Goal: Task Accomplishment & Management: Manage account settings

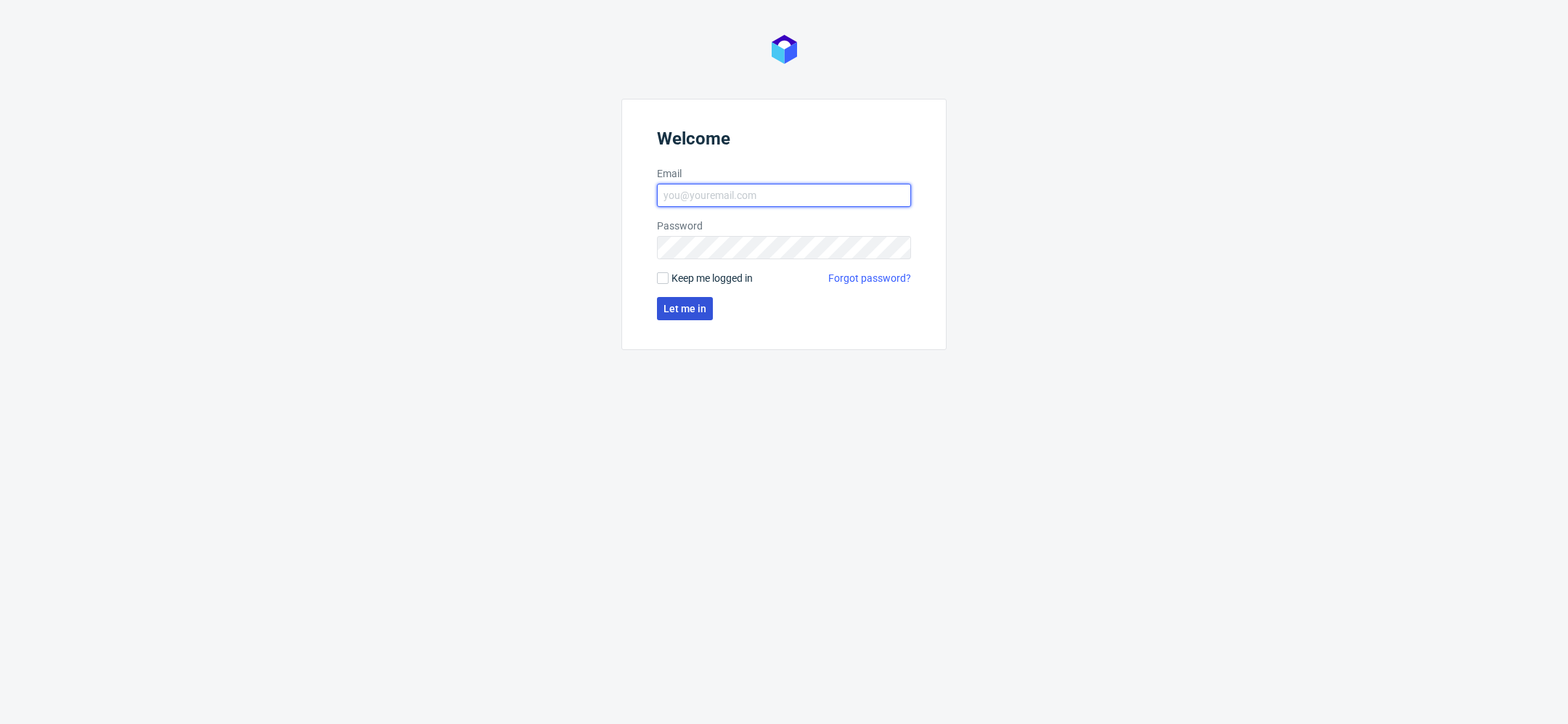
type input "[EMAIL_ADDRESS][DOMAIN_NAME]"
click at [695, 315] on button "Let me in" at bounding box center [684, 308] width 55 height 23
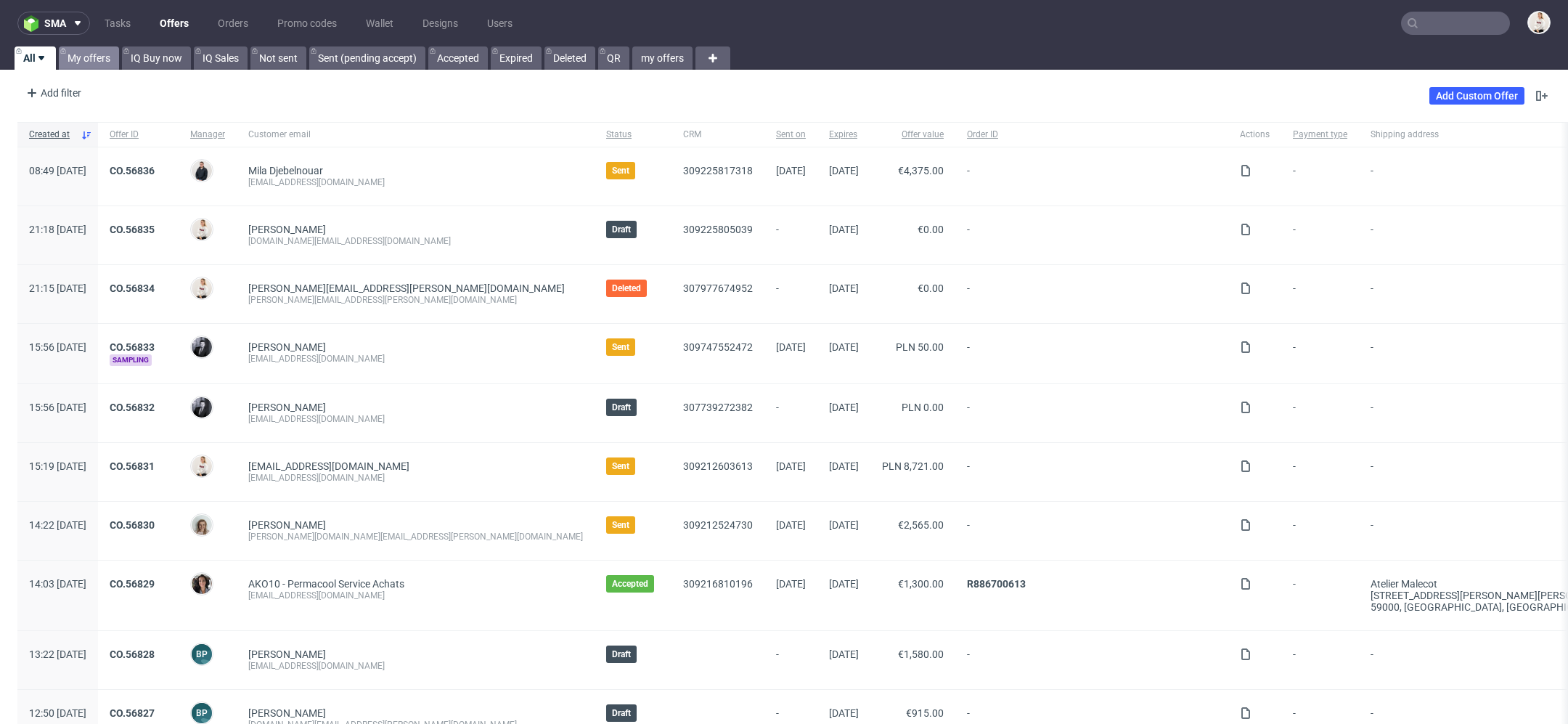
click at [97, 59] on link "My offers" at bounding box center [89, 58] width 60 height 23
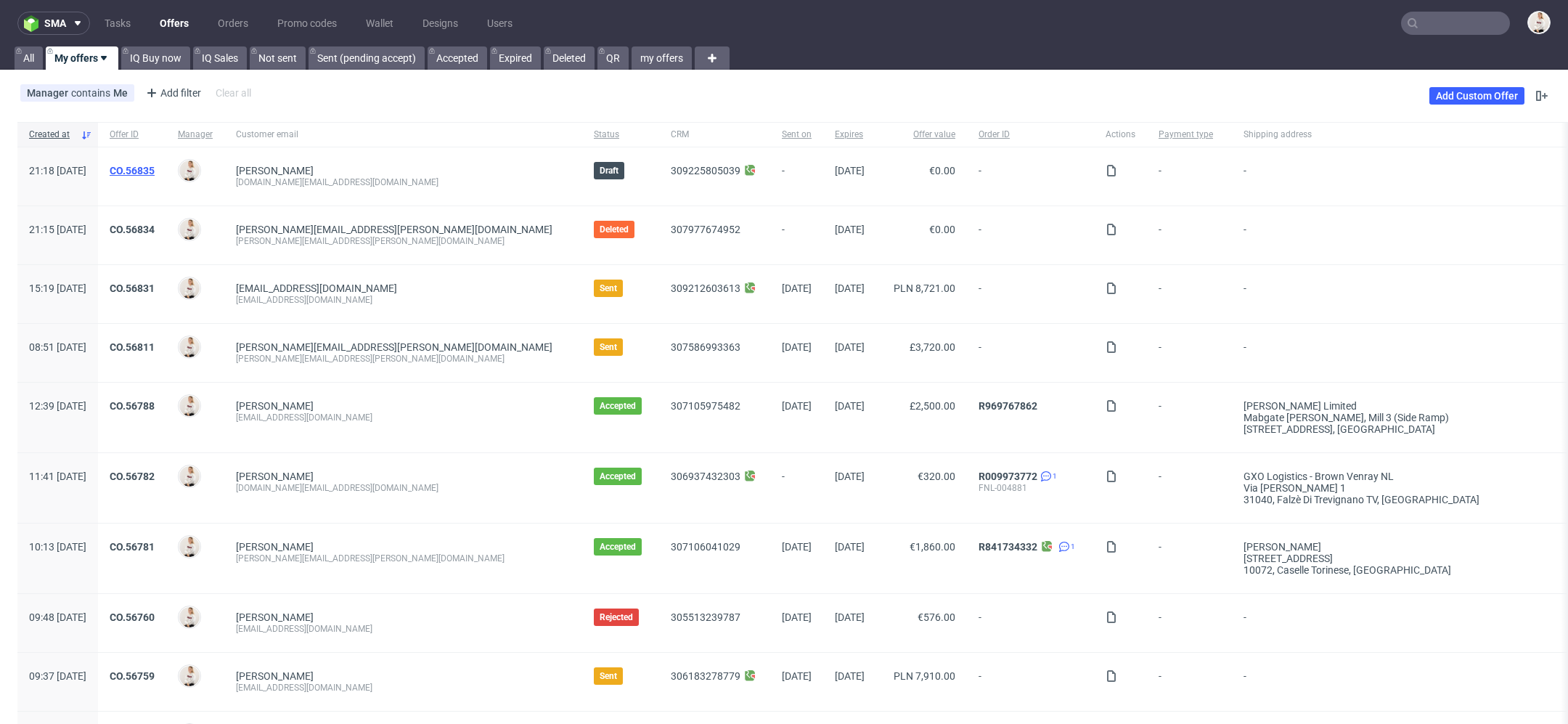
click at [155, 169] on link "CO.56835" at bounding box center [132, 170] width 45 height 11
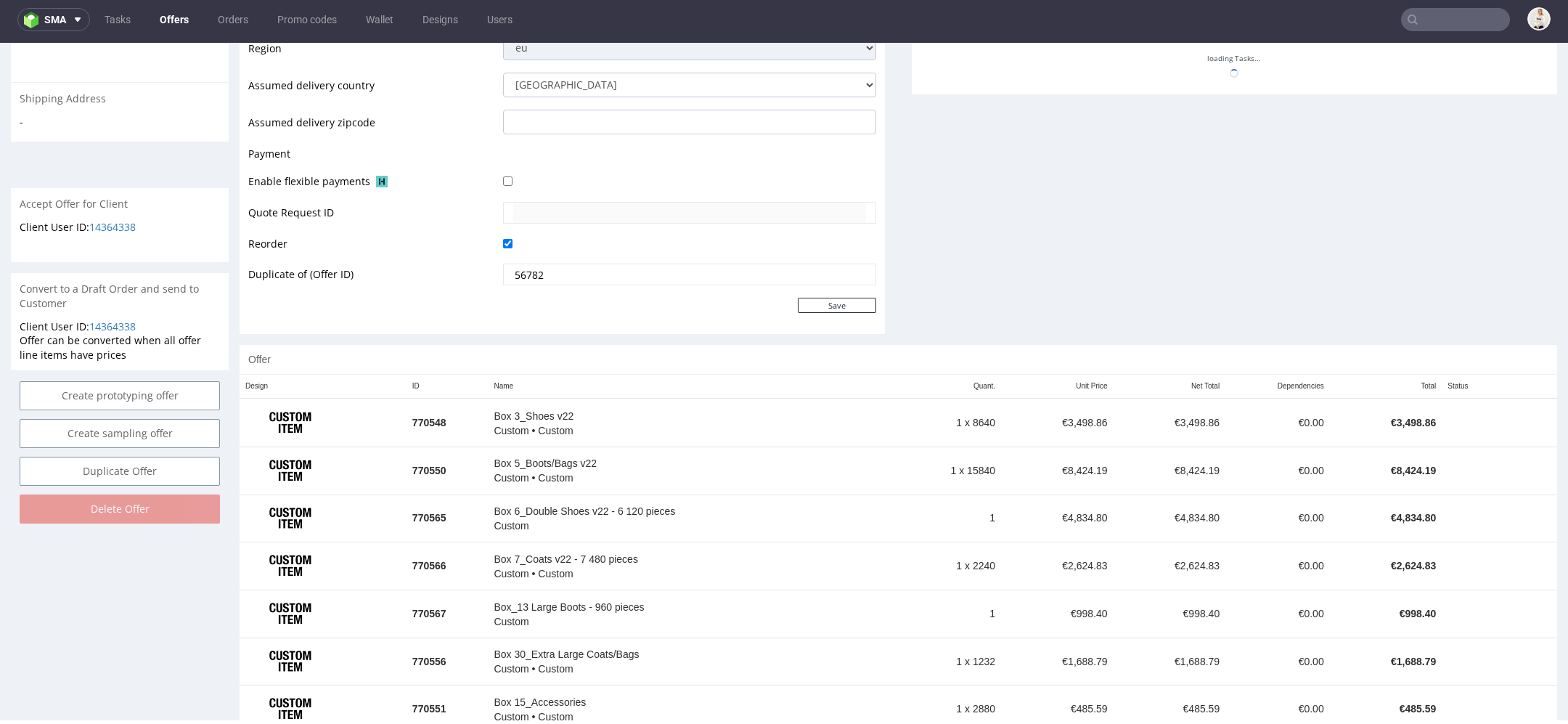
scroll to position [654, 0]
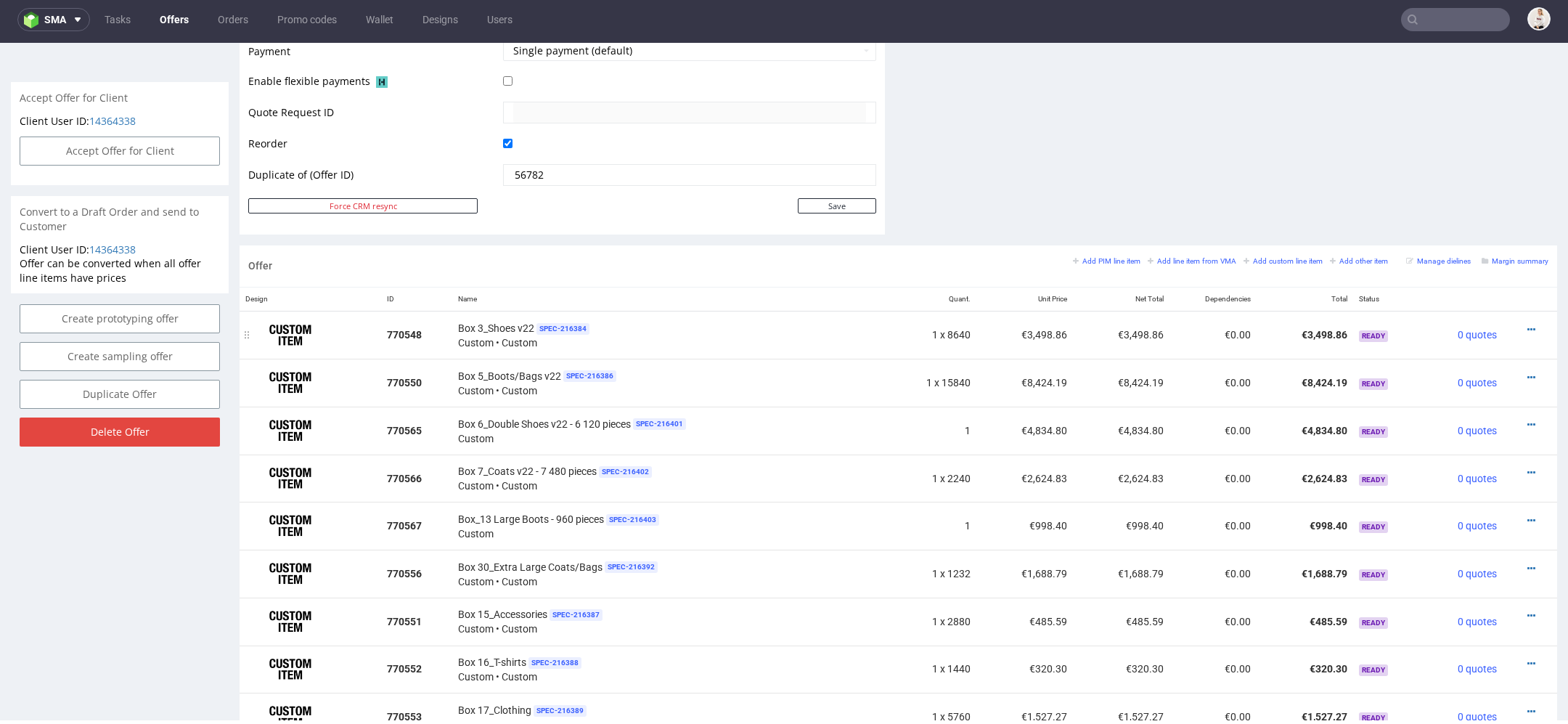
click at [1481, 332] on td "0 quotes" at bounding box center [1464, 335] width 77 height 48
click at [1528, 328] on icon at bounding box center [1531, 330] width 8 height 11
click at [1445, 142] on span "Edit item price" at bounding box center [1465, 141] width 117 height 14
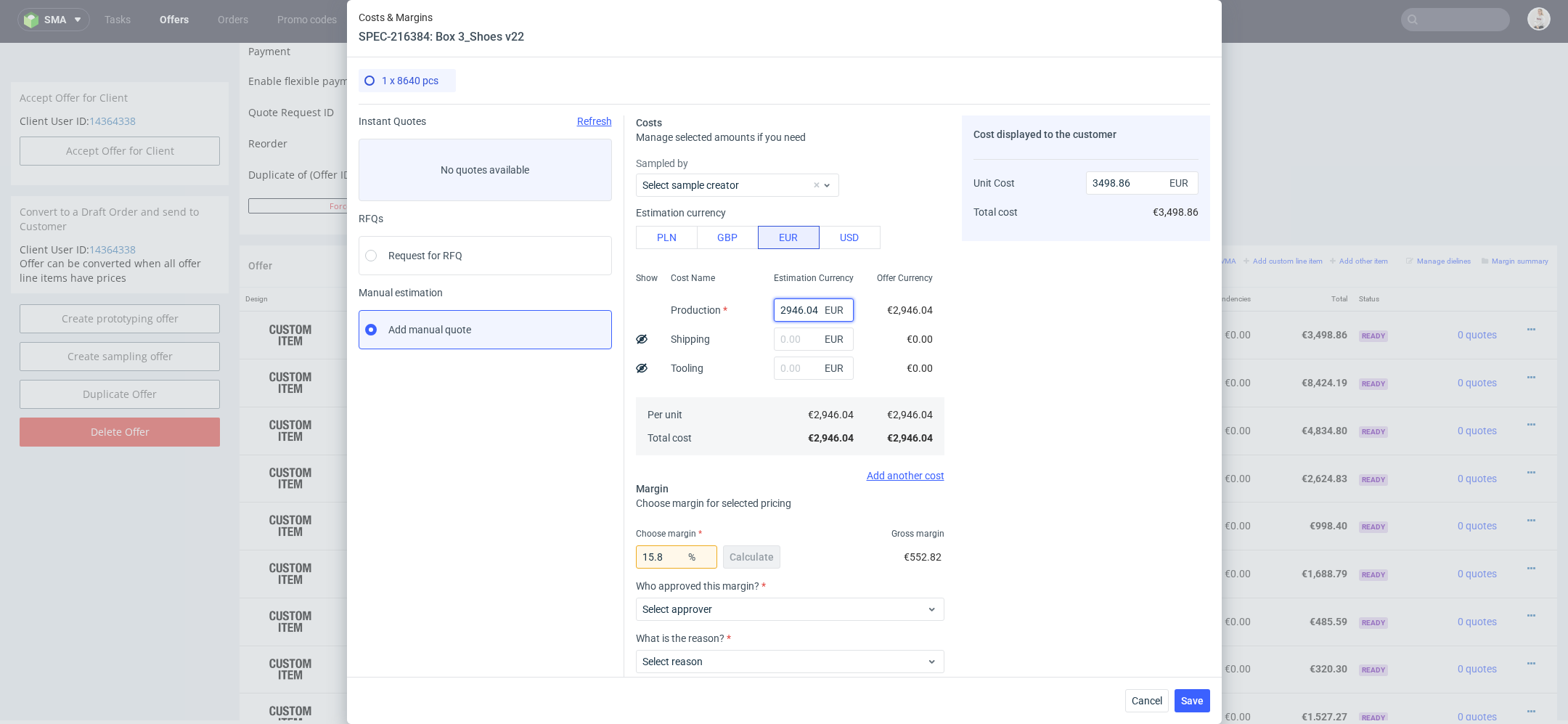
click at [797, 317] on input "2946.04" at bounding box center [813, 310] width 80 height 23
paste input "€2 808,36"
type input "€2 808,36"
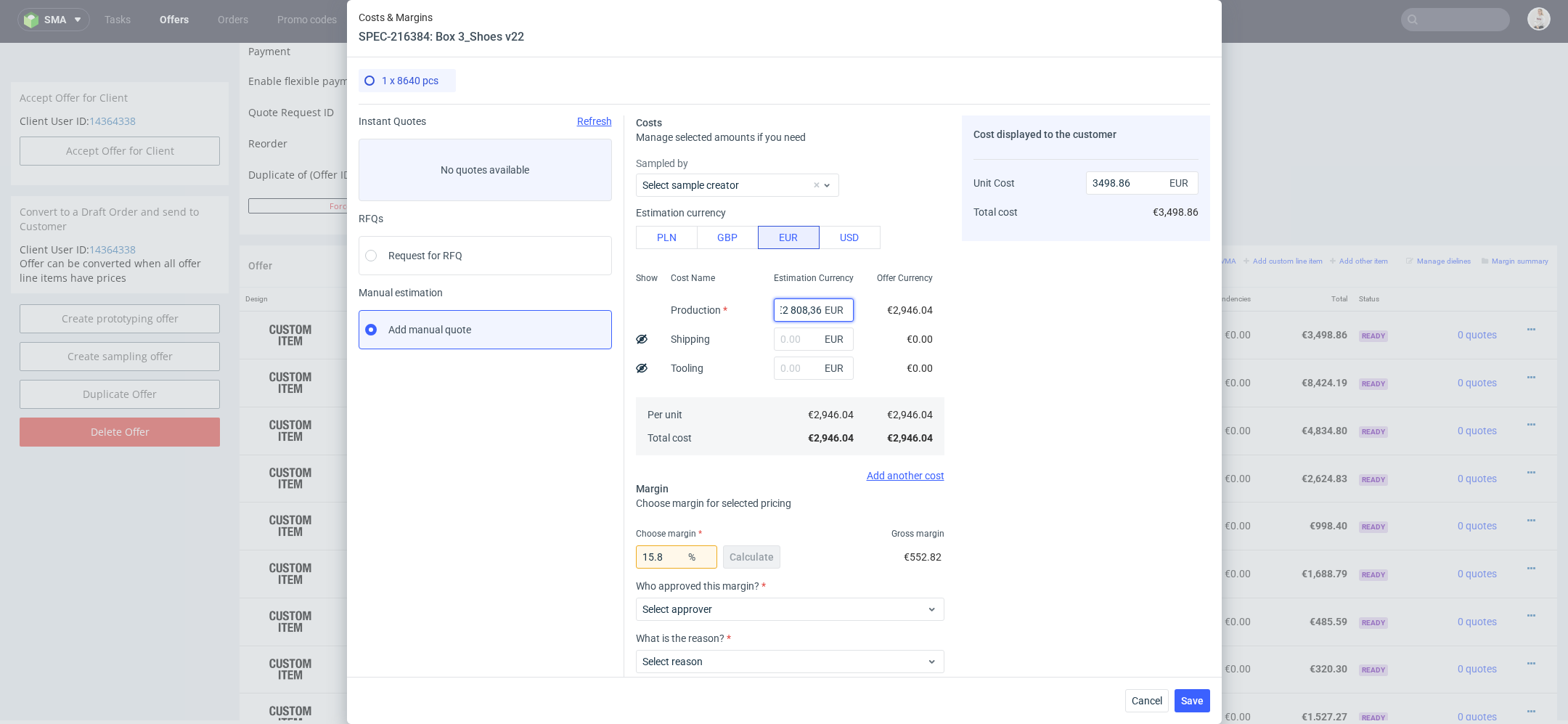
type input "0"
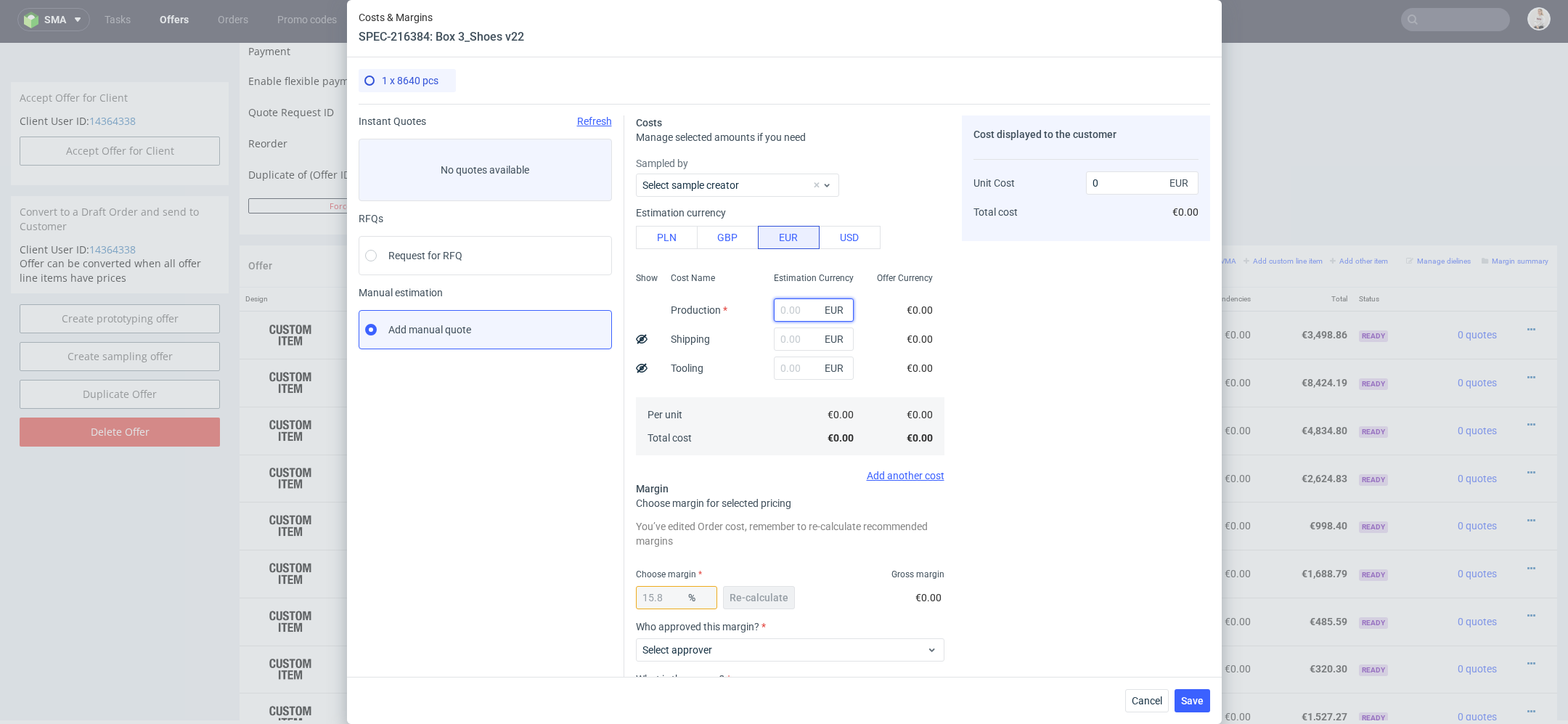
scroll to position [0, 0]
paste input "€2 808,36"
click at [791, 312] on input "€2 808,36" at bounding box center [813, 310] width 80 height 23
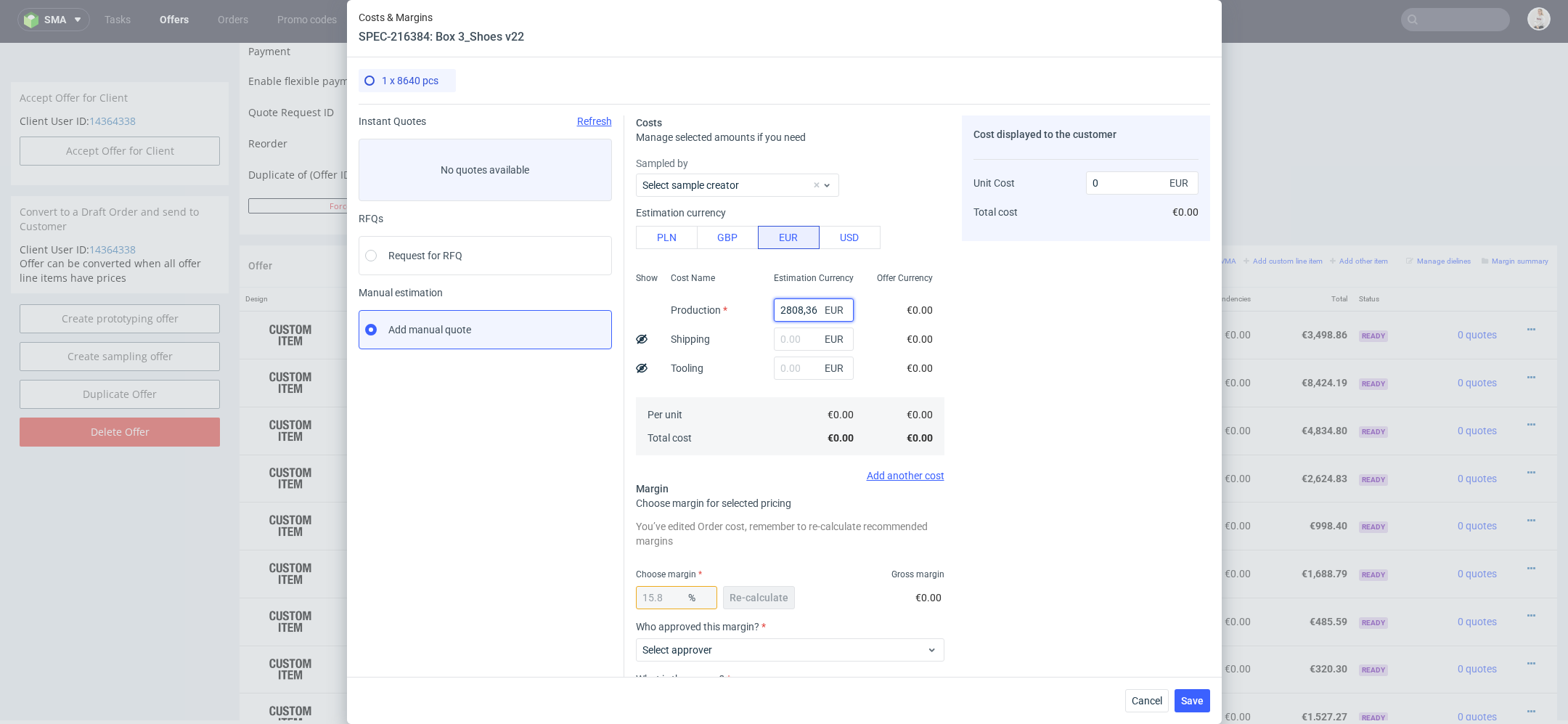
type input "2808.36"
type input "3335.34"
type input "2808.36"
click at [1012, 378] on div "Cost displayed to the customer Unit Cost Total cost 3335.34 EUR €3,335.34" at bounding box center [1086, 454] width 248 height 677
click at [764, 600] on span "Re-calculate" at bounding box center [759, 598] width 59 height 11
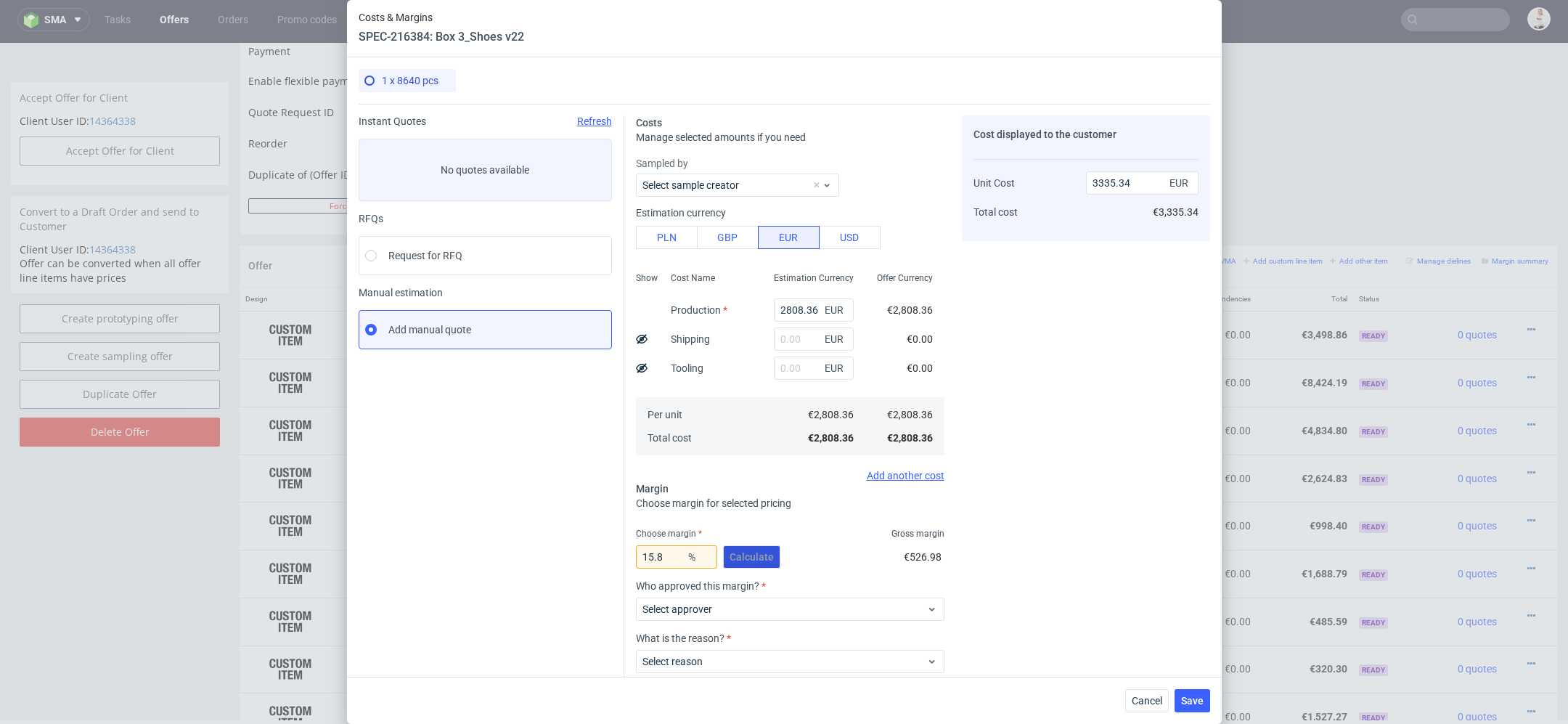
scroll to position [85, 0]
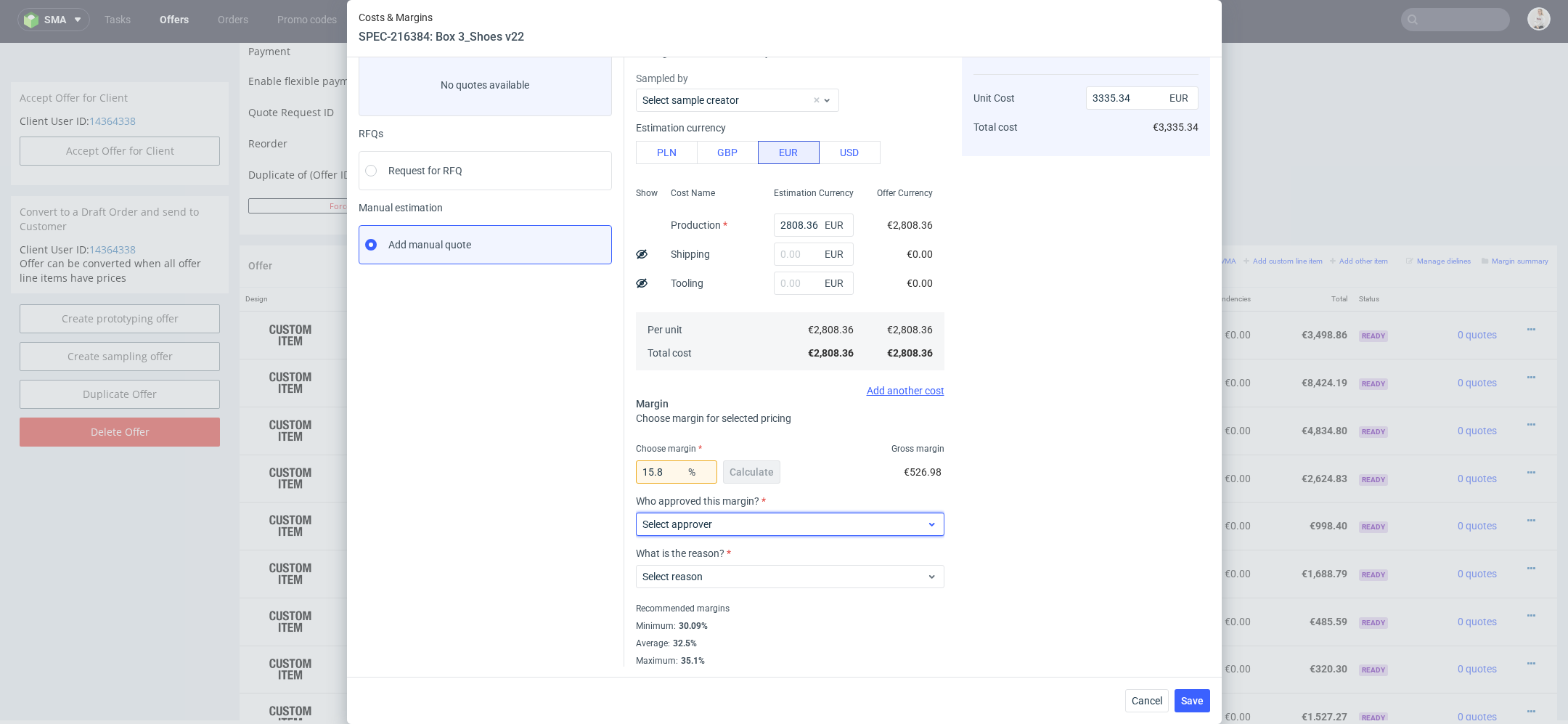
click at [747, 521] on span "Select approver" at bounding box center [784, 524] width 284 height 14
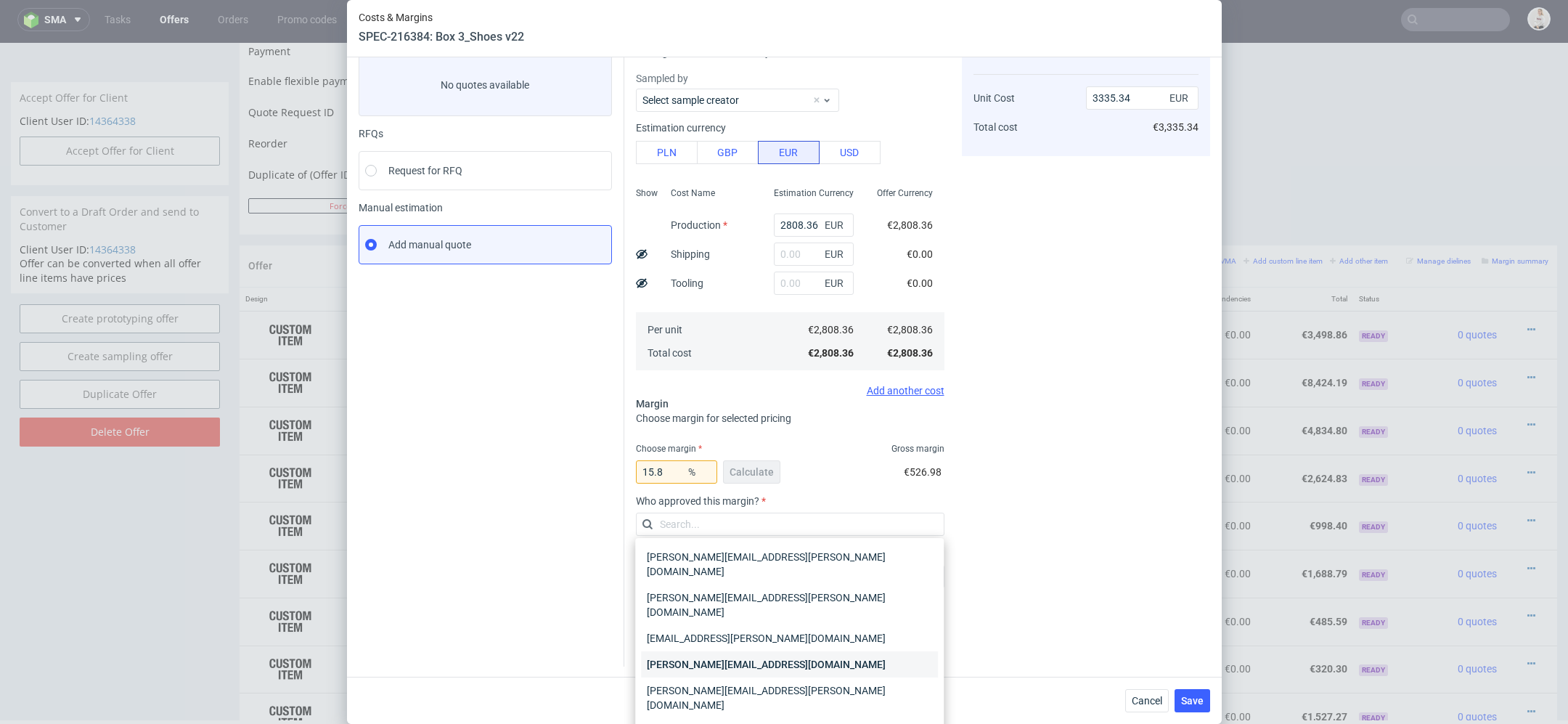
click at [753, 652] on div "[PERSON_NAME][EMAIL_ADDRESS][DOMAIN_NAME]" at bounding box center [789, 665] width 297 height 26
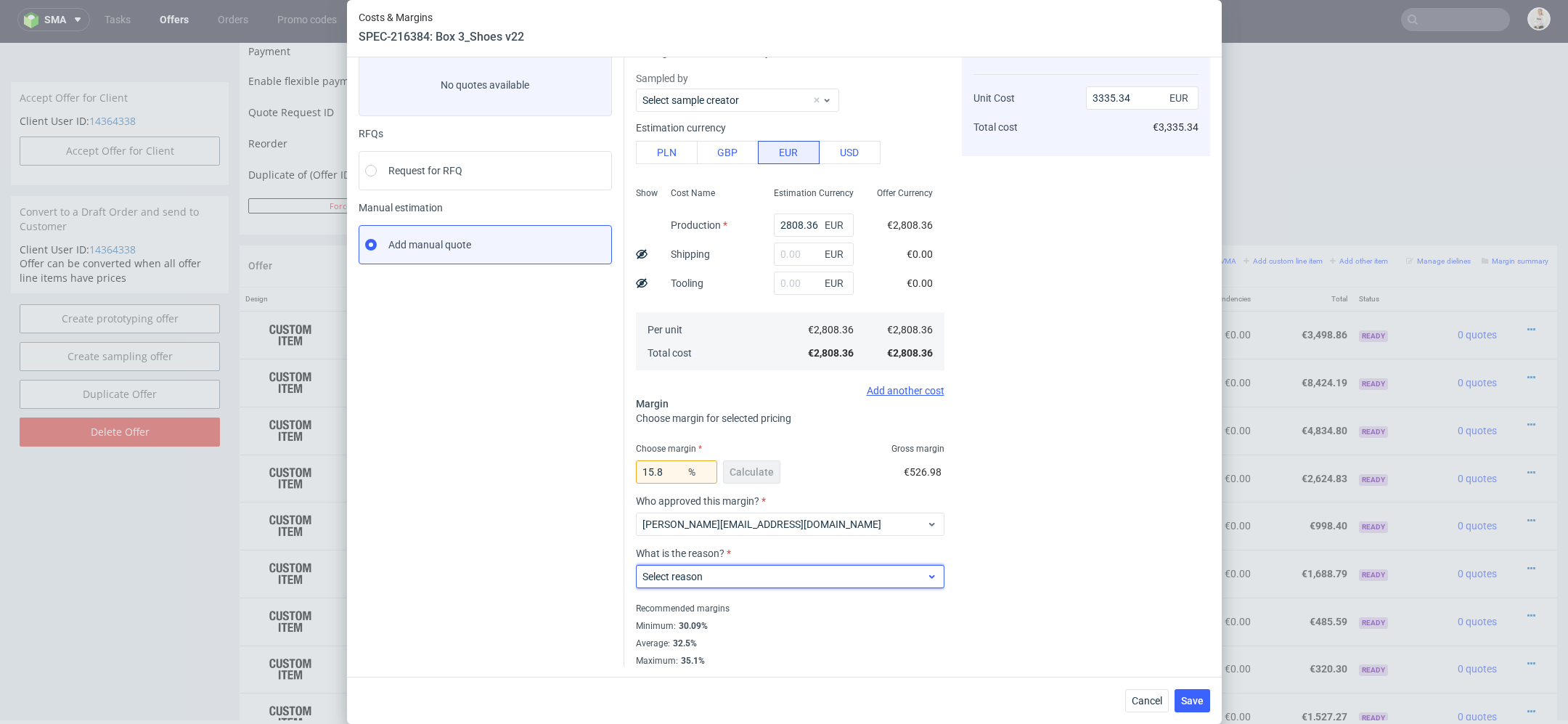
click at [743, 581] on span "Select reason" at bounding box center [784, 576] width 284 height 14
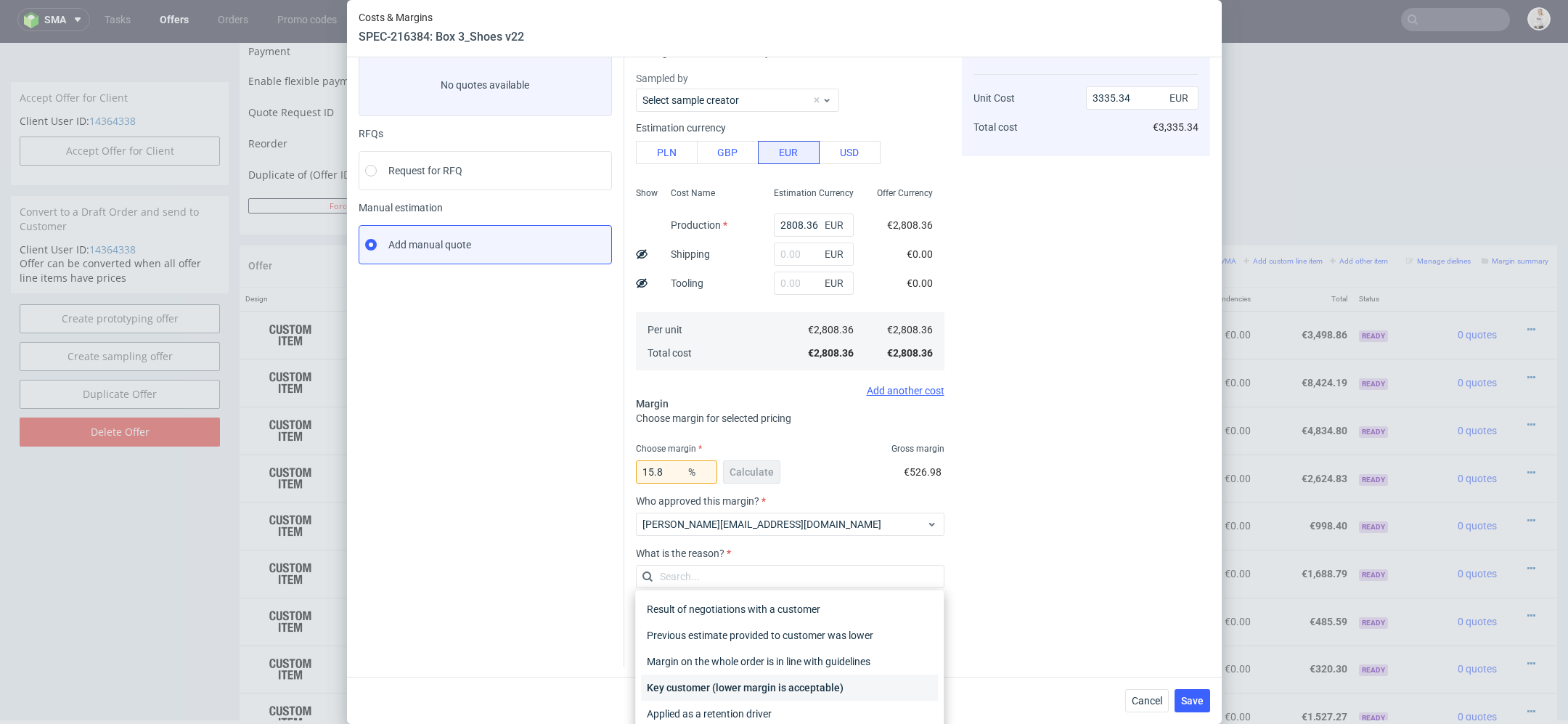
click at [747, 685] on div "Key customer (lower margin is acceptable)" at bounding box center [789, 688] width 297 height 26
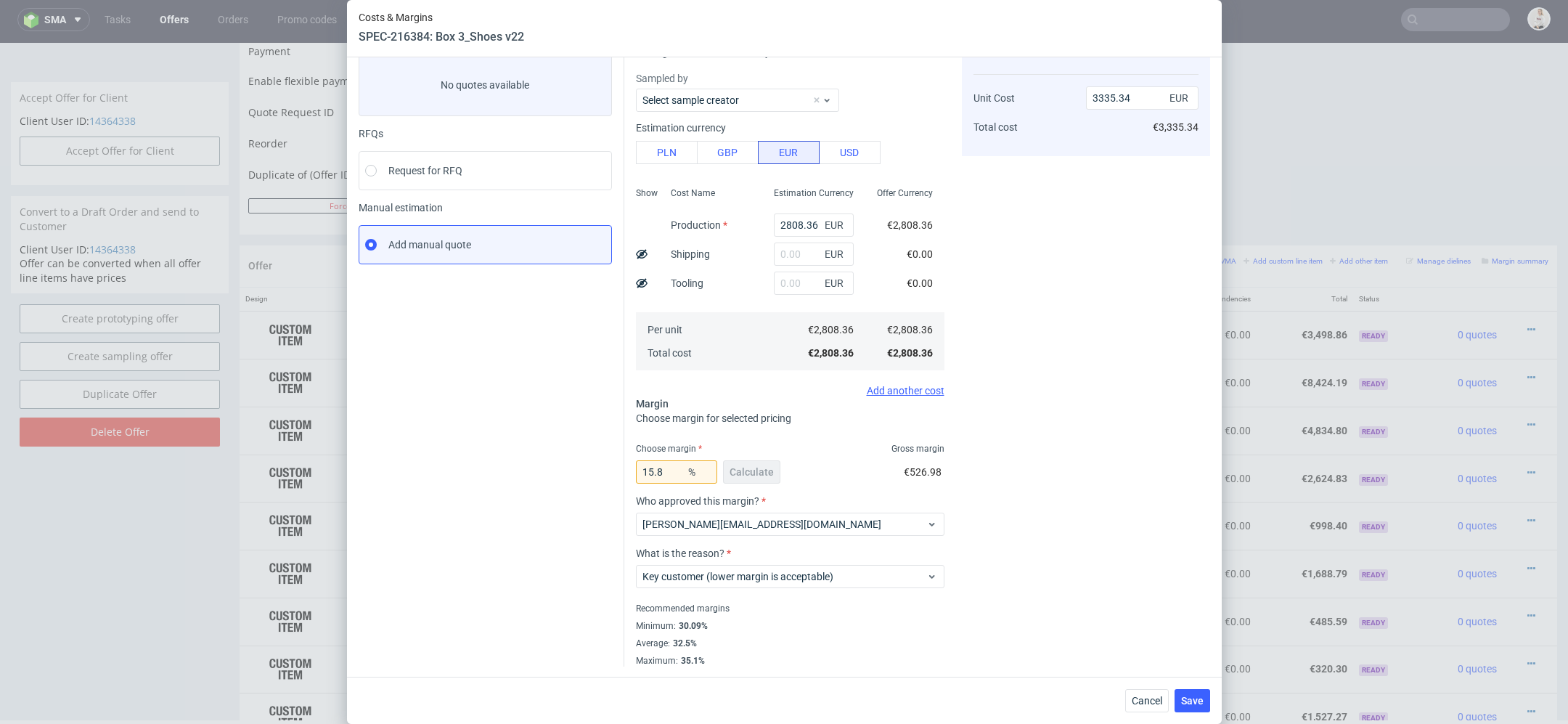
click at [1047, 586] on div "Cost displayed to the customer Unit Cost Total cost 3335.34 EUR €3,335.34" at bounding box center [1086, 349] width 248 height 636
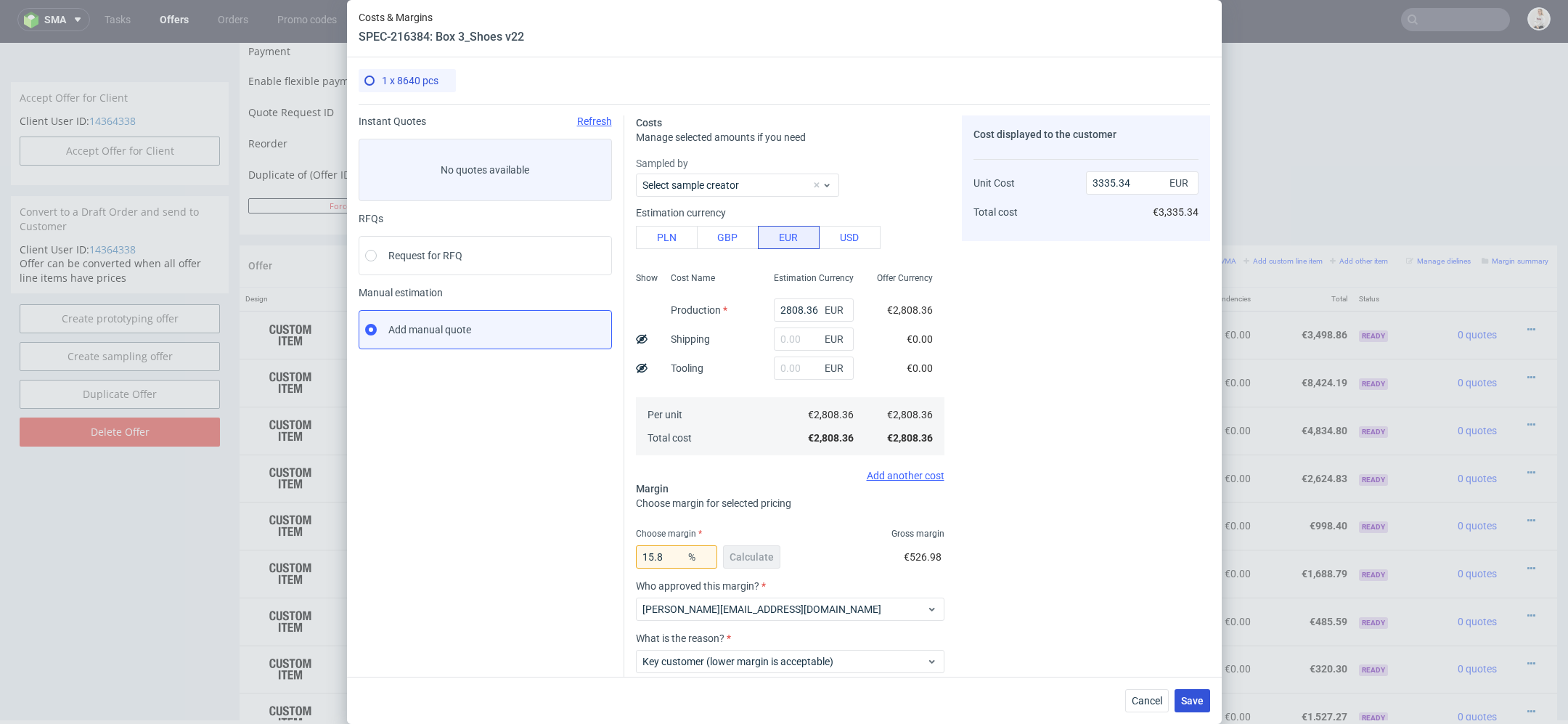
click at [1194, 699] on span "Save" at bounding box center [1193, 701] width 23 height 11
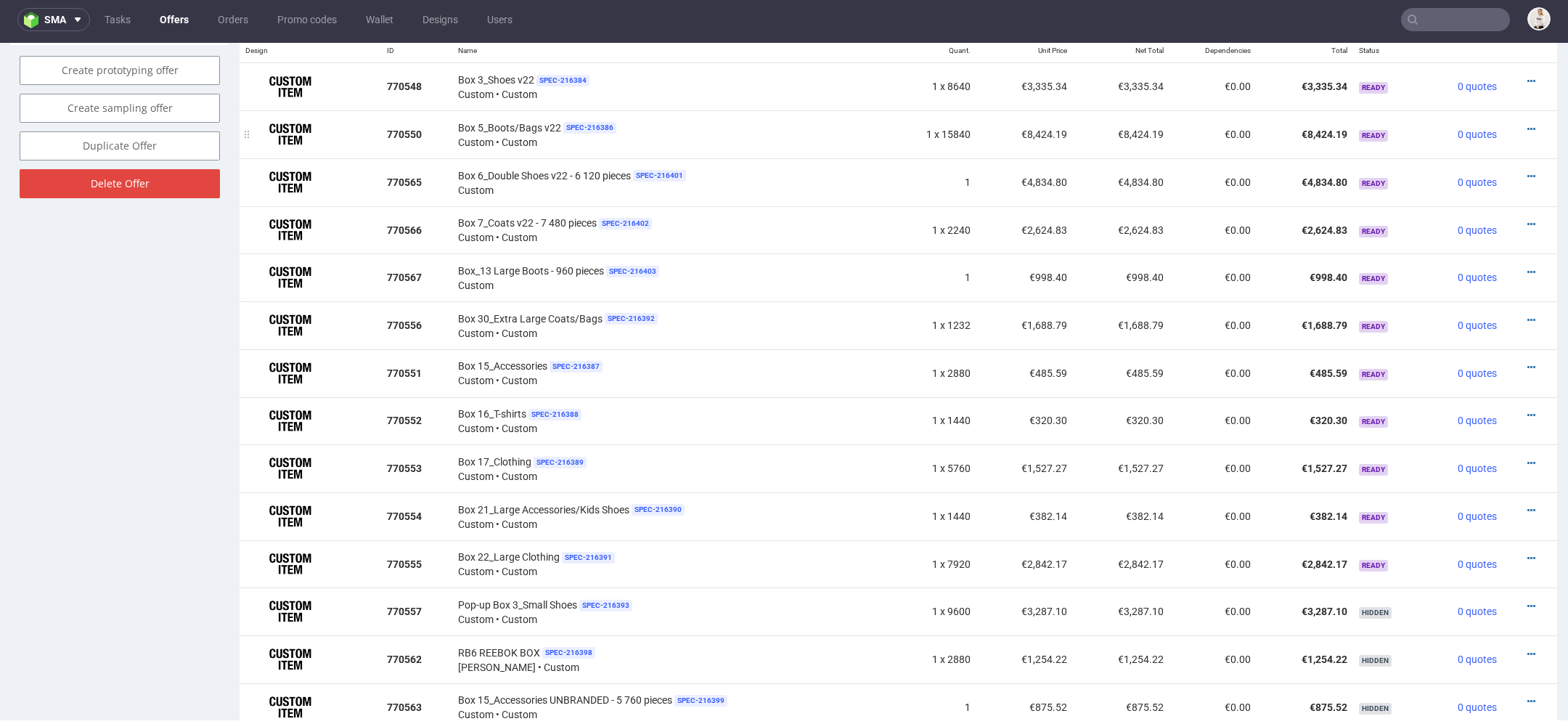
scroll to position [780, 0]
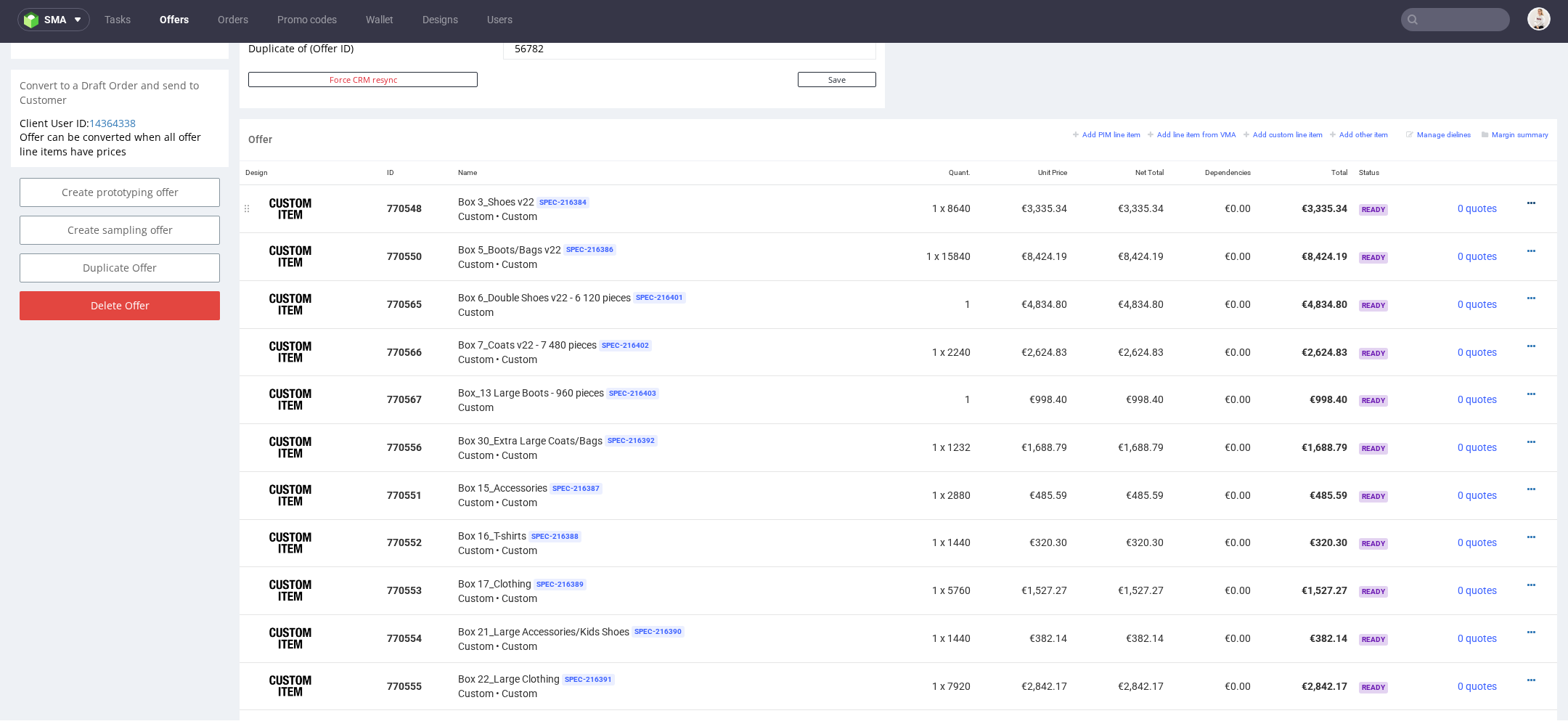
click at [1528, 198] on icon at bounding box center [1531, 203] width 8 height 11
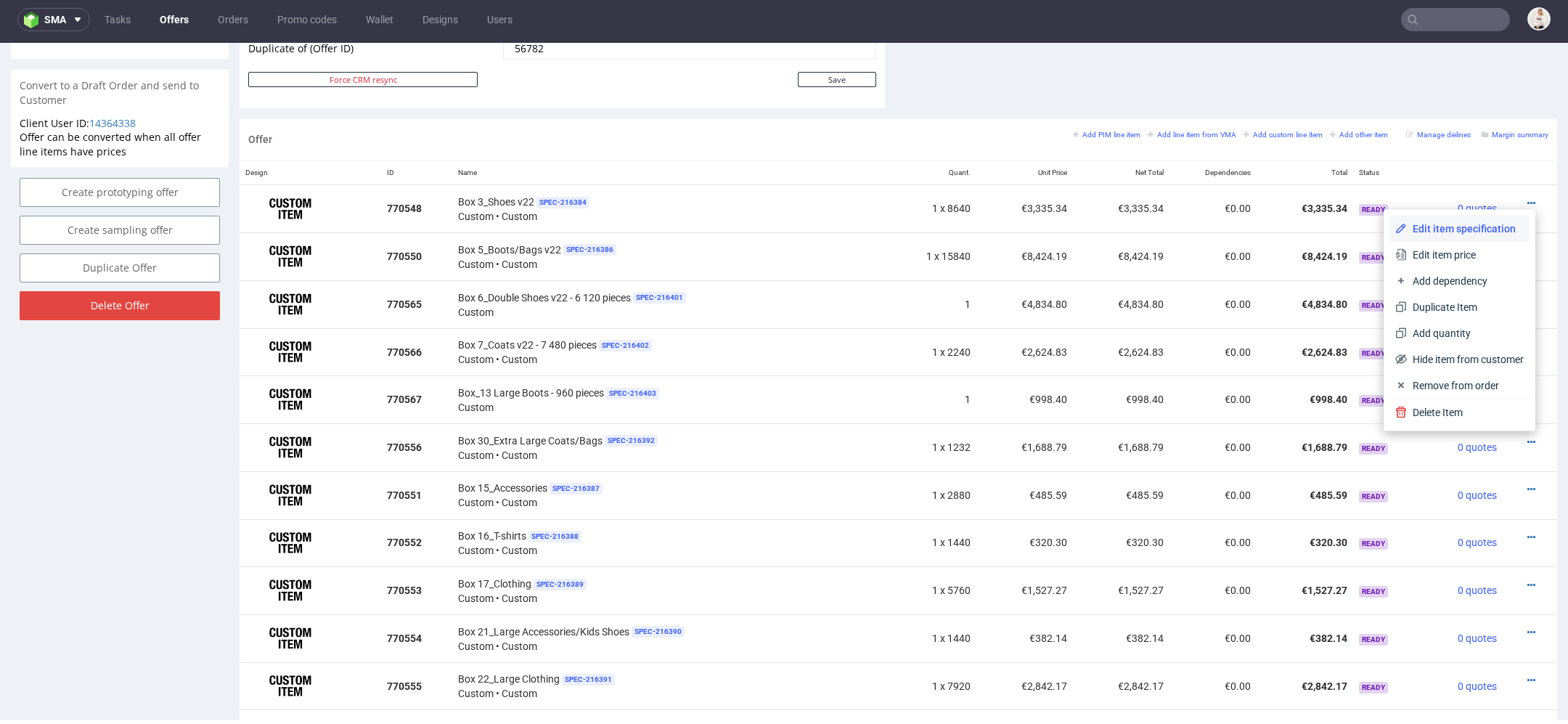
click at [1426, 231] on span "Edit item specification" at bounding box center [1465, 228] width 117 height 14
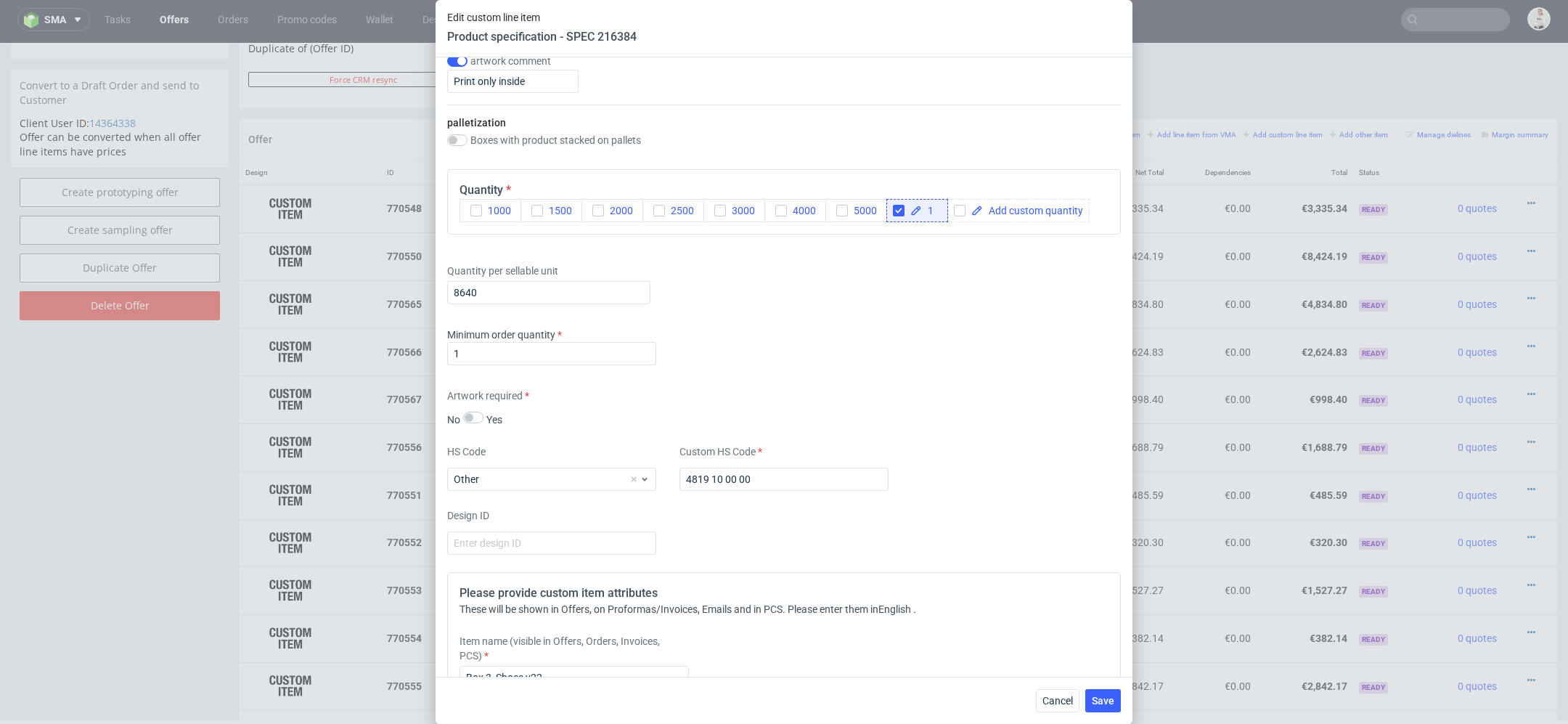
scroll to position [1734, 0]
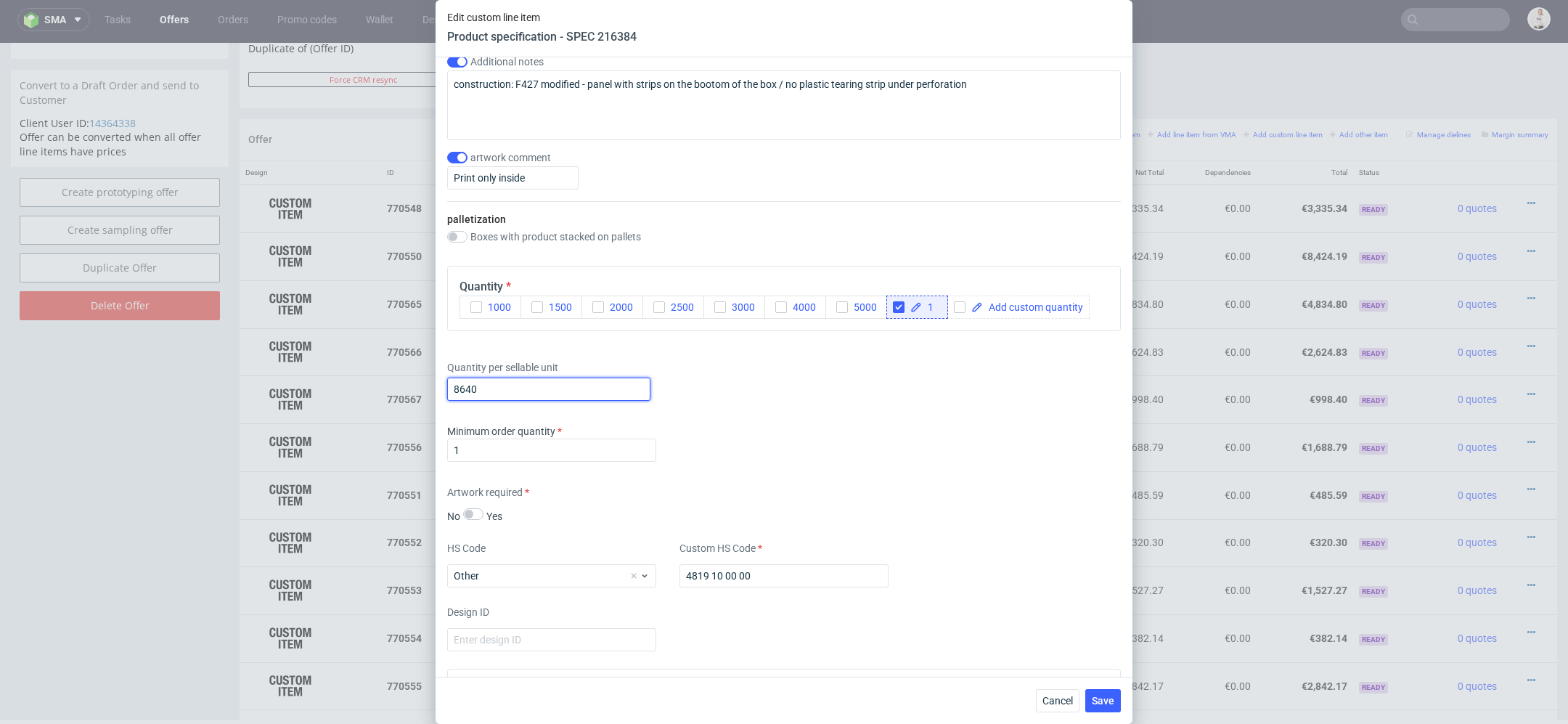
drag, startPoint x: 486, startPoint y: 390, endPoint x: 291, endPoint y: 390, distance: 195.0
click at [291, 390] on div "Edit custom line item Product specification - SPEC 216384 Supplier TFP Sp. z o.…" at bounding box center [784, 362] width 1568 height 724
paste input "1"
type input "1"
paste input "7 920"
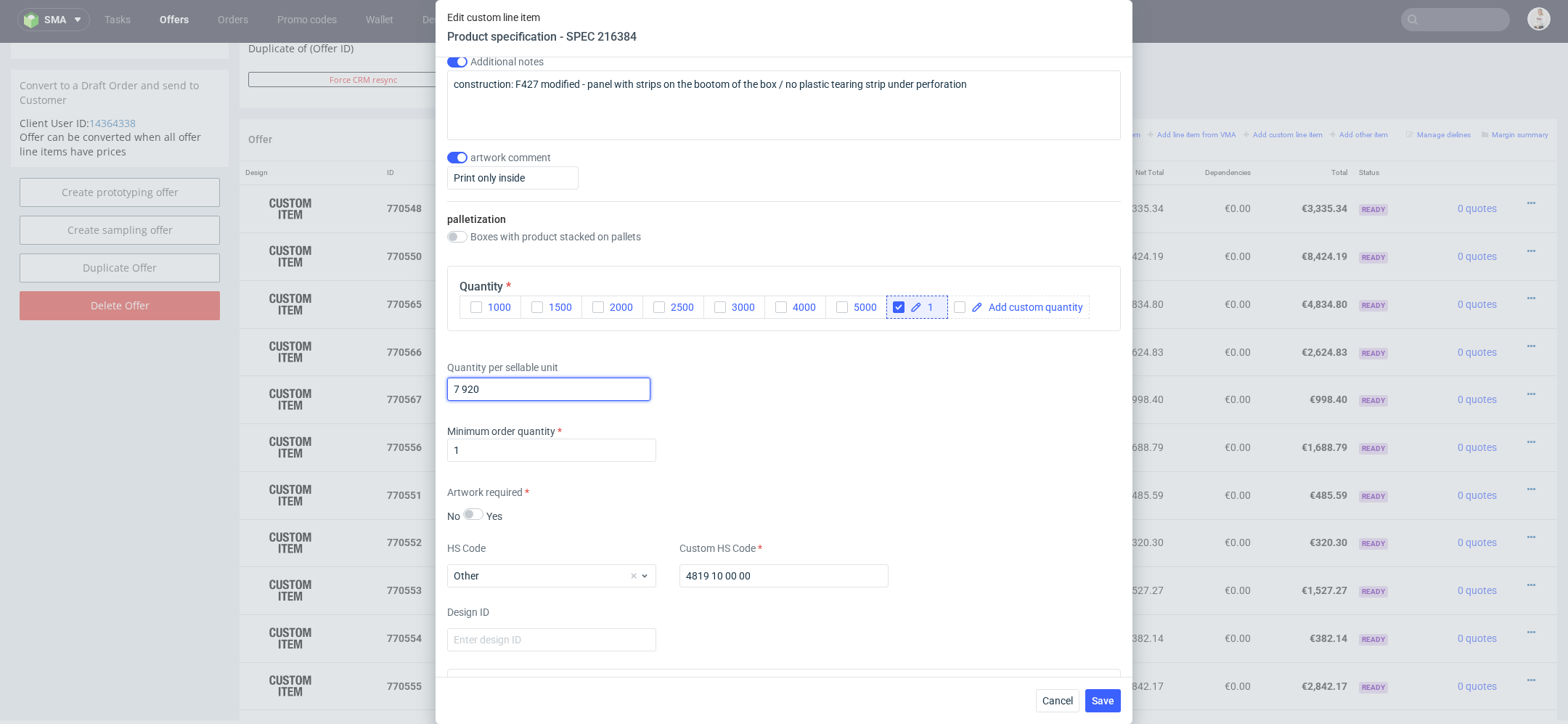
click at [465, 385] on input "7 920" at bounding box center [548, 389] width 203 height 23
type input "7920"
click at [960, 487] on div "Artwork required No Yes" at bounding box center [784, 505] width 674 height 39
click at [1103, 704] on span "Save" at bounding box center [1103, 701] width 23 height 11
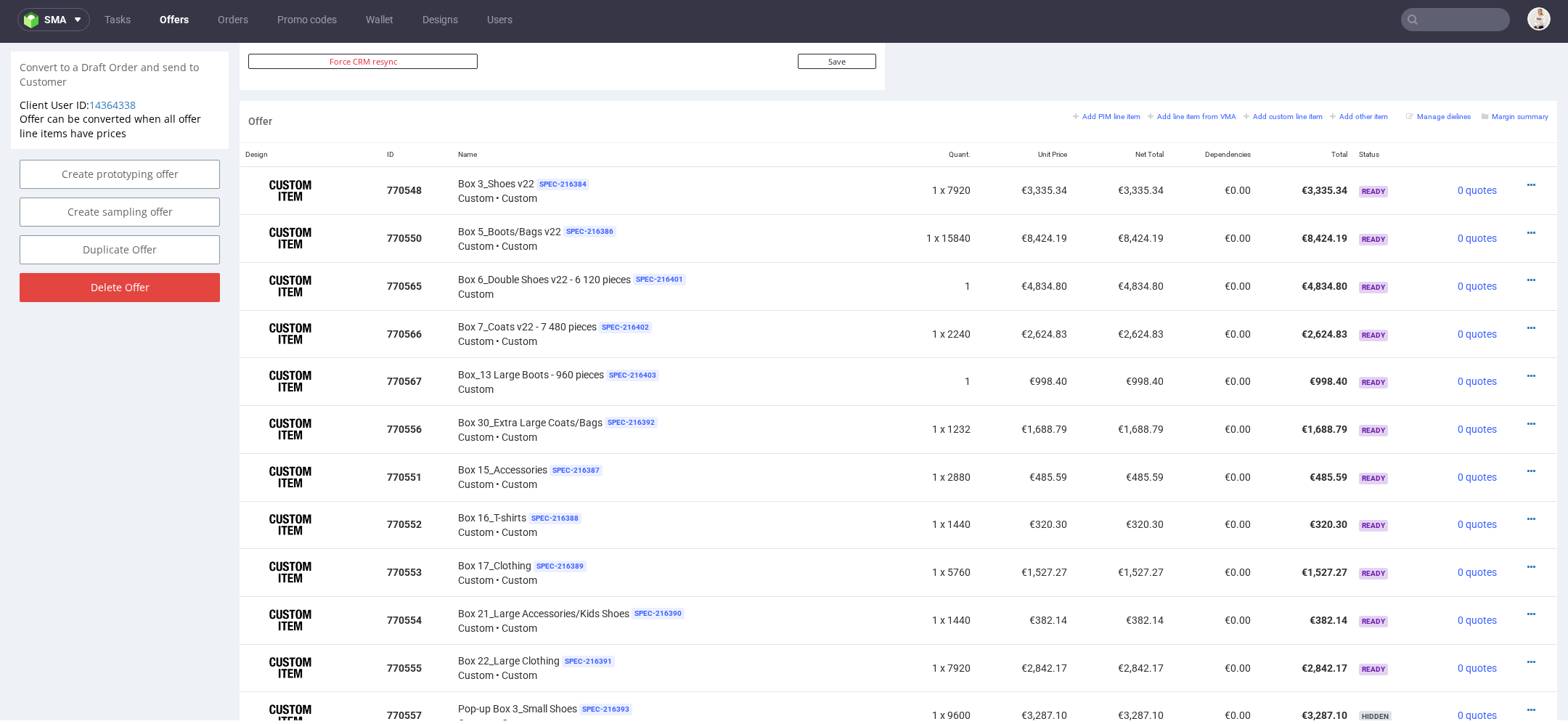
scroll to position [815, 0]
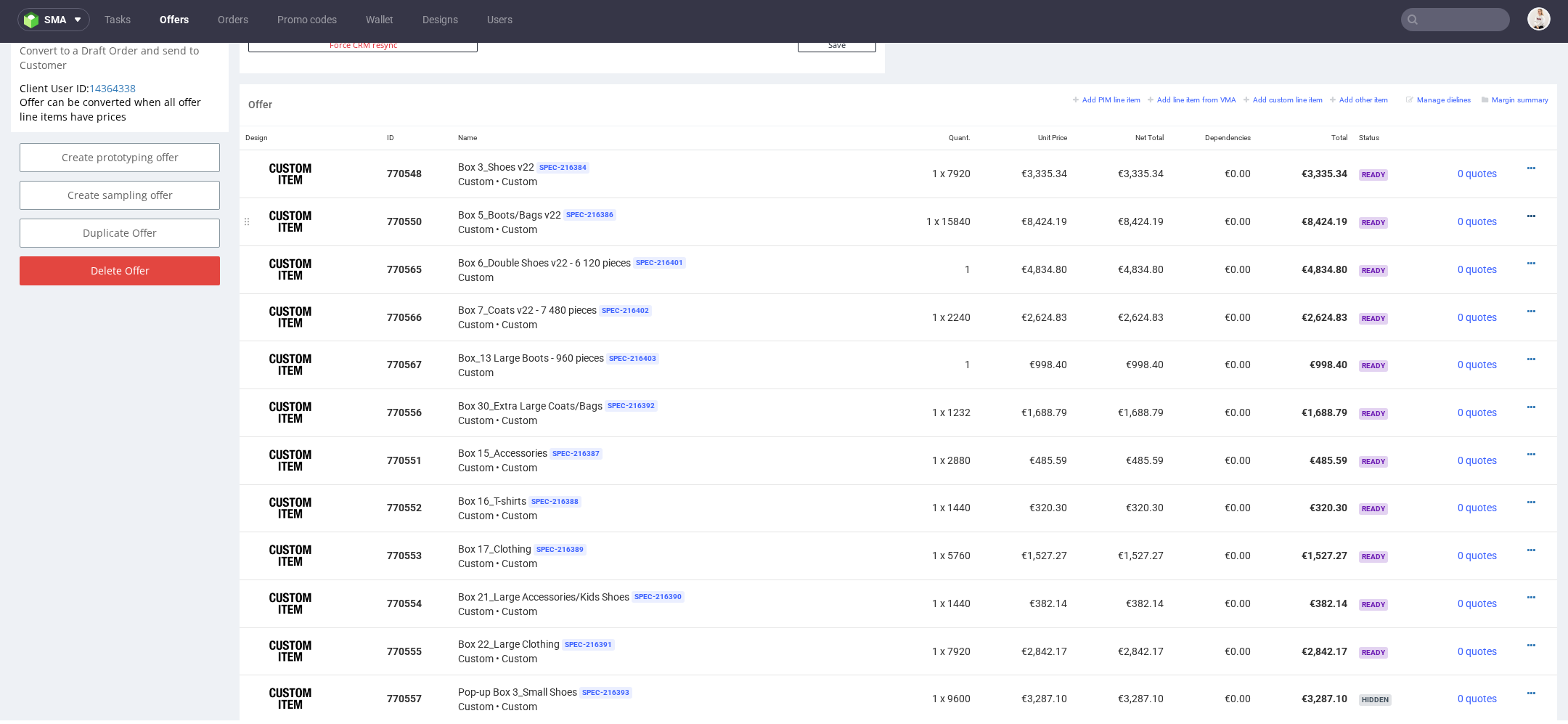
click at [1528, 211] on icon at bounding box center [1531, 217] width 8 height 11
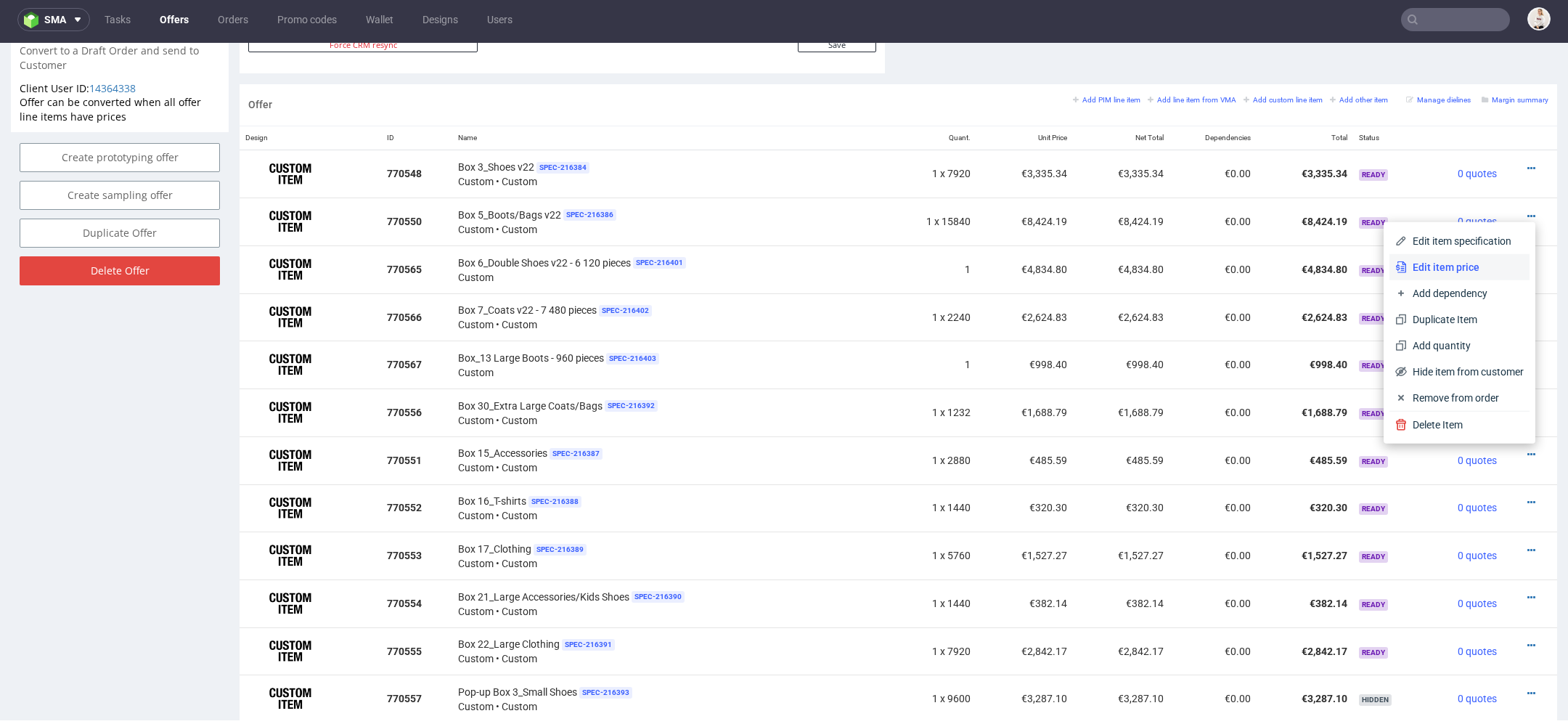
click at [1431, 270] on span "Edit item price" at bounding box center [1465, 267] width 117 height 14
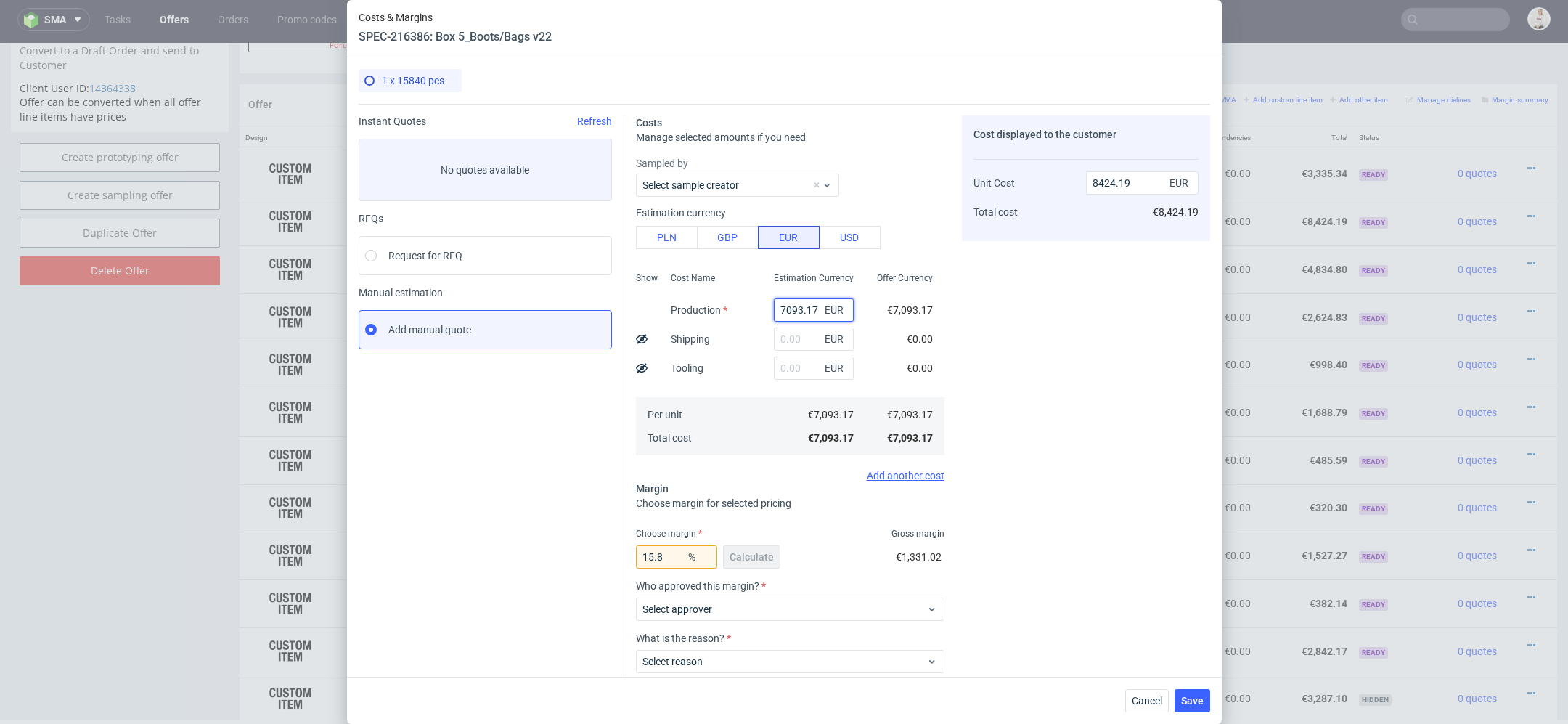
click at [776, 313] on input "7093.17" at bounding box center [813, 310] width 80 height 23
type input "0"
paste input "€4 336,98"
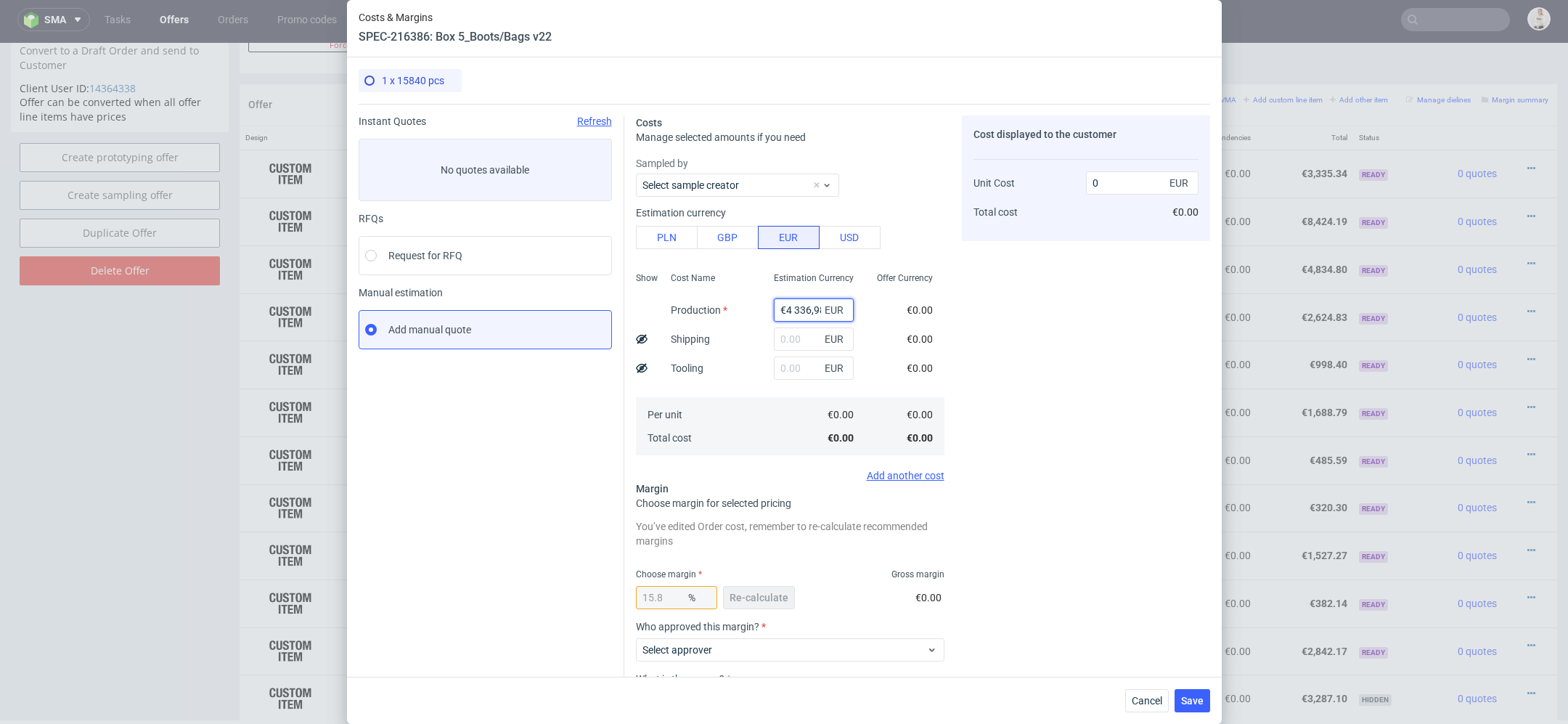
scroll to position [0, 4]
click at [792, 313] on input "€4 336,98" at bounding box center [813, 310] width 80 height 23
type input "4336.98"
type input "5150.81"
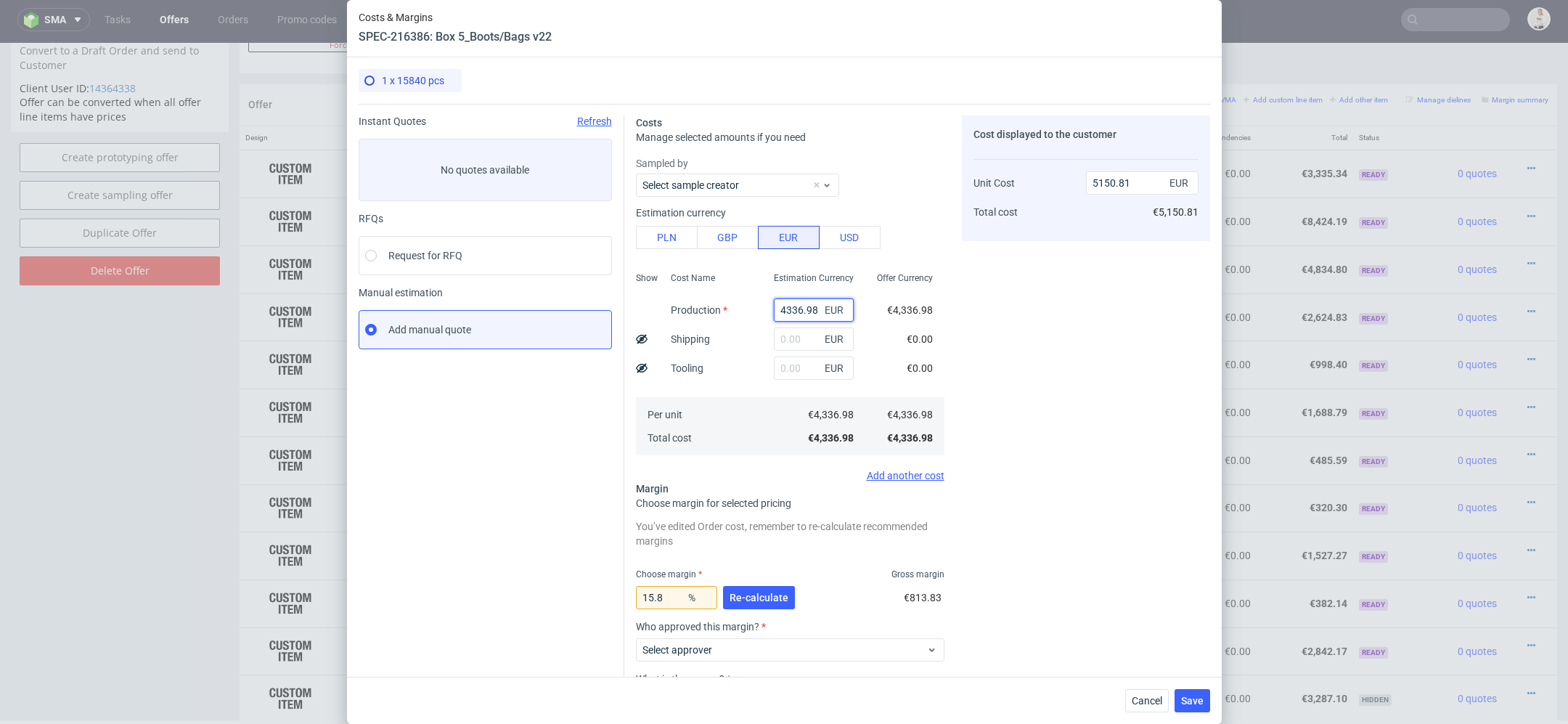
type input "4336.98"
click at [943, 351] on div "€0.00" at bounding box center [920, 339] width 49 height 29
click at [762, 597] on span "Re-calculate" at bounding box center [759, 598] width 59 height 11
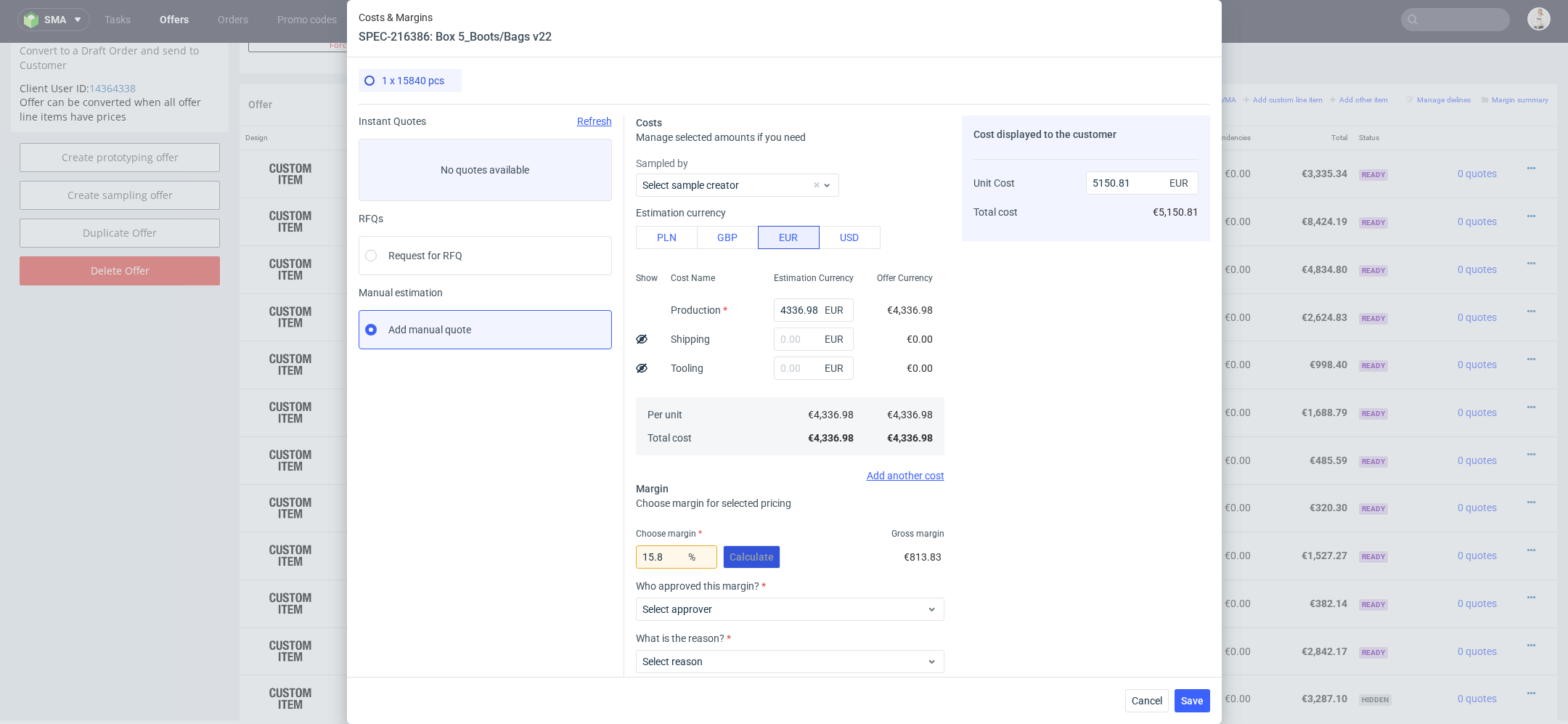
scroll to position [85, 0]
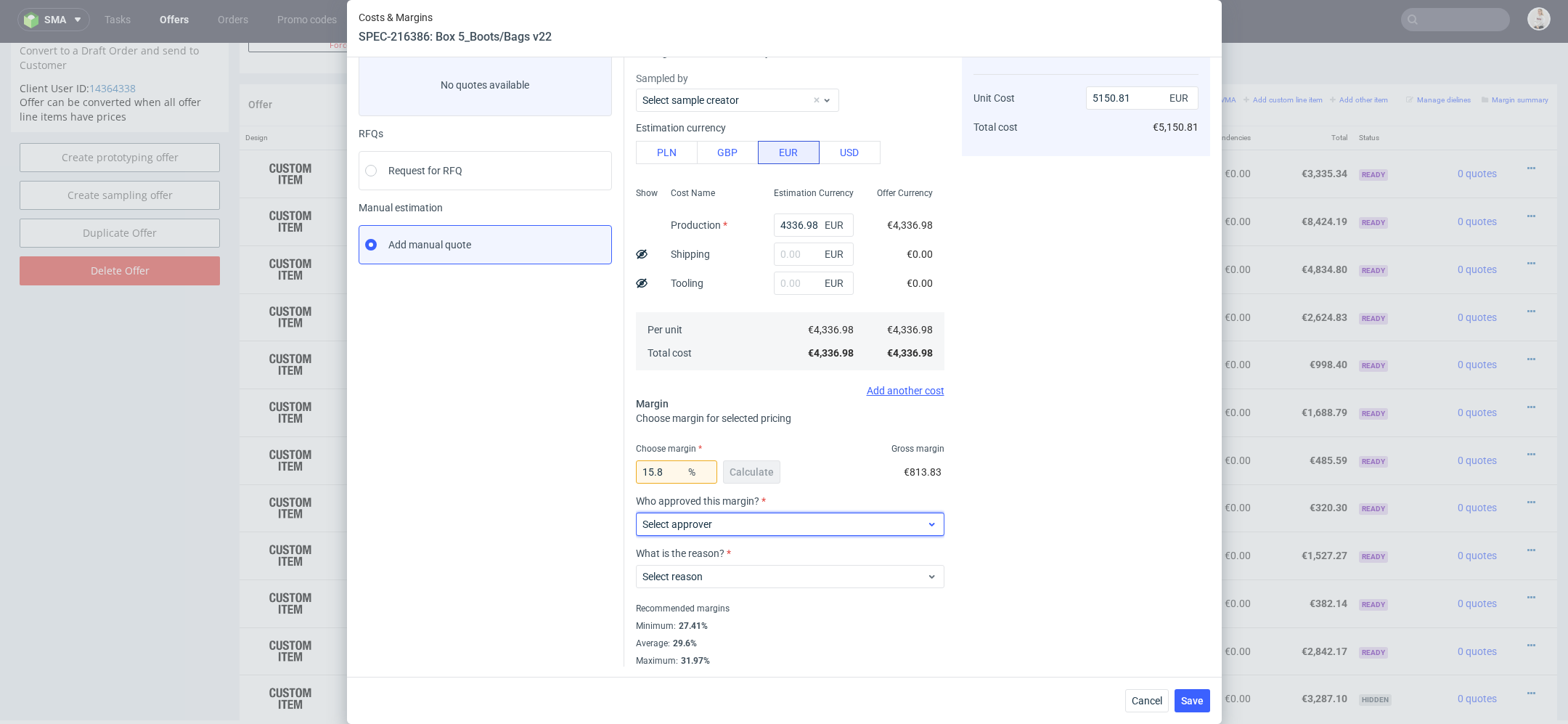
click at [747, 527] on span "Select approver" at bounding box center [784, 524] width 284 height 14
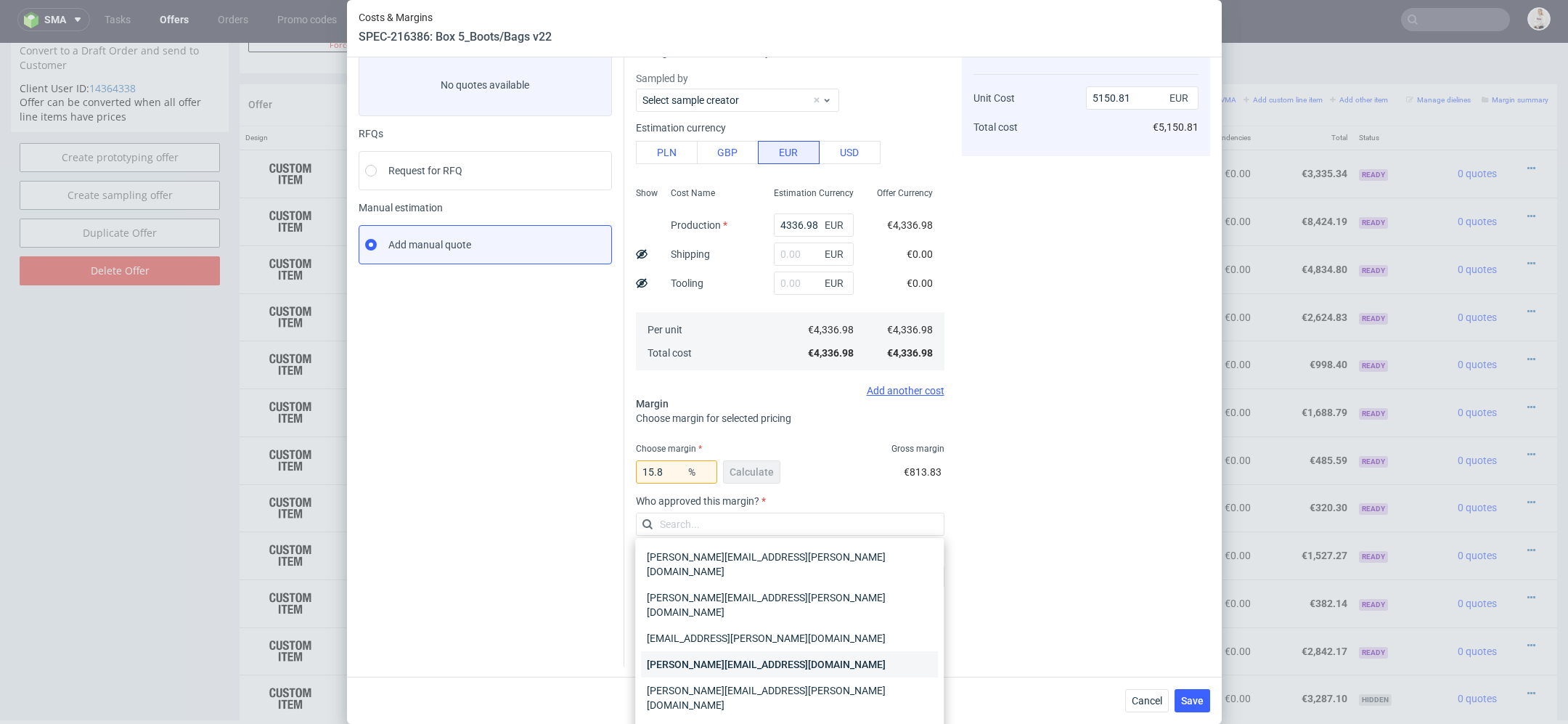
click at [760, 652] on div "maciej.wozniczko@packhelp.com" at bounding box center [789, 665] width 297 height 26
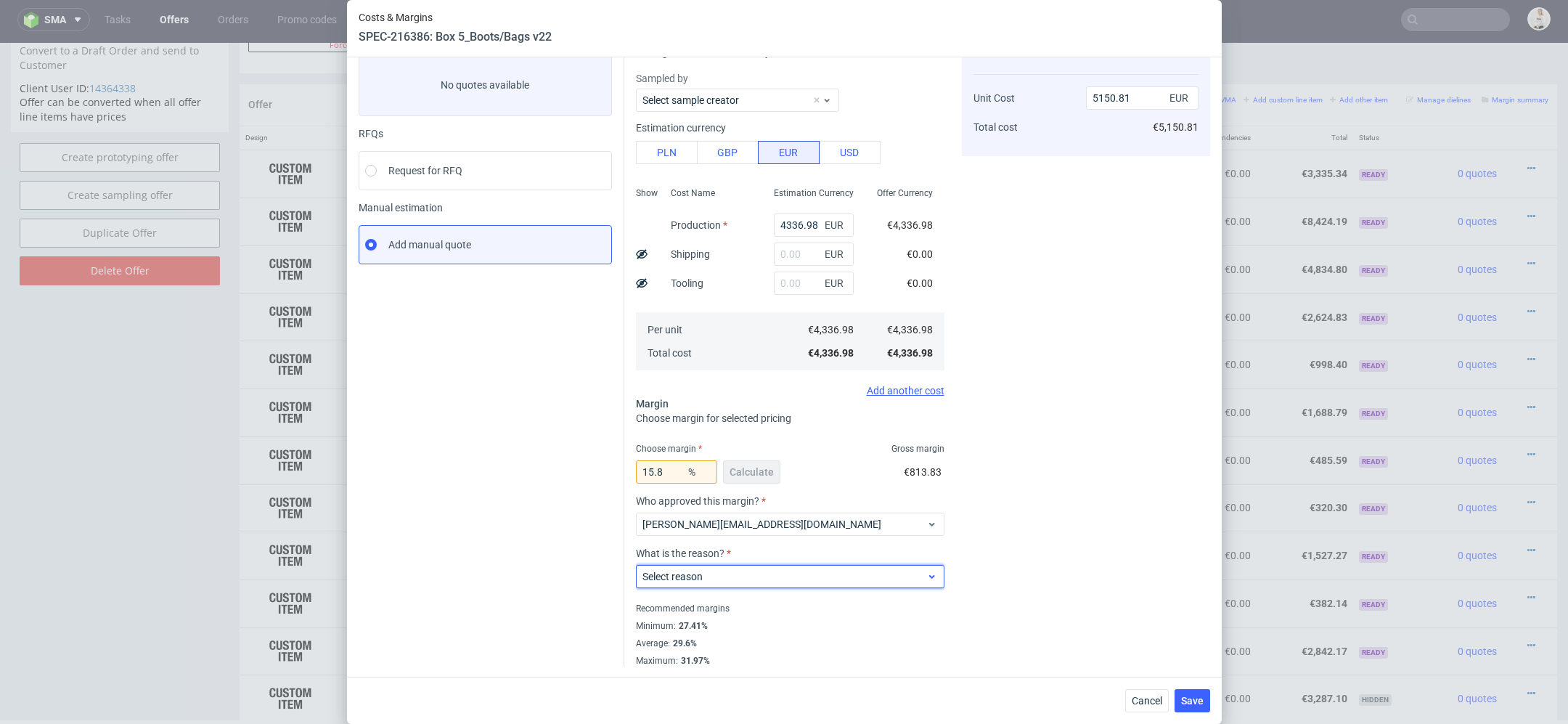
click at [748, 581] on span "Select reason" at bounding box center [784, 576] width 284 height 14
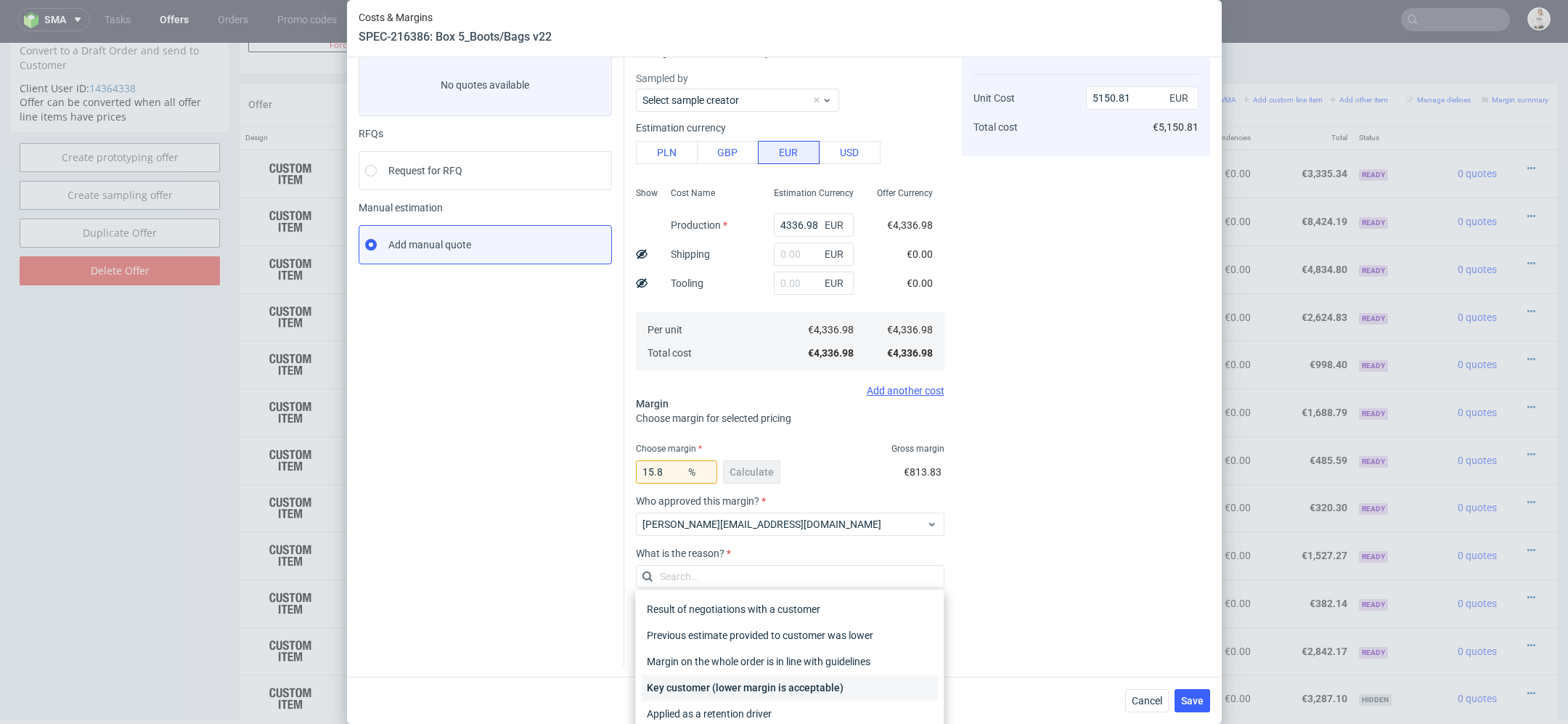
click at [763, 685] on div "Key customer (lower margin is acceptable)" at bounding box center [789, 688] width 297 height 26
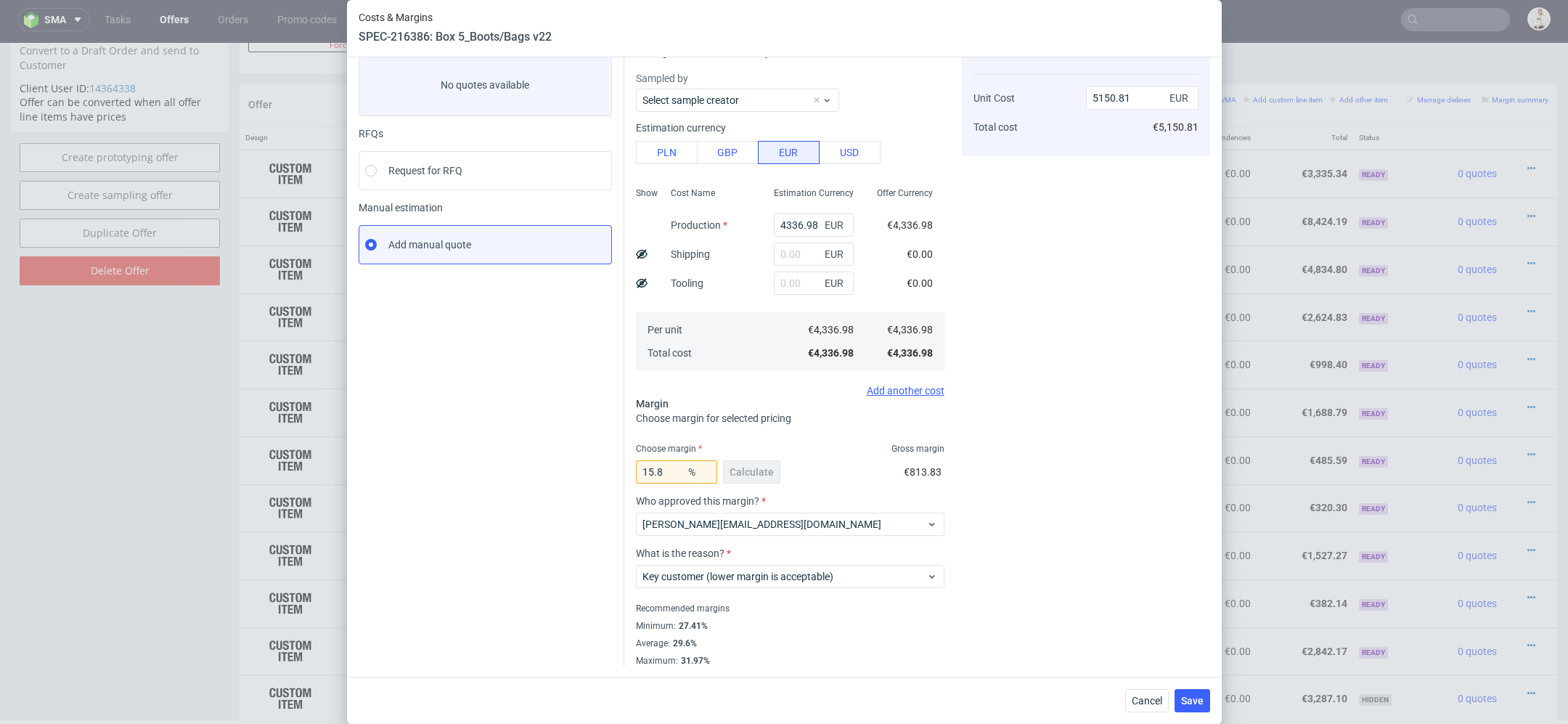
click at [1043, 591] on div "Cost displayed to the customer Unit Cost Total cost 5150.81 EUR €5,150.81" at bounding box center [1086, 349] width 248 height 636
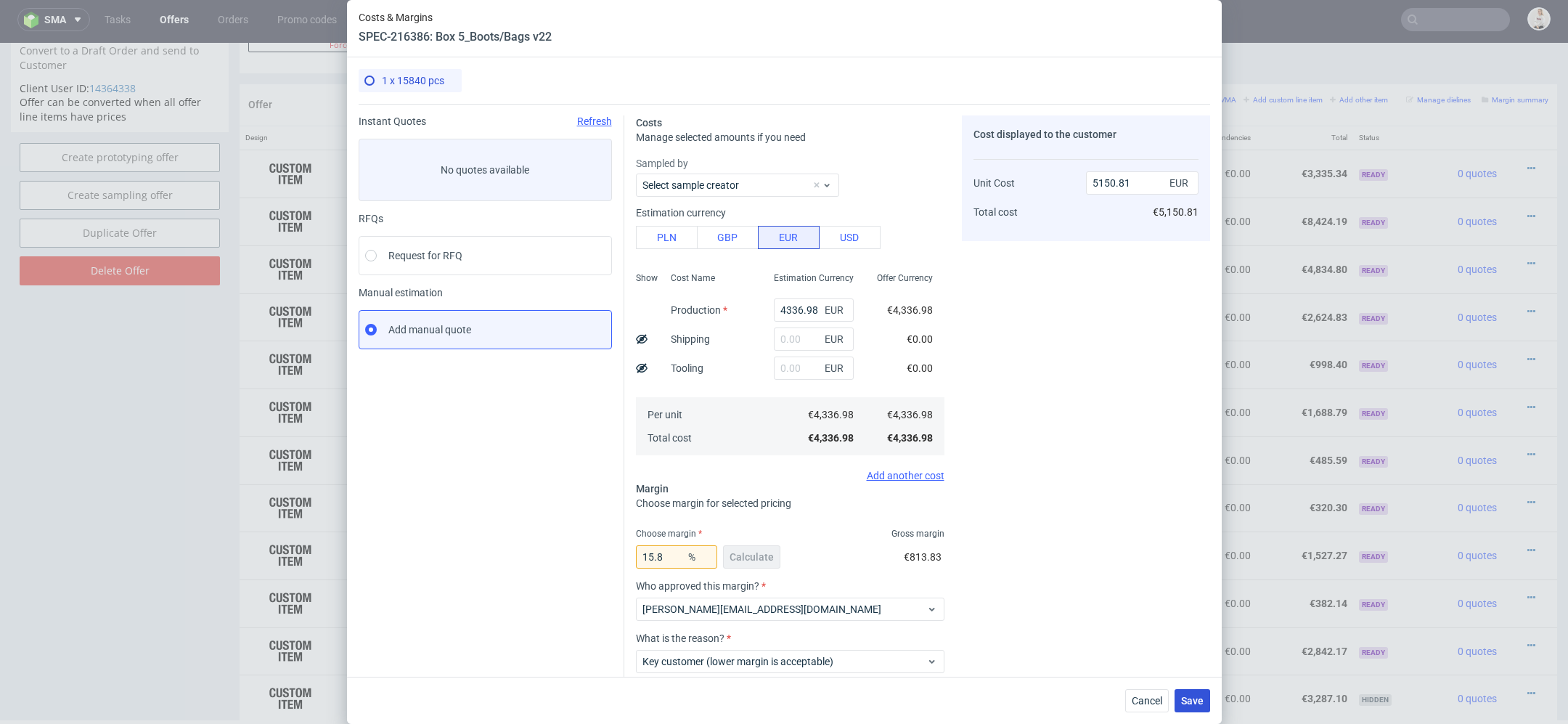
click at [1194, 702] on span "Save" at bounding box center [1193, 701] width 23 height 11
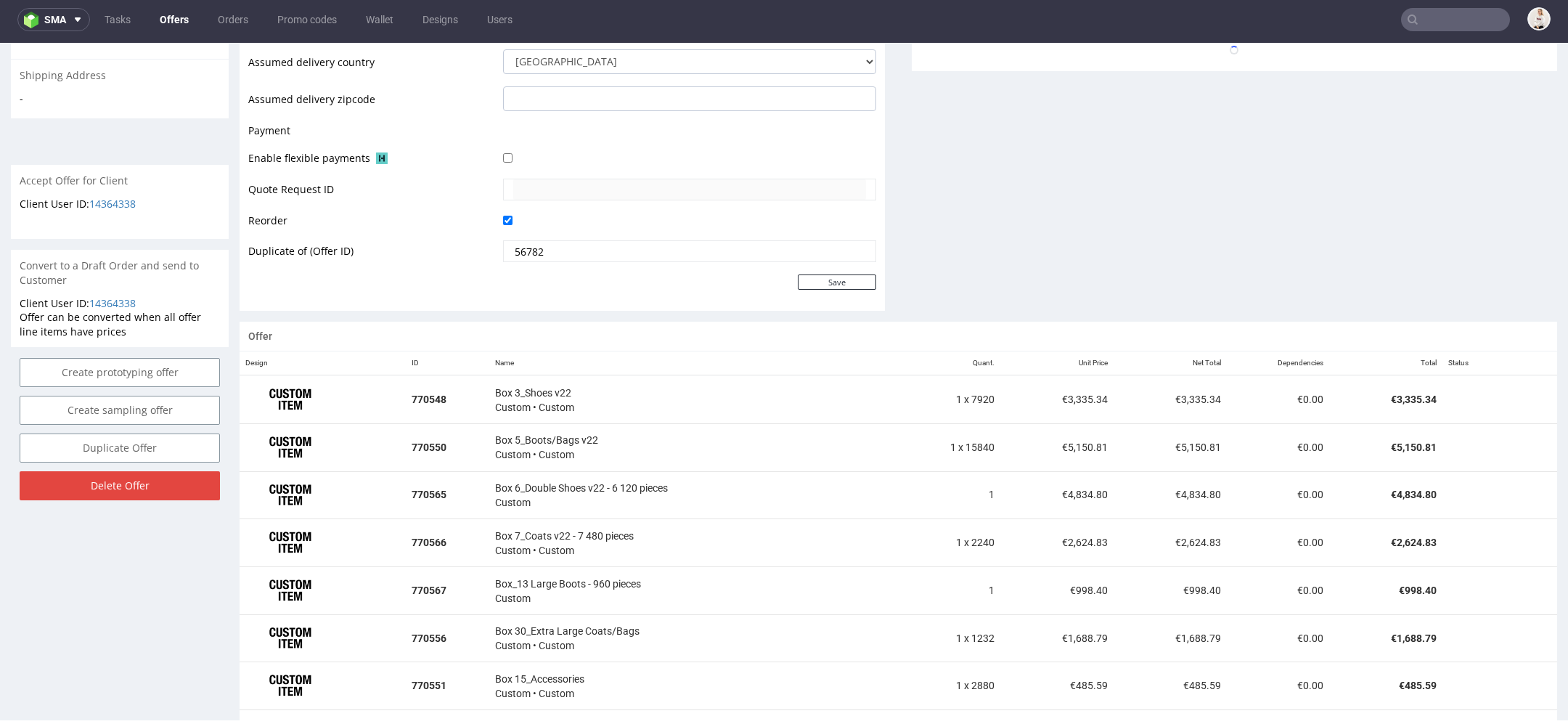
scroll to position [648, 0]
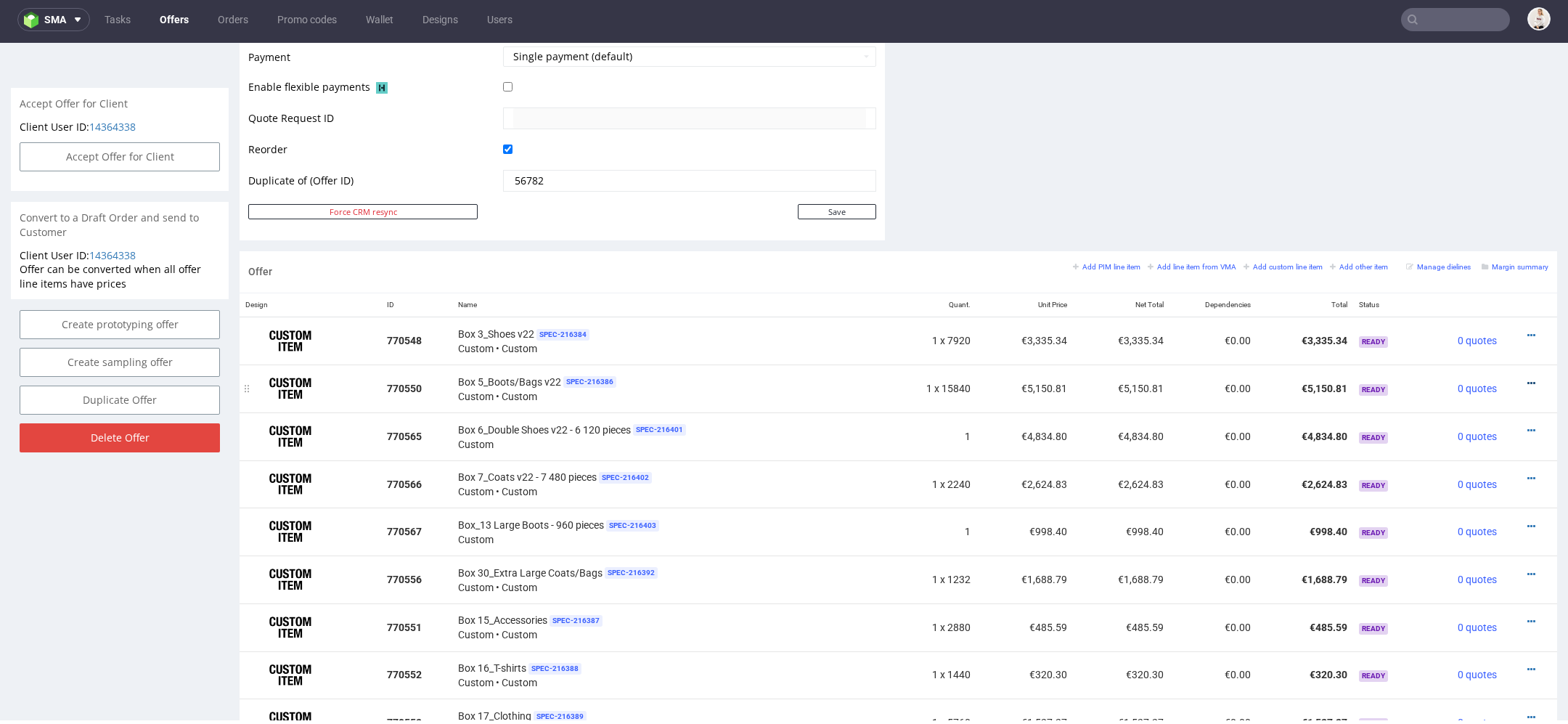
click at [1528, 379] on icon at bounding box center [1531, 384] width 8 height 11
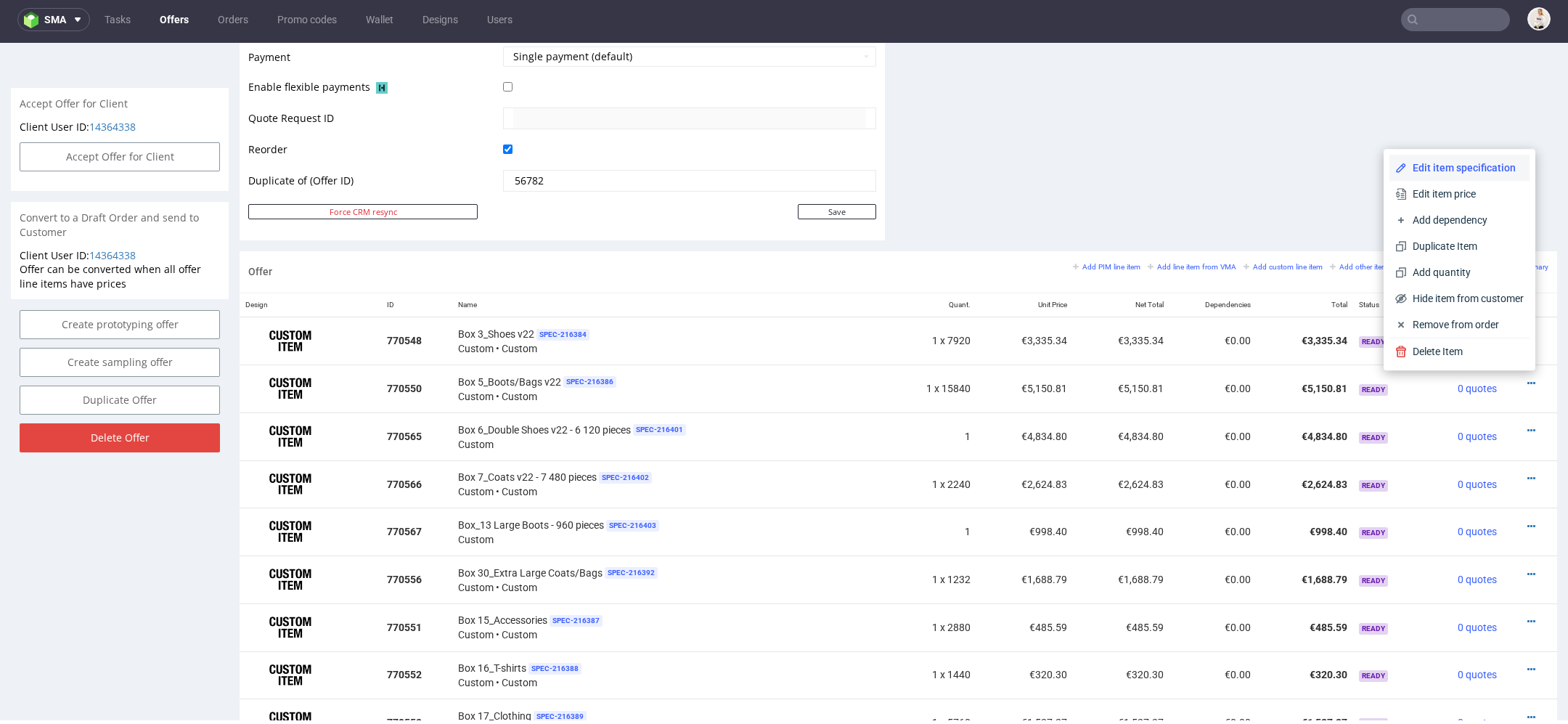
click at [1464, 162] on span "Edit item specification" at bounding box center [1465, 167] width 117 height 14
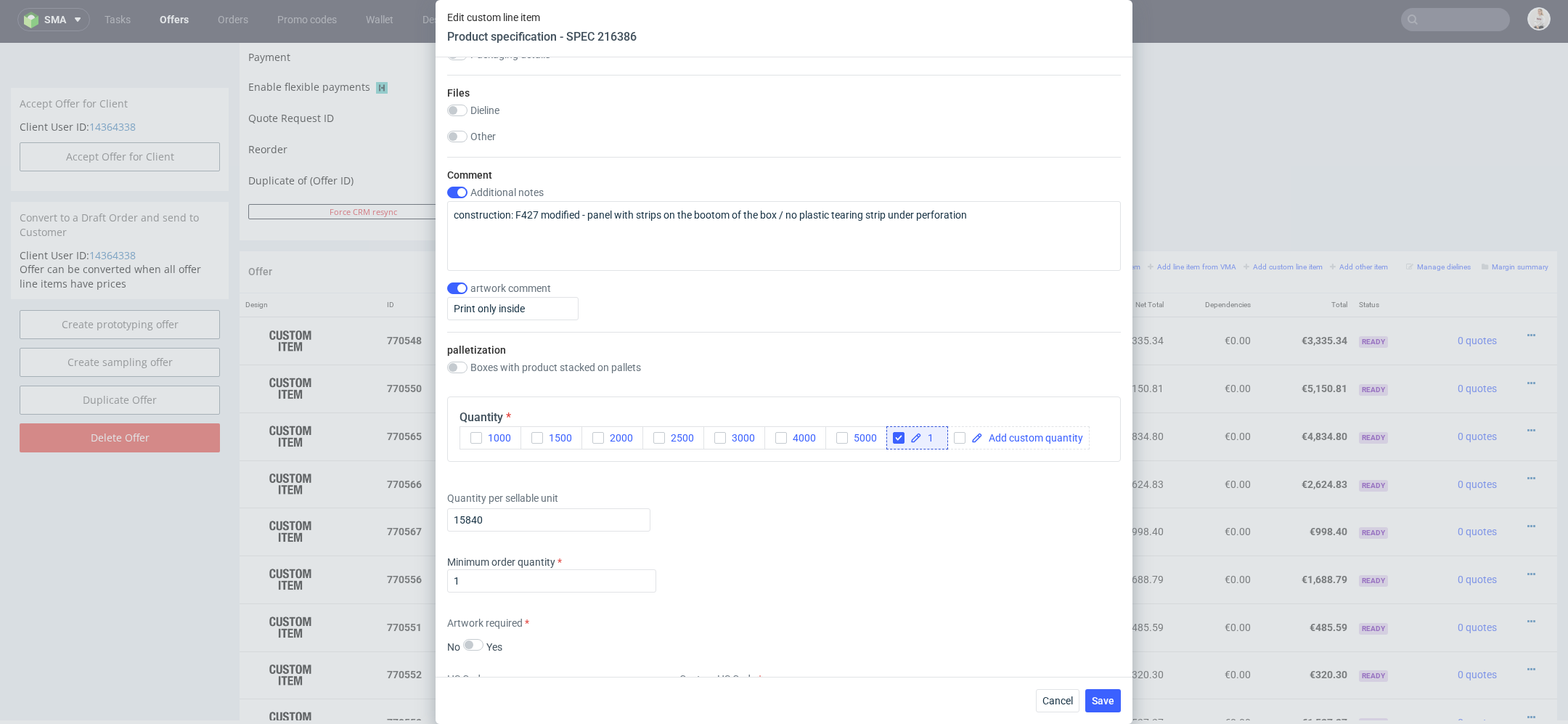
scroll to position [1613, 0]
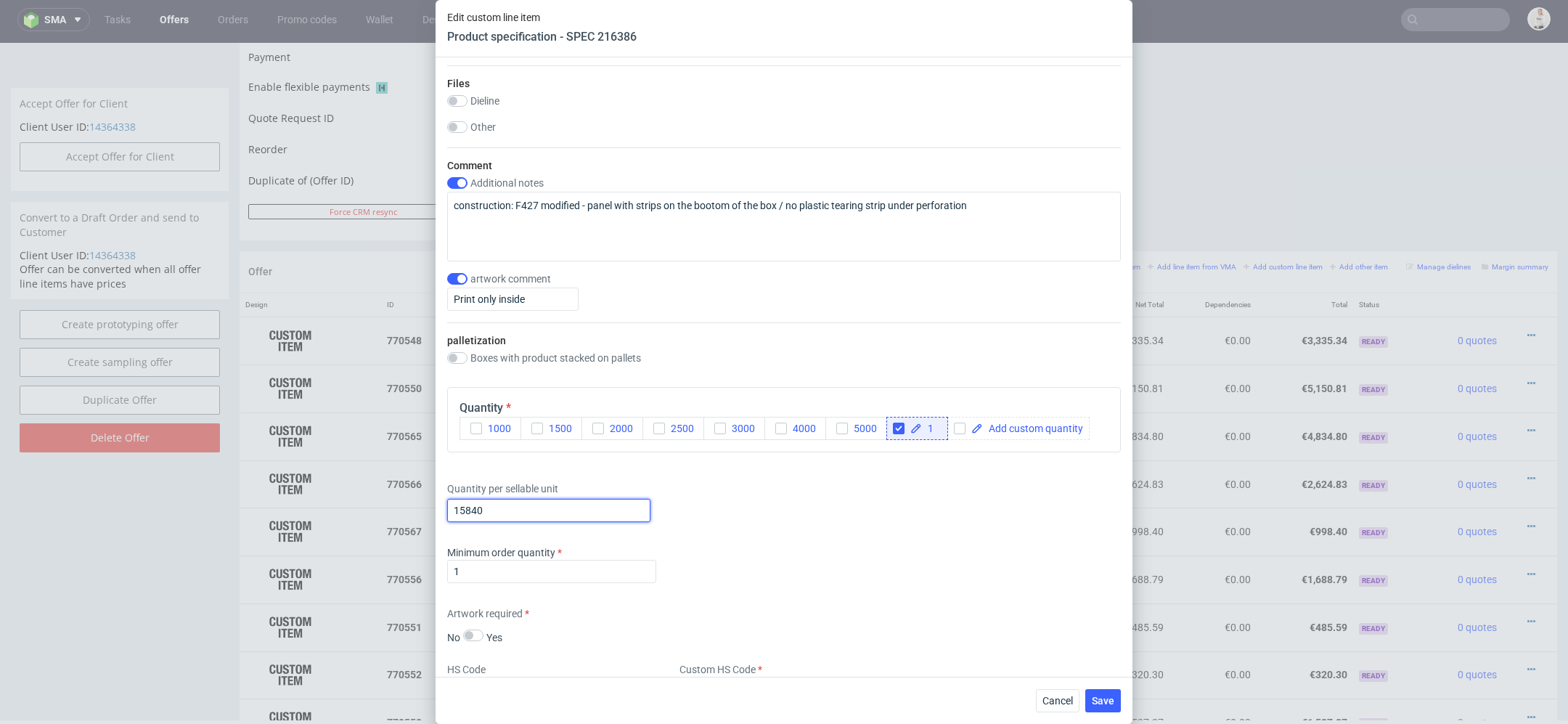
drag, startPoint x: 494, startPoint y: 505, endPoint x: 169, endPoint y: 505, distance: 325.0
click at [169, 505] on div "Edit custom line item Product specification - SPEC 216386 Supplier TFP Sp. z o.…" at bounding box center [784, 362] width 1568 height 724
type input "1"
paste input "9 360"
click at [463, 508] on input "9 360" at bounding box center [548, 510] width 203 height 23
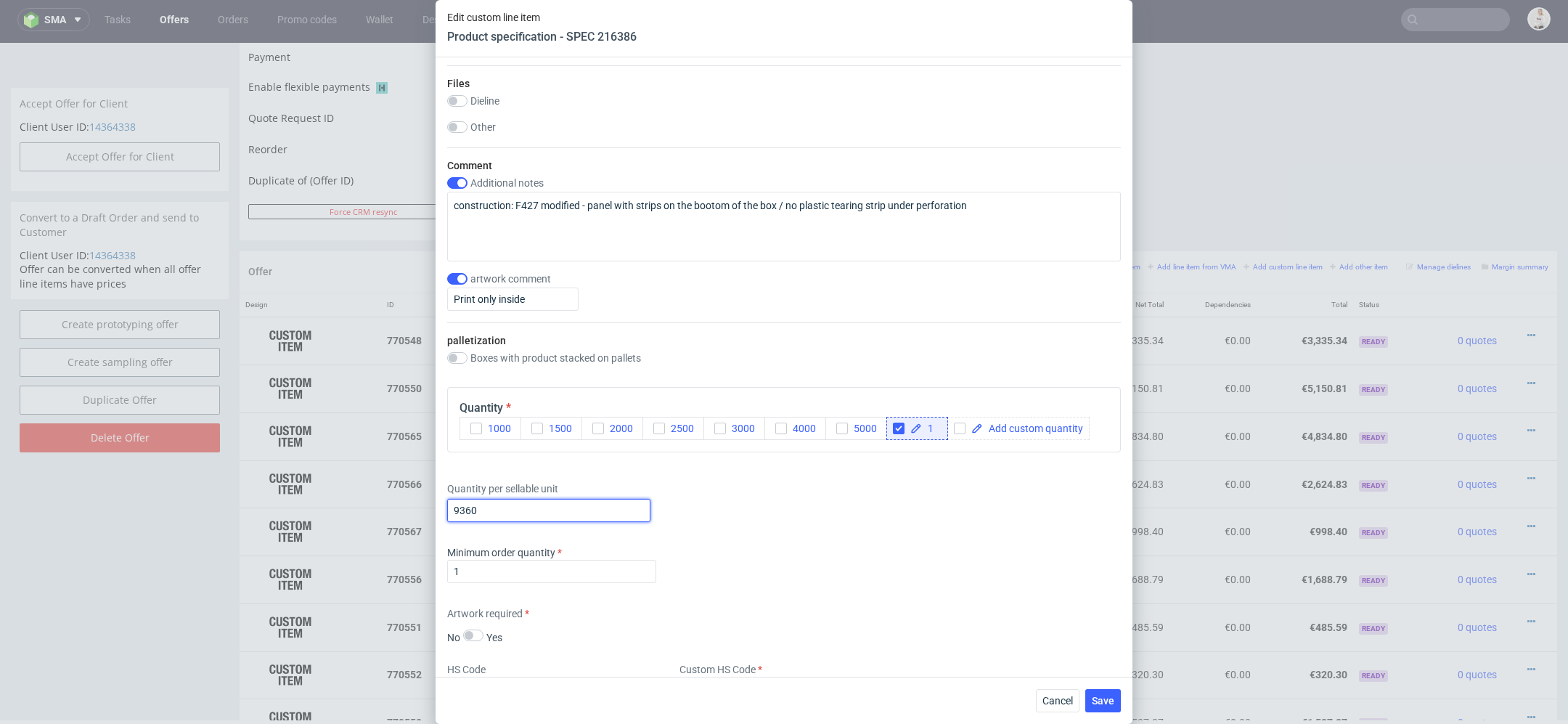
type input "9360"
click at [875, 566] on div "Minimum order quantity 1" at bounding box center [784, 566] width 674 height 43
click at [1098, 700] on span "Save" at bounding box center [1103, 701] width 23 height 11
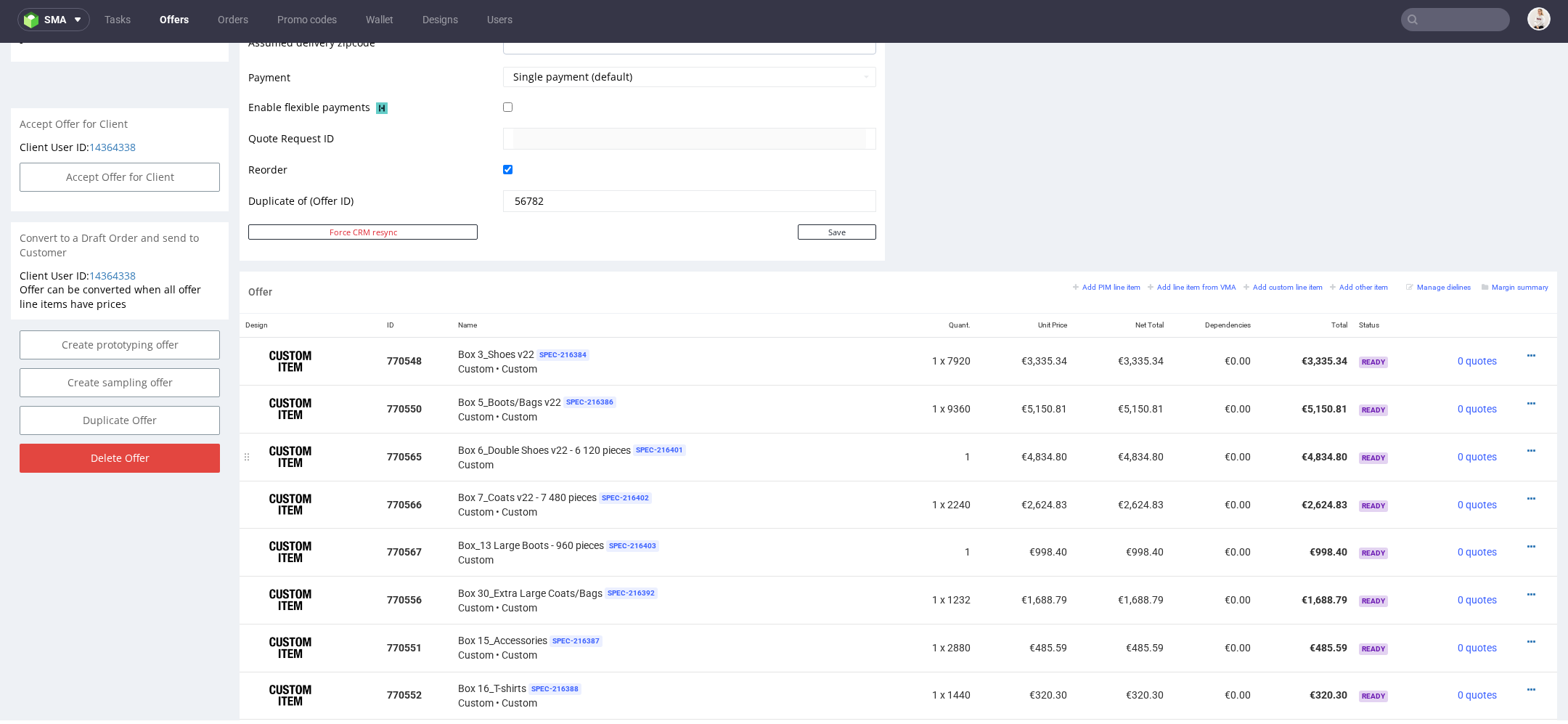
scroll to position [630, 0]
click at [1528, 444] on icon at bounding box center [1531, 449] width 8 height 11
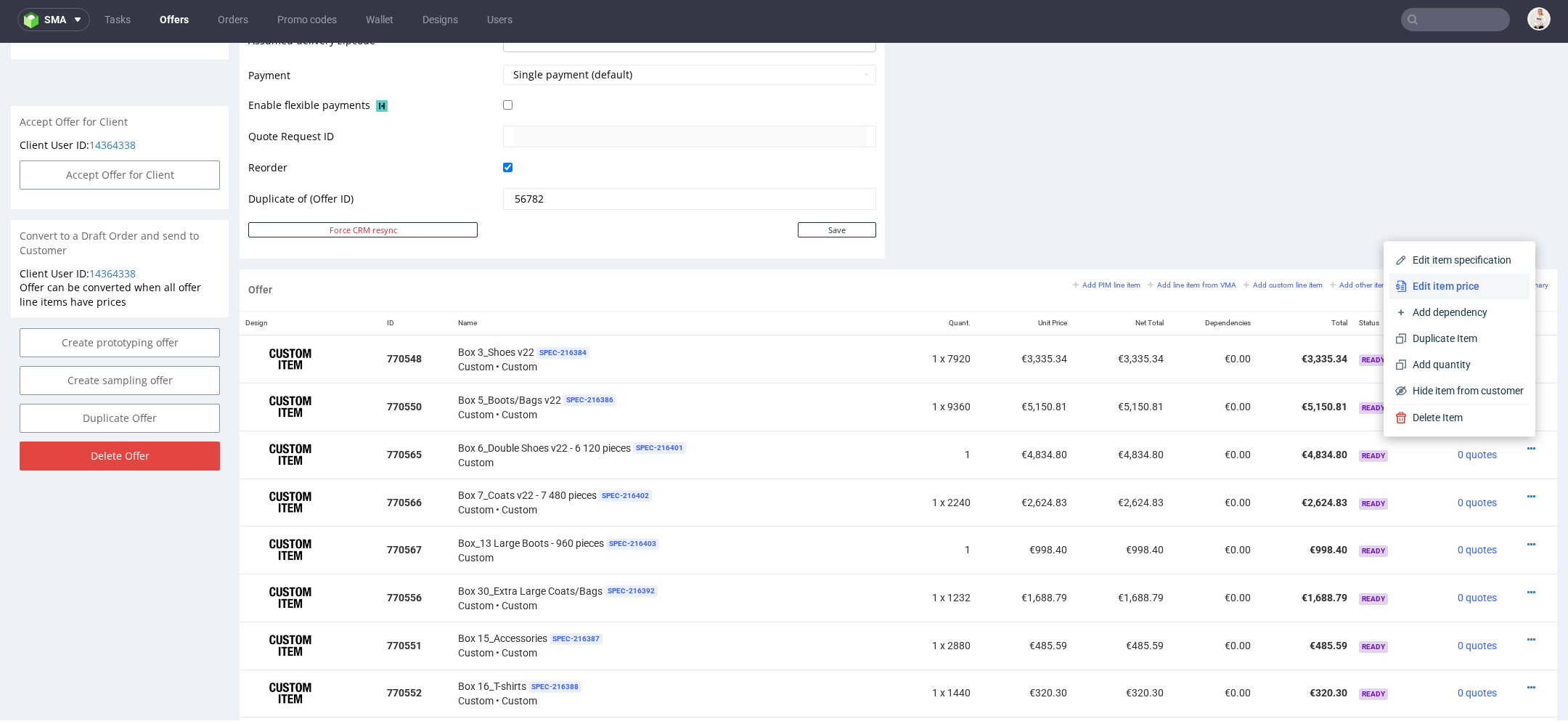
click at [1439, 280] on span "Edit item price" at bounding box center [1465, 286] width 117 height 14
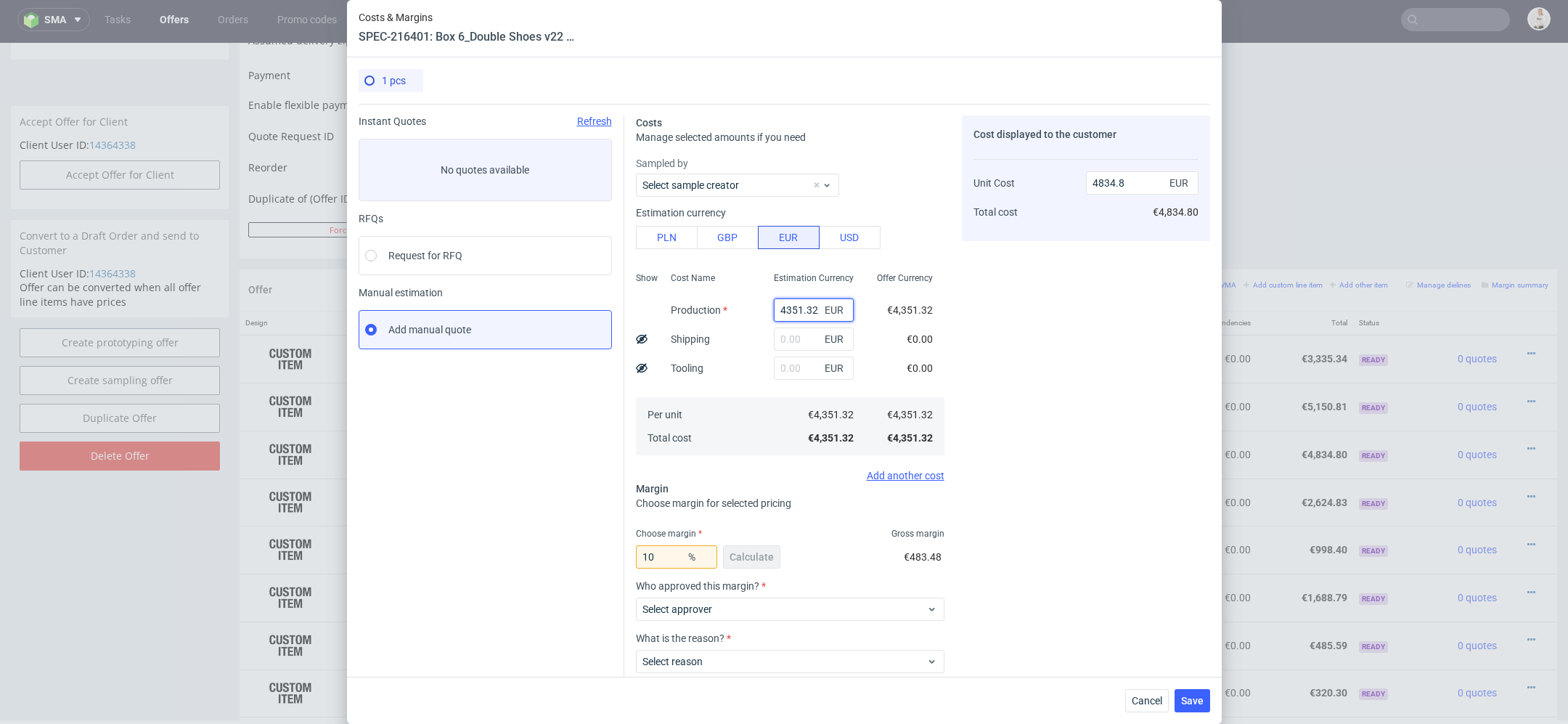
click at [788, 308] on input "4351.32" at bounding box center [813, 310] width 80 height 23
paste input "€2 003,96"
type input "€2 003,96"
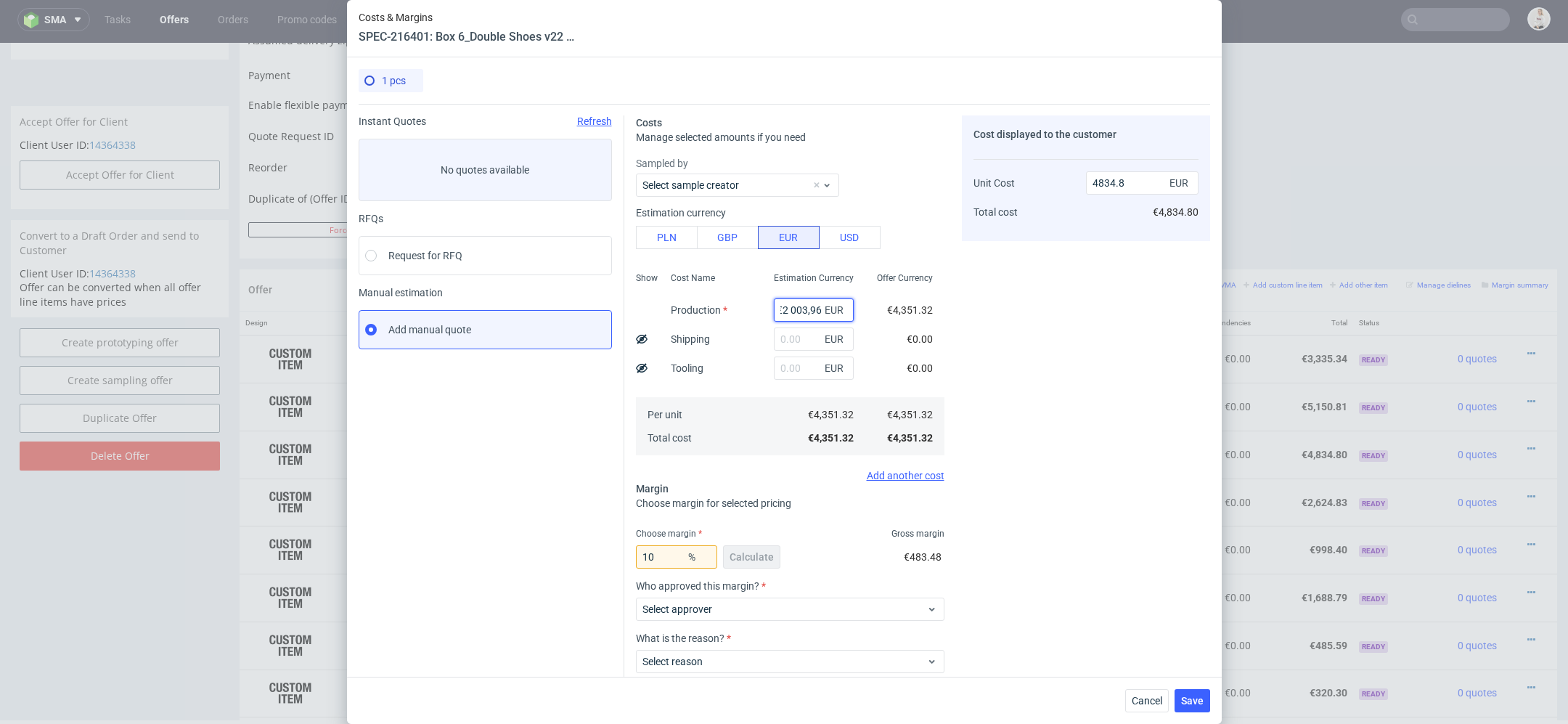
type input "0"
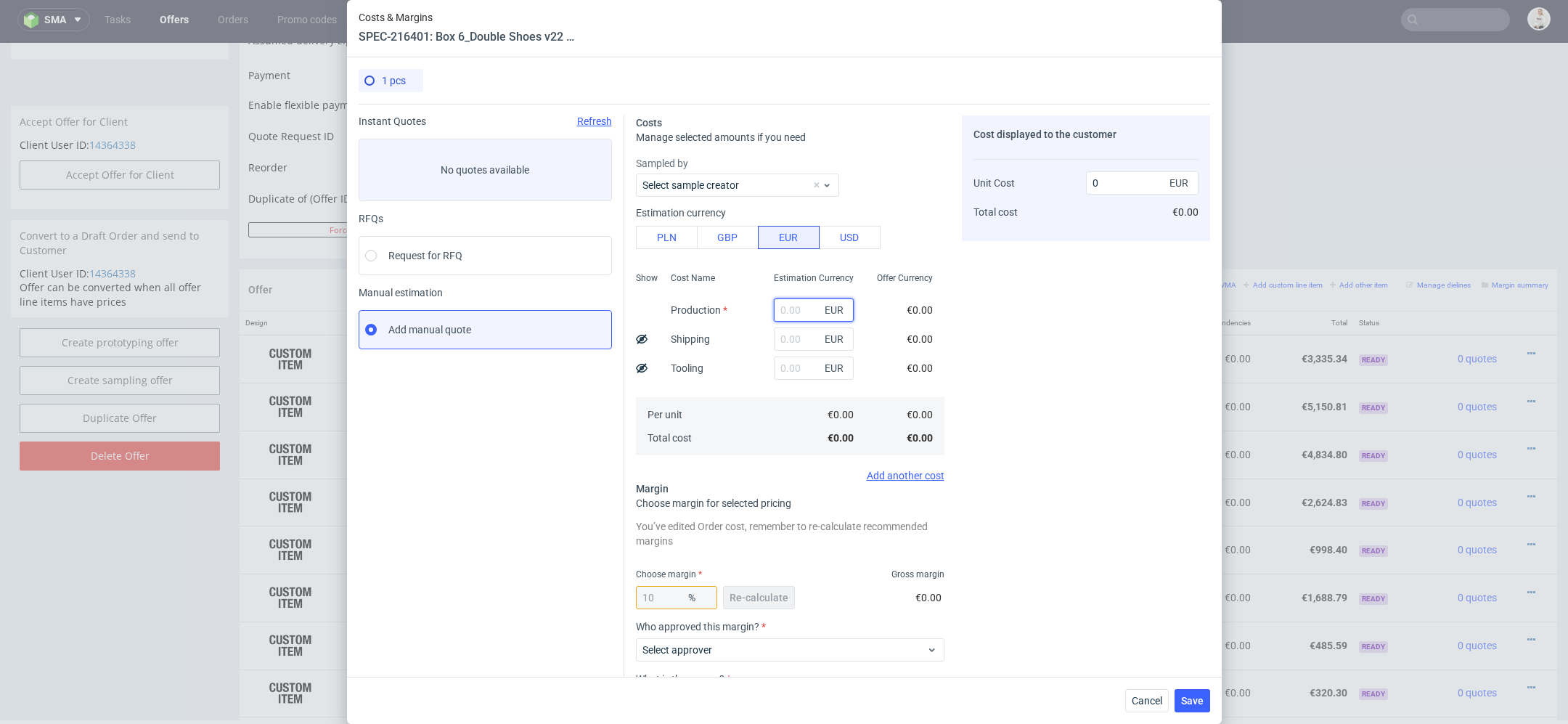
paste input "€2 003,96"
click at [792, 310] on input "€2 003,96" at bounding box center [813, 310] width 80 height 23
type input "2003.96"
type input "2226.62"
type input "2003.96"
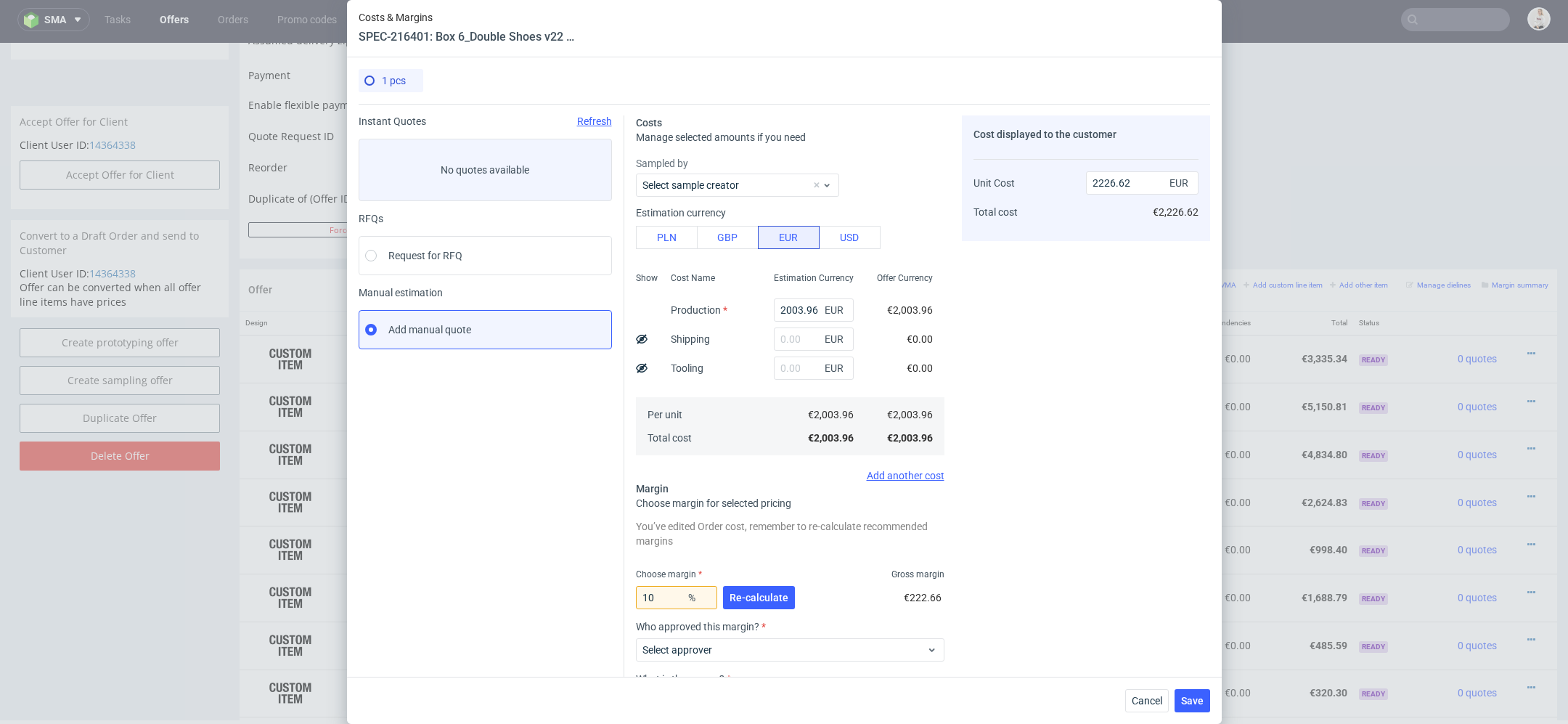
click at [1123, 495] on div "Cost displayed to the customer Unit Cost Total cost 2226.62 EUR €2,226.62" at bounding box center [1086, 454] width 248 height 677
drag, startPoint x: 673, startPoint y: 596, endPoint x: 467, endPoint y: 596, distance: 206.0
click at [467, 596] on div "Instant Quotes Refresh No quotes available RFQs Request for RFQ Manual estimati…" at bounding box center [784, 448] width 851 height 689
type input "15"
type input "2024.2"
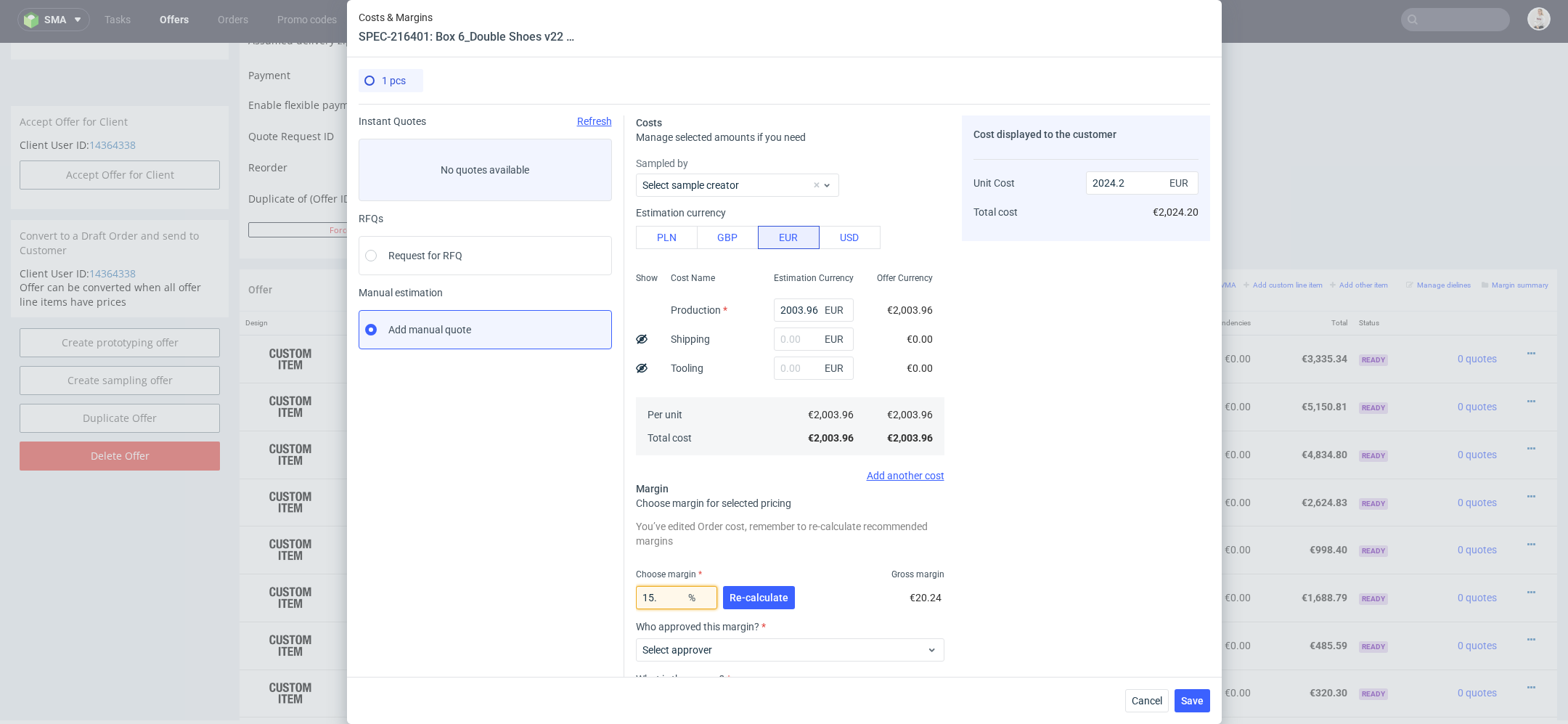
type input "15"
type input "2357.6"
type input "158"
type input "-3455.1"
type input "15"
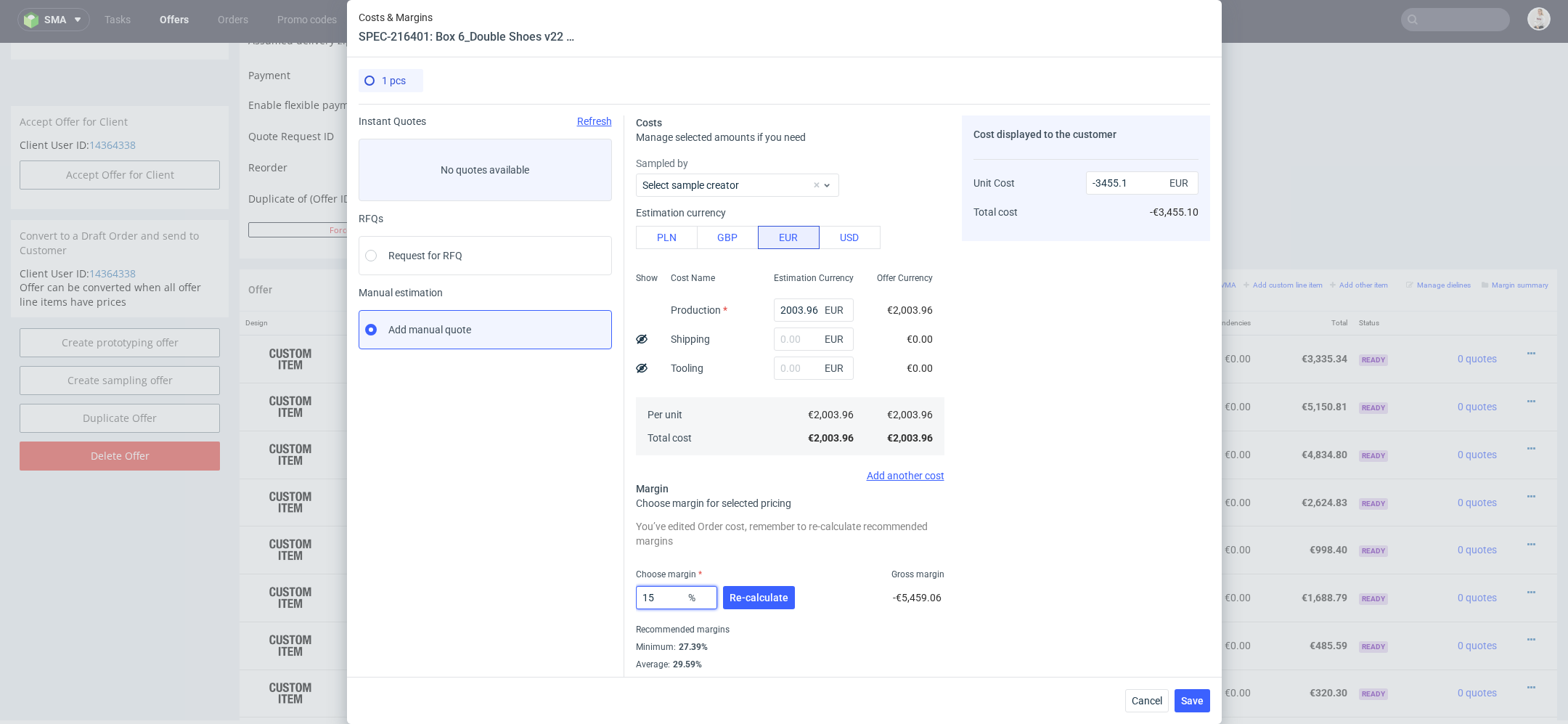
type input "2357.6"
type input "15.8"
type input "2380"
type input "15.8"
click at [756, 602] on span "Re-calculate" at bounding box center [759, 598] width 59 height 11
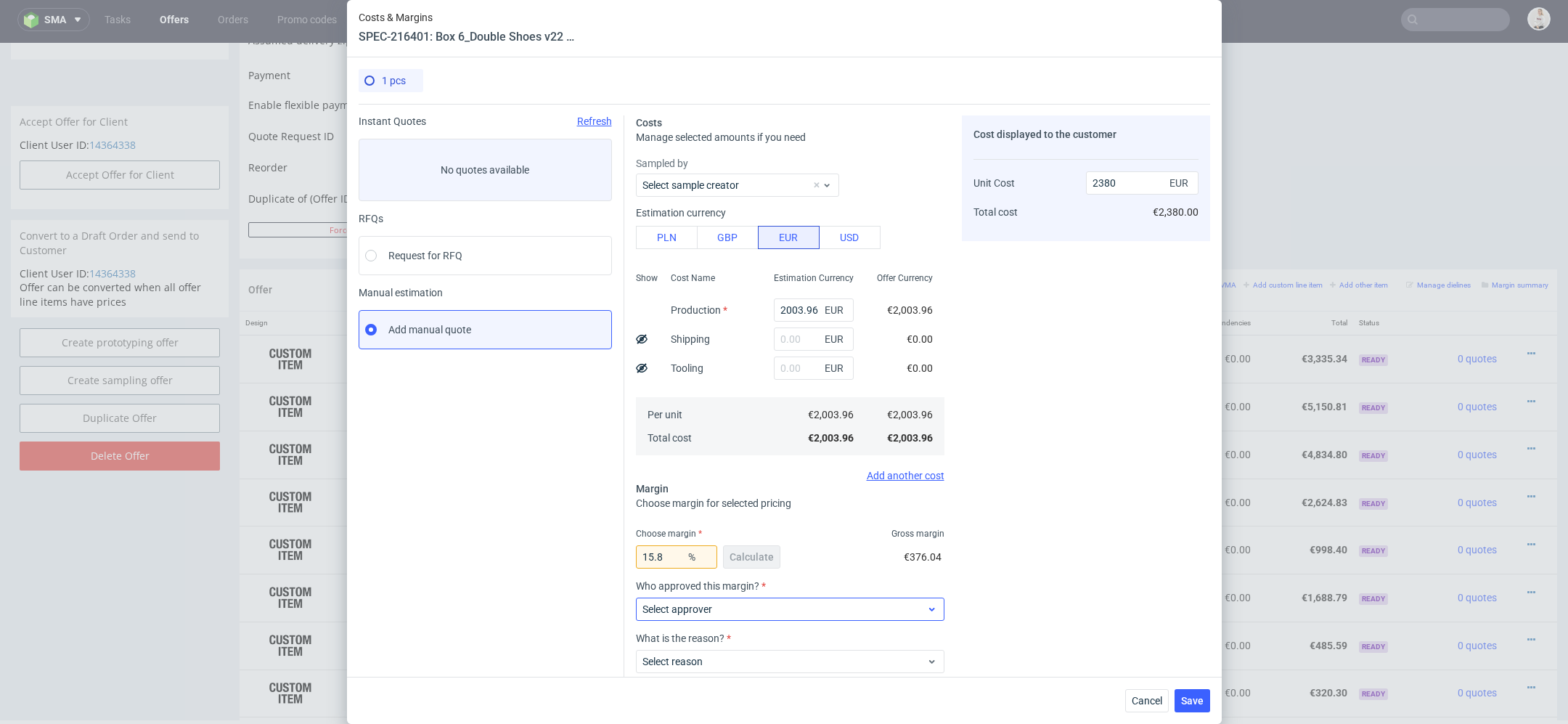
scroll to position [85, 0]
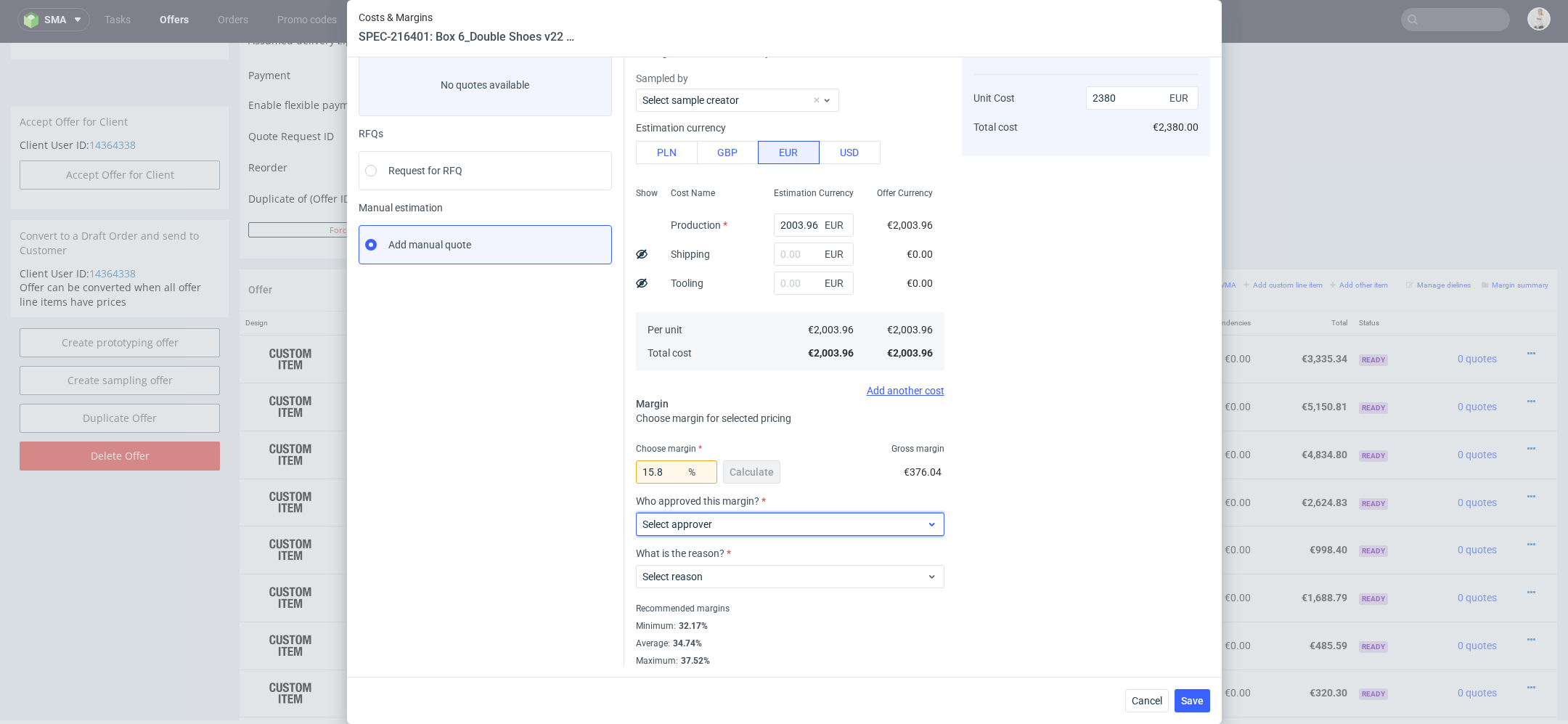
click at [850, 527] on span "Select approver" at bounding box center [784, 524] width 284 height 14
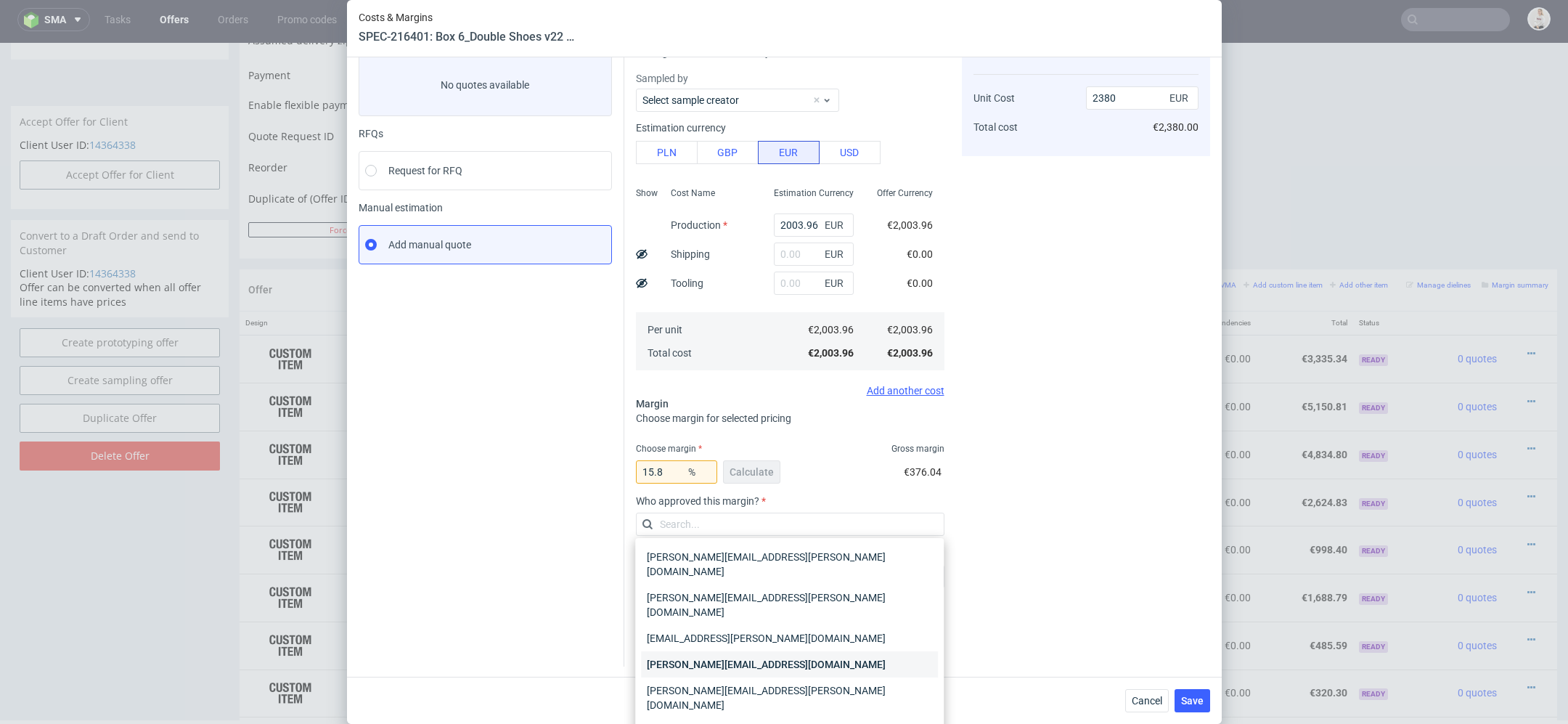
click at [779, 652] on div "maciej.wozniczko@packhelp.com" at bounding box center [789, 665] width 297 height 26
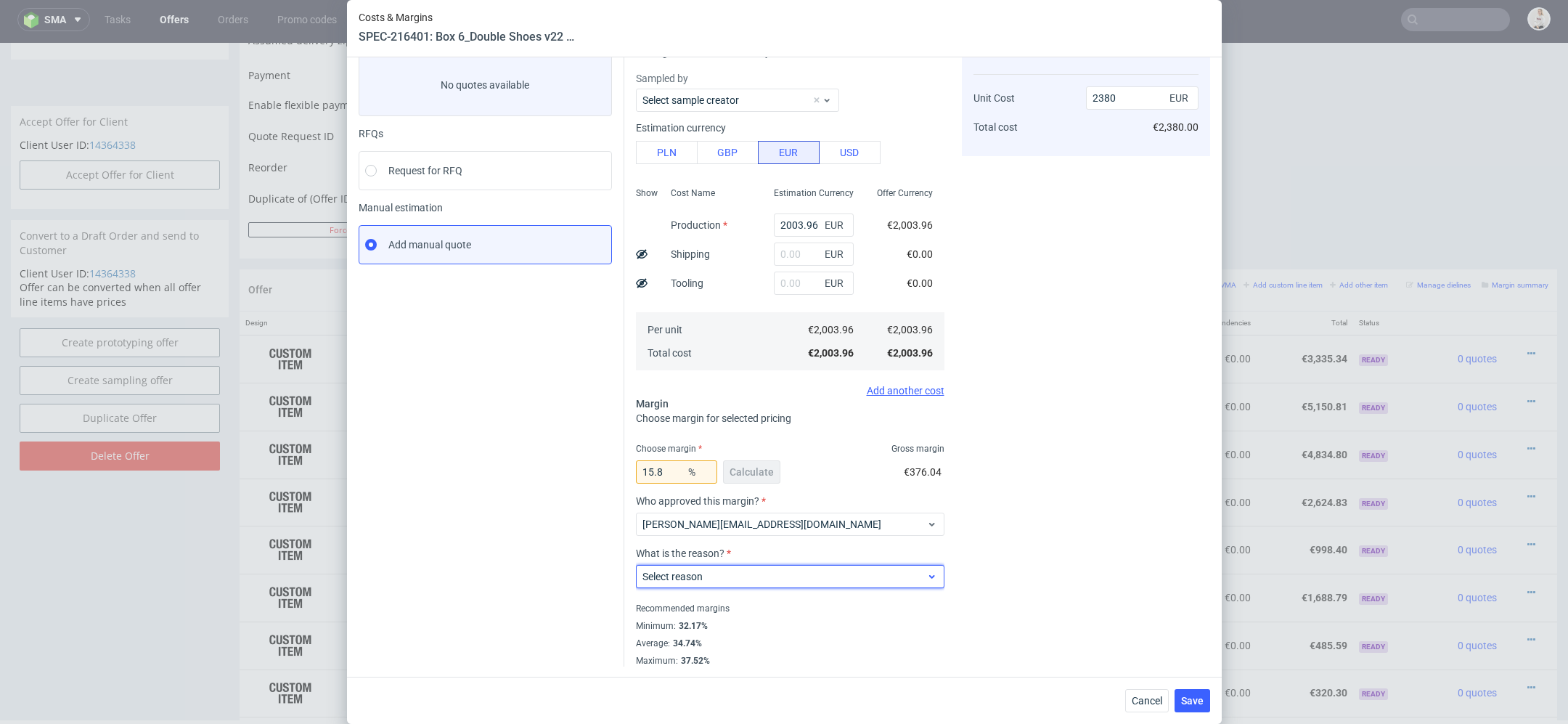
click at [758, 573] on span "Select reason" at bounding box center [784, 576] width 284 height 14
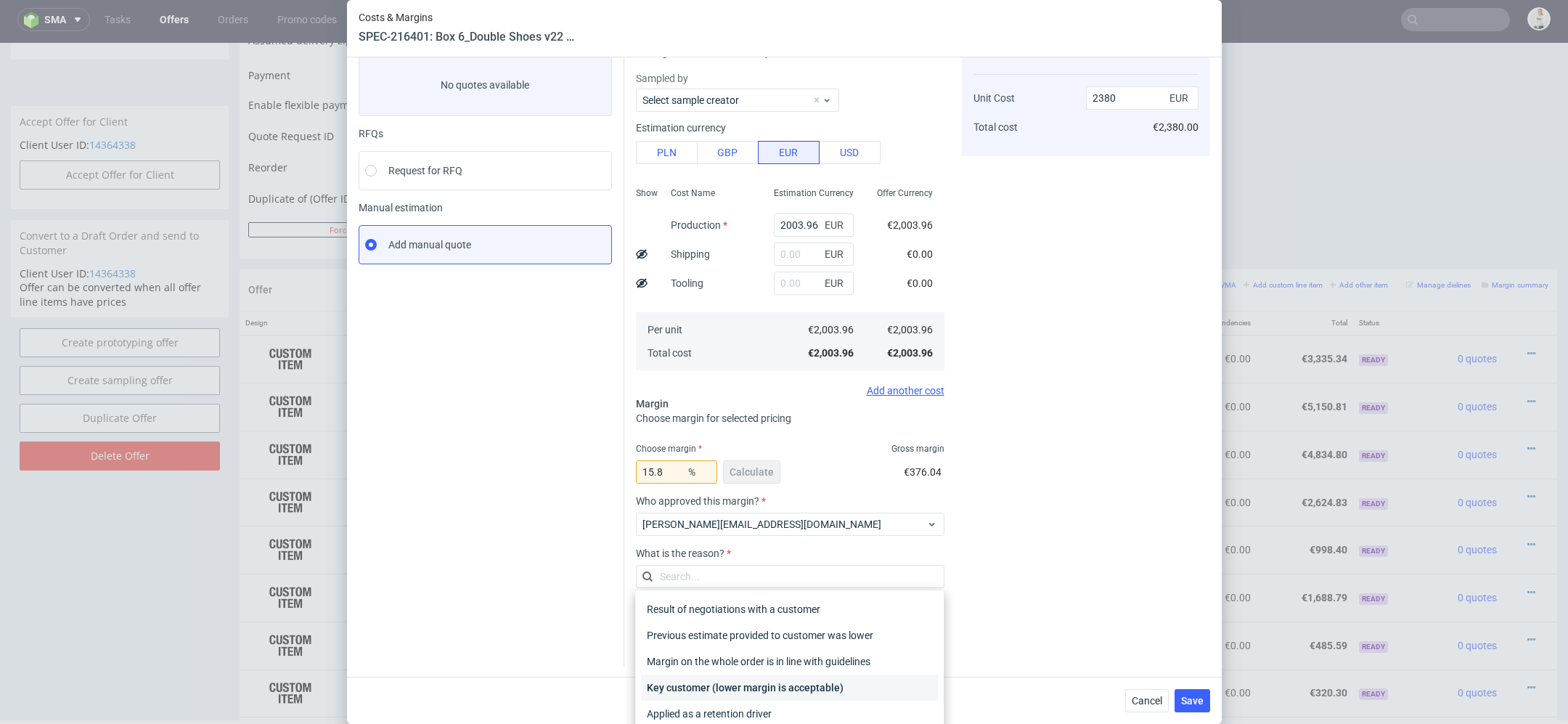
click at [780, 683] on div "Key customer (lower margin is acceptable)" at bounding box center [789, 688] width 297 height 26
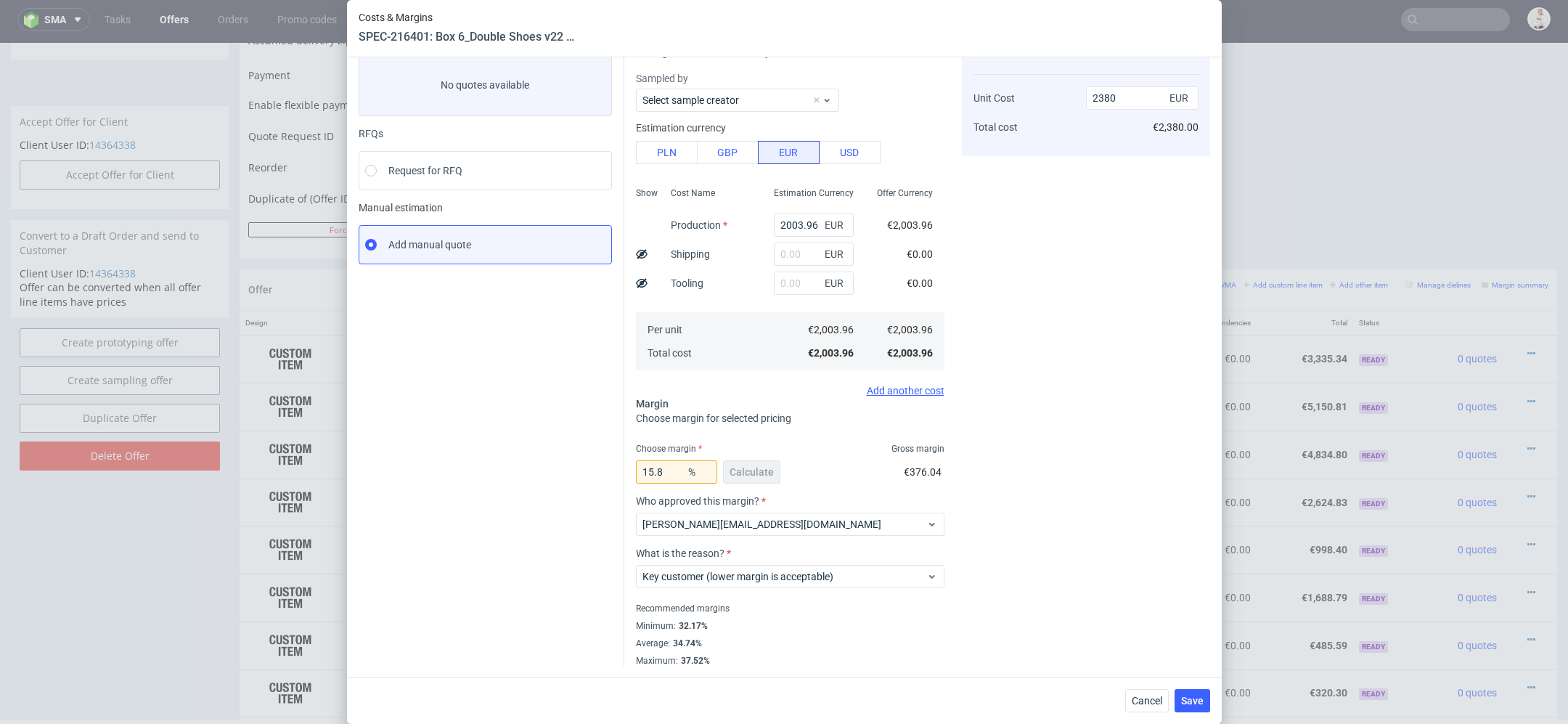
click at [1045, 530] on div "Cost displayed to the customer Unit Cost Total cost 2380 EUR €2,380.00" at bounding box center [1086, 349] width 248 height 636
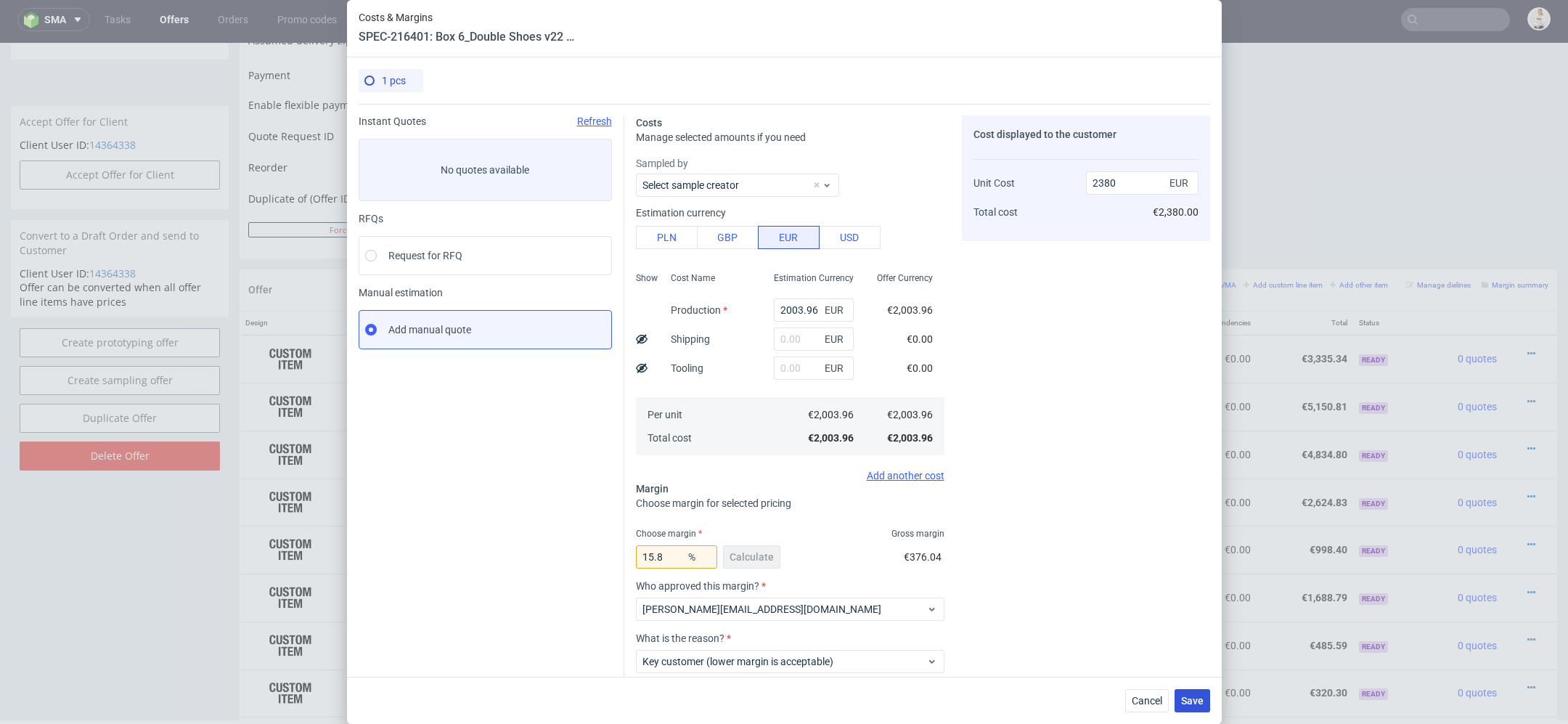
click at [1193, 702] on span "Save" at bounding box center [1193, 701] width 23 height 11
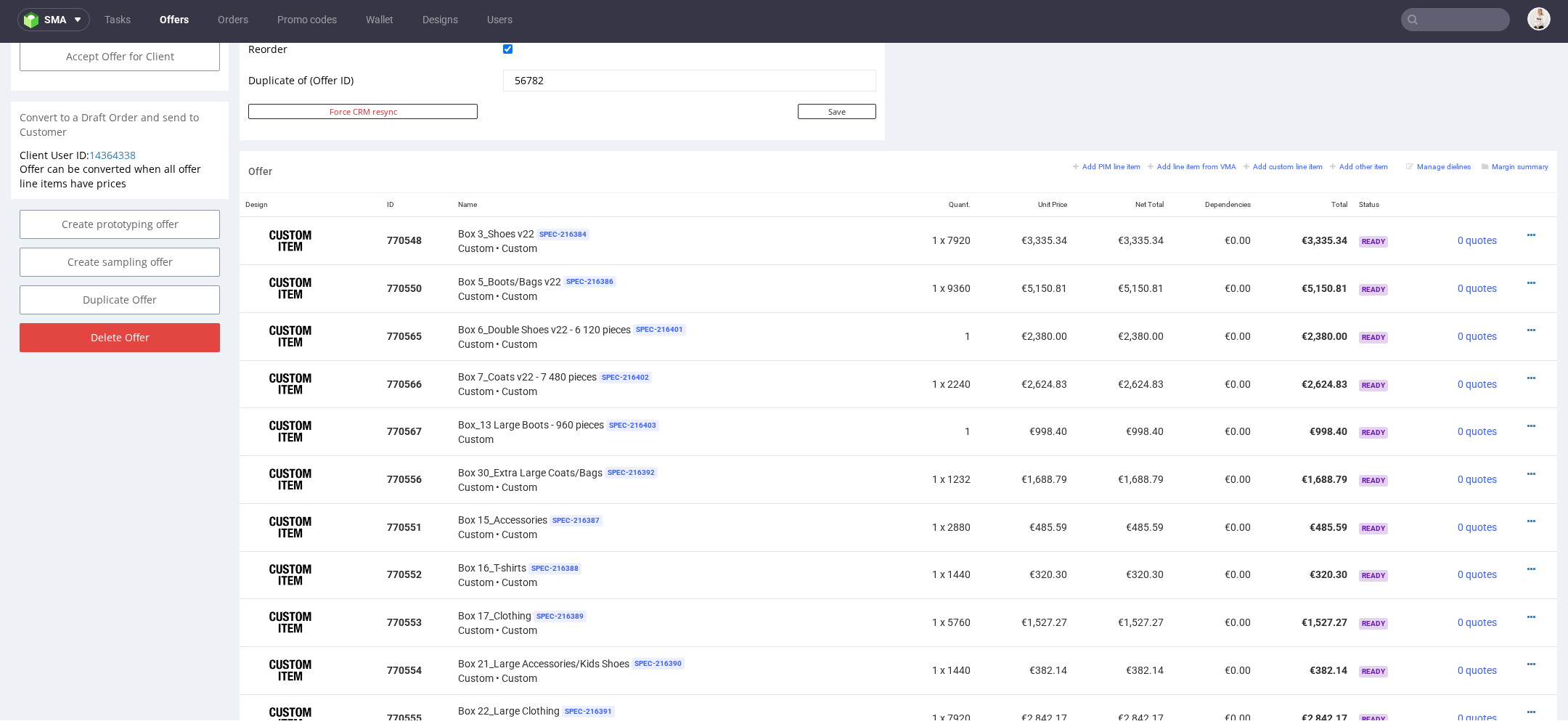
scroll to position [752, 0]
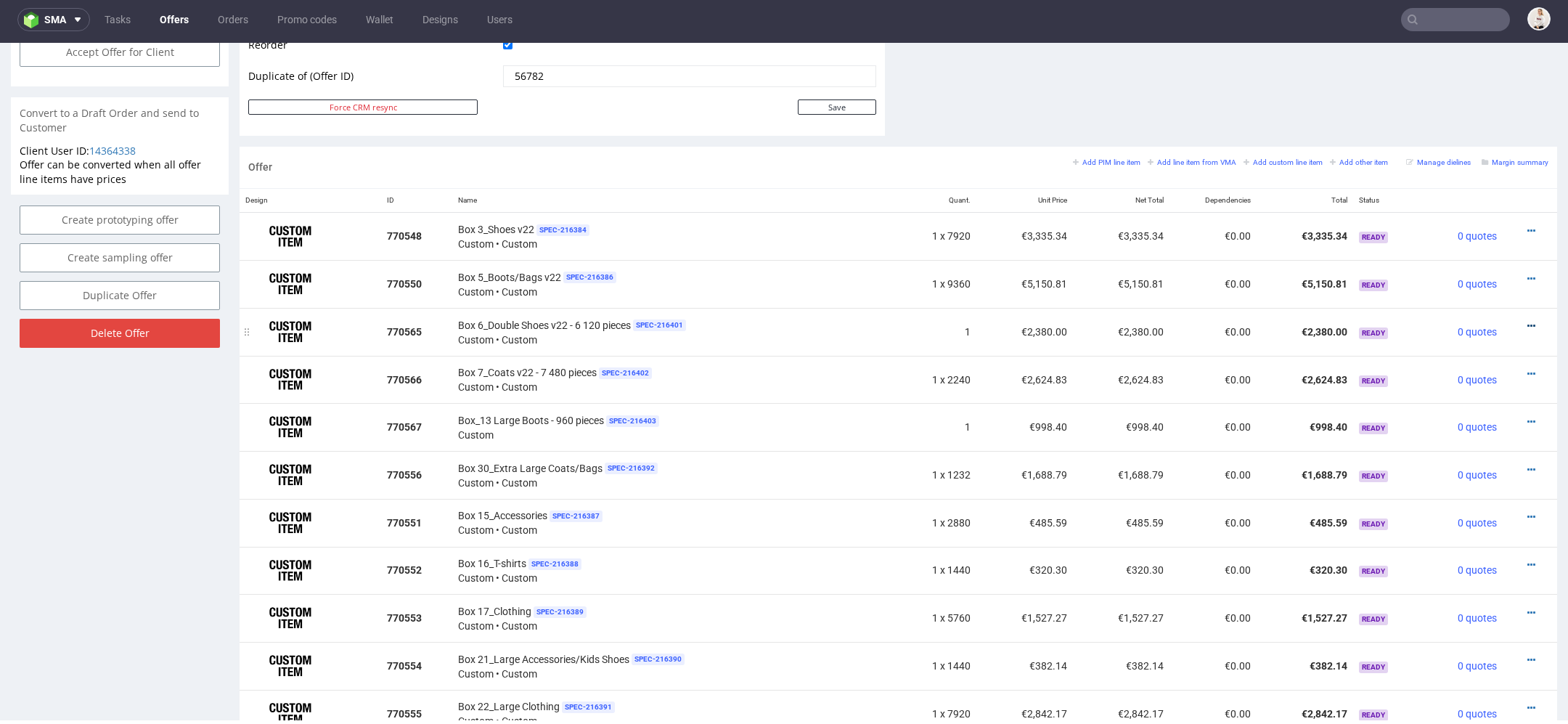
click at [1528, 321] on icon at bounding box center [1531, 326] width 8 height 11
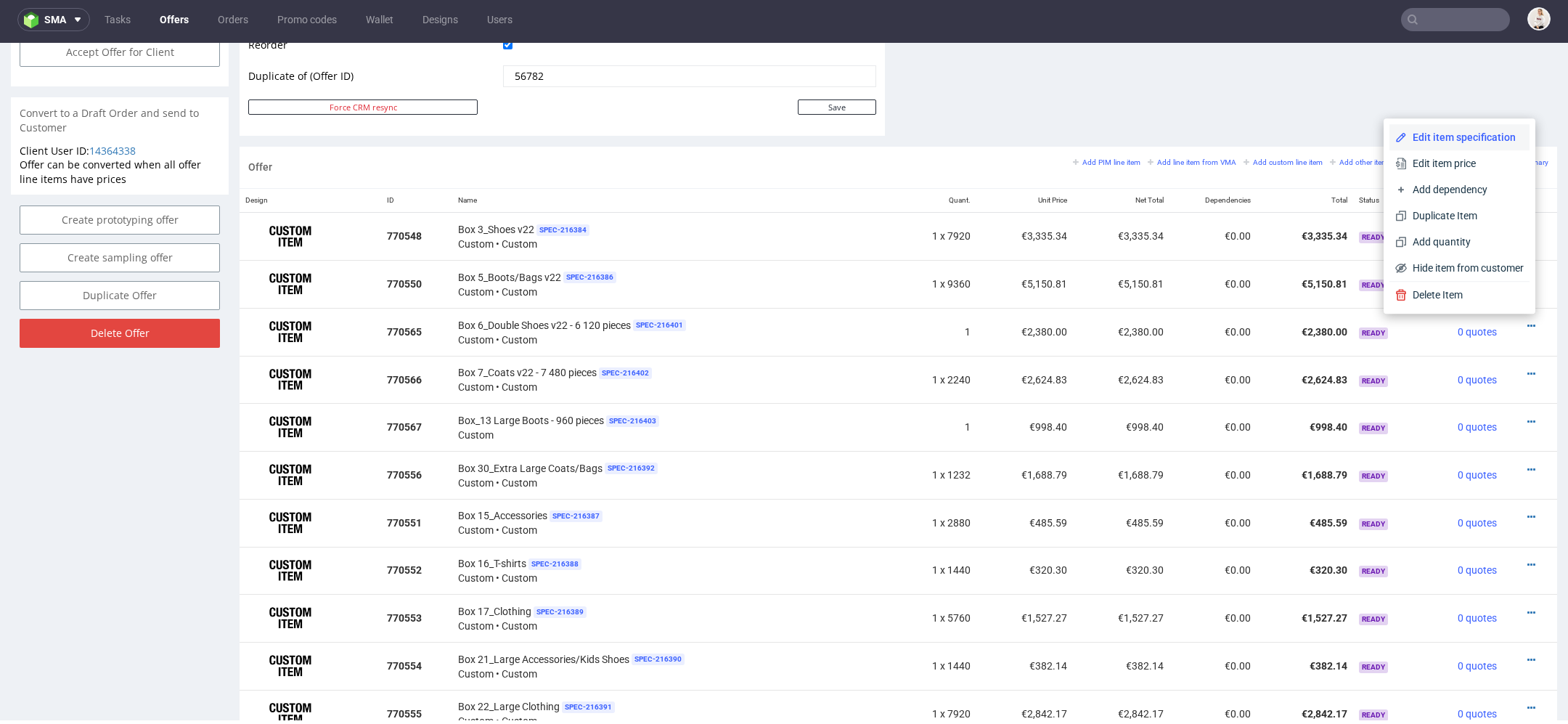
drag, startPoint x: 1443, startPoint y: 159, endPoint x: 1437, endPoint y: 135, distance: 24.7
click at [1437, 135] on div "Edit item specification Edit item price Add dependency Duplicate Item Add quant…" at bounding box center [1459, 203] width 140 height 157
click at [1437, 135] on span "Edit item specification" at bounding box center [1465, 137] width 117 height 14
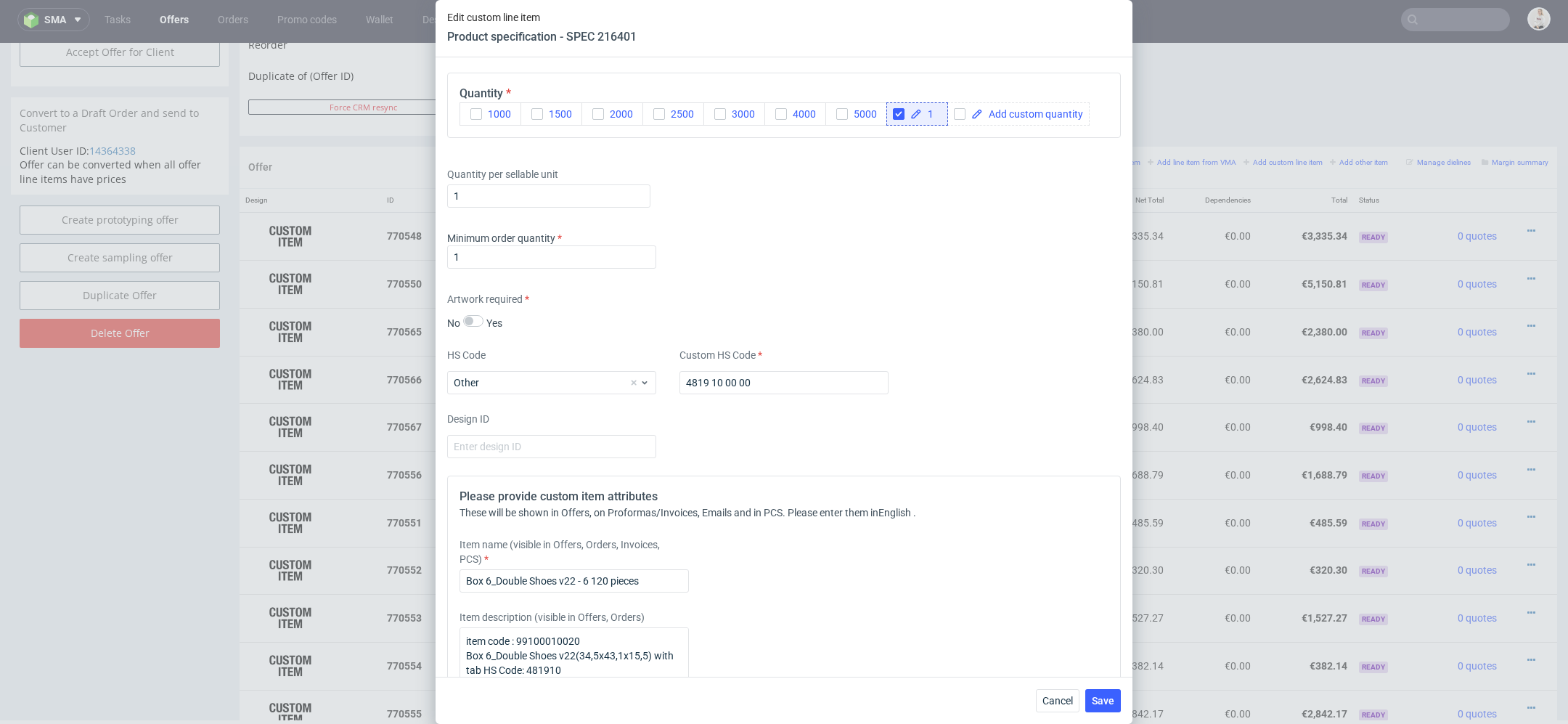
scroll to position [1985, 0]
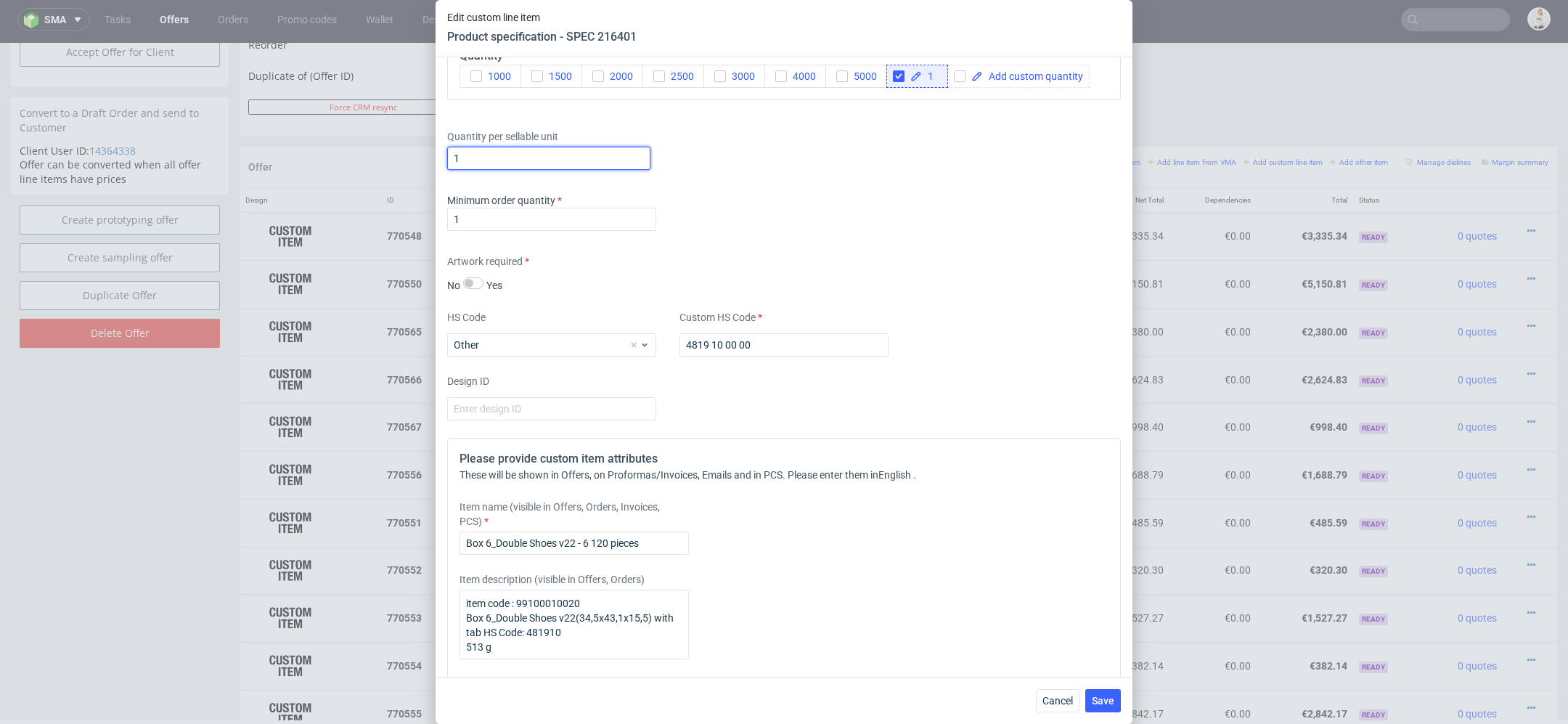
click at [473, 156] on input "1" at bounding box center [548, 159] width 203 height 23
click at [467, 147] on input "1" at bounding box center [548, 159] width 203 height 23
drag, startPoint x: 474, startPoint y: 163, endPoint x: 313, endPoint y: 160, distance: 161.0
click at [313, 160] on div "Edit custom line item Product specification - SPEC 216401 Supplier TFP Sp. z o.…" at bounding box center [784, 362] width 1568 height 724
paste input "2 380"
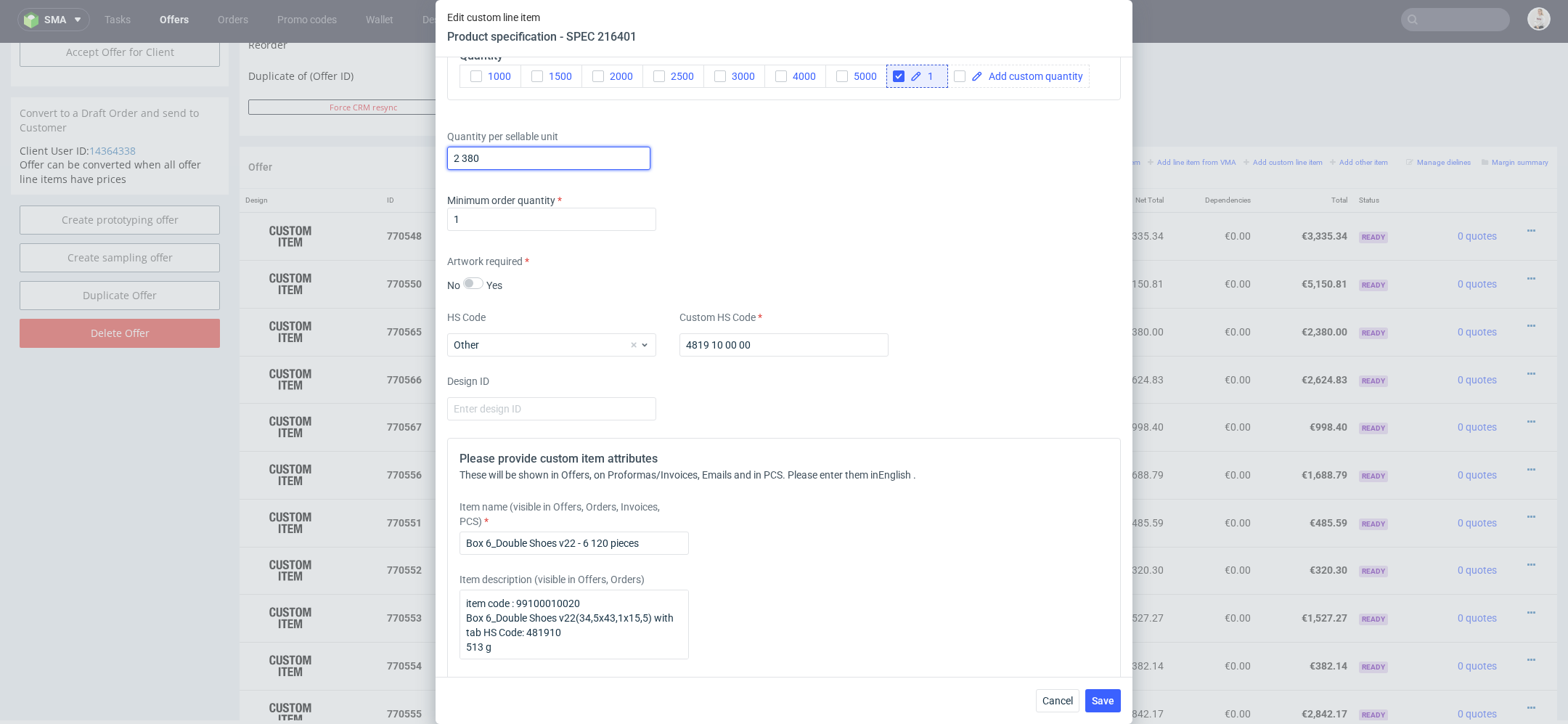
click at [465, 155] on input "2 380" at bounding box center [548, 159] width 203 height 23
type input "2380"
click at [984, 289] on div "Artwork required No Yes" at bounding box center [784, 274] width 674 height 39
click at [1107, 699] on span "Save" at bounding box center [1103, 701] width 23 height 11
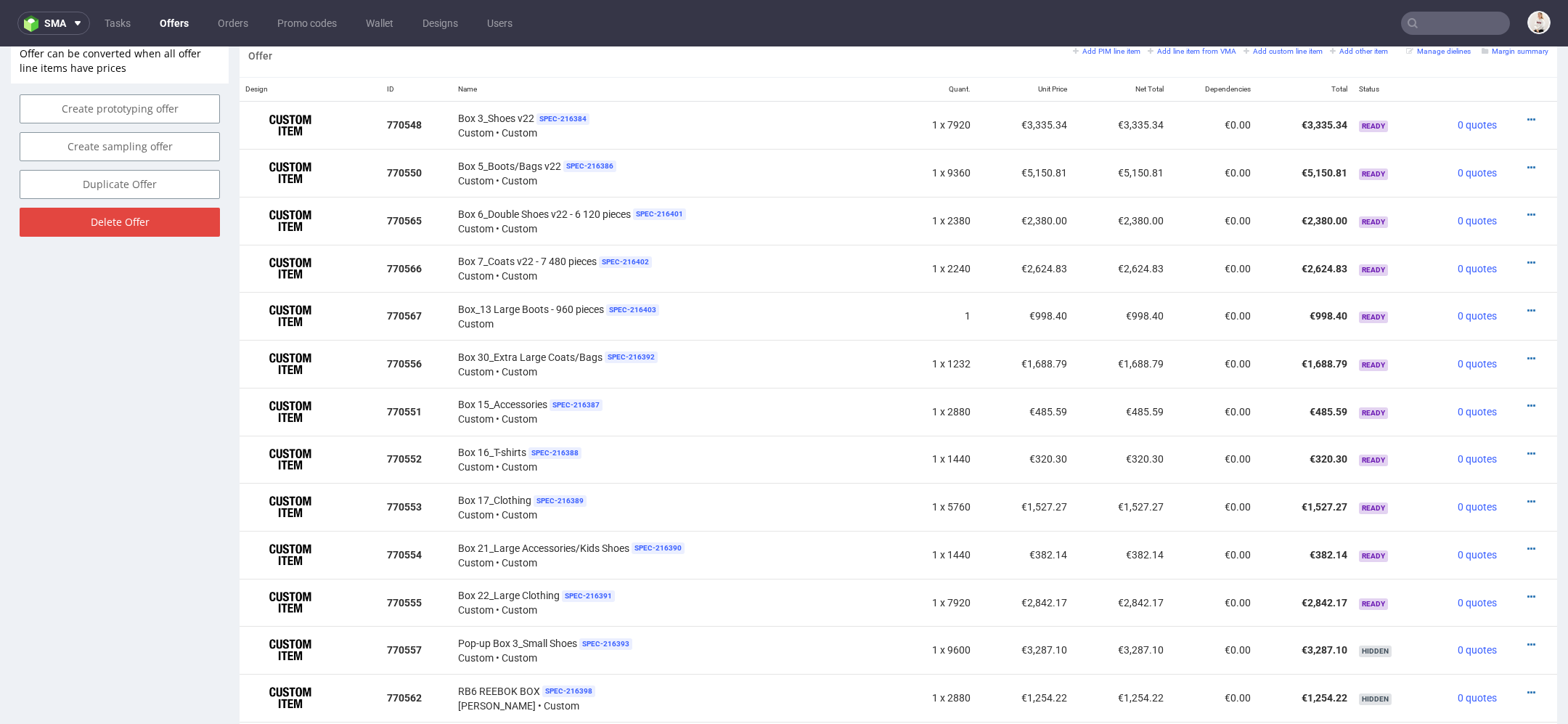
scroll to position [4, 0]
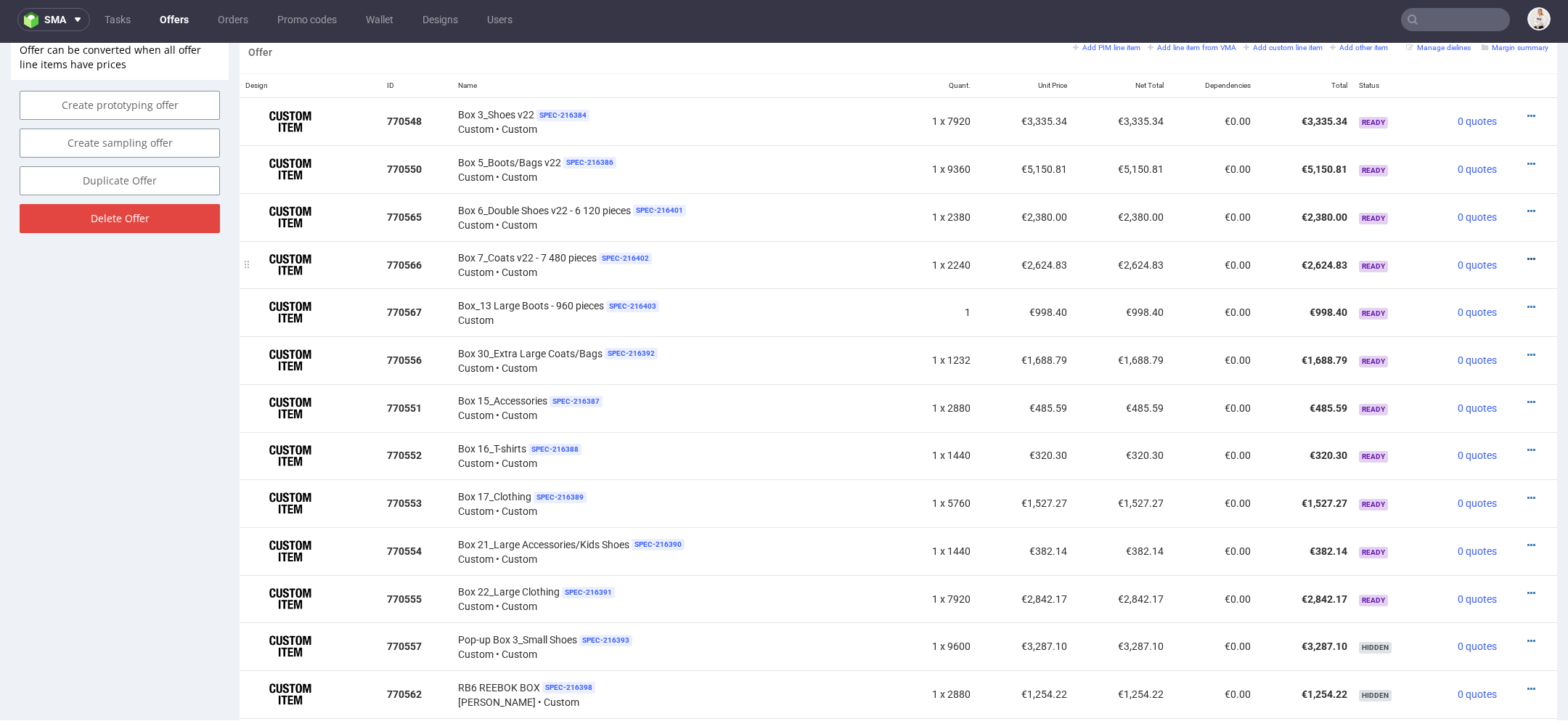
click at [1528, 255] on icon at bounding box center [1531, 260] width 8 height 11
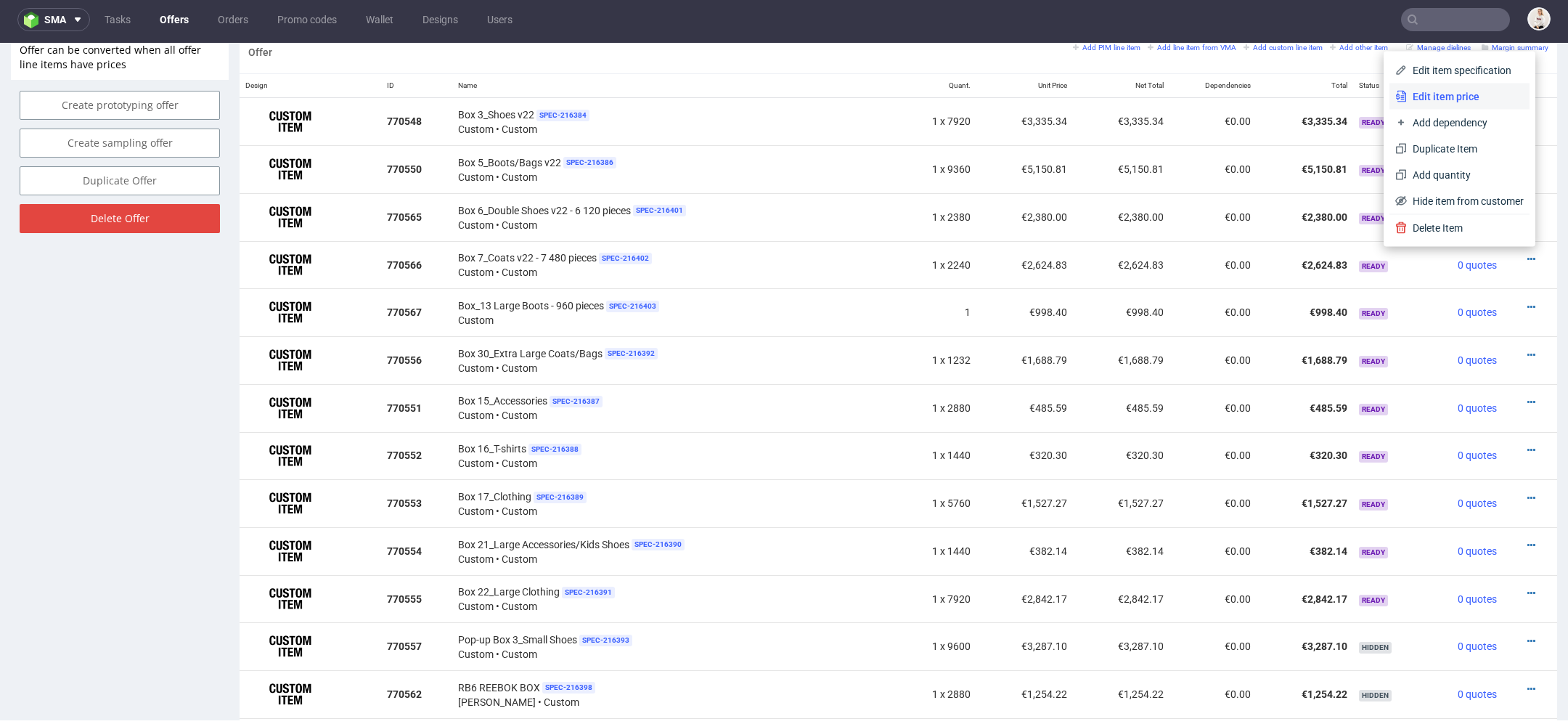
click at [1446, 93] on span "Edit item price" at bounding box center [1465, 96] width 117 height 14
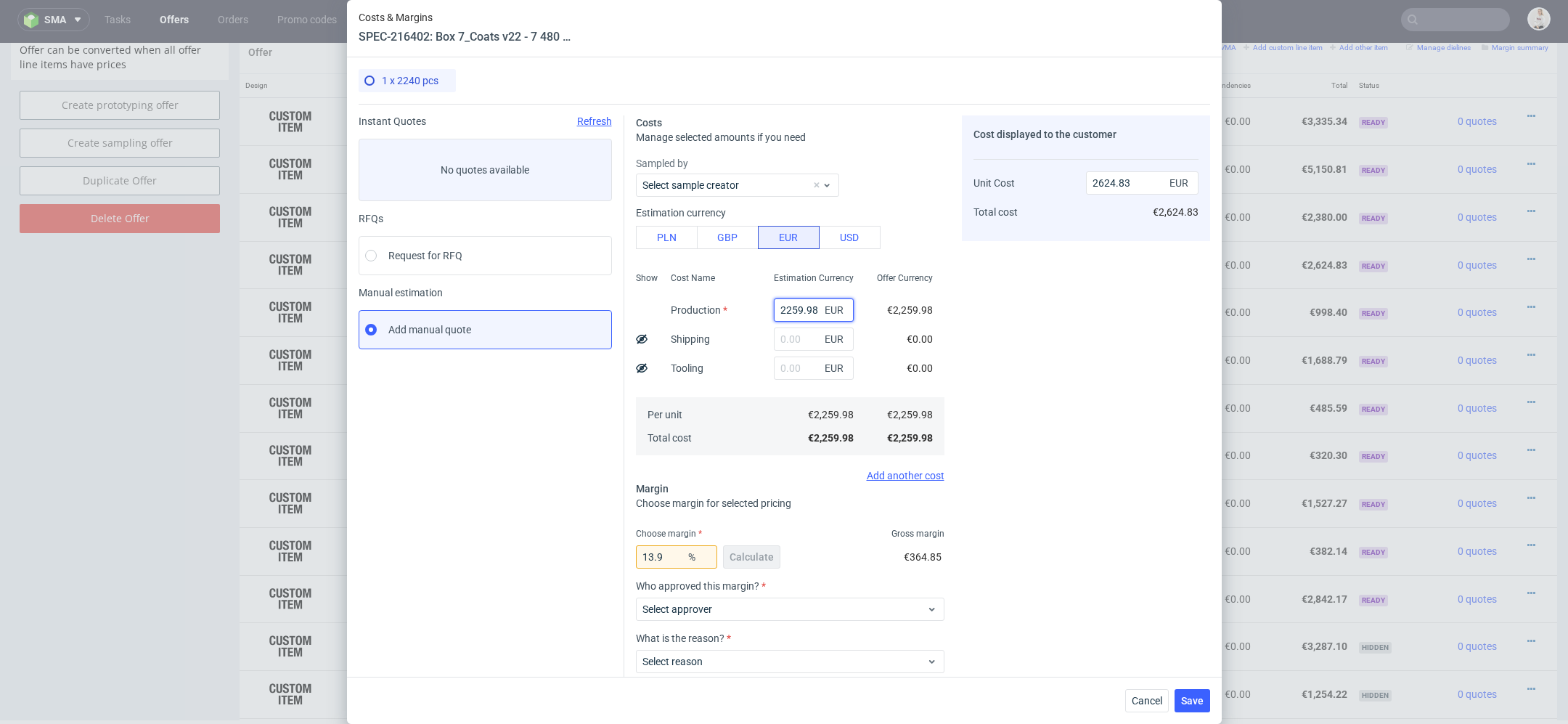
click at [801, 308] on input "2259.98" at bounding box center [813, 310] width 80 height 23
type input "0"
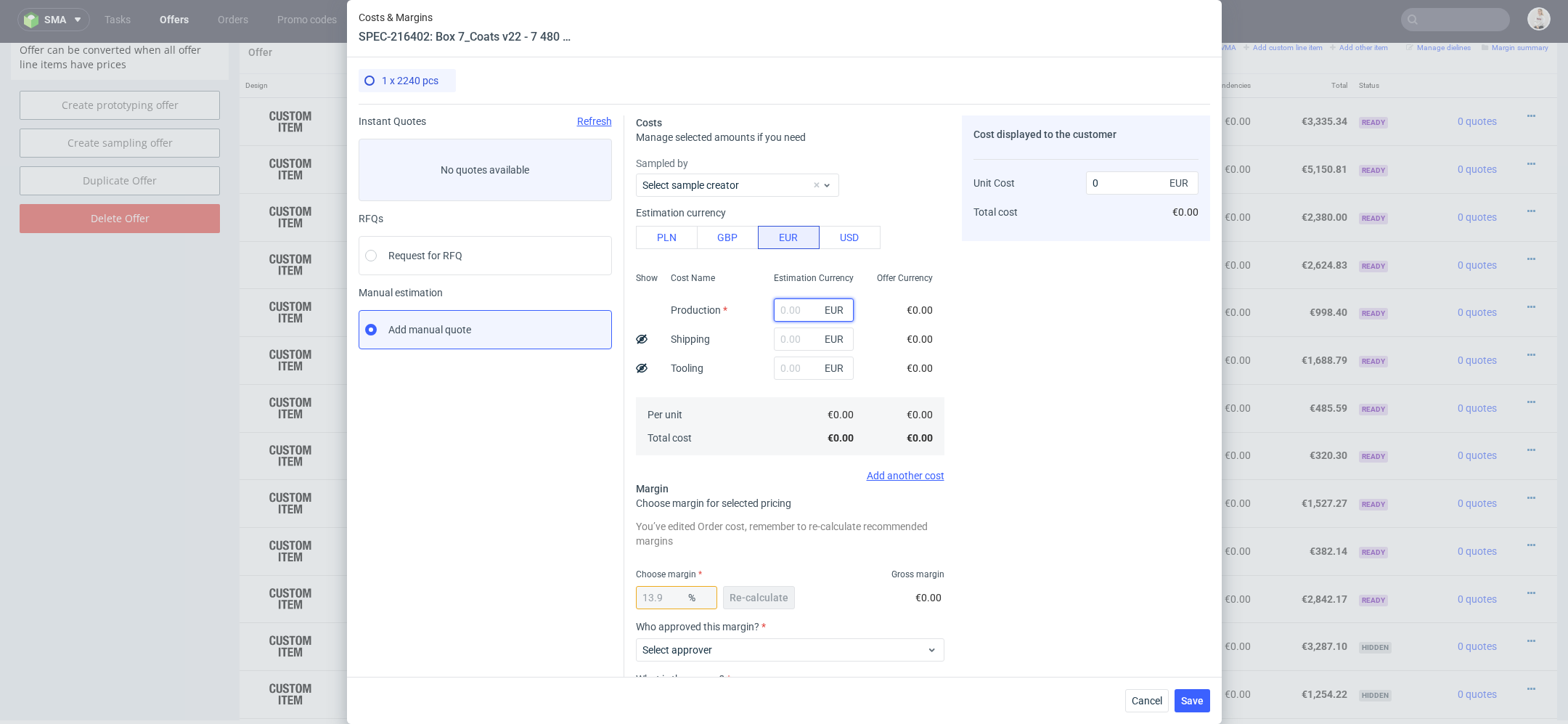
paste input "€3 538,42"
click at [791, 312] on input "€3 538,42" at bounding box center [813, 310] width 80 height 23
type input "3538.42"
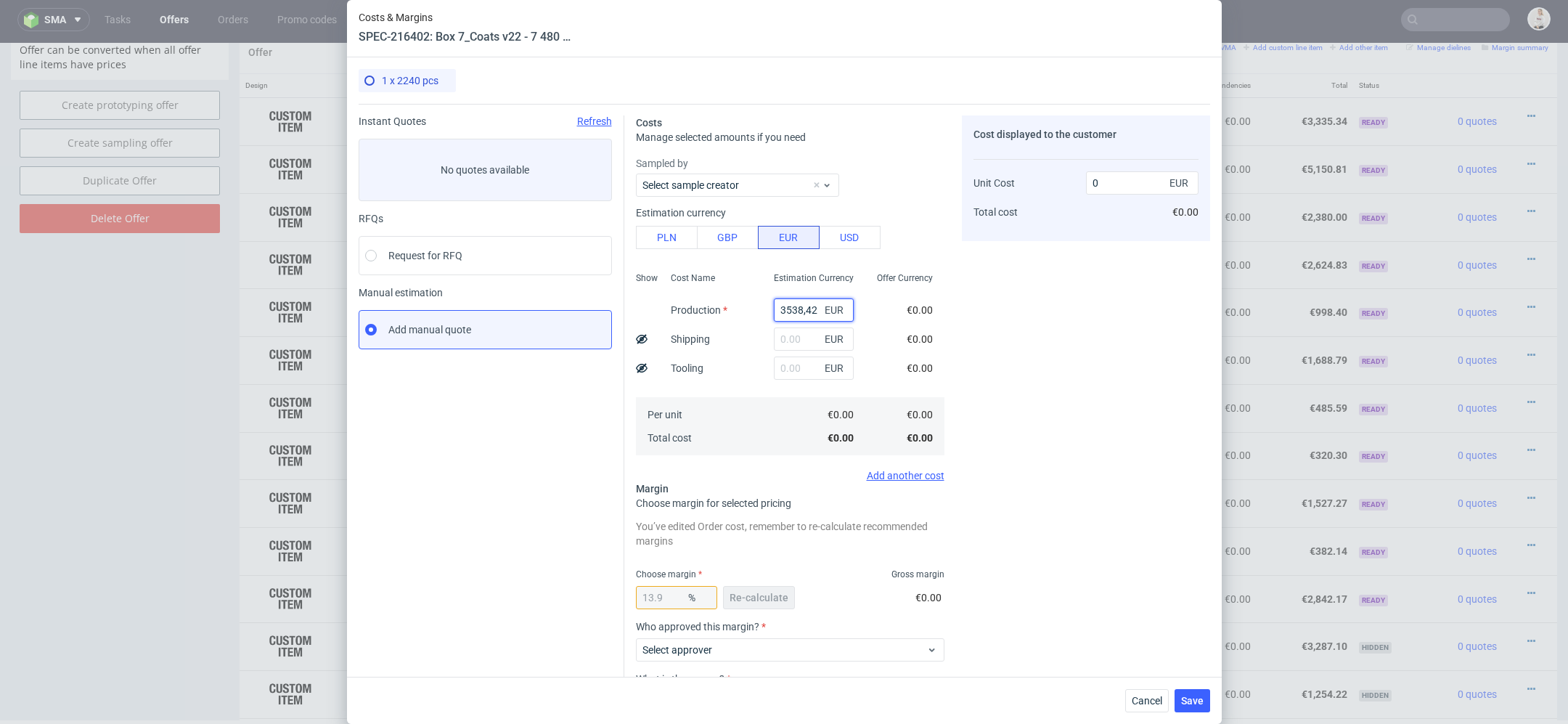
type input "4109.66"
type input "3538.42"
click at [1077, 367] on div "Cost displayed to the customer Unit Cost Total cost 4109.66 EUR €4,109.66" at bounding box center [1086, 454] width 248 height 677
drag, startPoint x: 669, startPoint y: 598, endPoint x: 427, endPoint y: 586, distance: 242.3
click at [427, 586] on div "Instant Quotes Refresh No quotes available RFQs Request for RFQ Manual estimati…" at bounding box center [784, 448] width 851 height 689
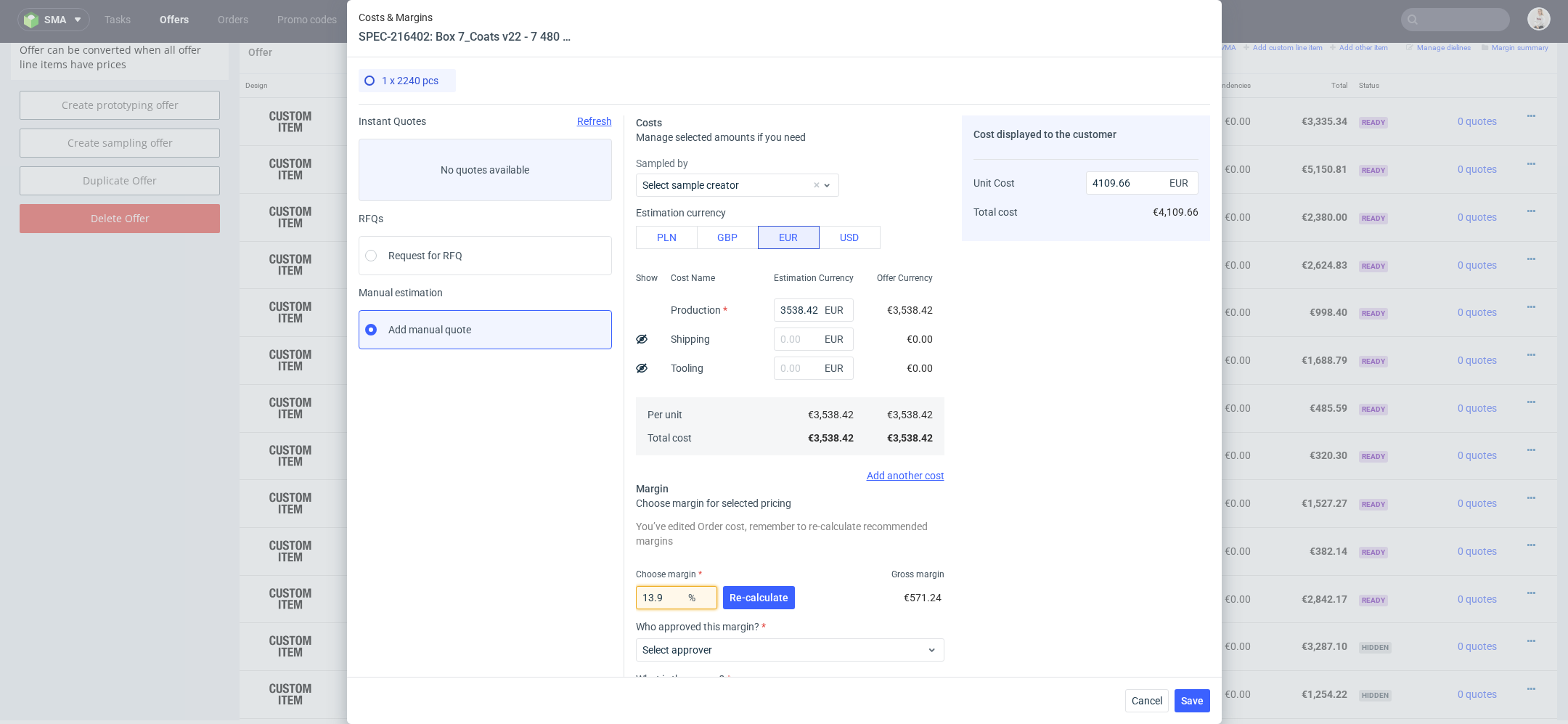
type input "1"
type input "3574.16"
type input "15."
type input "4162.85"
type input "15.8"
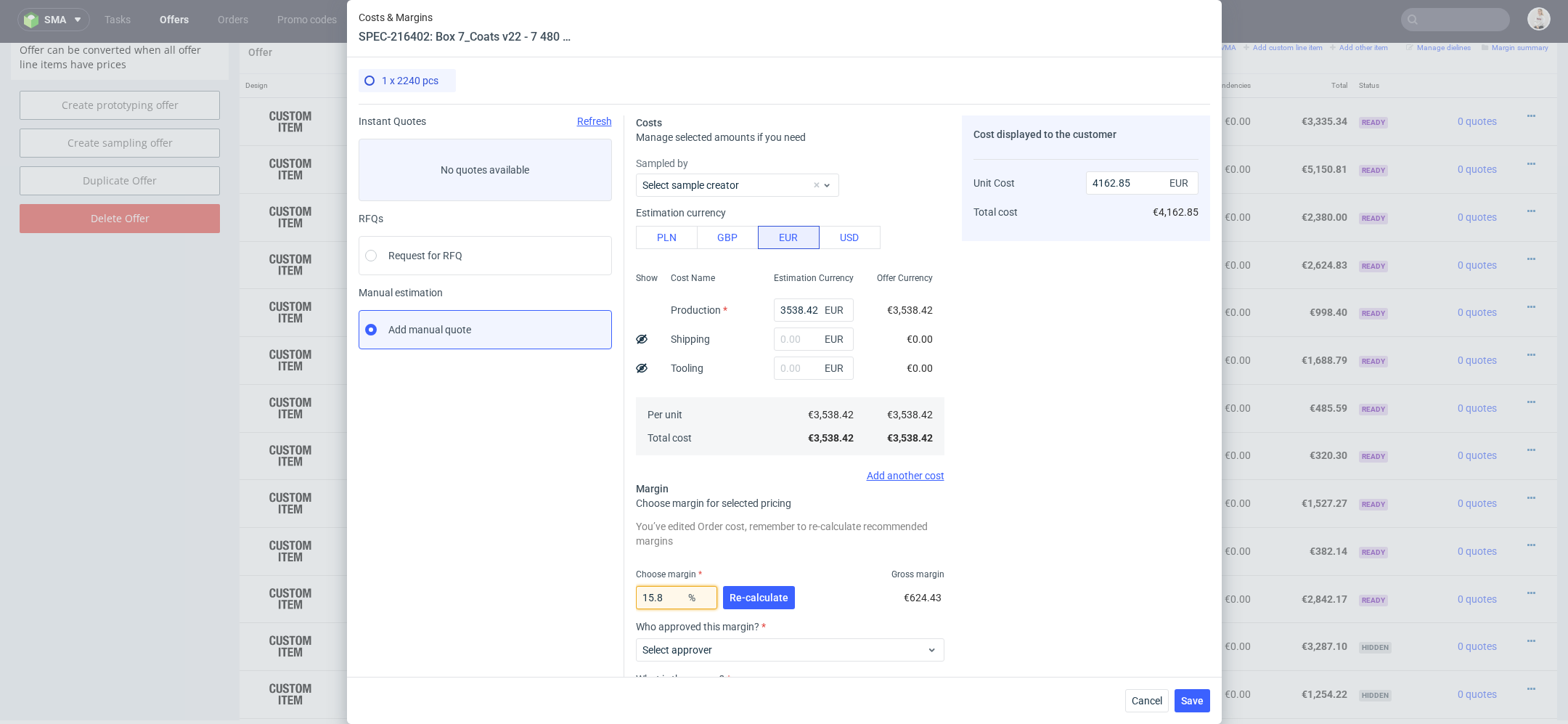
type input "4202.4"
type input "15.8"
click at [774, 599] on span "Re-calculate" at bounding box center [759, 598] width 59 height 11
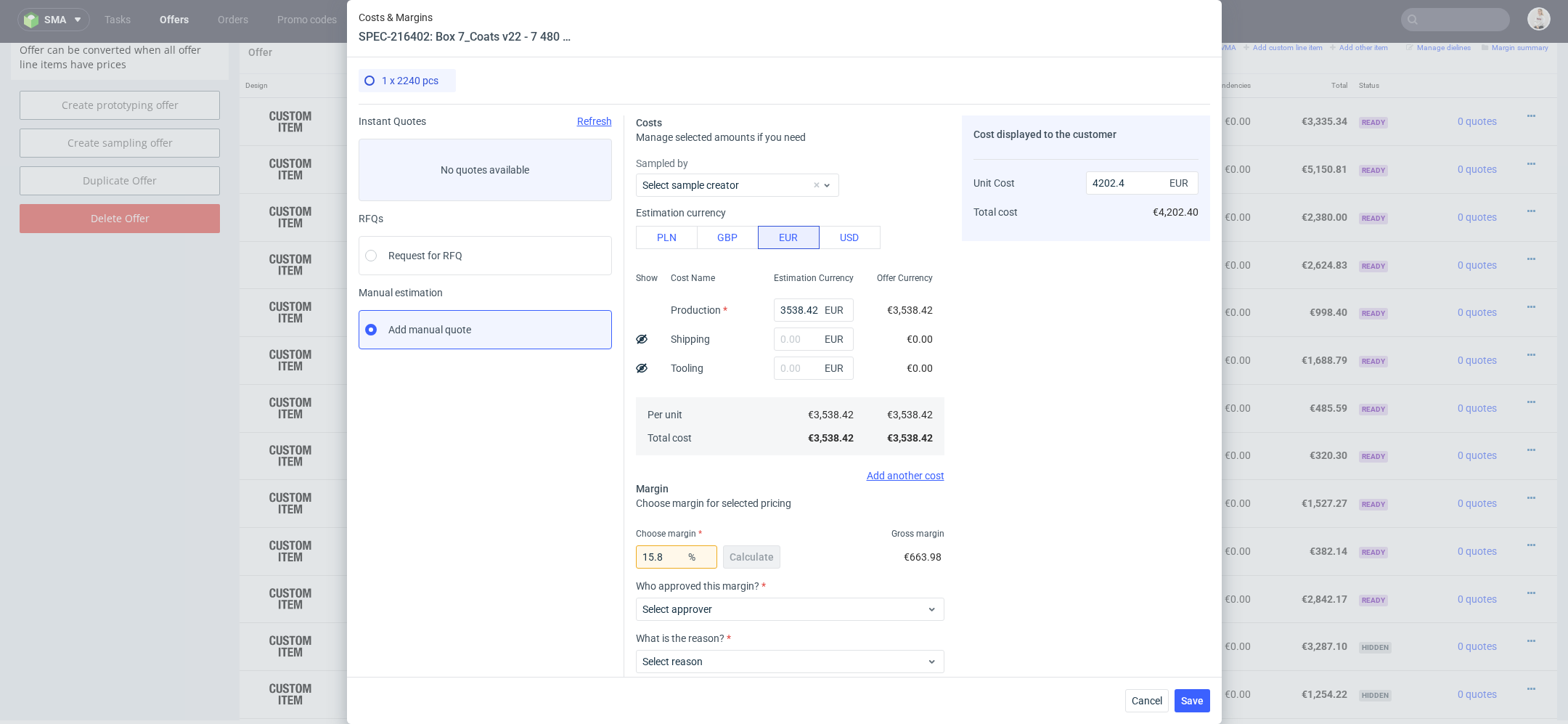
scroll to position [85, 0]
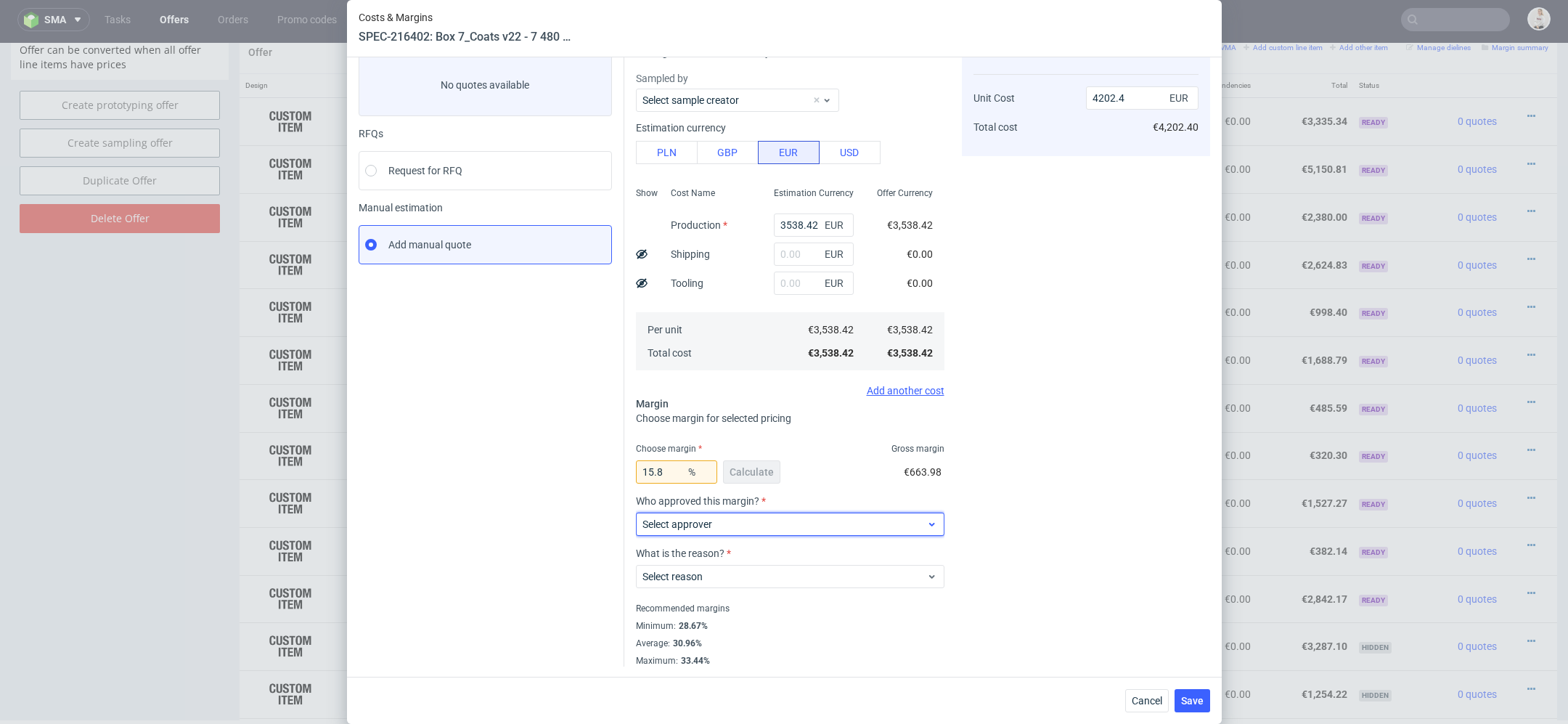
click at [862, 518] on span "Select approver" at bounding box center [784, 524] width 284 height 14
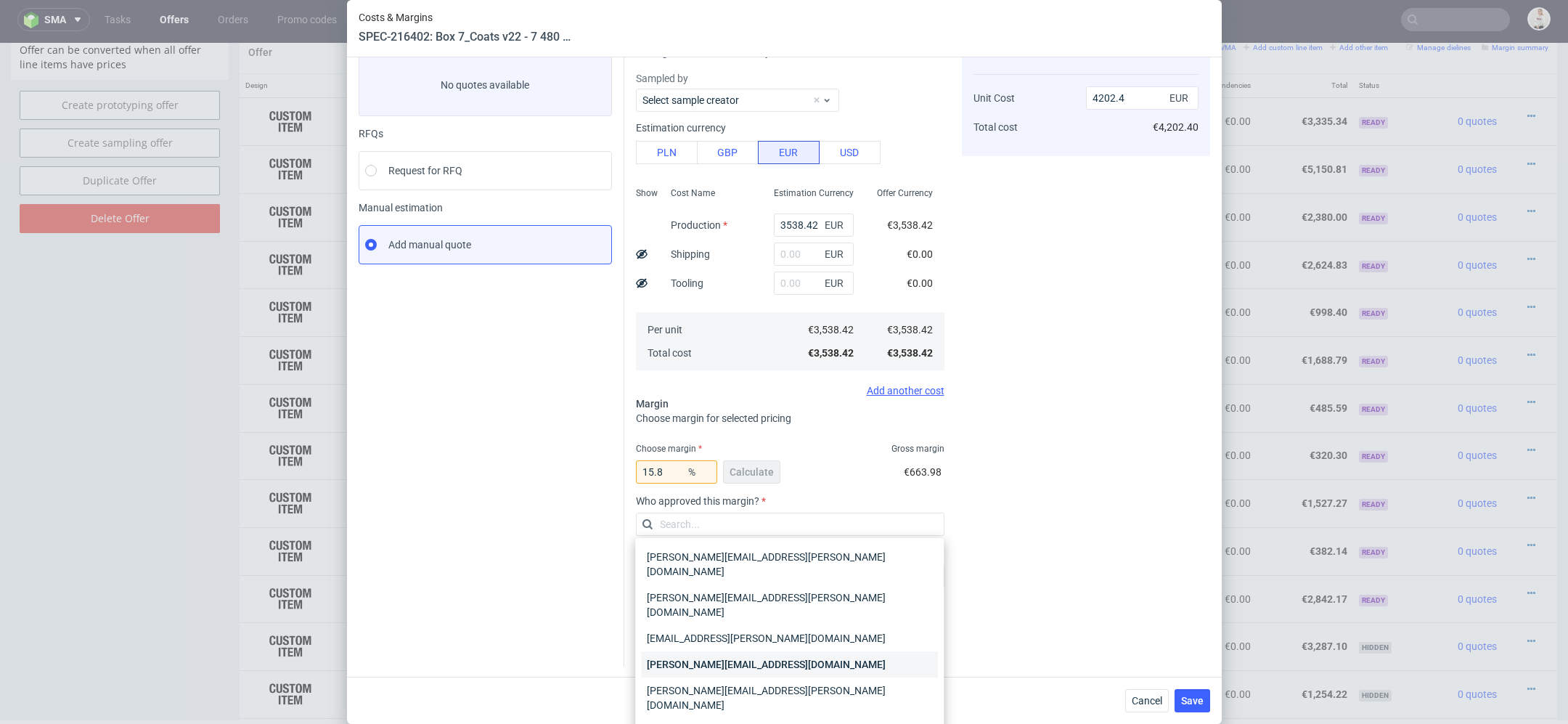
click at [846, 652] on div "maciej.wozniczko@packhelp.com" at bounding box center [789, 665] width 297 height 26
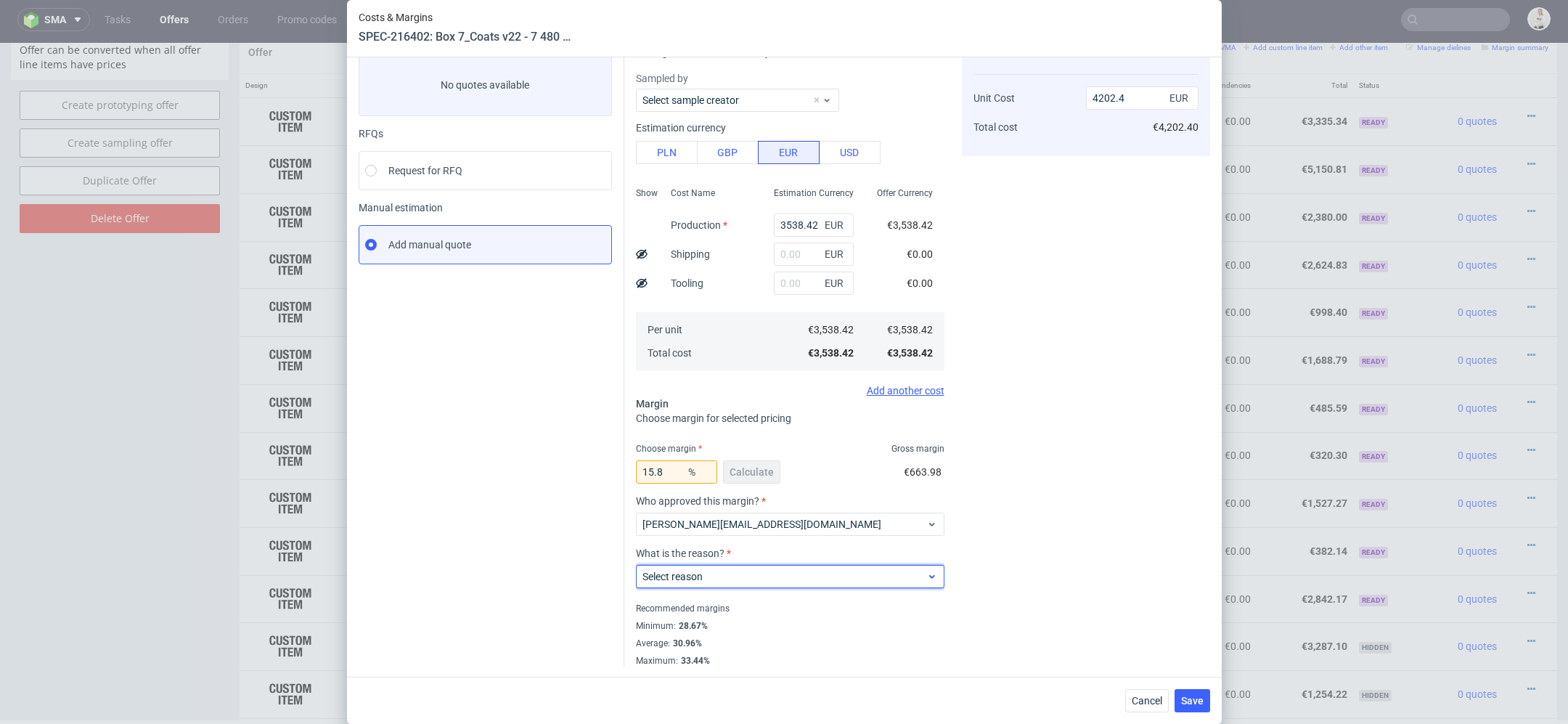
click at [820, 566] on div "Select reason" at bounding box center [790, 577] width 308 height 23
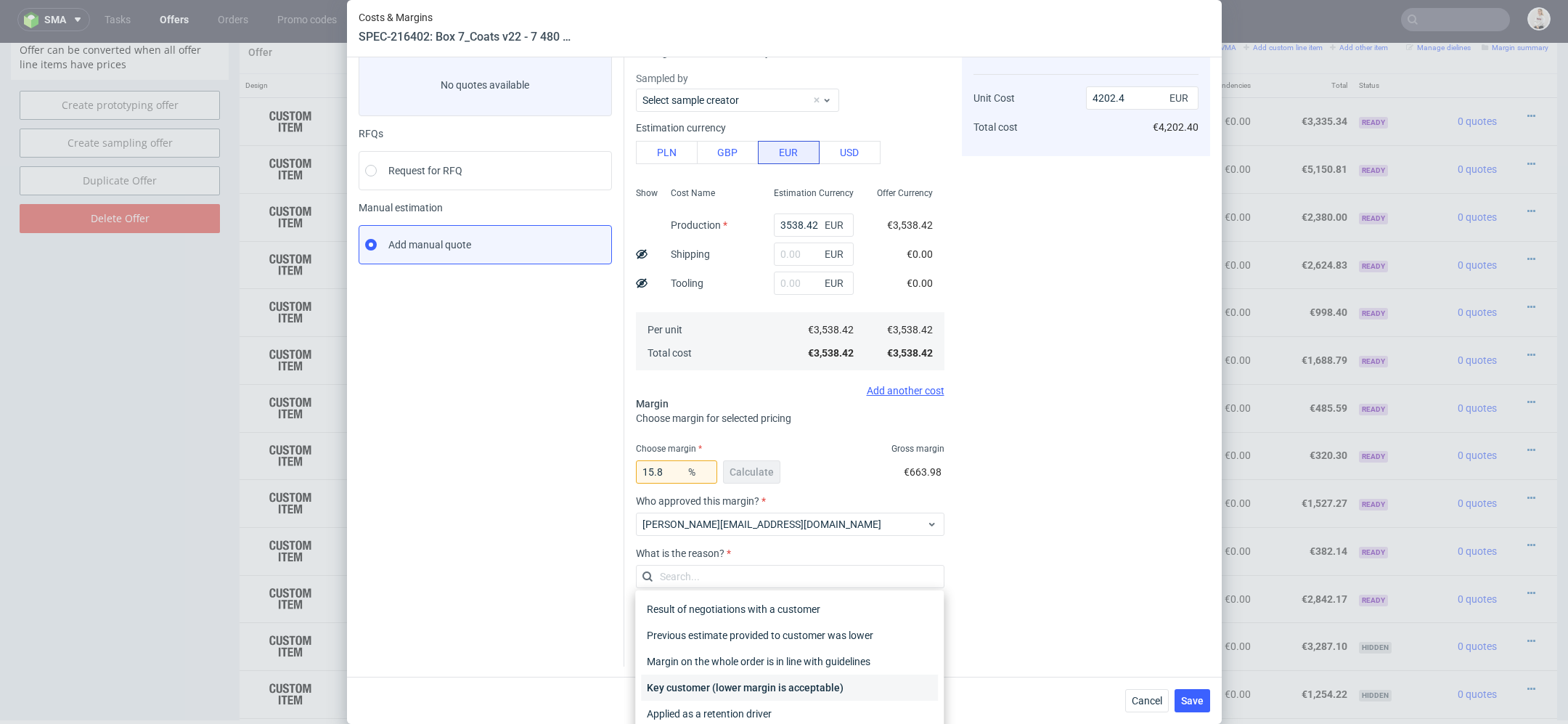
click at [799, 679] on div "Key customer (lower margin is acceptable)" at bounding box center [789, 688] width 297 height 26
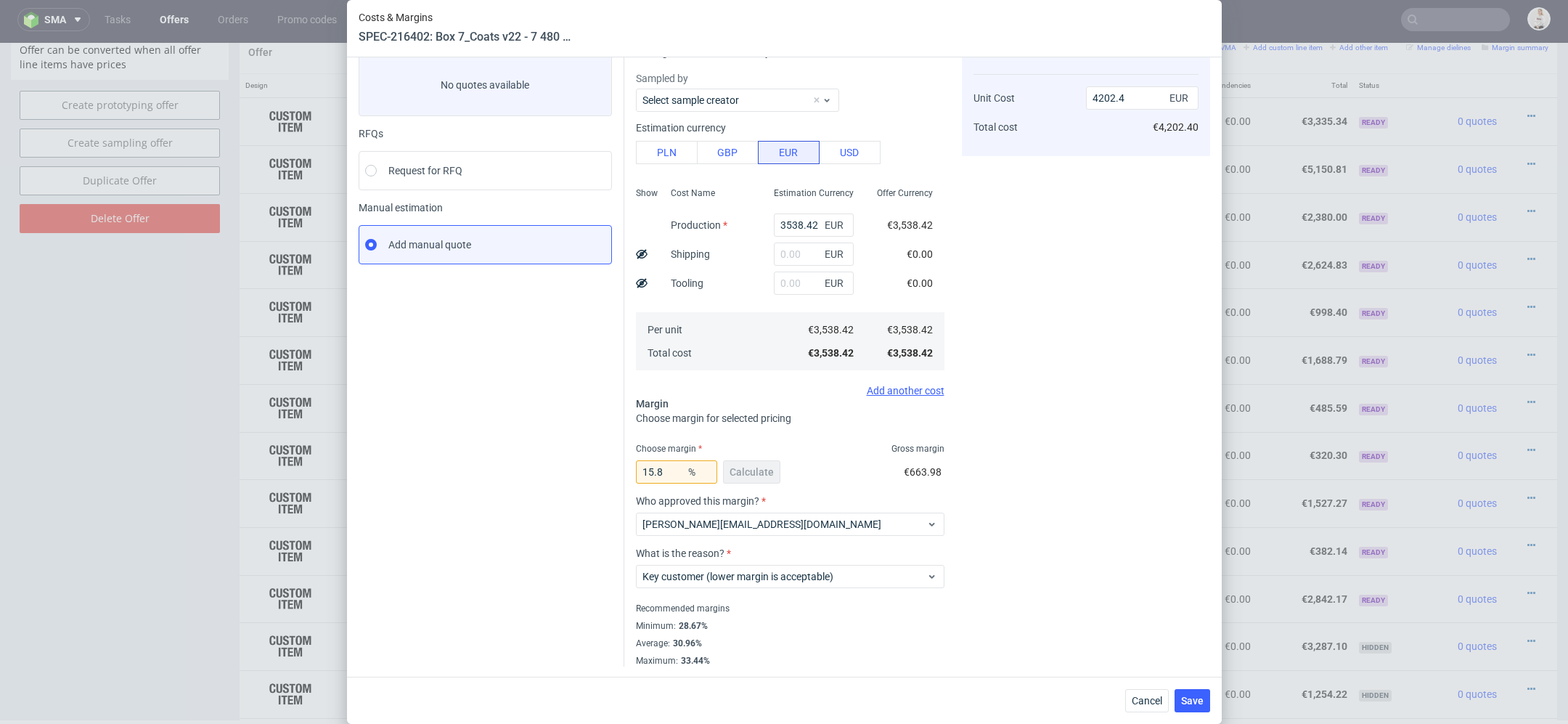
click at [1094, 565] on div "Cost displayed to the customer Unit Cost Total cost 4202.4 EUR €4,202.40" at bounding box center [1086, 349] width 248 height 636
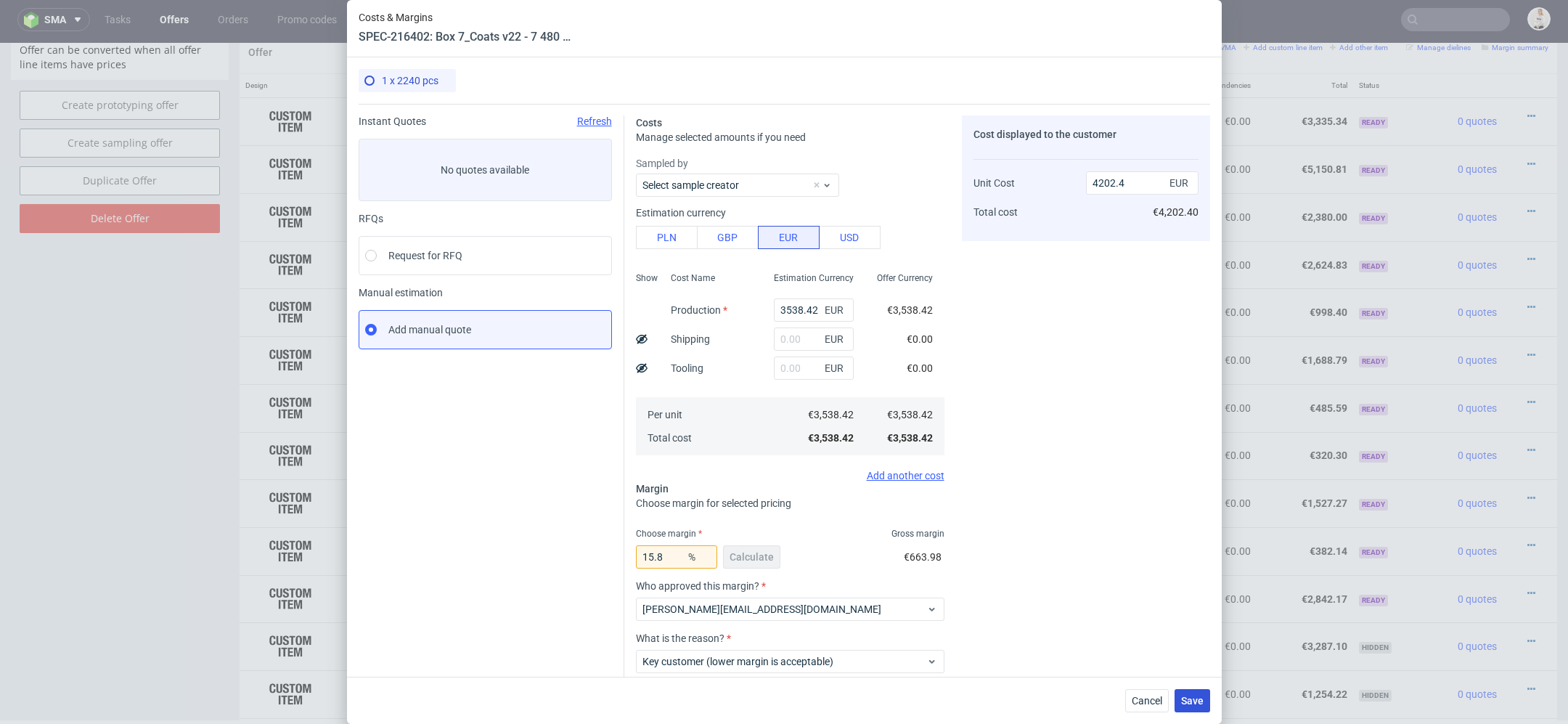
click at [1186, 704] on span "Save" at bounding box center [1193, 701] width 23 height 11
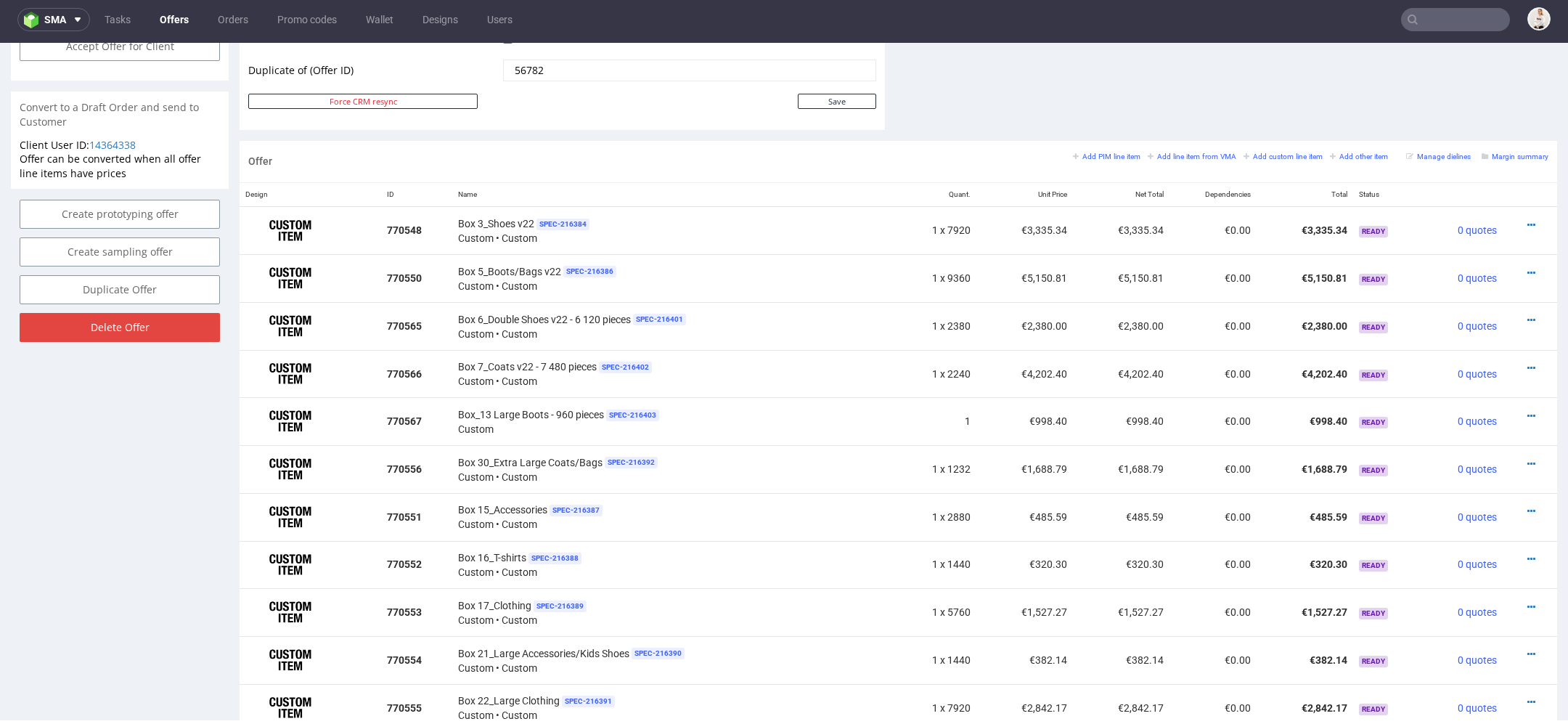
scroll to position [763, 0]
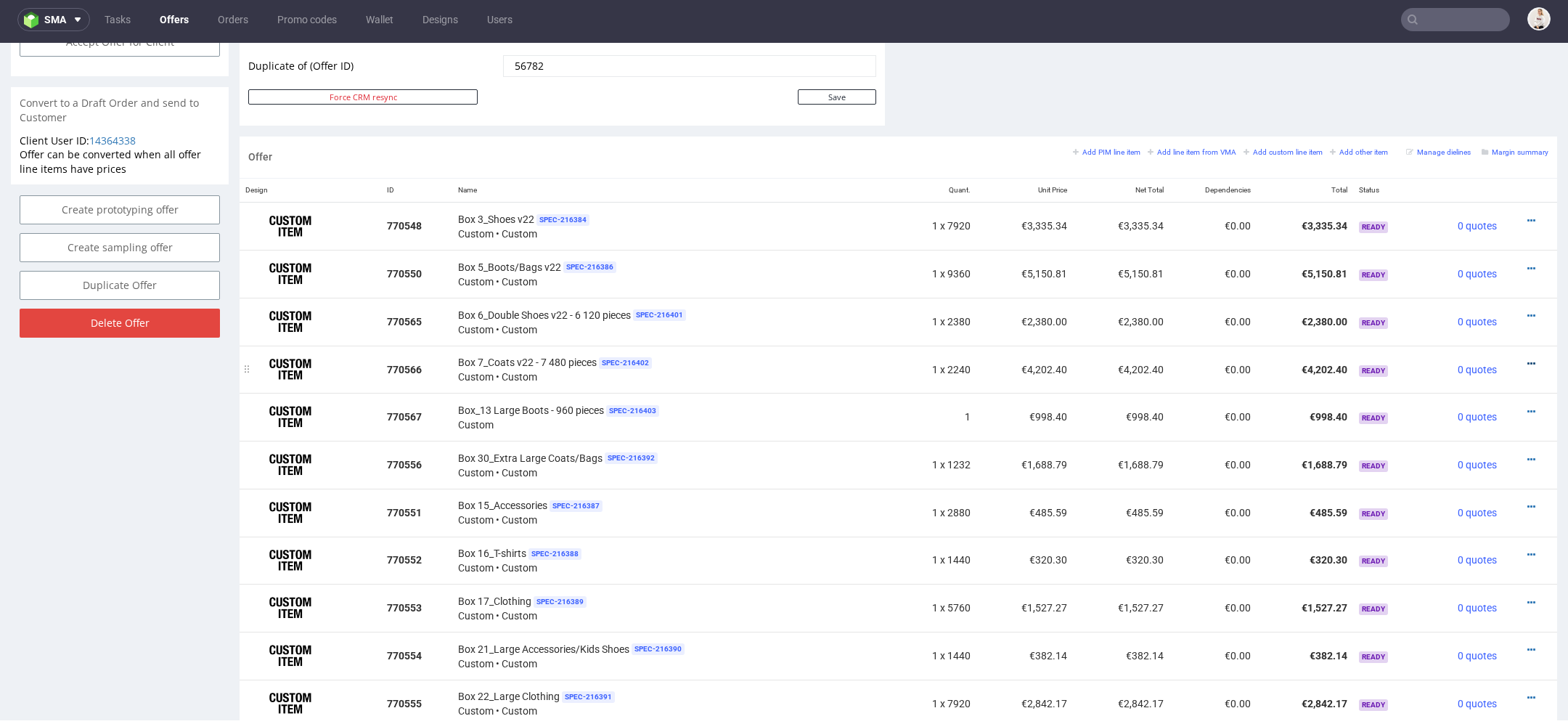
click at [1528, 359] on icon at bounding box center [1531, 364] width 8 height 11
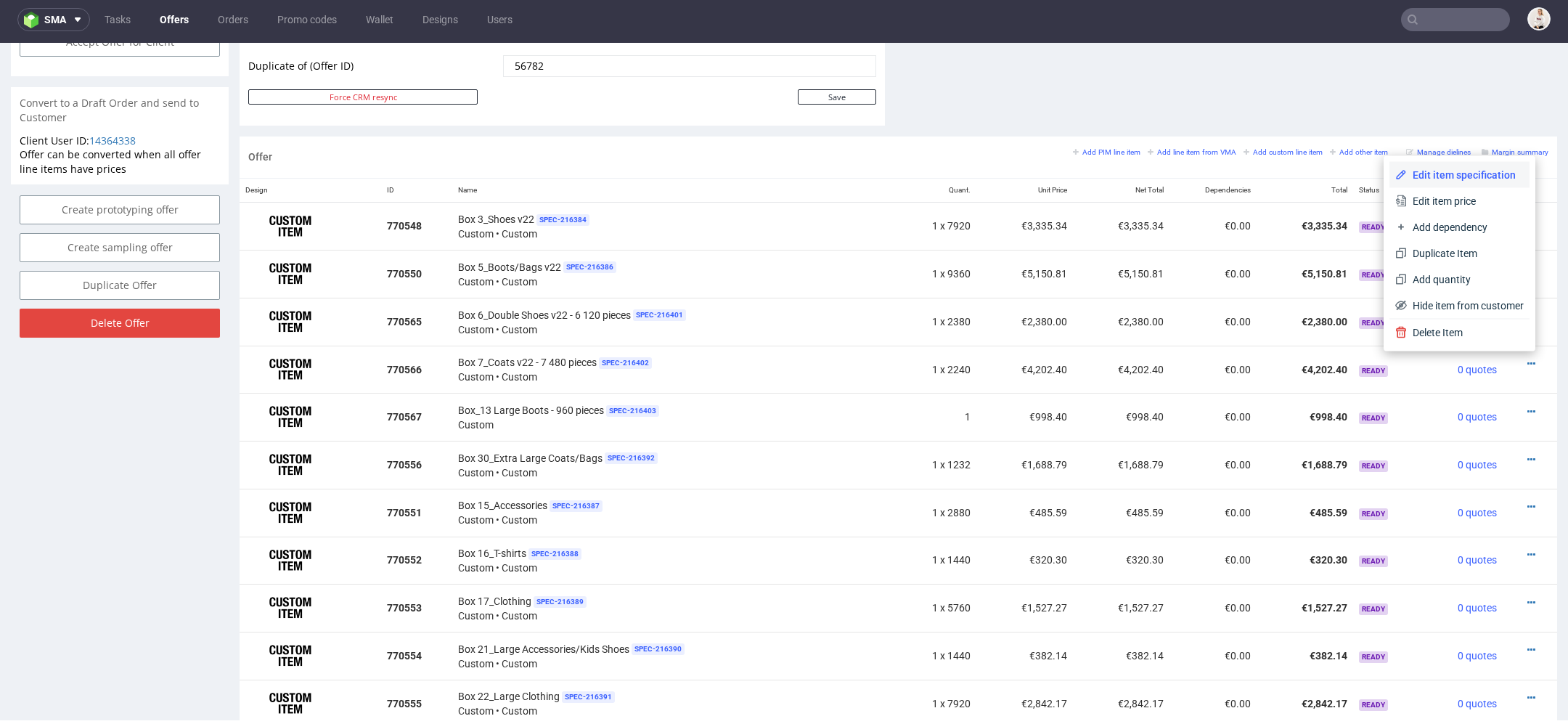
click at [1455, 176] on span "Edit item specification" at bounding box center [1465, 174] width 117 height 14
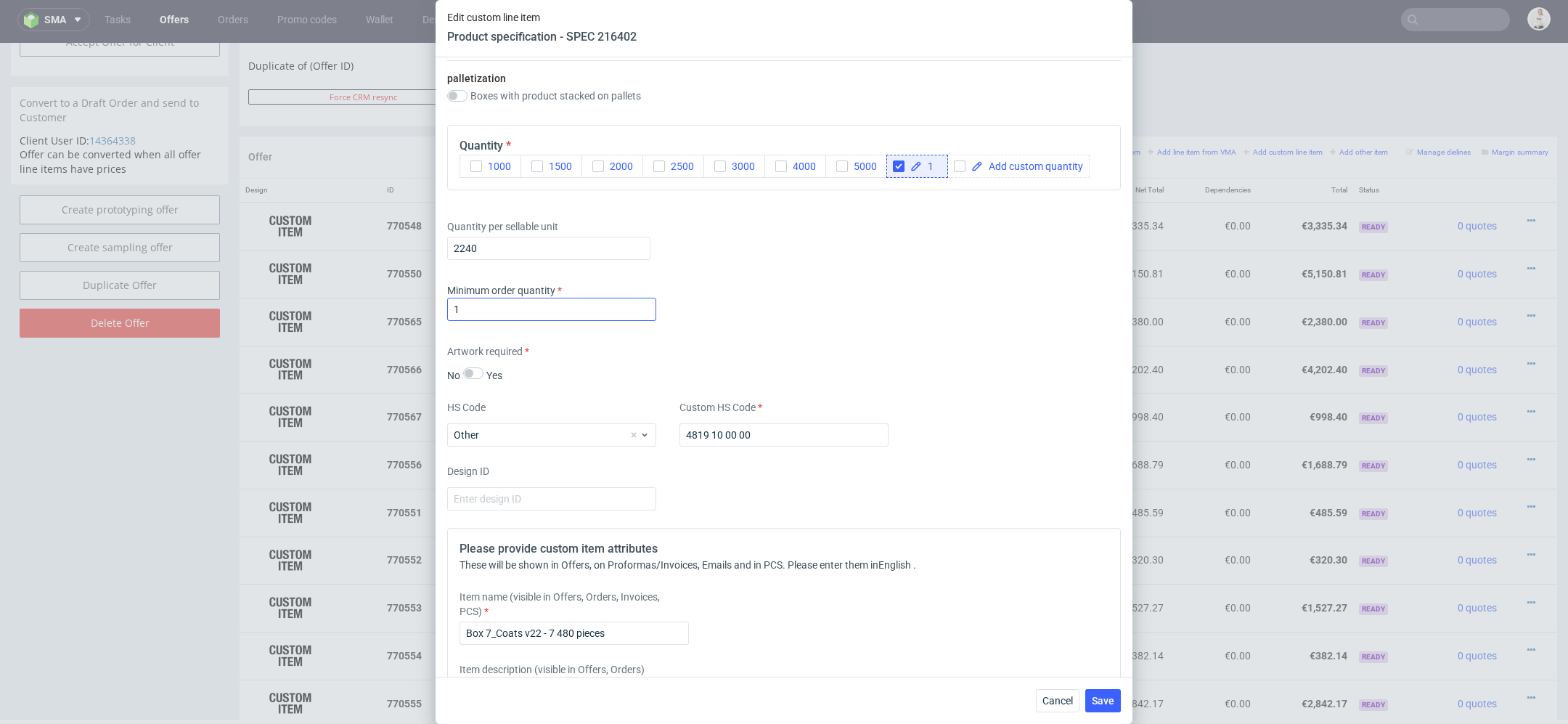
scroll to position [1896, 0]
drag, startPoint x: 488, startPoint y: 249, endPoint x: 220, endPoint y: 225, distance: 269.1
click at [220, 225] on div "Edit custom line item Product specification - SPEC 216402 Supplier TFP Sp. z o.…" at bounding box center [784, 362] width 1568 height 724
type input "1"
paste input "4 080"
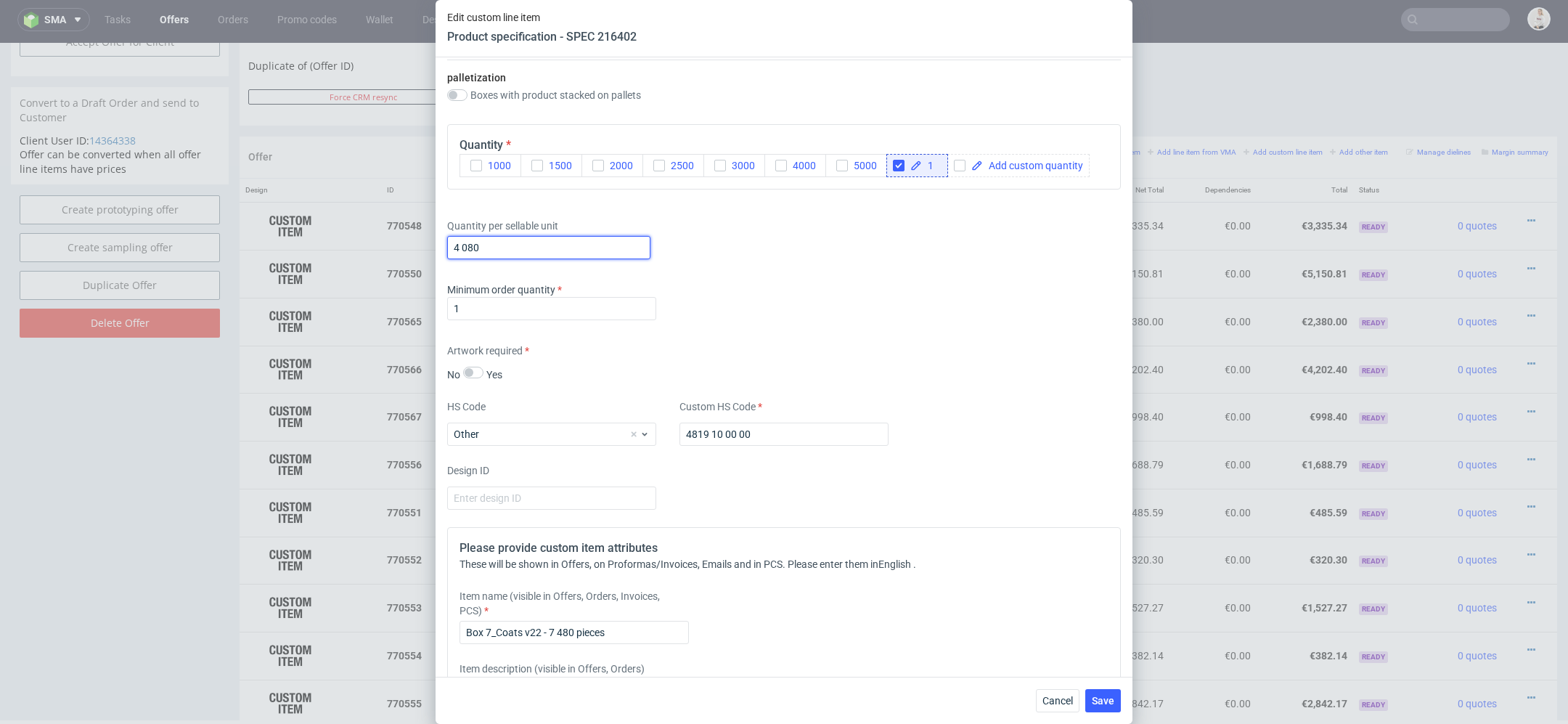
click at [463, 246] on input "4 080" at bounding box center [548, 247] width 203 height 23
type input "4080"
click at [1017, 346] on div "Artwork required No Yes" at bounding box center [784, 363] width 674 height 39
click at [1098, 698] on span "Save" at bounding box center [1103, 701] width 23 height 11
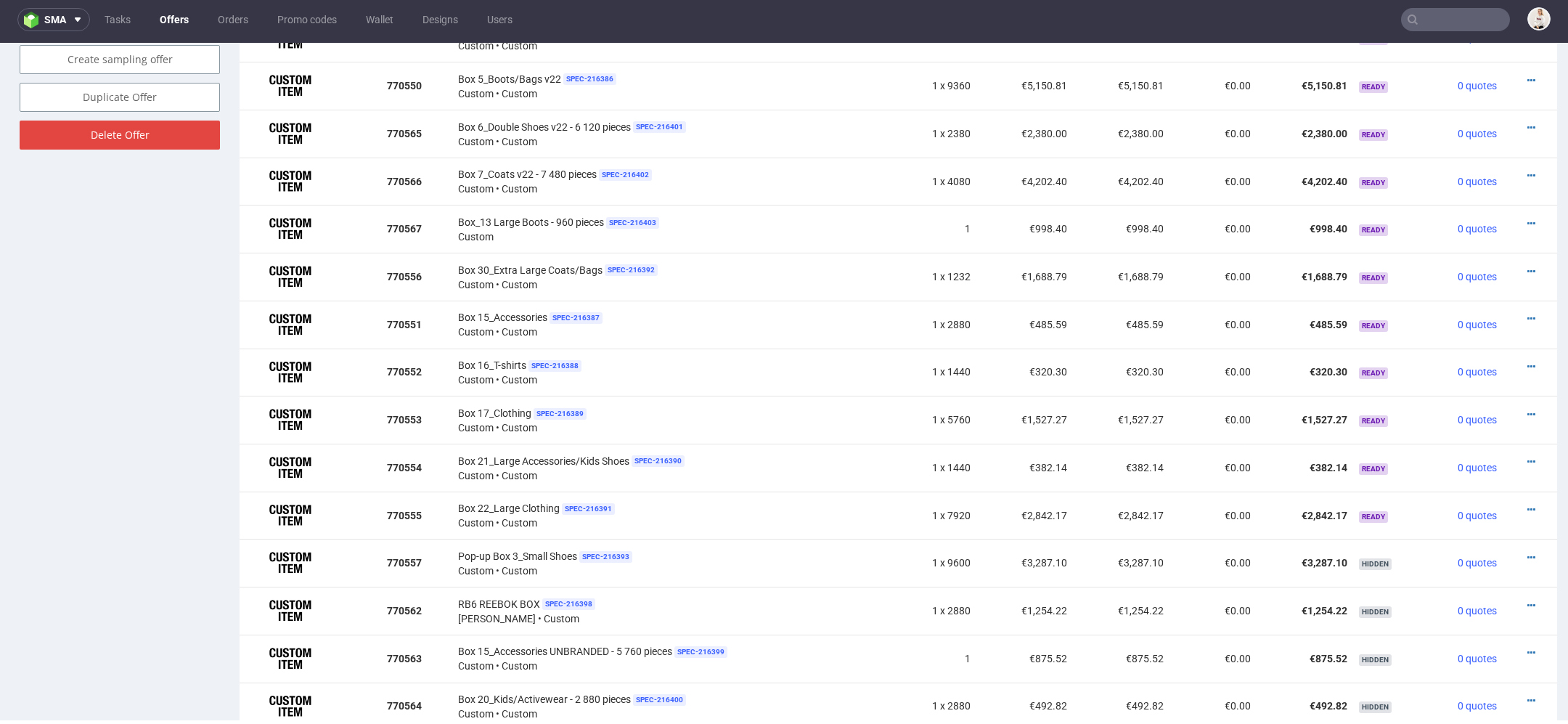
scroll to position [948, 0]
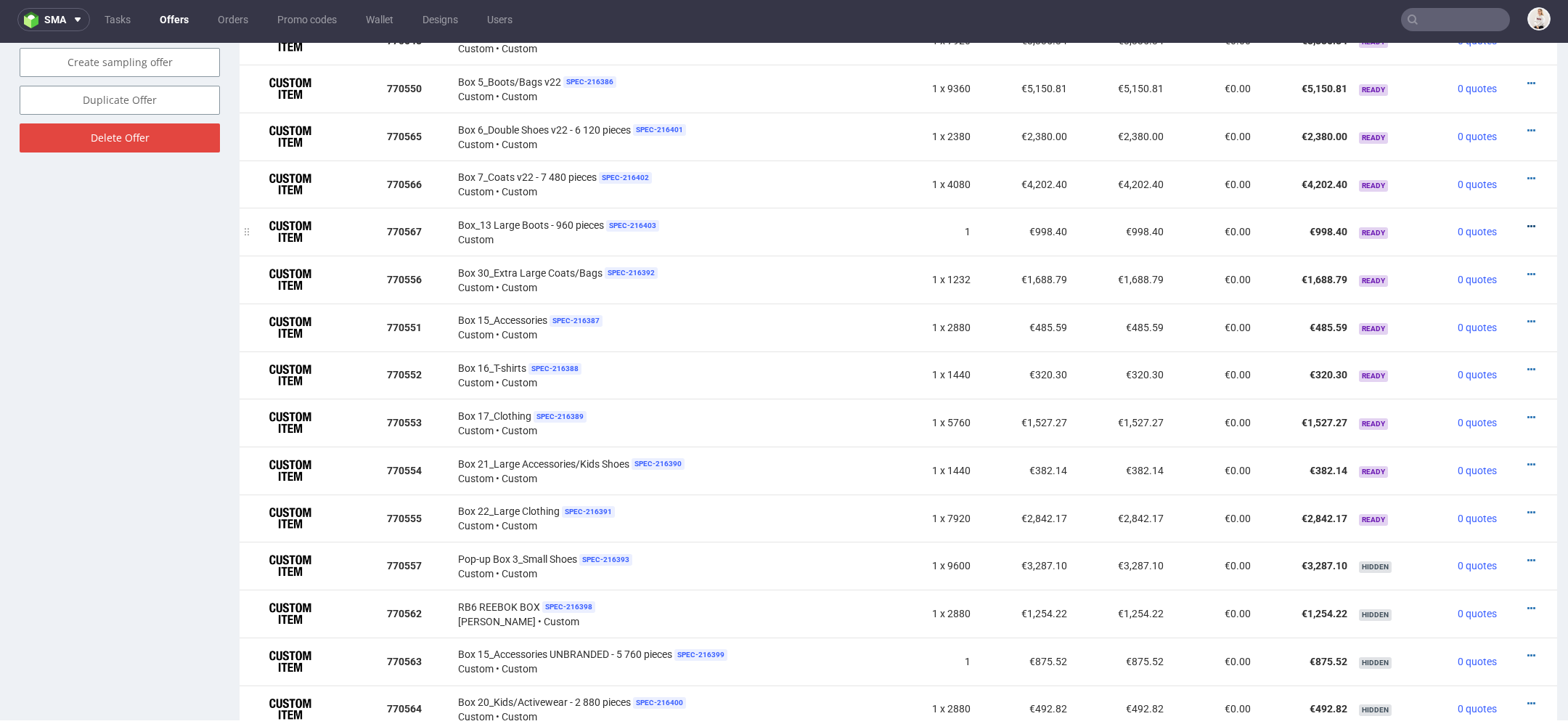
click at [1528, 221] on icon at bounding box center [1531, 226] width 8 height 11
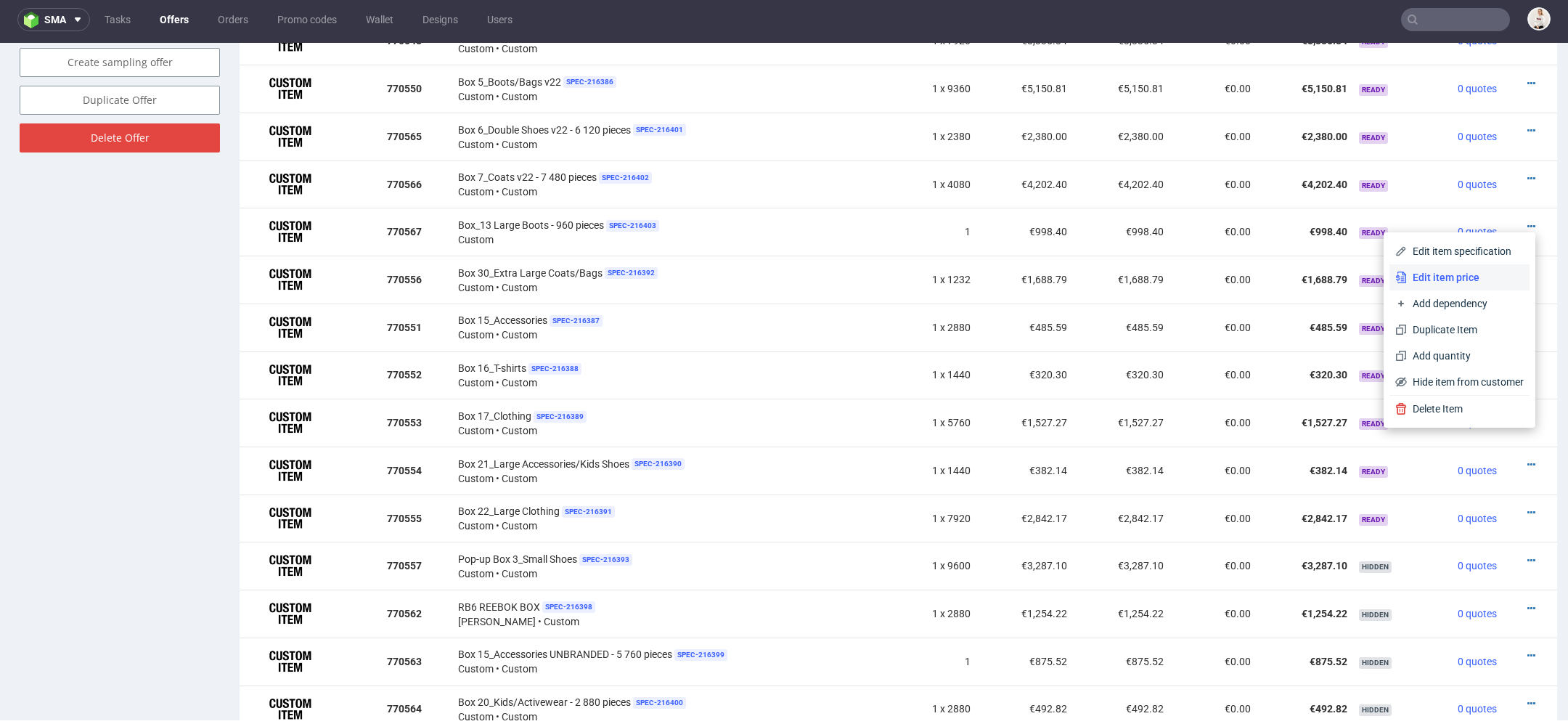
click at [1426, 281] on span "Edit item price" at bounding box center [1465, 277] width 117 height 14
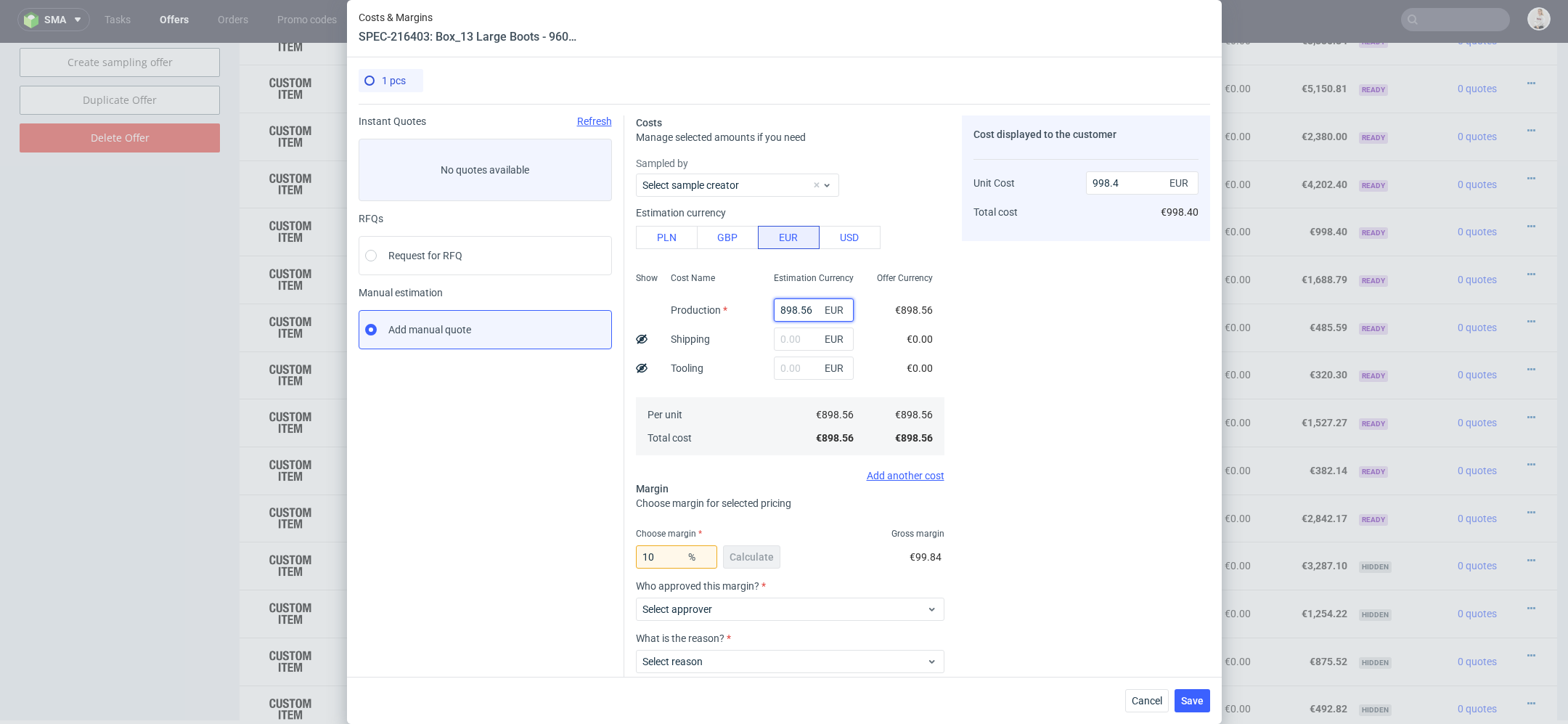
click at [798, 314] on input "898.56" at bounding box center [813, 310] width 80 height 23
type input "0"
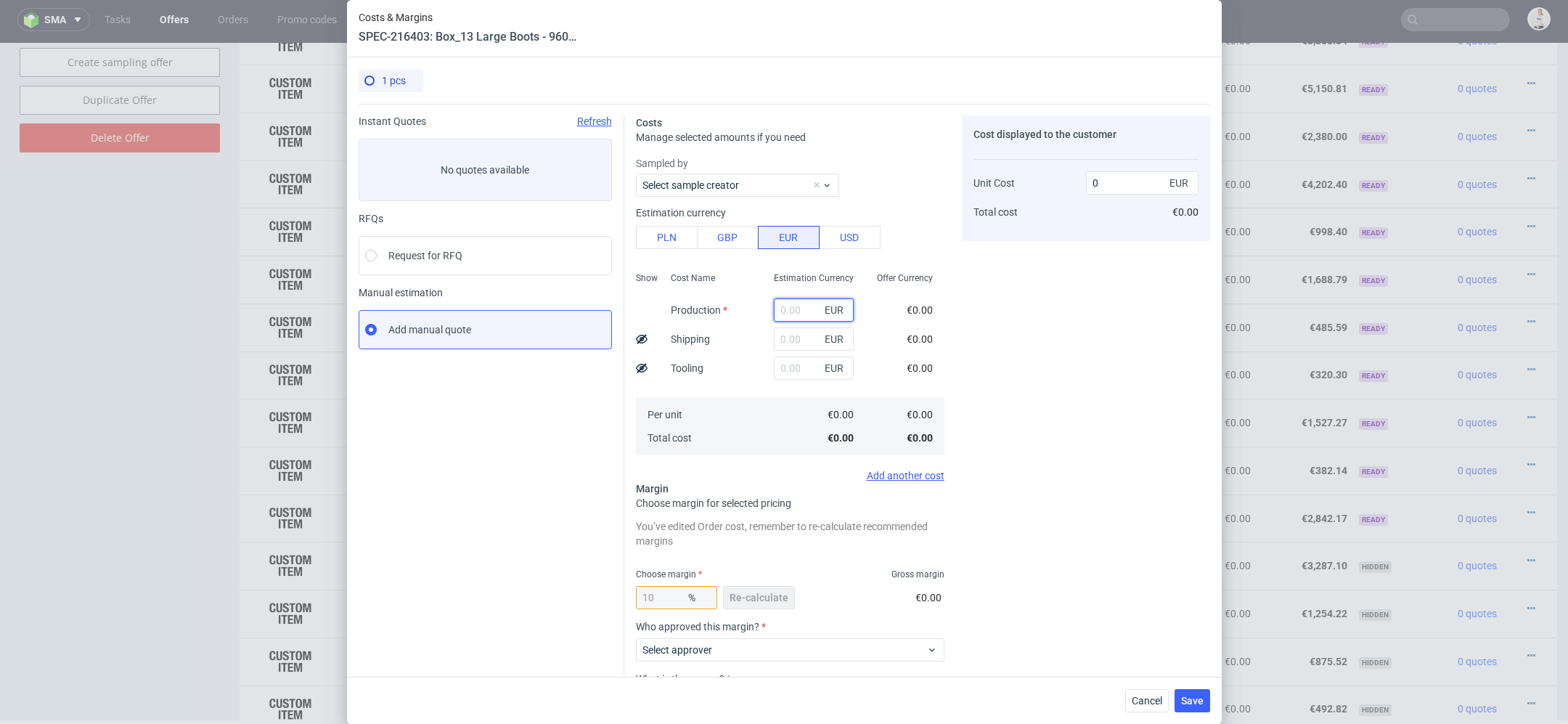
paste input "€1 269,06"
click at [789, 308] on input "€1 269,06" at bounding box center [813, 310] width 80 height 23
type input "1269.06"
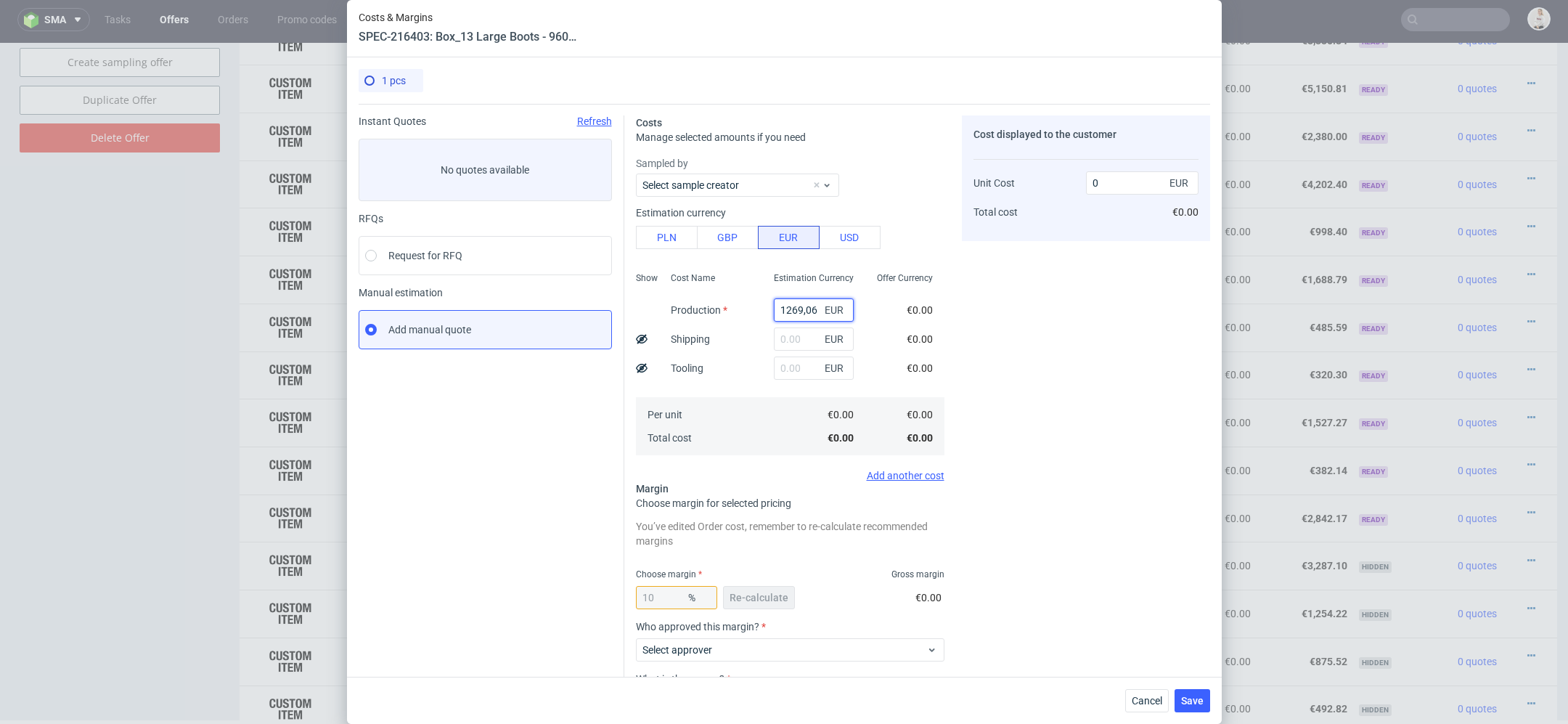
type input "1410.07"
type input "1269.06"
click at [1024, 380] on div "Cost displayed to the customer Unit Cost Total cost 1410.07 EUR €1,410.07" at bounding box center [1086, 454] width 248 height 677
drag, startPoint x: 666, startPoint y: 591, endPoint x: 552, endPoint y: 592, distance: 114.0
click at [556, 592] on div "Instant Quotes Refresh No quotes available RFQs Request for RFQ Manual estimati…" at bounding box center [784, 448] width 851 height 689
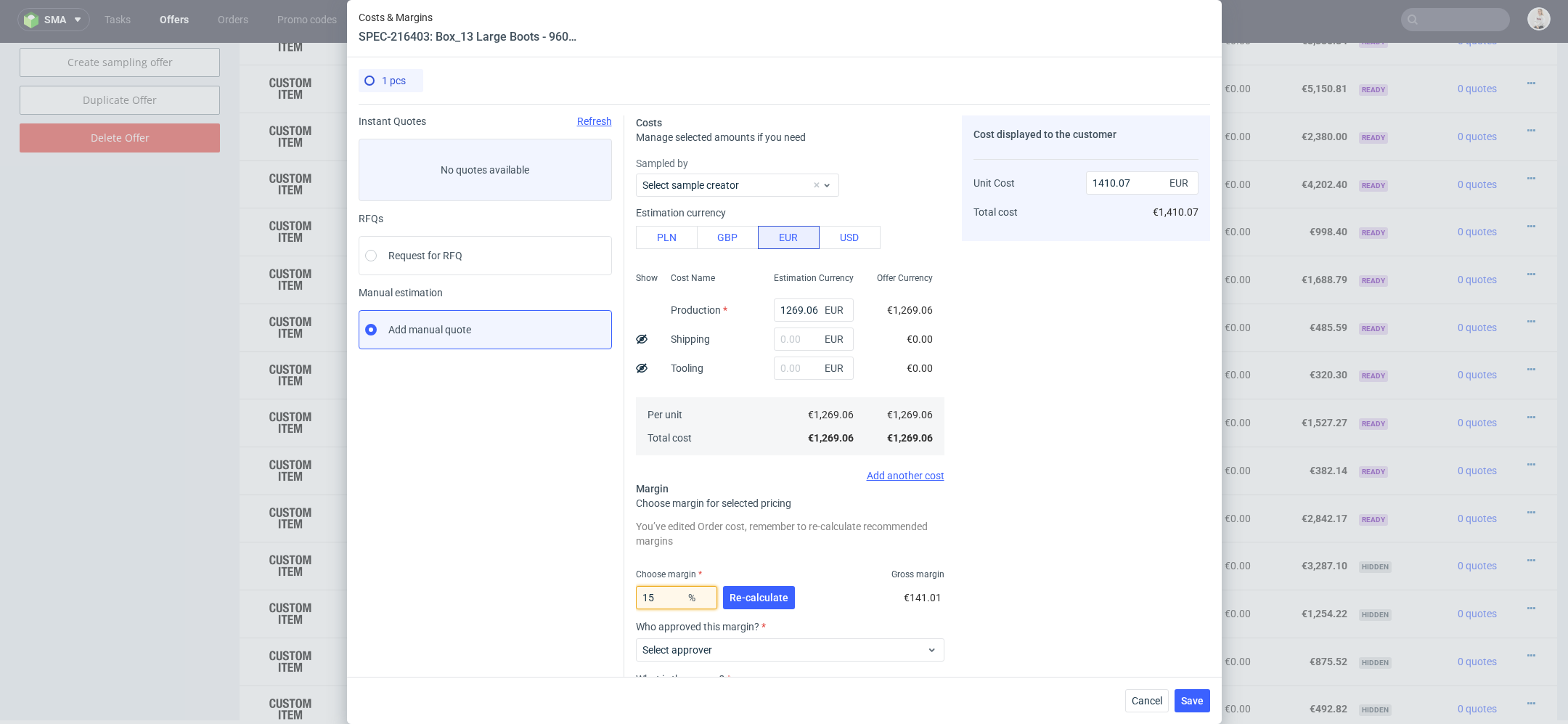
type input "15."
type input "1493.01"
type input "15.8"
type input "1507.2"
type input "15.8"
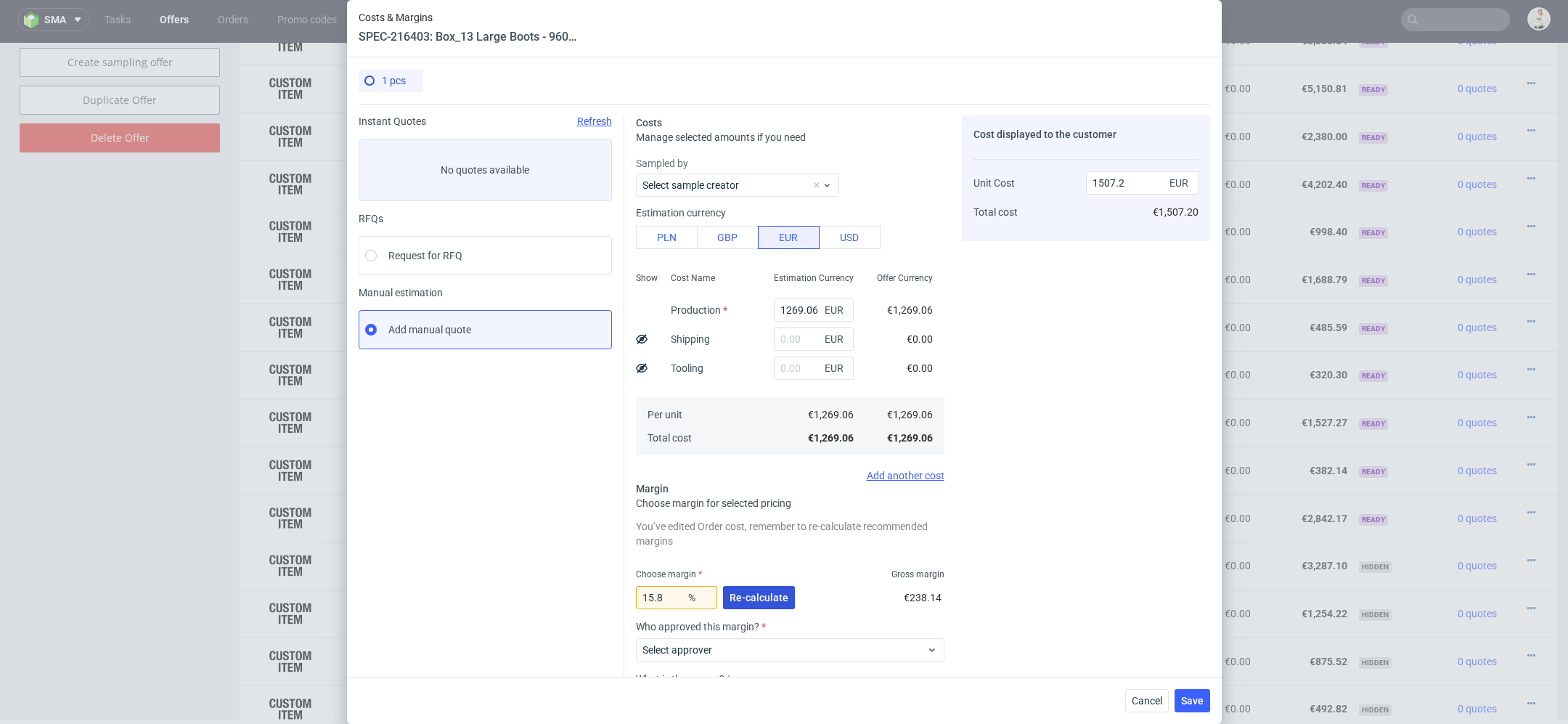
click at [763, 593] on span "Re-calculate" at bounding box center [759, 598] width 59 height 11
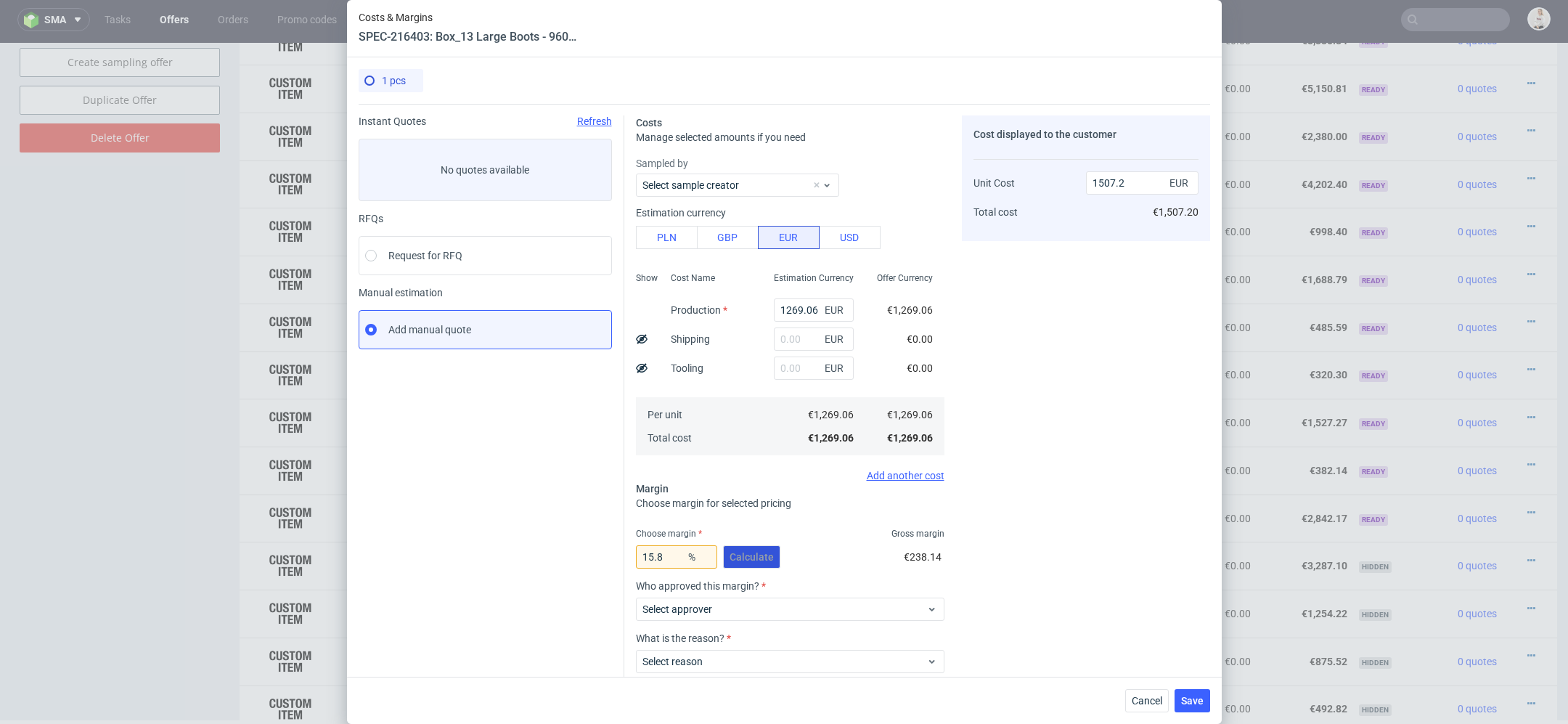
scroll to position [85, 0]
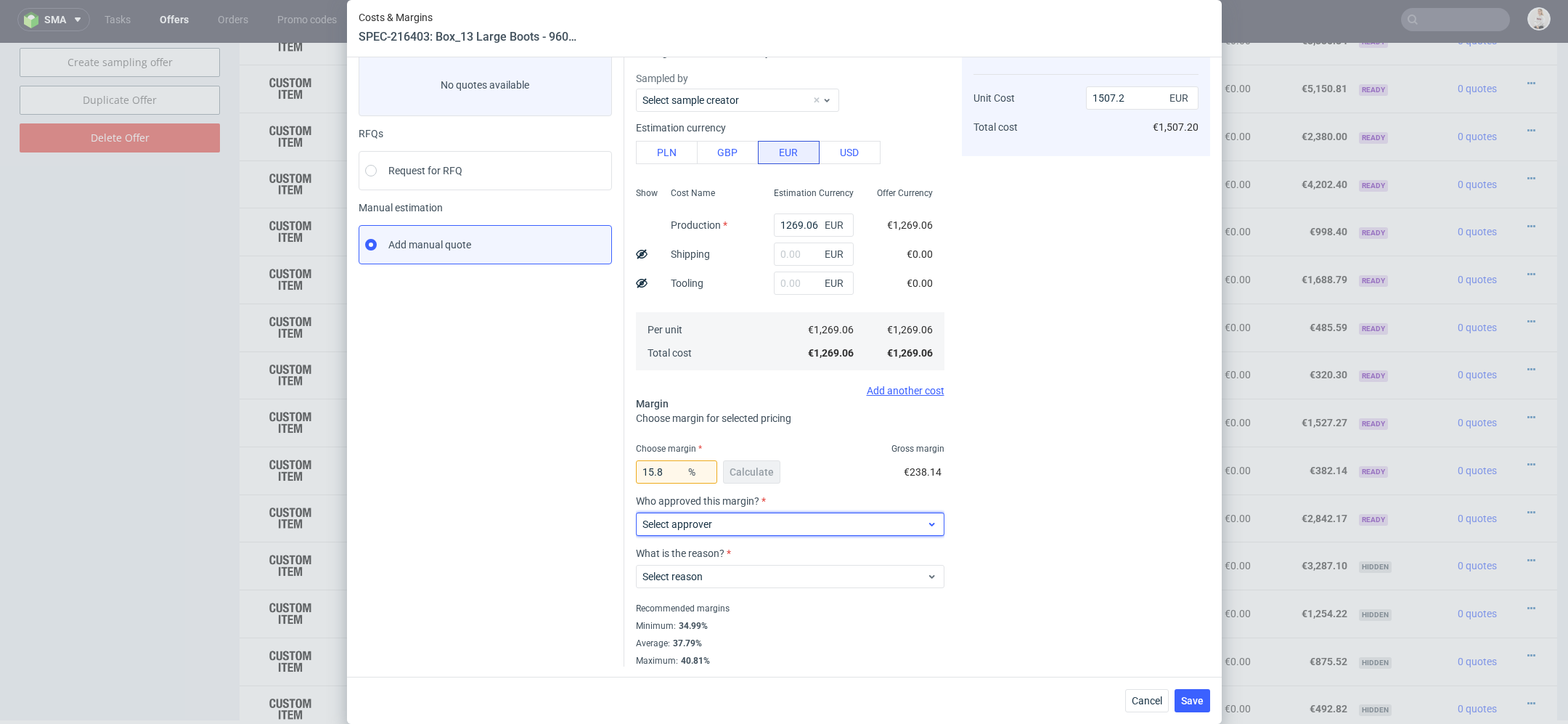
click at [727, 529] on span "Select approver" at bounding box center [784, 524] width 284 height 14
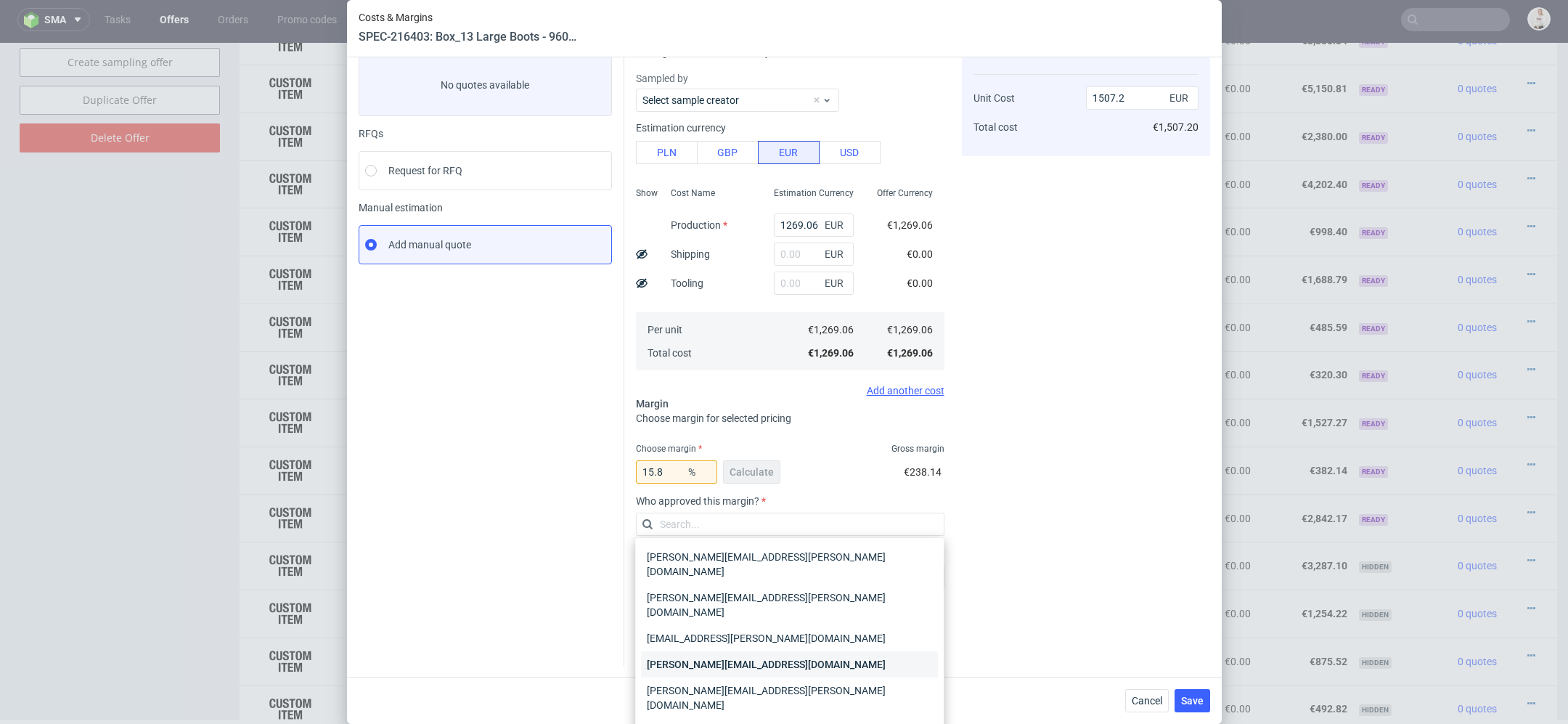
click at [747, 652] on div "[PERSON_NAME][EMAIL_ADDRESS][DOMAIN_NAME]" at bounding box center [789, 665] width 297 height 26
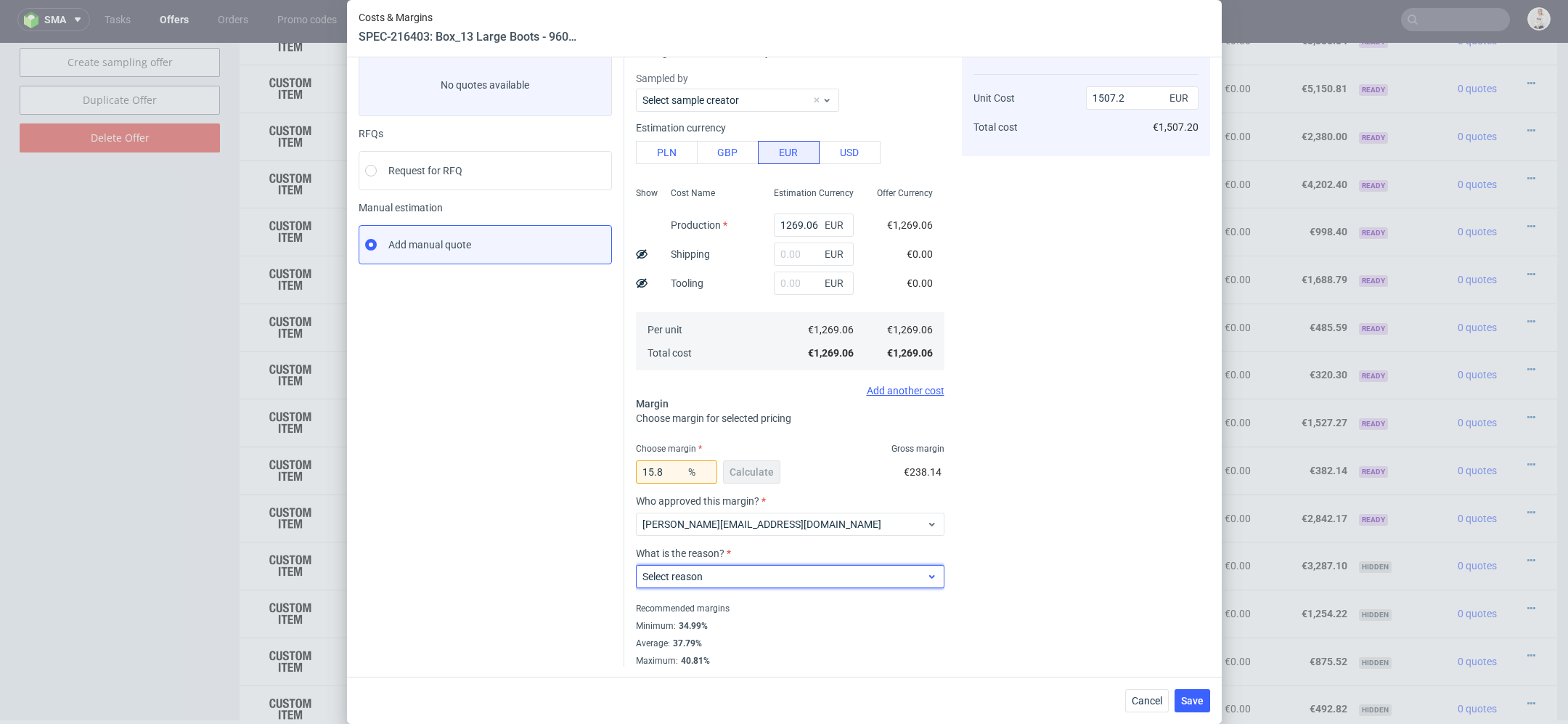
click at [709, 573] on span "Select reason" at bounding box center [784, 576] width 284 height 14
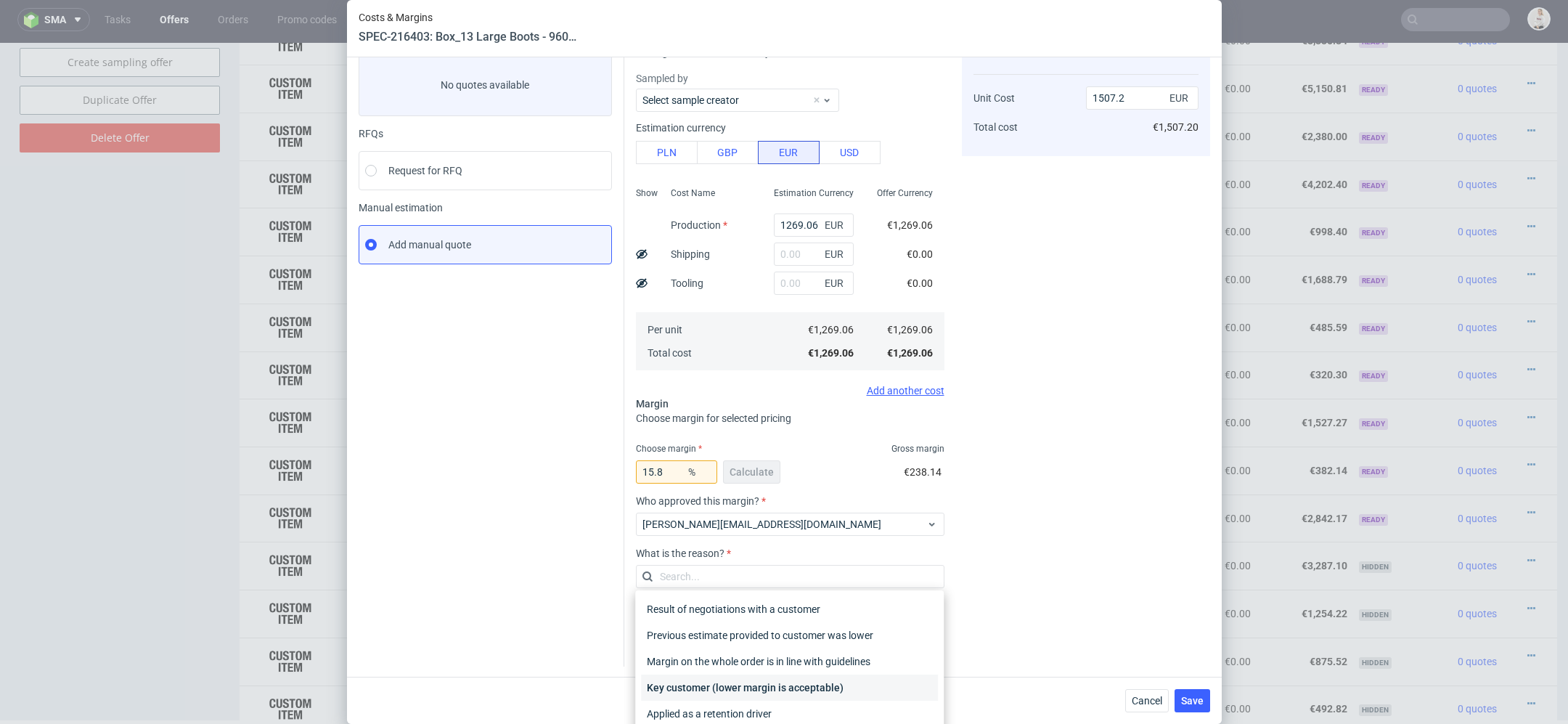
click at [743, 690] on div "Key customer (lower margin is acceptable)" at bounding box center [789, 688] width 297 height 26
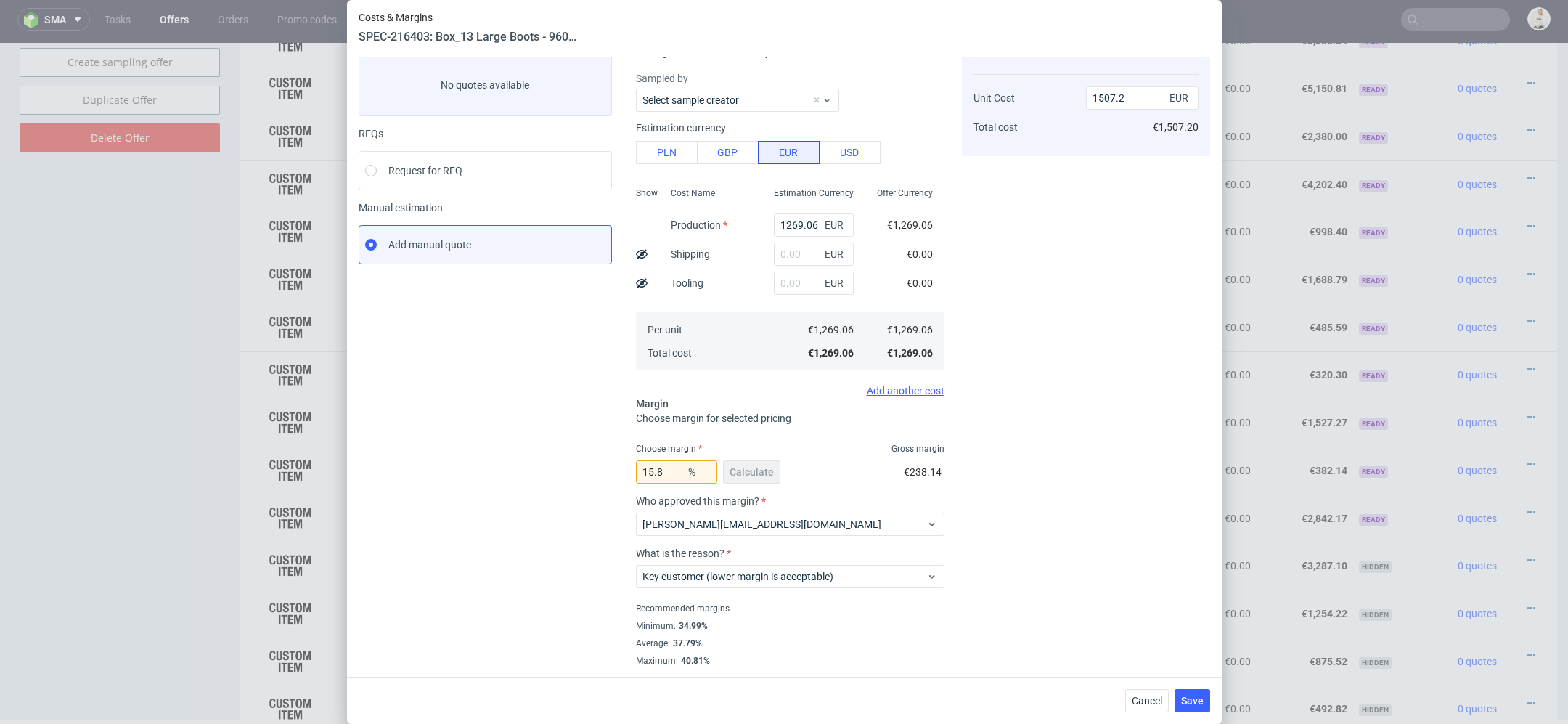
click at [1057, 579] on div "Cost displayed to the customer Unit Cost Total cost 1507.2 EUR €1,507.20" at bounding box center [1086, 349] width 248 height 636
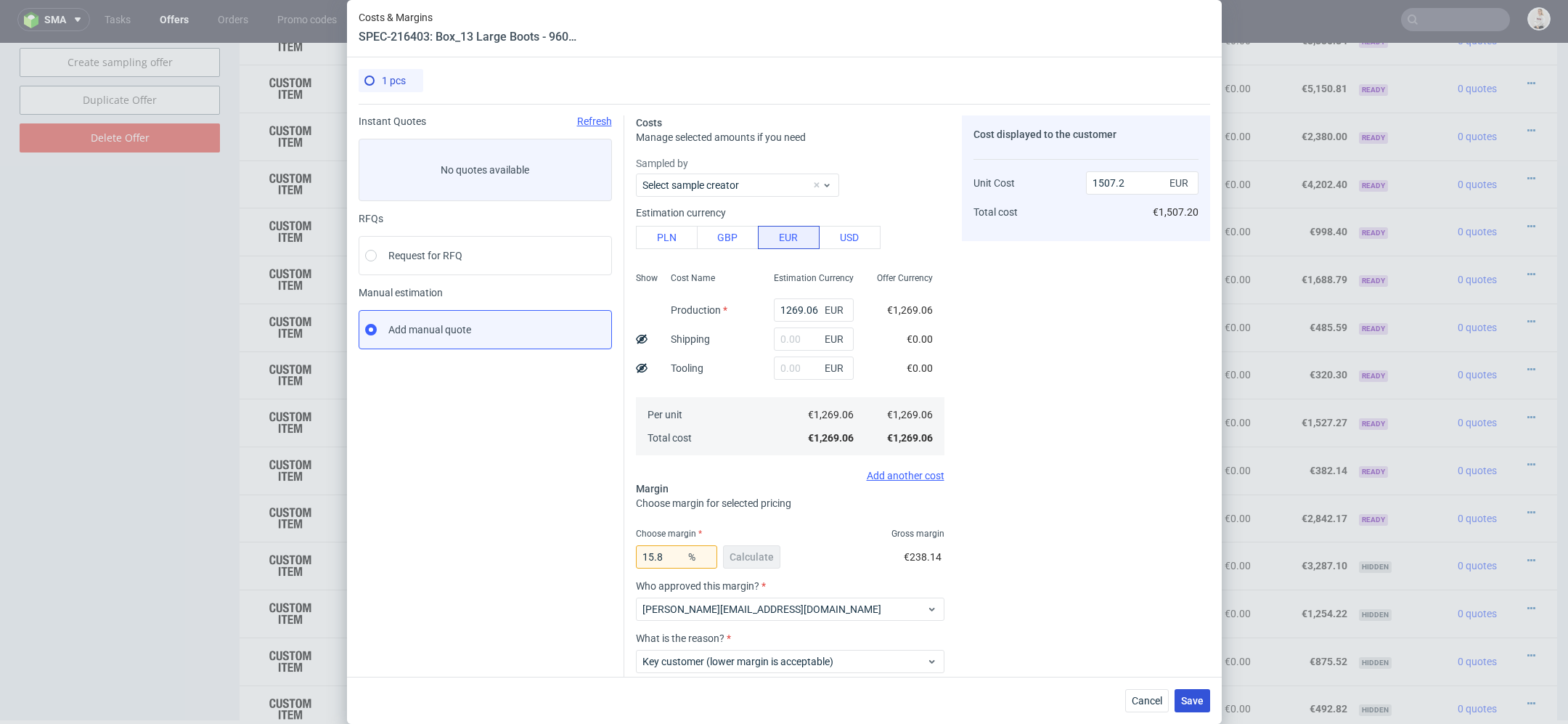
click at [1194, 707] on button "Save" at bounding box center [1192, 701] width 35 height 23
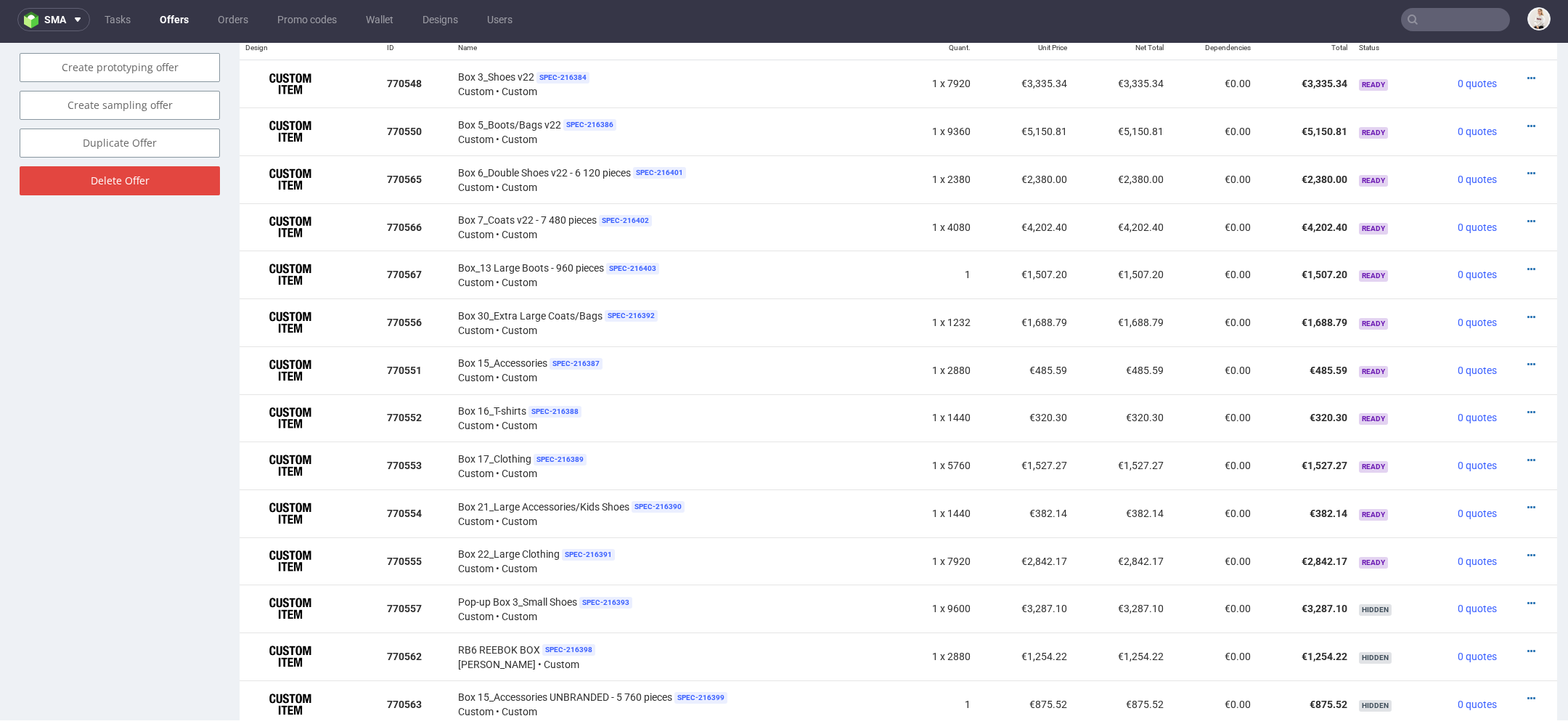
scroll to position [925, 0]
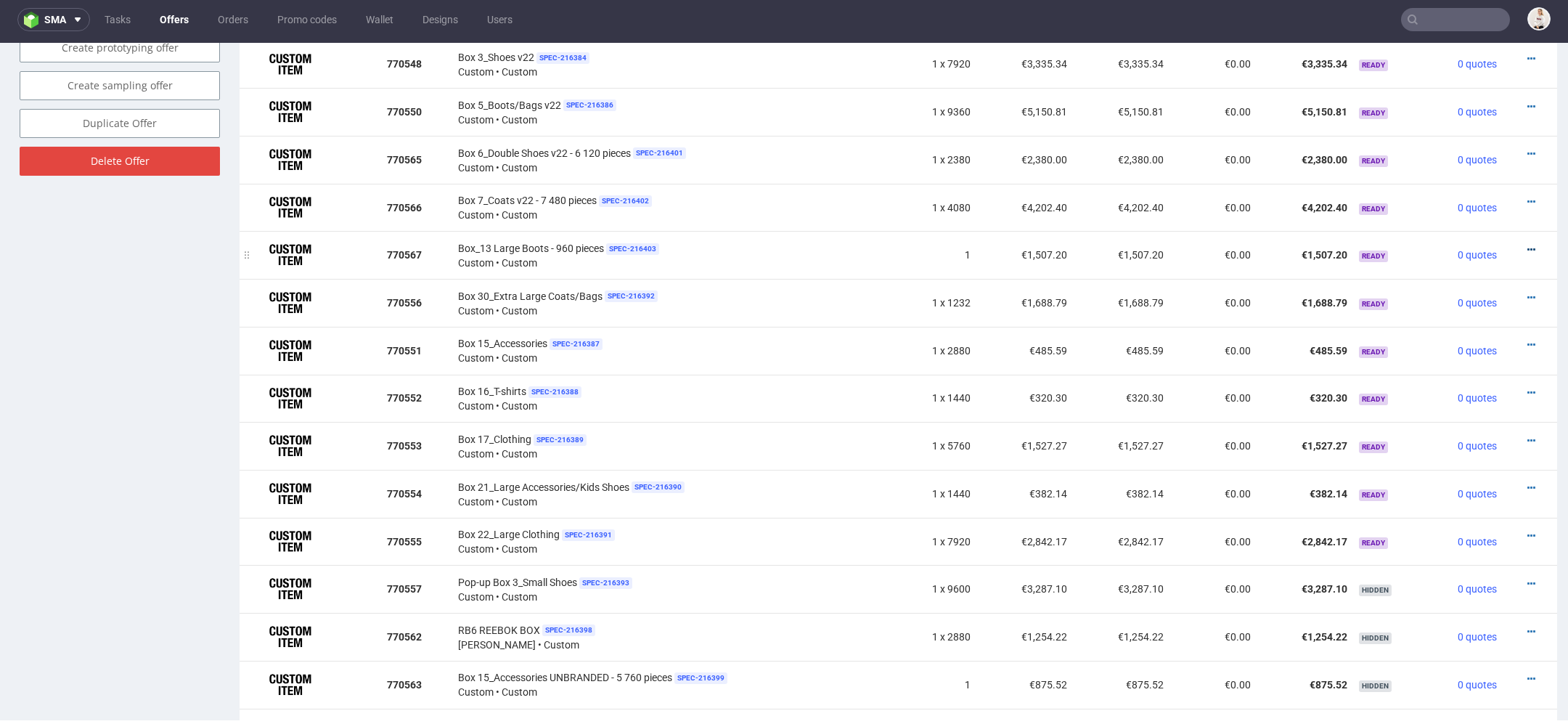
click at [1528, 245] on icon at bounding box center [1531, 250] width 8 height 11
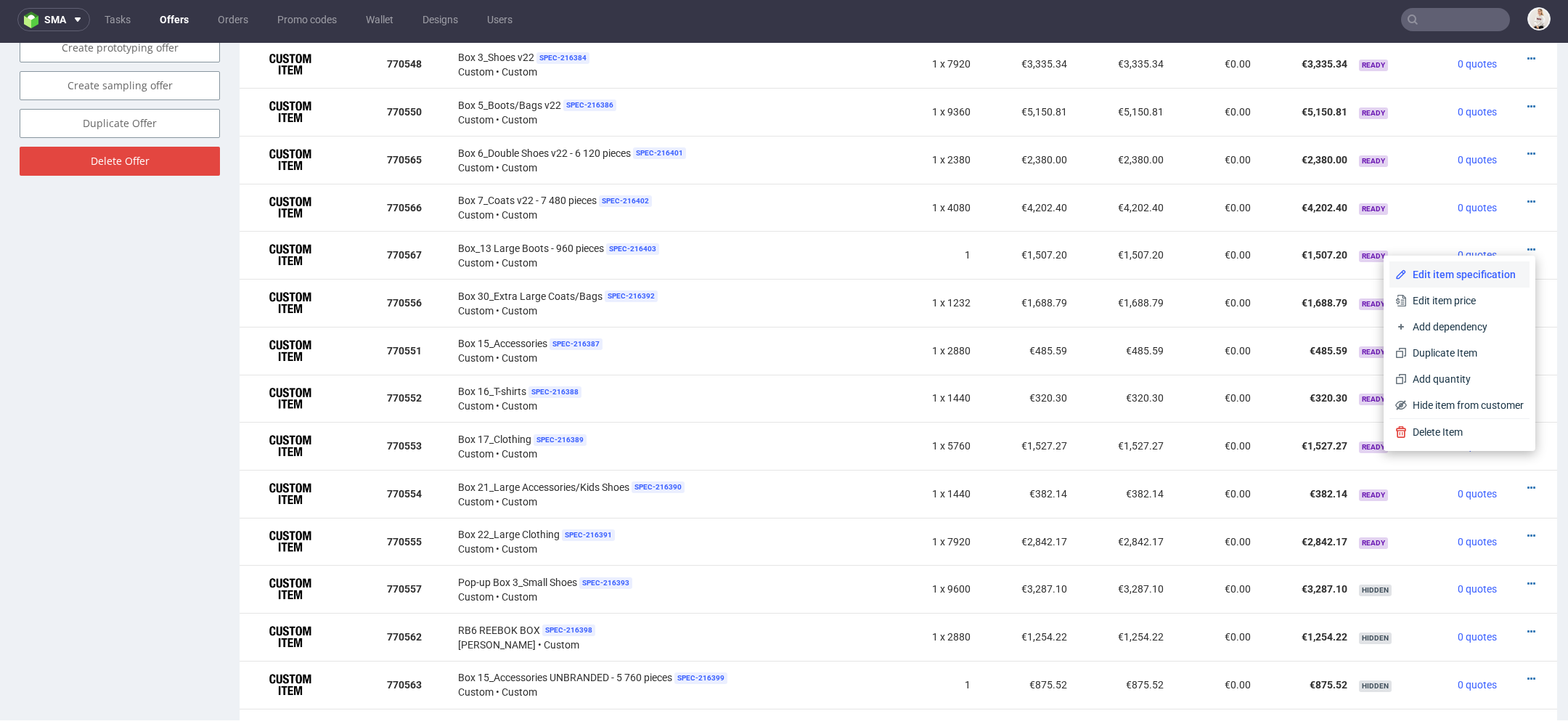
click at [1467, 277] on span "Edit item specification" at bounding box center [1465, 274] width 117 height 14
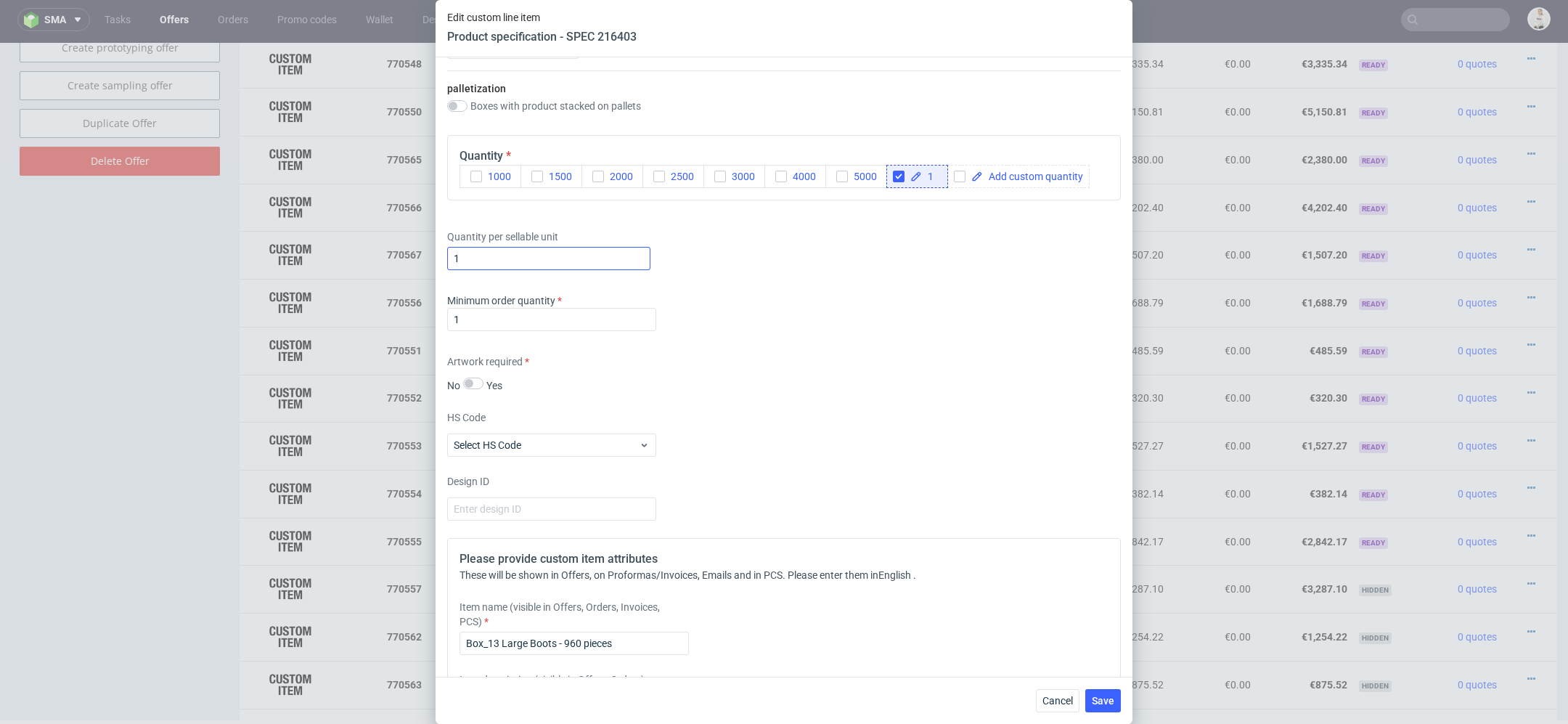
scroll to position [1864, 0]
drag, startPoint x: 473, startPoint y: 262, endPoint x: 318, endPoint y: 257, distance: 155.1
click at [318, 257] on div "Edit custom line item Product specification - SPEC 216403 Supplier TFP Sp. z o.…" at bounding box center [784, 362] width 1568 height 724
paste input "€1 269,06"
type input "960"
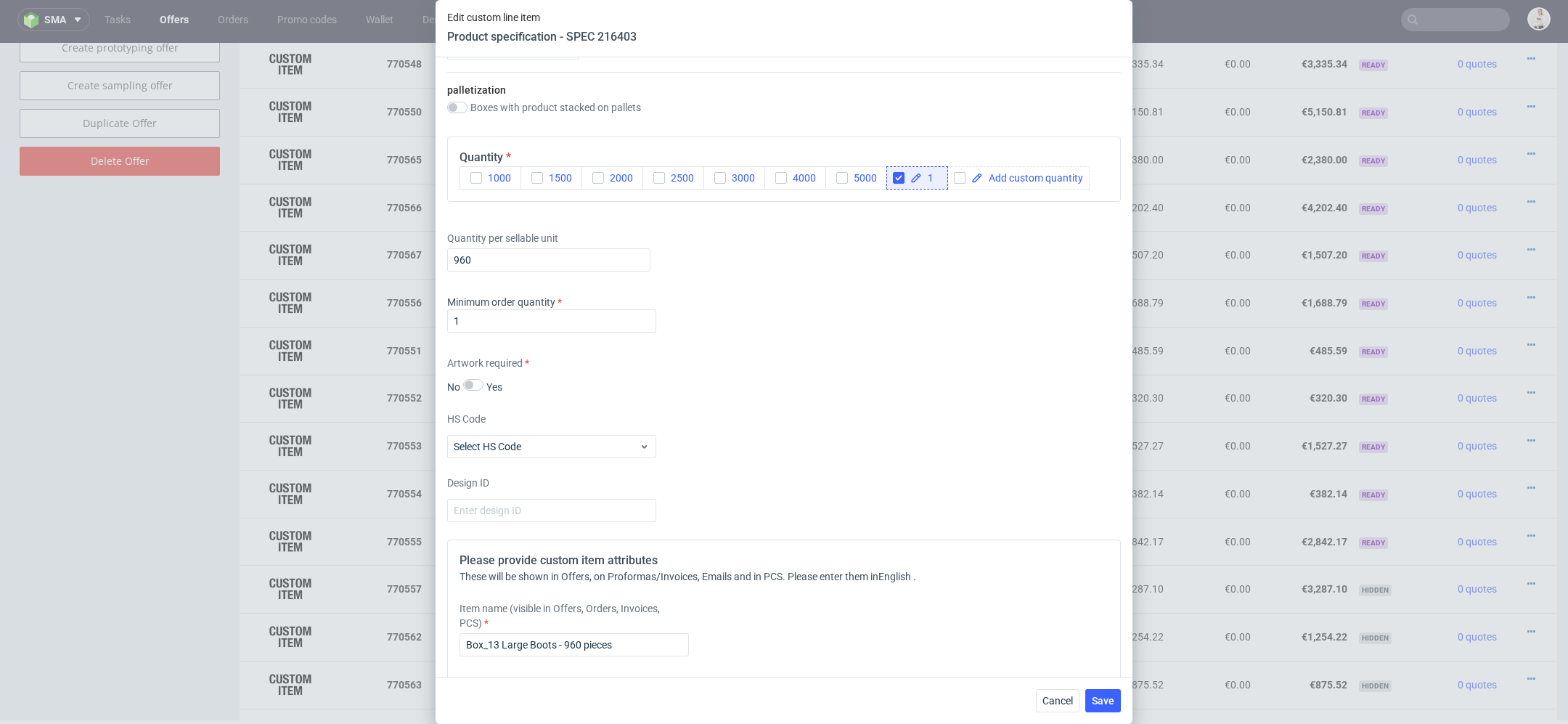
click at [981, 423] on div "HS Code Select HS Code" at bounding box center [784, 435] width 674 height 47
click at [1101, 701] on span "Save" at bounding box center [1103, 701] width 23 height 11
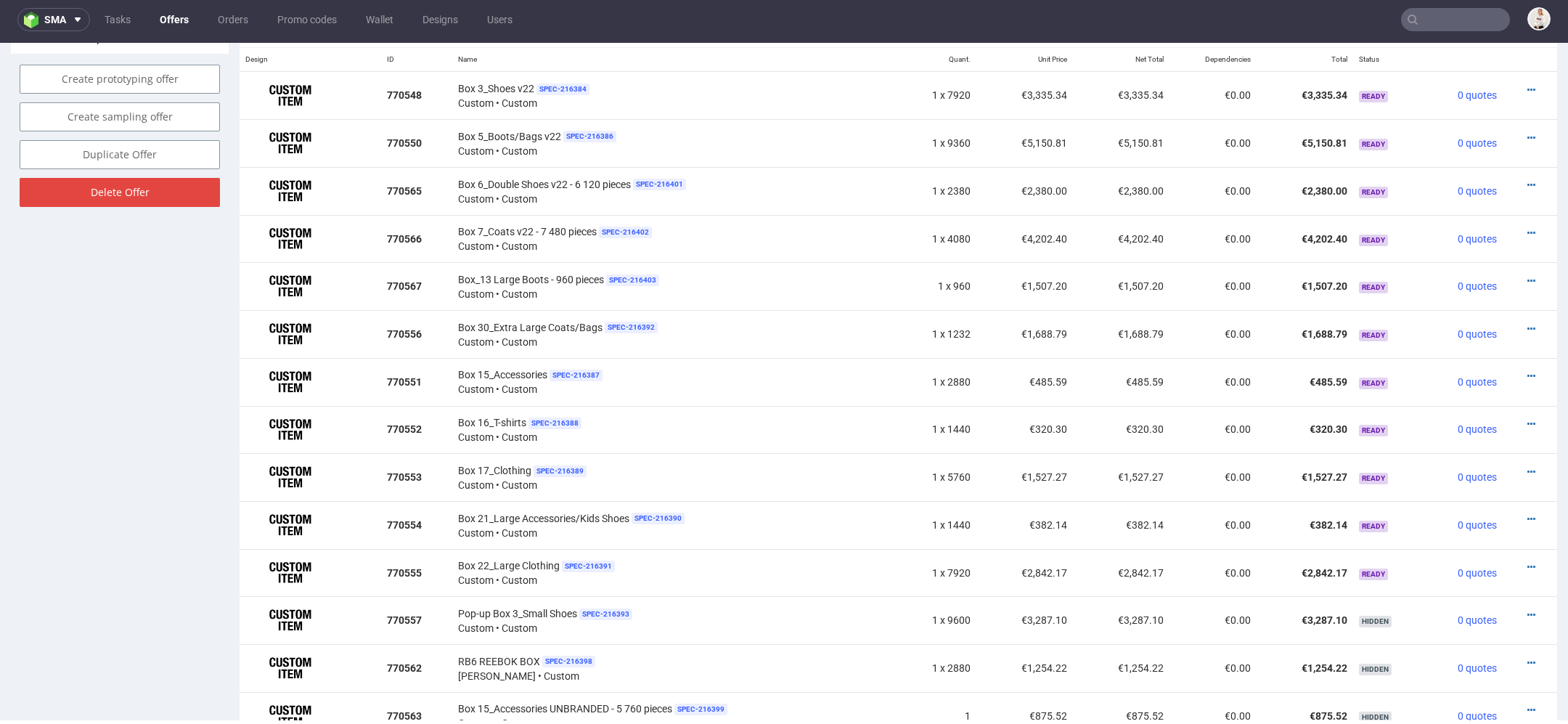
scroll to position [900, 0]
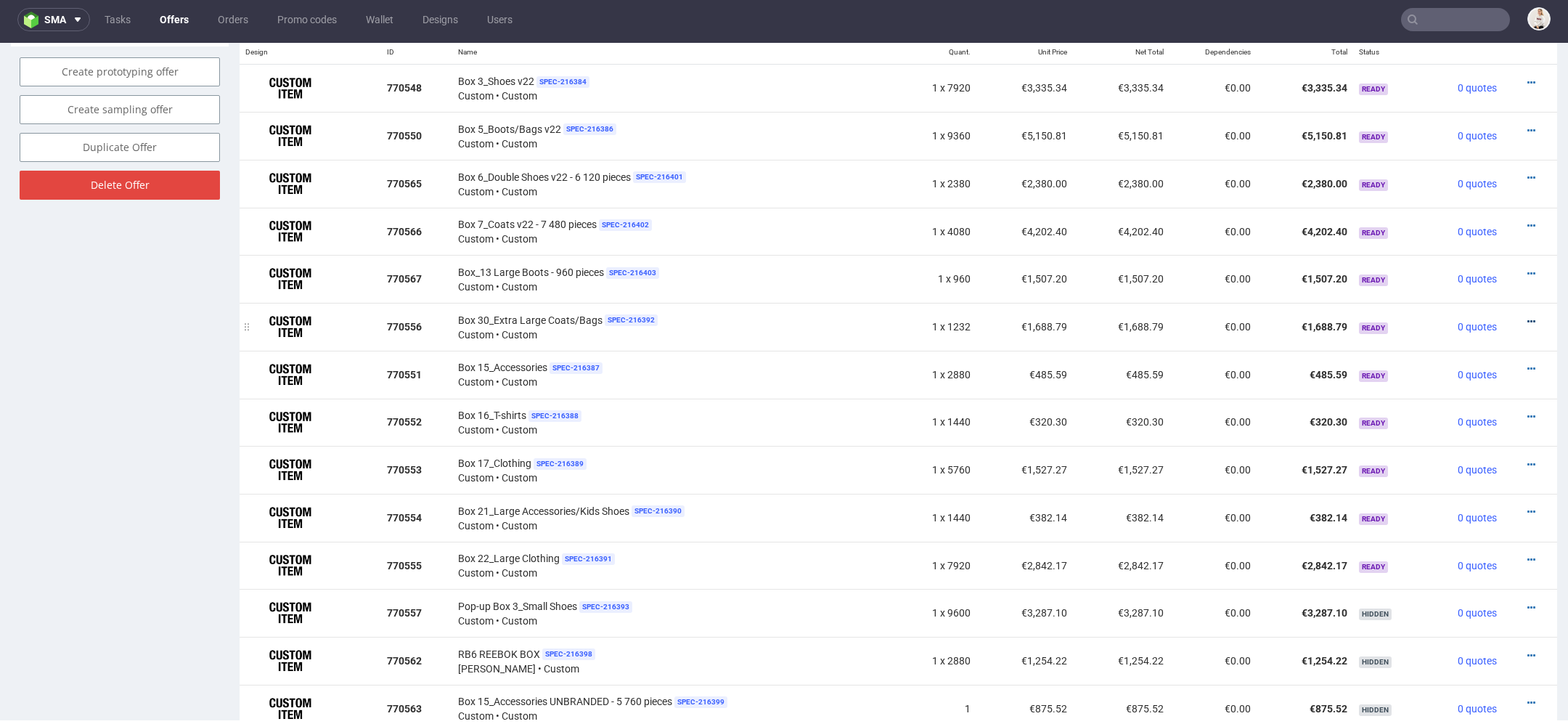
click at [1528, 317] on icon at bounding box center [1531, 322] width 8 height 11
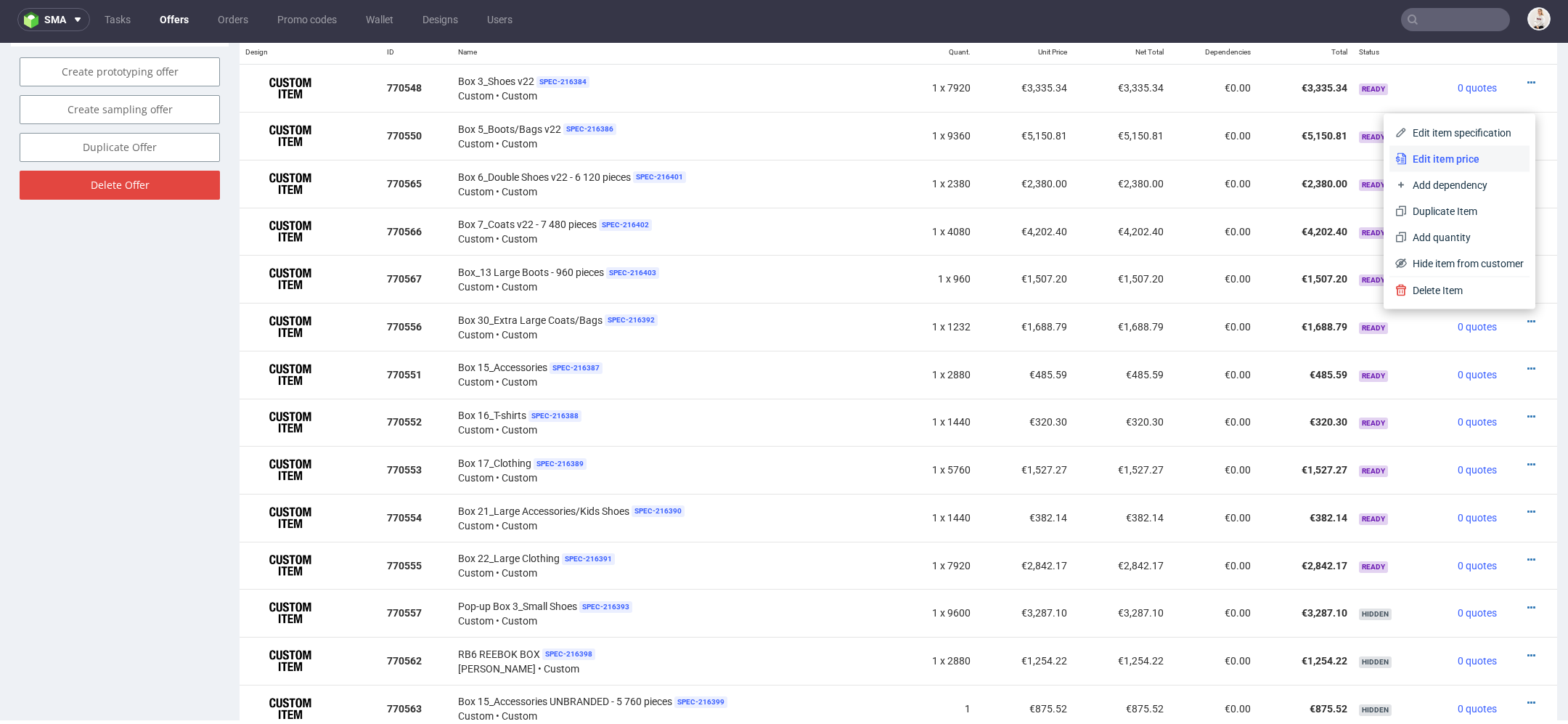
click at [1457, 157] on span "Edit item price" at bounding box center [1465, 159] width 117 height 14
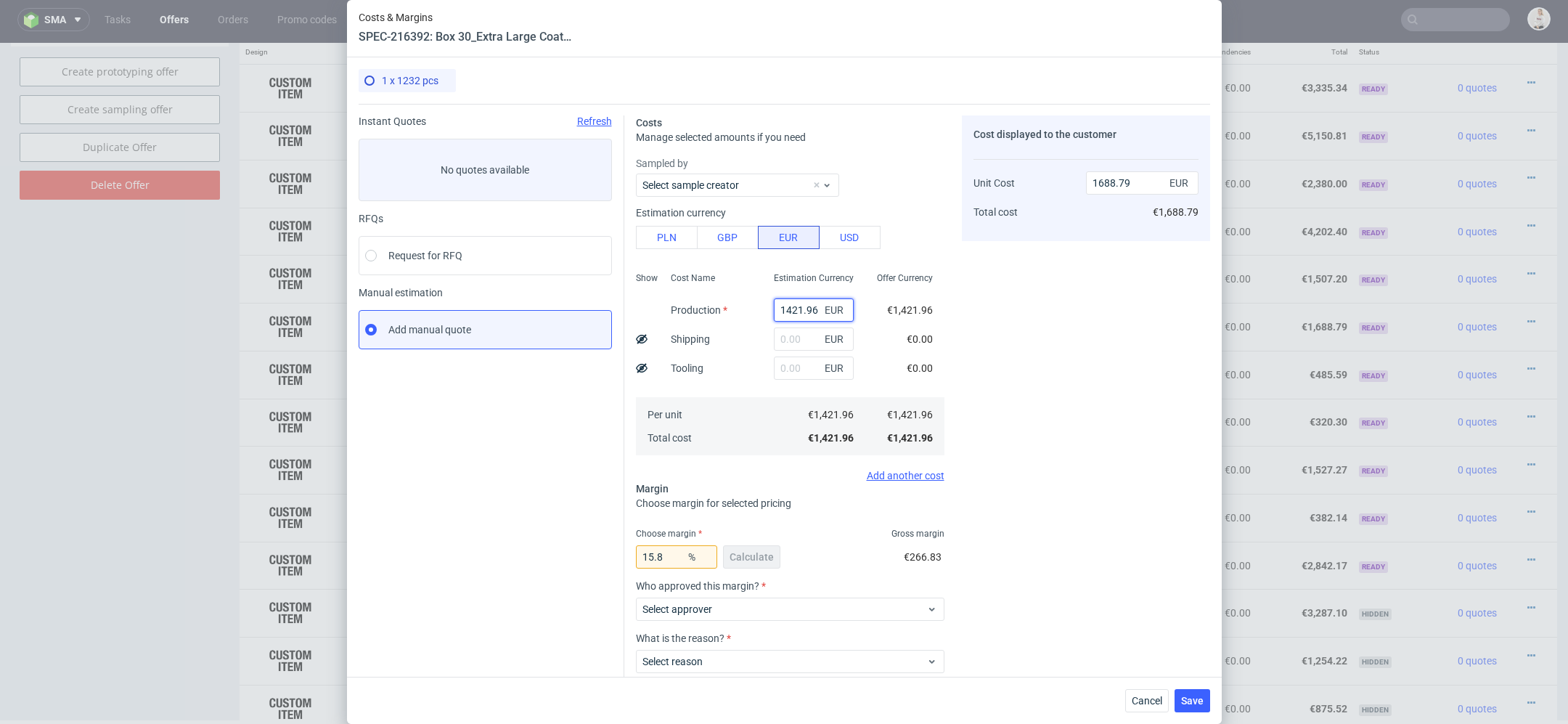
click at [799, 307] on input "1421.96" at bounding box center [813, 310] width 80 height 23
paste input "€639,29"
type input "€639,29"
type input "0"
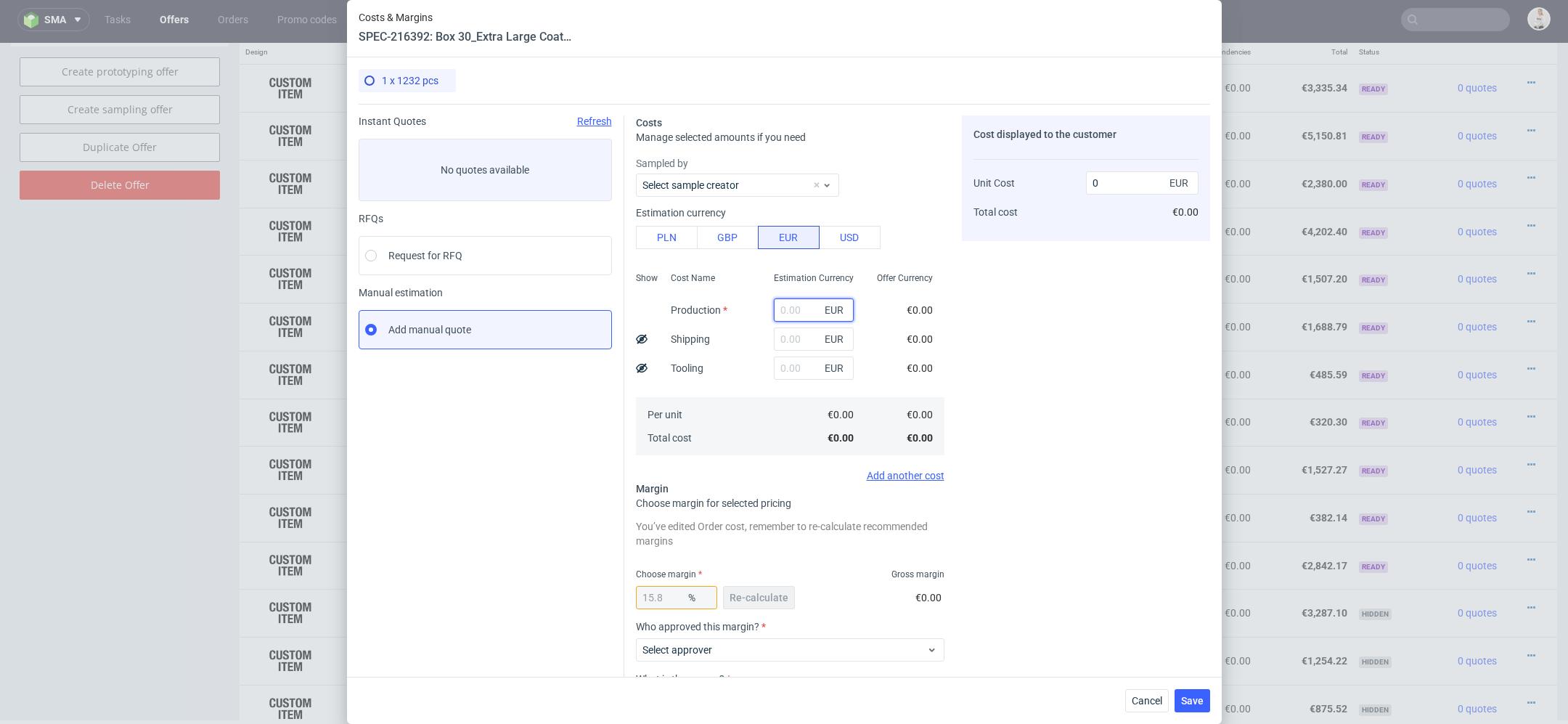
paste input "€639,29"
click at [784, 312] on input "€639,29" at bounding box center [813, 310] width 80 height 23
type input "639.29"
type input "759.25"
type input "639.29"
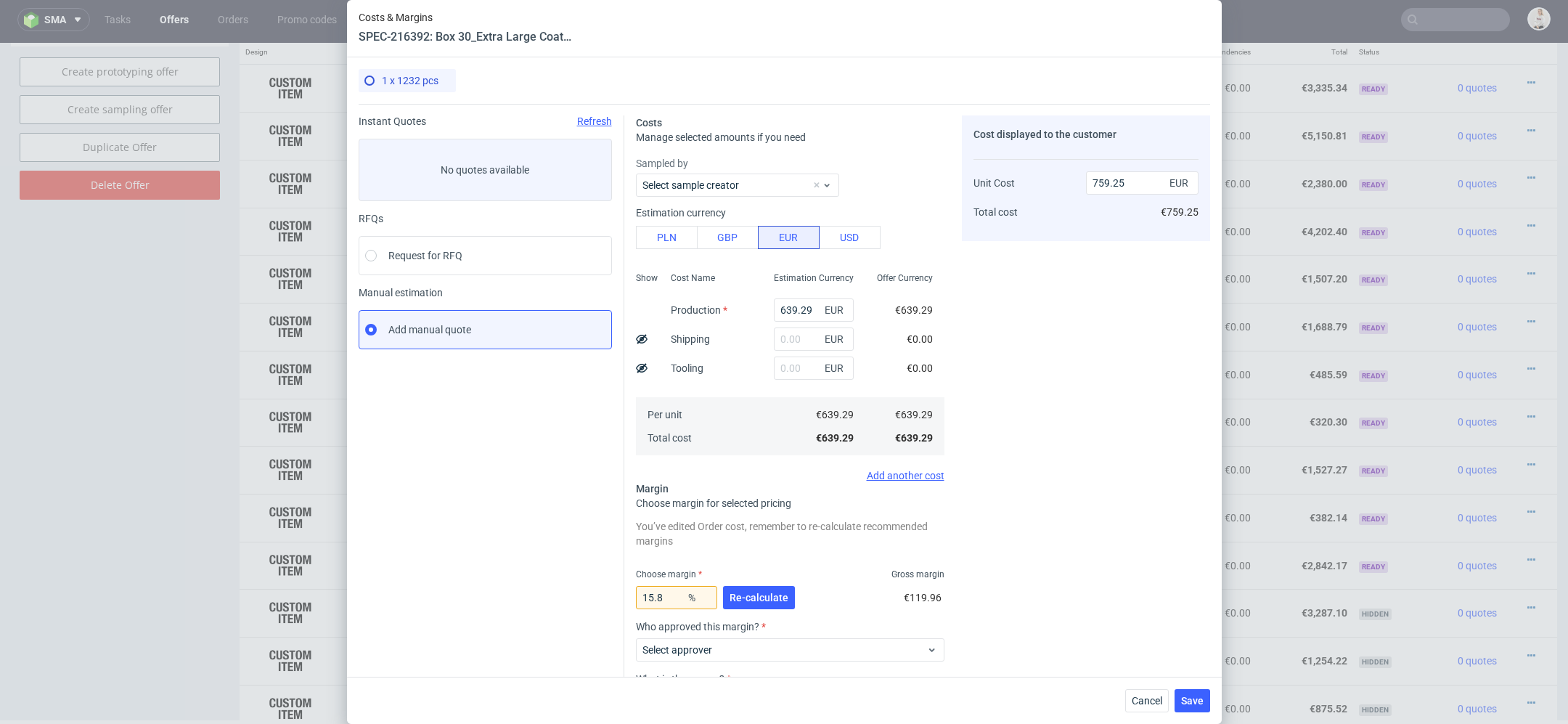
click at [1053, 448] on div "Cost displayed to the customer Unit Cost Total cost 759.25 EUR €759.25" at bounding box center [1086, 454] width 248 height 677
click at [770, 596] on span "Re-calculate" at bounding box center [759, 598] width 59 height 11
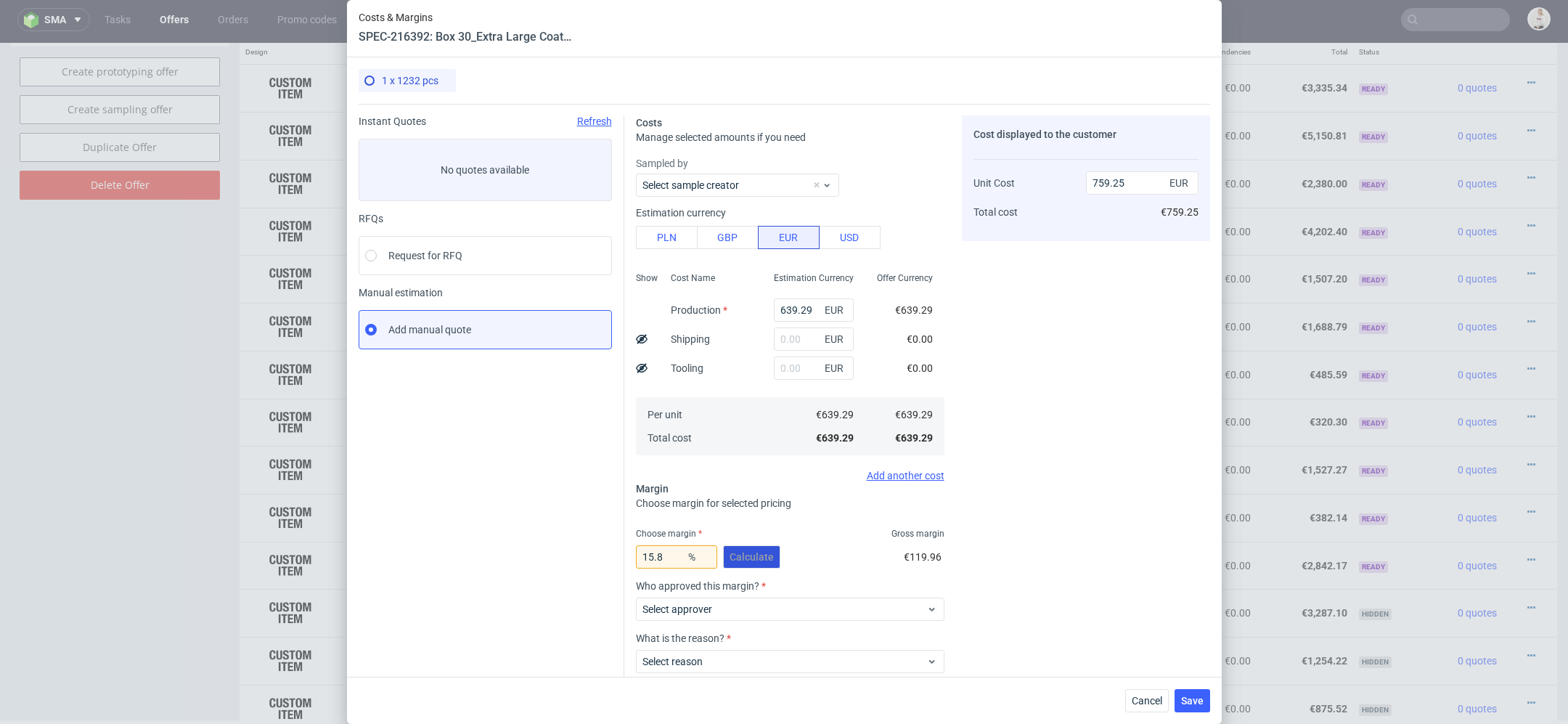
scroll to position [85, 0]
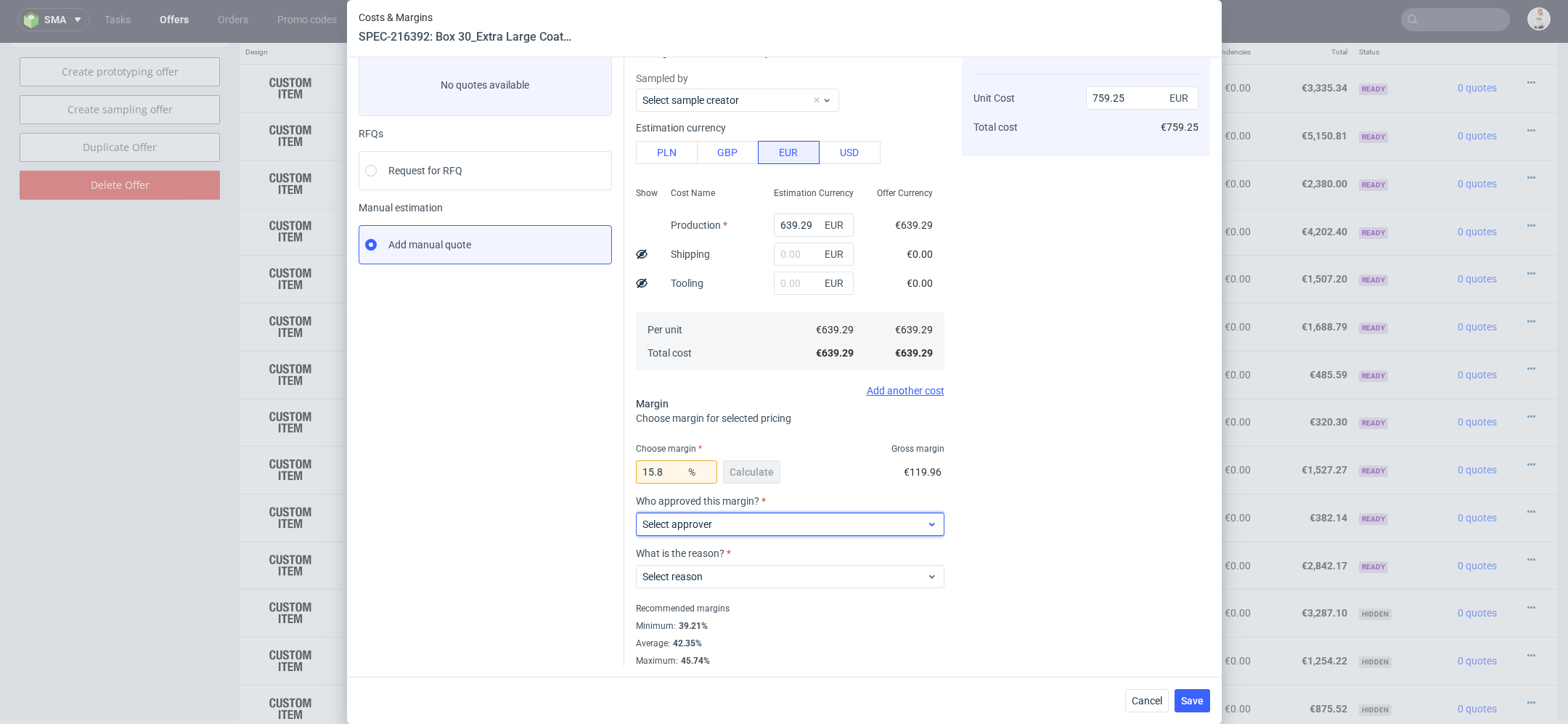
click at [747, 532] on div "Select approver" at bounding box center [790, 524] width 308 height 23
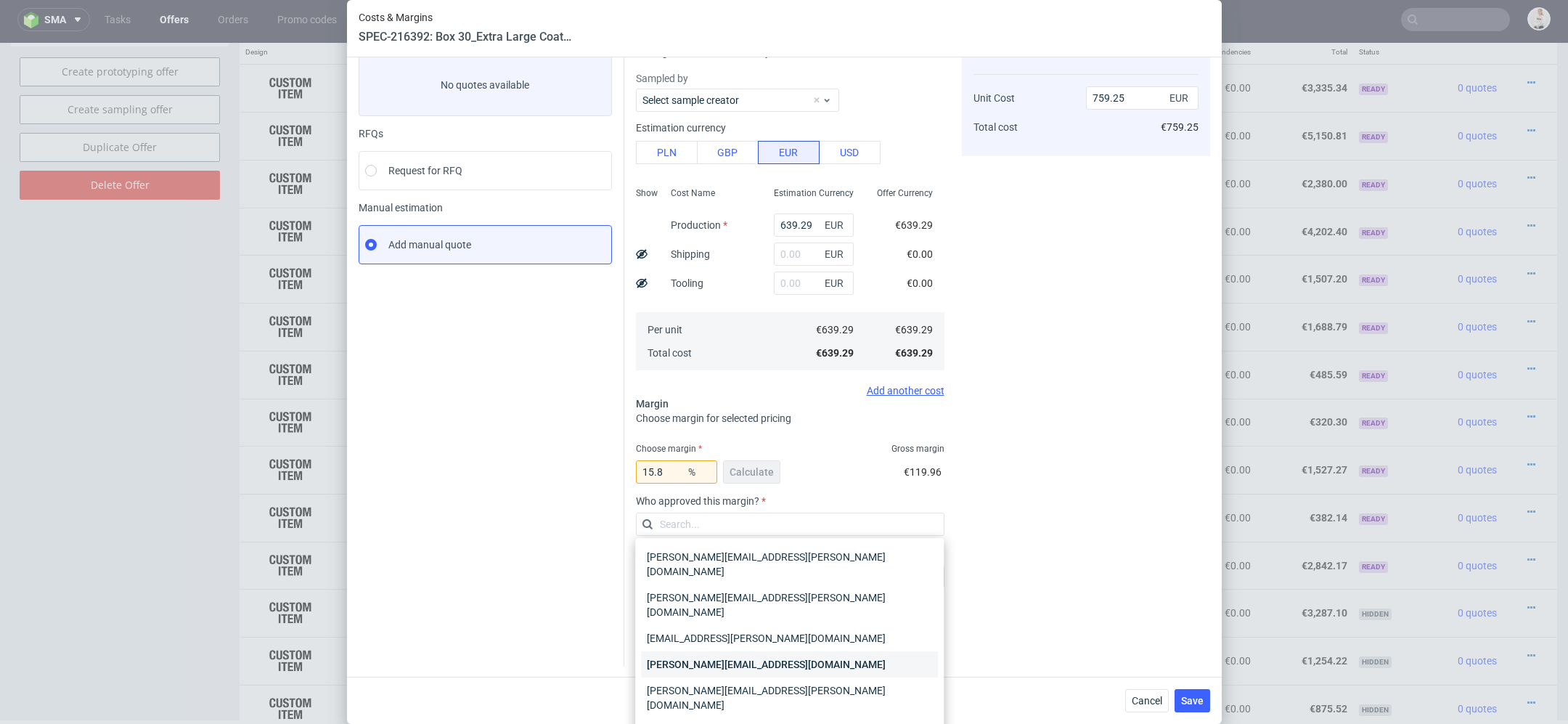
click at [776, 652] on div "[PERSON_NAME][EMAIL_ADDRESS][DOMAIN_NAME]" at bounding box center [789, 665] width 297 height 26
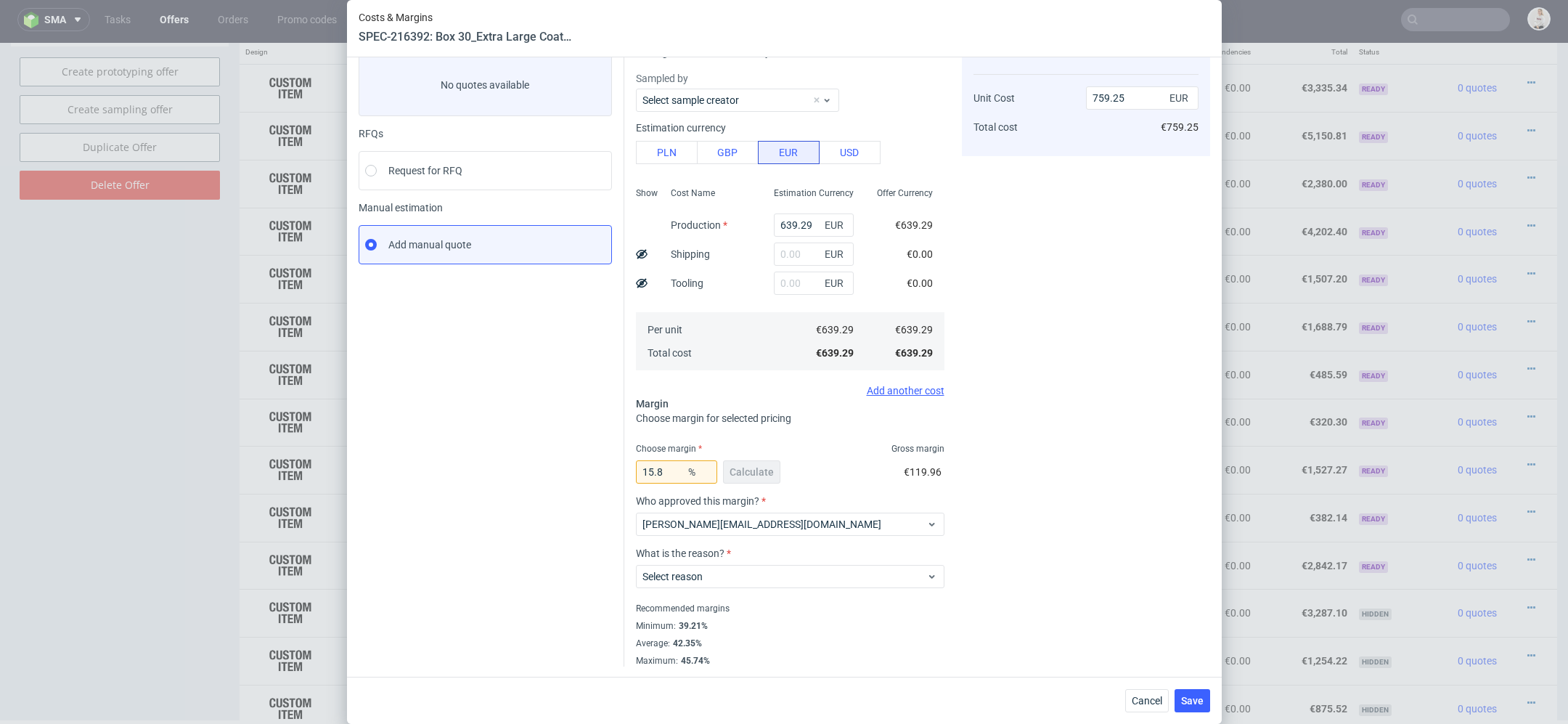
click at [754, 561] on div "Select reason" at bounding box center [790, 573] width 308 height 29
click at [755, 572] on span "Select reason" at bounding box center [784, 576] width 284 height 14
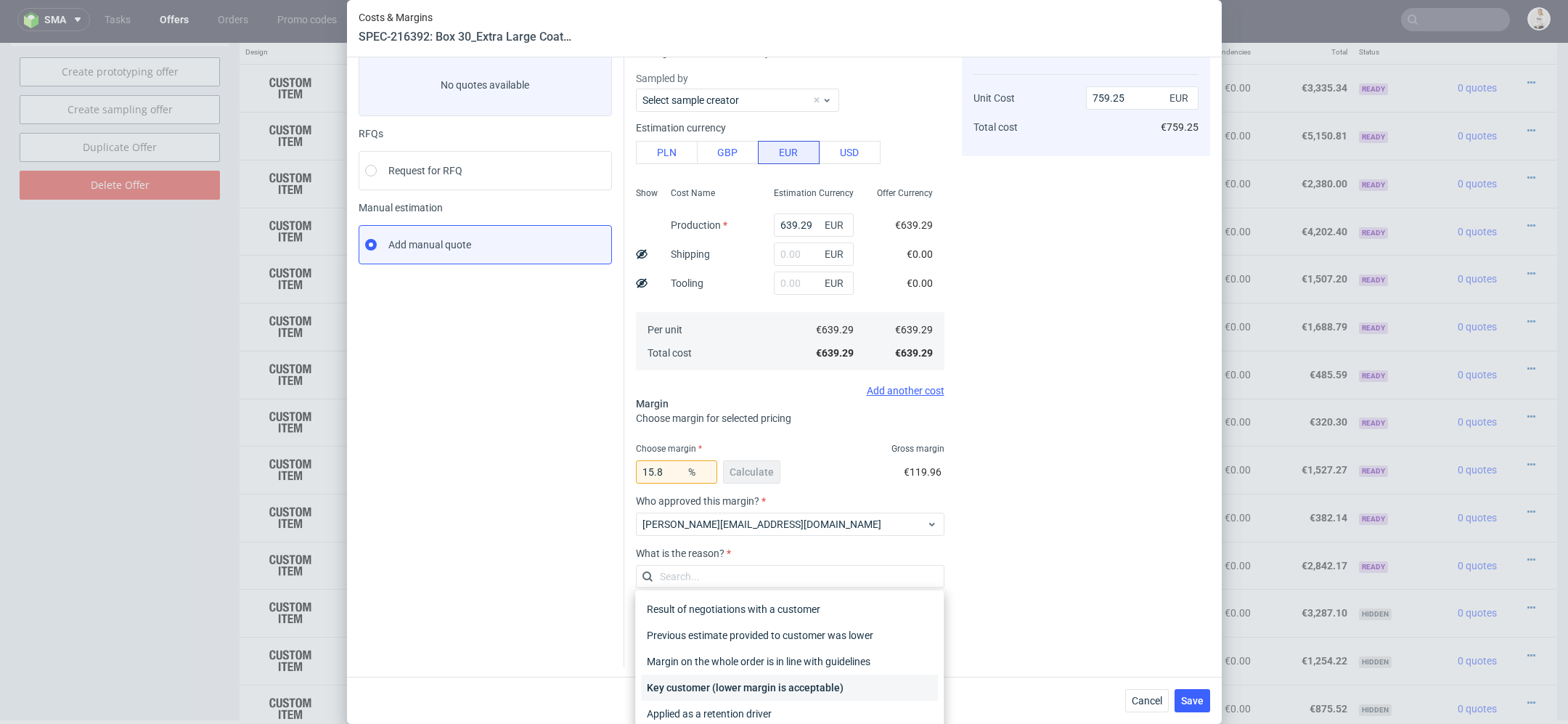
click at [768, 693] on div "Key customer (lower margin is acceptable)" at bounding box center [789, 688] width 297 height 26
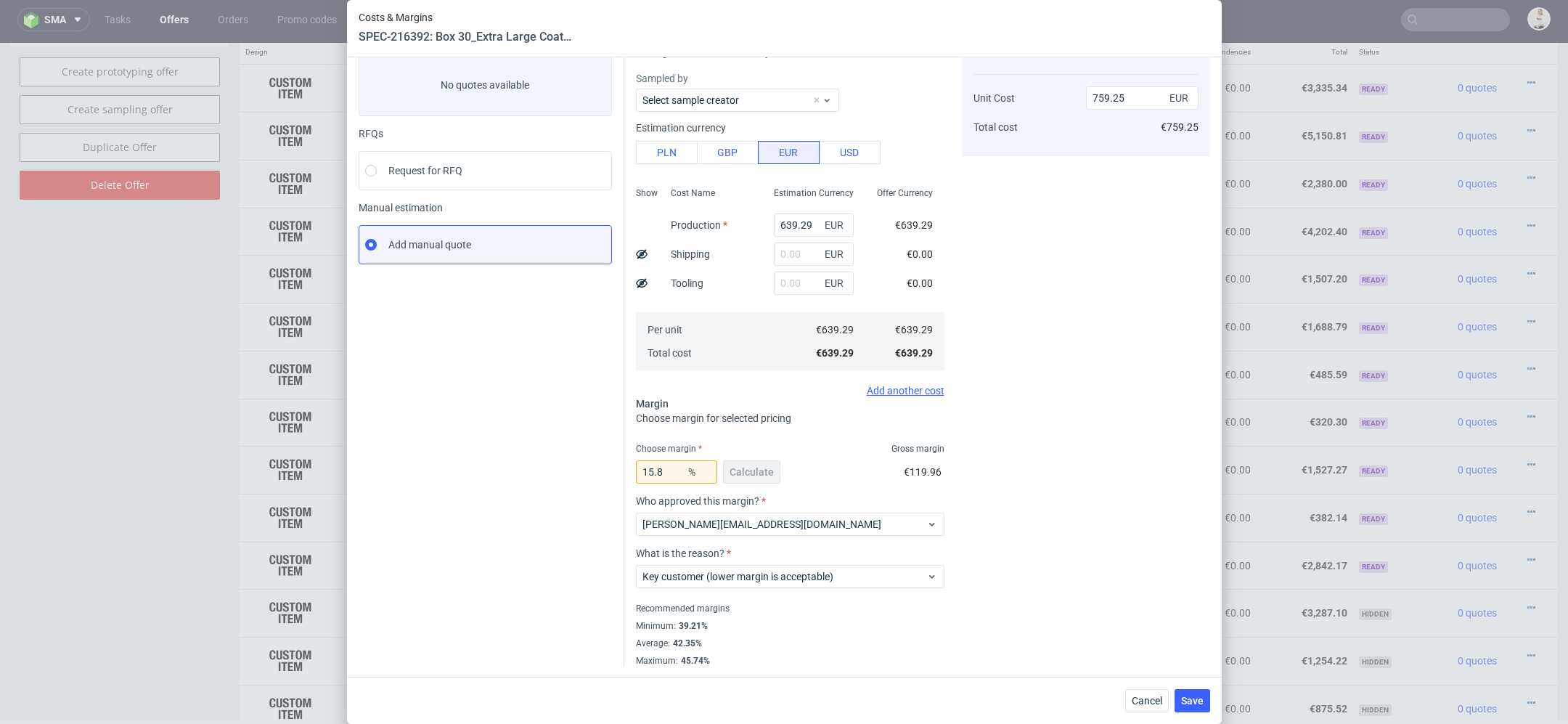
click at [1064, 639] on div "Cost displayed to the customer Unit Cost Total cost 759.25 EUR €759.25" at bounding box center [1086, 349] width 248 height 636
click at [1174, 698] on button "Save" at bounding box center [1192, 701] width 35 height 23
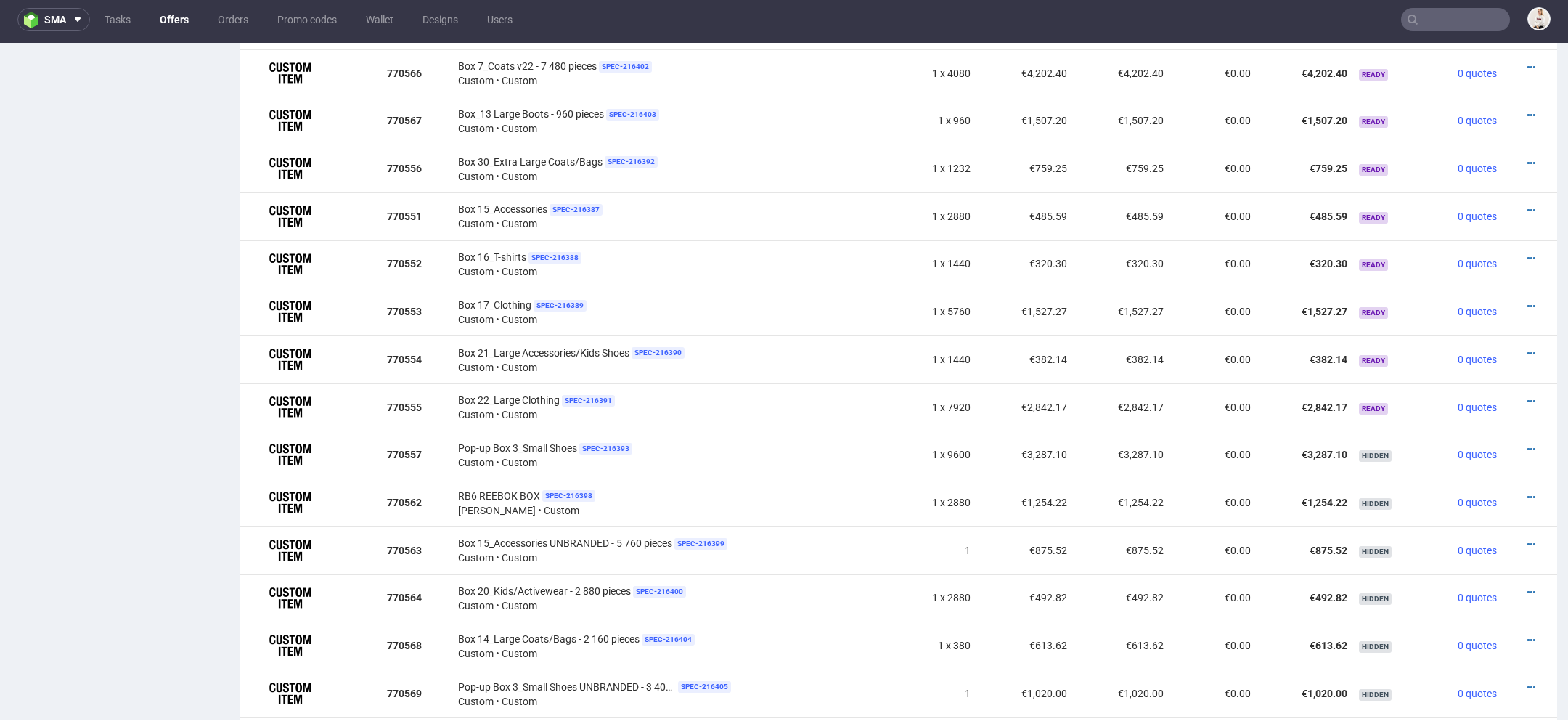
scroll to position [1057, 0]
click at [1528, 159] on link at bounding box center [1531, 165] width 8 height 11
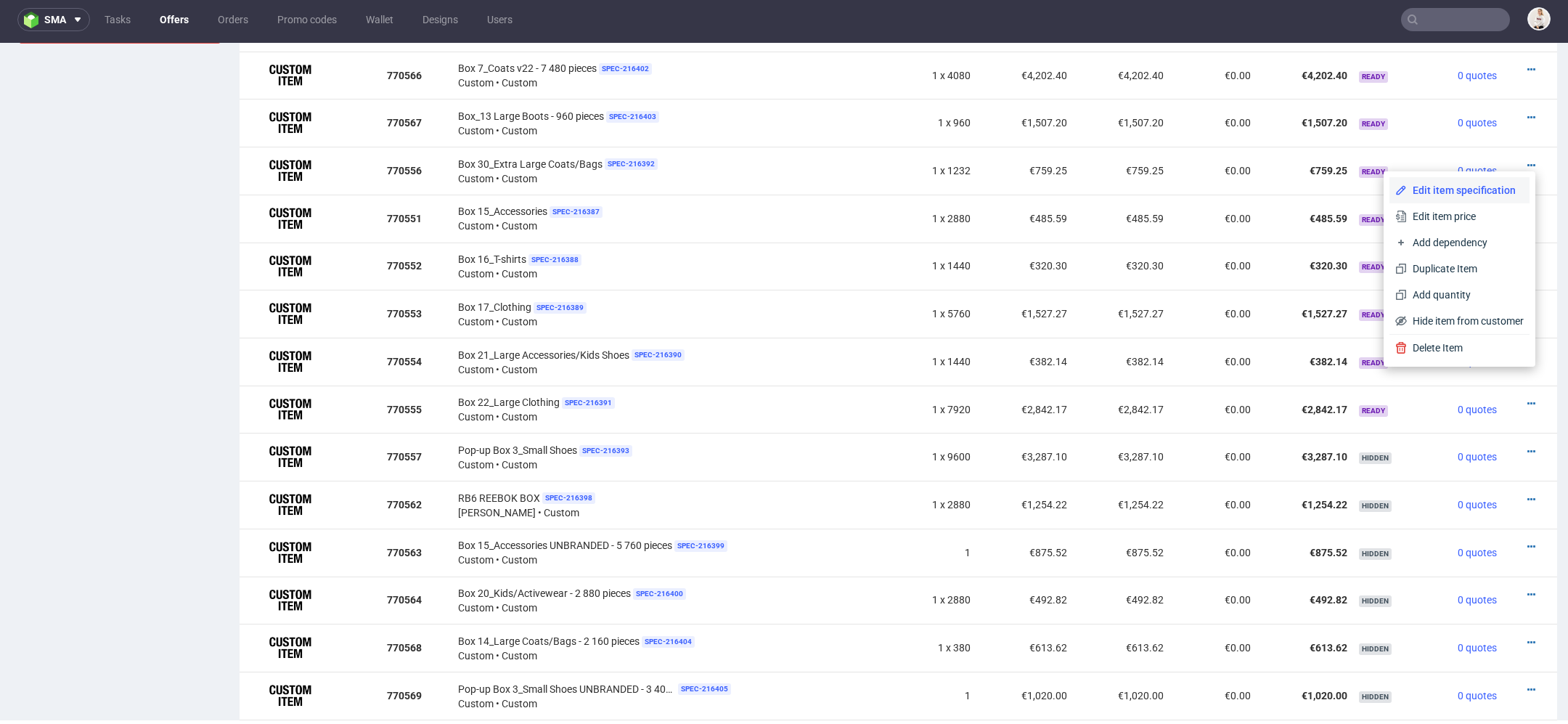
click at [1454, 188] on span "Edit item specification" at bounding box center [1465, 190] width 117 height 14
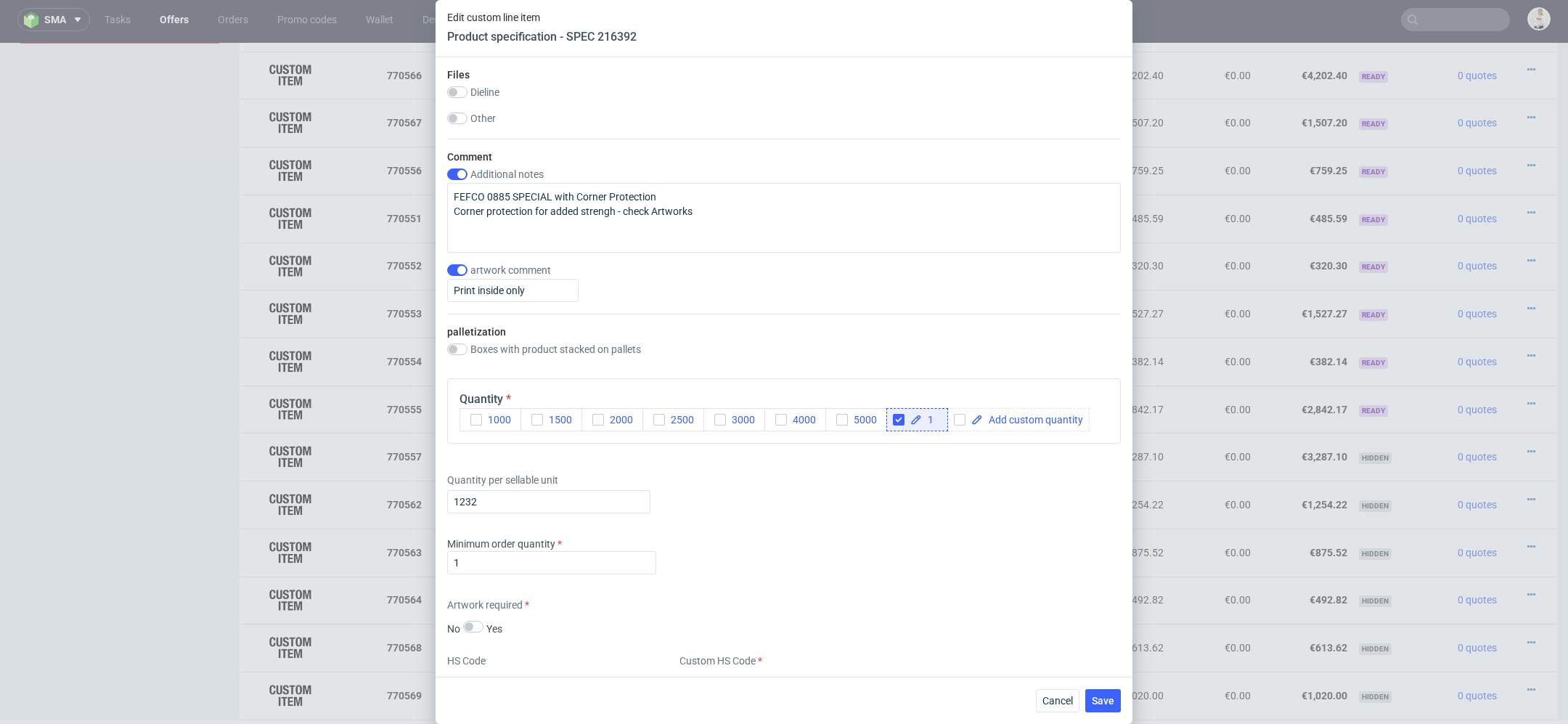
scroll to position [1624, 0]
drag, startPoint x: 504, startPoint y: 506, endPoint x: 260, endPoint y: 473, distance: 246.2
click at [260, 473] on div "Edit custom line item Product specification - SPEC 216392 Supplier TFP Sp. z o.…" at bounding box center [784, 362] width 1568 height 724
type input "1"
type input "480"
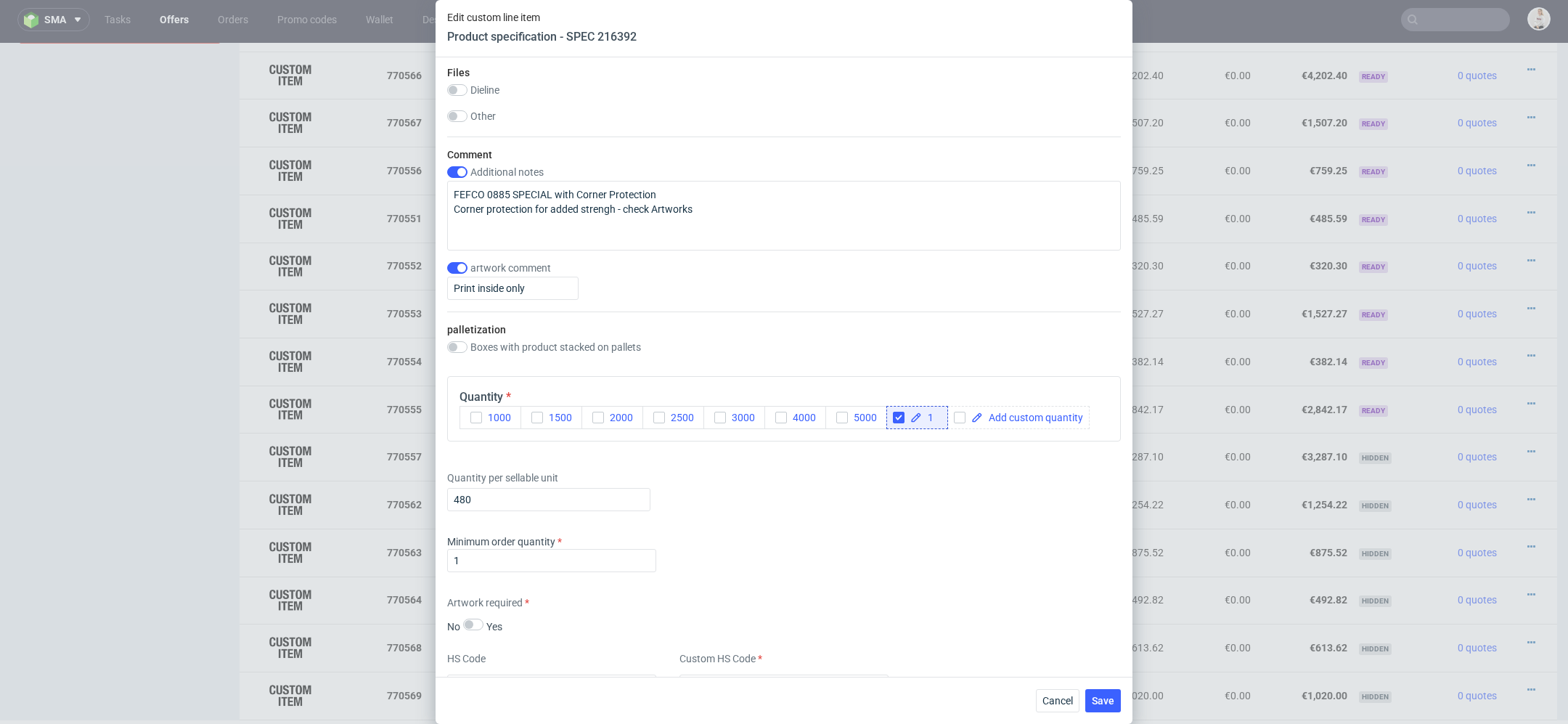
click at [890, 537] on div "Minimum order quantity 1" at bounding box center [784, 556] width 674 height 43
click at [1117, 697] on button "Save" at bounding box center [1103, 701] width 35 height 23
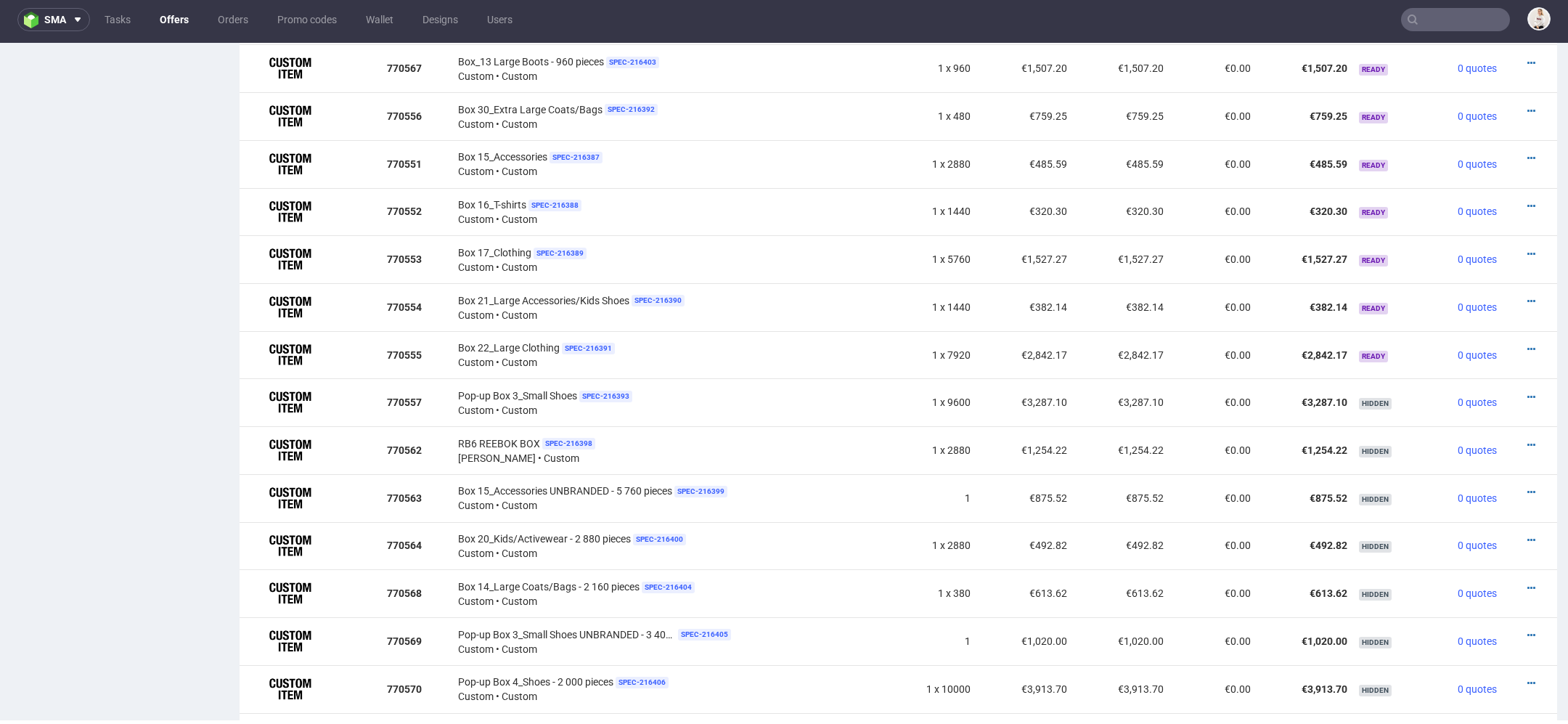
scroll to position [1116, 0]
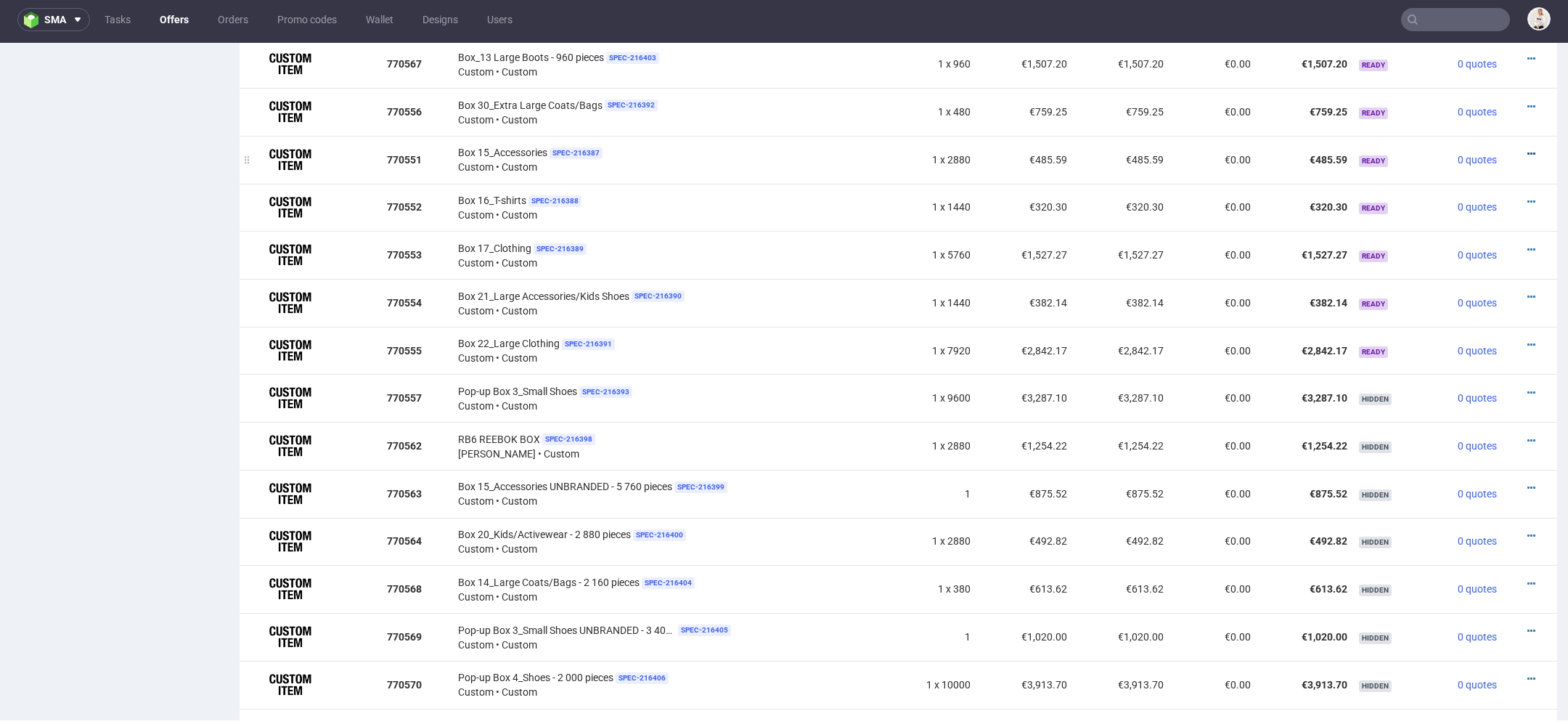
click at [1528, 150] on icon at bounding box center [1531, 154] width 8 height 11
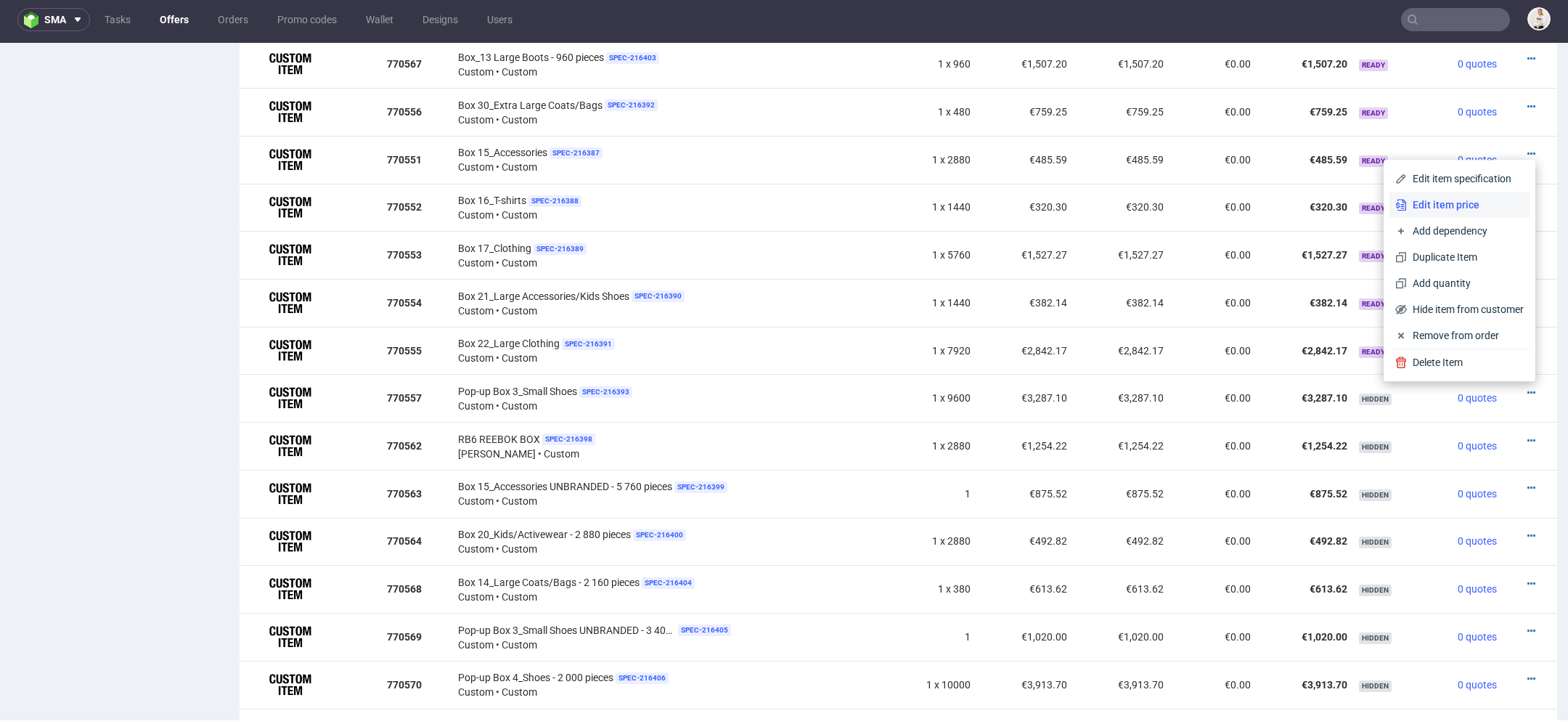
click at [1476, 197] on span "Edit item price" at bounding box center [1465, 204] width 117 height 14
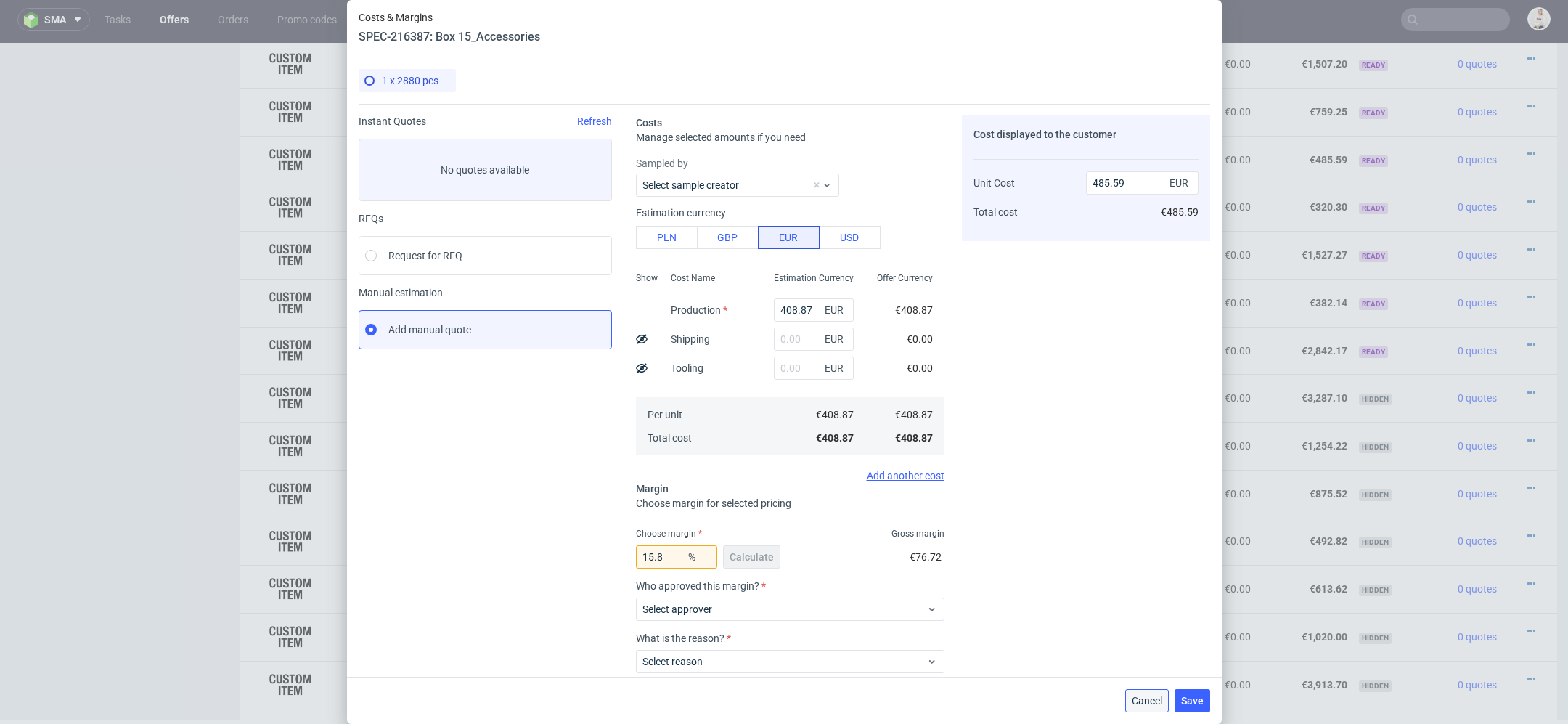
click at [1162, 698] on span "Cancel" at bounding box center [1147, 701] width 31 height 11
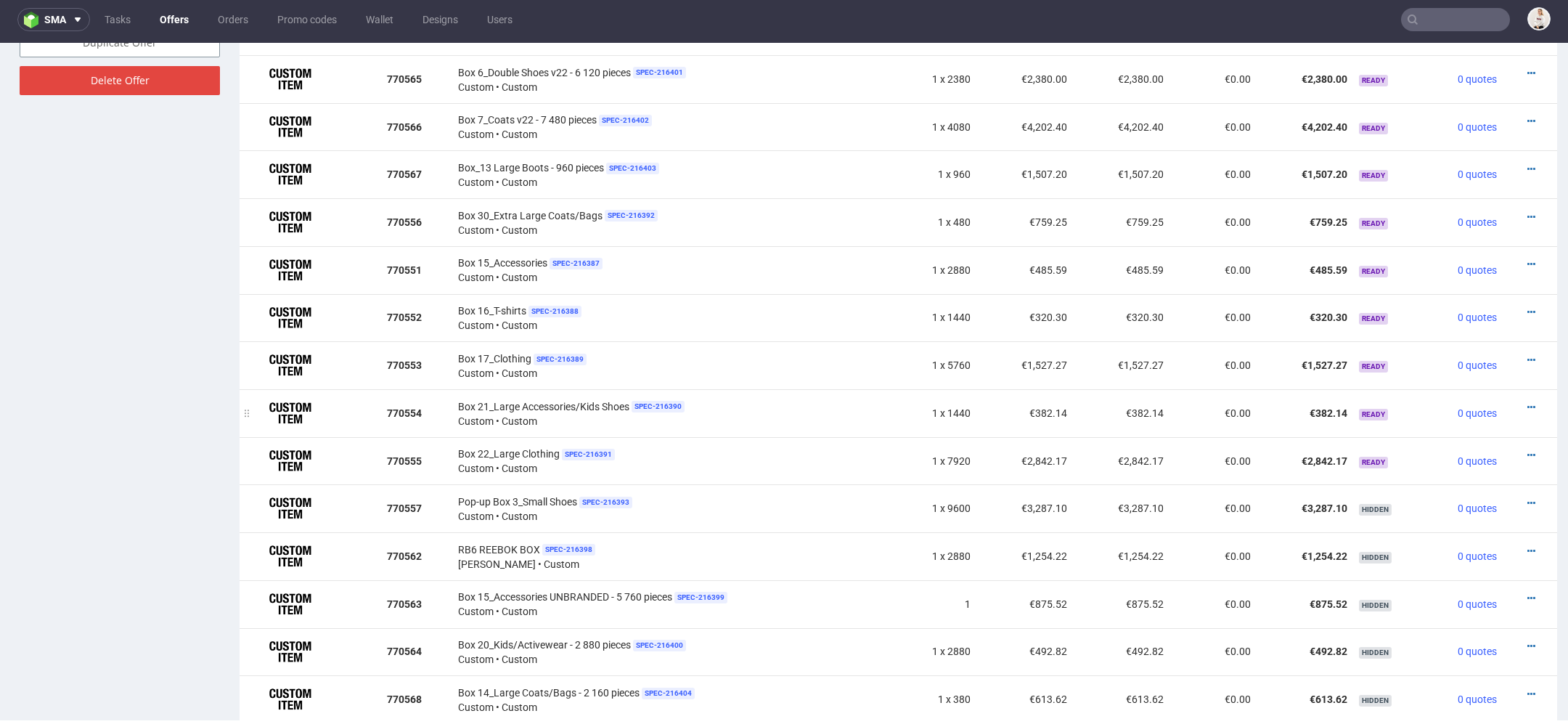
scroll to position [998, 0]
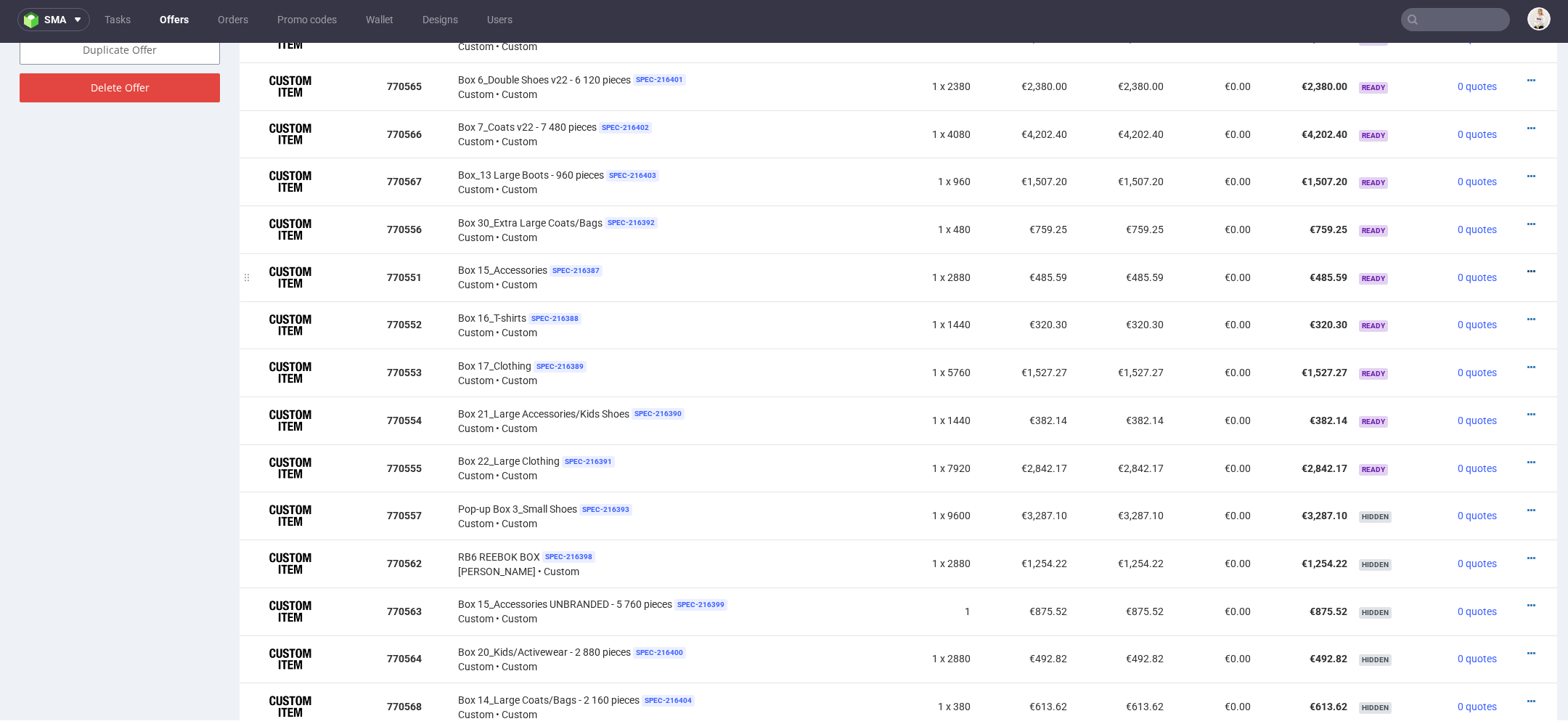
click at [1528, 267] on icon at bounding box center [1531, 272] width 8 height 11
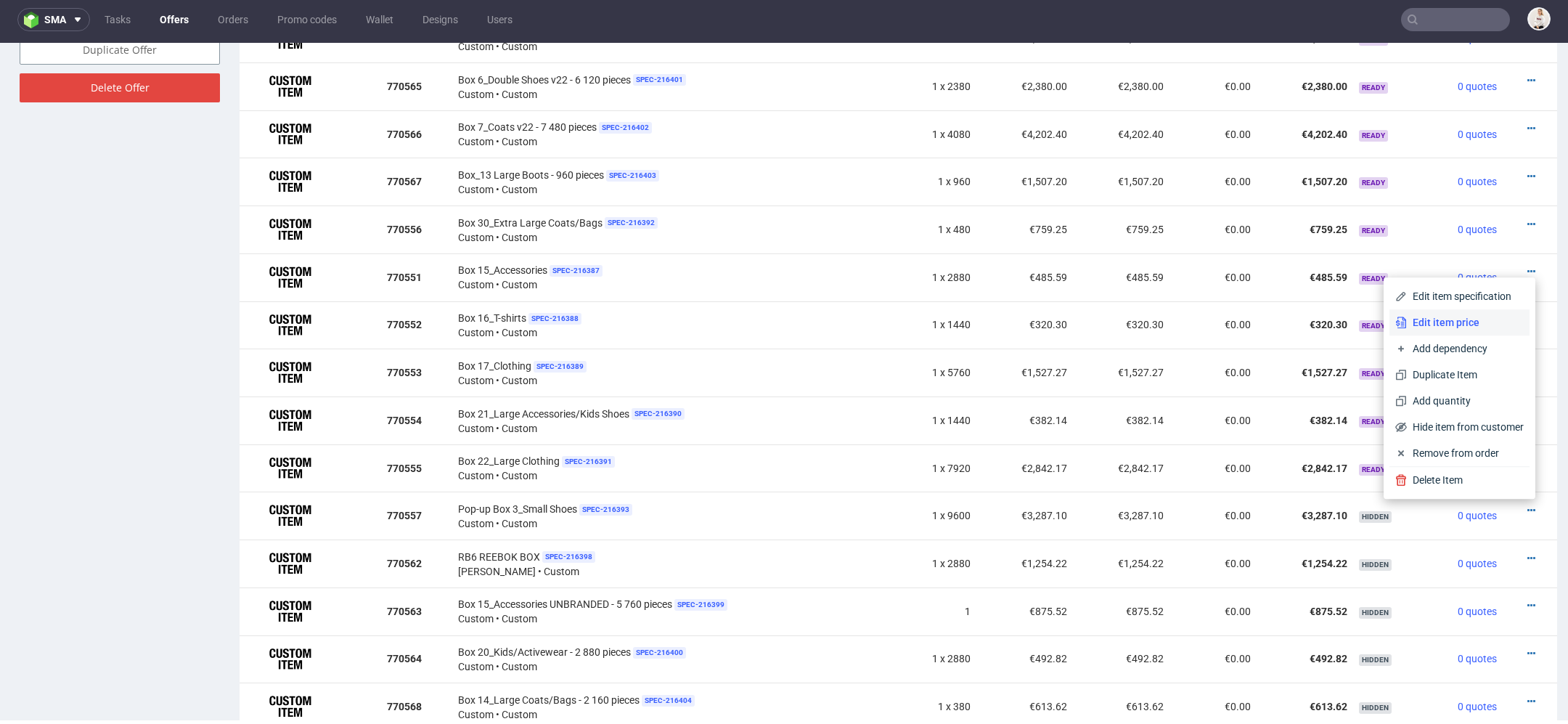
click at [1466, 321] on span "Edit item price" at bounding box center [1465, 322] width 117 height 14
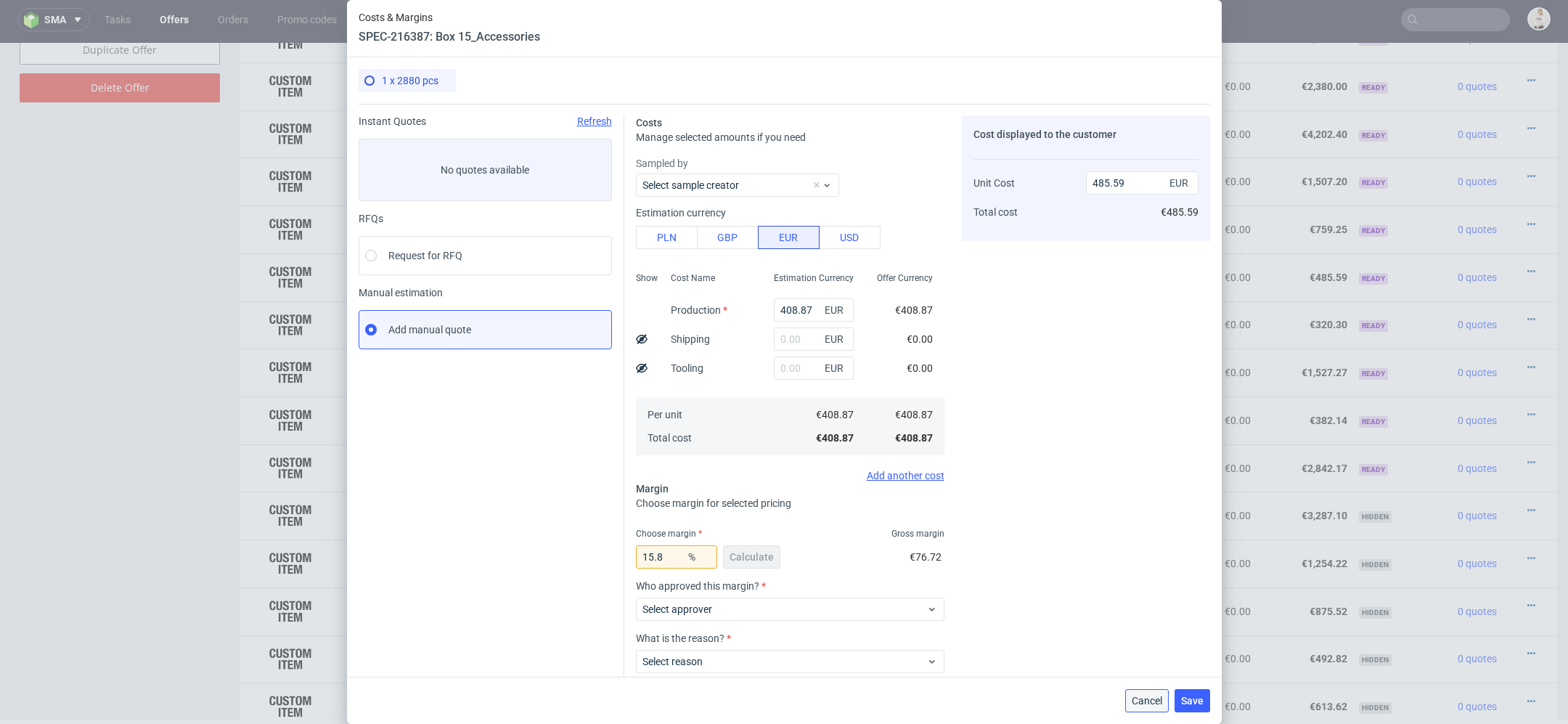
click at [1150, 698] on span "Cancel" at bounding box center [1147, 701] width 31 height 11
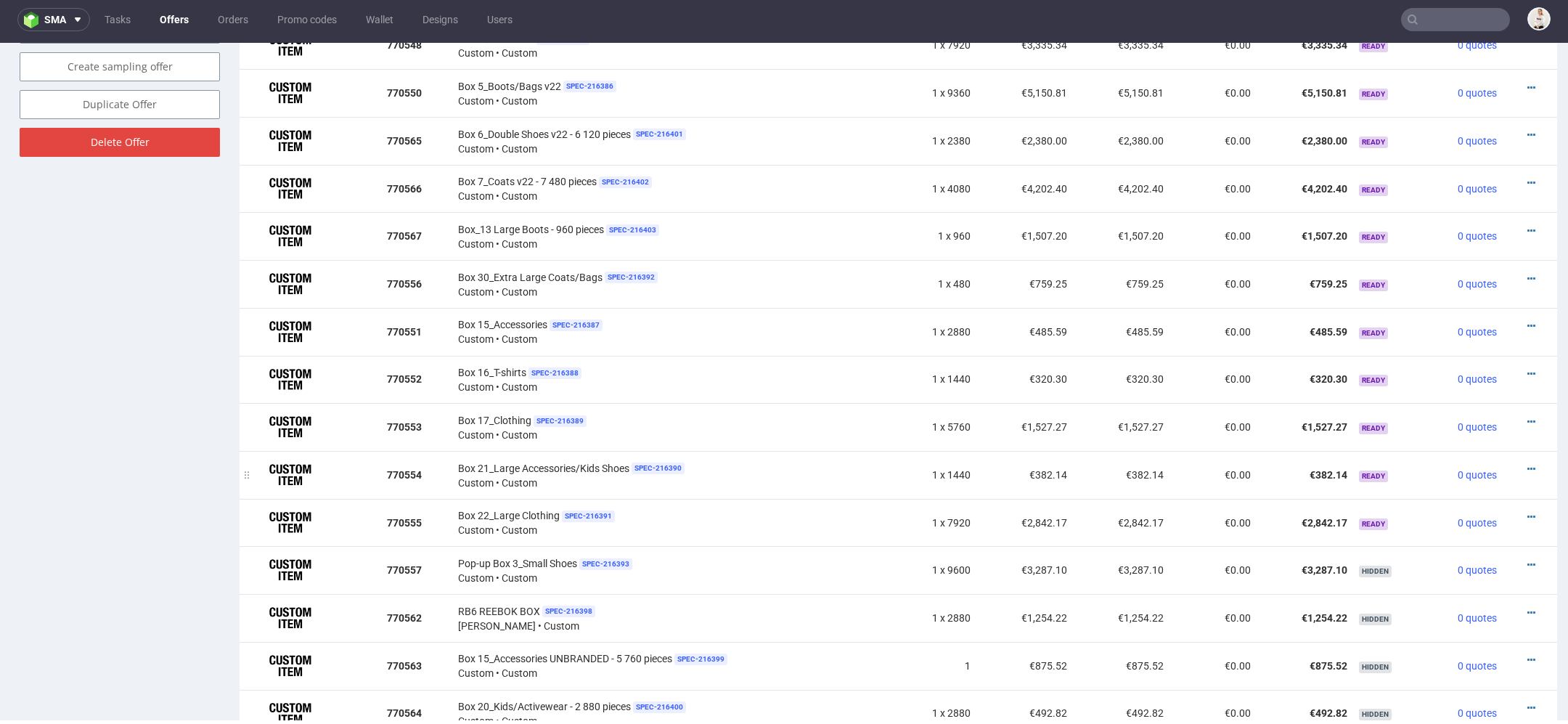
scroll to position [935, 0]
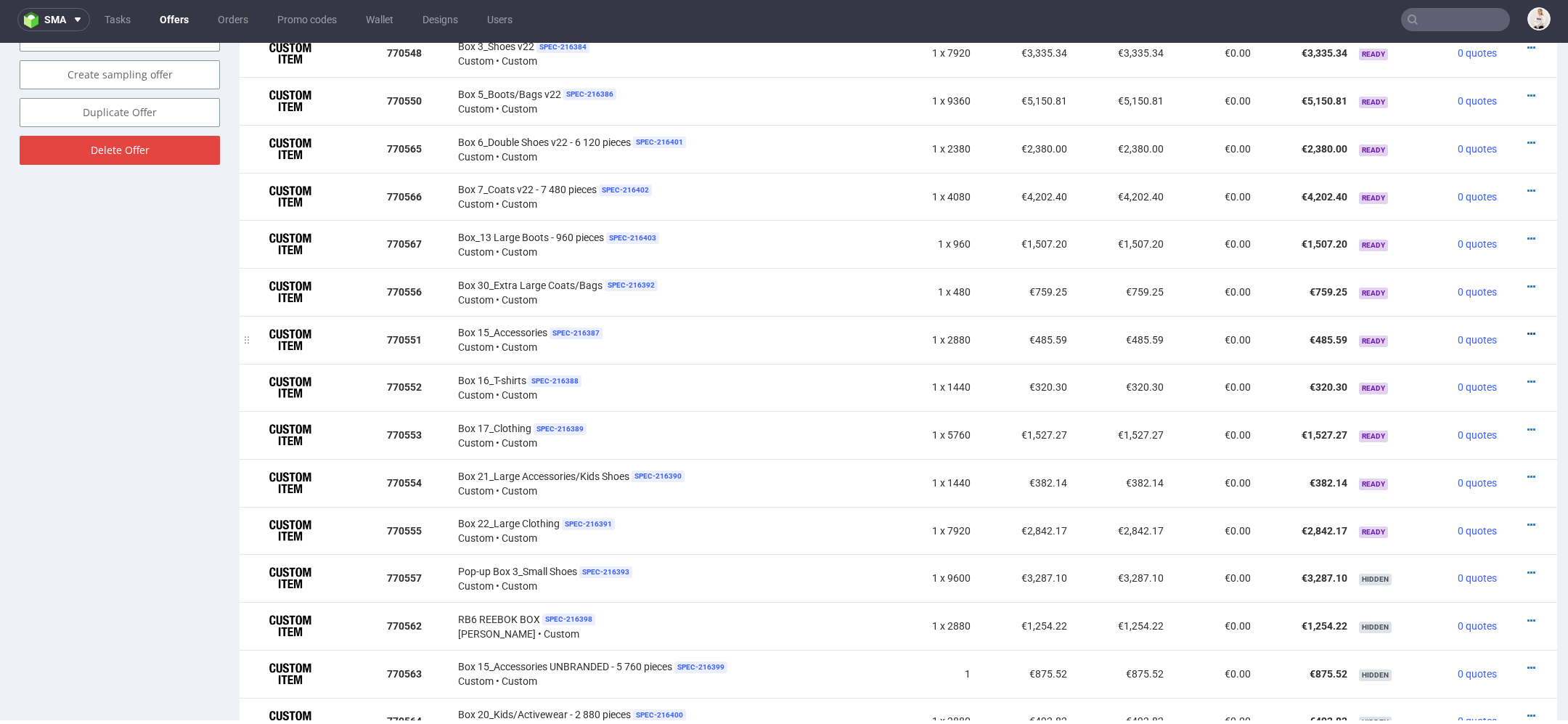
click at [1528, 329] on icon at bounding box center [1531, 335] width 8 height 11
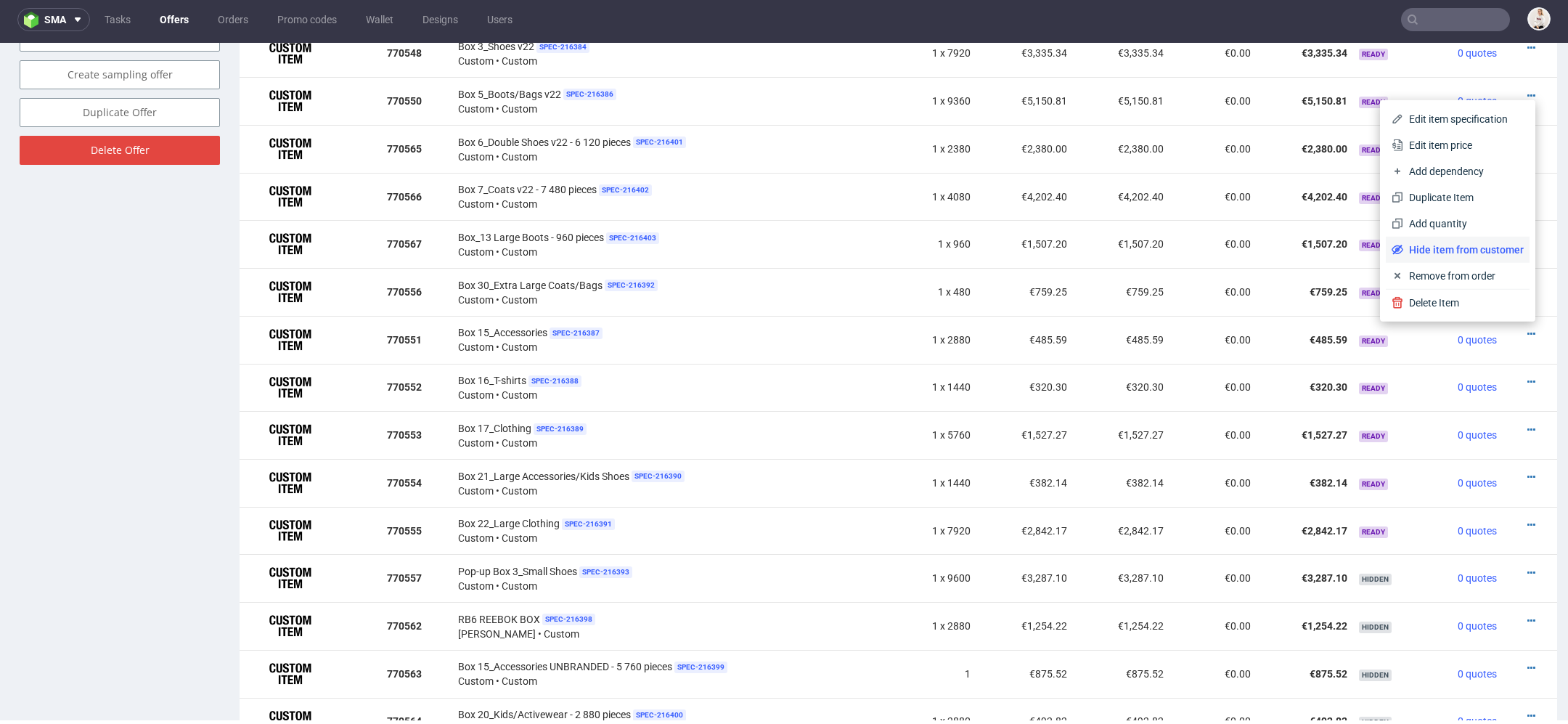
click at [1473, 253] on span "Hide item from customer" at bounding box center [1463, 249] width 121 height 14
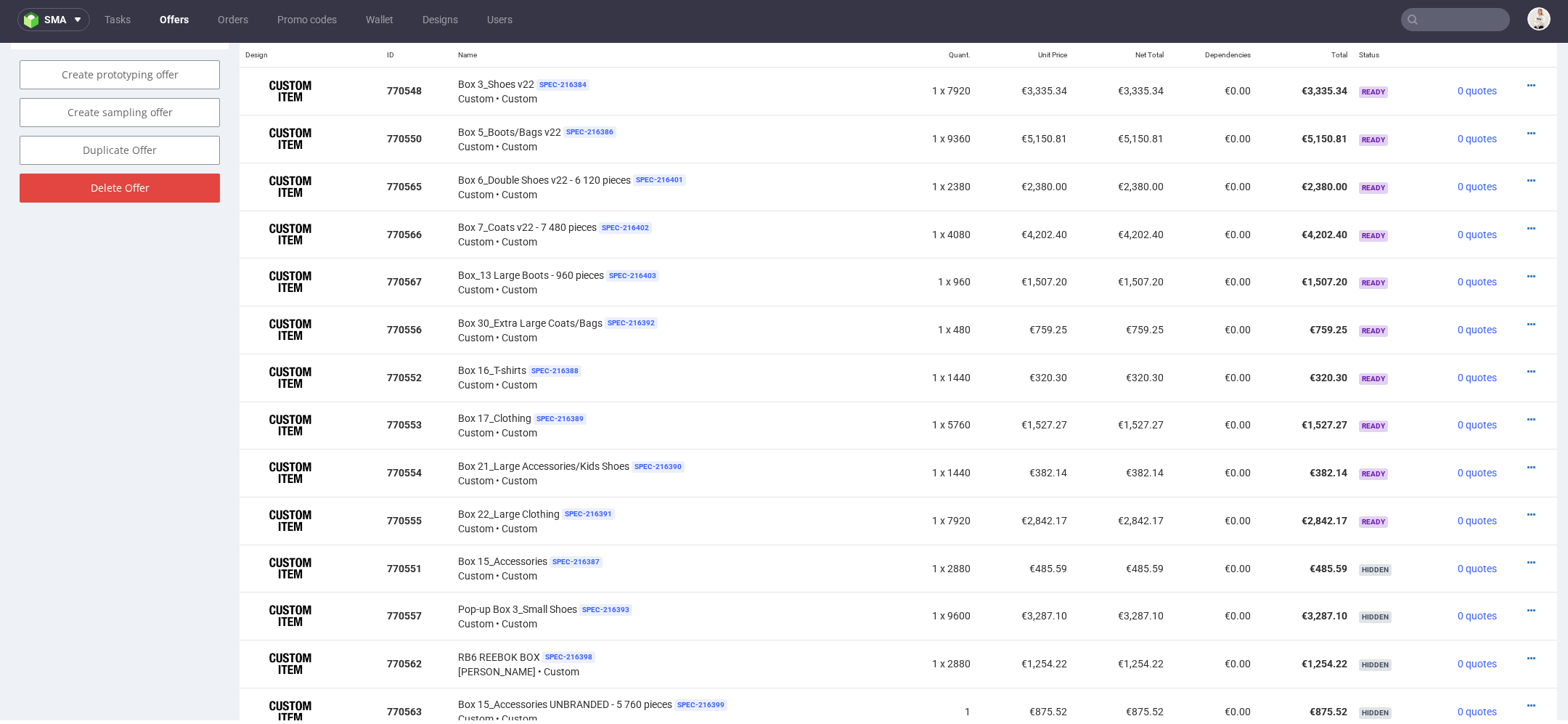
scroll to position [927, 0]
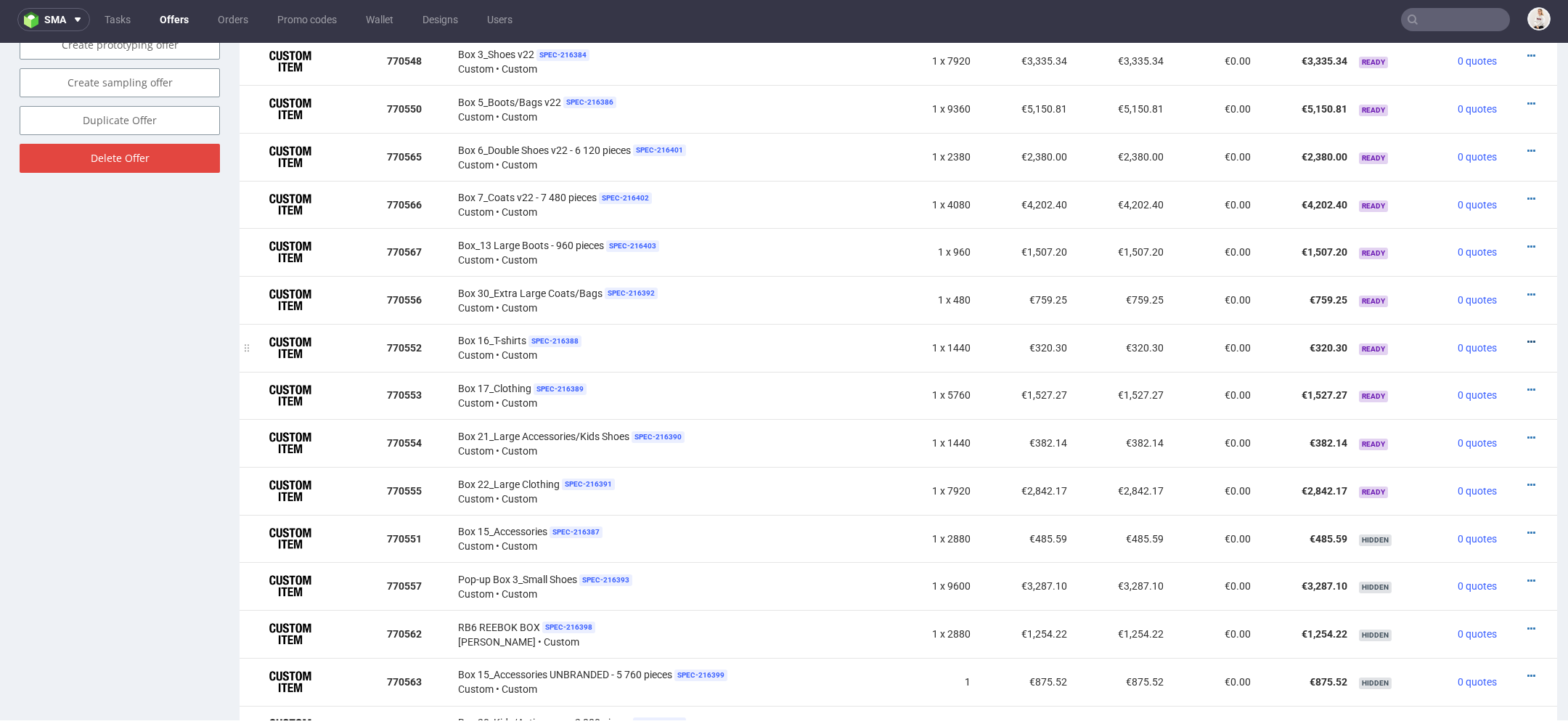
click at [1528, 337] on icon at bounding box center [1531, 343] width 8 height 11
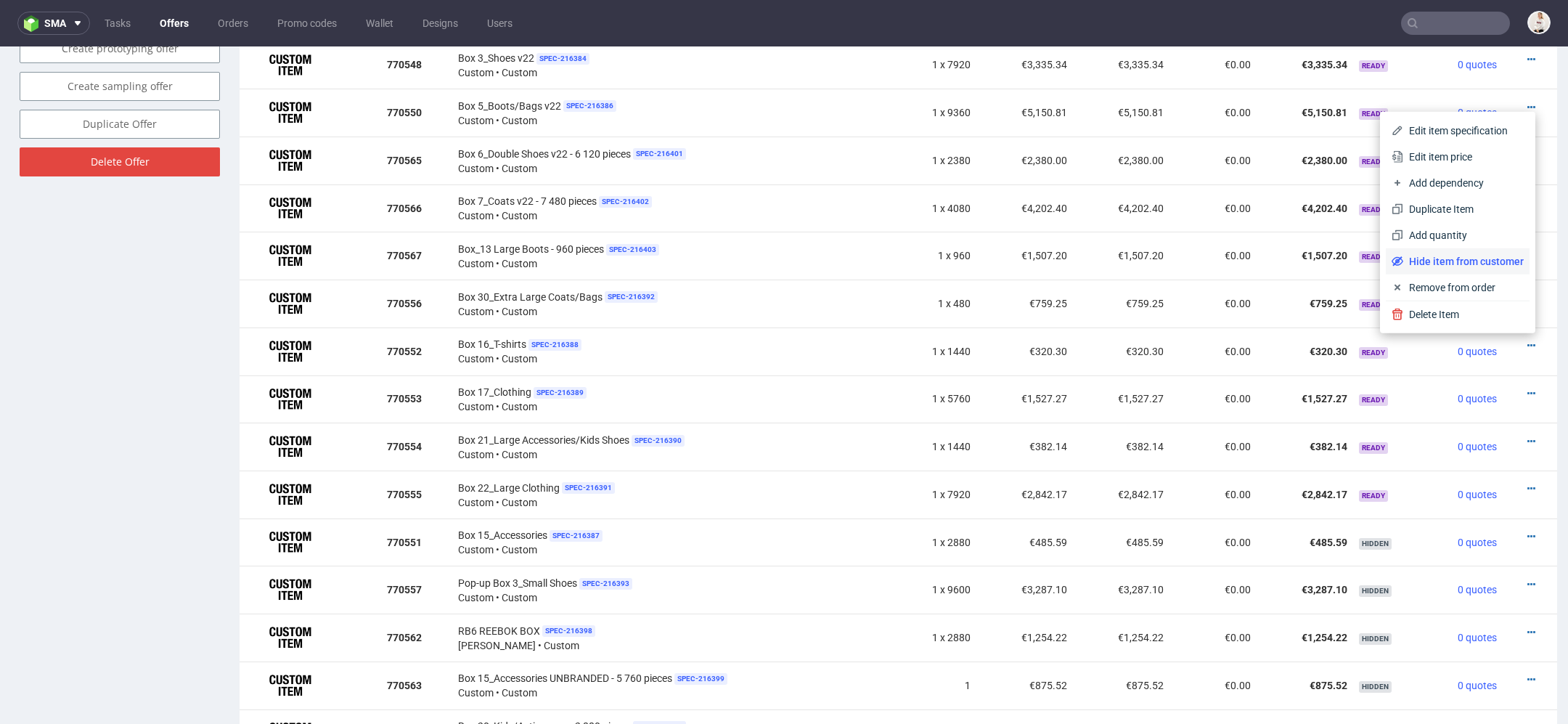
scroll to position [4, 0]
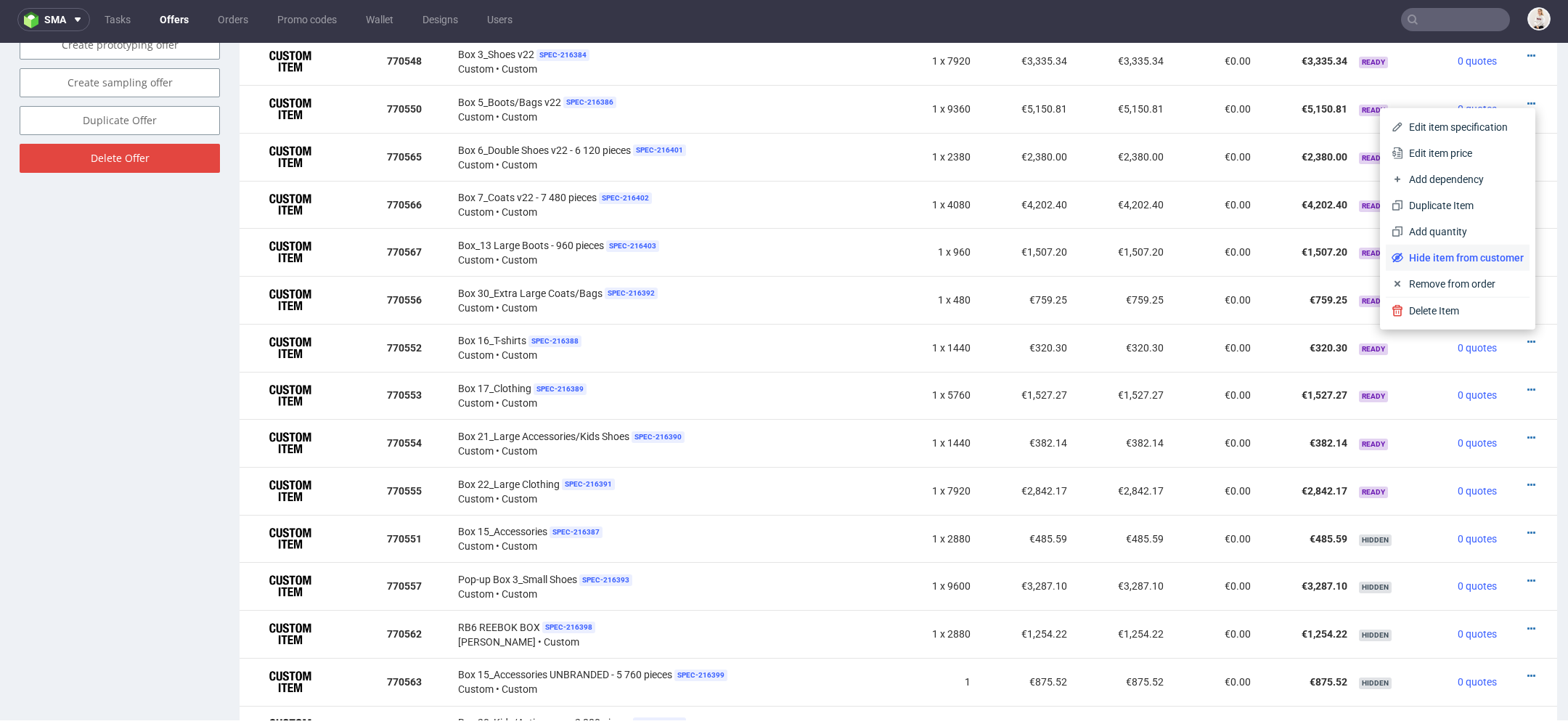
click at [1474, 262] on span "Hide item from customer" at bounding box center [1463, 257] width 121 height 14
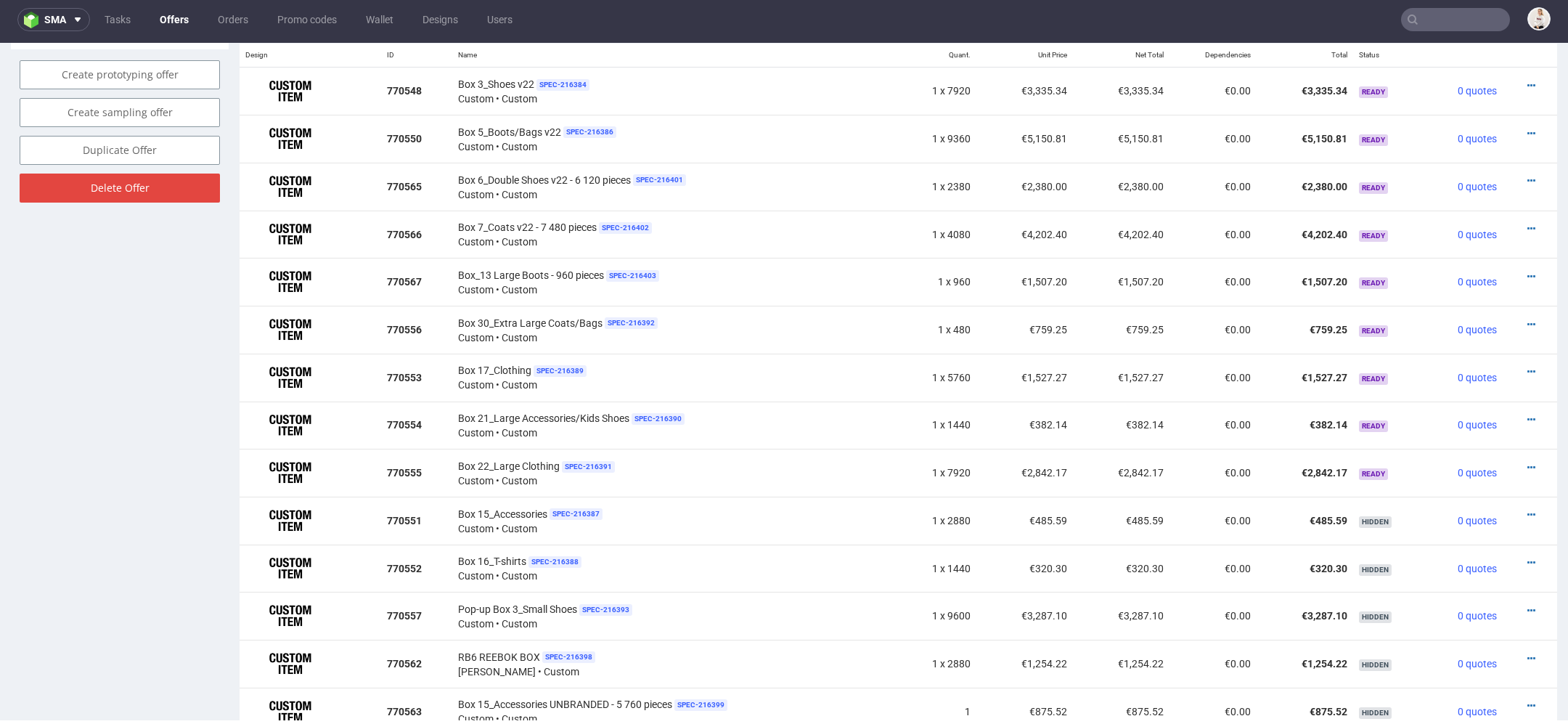
scroll to position [927, 0]
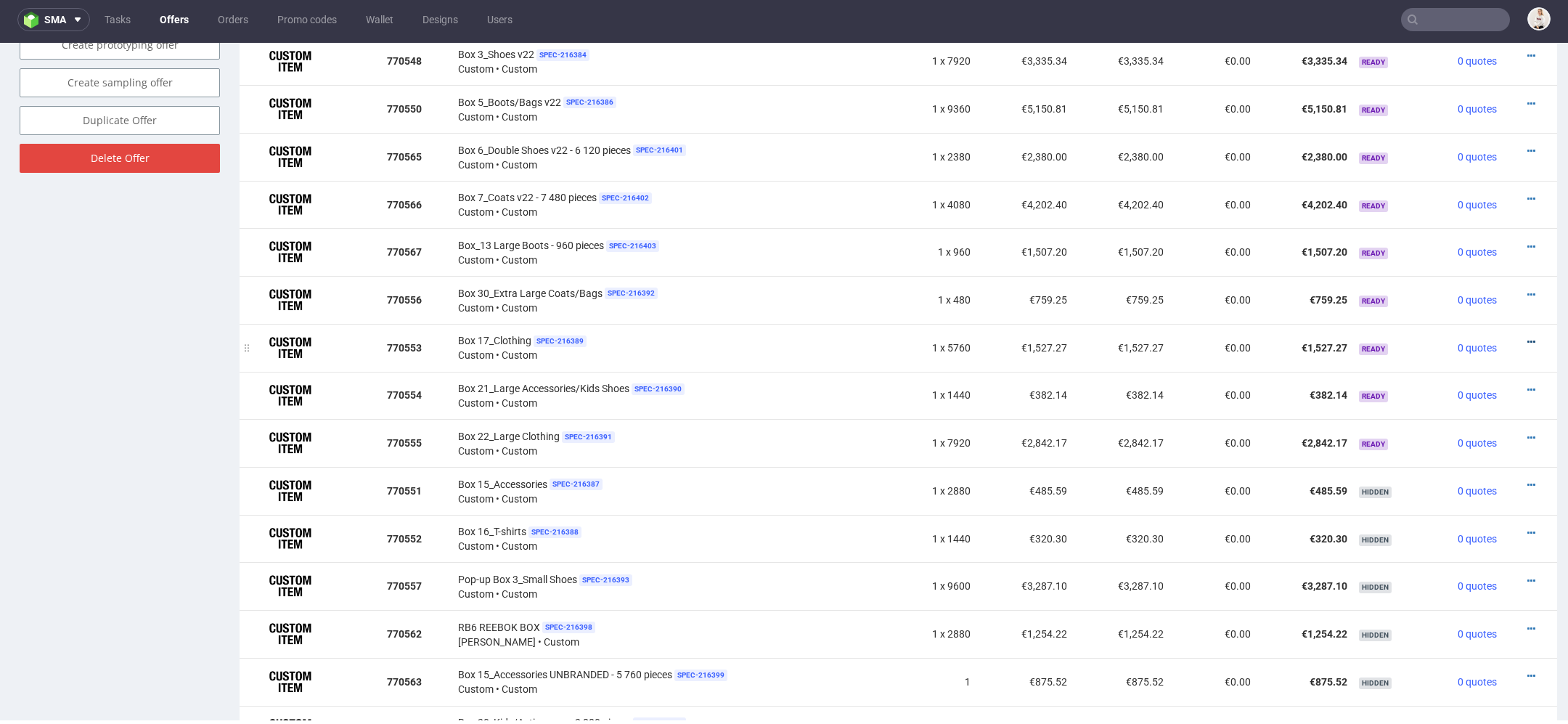
click at [1528, 337] on icon at bounding box center [1531, 343] width 8 height 11
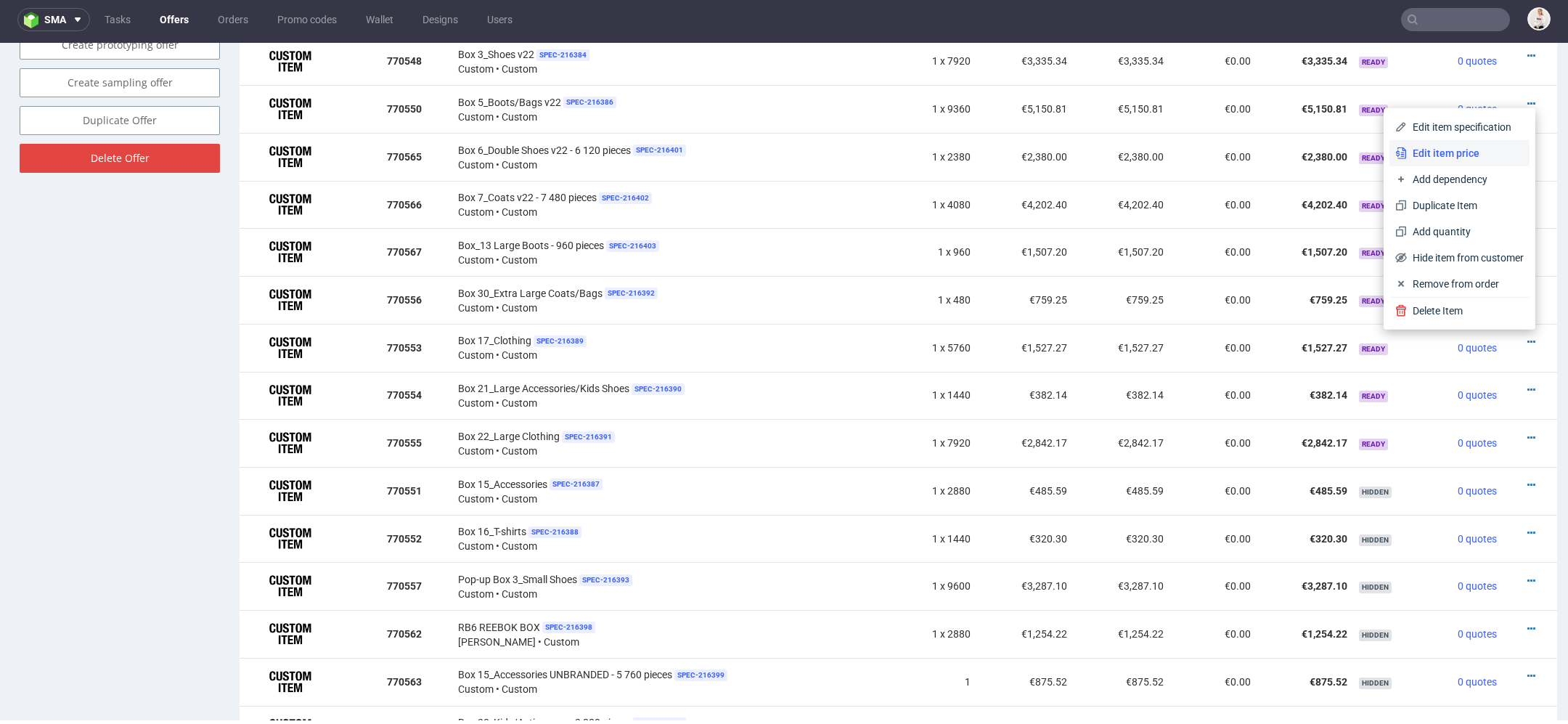
click at [1437, 152] on span "Edit item price" at bounding box center [1465, 153] width 117 height 14
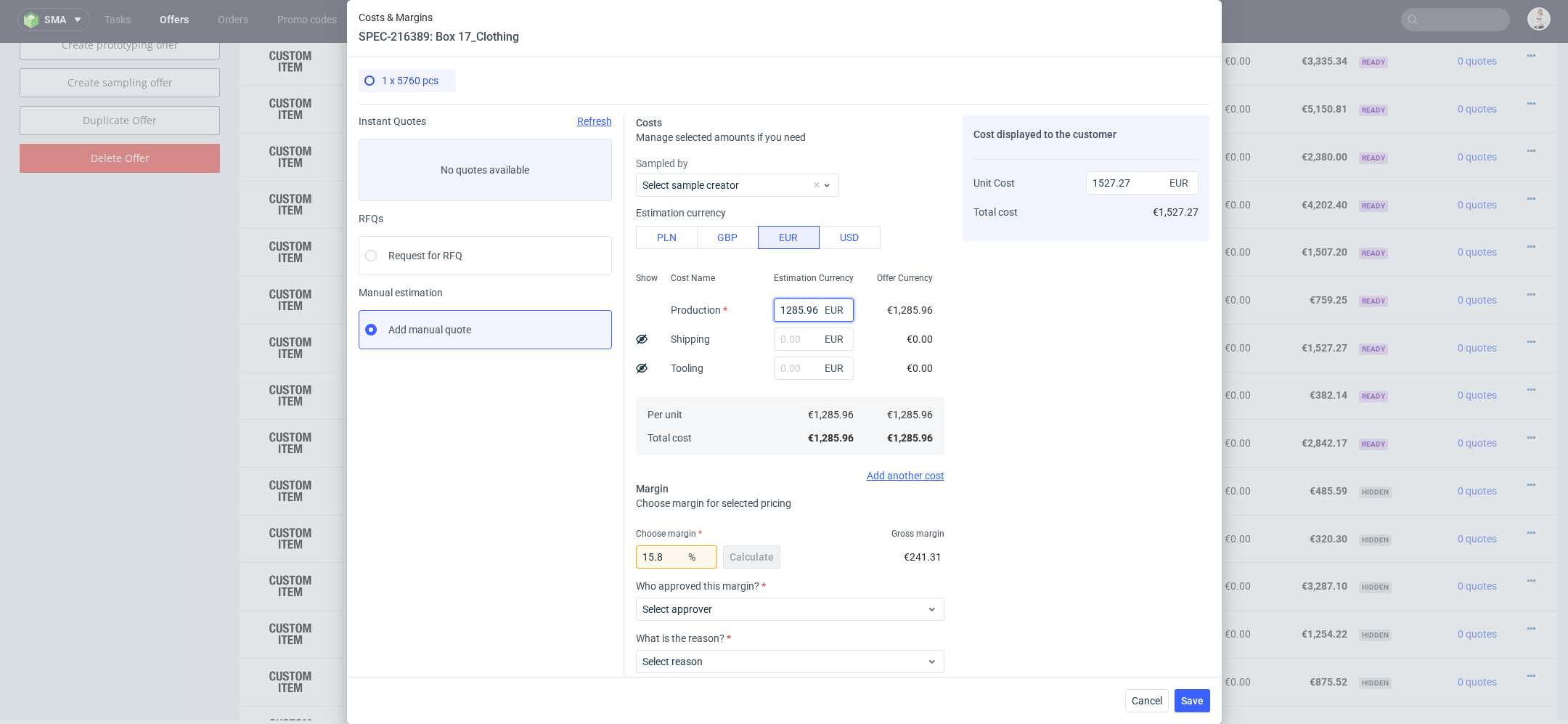
click at [801, 308] on input "1285.96" at bounding box center [813, 310] width 80 height 23
paste input "€1 059,37"
type input "€1 059,37"
type input "0"
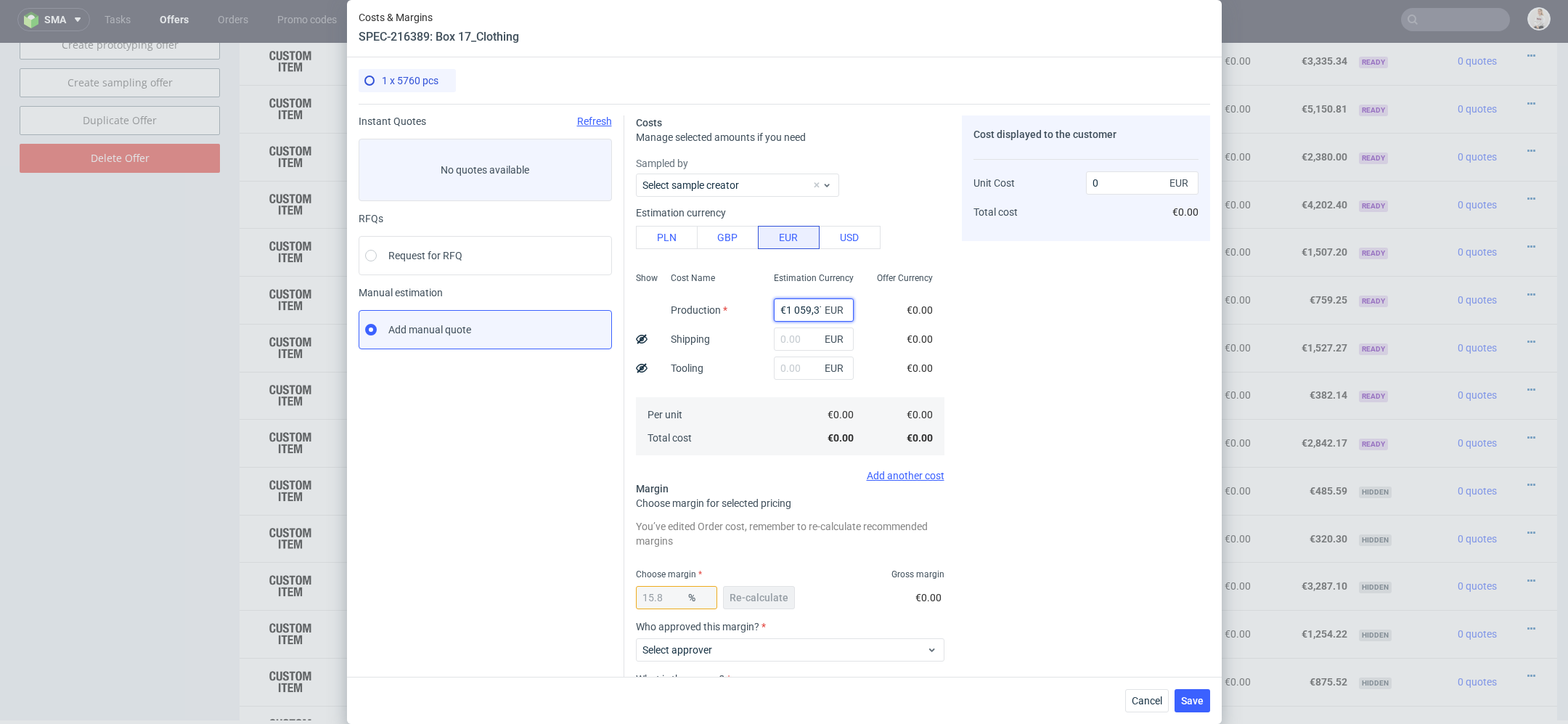
scroll to position [0, 4]
click at [789, 308] on input "€1 059,37" at bounding box center [813, 310] width 80 height 23
type input "1059.37"
type input "1258.16"
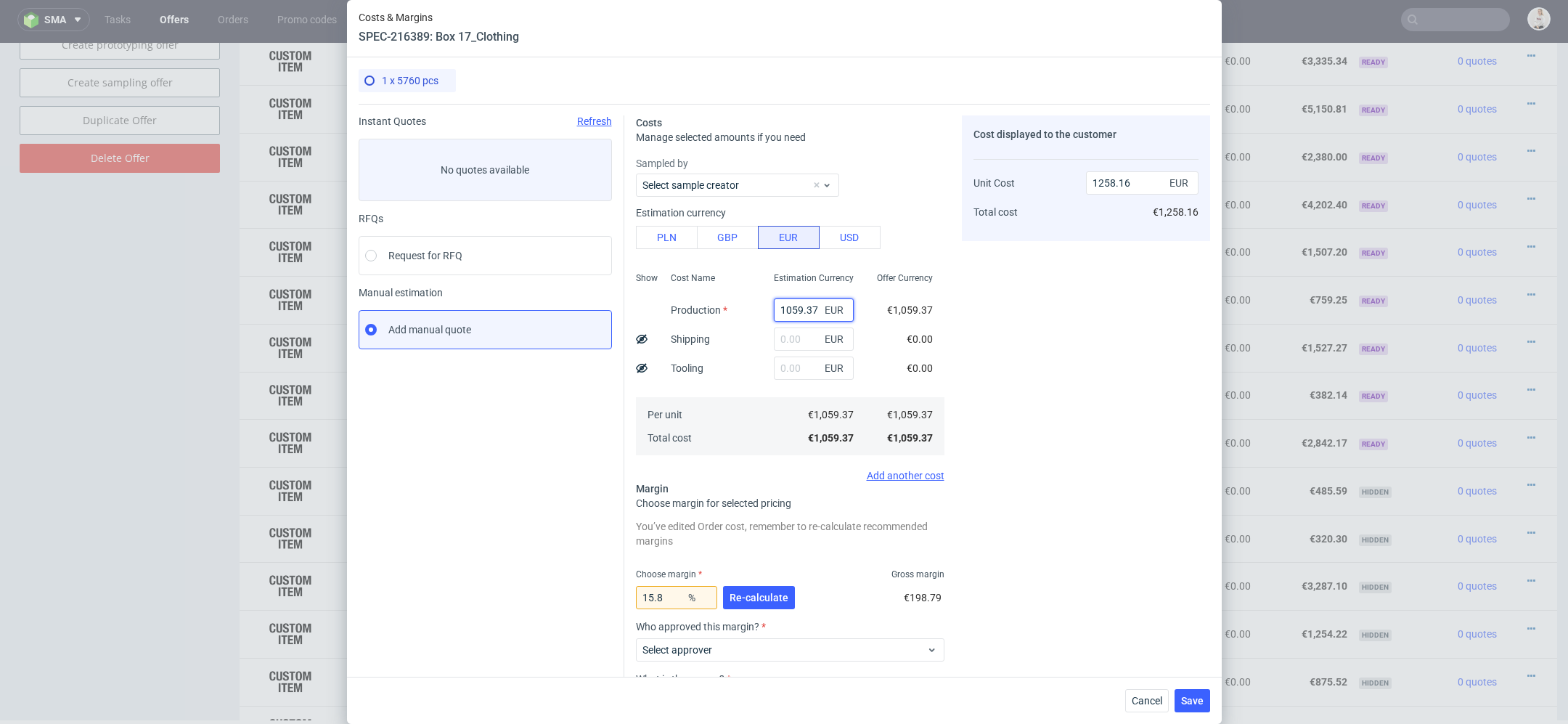
type input "1059.37"
click at [1037, 374] on div "Cost displayed to the customer Unit Cost Total cost 1258.16 EUR €1,258.16" at bounding box center [1086, 454] width 248 height 677
click at [776, 593] on span "Re-calculate" at bounding box center [759, 598] width 59 height 11
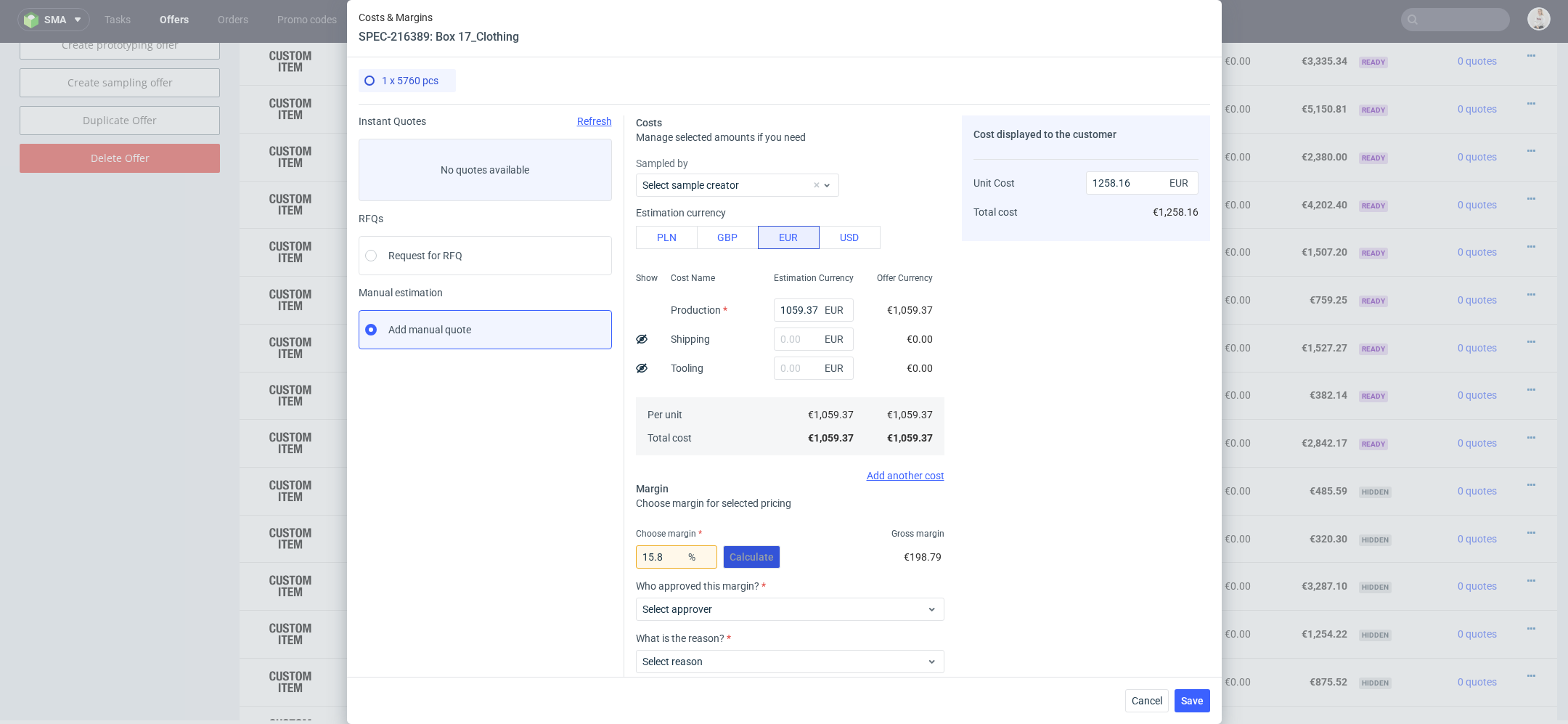
scroll to position [85, 0]
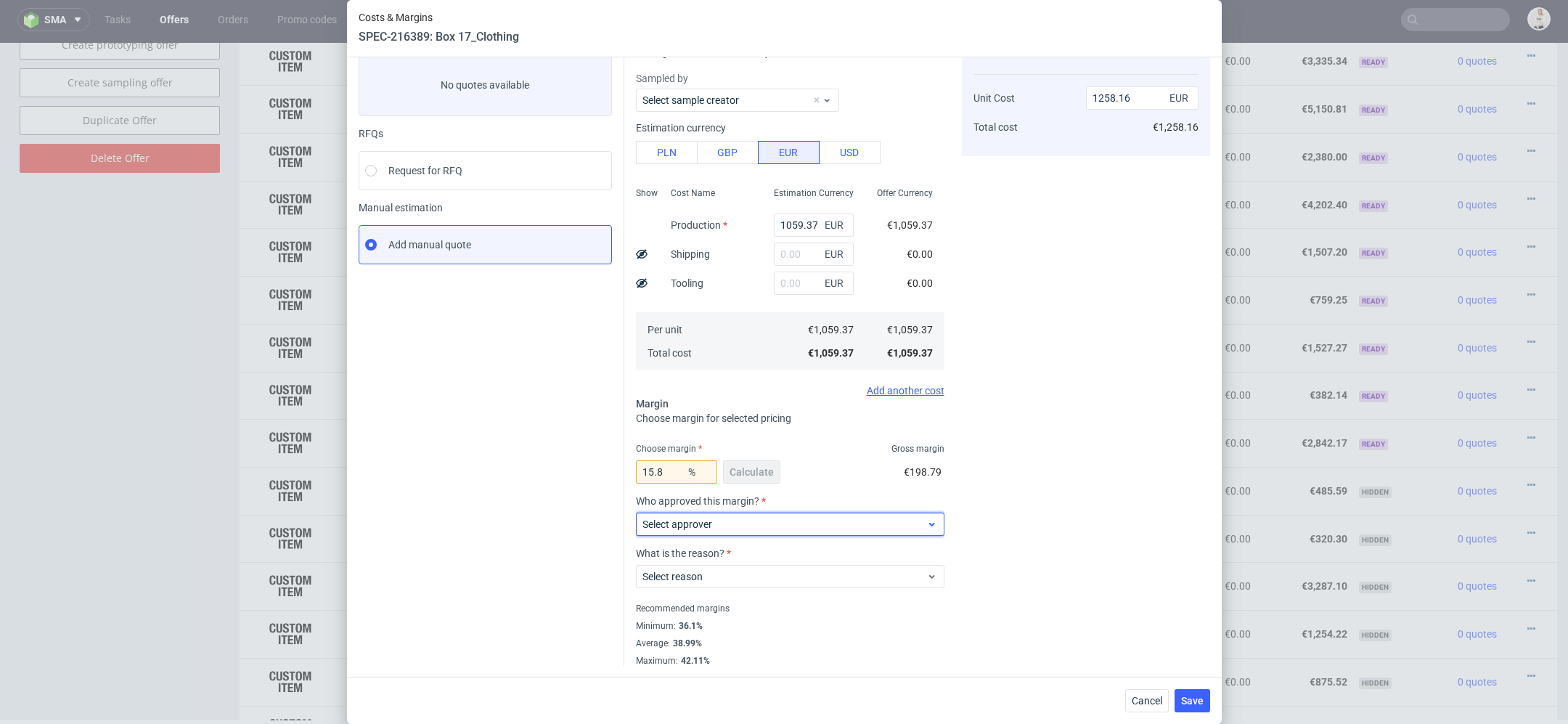
click at [775, 528] on span "Select approver" at bounding box center [784, 524] width 284 height 14
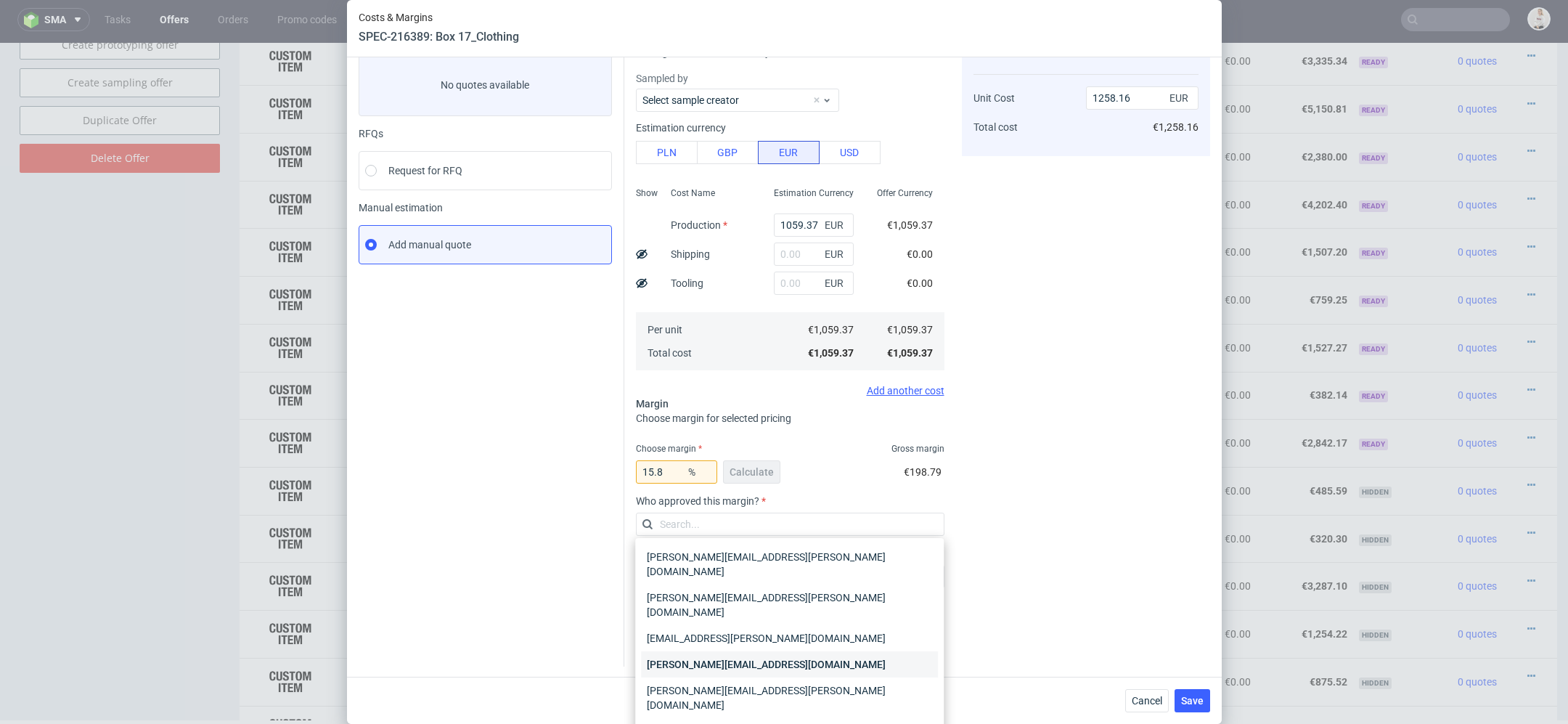
click at [763, 652] on div "[PERSON_NAME][EMAIL_ADDRESS][DOMAIN_NAME]" at bounding box center [789, 665] width 297 height 26
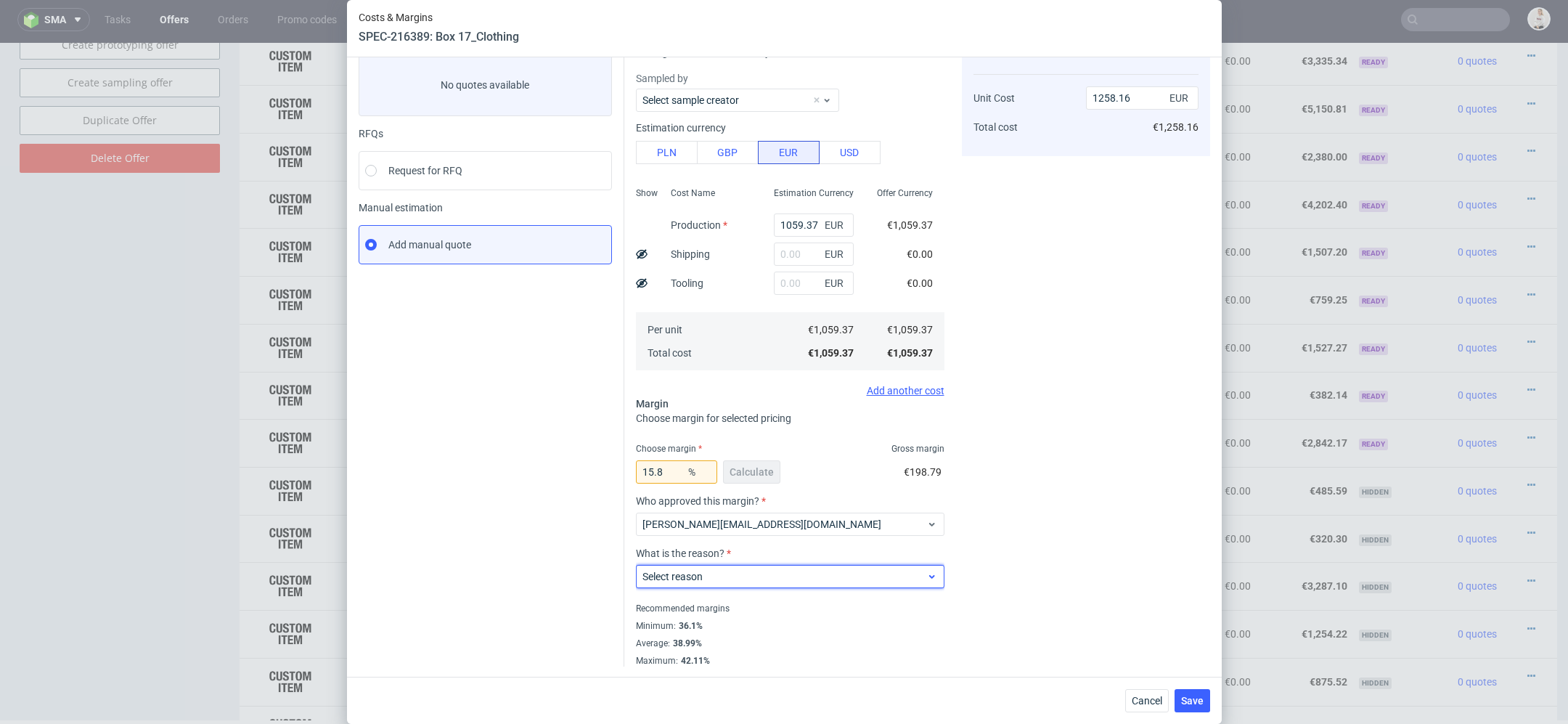
click at [755, 566] on div "Select reason" at bounding box center [790, 577] width 308 height 23
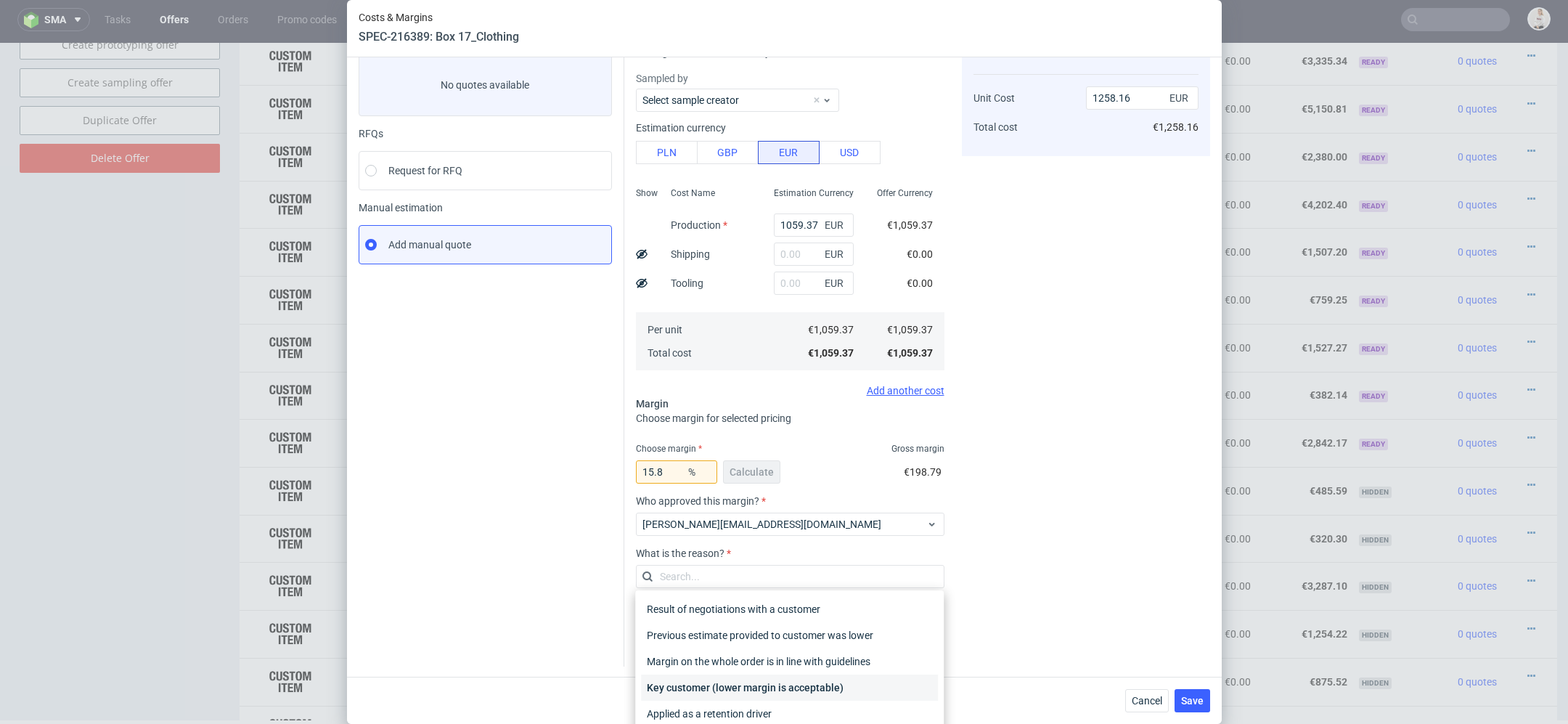
click at [755, 690] on div "Key customer (lower margin is acceptable)" at bounding box center [789, 688] width 297 height 26
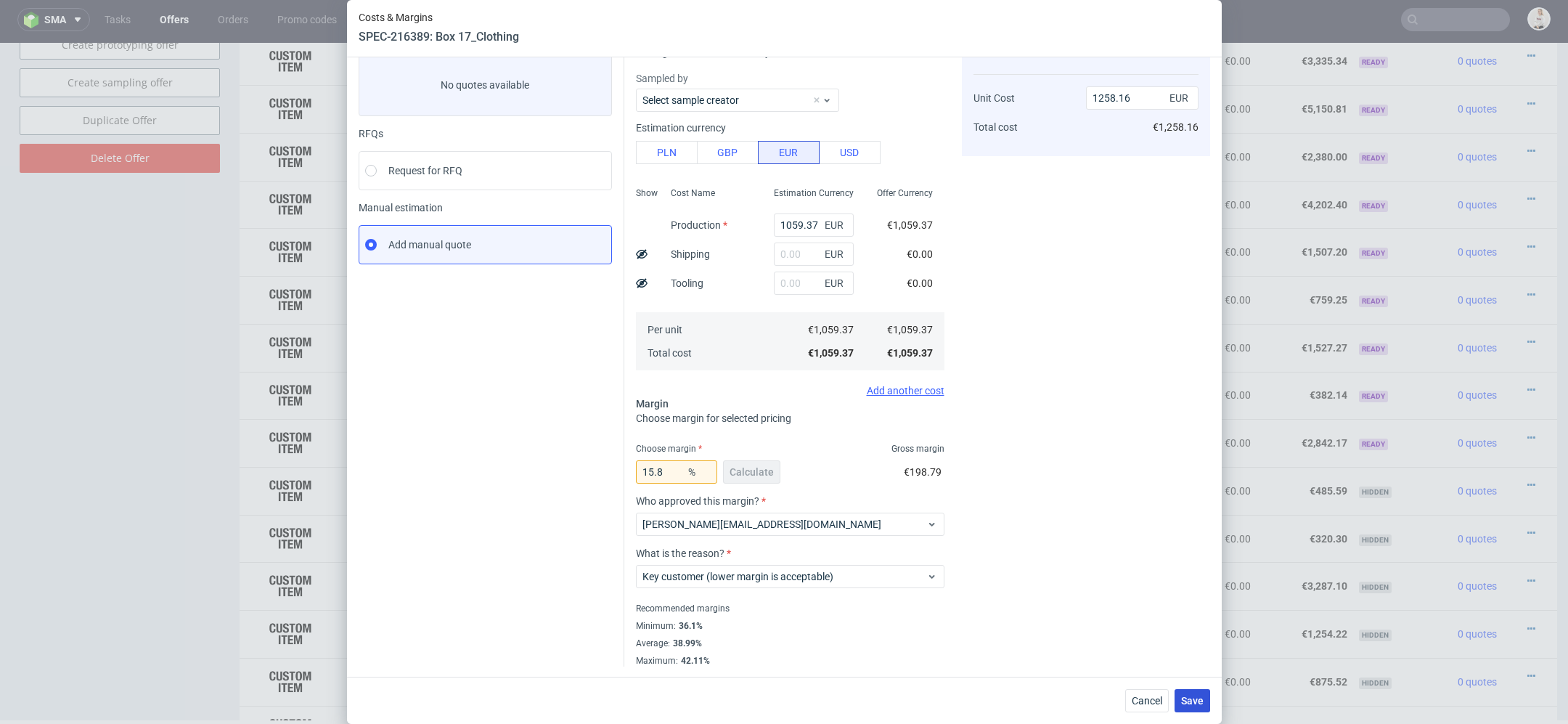
click at [1194, 706] on span "Save" at bounding box center [1193, 701] width 23 height 11
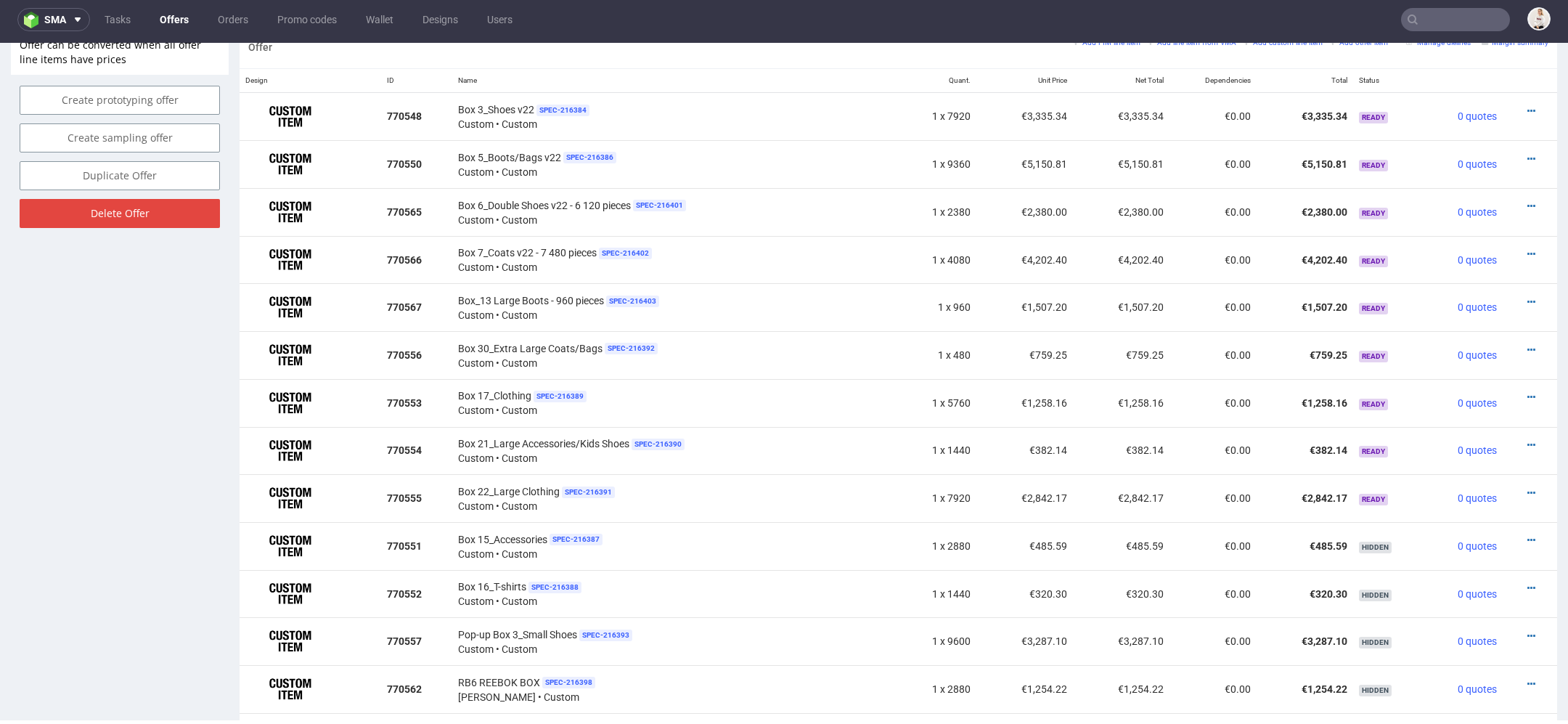
scroll to position [881, 0]
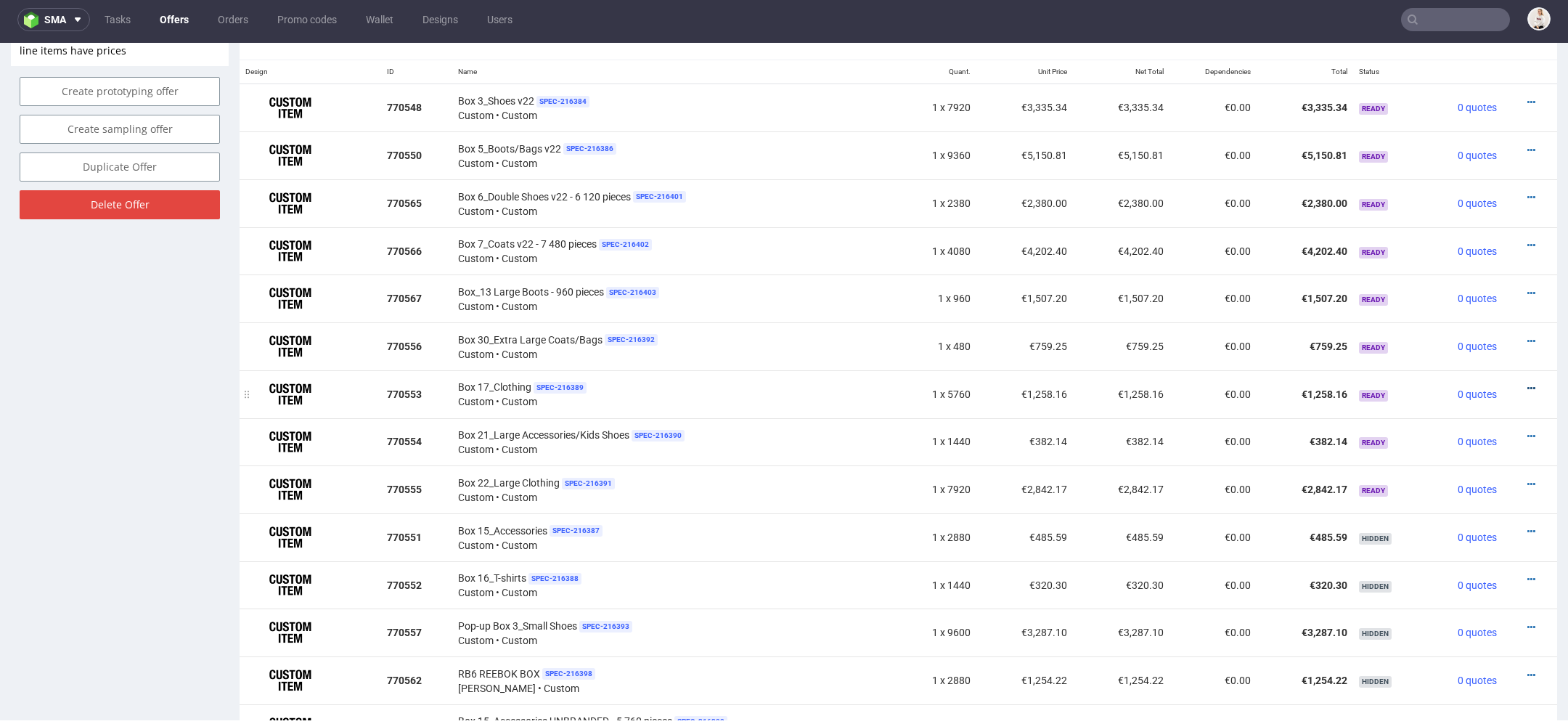
click at [1528, 383] on icon at bounding box center [1531, 388] width 8 height 11
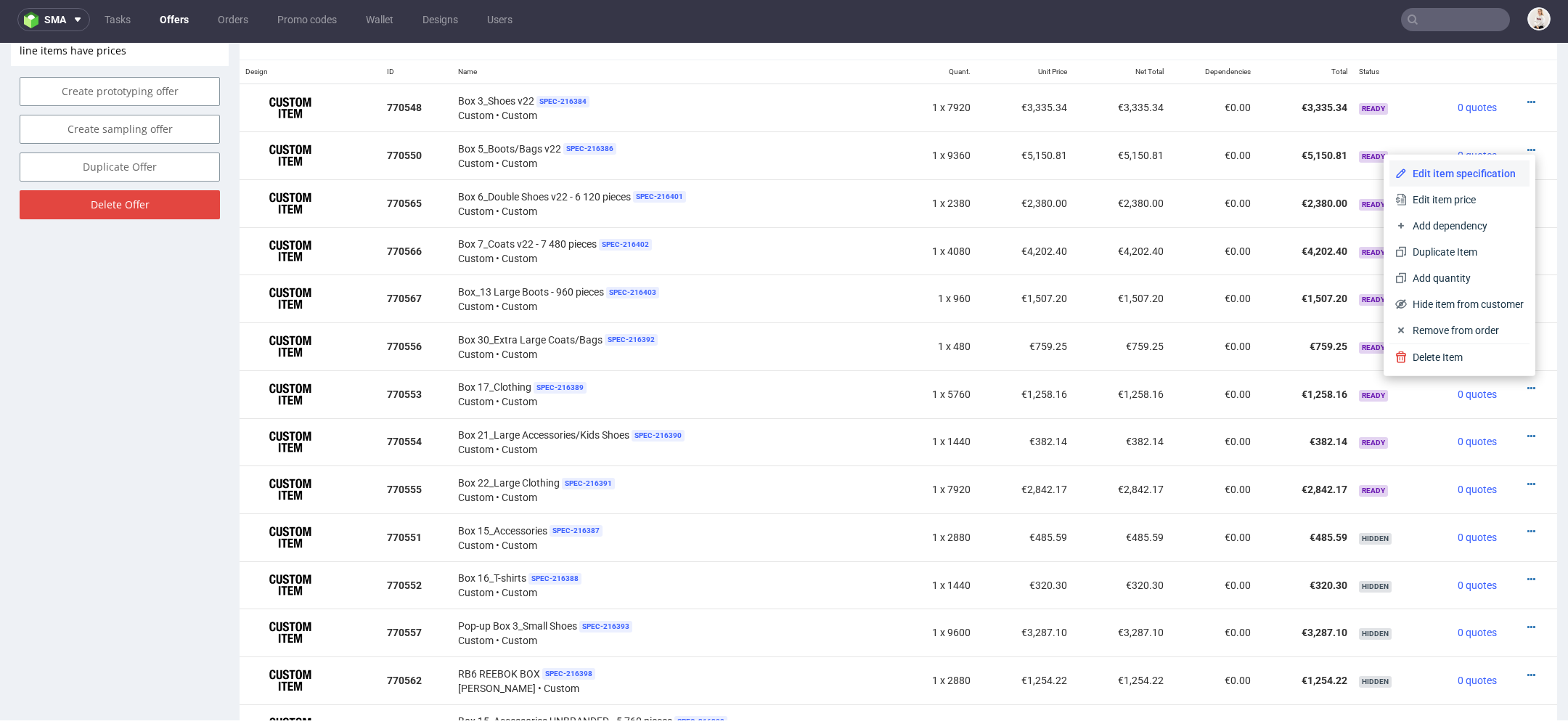
click at [1448, 166] on span "Edit item specification" at bounding box center [1465, 174] width 117 height 14
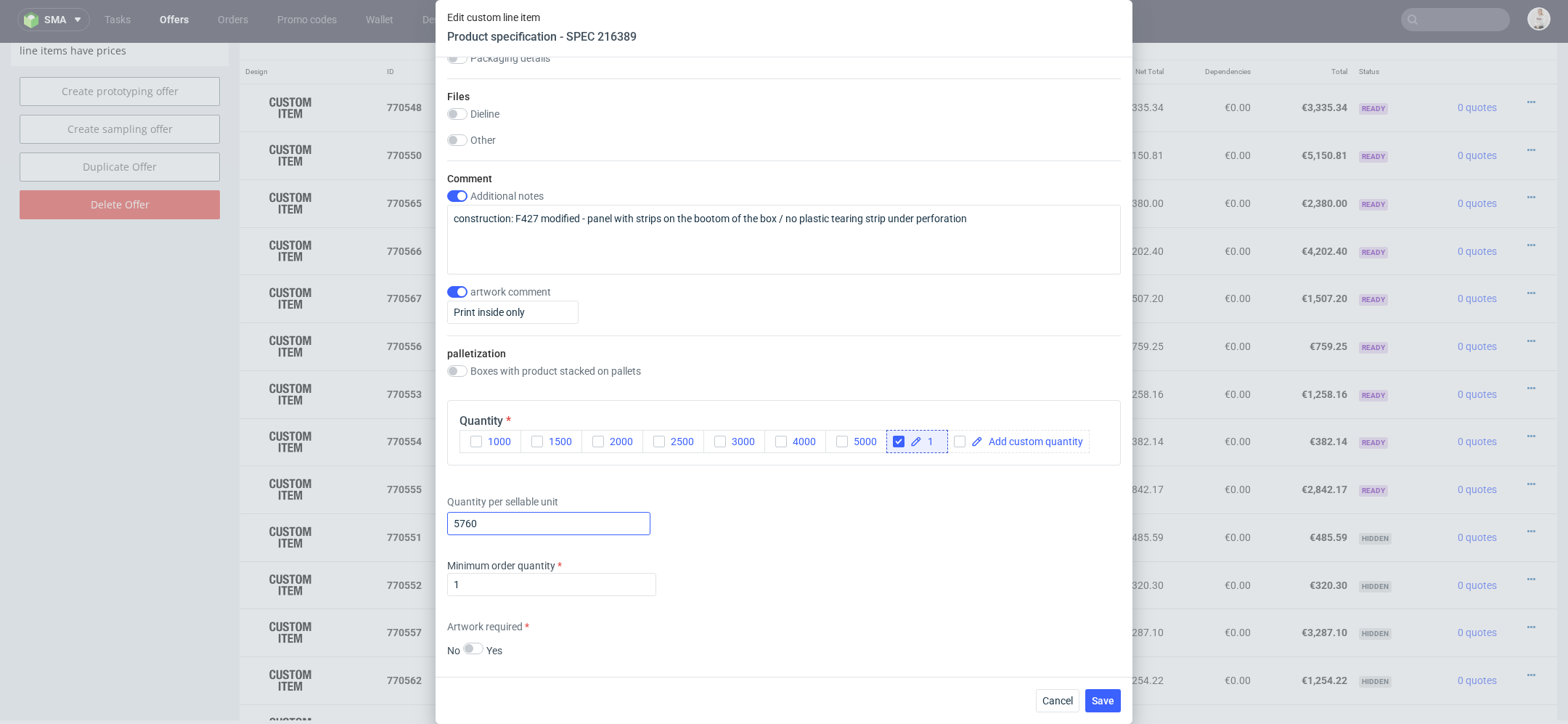
scroll to position [1645, 0]
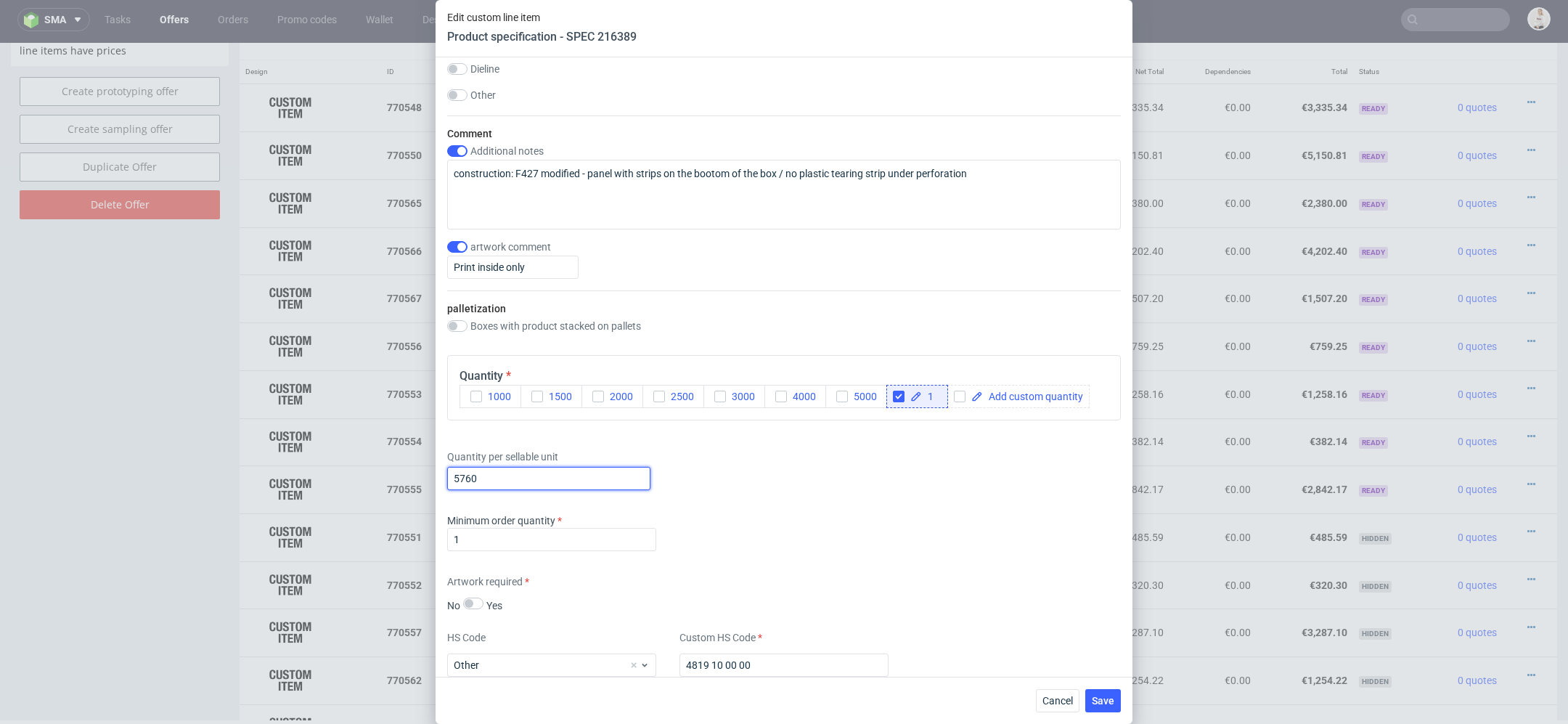
drag, startPoint x: 504, startPoint y: 476, endPoint x: 129, endPoint y: 390, distance: 384.7
click at [129, 390] on div "Edit custom line item Product specification - SPEC 216389 Supplier TFP Sp. z o.…" at bounding box center [784, 362] width 1568 height 724
type input "1"
type input "4320"
click at [1100, 700] on span "Save" at bounding box center [1103, 701] width 23 height 11
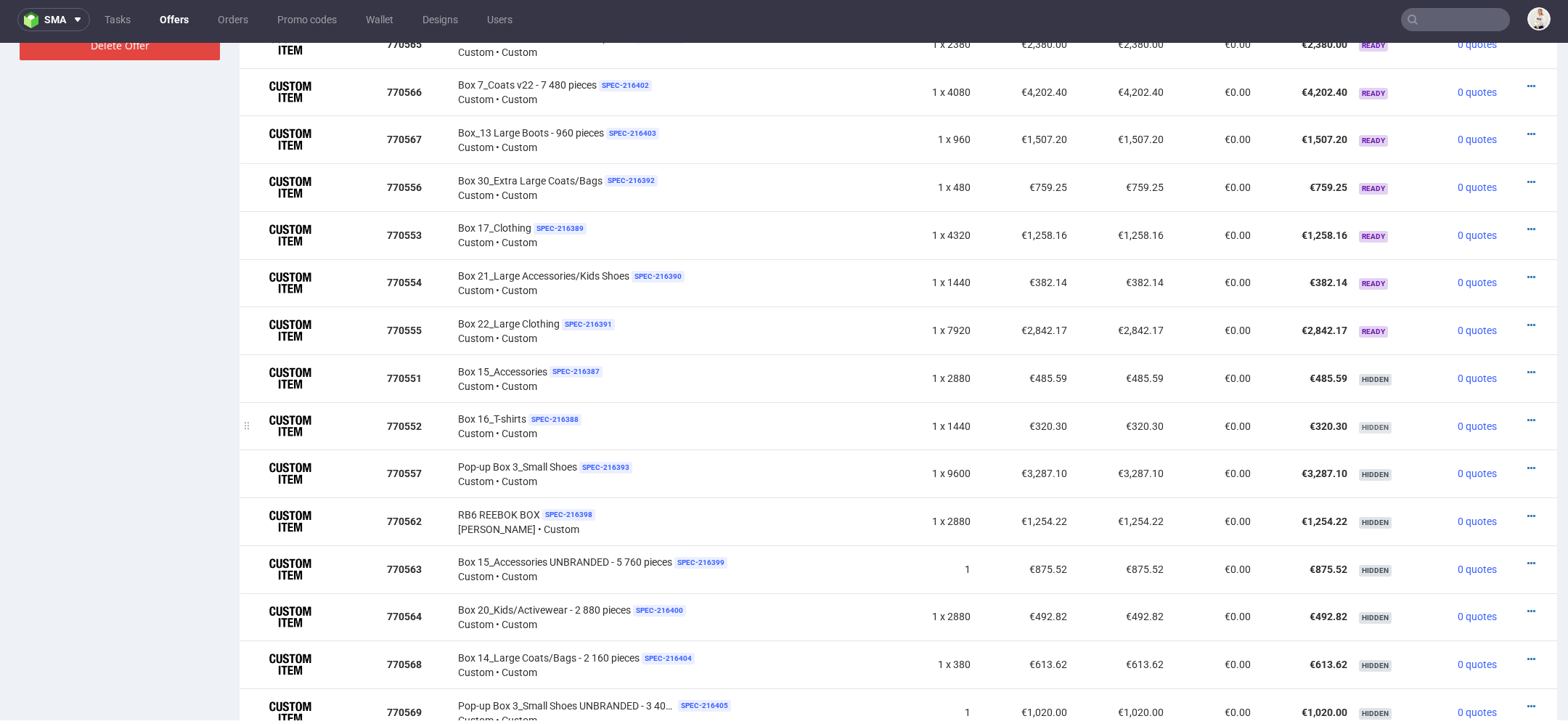
scroll to position [1012, 0]
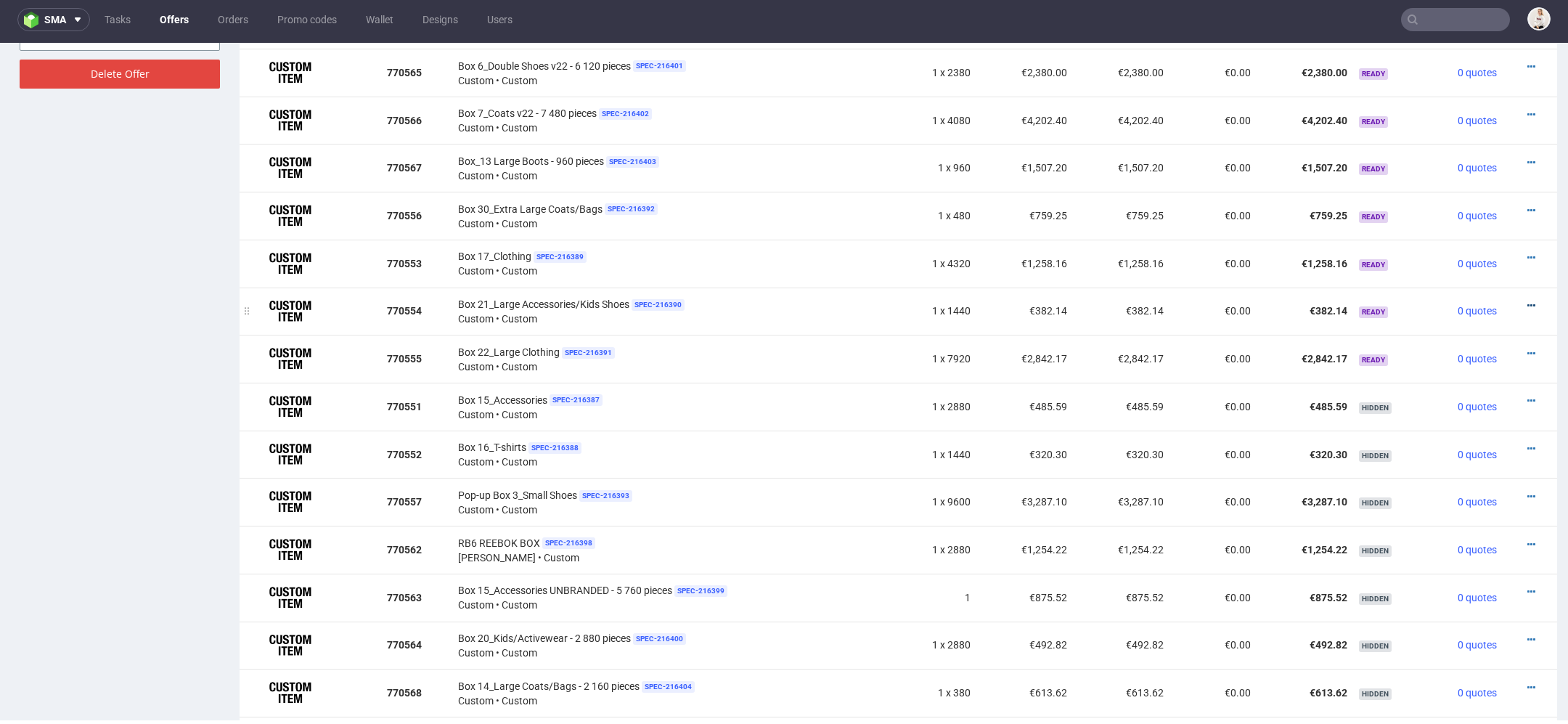
click at [1528, 300] on icon at bounding box center [1531, 306] width 8 height 11
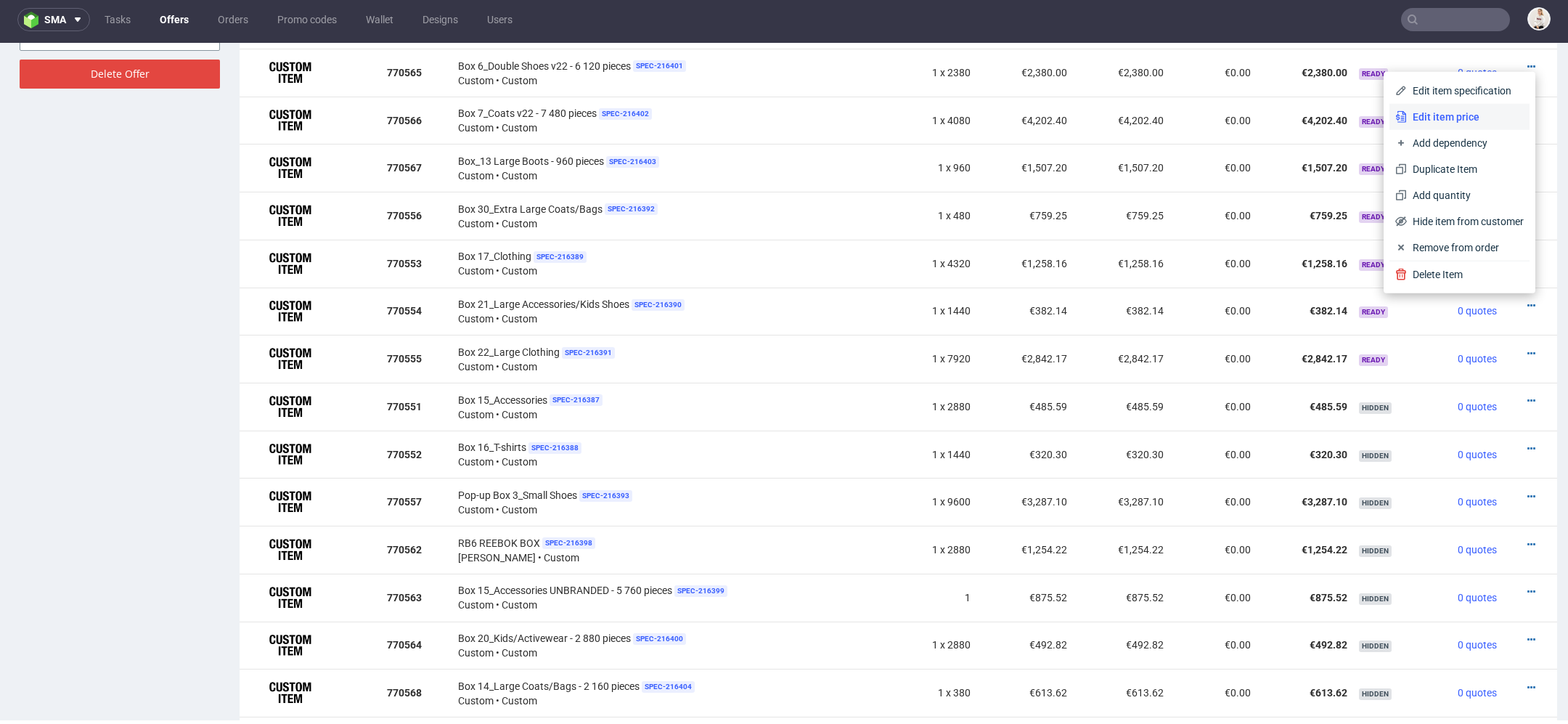
click at [1473, 121] on span "Edit item price" at bounding box center [1465, 117] width 117 height 14
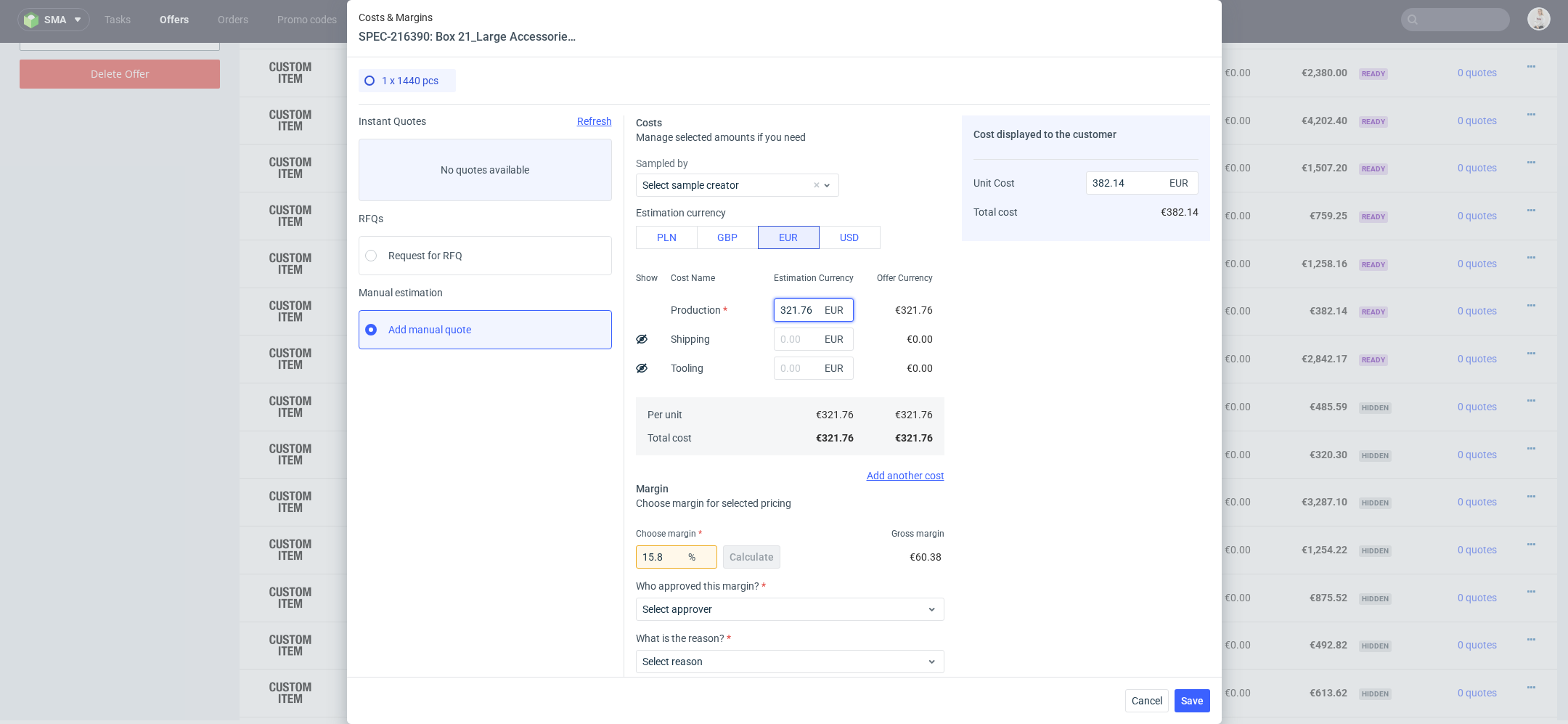
drag, startPoint x: 811, startPoint y: 314, endPoint x: 568, endPoint y: 314, distance: 243.0
click at [568, 314] on div "Instant Quotes Refresh No quotes available RFQs Request for RFQ Manual estimati…" at bounding box center [784, 428] width 851 height 648
type input "689"
type input "818.29"
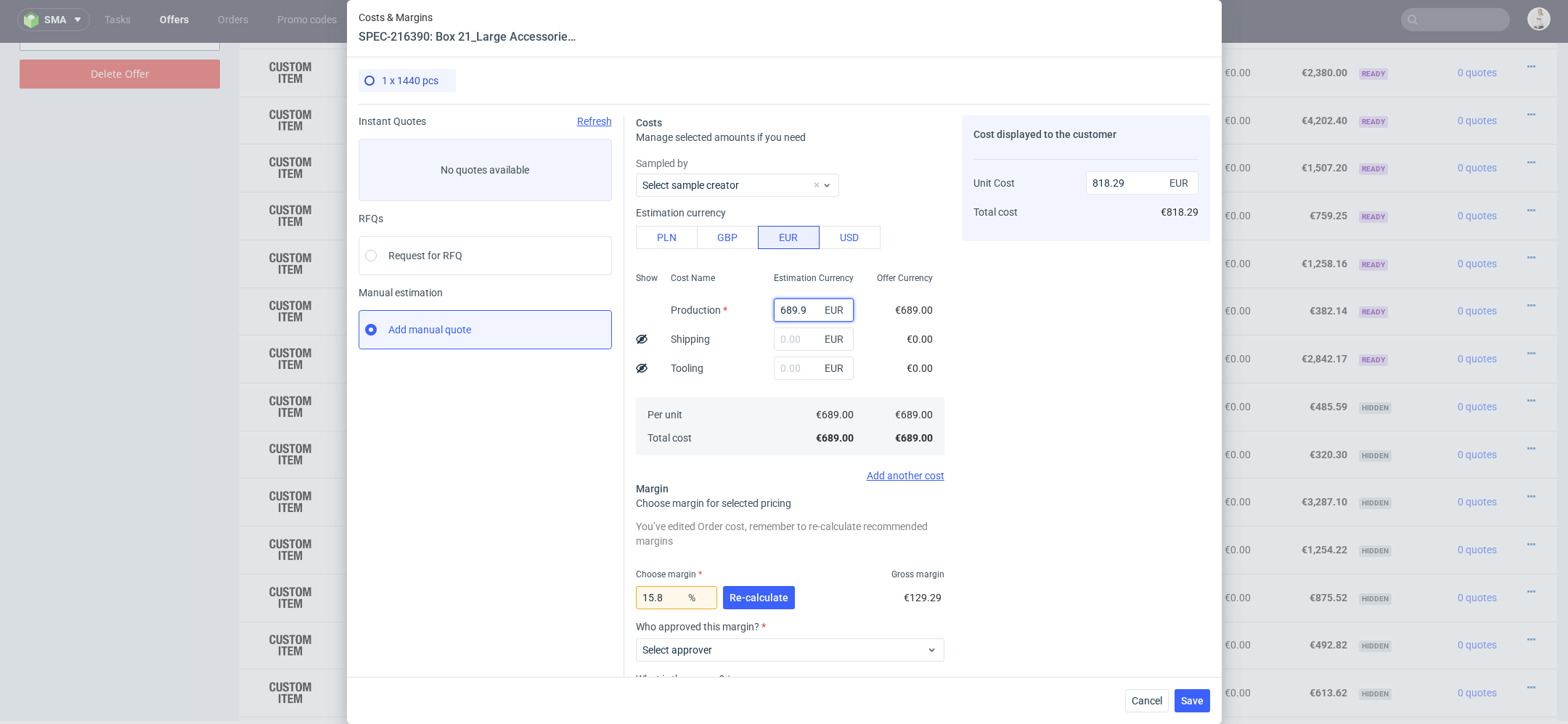
type input "689.90"
type input "819.36"
type input "689.90"
click at [948, 373] on div "Costs Manage selected amounts if you need Sampled by Select sample creator Esti…" at bounding box center [917, 448] width 585 height 689
click at [768, 602] on span "Re-calculate" at bounding box center [759, 598] width 59 height 11
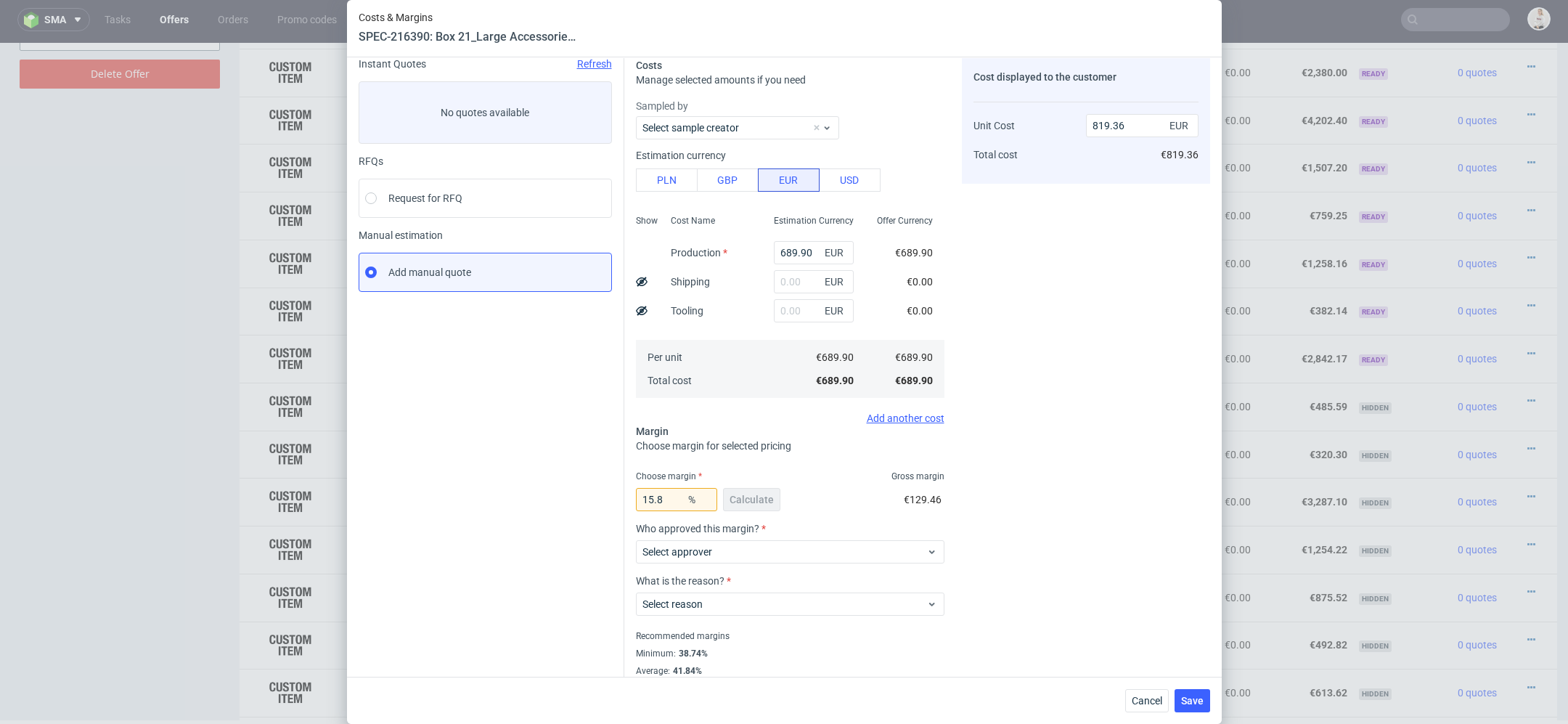
scroll to position [85, 0]
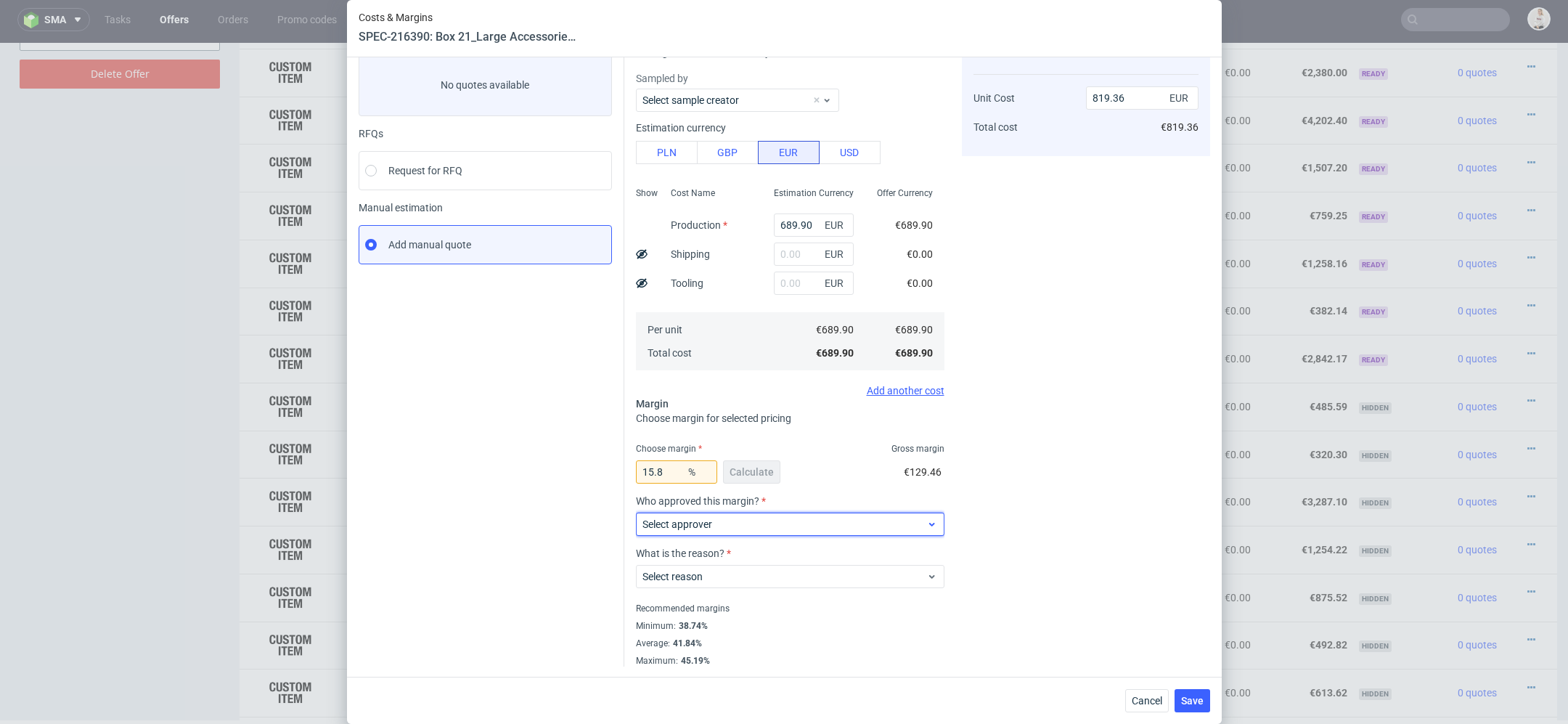
click at [815, 521] on span "Select approver" at bounding box center [784, 524] width 284 height 14
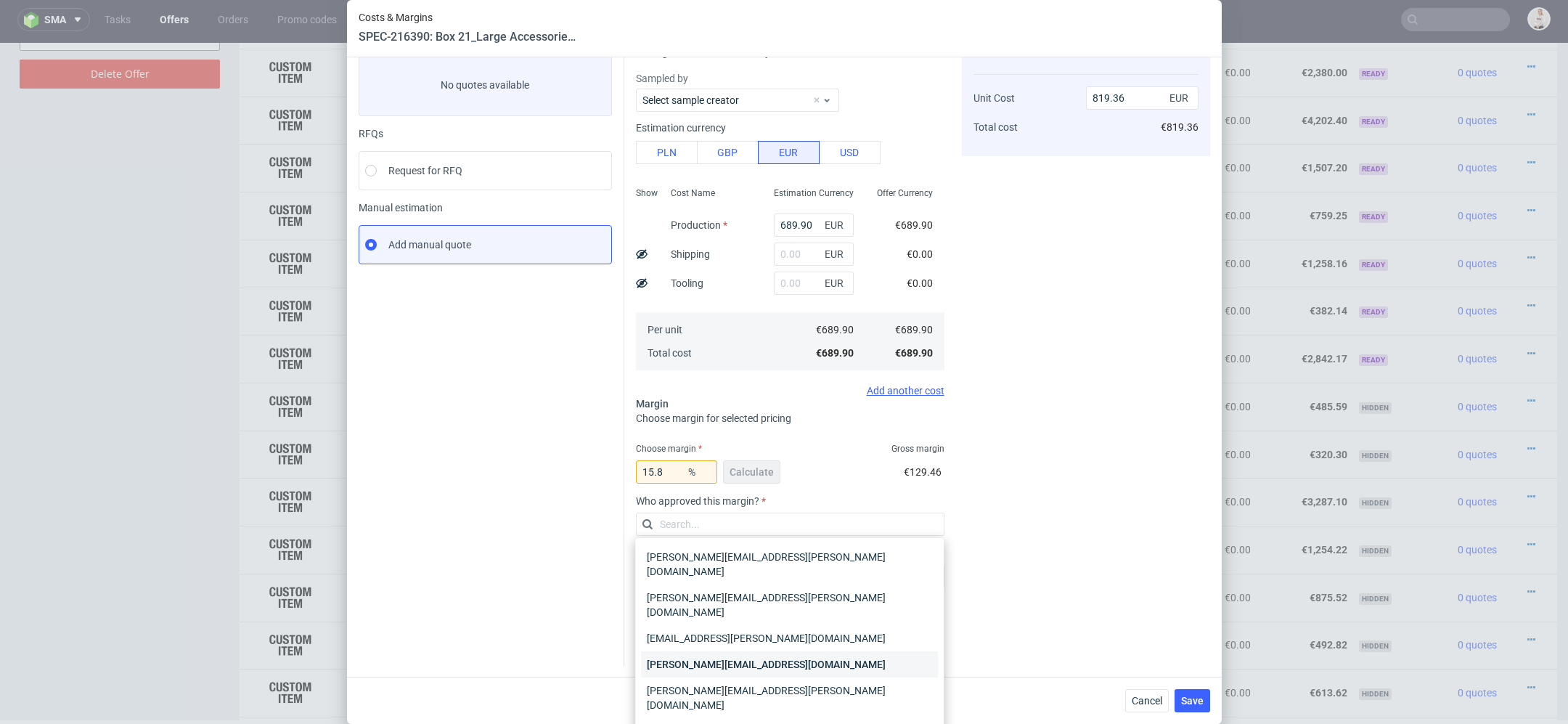
click at [818, 652] on div "[PERSON_NAME][EMAIL_ADDRESS][DOMAIN_NAME]" at bounding box center [789, 665] width 297 height 26
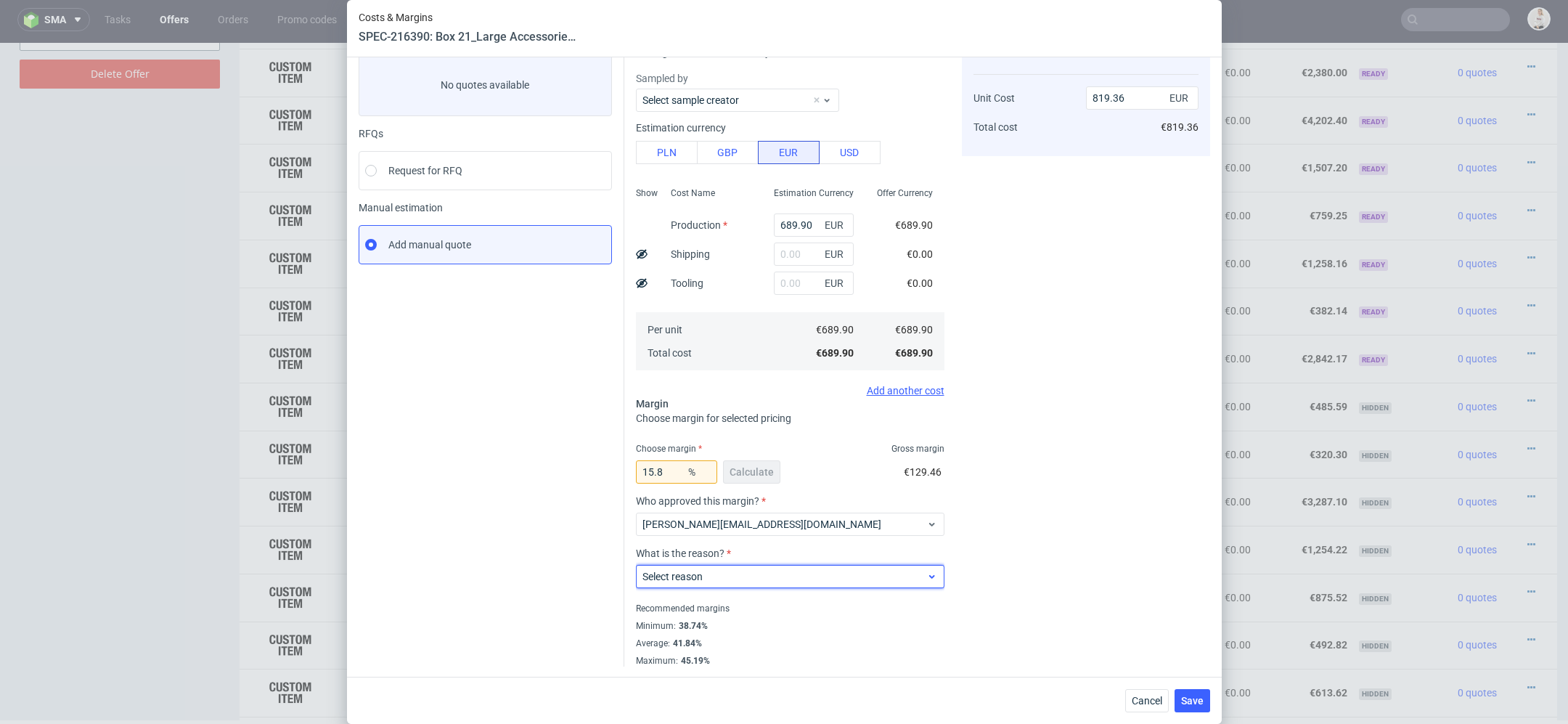
click at [817, 571] on span "Select reason" at bounding box center [784, 576] width 284 height 14
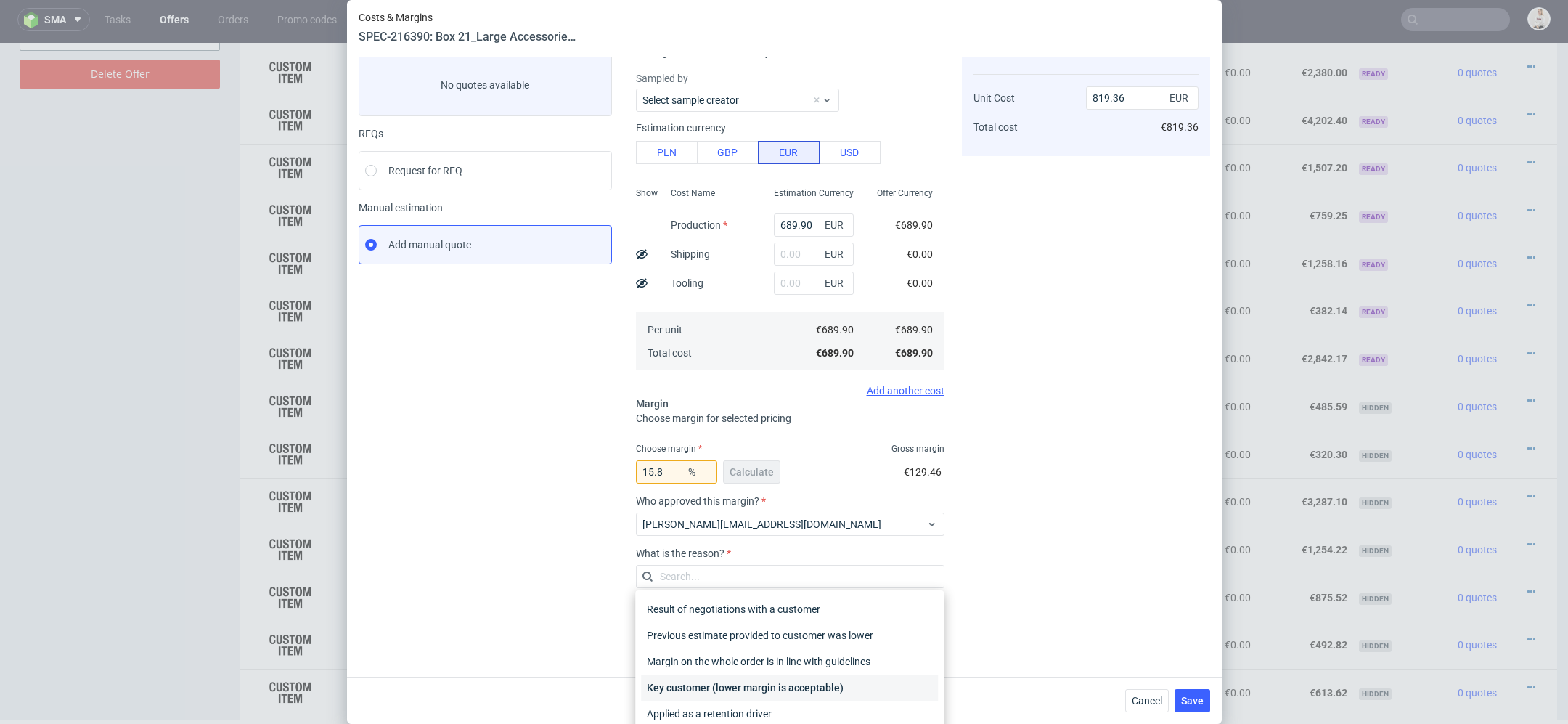
click at [827, 683] on div "Key customer (lower margin is acceptable)" at bounding box center [789, 688] width 297 height 26
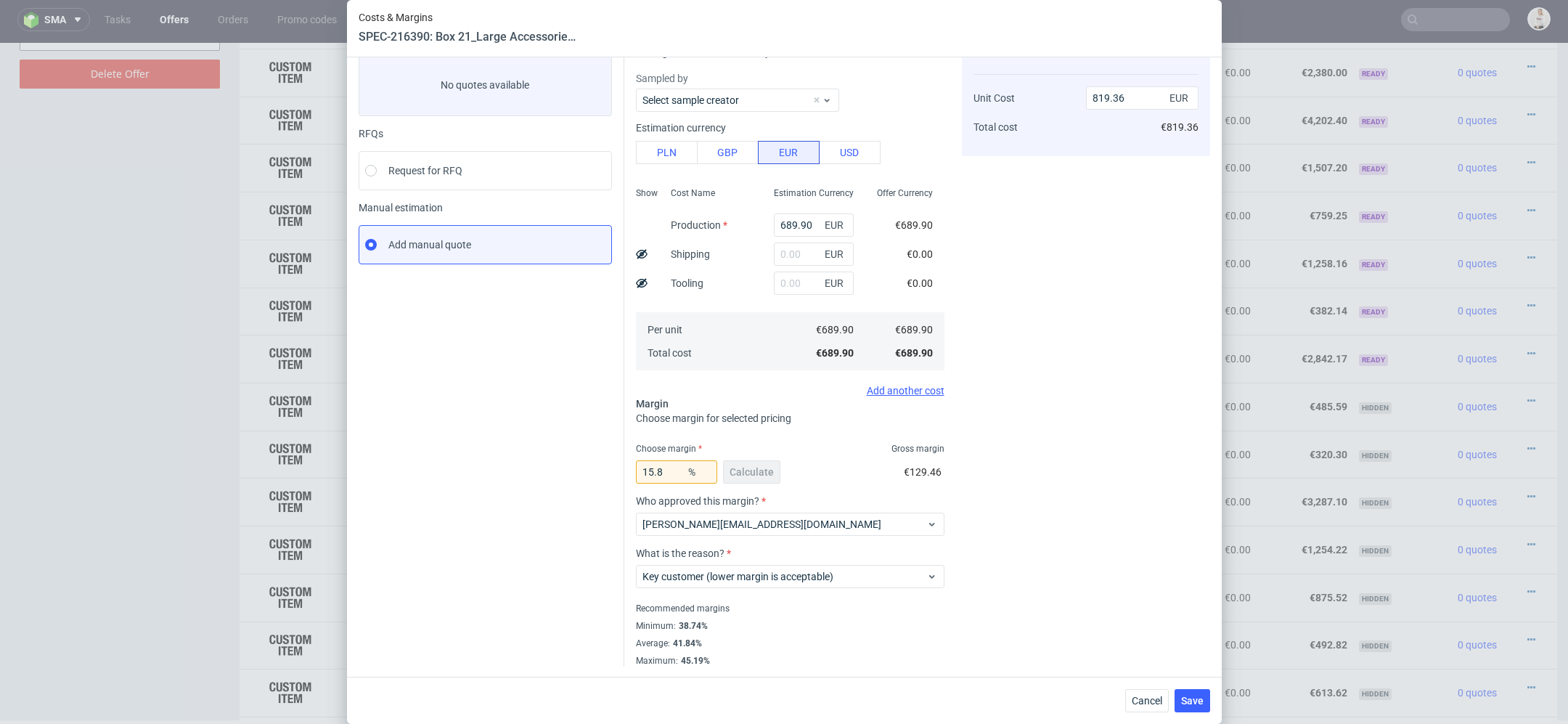
click at [1050, 520] on div "Cost displayed to the customer Unit Cost Total cost 819.36 EUR €819.36" at bounding box center [1086, 349] width 248 height 636
click at [1208, 706] on button "Save" at bounding box center [1192, 701] width 35 height 23
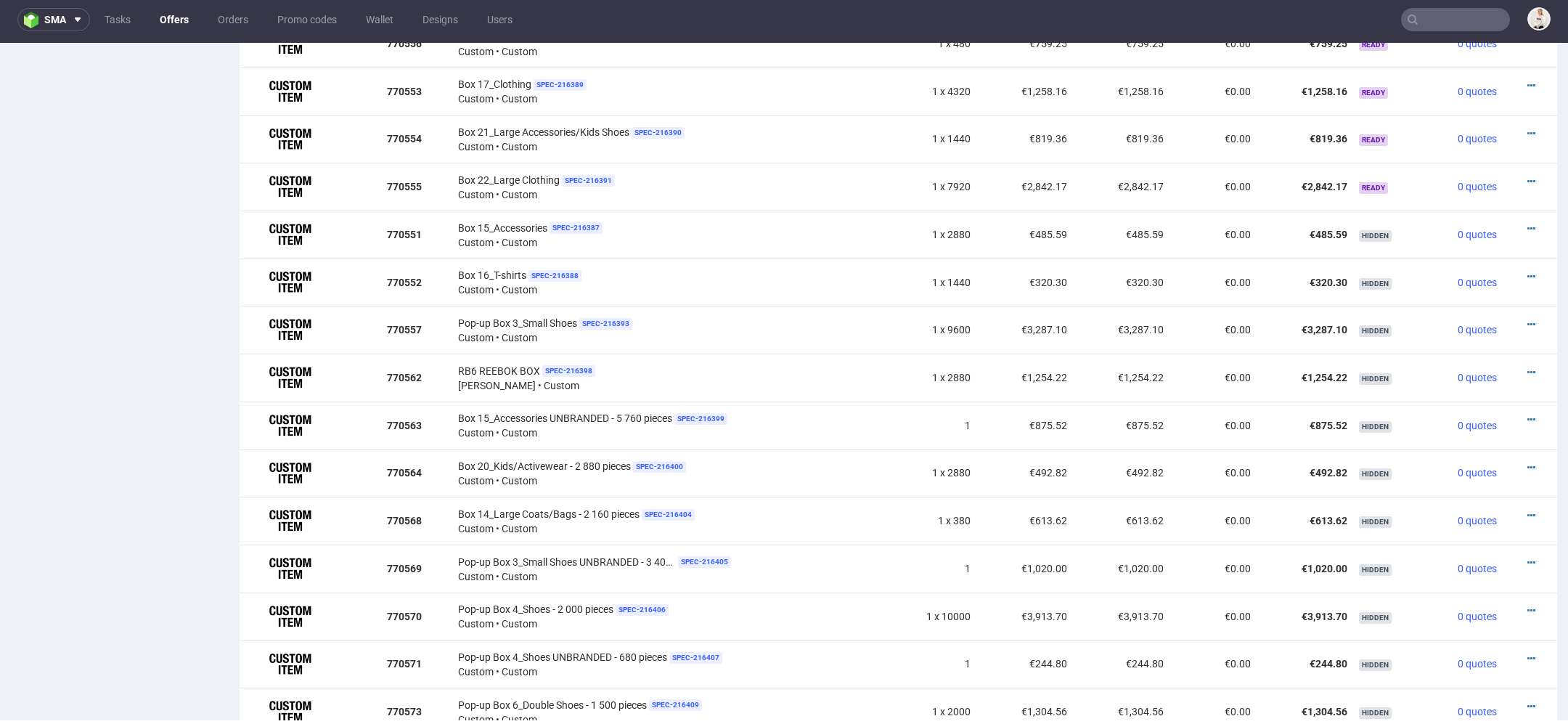
scroll to position [1177, 0]
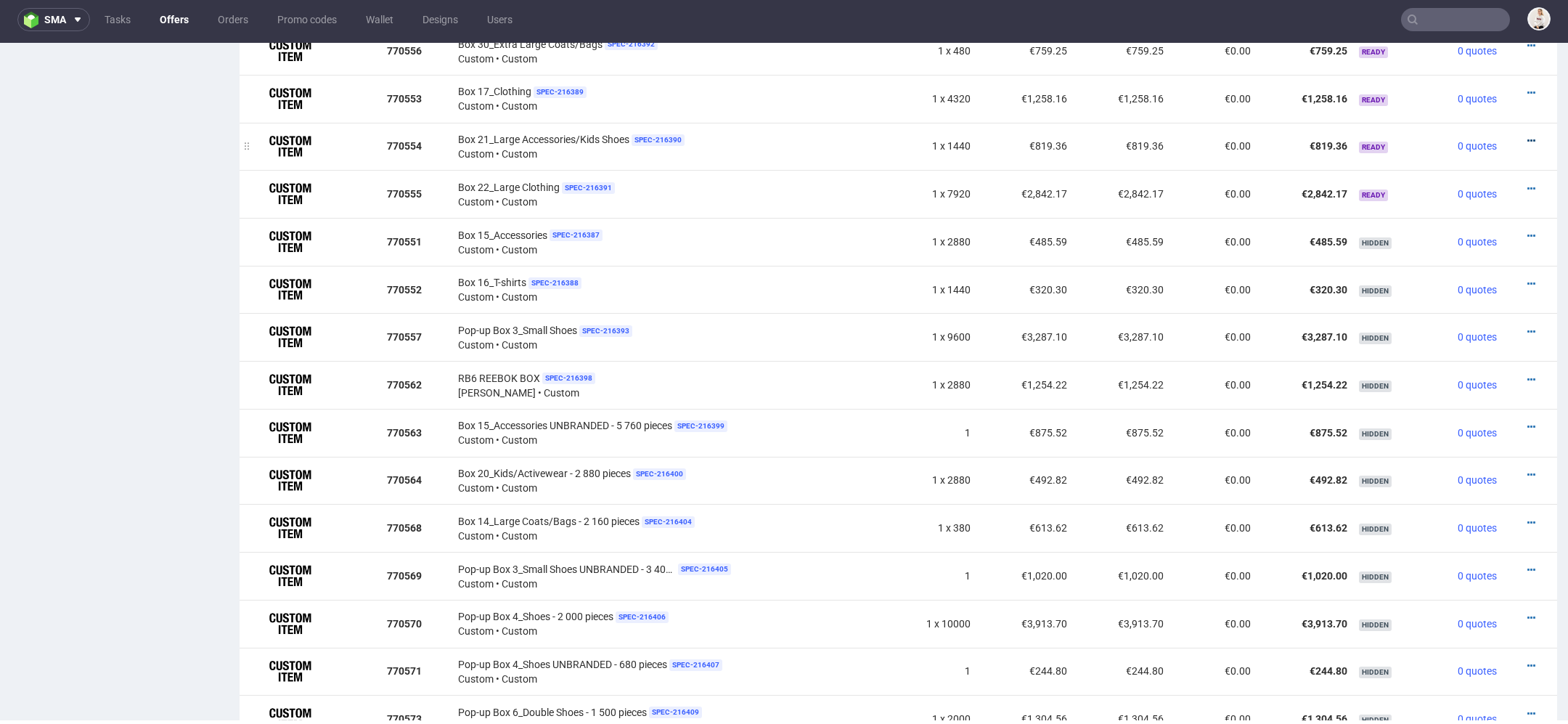
click at [1528, 136] on icon at bounding box center [1531, 141] width 8 height 11
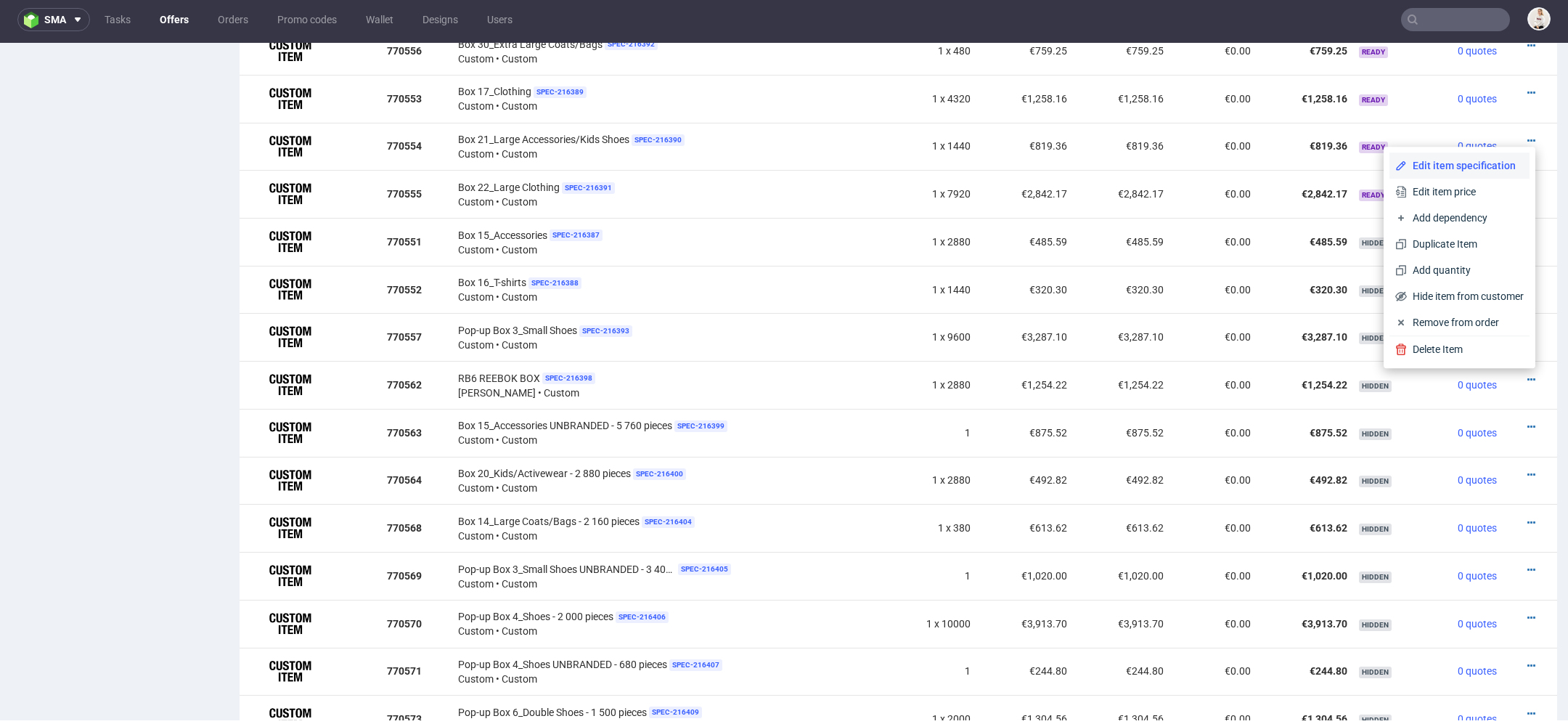
click at [1469, 167] on span "Edit item specification" at bounding box center [1465, 166] width 117 height 14
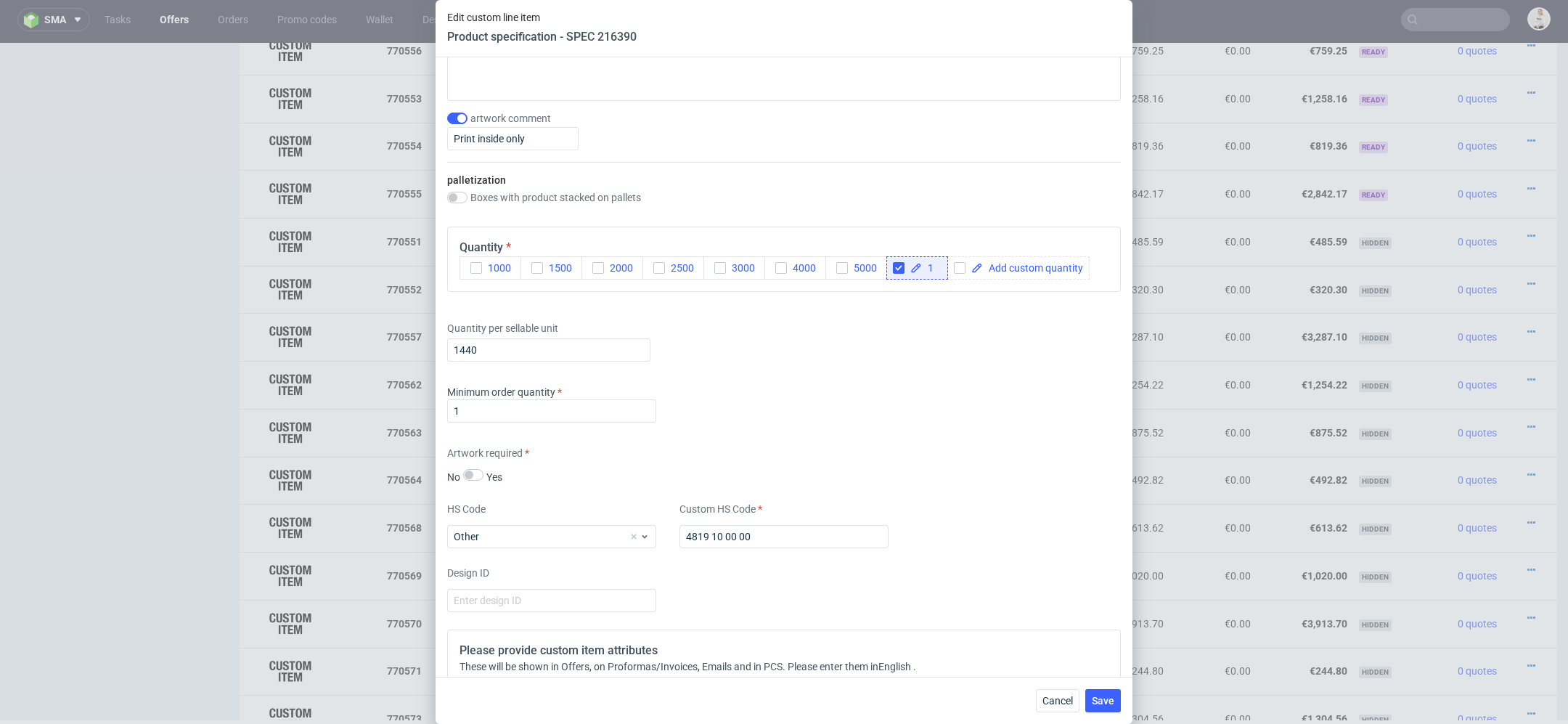
scroll to position [1774, 0]
drag, startPoint x: 512, startPoint y: 348, endPoint x: 248, endPoint y: 348, distance: 264.0
click at [248, 348] on div "Edit custom line item Product specification - SPEC 216390 Supplier TFP Sp. z o.…" at bounding box center [784, 362] width 1568 height 724
type input "1"
type input "2880"
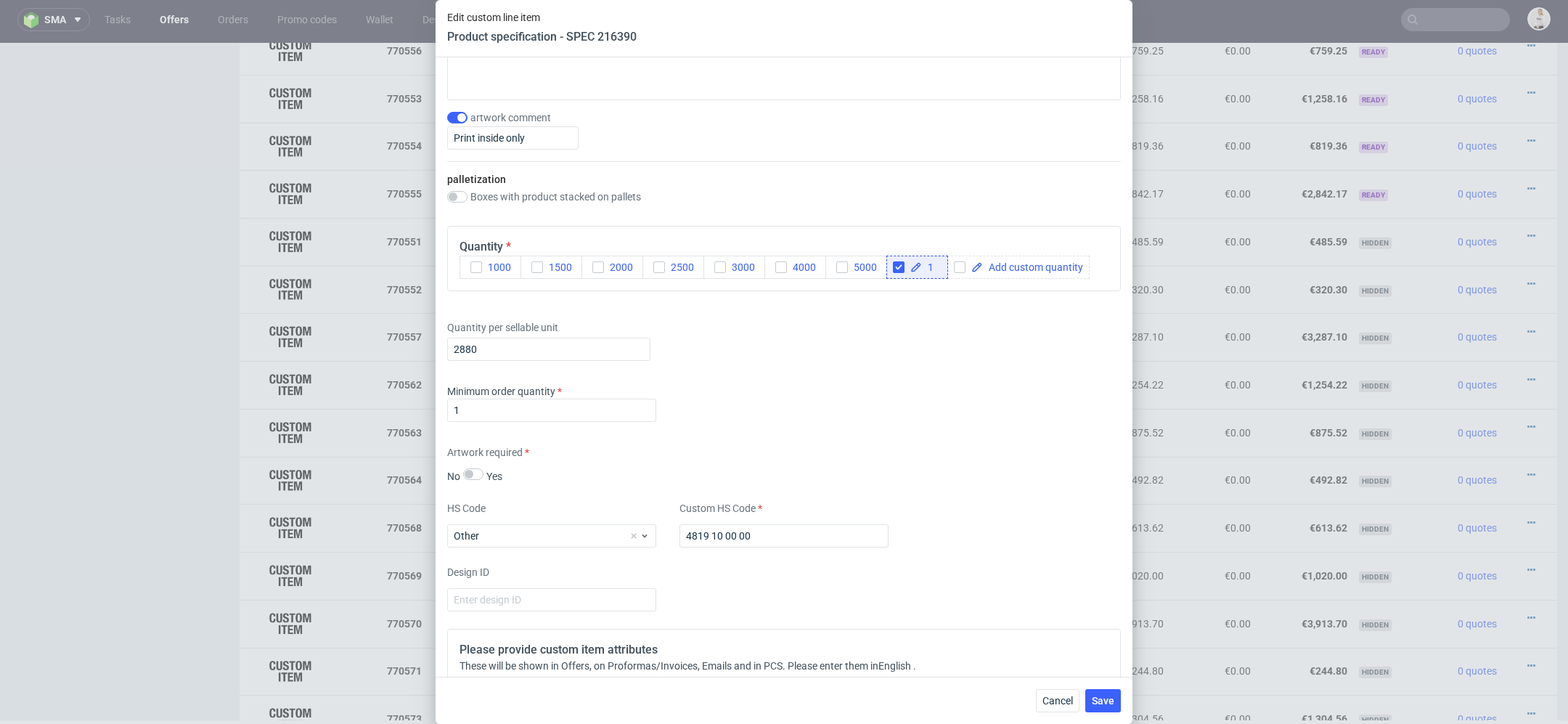
click at [904, 462] on div "Artwork required No Yes" at bounding box center [784, 464] width 674 height 39
click at [1101, 706] on span "Save" at bounding box center [1103, 701] width 23 height 11
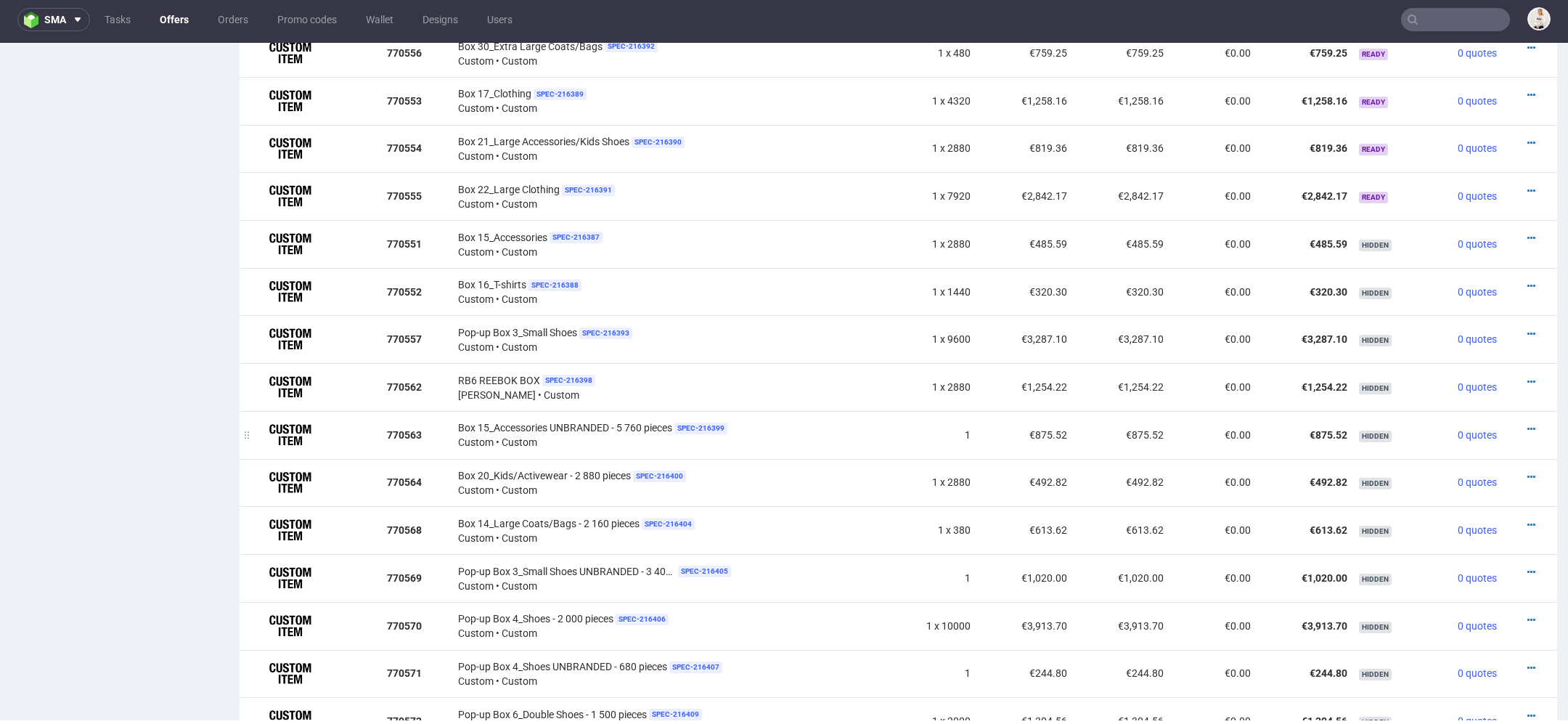
scroll to position [1172, 0]
click at [1528, 188] on icon at bounding box center [1531, 194] width 8 height 11
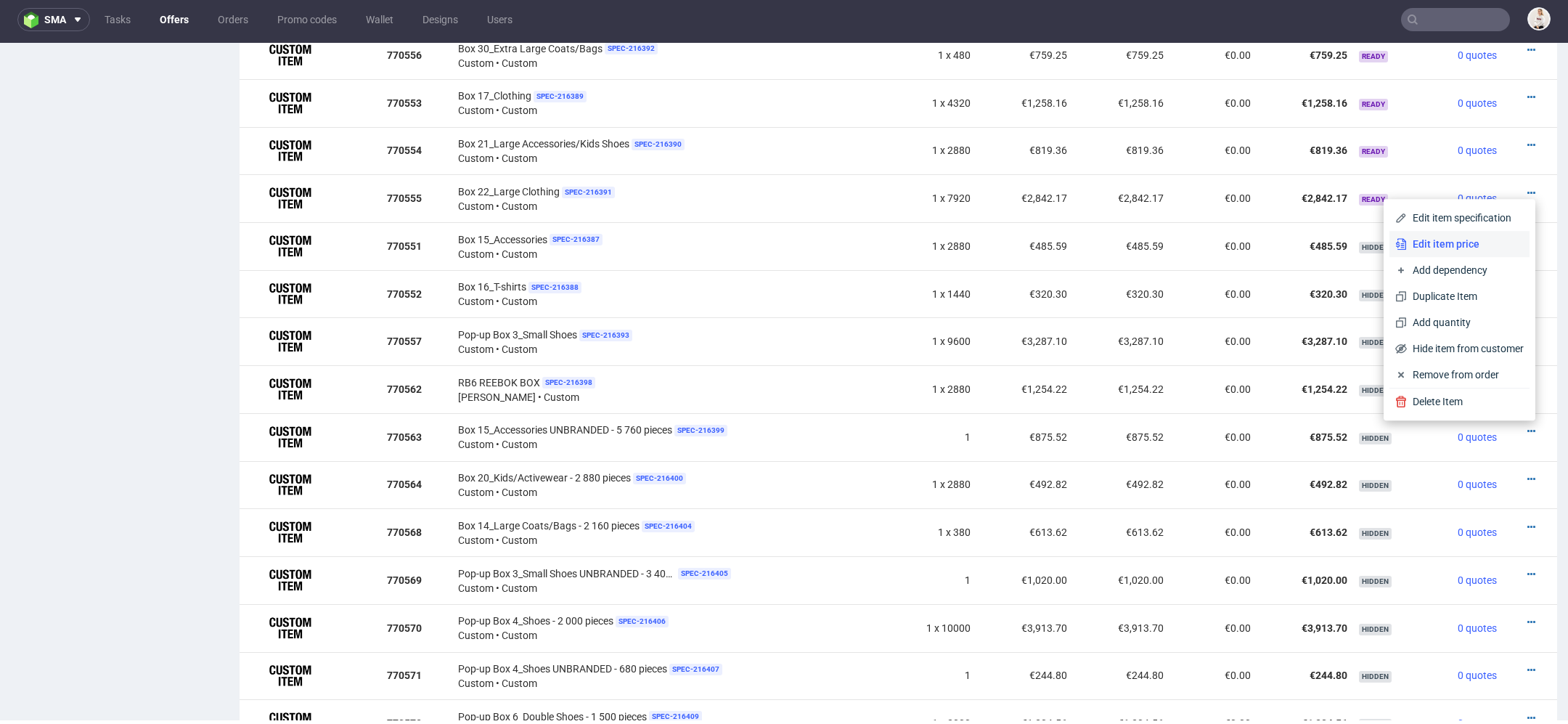
click at [1461, 238] on span "Edit item price" at bounding box center [1465, 244] width 117 height 14
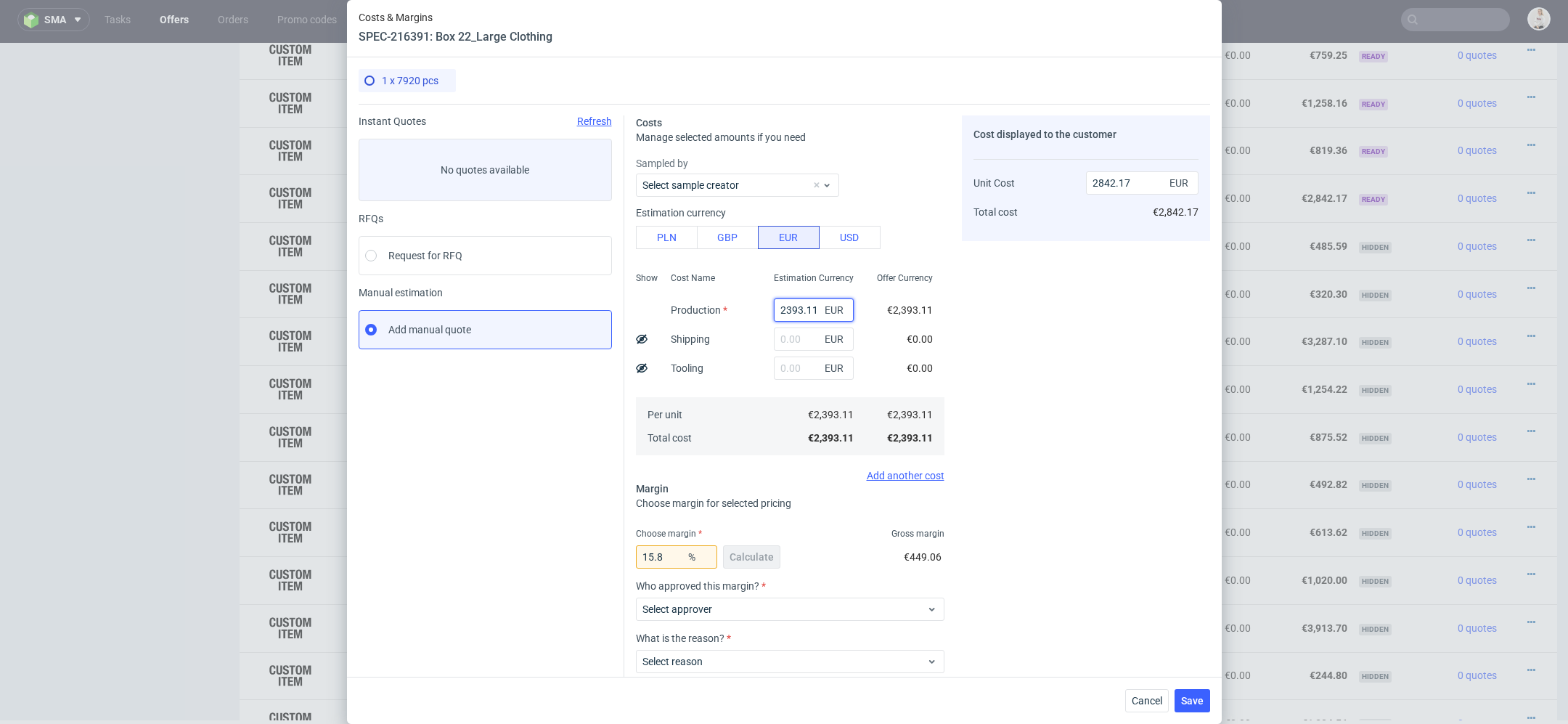
click at [798, 315] on input "2393.11" at bounding box center [813, 310] width 80 height 23
paste input "€214,"
type input "239€214,11"
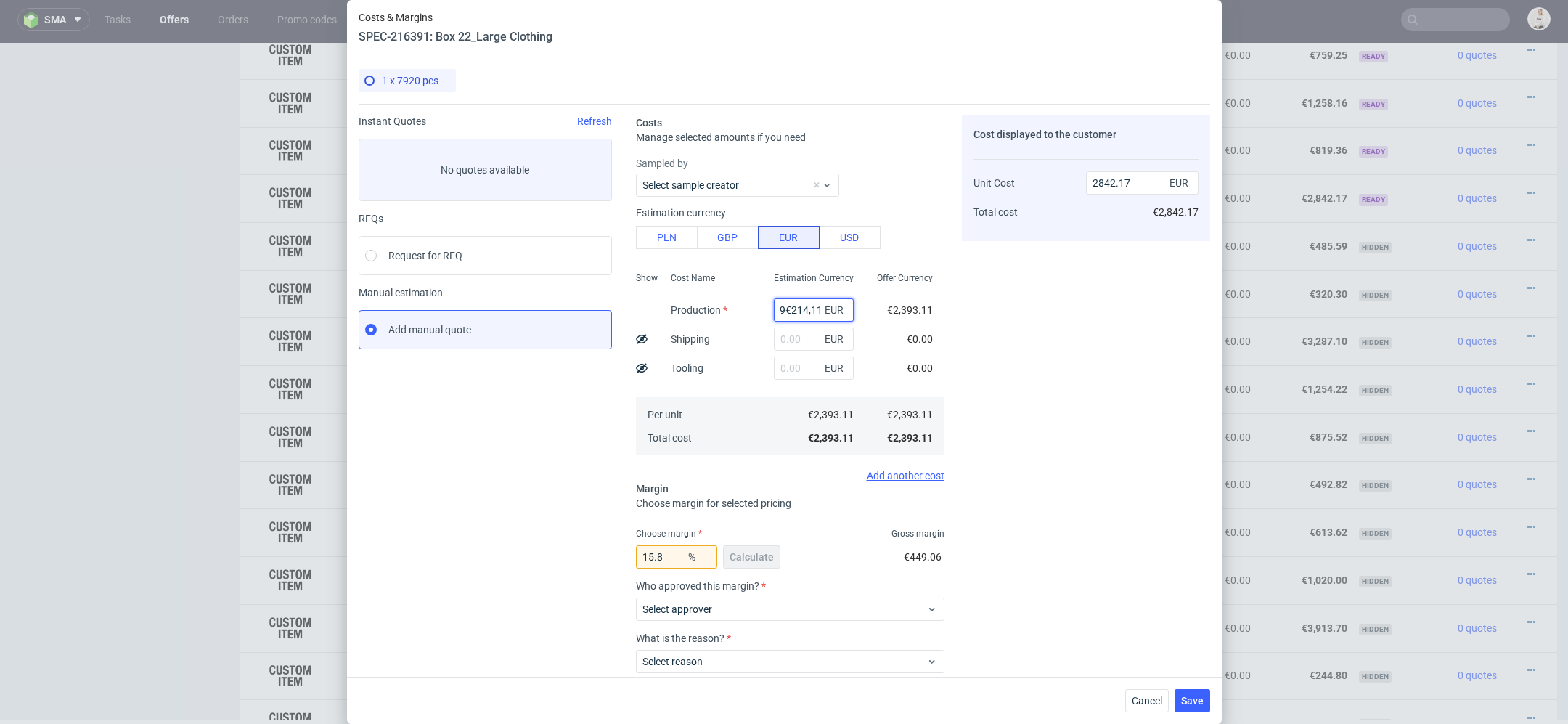
type input "0"
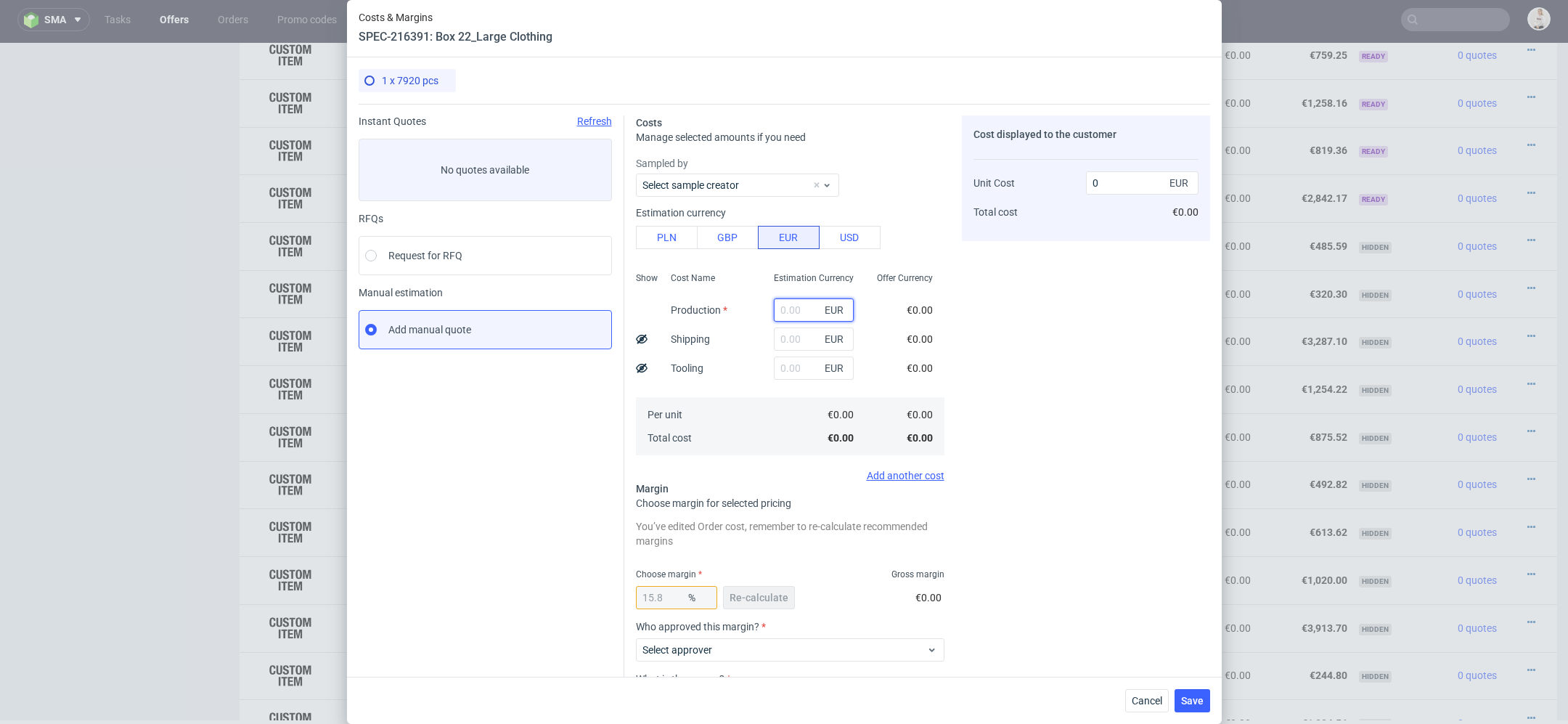
click at [796, 308] on input "text" at bounding box center [813, 310] width 80 height 23
paste input "€214,11"
click at [784, 312] on input "€214,11" at bounding box center [813, 310] width 80 height 23
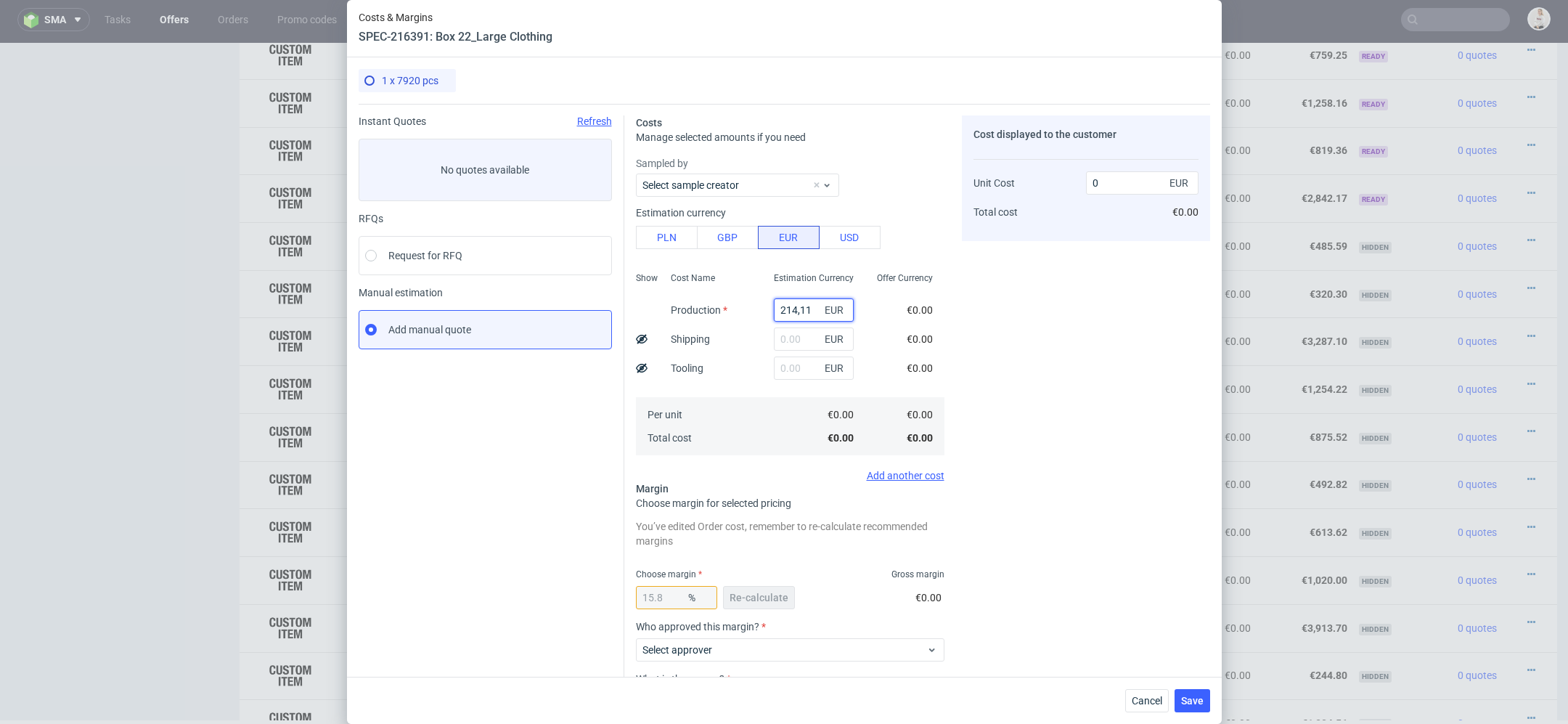
type input "214.11"
type input "254.29"
type input "214.11"
click at [1034, 350] on div "Cost displayed to the customer Unit Cost Total cost 254.29 EUR €254.29" at bounding box center [1086, 454] width 248 height 677
click at [773, 595] on span "Re-calculate" at bounding box center [759, 598] width 59 height 11
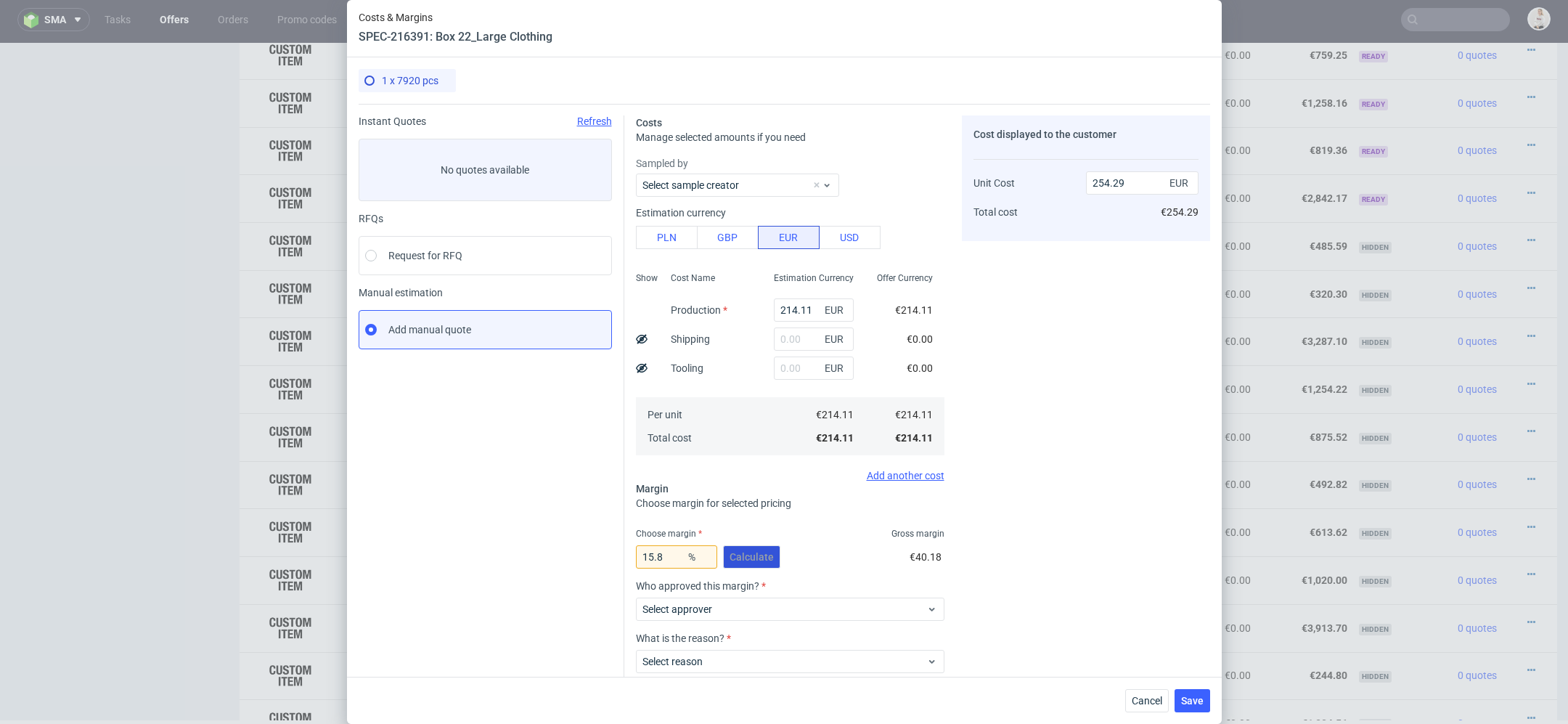
scroll to position [85, 0]
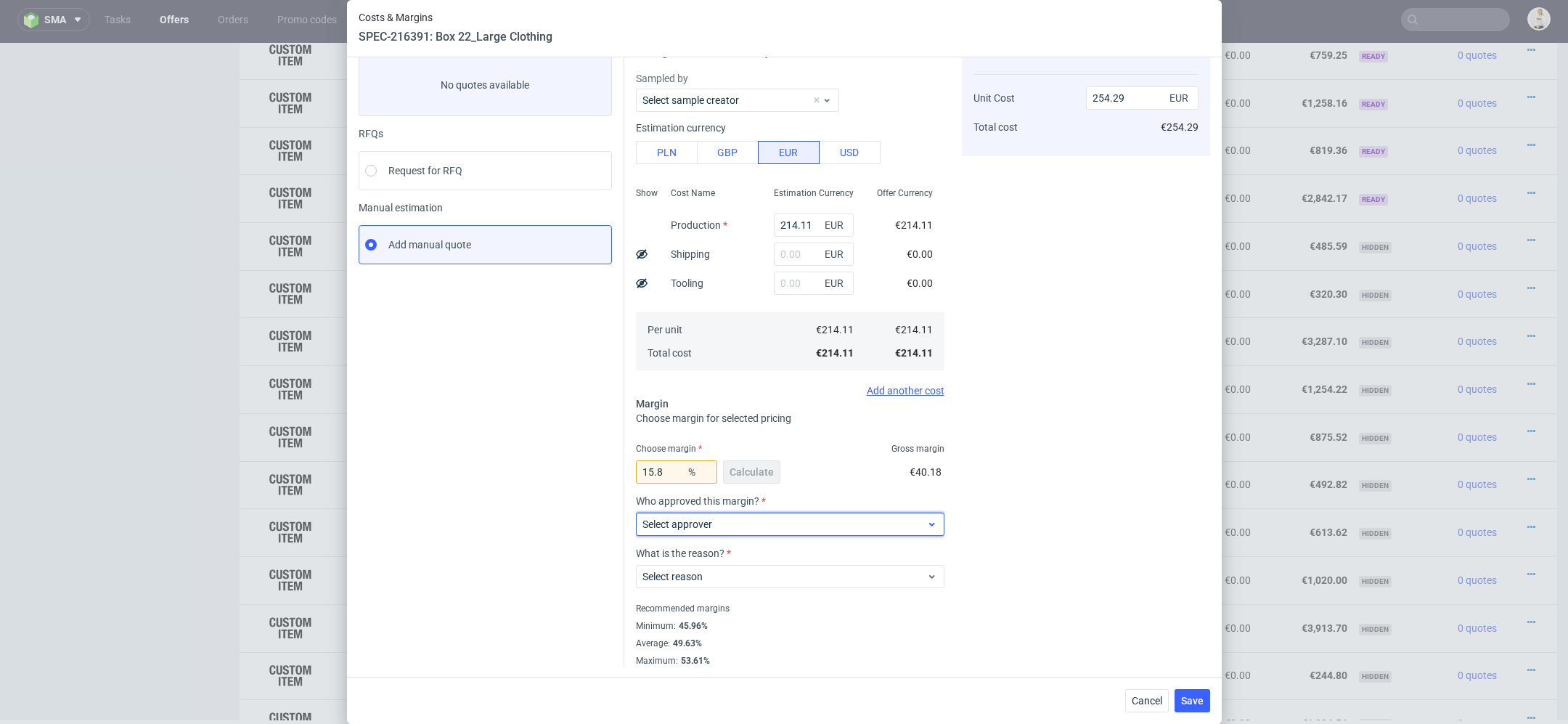
click at [726, 525] on span "Select approver" at bounding box center [784, 524] width 284 height 14
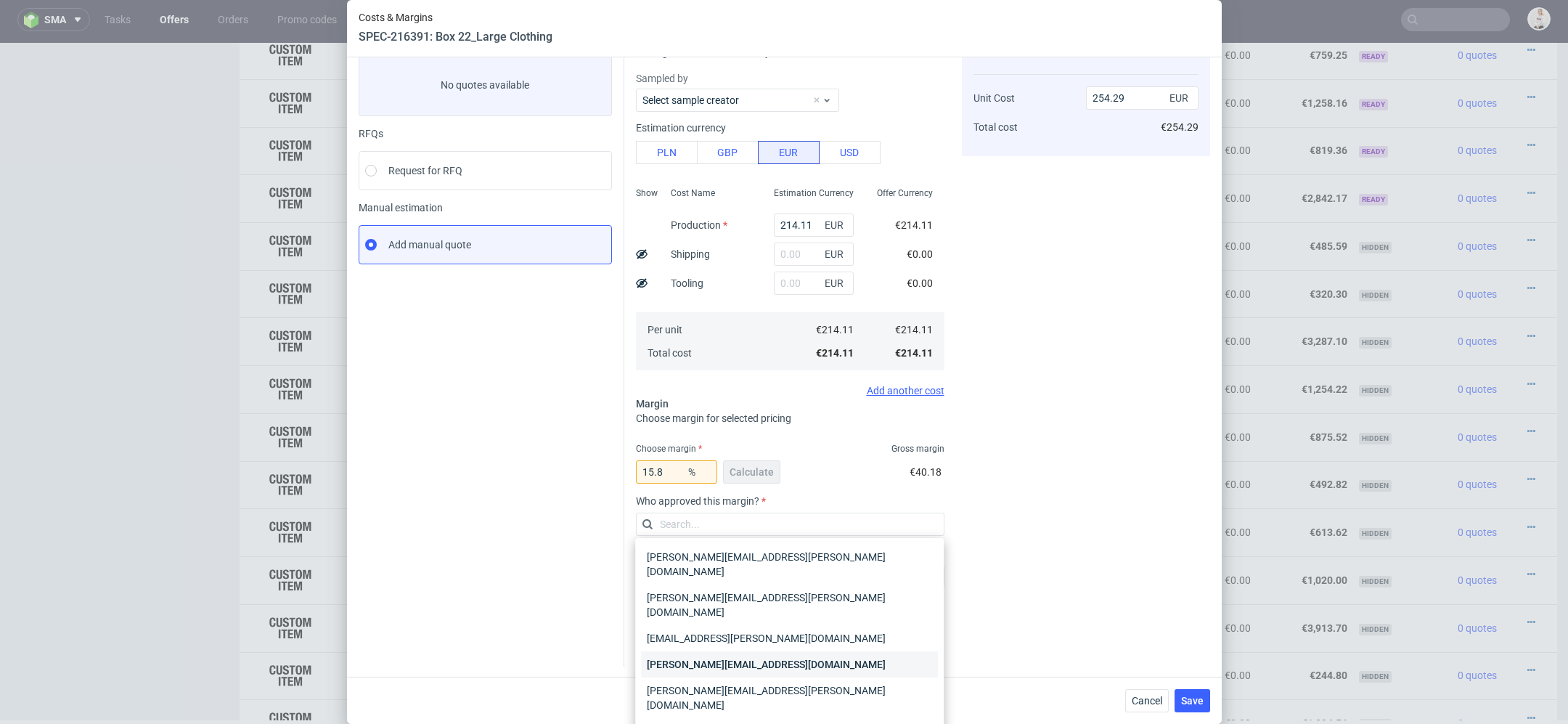
click at [760, 652] on div "maciej.wozniczko@packhelp.com" at bounding box center [789, 665] width 297 height 26
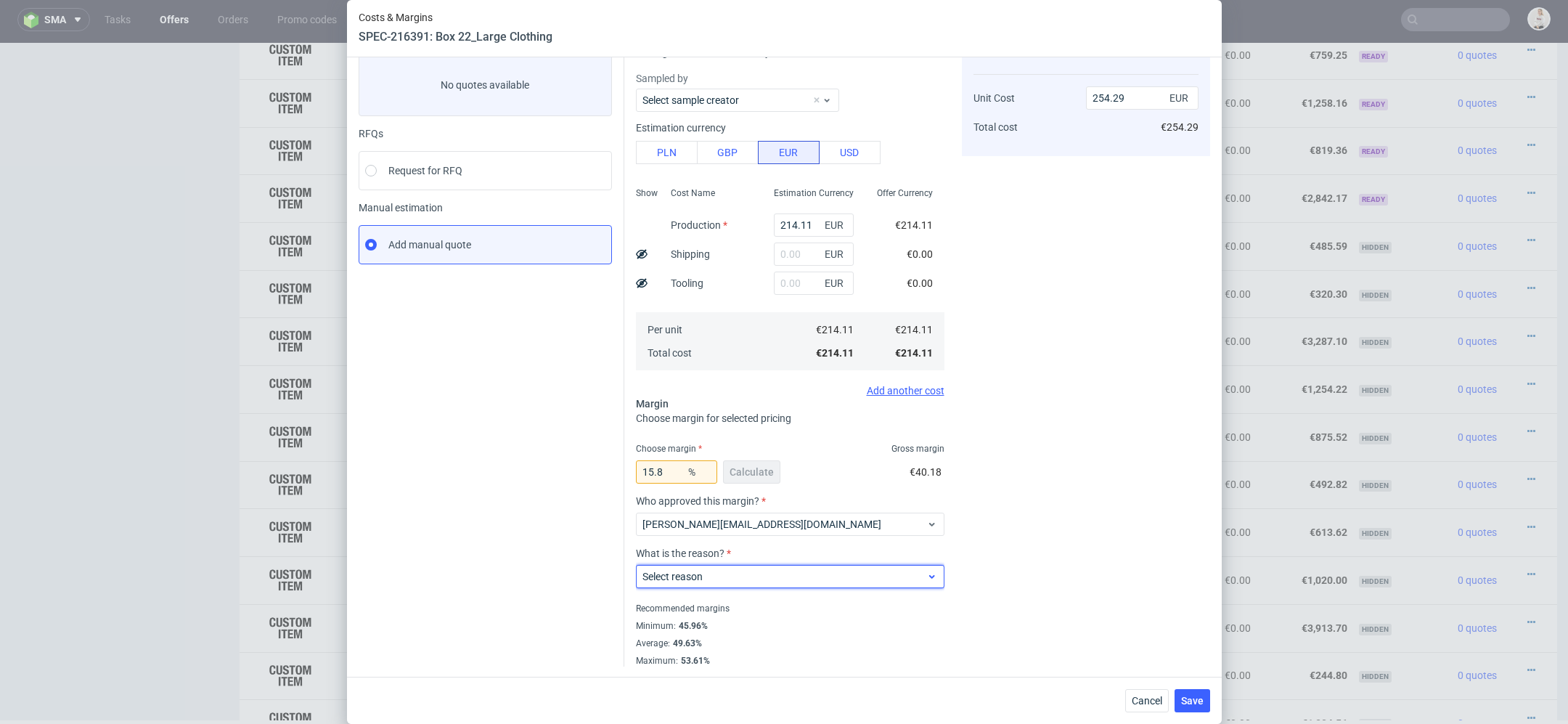
click at [735, 581] on span "Select reason" at bounding box center [784, 576] width 284 height 14
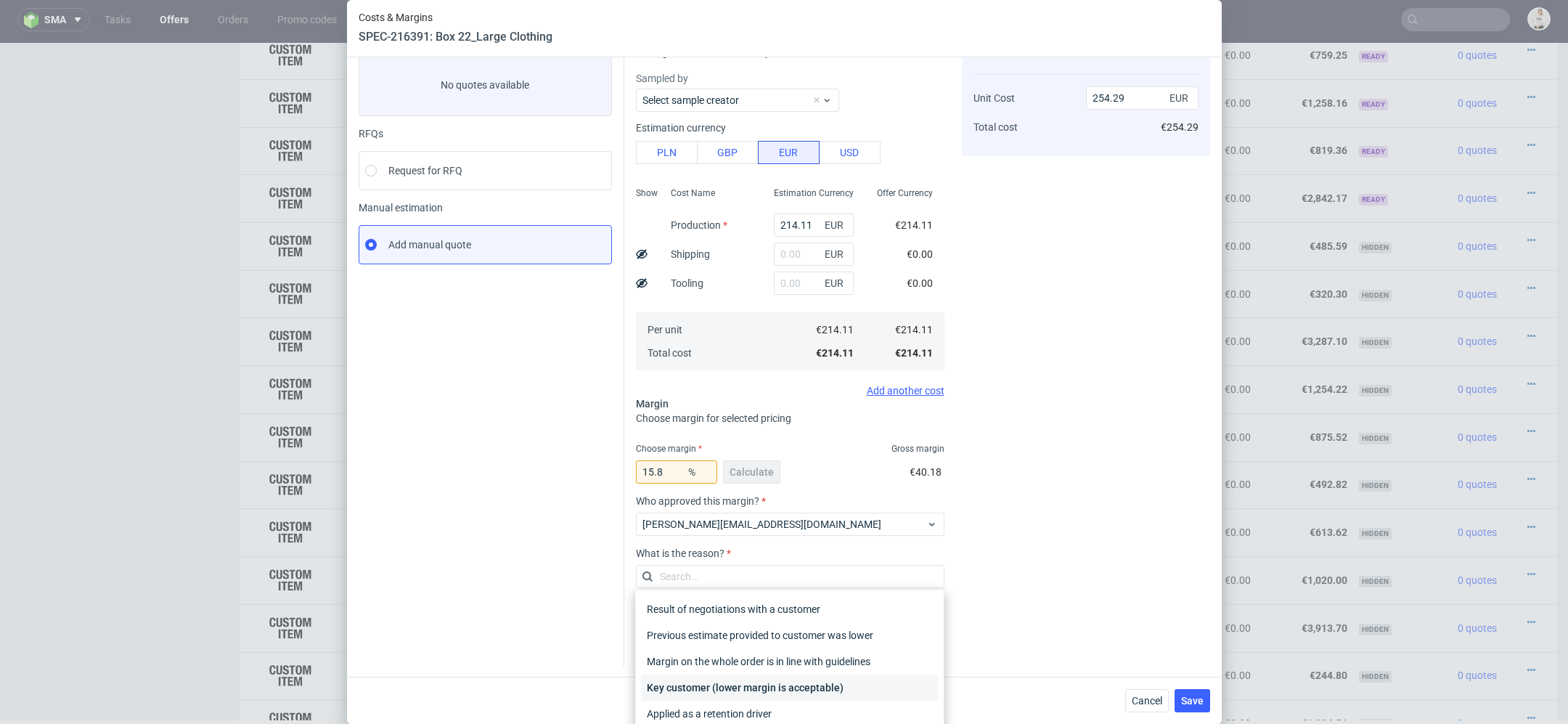
click at [763, 692] on div "Key customer (lower margin is acceptable)" at bounding box center [789, 688] width 297 height 26
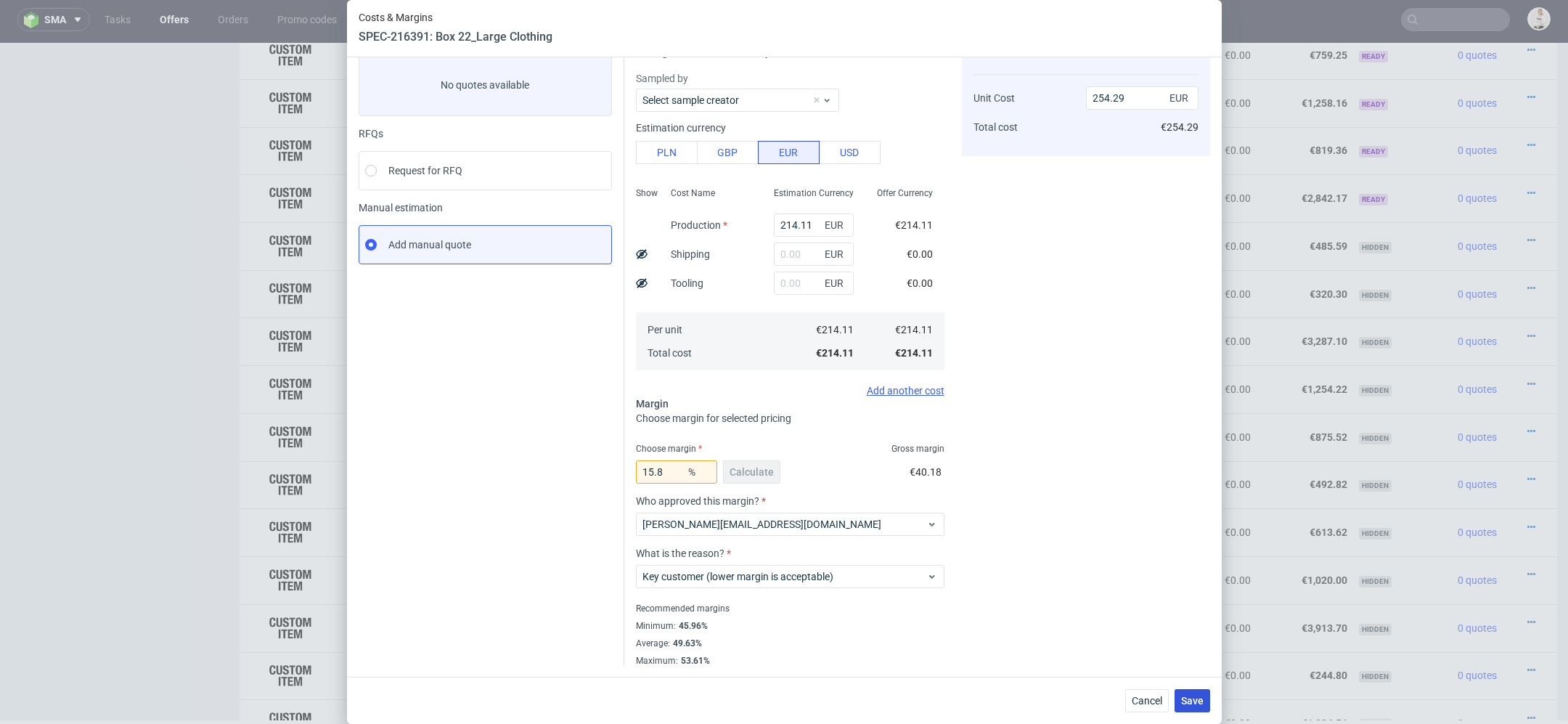
click at [1203, 698] on span "Save" at bounding box center [1193, 701] width 23 height 11
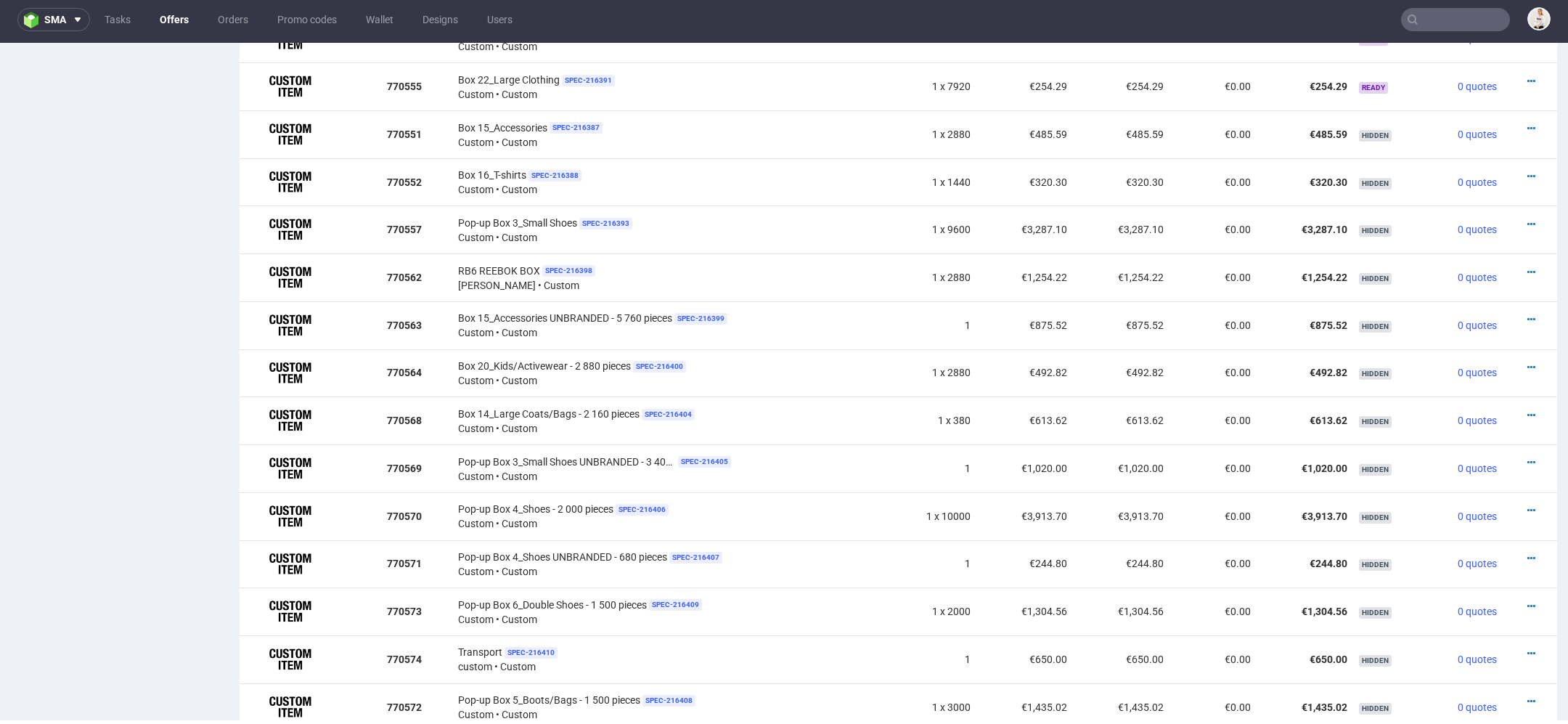
scroll to position [1288, 0]
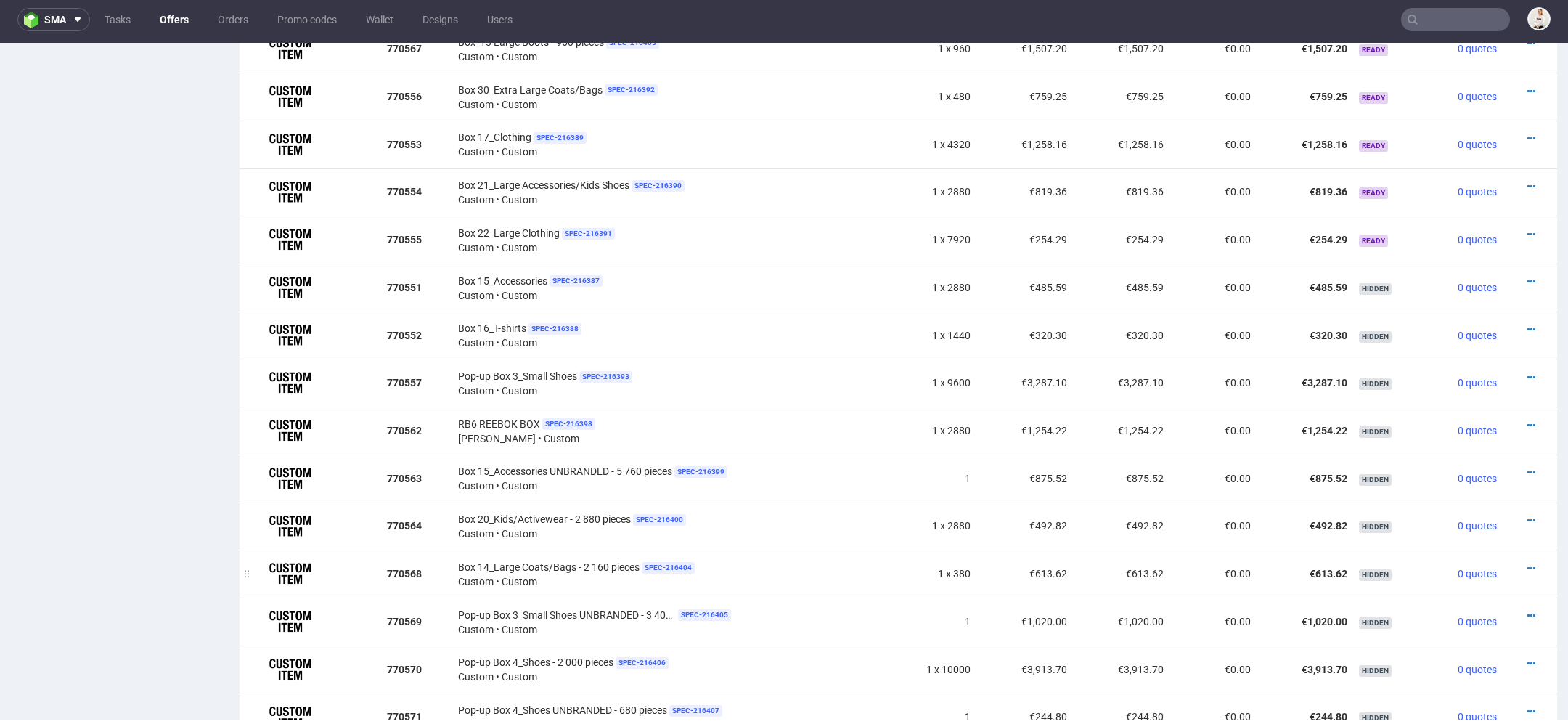
scroll to position [1114, 0]
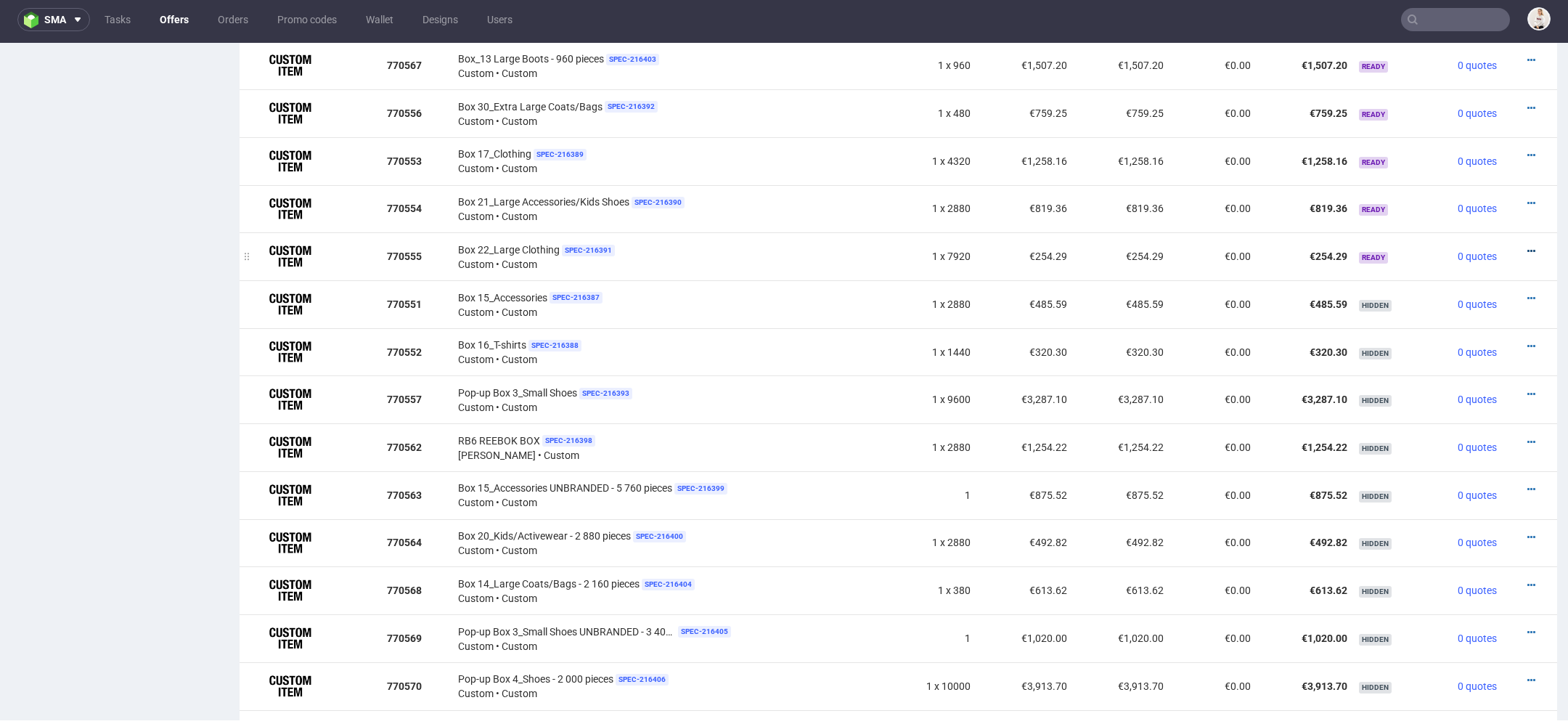
click at [1528, 247] on icon at bounding box center [1531, 252] width 8 height 11
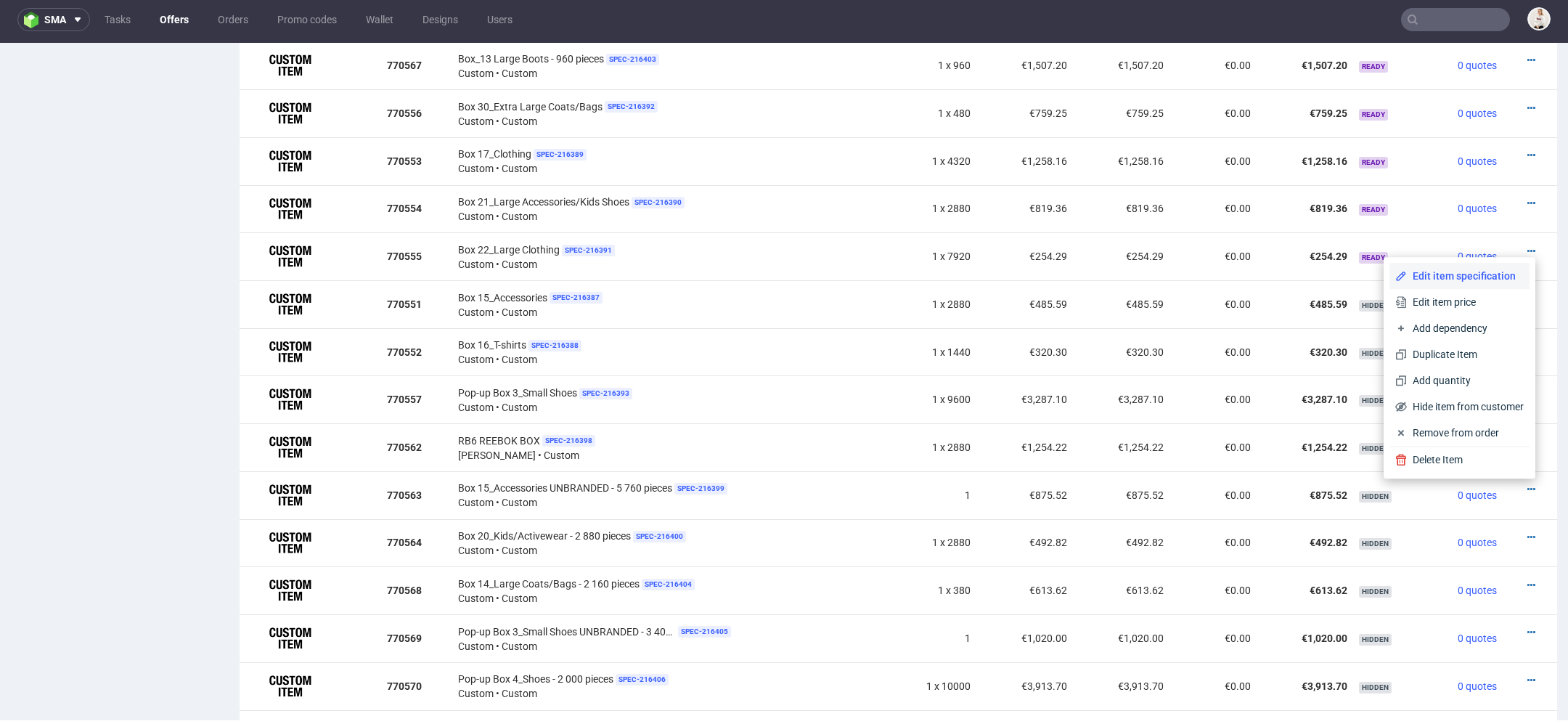
click at [1454, 279] on span "Edit item specification" at bounding box center [1465, 276] width 117 height 14
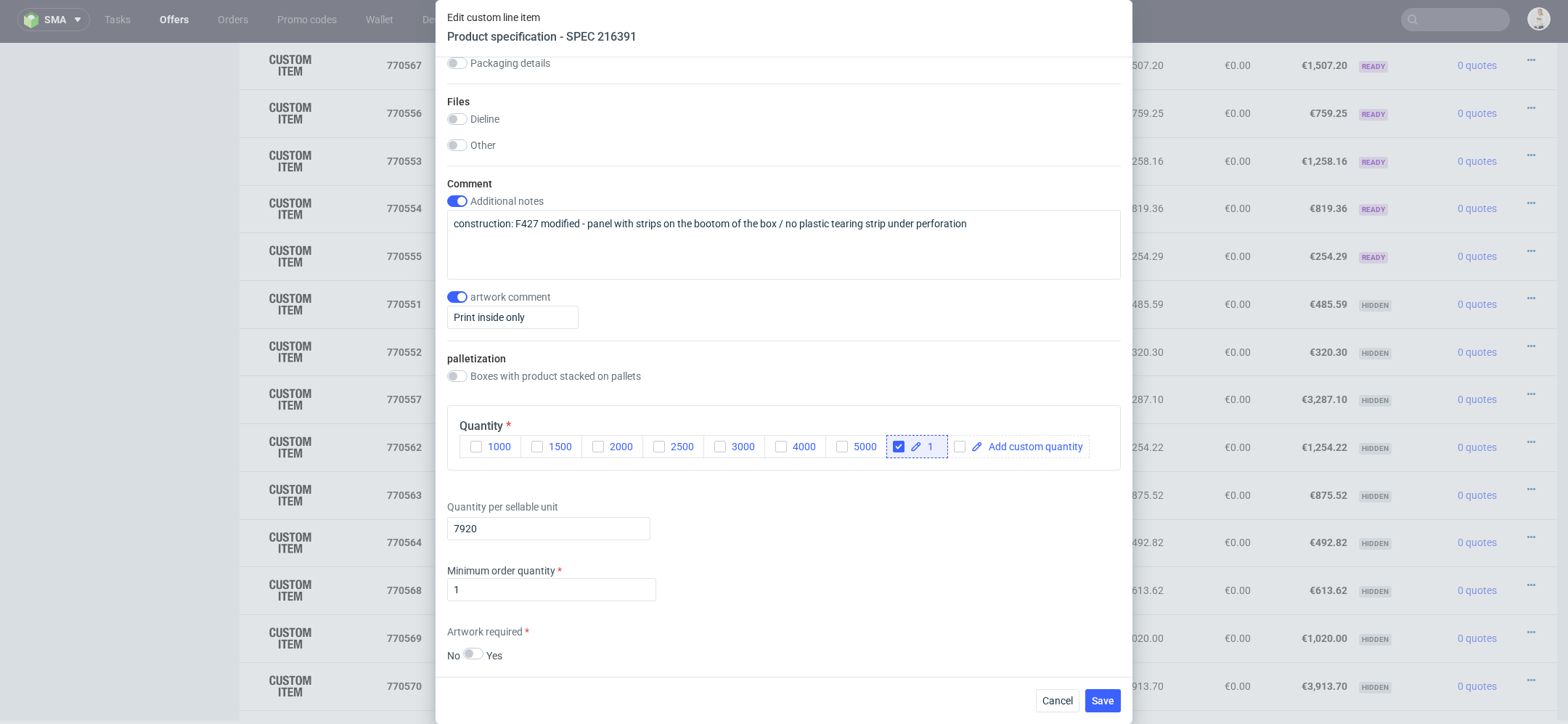
scroll to position [1660, 0]
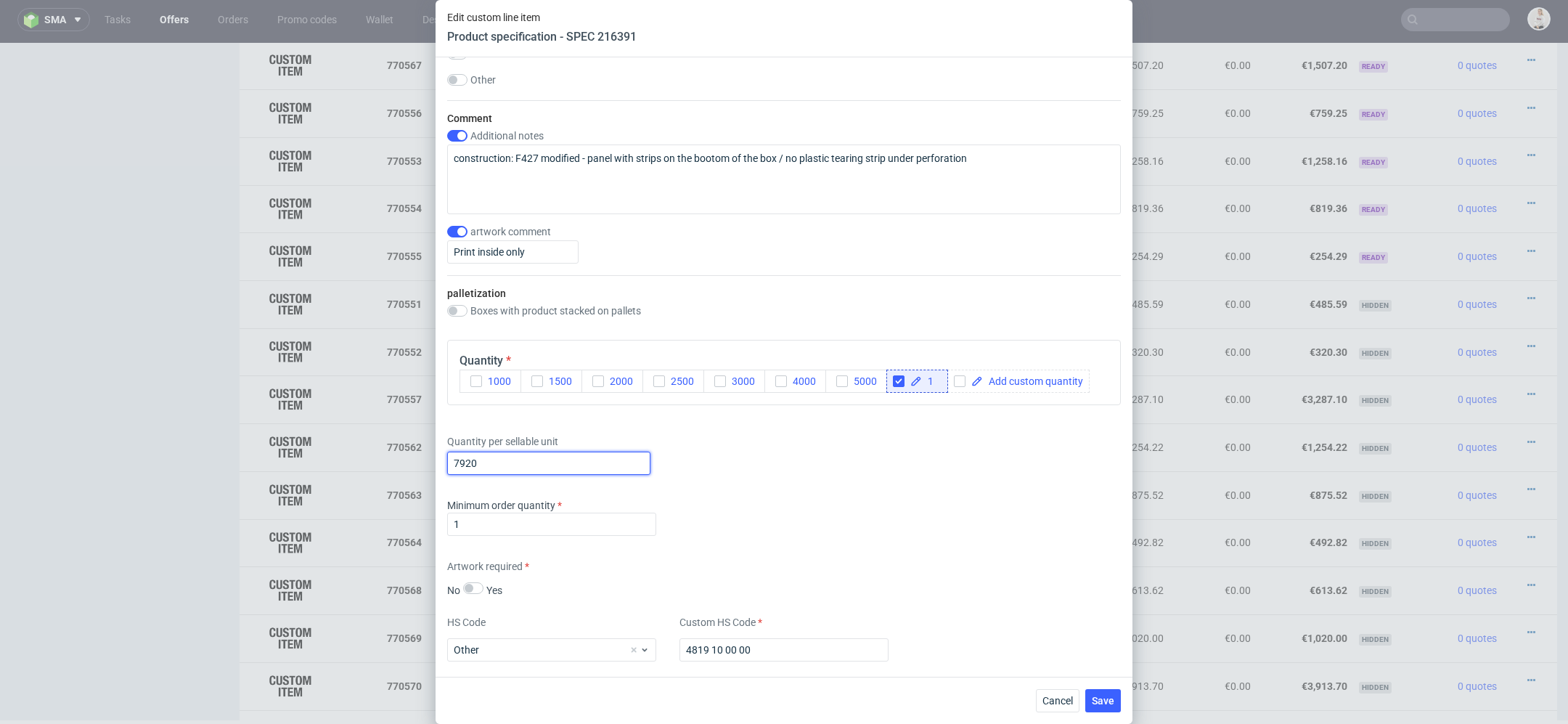
click at [523, 464] on input "7920" at bounding box center [548, 463] width 203 height 23
type input "720"
click at [1035, 534] on div "Minimum order quantity 1" at bounding box center [784, 520] width 674 height 43
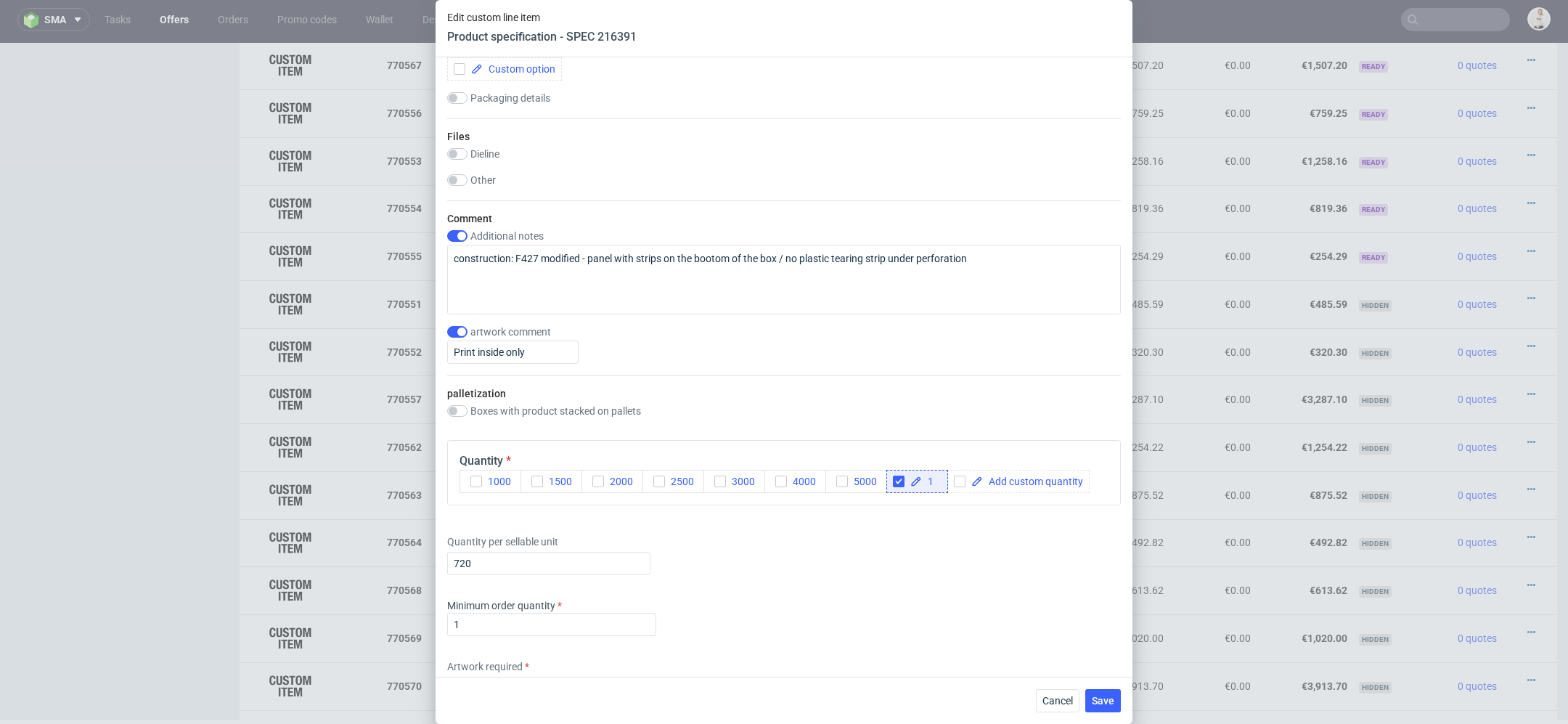
scroll to position [1563, 0]
click at [1108, 702] on span "Save" at bounding box center [1103, 701] width 23 height 11
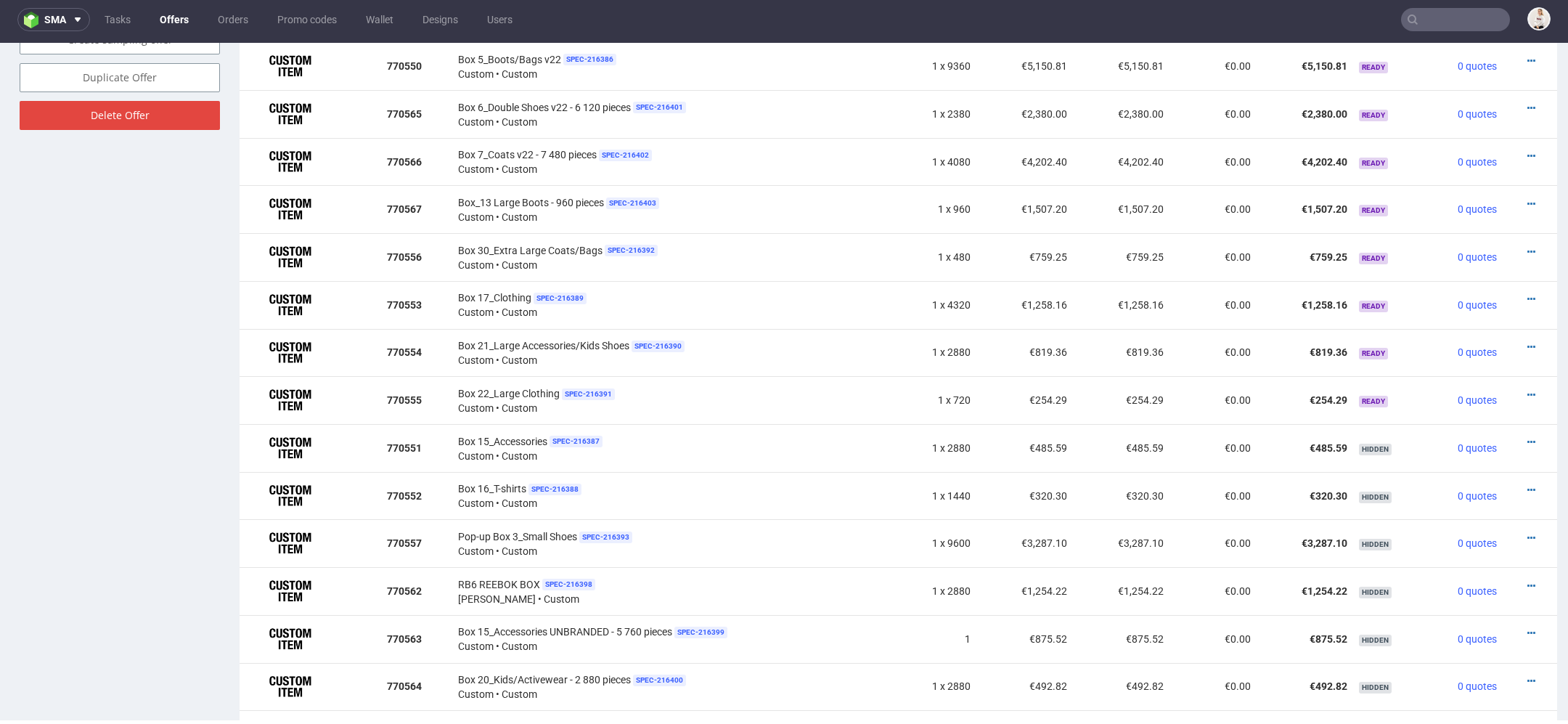
scroll to position [0, 0]
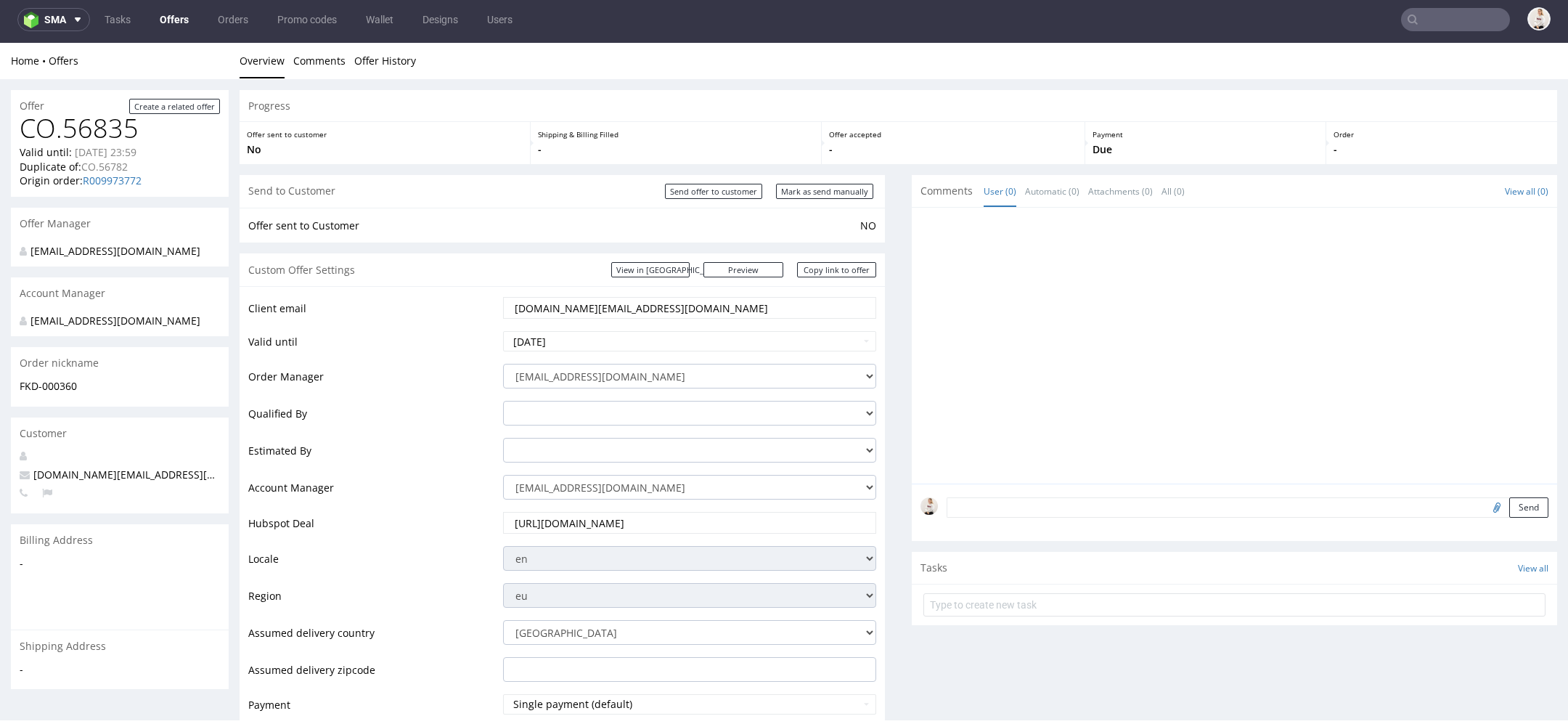
click at [1410, 13] on input "text" at bounding box center [1455, 19] width 109 height 23
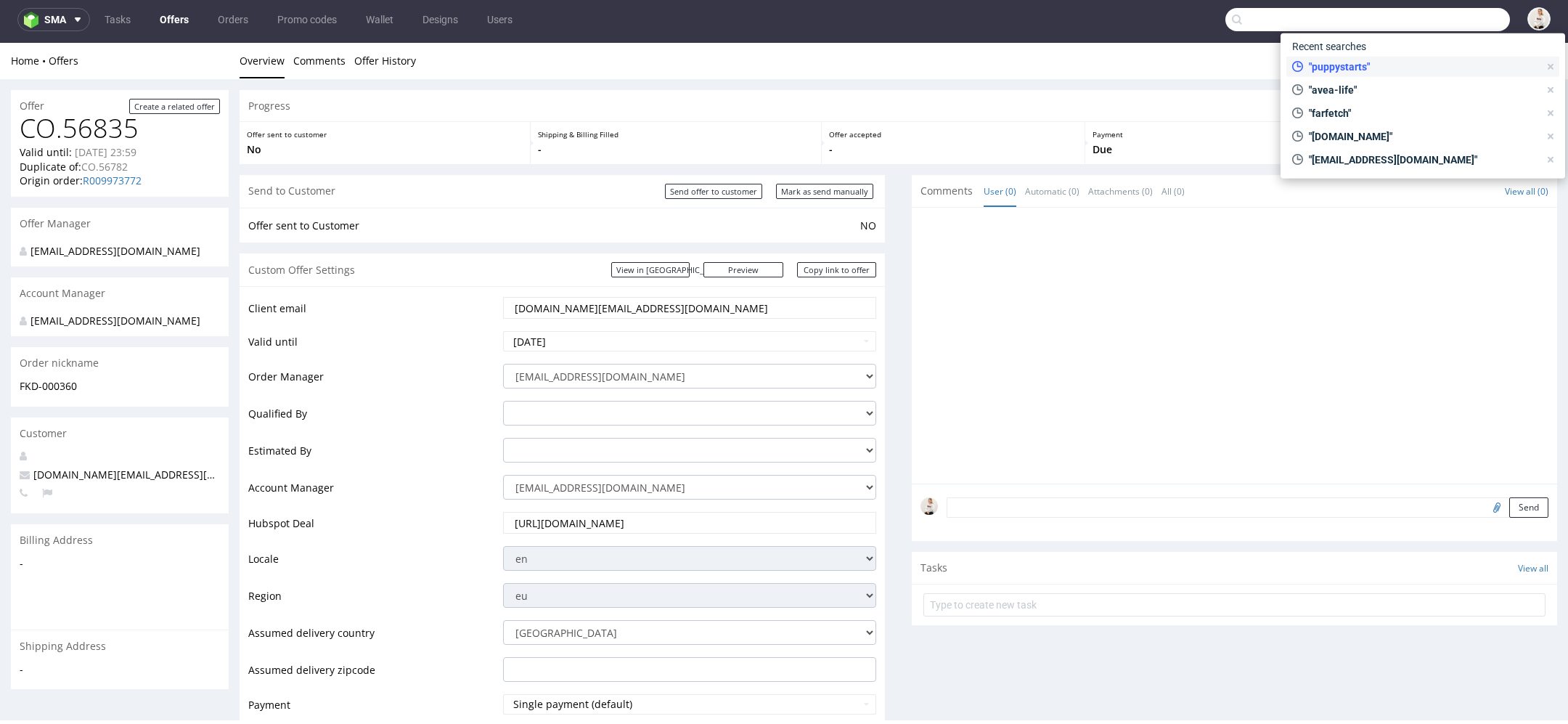
click at [1366, 65] on span ""puppystarts"" at bounding box center [1421, 67] width 236 height 14
type input "puppystarts"
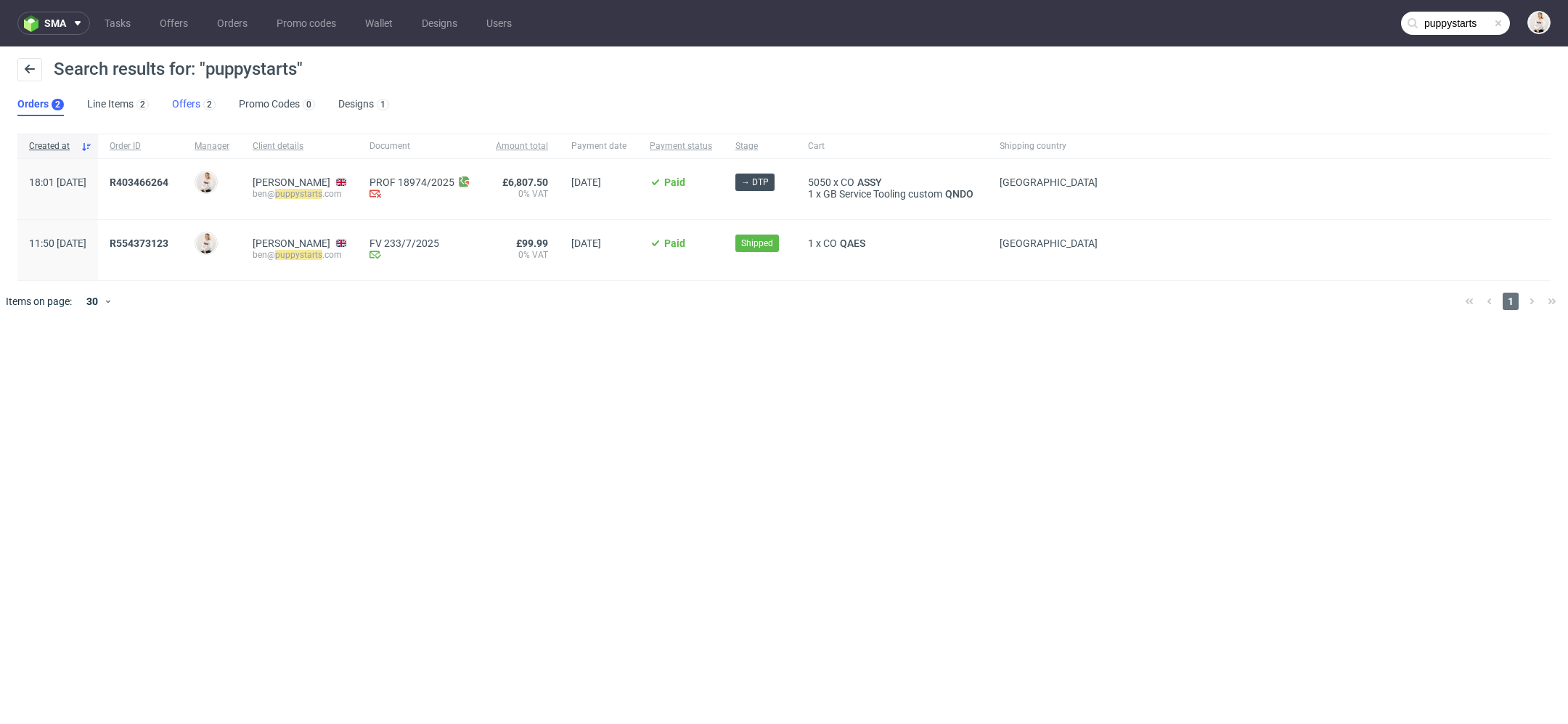
click at [188, 114] on link "Offers 2" at bounding box center [193, 105] width 43 height 23
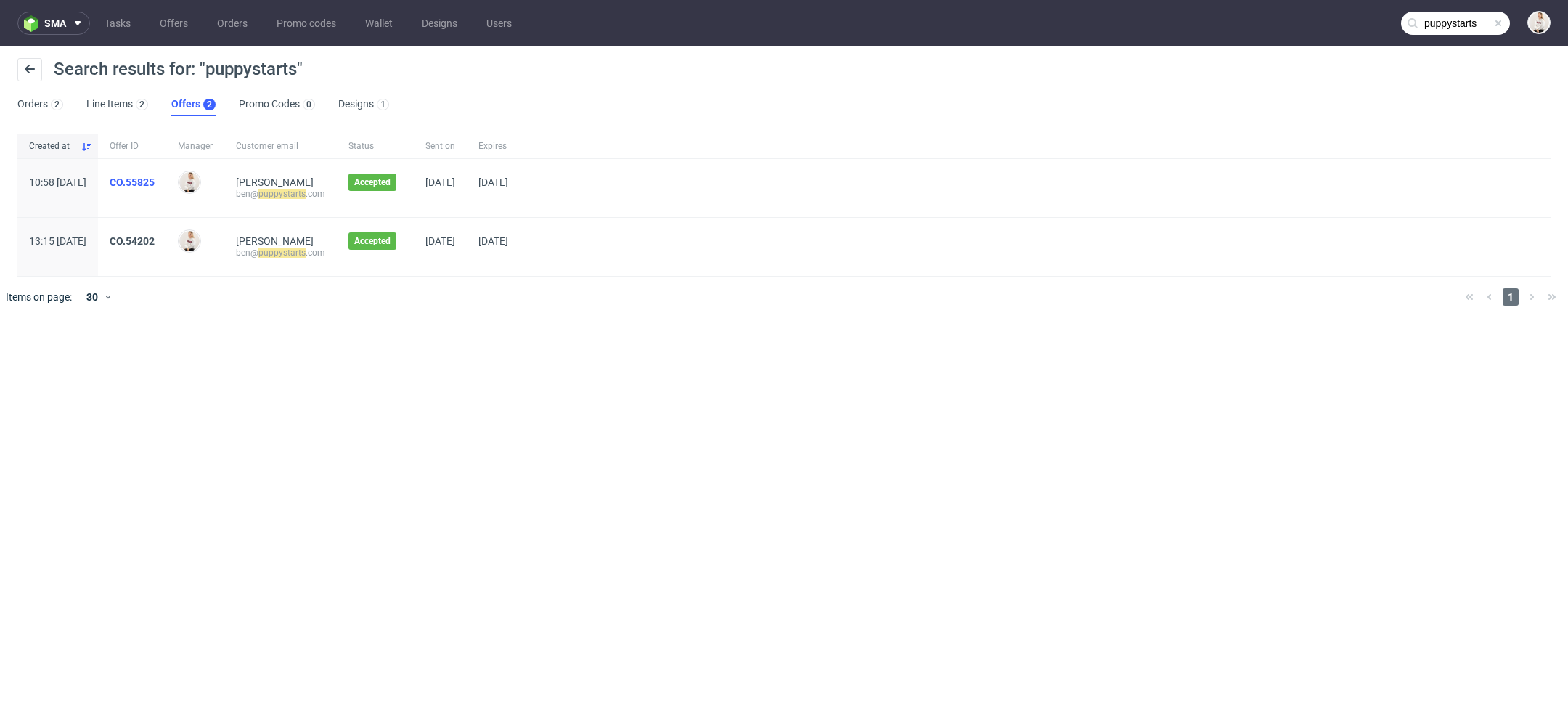
click at [155, 180] on link "CO.55825" at bounding box center [132, 181] width 45 height 11
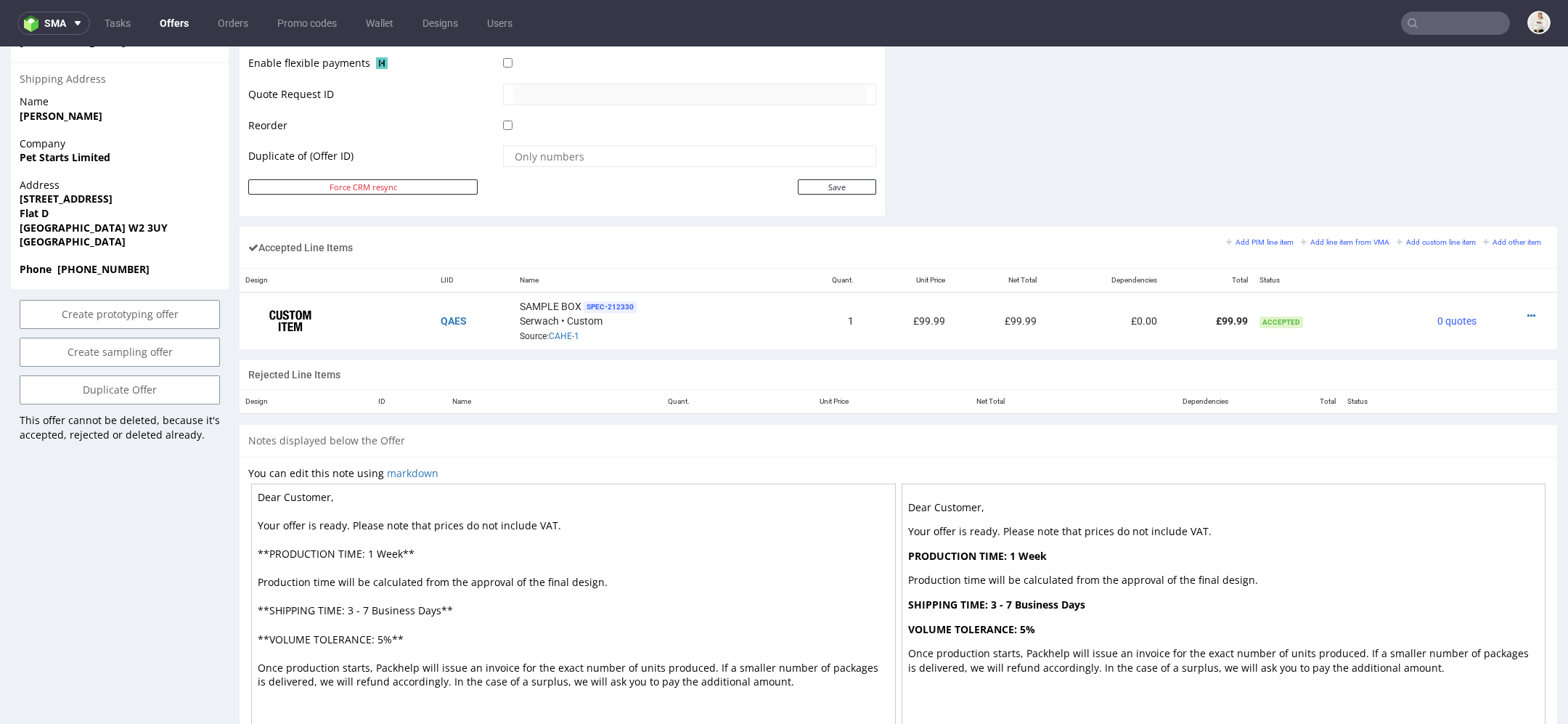
scroll to position [790, 0]
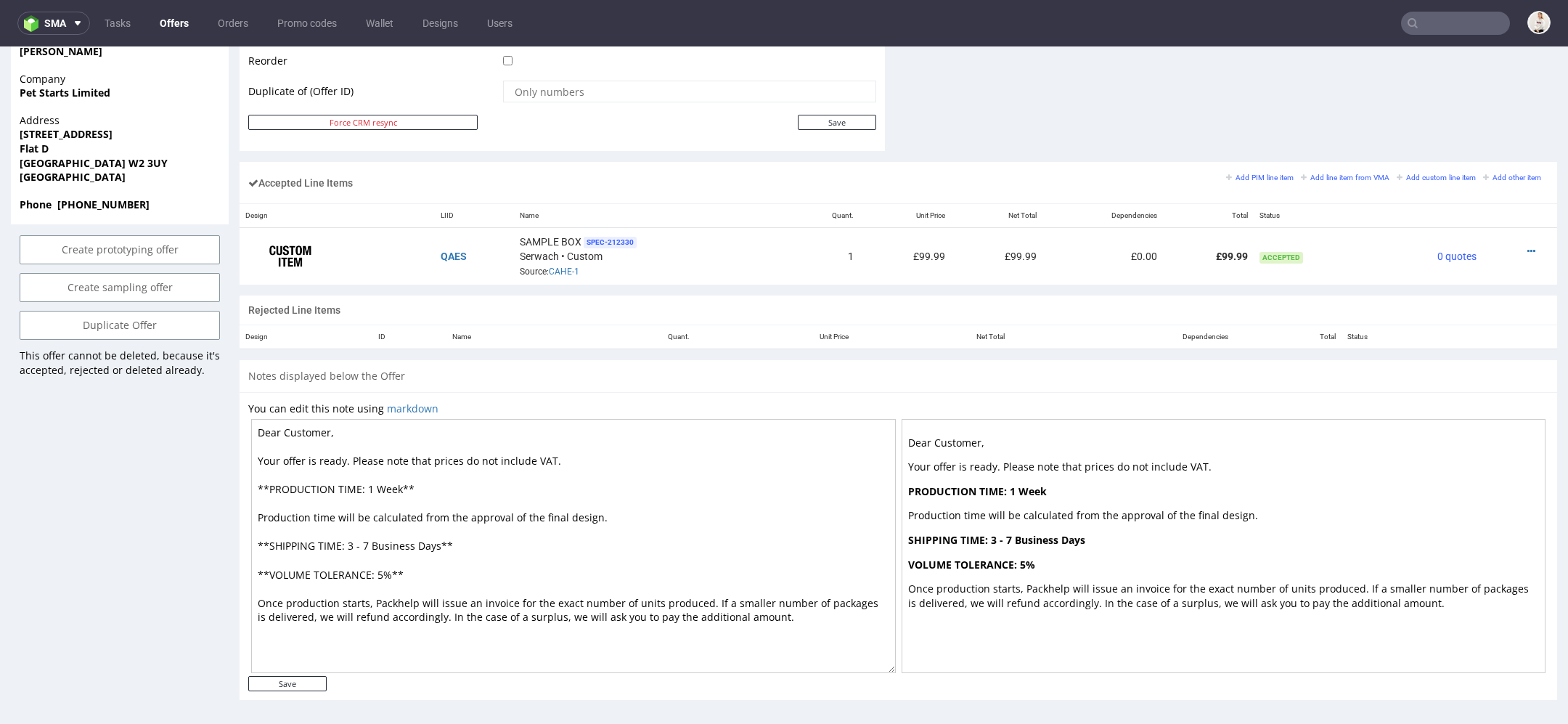
type input "puppystarts"
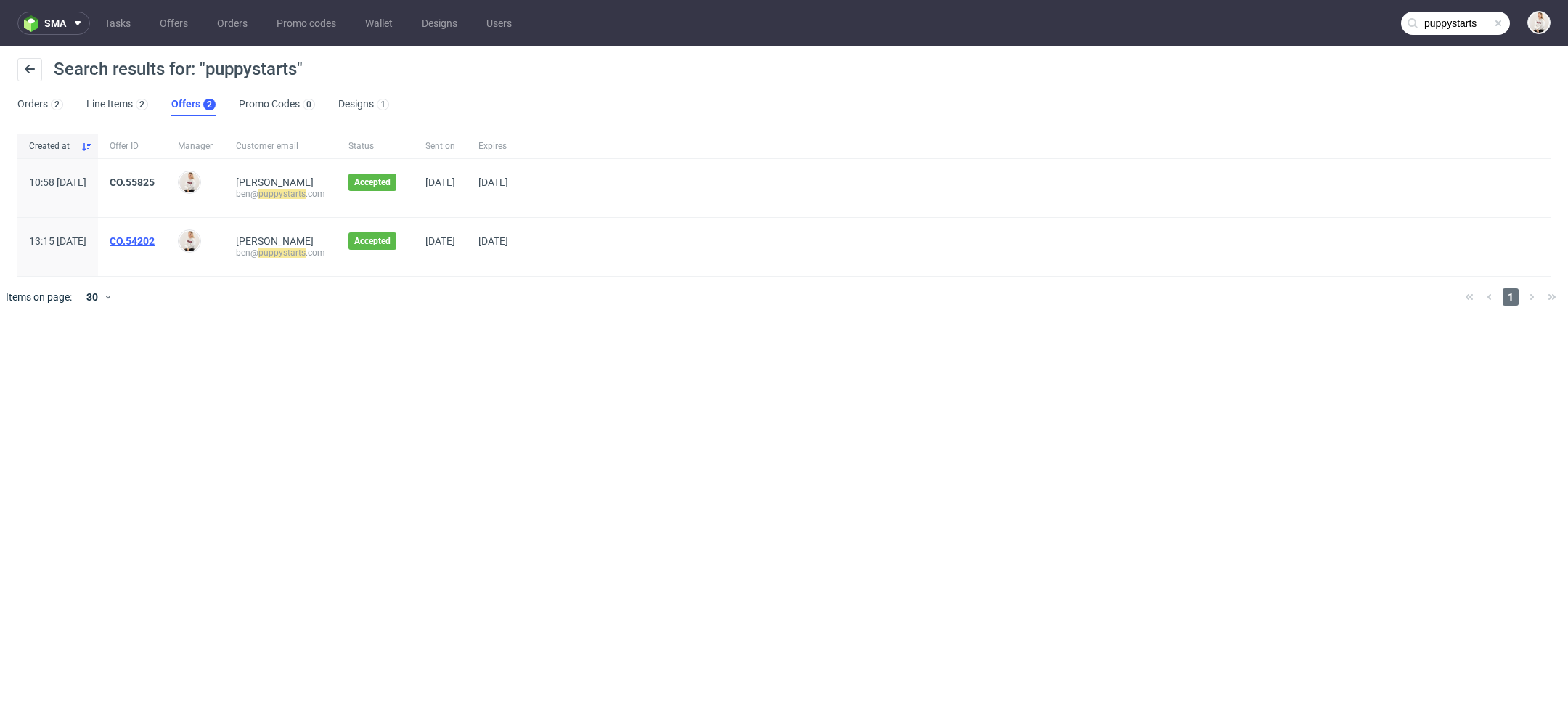
click at [155, 238] on link "CO.54202" at bounding box center [132, 240] width 45 height 11
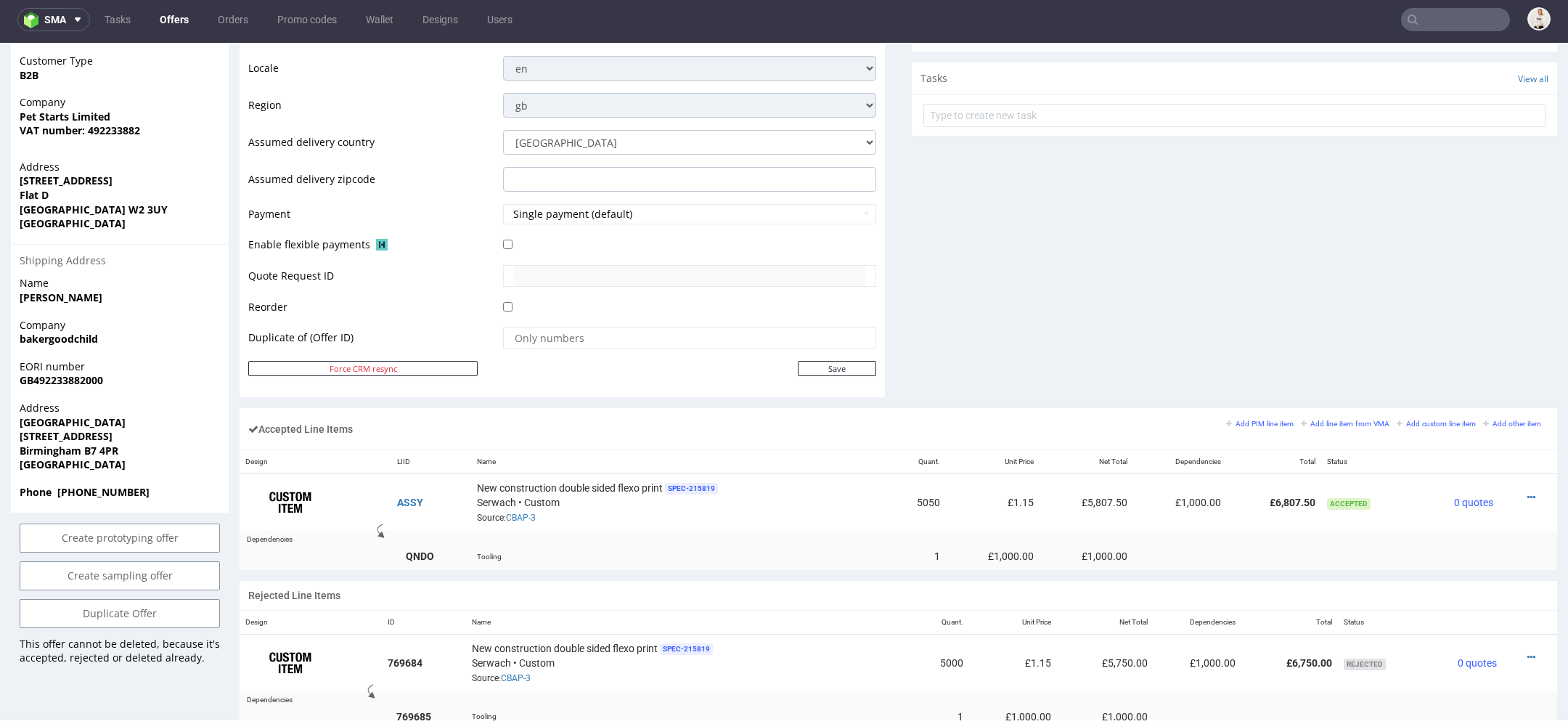
scroll to position [541, 0]
click at [1528, 494] on icon at bounding box center [1531, 497] width 8 height 11
click at [1447, 360] on span "Edit item price" at bounding box center [1471, 359] width 105 height 14
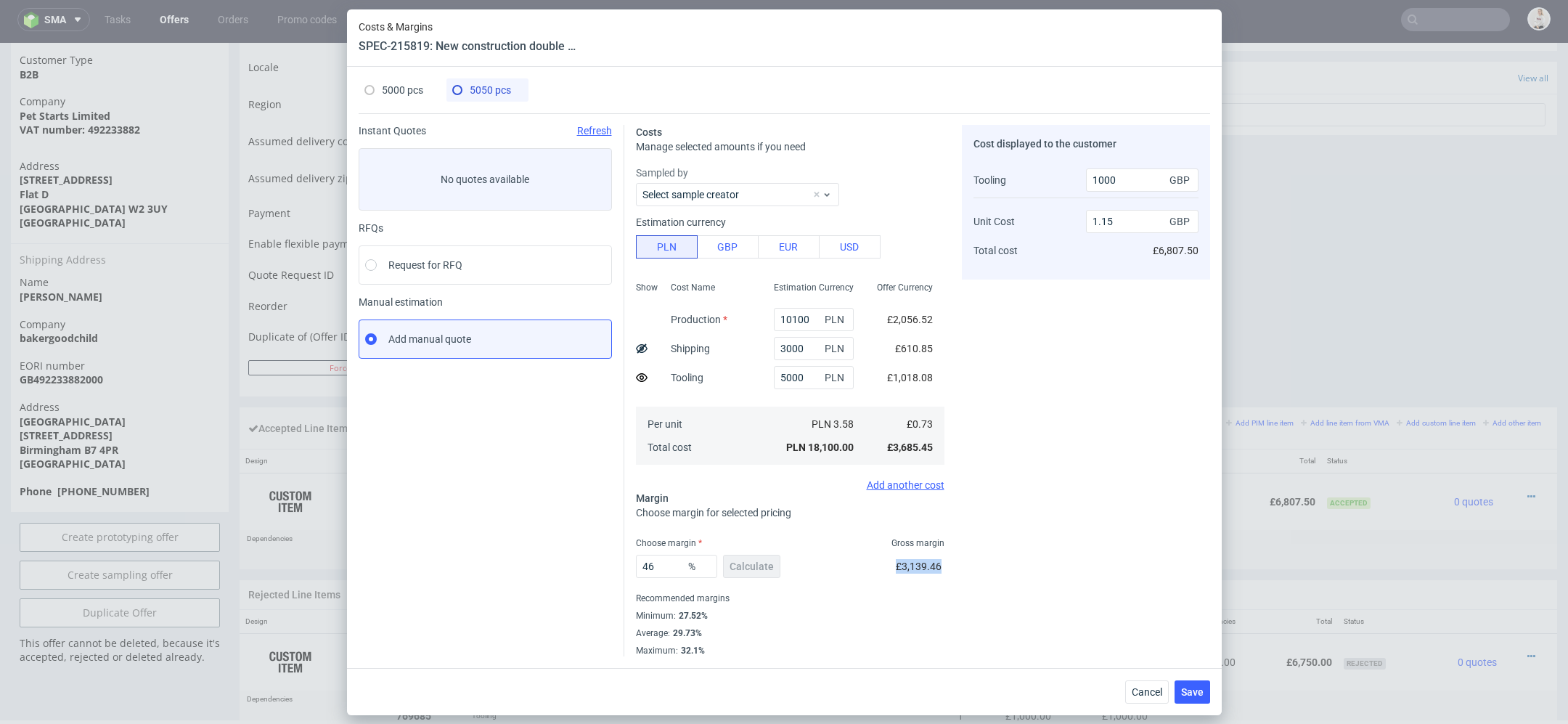
drag, startPoint x: 945, startPoint y: 572, endPoint x: 892, endPoint y: 572, distance: 53.0
click at [891, 572] on div "Costs Manage selected amounts if you need Sampled by Select sample creator Esti…" at bounding box center [917, 385] width 585 height 543
copy span "£3,139.46"
click at [1149, 688] on span "Cancel" at bounding box center [1147, 692] width 31 height 11
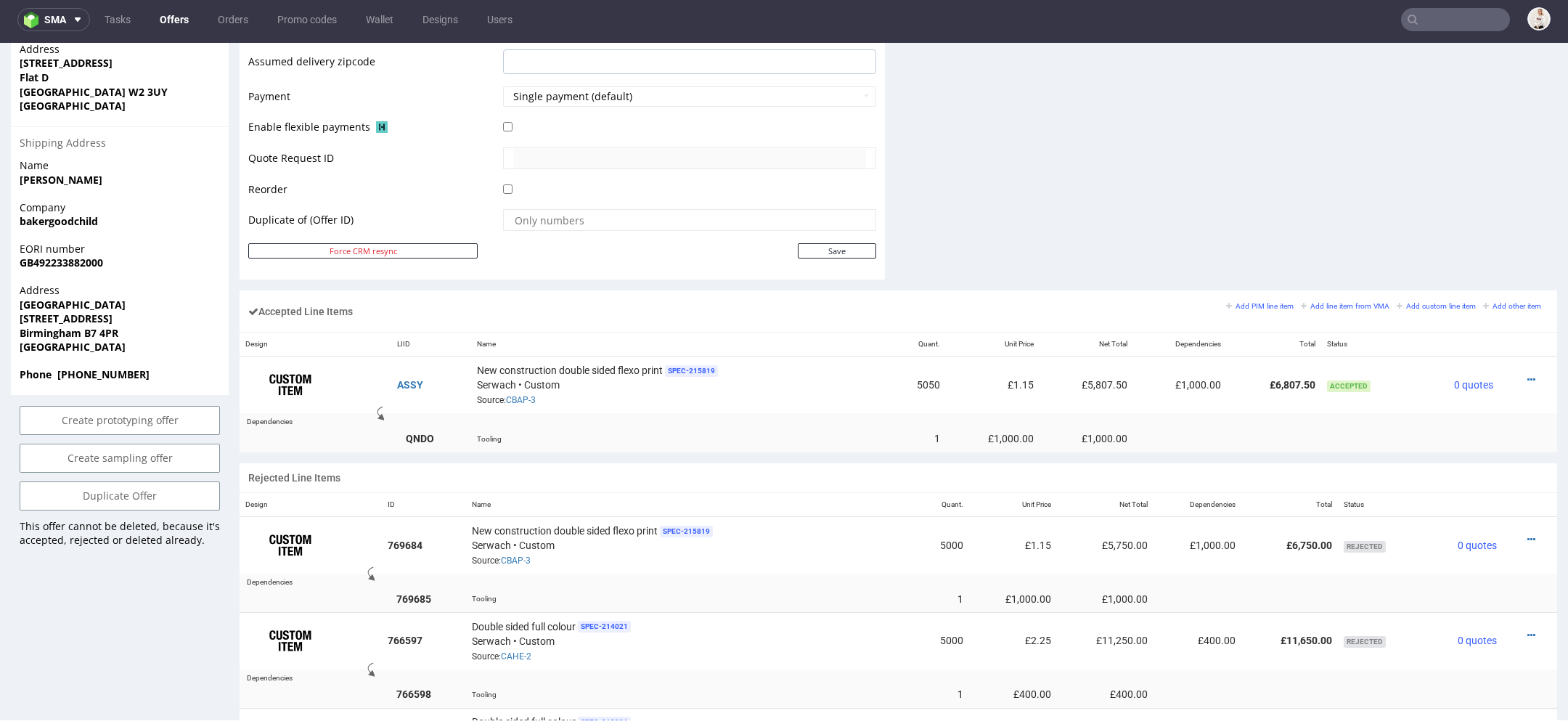
scroll to position [0, 0]
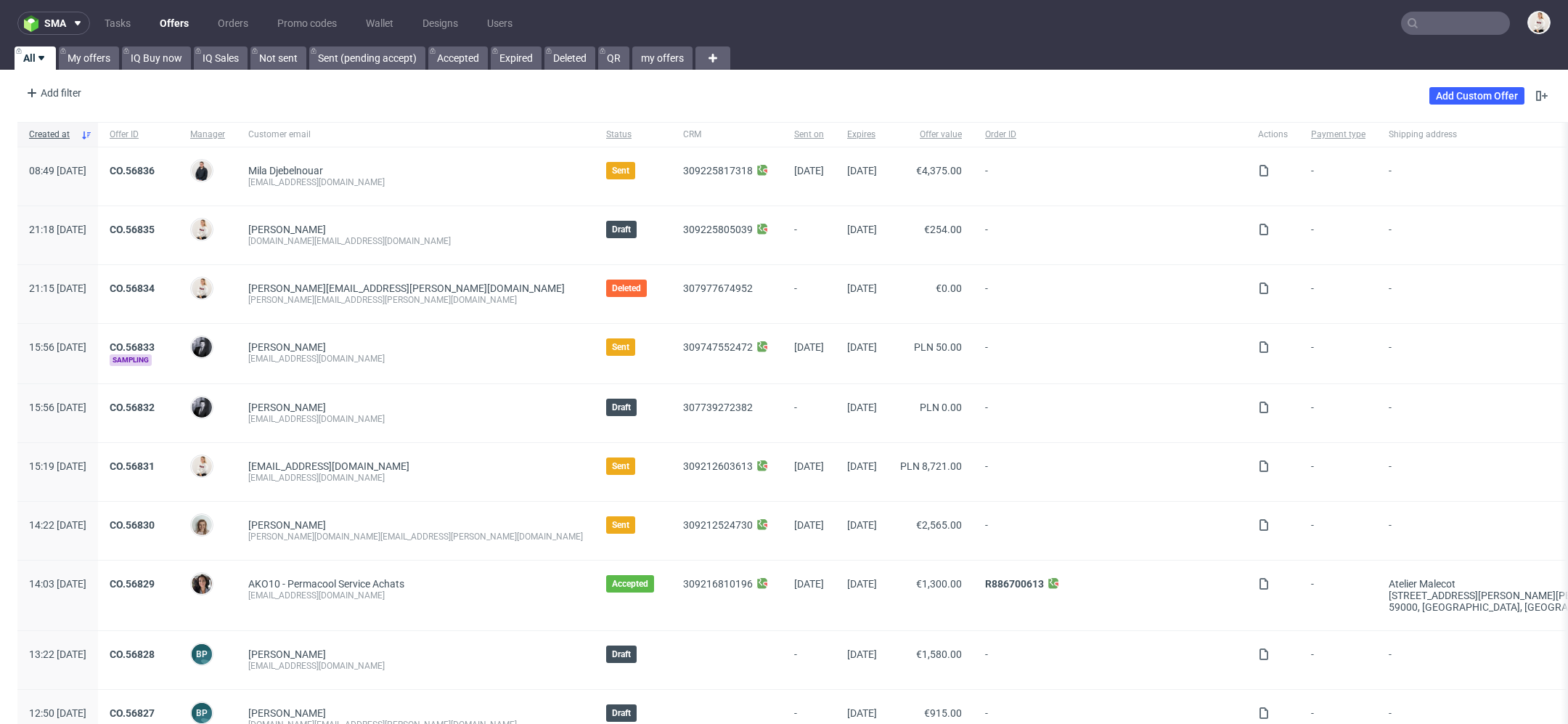
click at [1413, 27] on input "text" at bounding box center [1455, 23] width 109 height 23
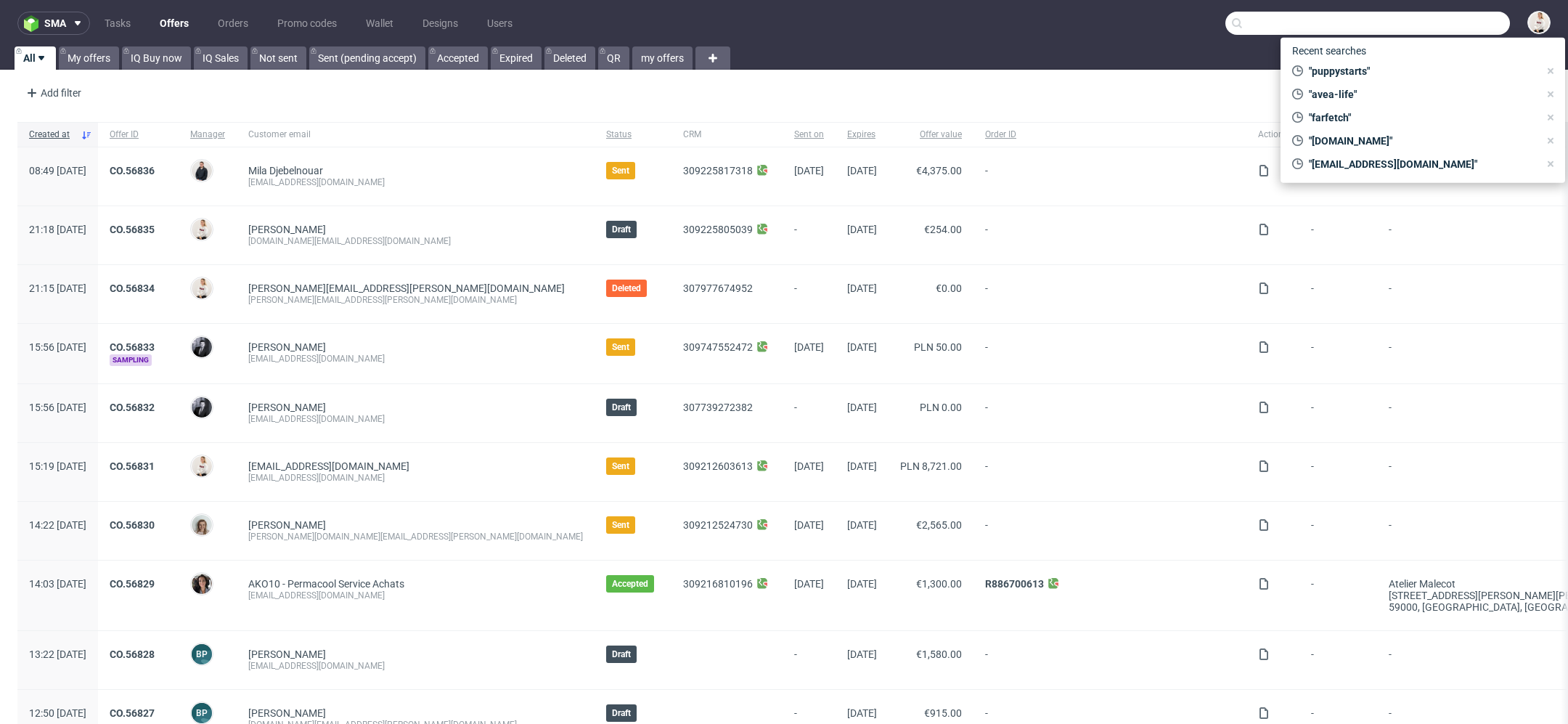
paste input "[EMAIL_ADDRESS][DOMAIN_NAME]"
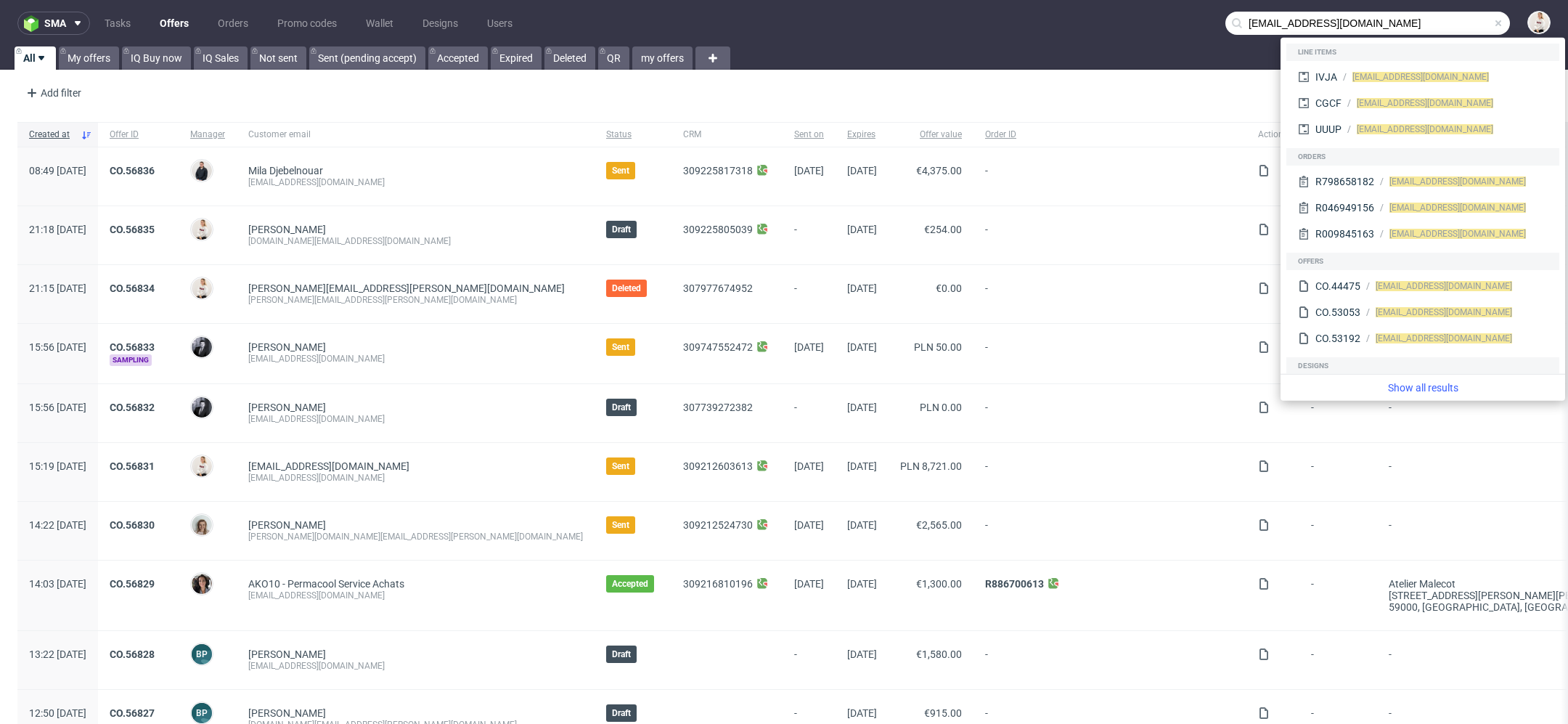
type input "[EMAIL_ADDRESS][DOMAIN_NAME]"
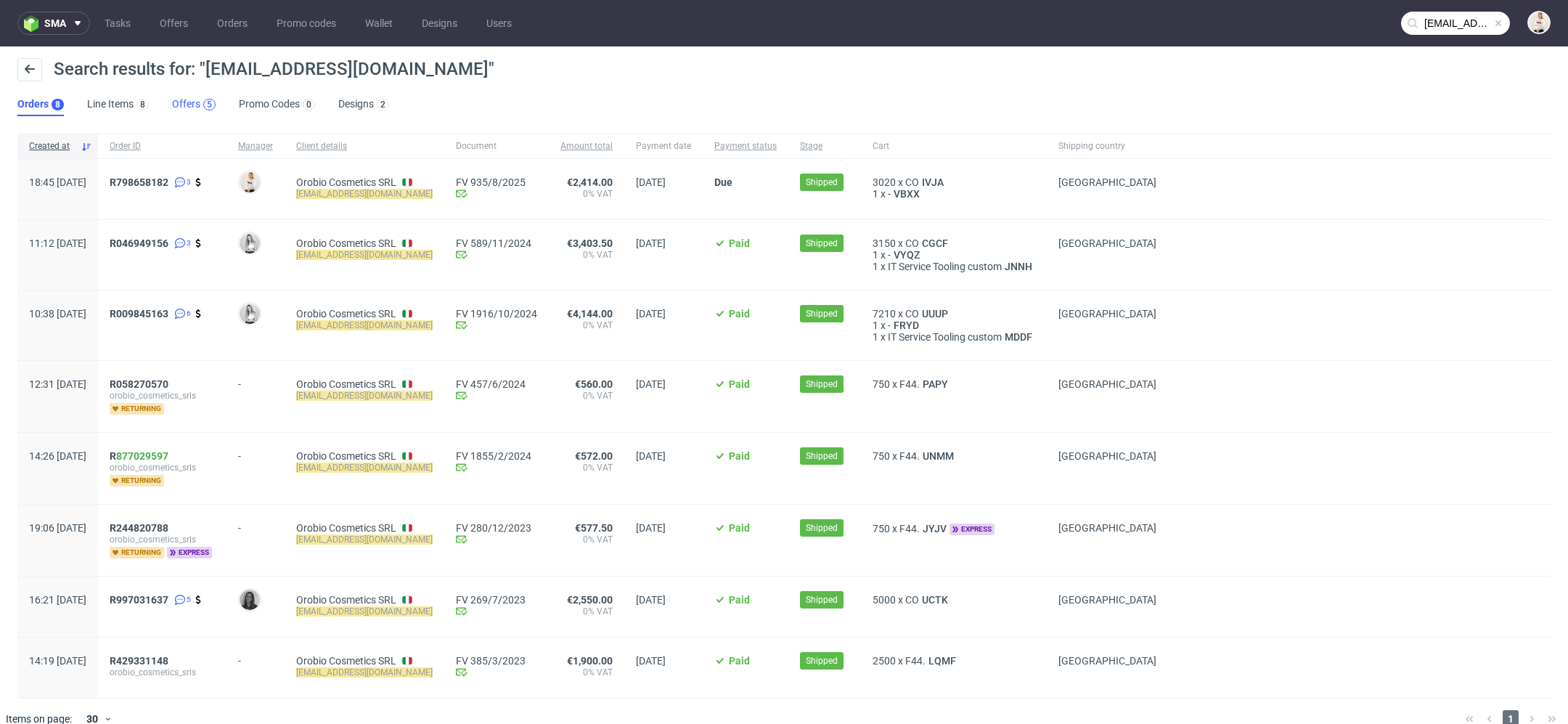
click at [204, 101] on div "5" at bounding box center [210, 104] width 12 height 11
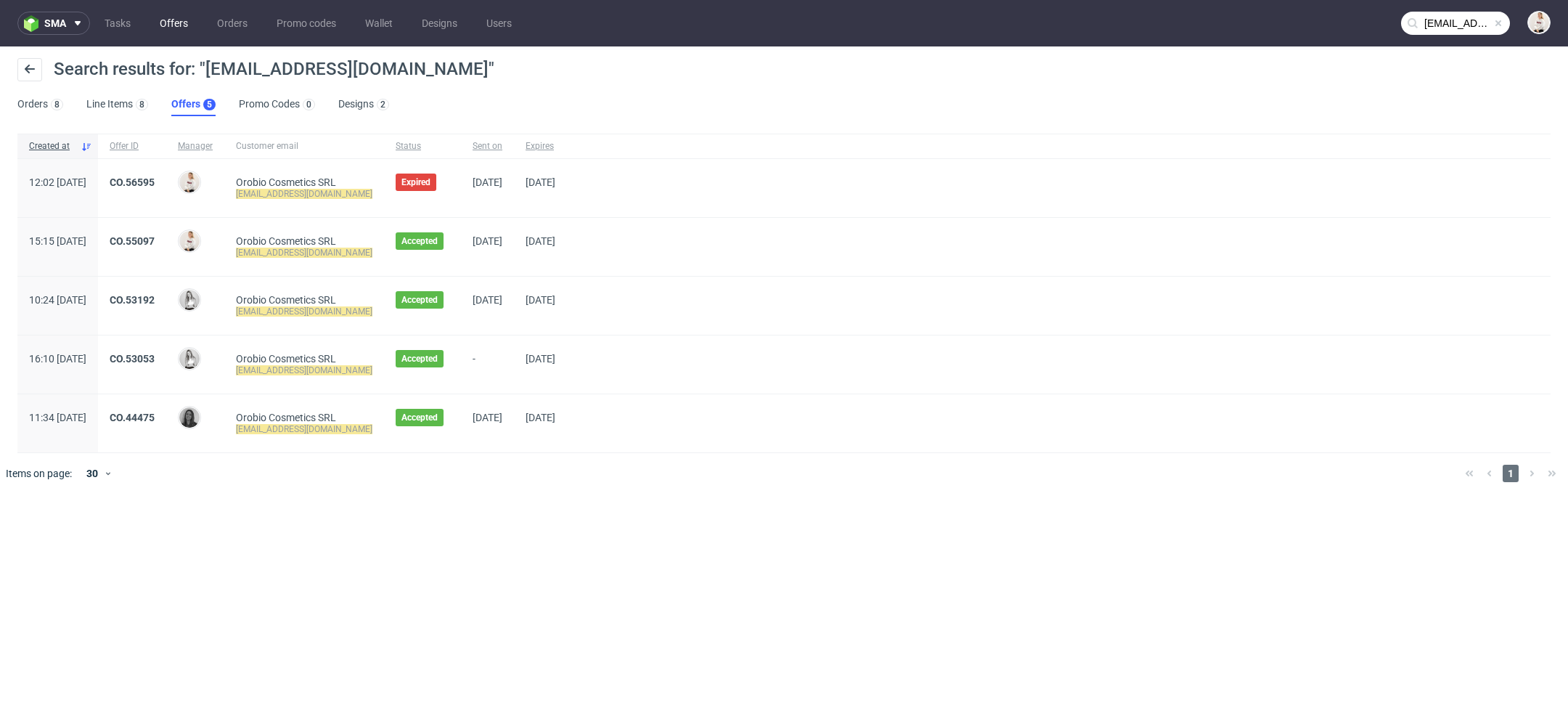
click at [159, 21] on link "Offers" at bounding box center [174, 23] width 46 height 23
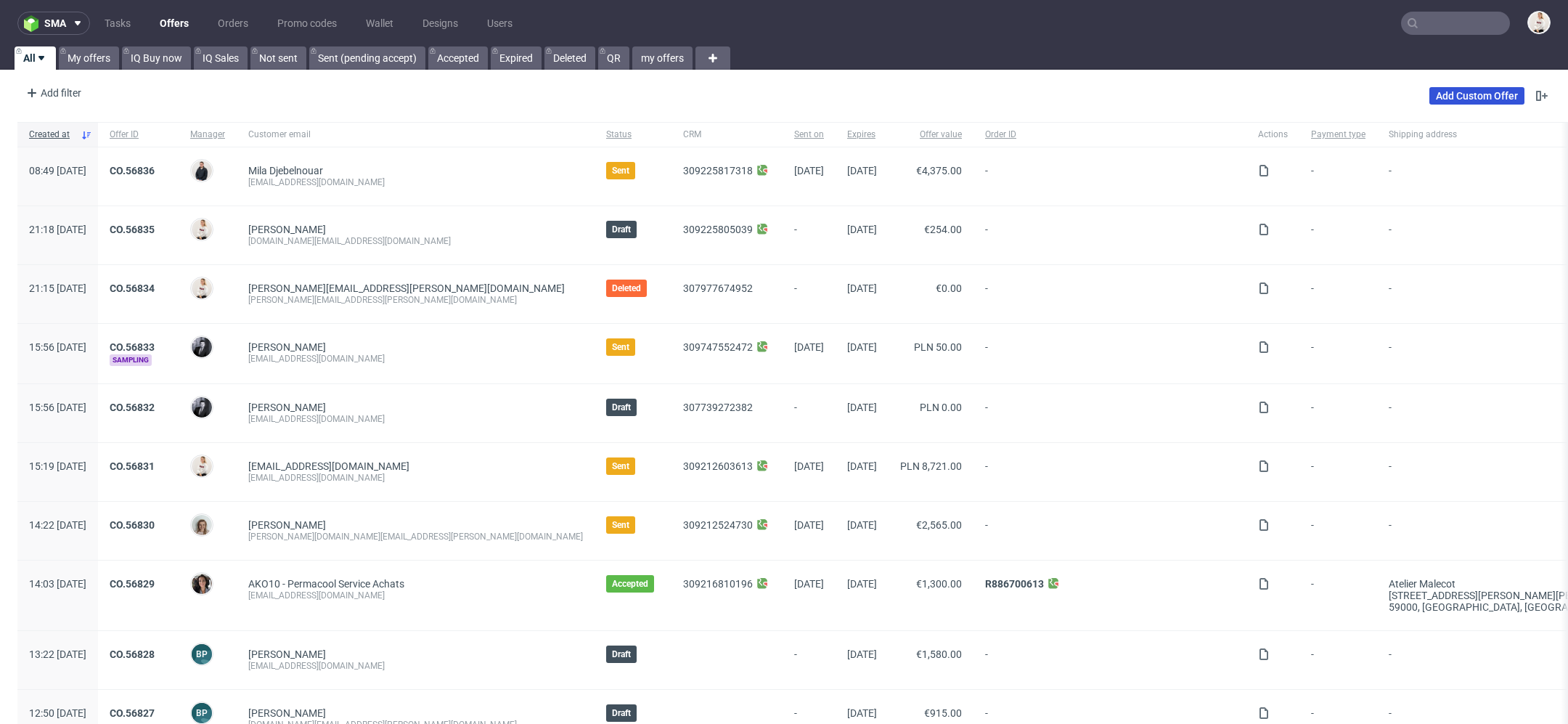
click at [1442, 98] on link "Add Custom Offer" at bounding box center [1477, 96] width 95 height 18
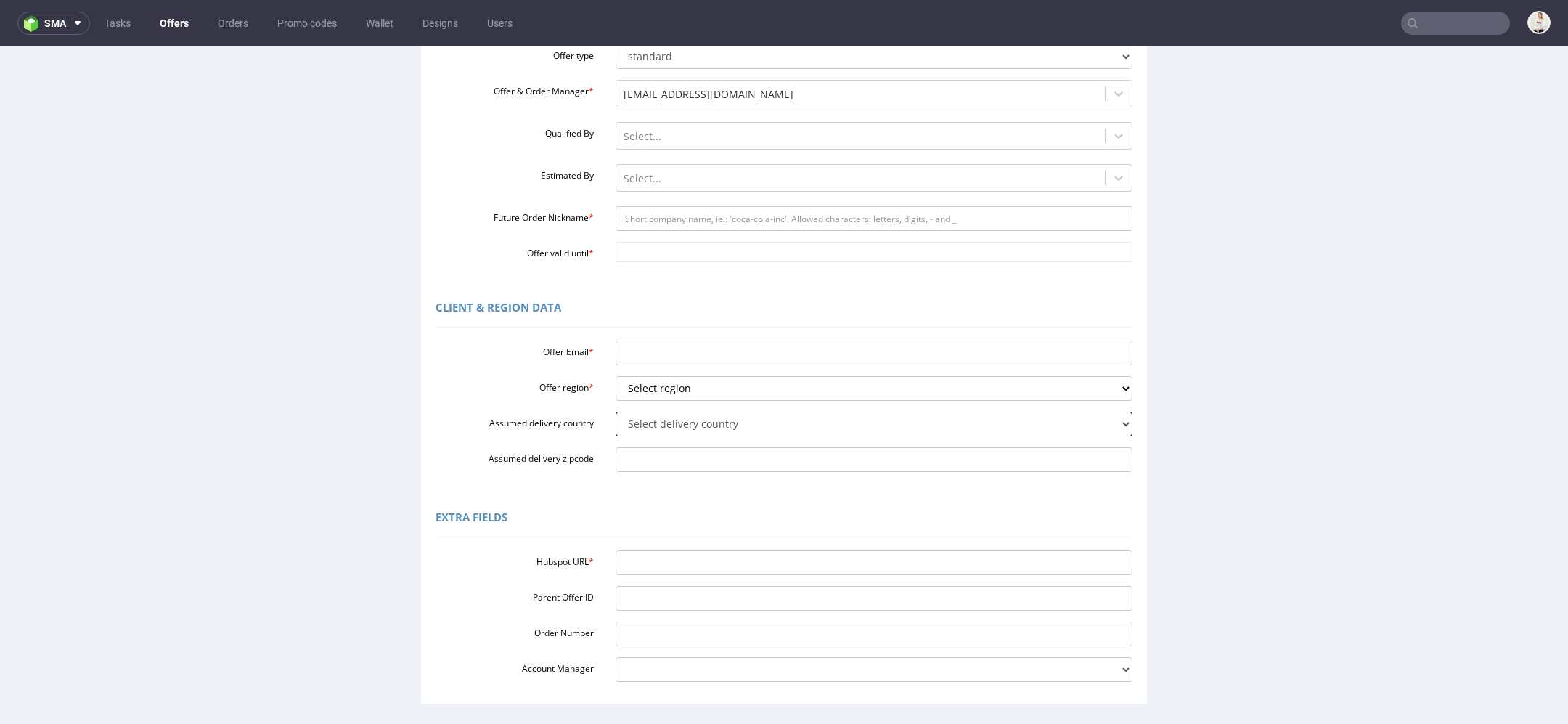
scroll to position [189, 0]
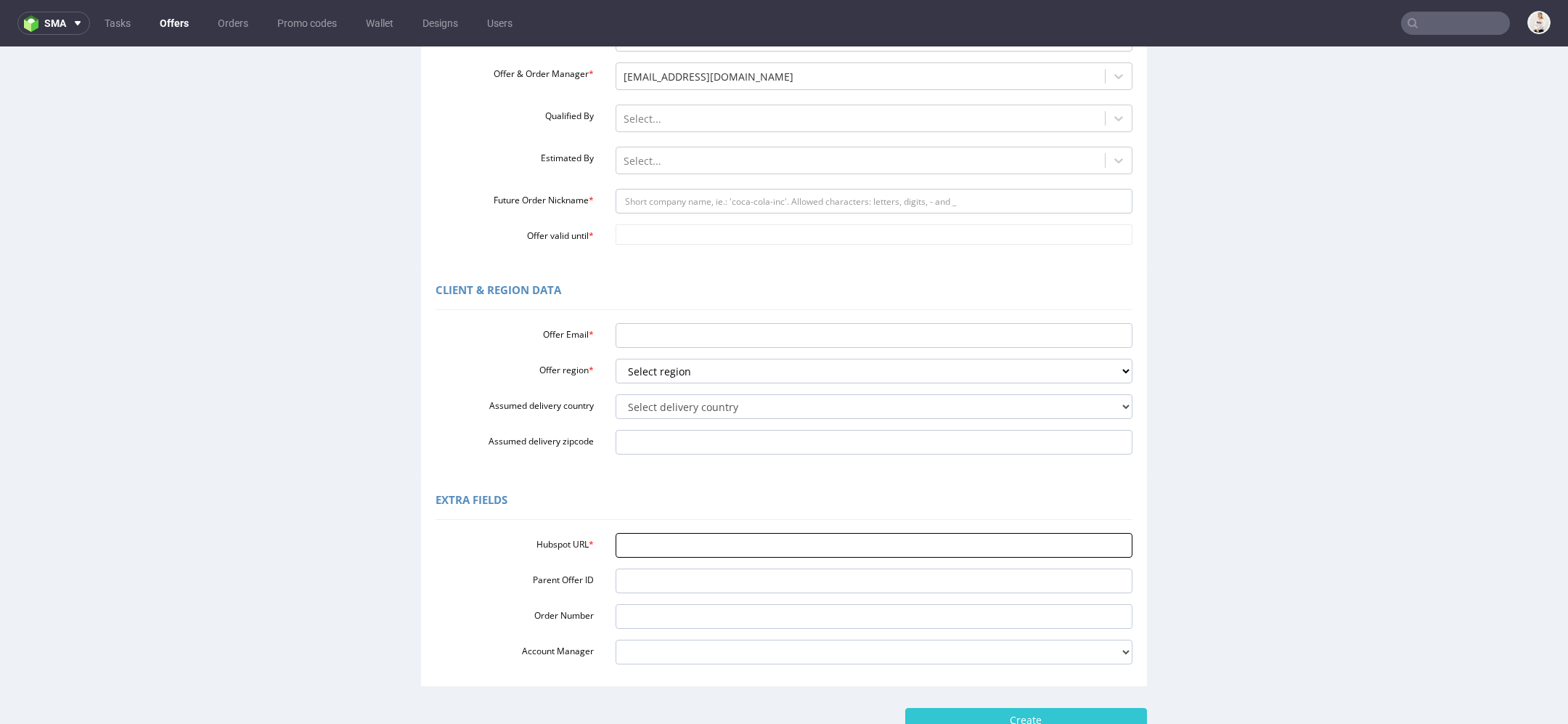
click at [714, 553] on input "Hubspot URL *" at bounding box center [874, 545] width 518 height 25
paste input "[URL][DOMAIN_NAME]"
type input "[URL][DOMAIN_NAME]"
click at [601, 467] on div "Client & Region data Offer Email * Offer region * Select region eu gb de pl fr …" at bounding box center [784, 372] width 726 height 210
click at [698, 203] on input "Future Order Nickname *" at bounding box center [874, 201] width 518 height 25
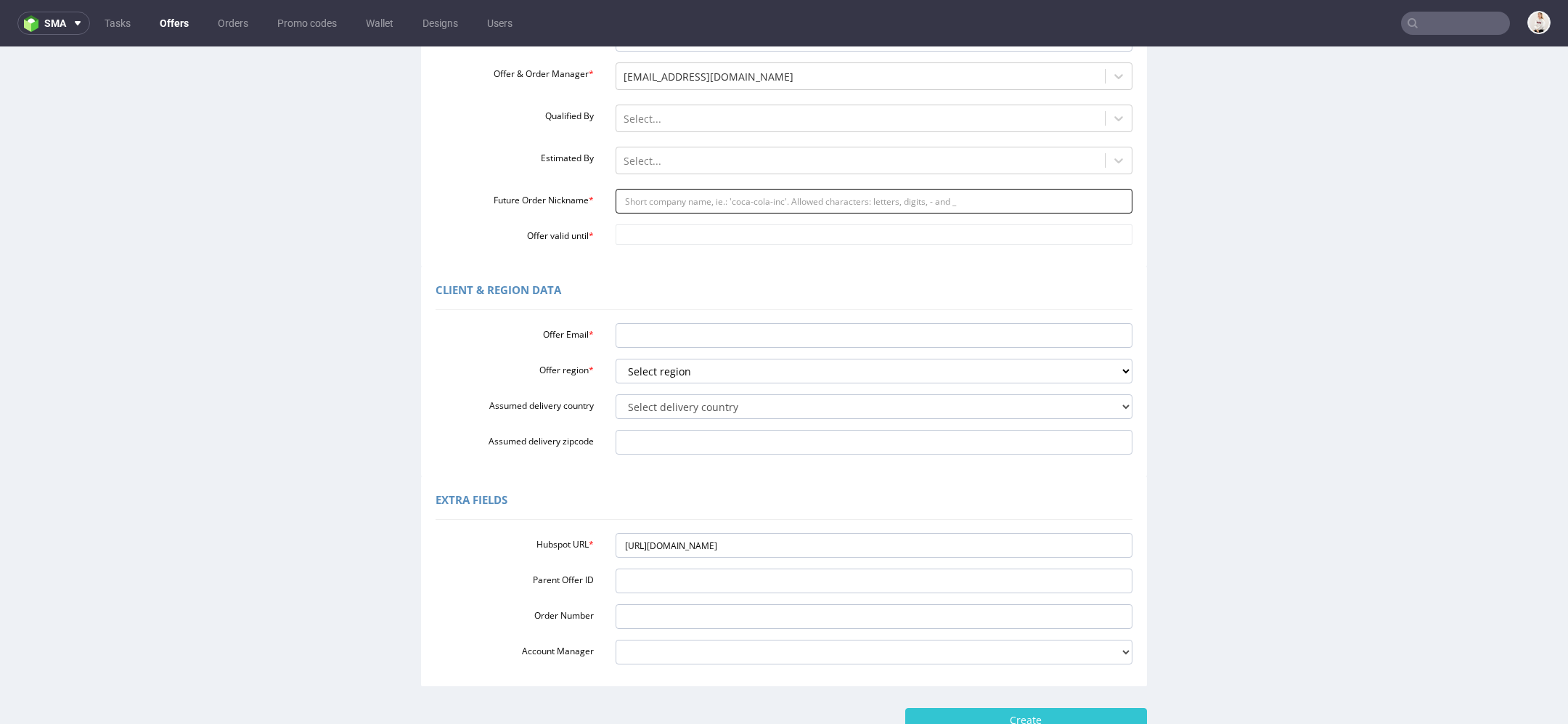
paste input "direzioneorobiocosmeticscom"
type input "direzioneorobiocosmeticscom"
click at [693, 225] on input "Offer valid until *" at bounding box center [874, 234] width 518 height 20
click at [687, 379] on td "24" at bounding box center [688, 376] width 23 height 22
type input "[DATE]"
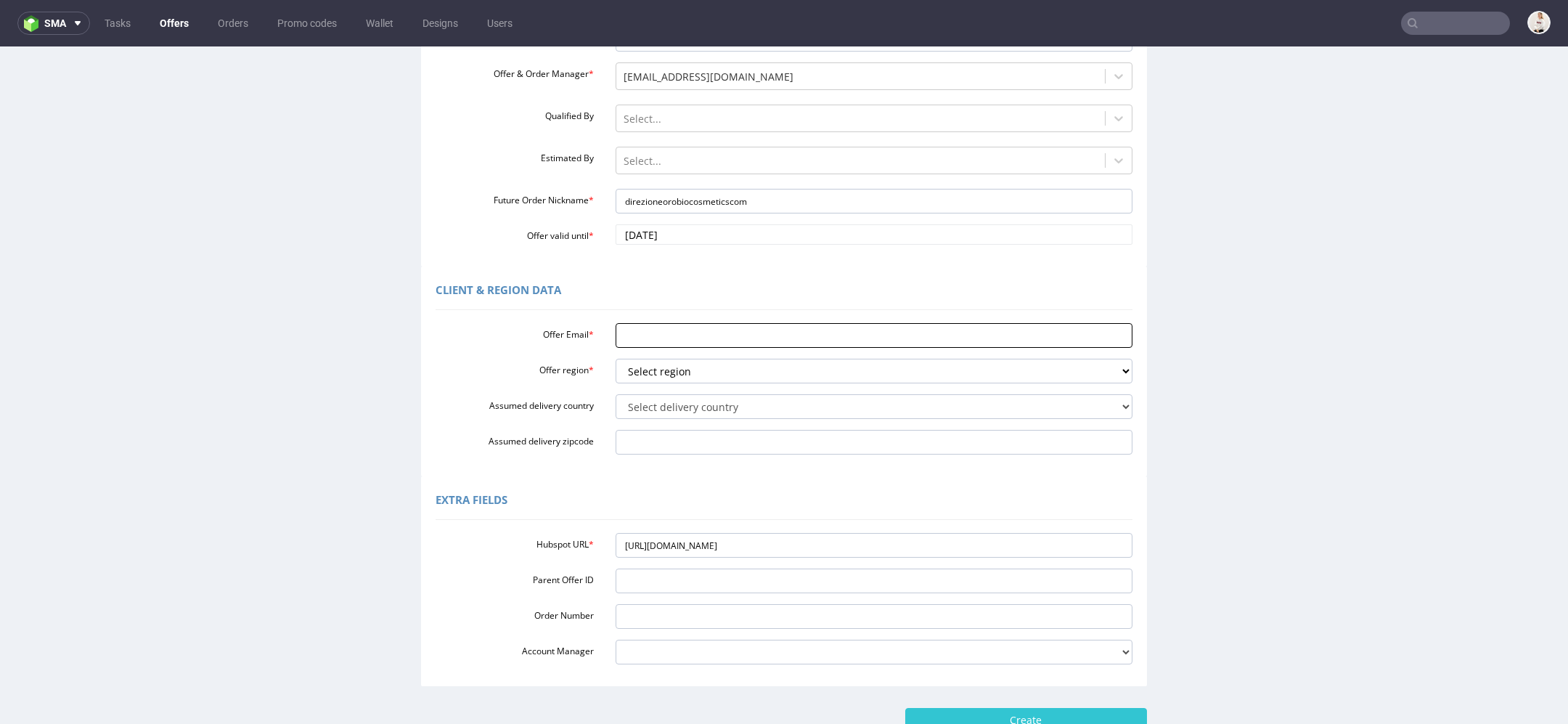
click at [667, 333] on input "Offer Email *" at bounding box center [874, 336] width 518 height 25
paste input "[EMAIL_ADDRESS][DOMAIN_NAME]"
type input "[EMAIL_ADDRESS][DOMAIN_NAME]"
click at [660, 375] on select "Select region eu gb de pl fr it es" at bounding box center [874, 371] width 518 height 25
select select "eu"
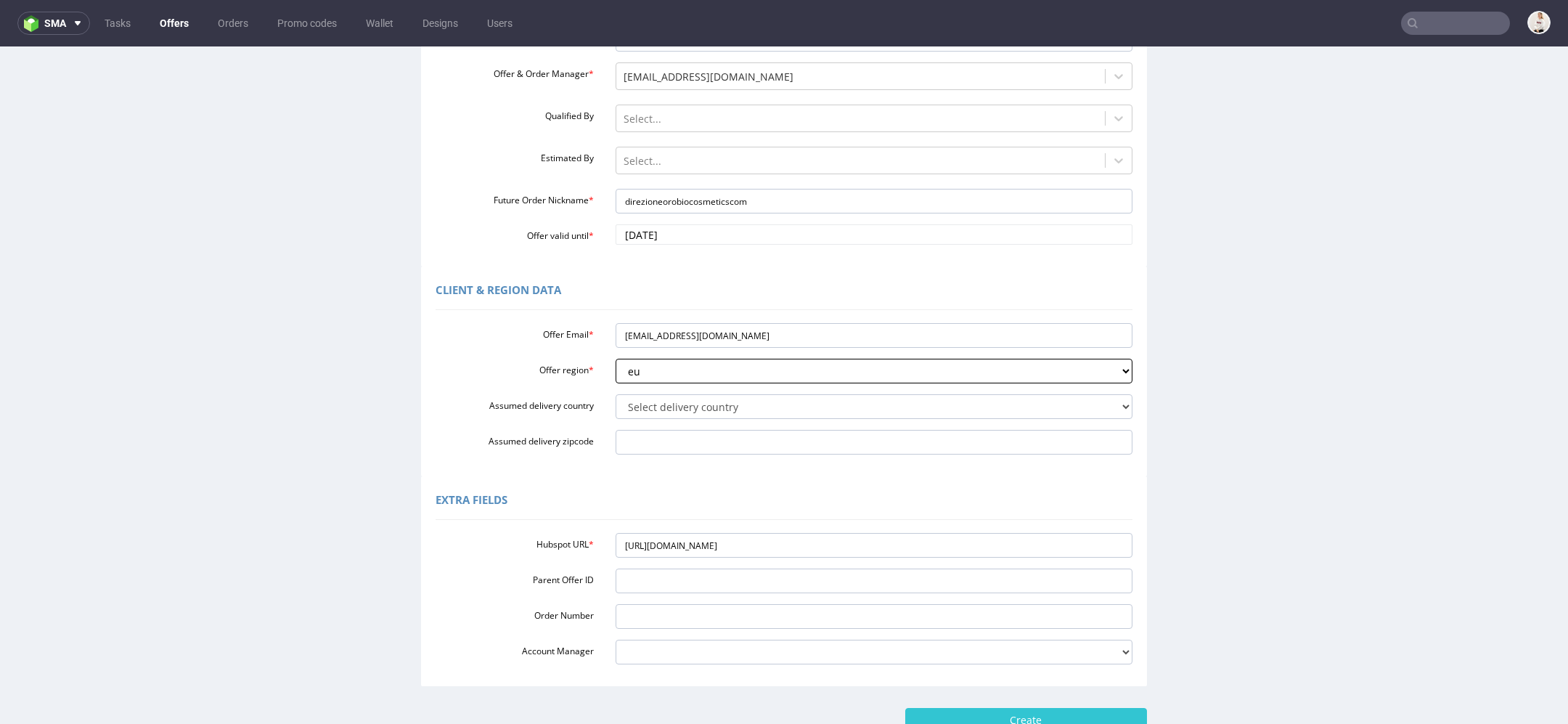
click at [615, 358] on select "Select region eu gb de pl fr it es" at bounding box center [874, 371] width 518 height 25
click at [651, 408] on select "Select delivery country [GEOGRAPHIC_DATA] [GEOGRAPHIC_DATA] [GEOGRAPHIC_DATA] […" at bounding box center [874, 407] width 518 height 25
select select "110"
click at [615, 395] on select "Select delivery country [GEOGRAPHIC_DATA] [GEOGRAPHIC_DATA] [GEOGRAPHIC_DATA] […" at bounding box center [874, 407] width 518 height 25
click at [967, 713] on input "Create" at bounding box center [1026, 720] width 242 height 25
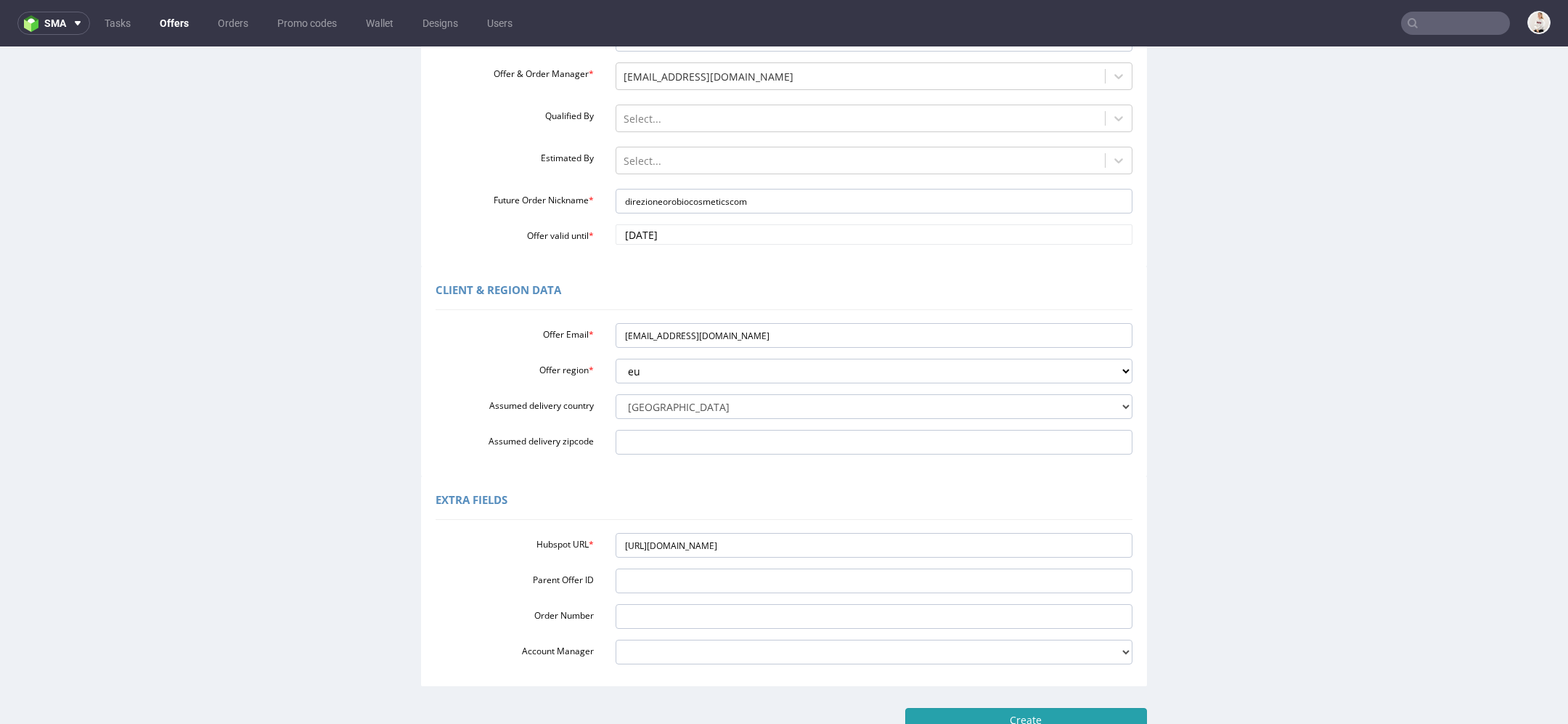
type input "Please wait..."
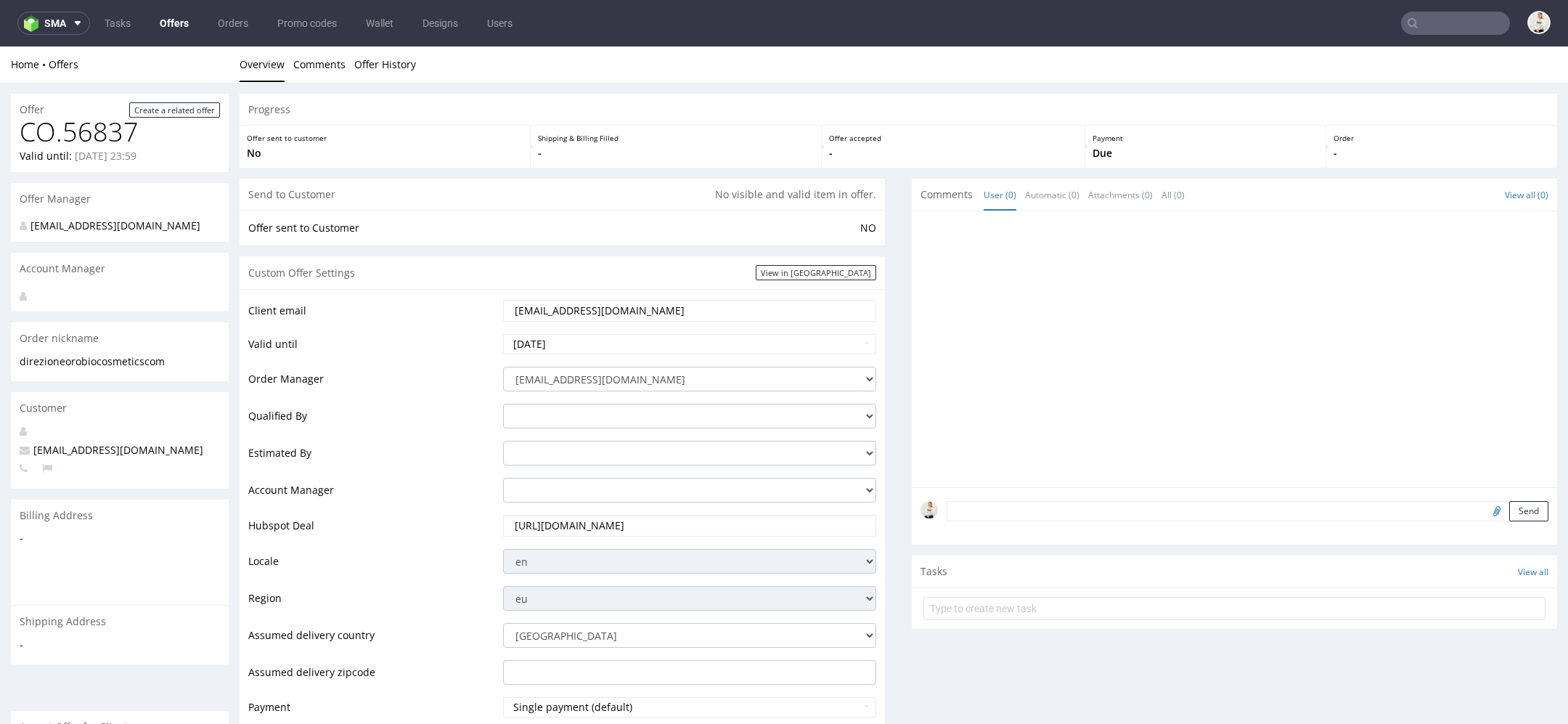
scroll to position [619, 0]
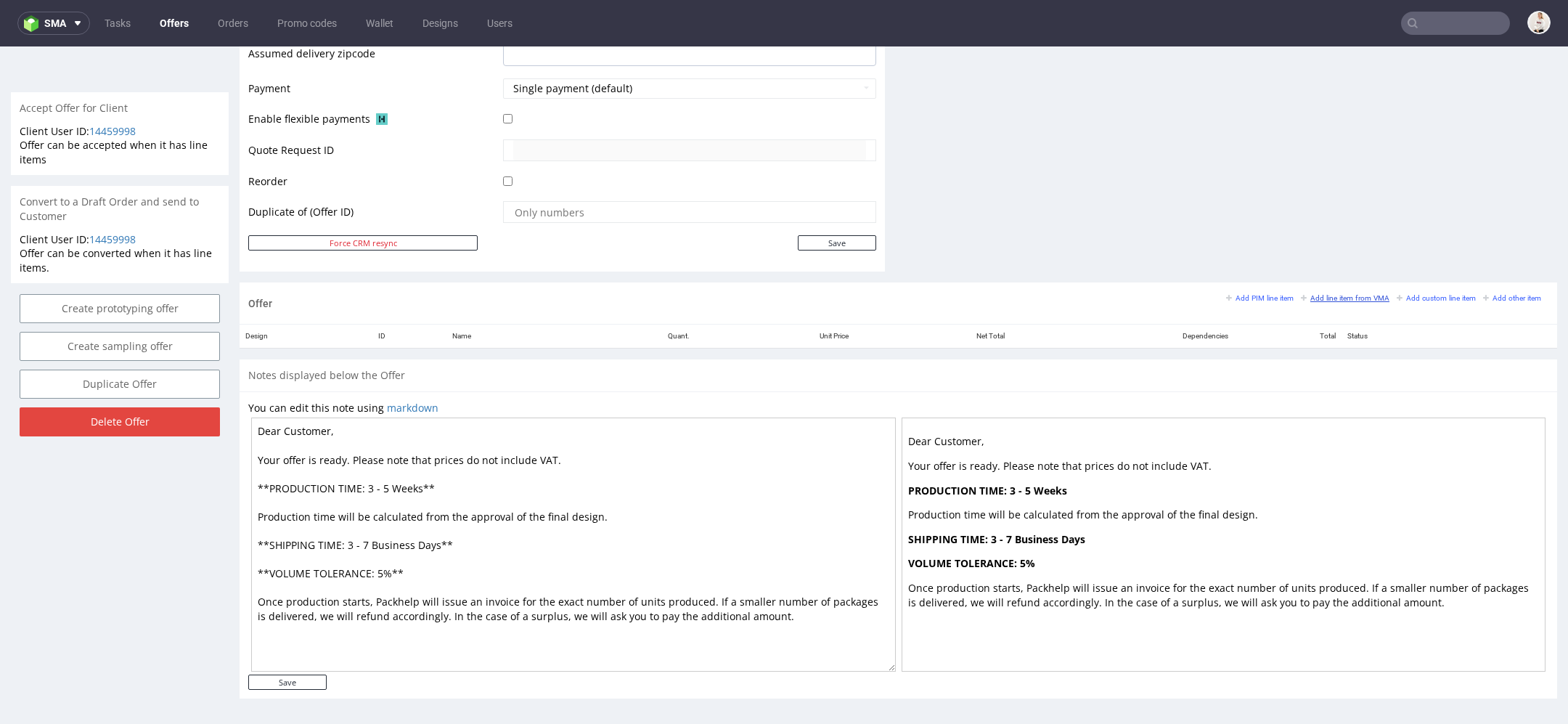
click at [1353, 299] on small "Add line item from VMA" at bounding box center [1345, 298] width 89 height 8
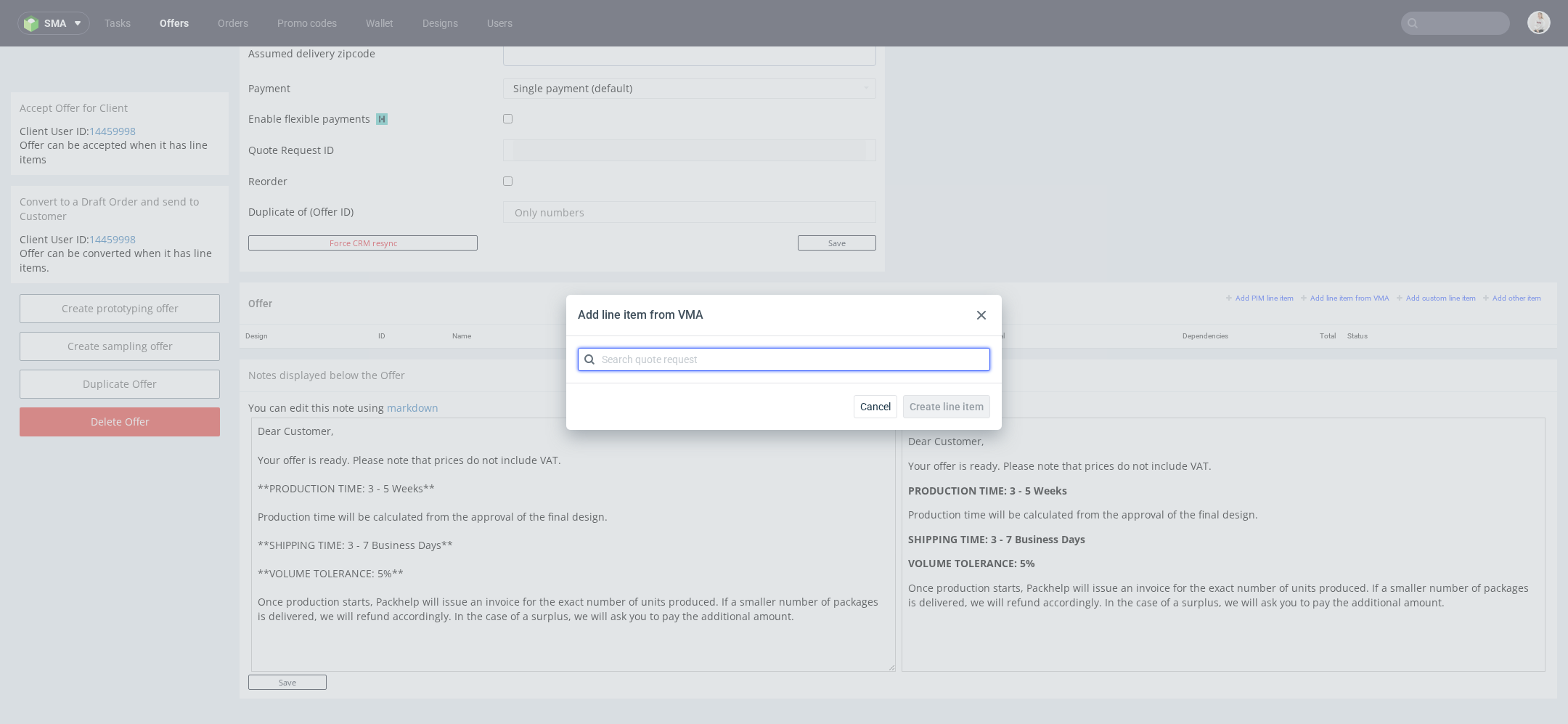
click at [818, 359] on input "text" at bounding box center [784, 359] width 412 height 23
paste input "[DEMOGRAPHIC_DATA]"
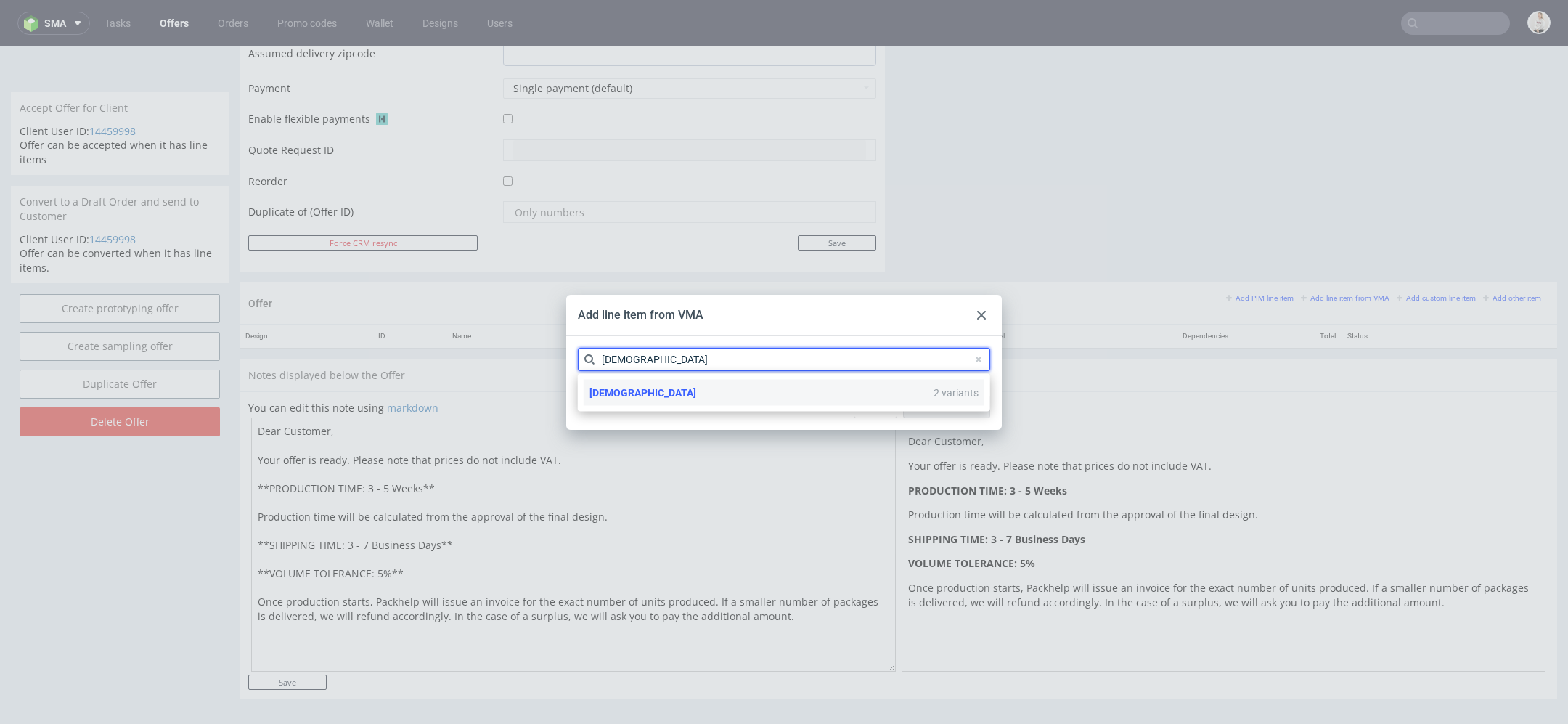
type input "[DEMOGRAPHIC_DATA]"
click at [784, 395] on div "[DEMOGRAPHIC_DATA] 2 variants" at bounding box center [784, 393] width 401 height 26
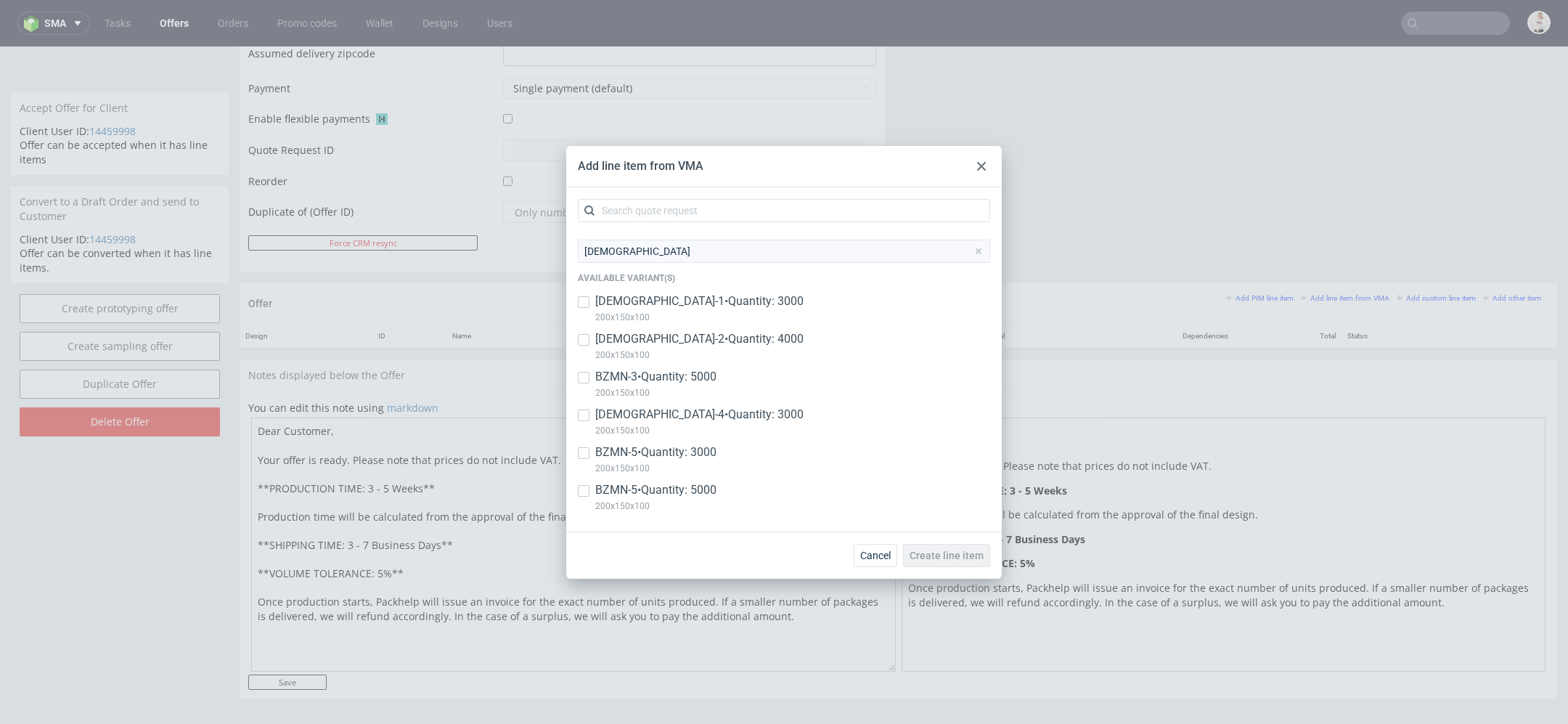
click at [710, 500] on p "200x150x100" at bounding box center [656, 506] width 121 height 16
checkbox input "true"
click at [681, 456] on p "BZMN-5 • Quantity: 3000" at bounding box center [656, 453] width 121 height 16
checkbox input "true"
click at [964, 558] on span "Create line item" at bounding box center [946, 556] width 74 height 11
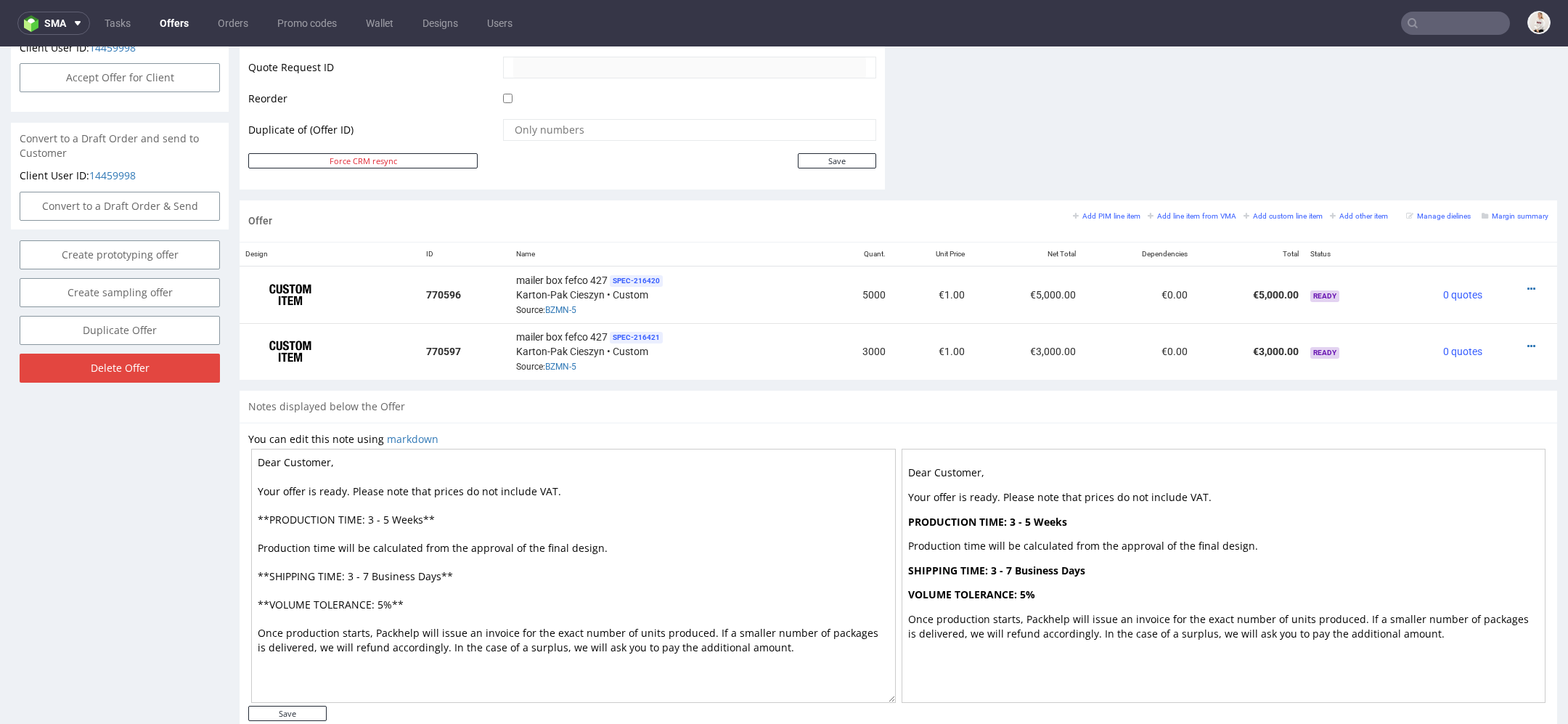
scroll to position [733, 0]
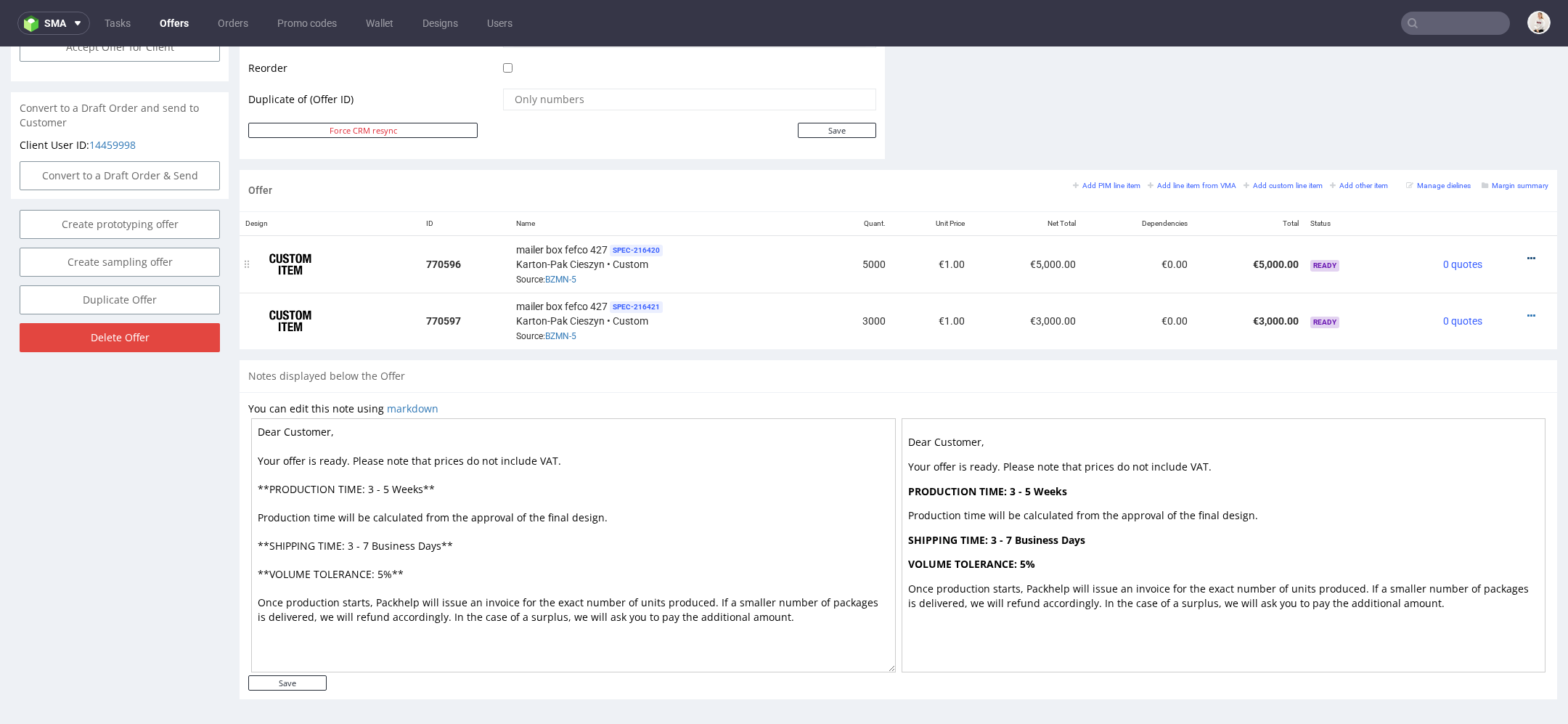
click at [1528, 255] on icon at bounding box center [1531, 259] width 8 height 11
click at [1413, 90] on span "Edit item price" at bounding box center [1465, 95] width 117 height 14
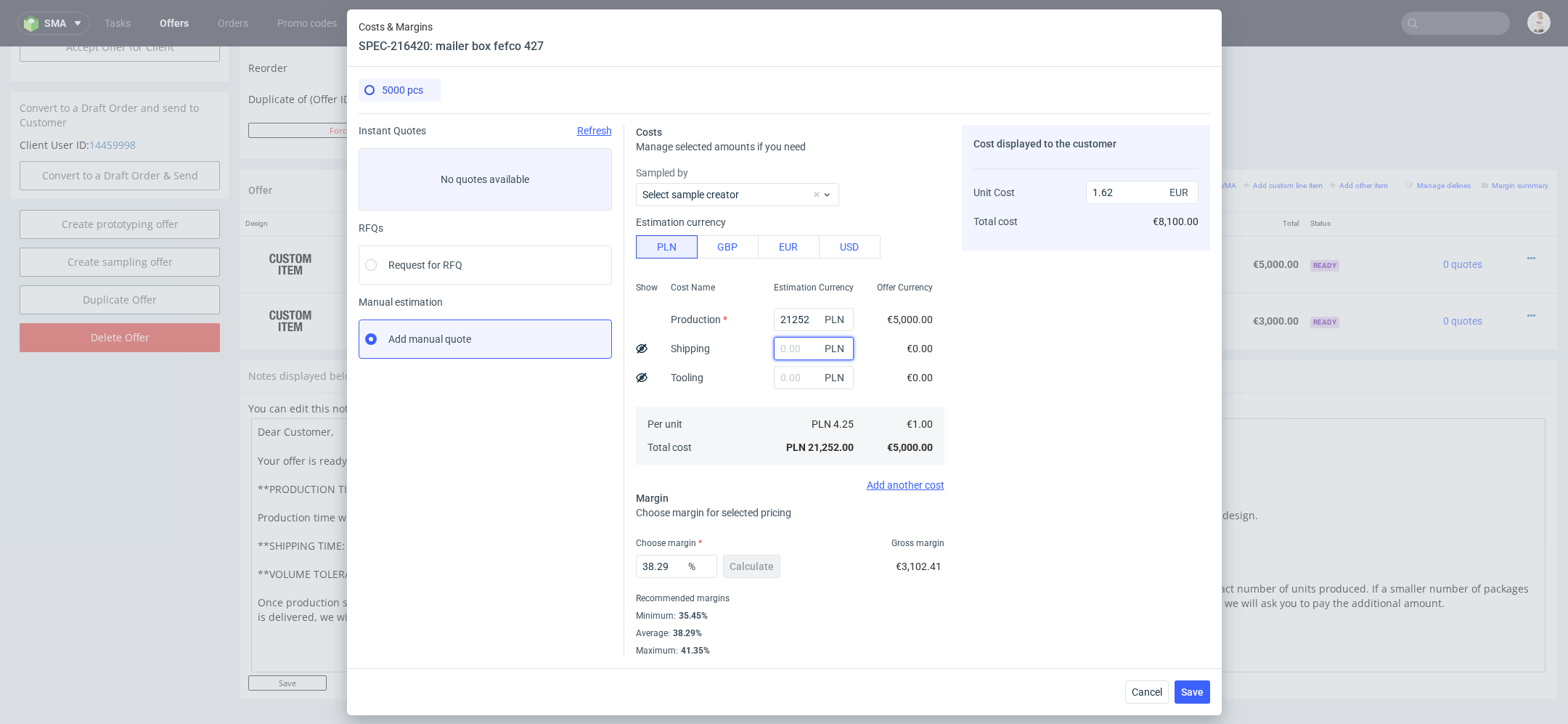
click at [791, 352] on input "text" at bounding box center [813, 349] width 80 height 23
click at [779, 373] on input "text" at bounding box center [813, 378] width 80 height 23
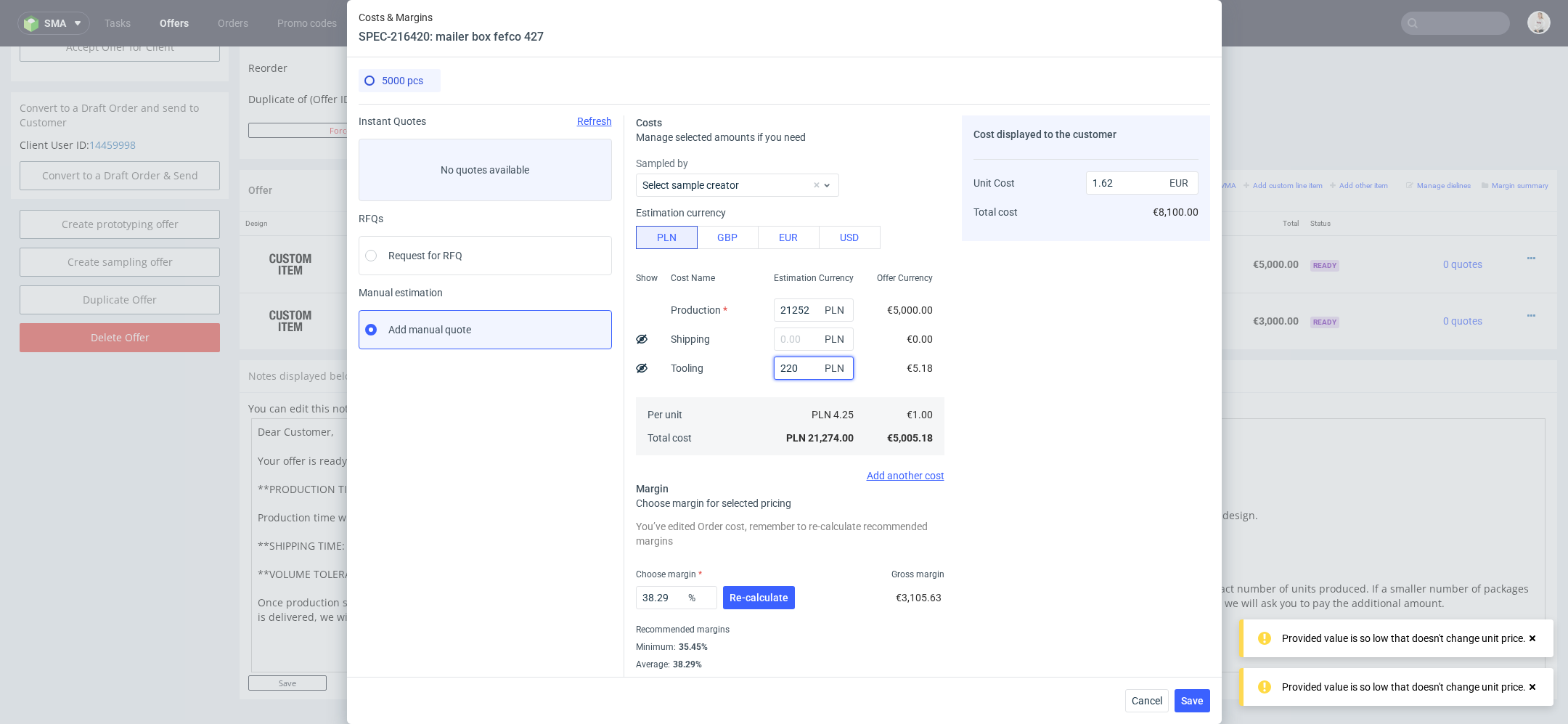
type input "2200"
type input "1.78"
type input "2200"
click at [641, 365] on icon at bounding box center [641, 367] width 11 height 11
type input "1.68"
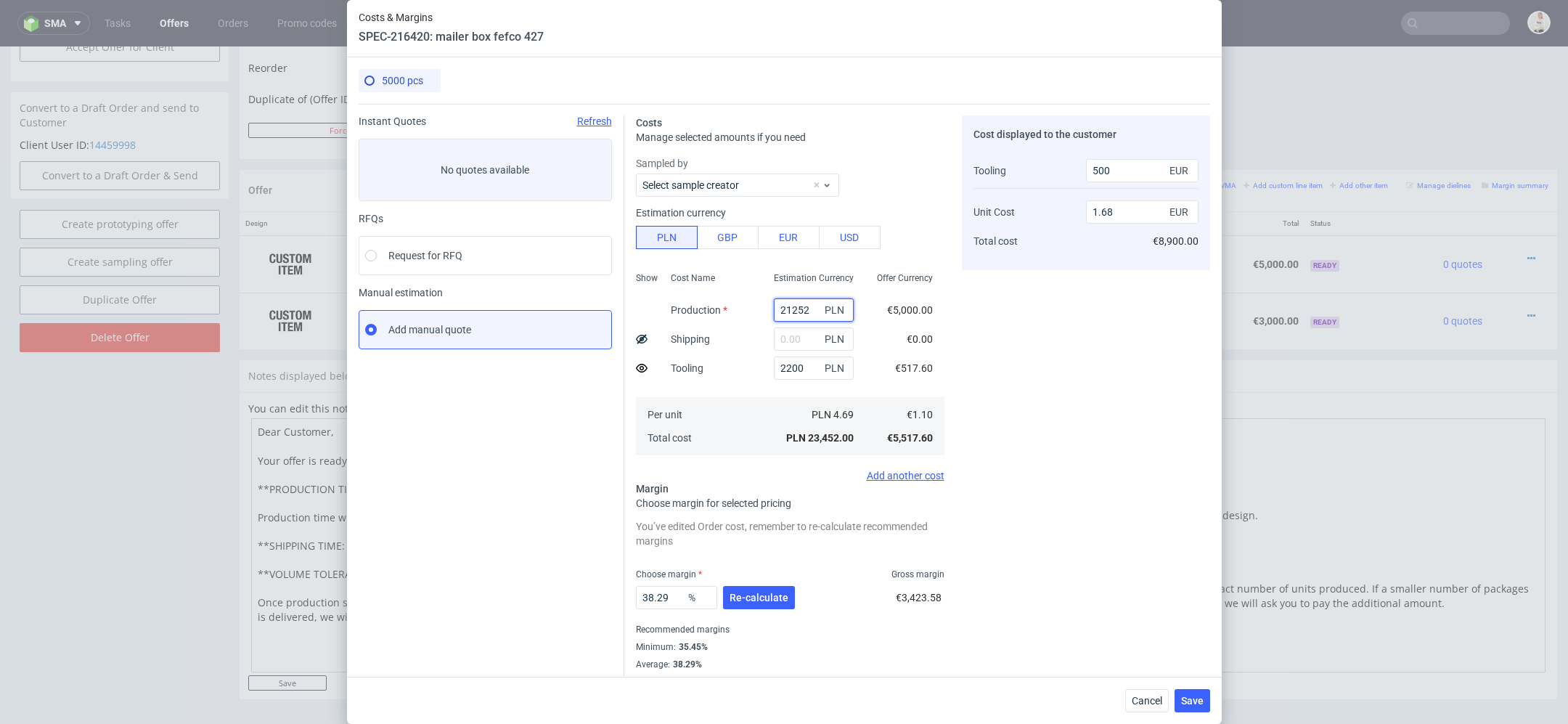
click at [801, 309] on input "21252" at bounding box center [813, 310] width 80 height 23
paste input "9050.00"
type input "9050"
type input "0.75"
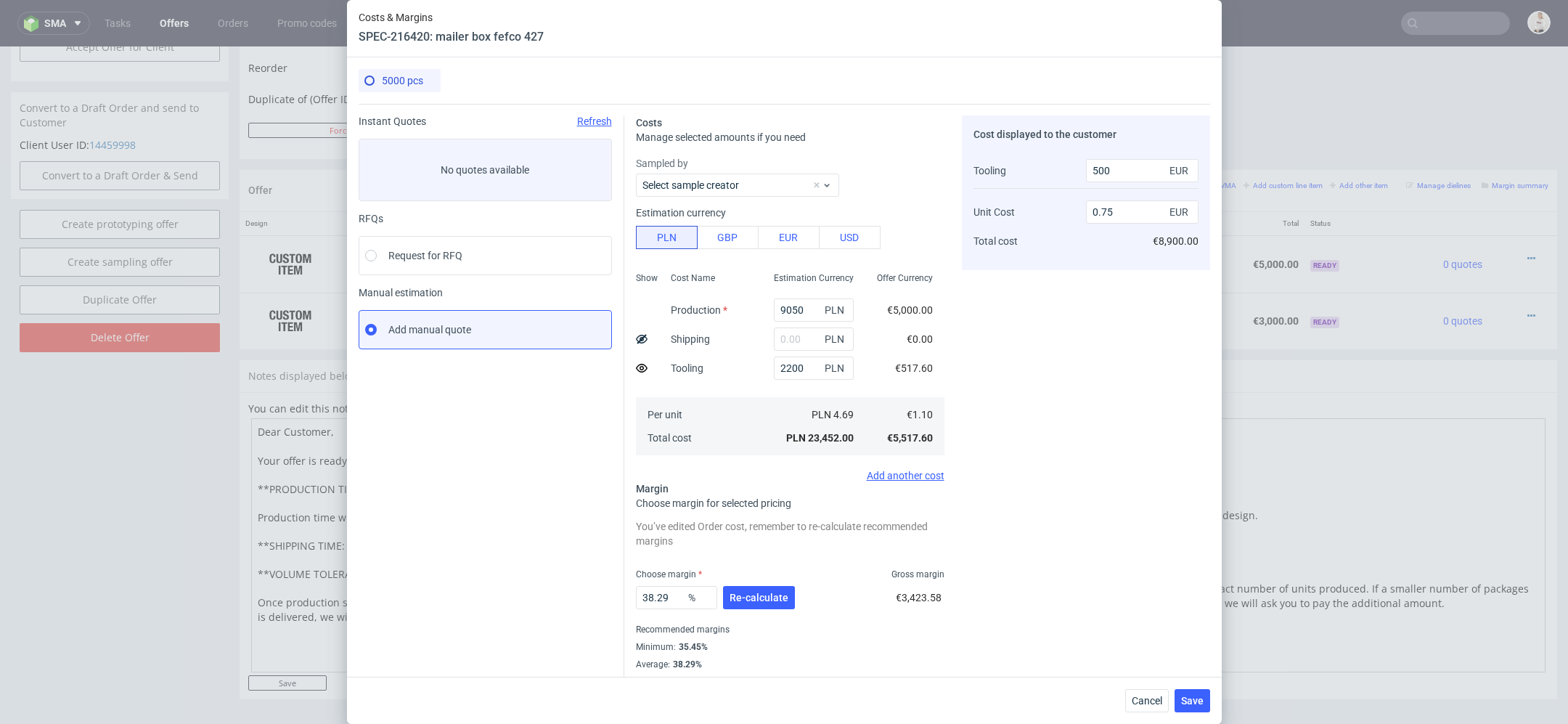
click at [1078, 411] on div "Cost displayed to the customer Tooling Unit Cost Total cost 500 EUR 0.75 EUR €8…" at bounding box center [1086, 402] width 248 height 573
click at [796, 336] on input "text" at bounding box center [813, 339] width 80 height 23
type input "10000"
type input "1.52"
drag, startPoint x: 792, startPoint y: 340, endPoint x: 733, endPoint y: 324, distance: 61.1
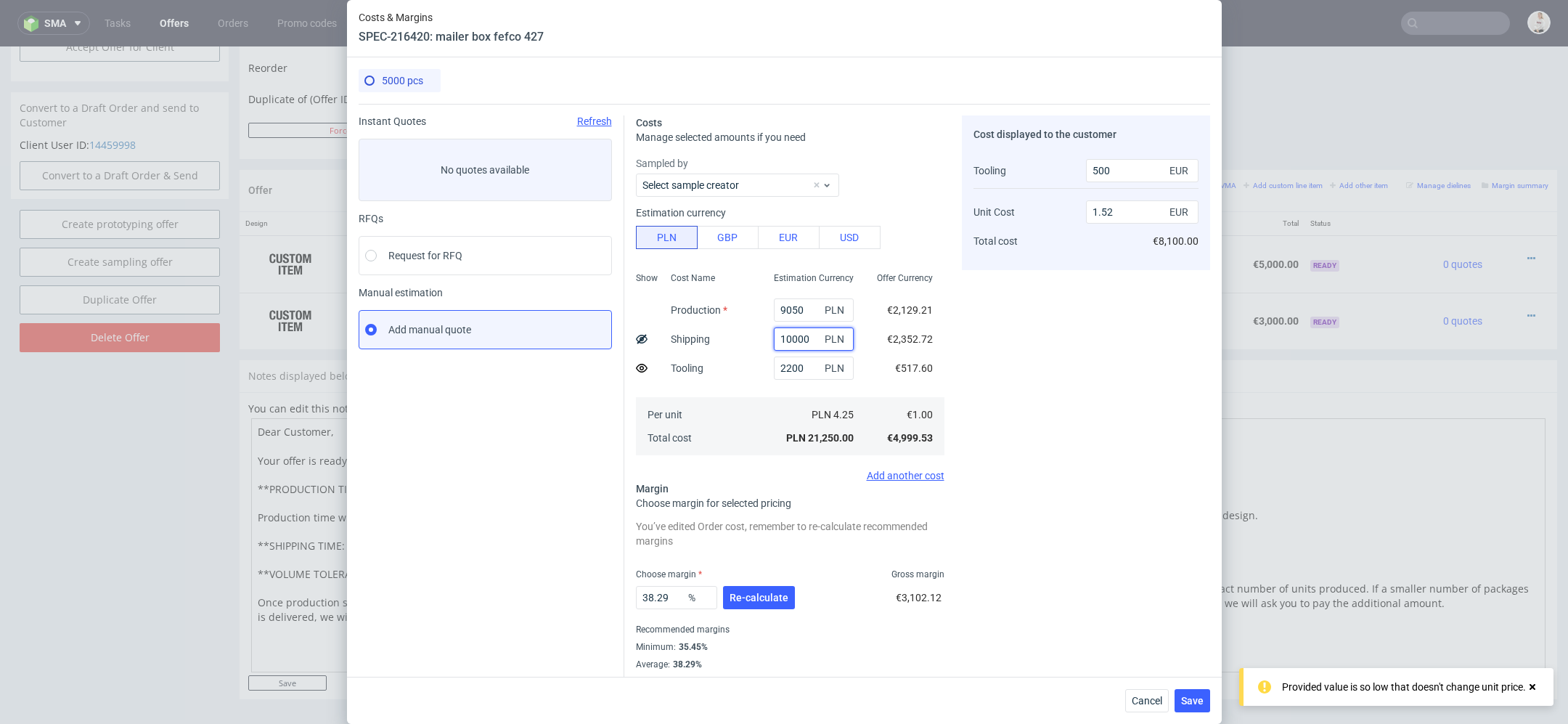
click at [747, 325] on div "Show Cost Name Production Shipping Tooling Per unit Total cost Estimation Curre…" at bounding box center [790, 363] width 308 height 192
type input "5000"
type input "1.14"
type input "4000"
type input "1.06"
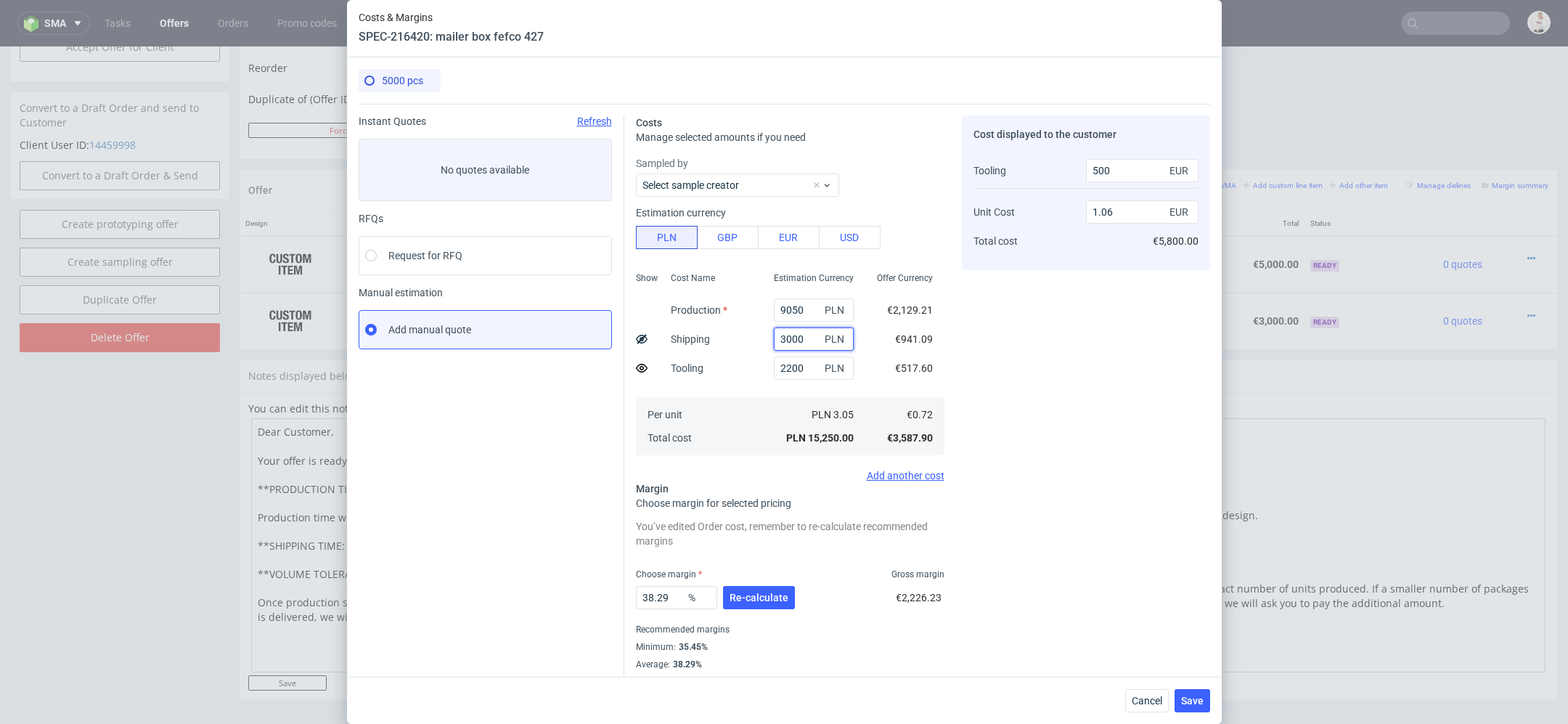
type input "35000"
type input "3.43"
type input "3500"
type input "1.02"
click at [944, 358] on div "Costs Manage selected amounts if you need Sampled by Select sample creator Esti…" at bounding box center [917, 395] width 585 height 584
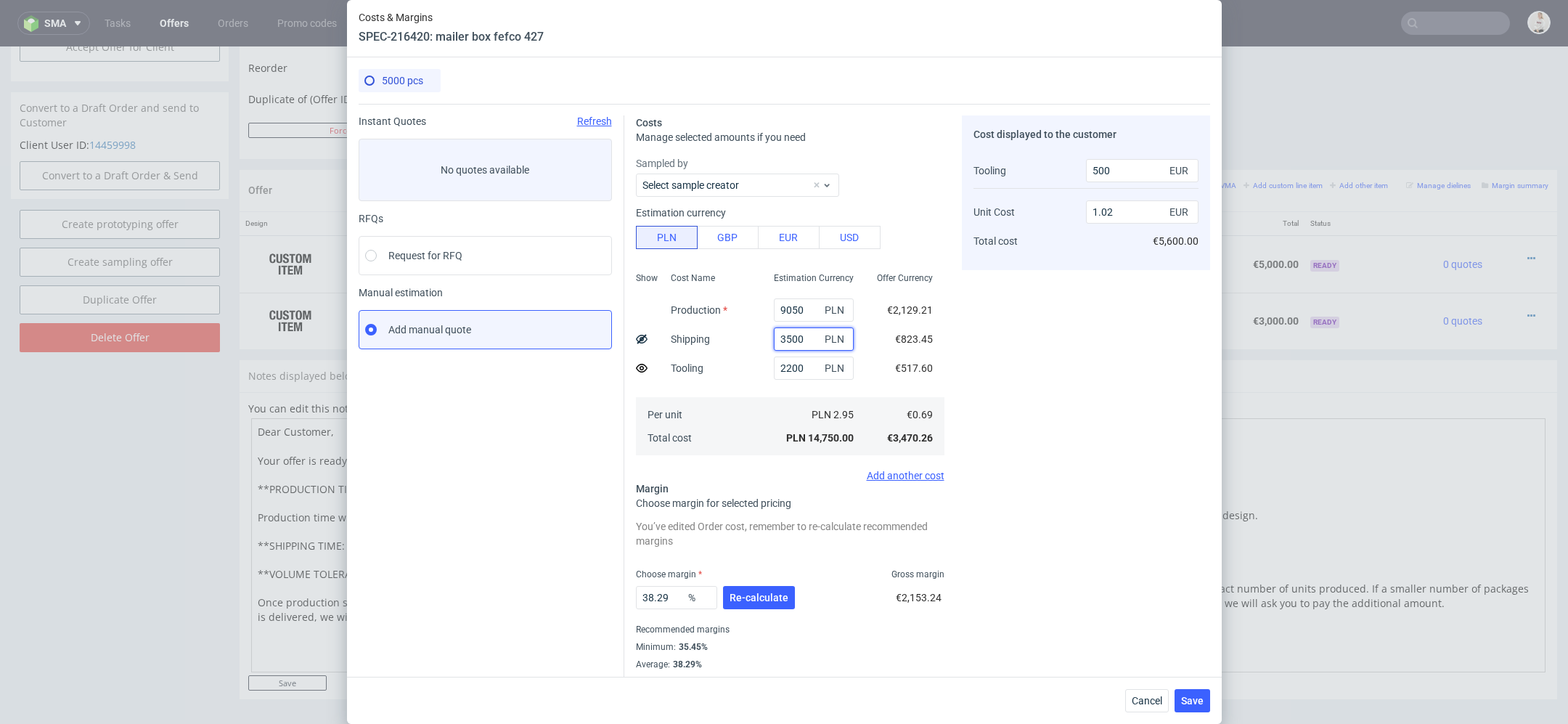
click at [790, 338] on input "3500" at bounding box center [813, 339] width 80 height 23
type input "300"
type input "0.77"
type input "3800"
type input "1.05"
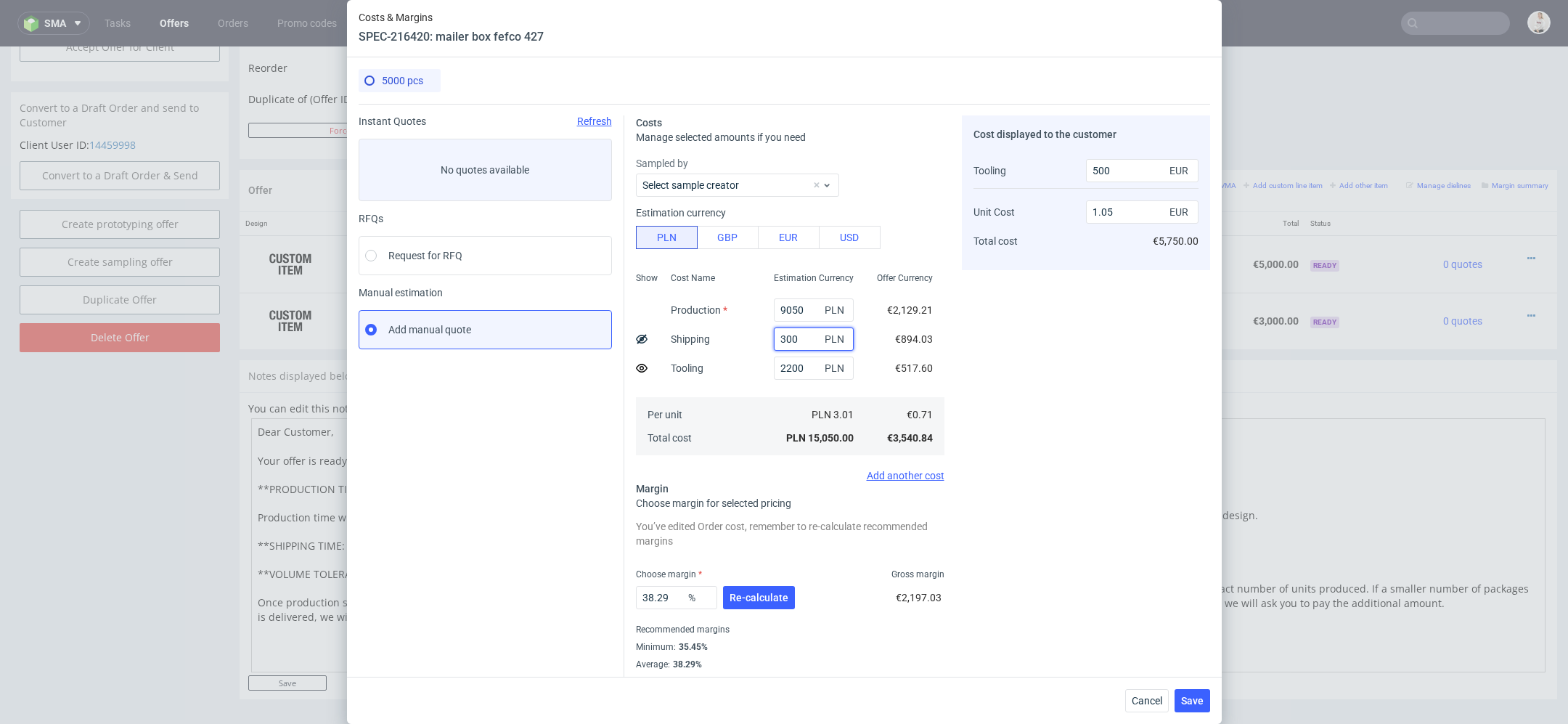
type input "3700"
type input "1.03"
click at [1100, 389] on div "Cost displayed to the customer Tooling Unit Cost Total cost 500 EUR 1.03 EUR €5…" at bounding box center [1086, 402] width 248 height 573
click at [790, 340] on input "3700" at bounding box center [813, 339] width 80 height 23
type input "3600"
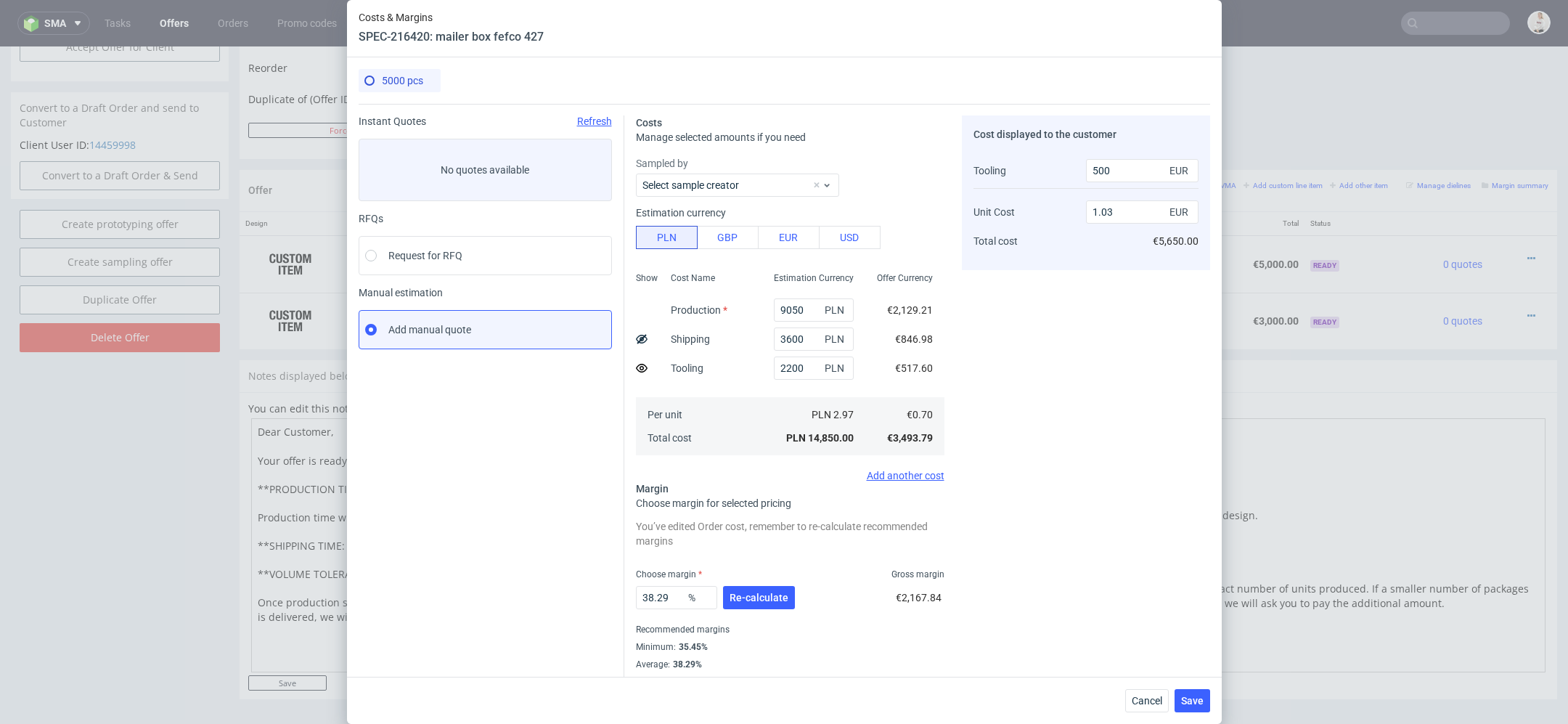
click at [937, 356] on div "€517.60" at bounding box center [914, 368] width 61 height 29
click at [938, 337] on div "€846.98" at bounding box center [914, 339] width 61 height 29
click at [771, 603] on button "Re-calculate" at bounding box center [759, 597] width 72 height 23
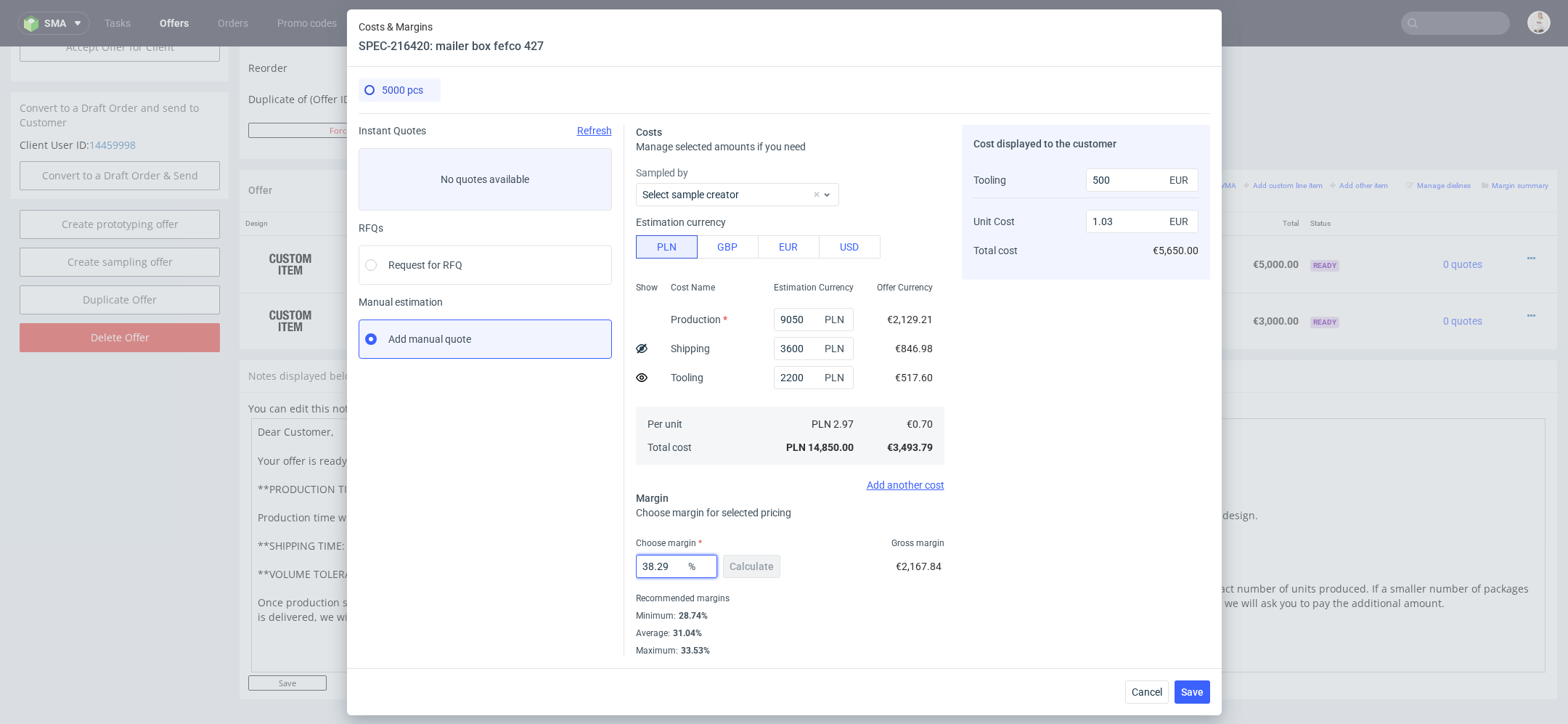
drag, startPoint x: 680, startPoint y: 570, endPoint x: 492, endPoint y: 570, distance: 188.0
click at [492, 570] on div "Instant Quotes Refresh No quotes available RFQs Request for RFQ Manual estimati…" at bounding box center [784, 385] width 851 height 543
type input "3"
type input "0.62"
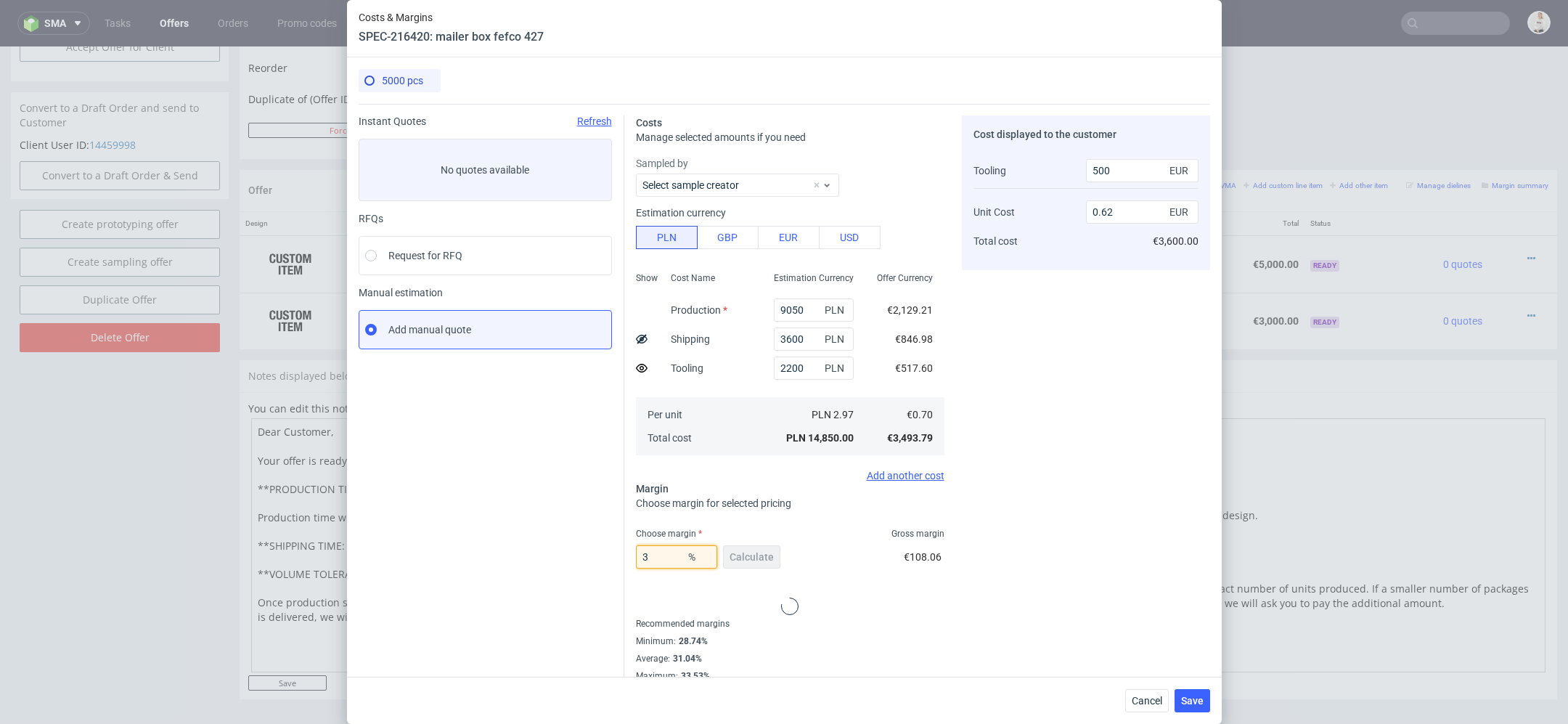
type input "34"
type input "0.96"
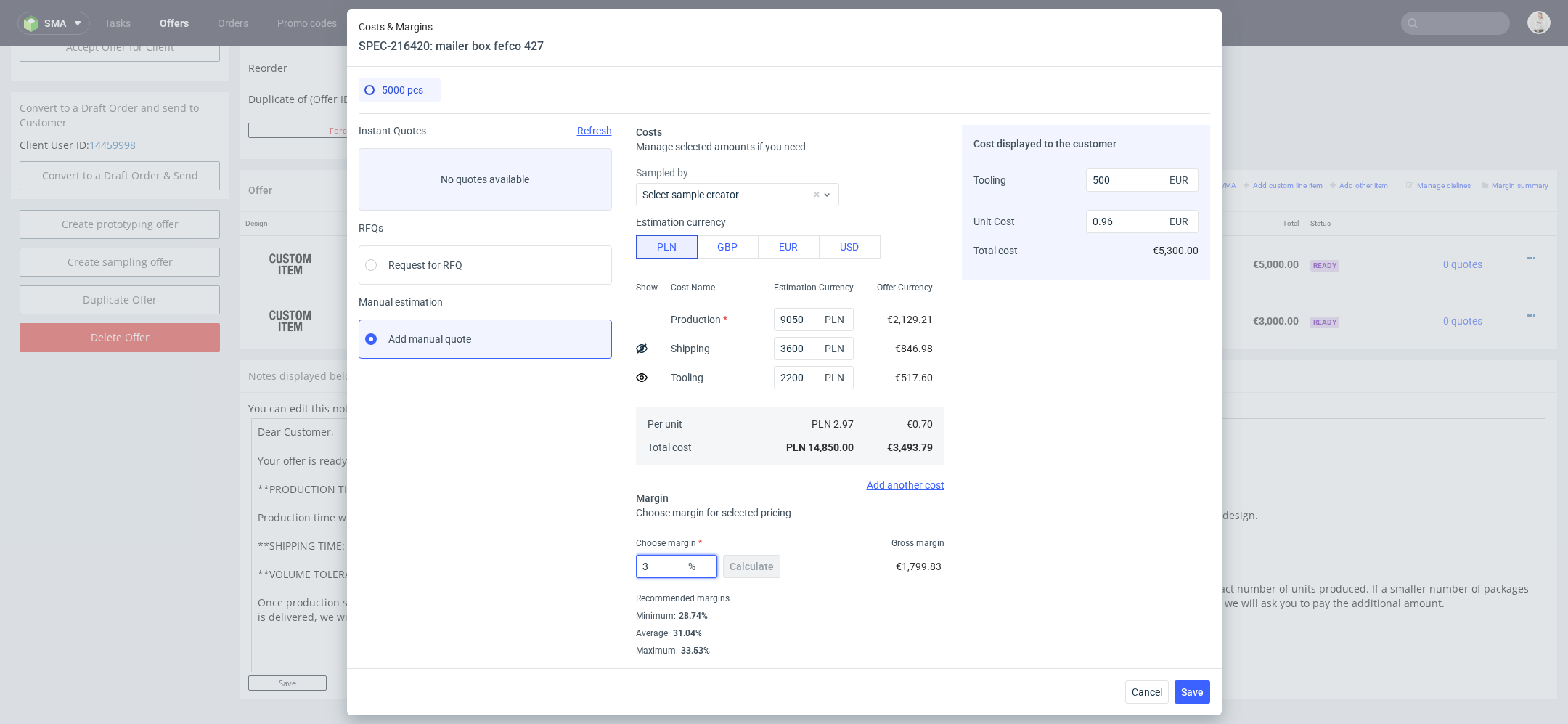
type input "33"
type input "0.94"
type input "33"
click at [933, 619] on div "Minimum : 28.74%" at bounding box center [790, 616] width 308 height 18
click at [1198, 692] on span "Save" at bounding box center [1193, 692] width 23 height 11
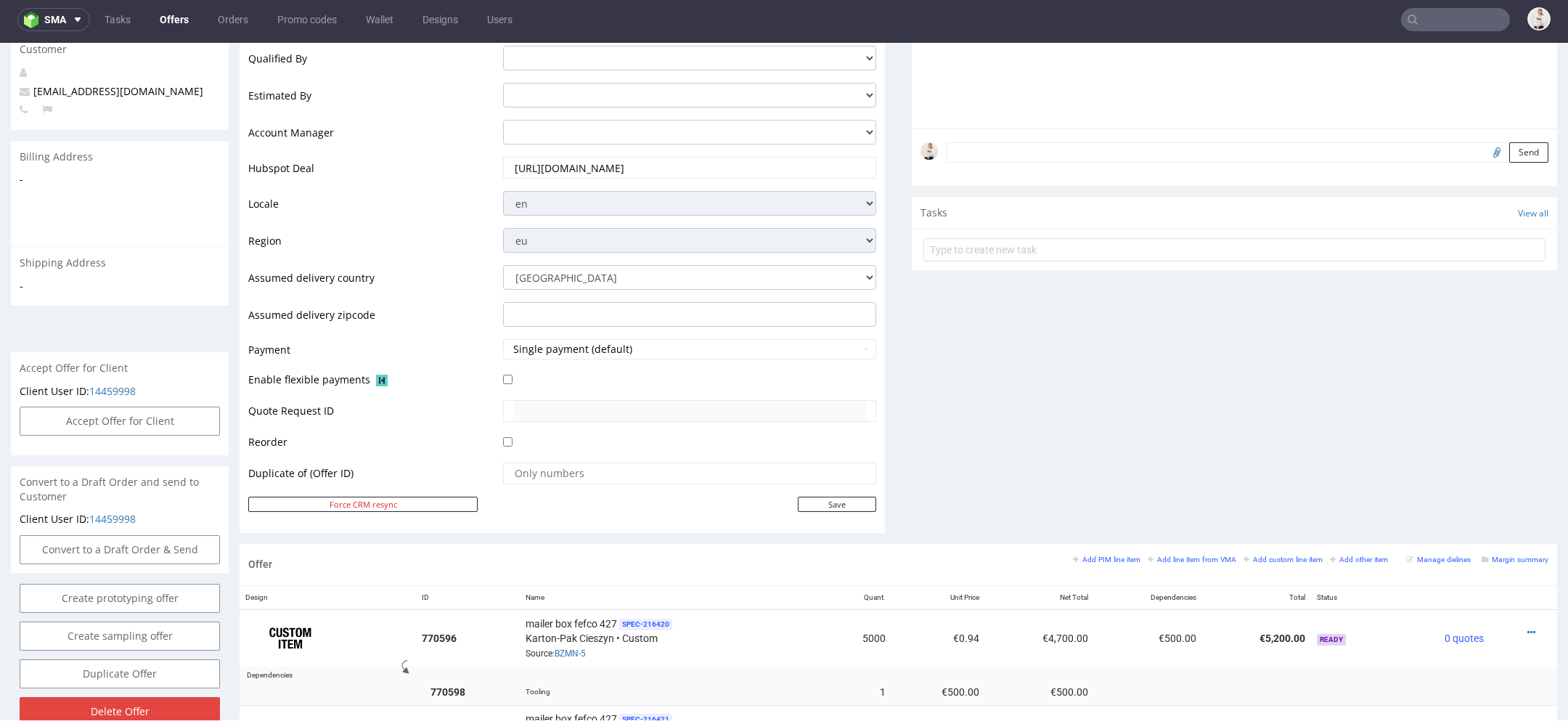
scroll to position [551, 0]
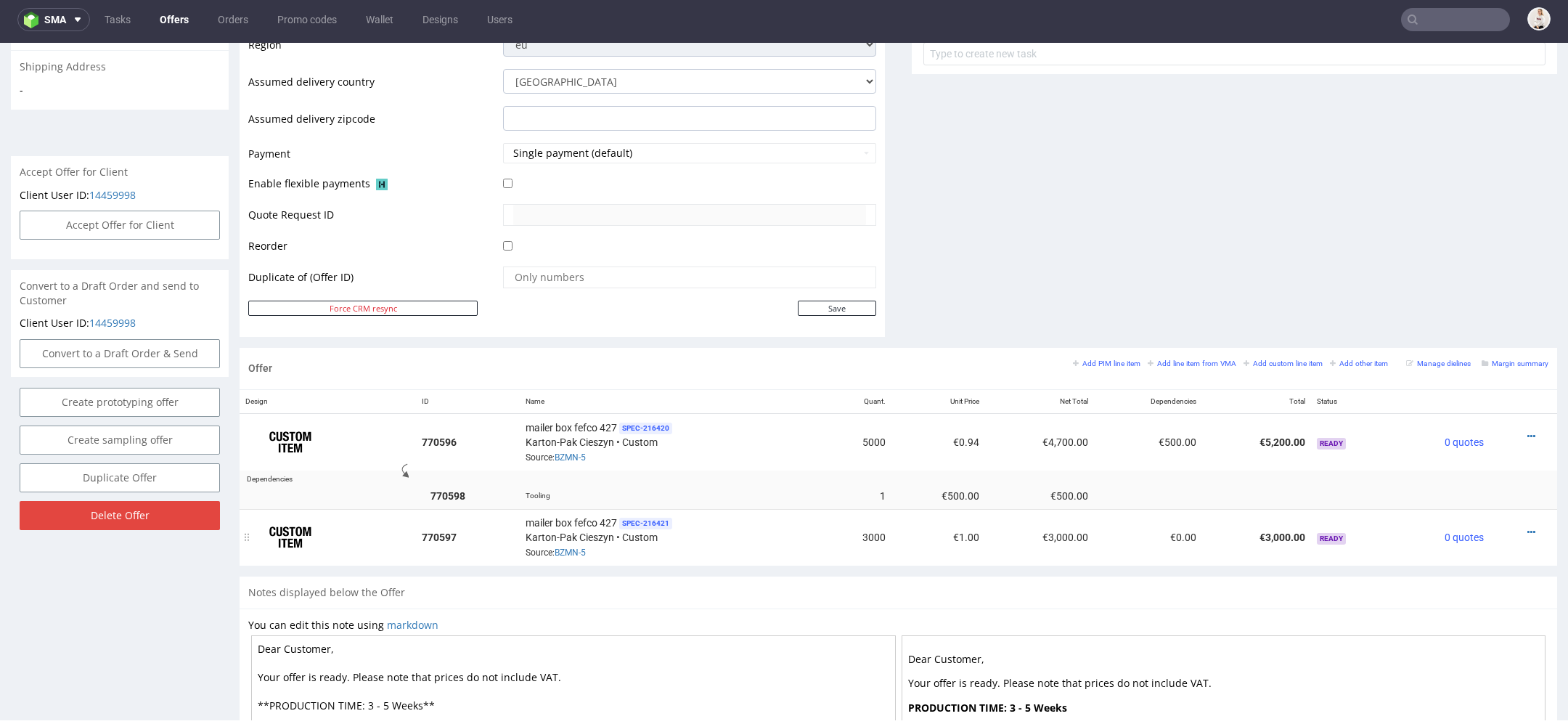
click at [1321, 550] on td "Ready" at bounding box center [1352, 537] width 83 height 56
click at [1528, 432] on icon at bounding box center [1531, 437] width 8 height 11
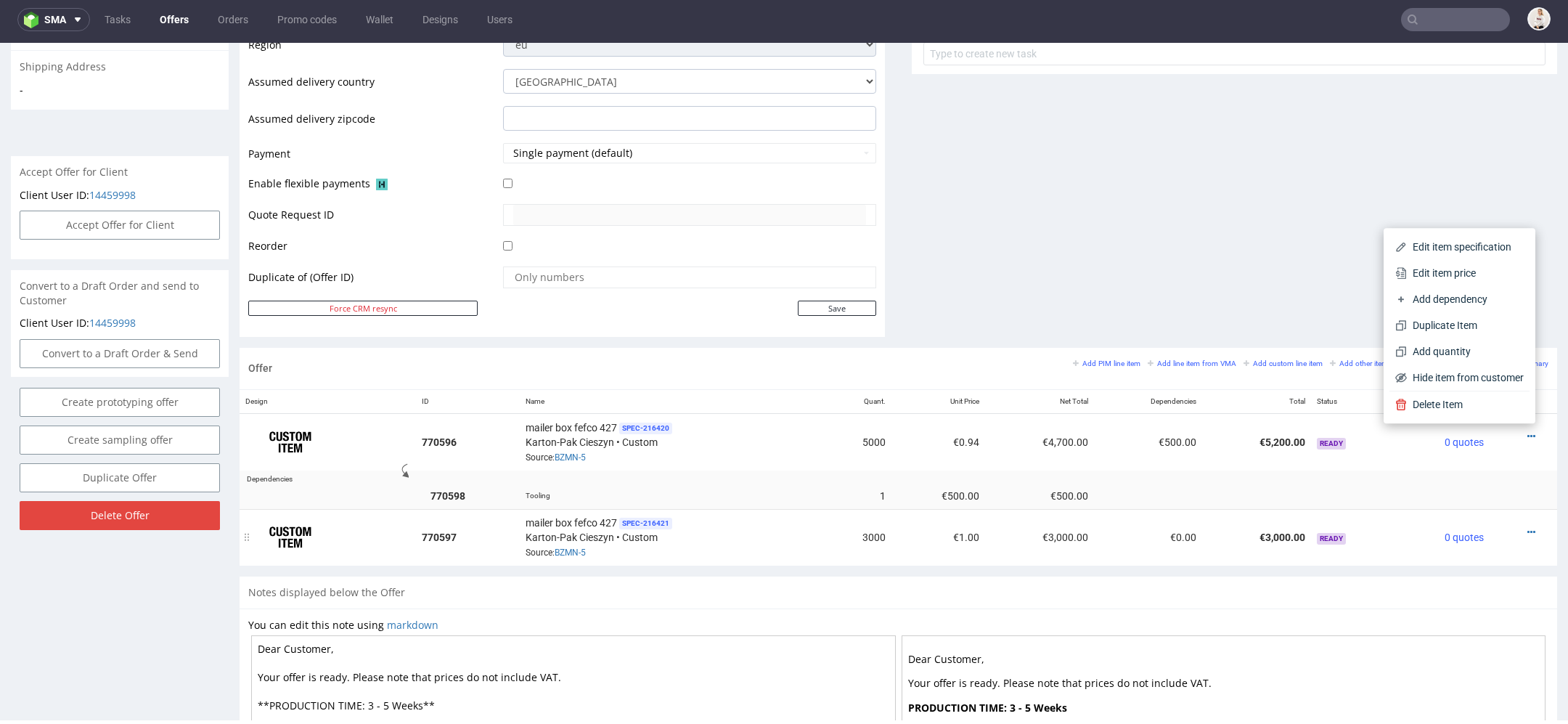
click at [1500, 547] on td at bounding box center [1523, 537] width 68 height 56
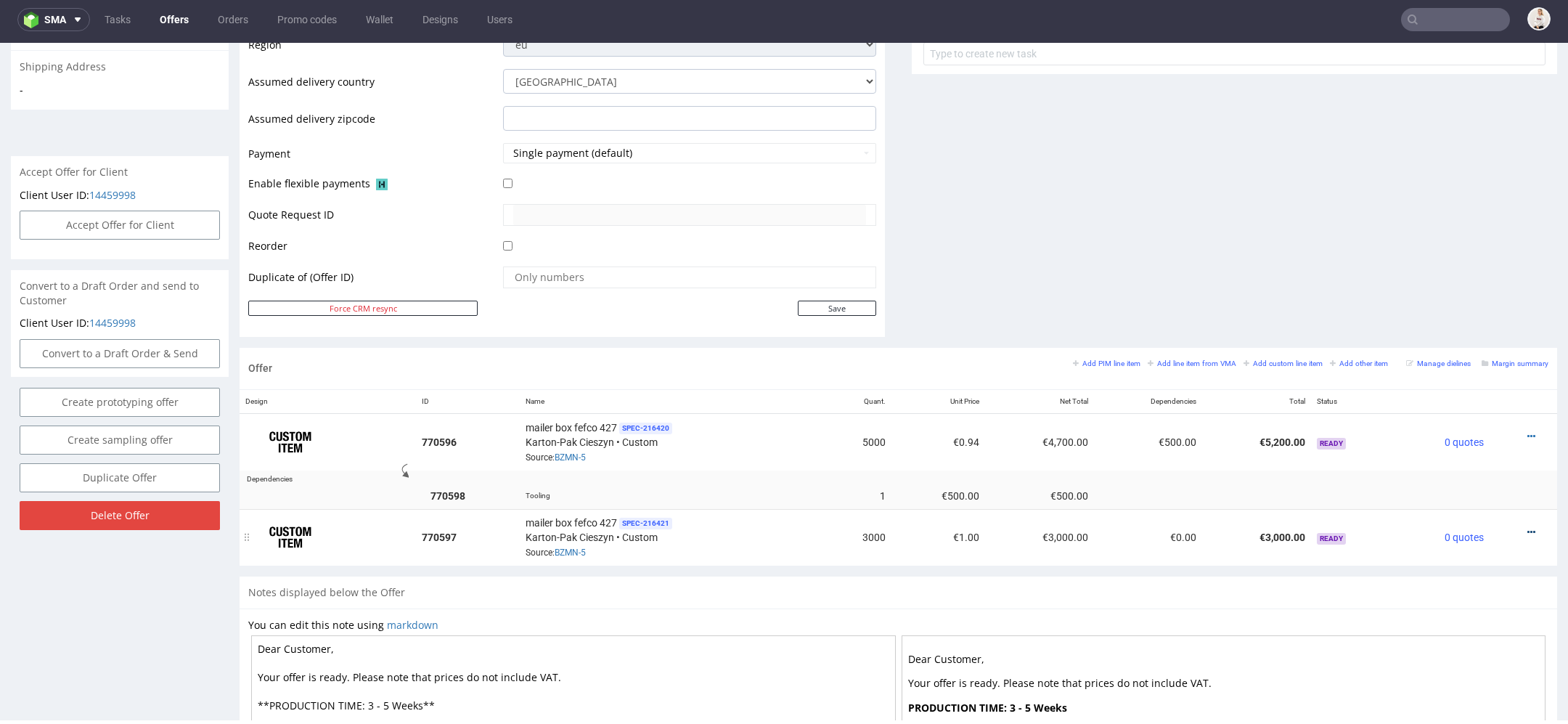
click at [1528, 528] on icon at bounding box center [1531, 533] width 8 height 11
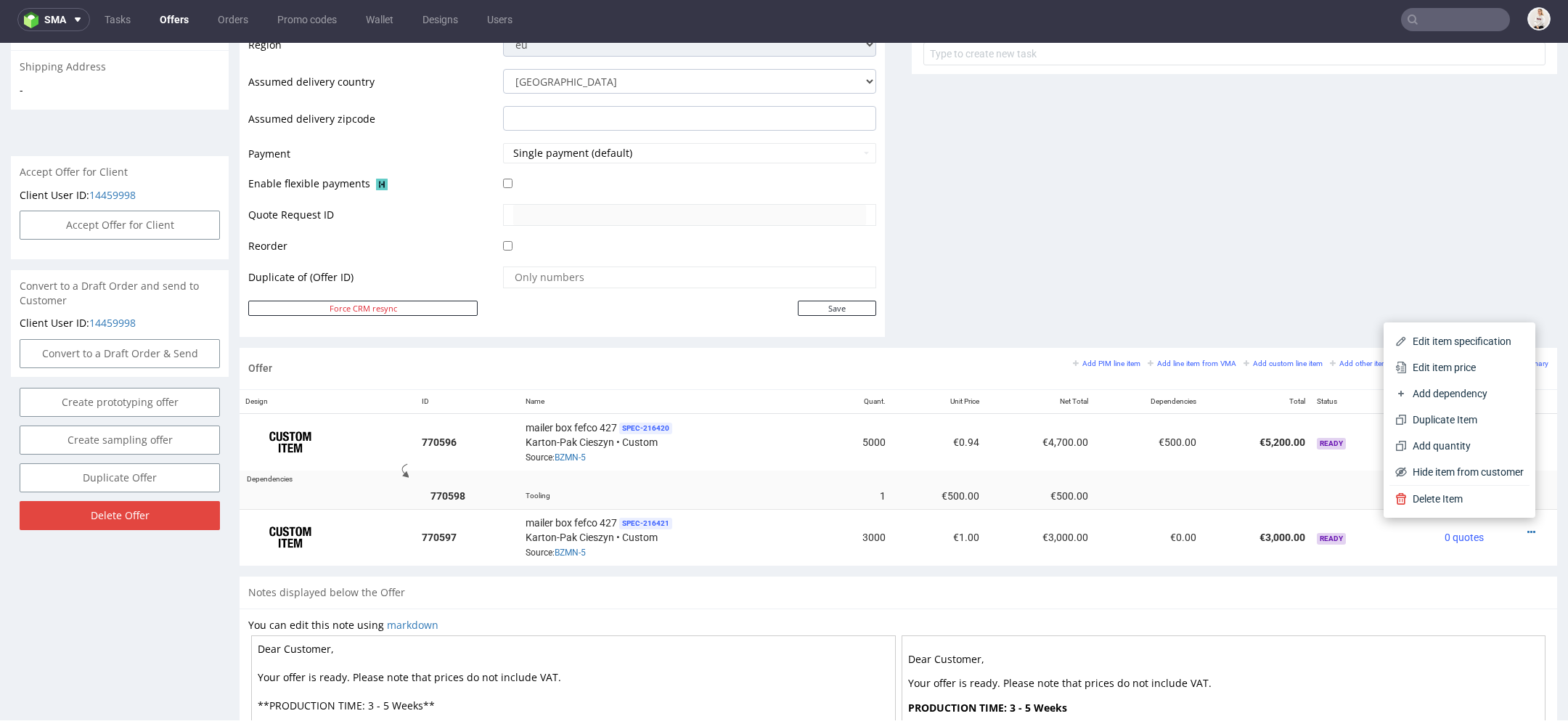
click at [1163, 409] on th "Dependencies" at bounding box center [1149, 402] width 109 height 24
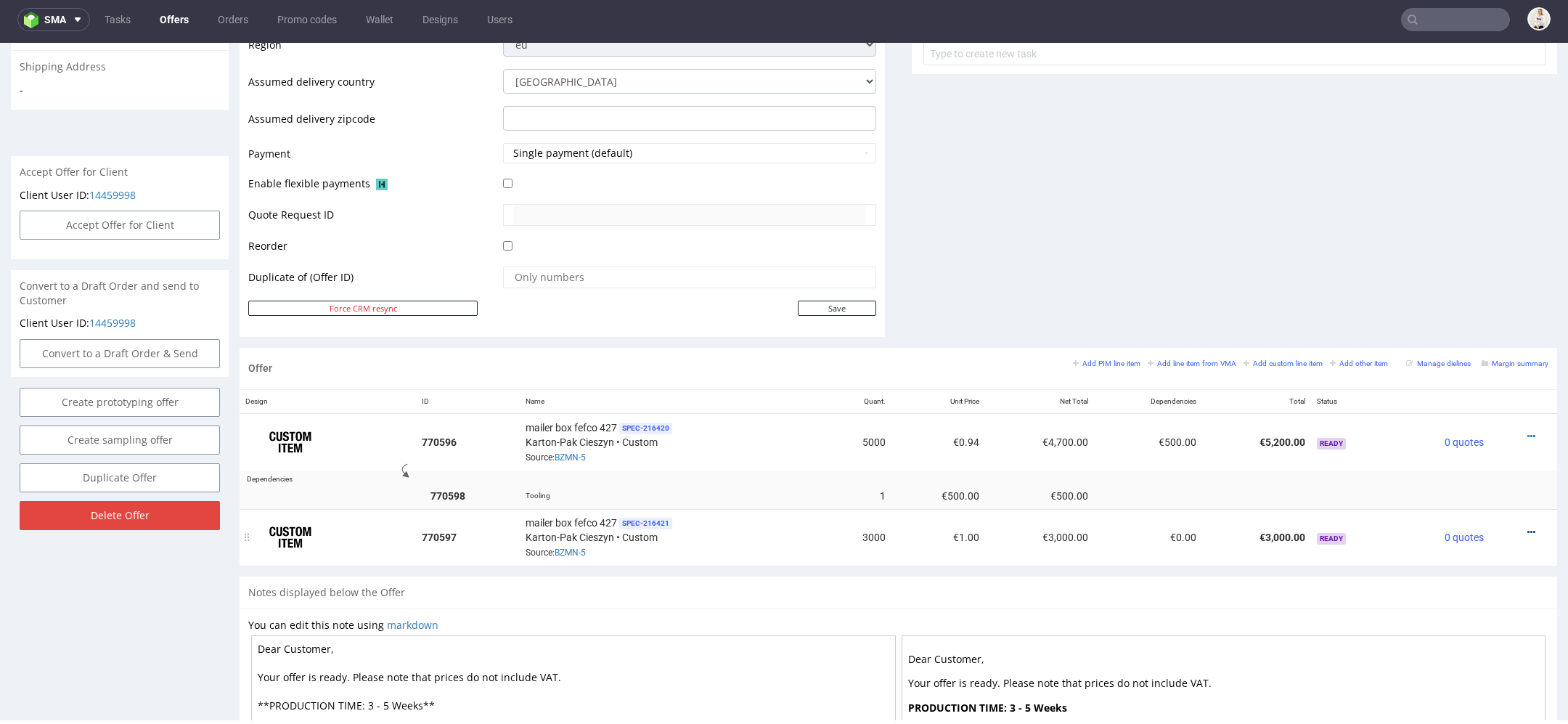
click at [1528, 528] on icon at bounding box center [1531, 533] width 8 height 11
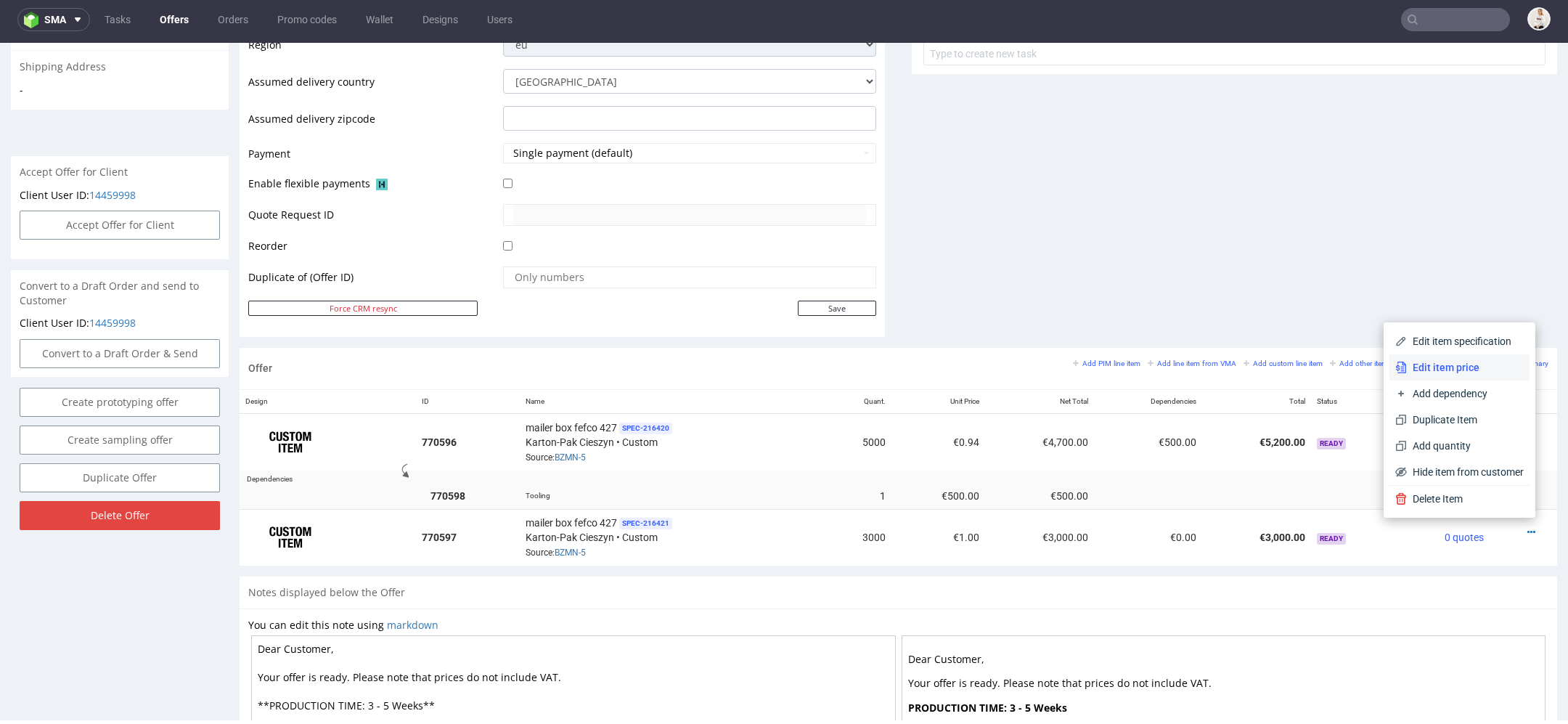
click at [1465, 366] on span "Edit item price" at bounding box center [1465, 367] width 117 height 14
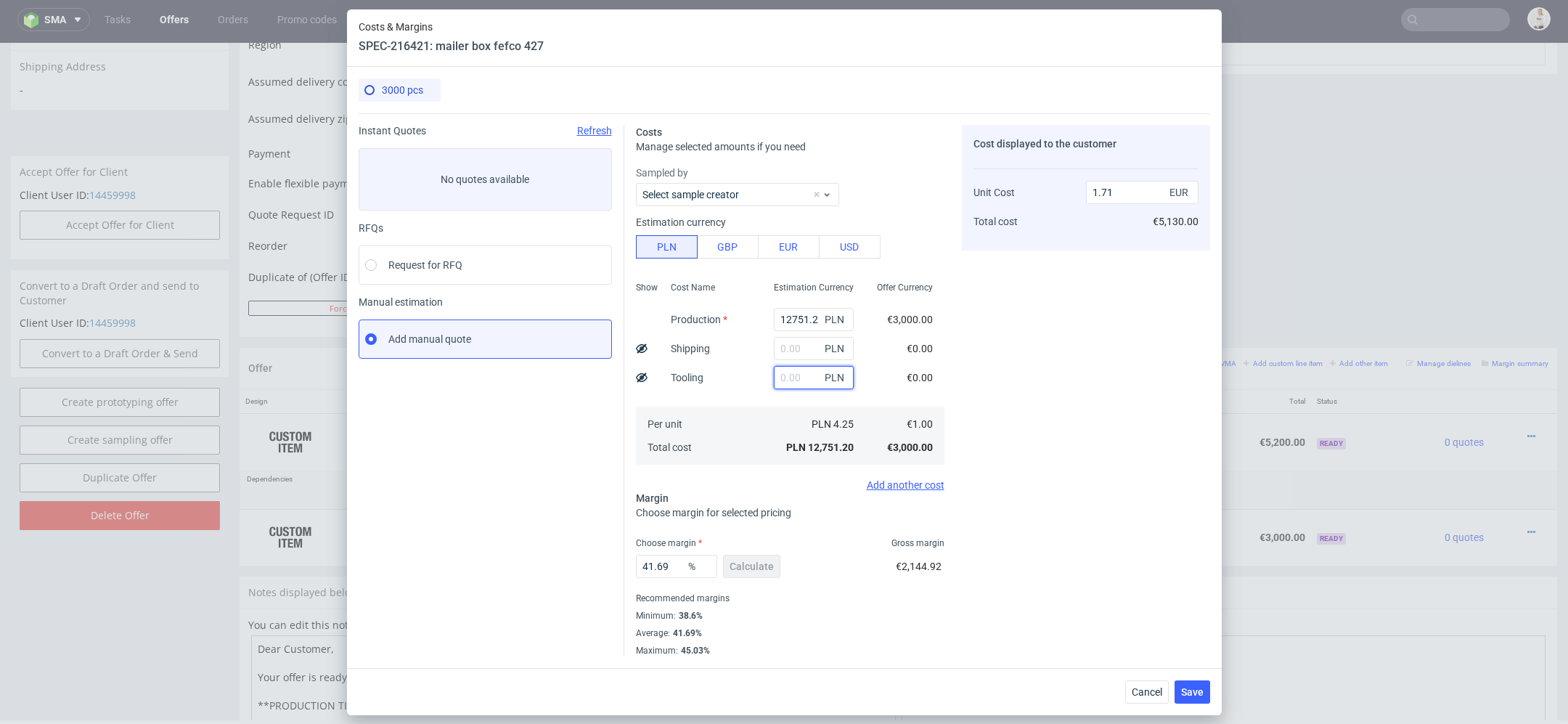
click at [780, 376] on input "text" at bounding box center [813, 378] width 80 height 23
type input "2"
type input "1.72"
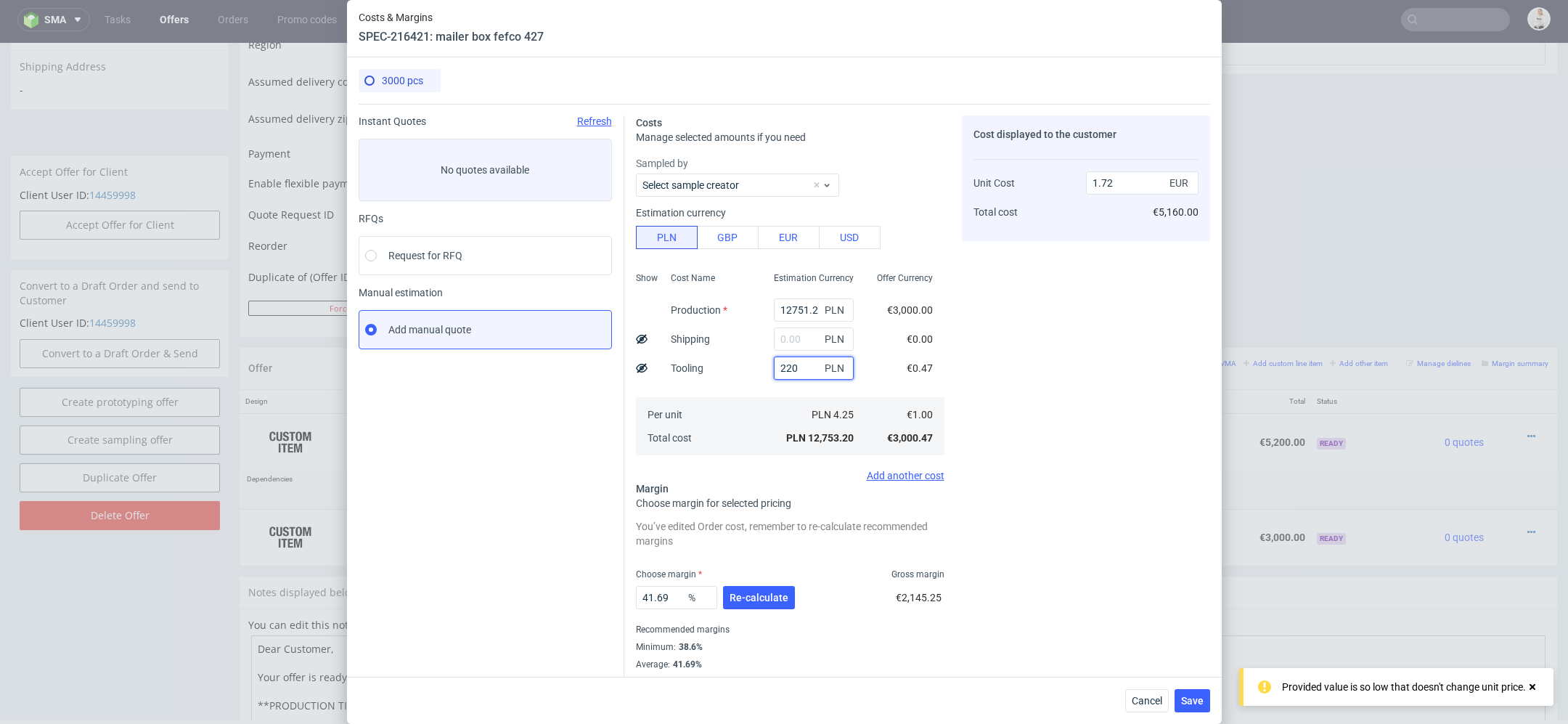
type input "2200"
type input "2.01"
type input "2200"
click at [641, 366] on use at bounding box center [641, 367] width 11 height 10
type input "1.84"
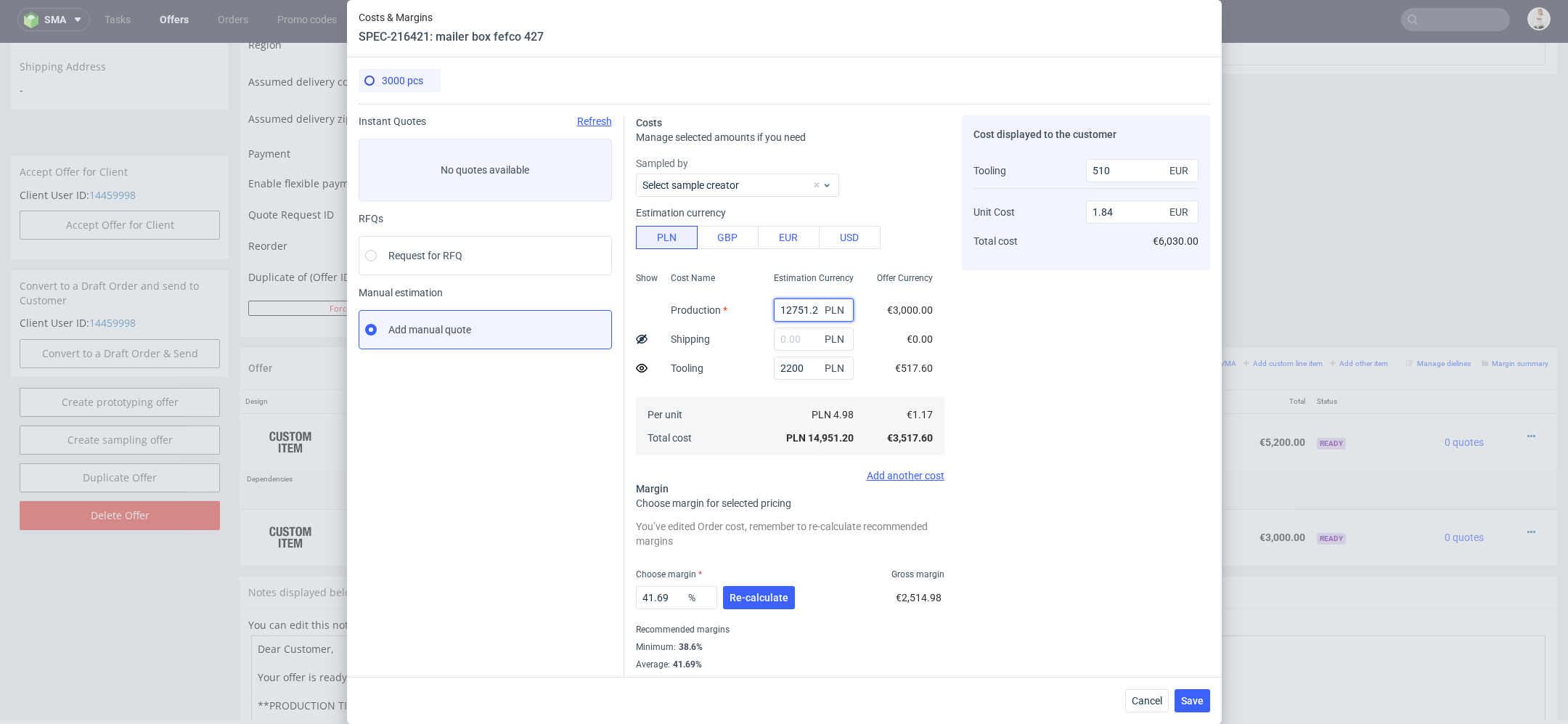
click at [808, 310] on input "12751.2" at bounding box center [813, 310] width 80 height 23
paste input "6850"
type input "6850"
click at [967, 366] on div "Cost displayed to the customer Tooling Unit Cost Total cost 510 EUR 1.84 EUR €6…" at bounding box center [1086, 402] width 248 height 573
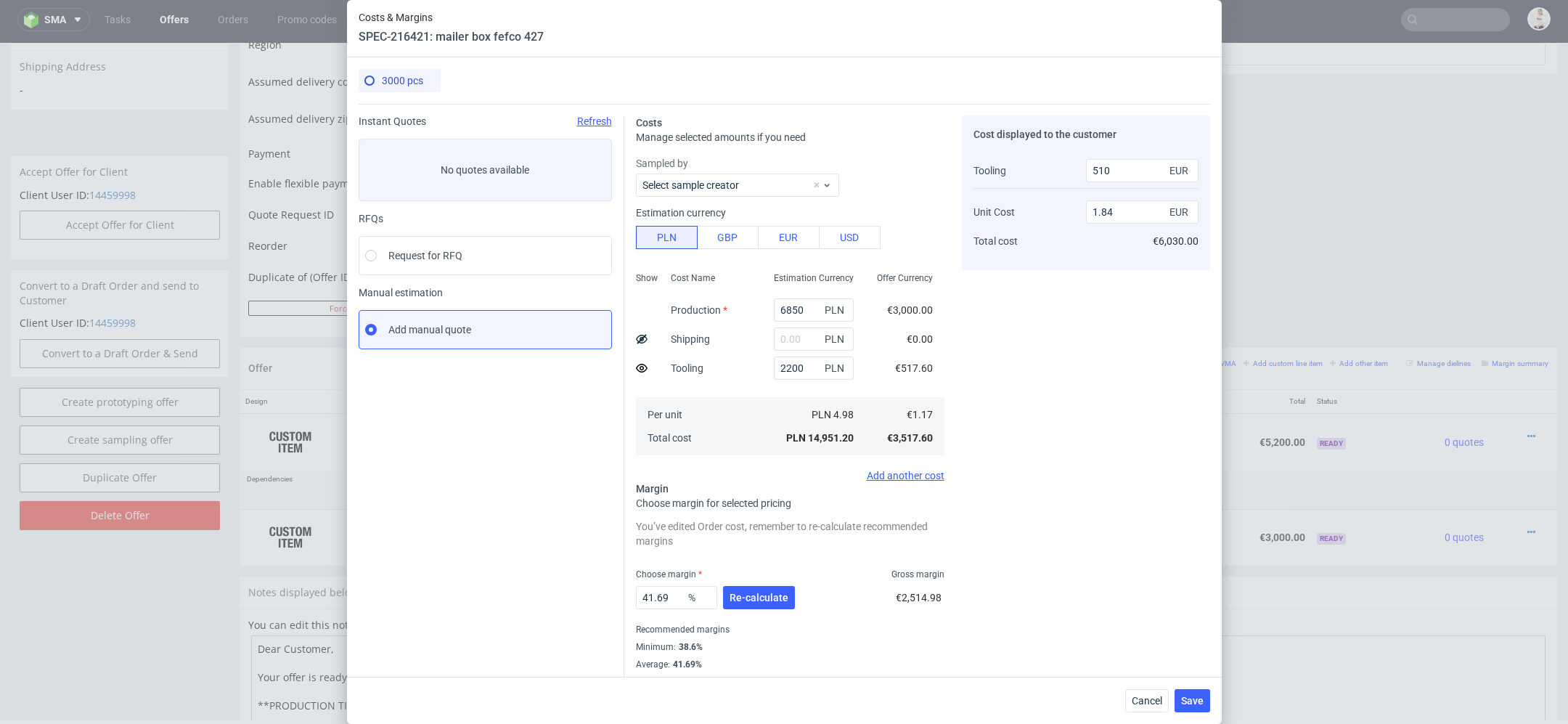
type input "1.04"
click at [811, 337] on input "text" at bounding box center [813, 339] width 80 height 23
type input "1000"
type input "1.18"
type input "1"
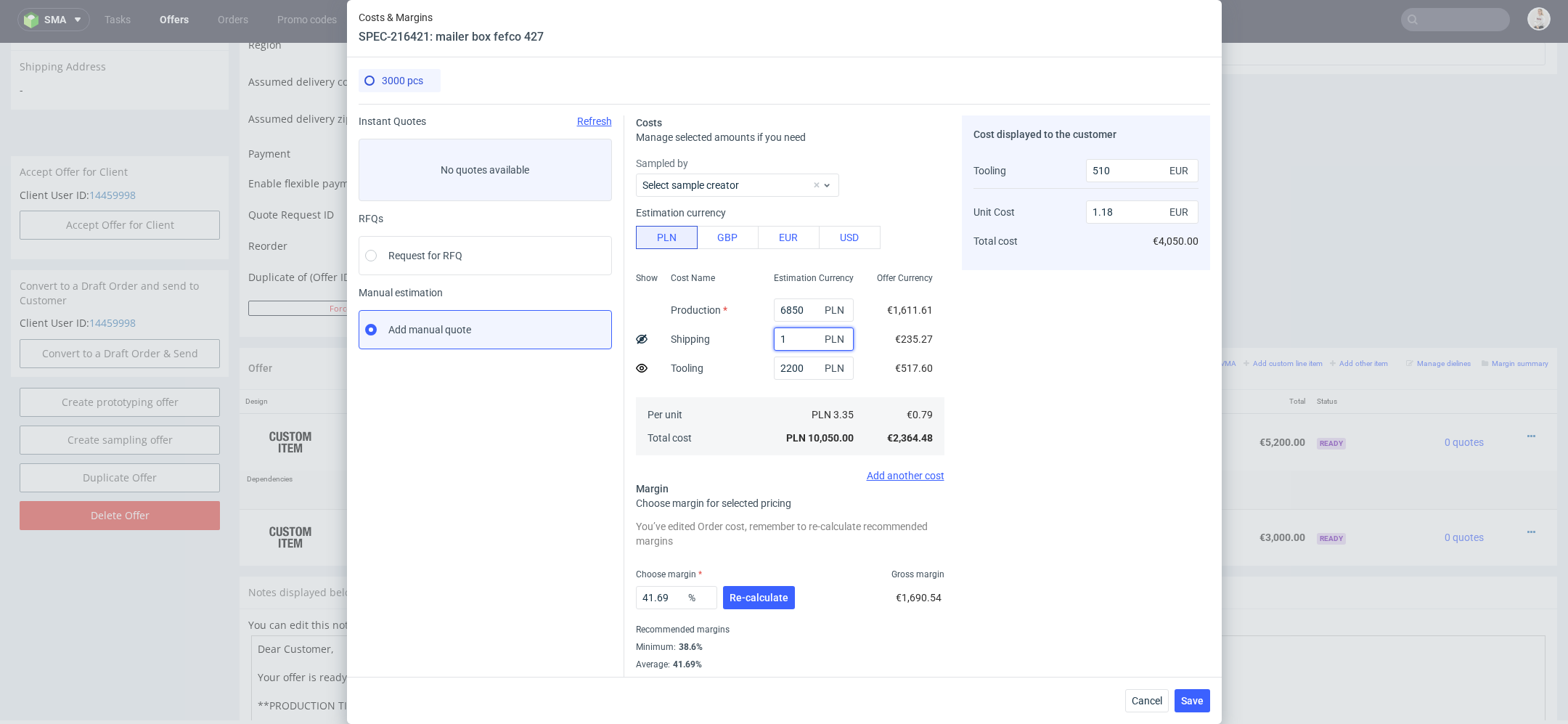
type input "1.04"
type input "1500"
type input "1.25"
click at [790, 340] on input "1500" at bounding box center [813, 339] width 80 height 23
type input "1600"
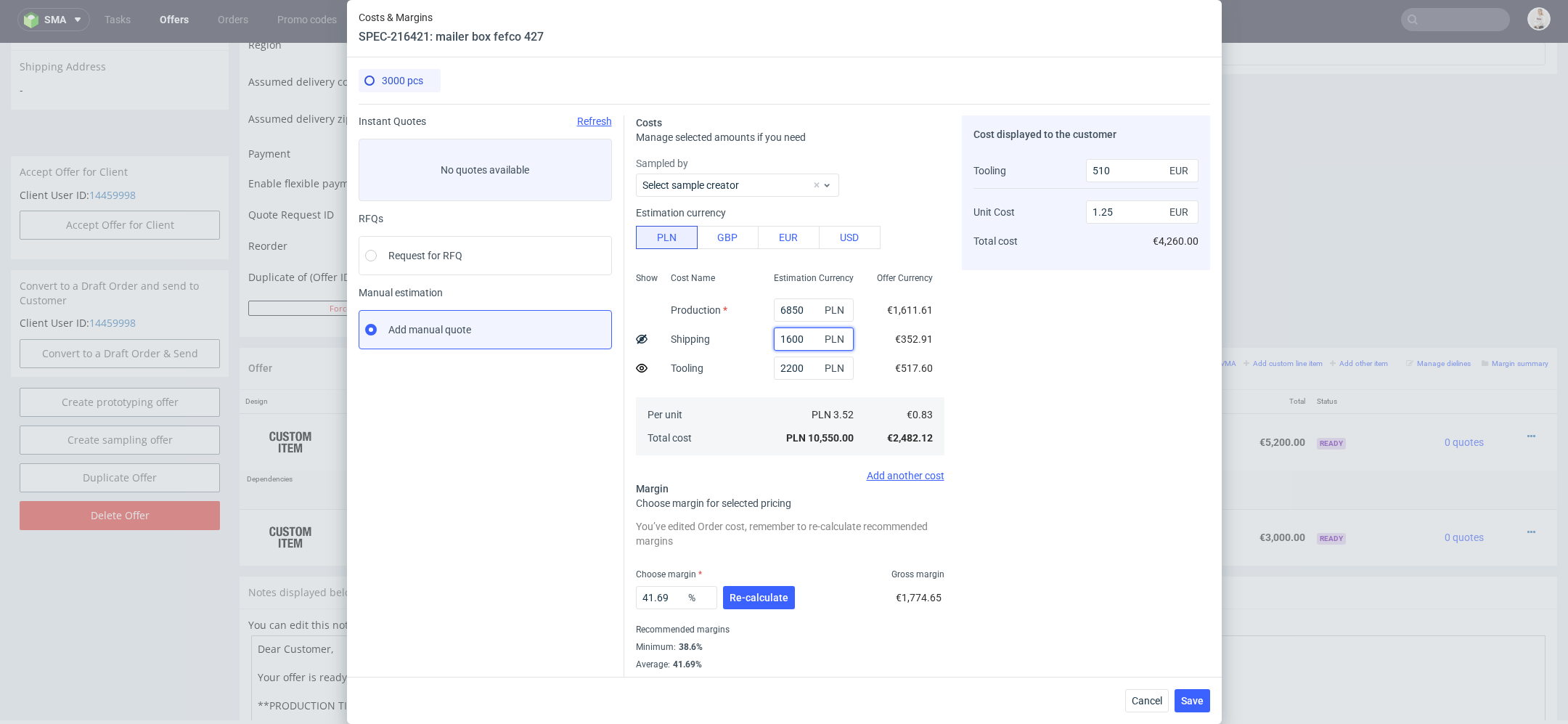
type input "1.26"
type input "1800"
type input "1.29"
type input "1900"
type input "1.3"
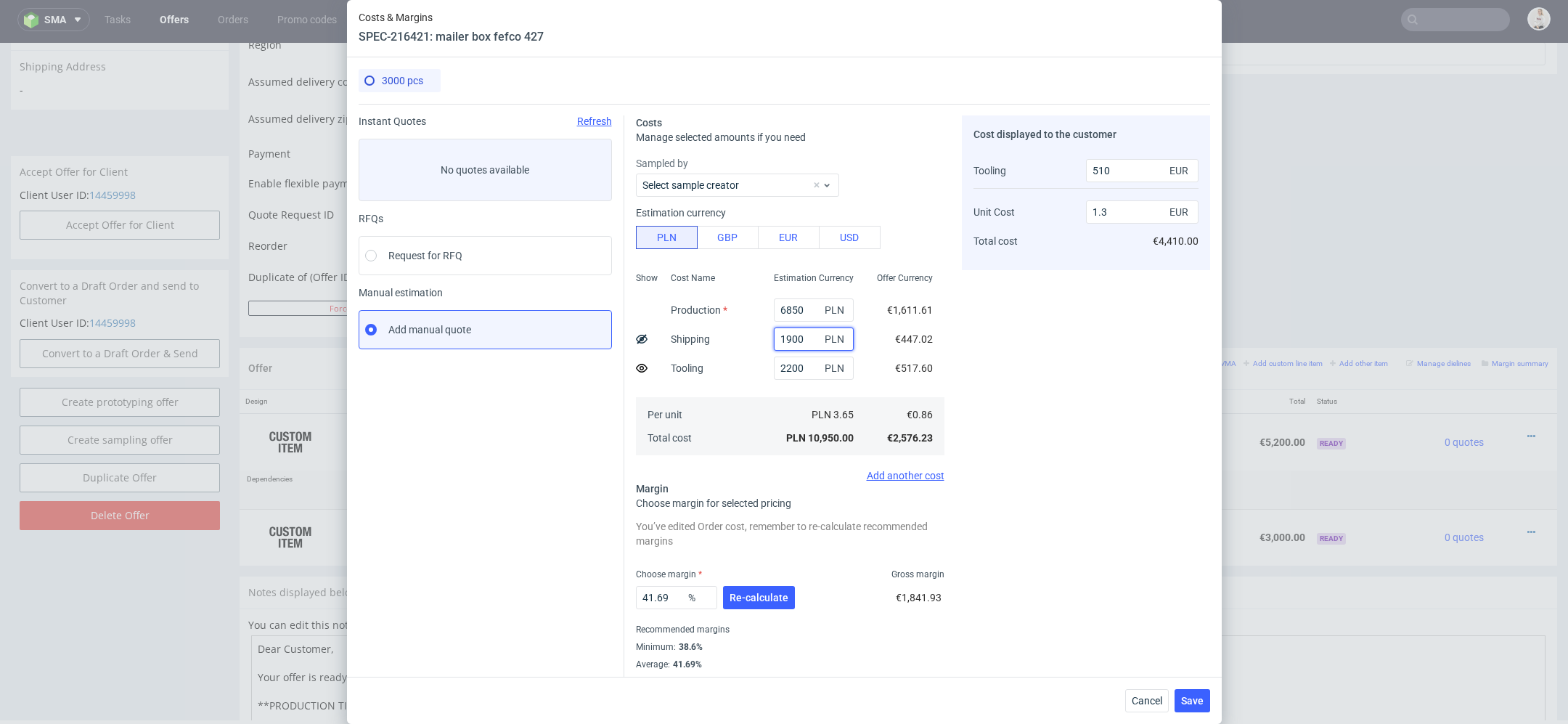
click at [798, 337] on input "1900" at bounding box center [813, 339] width 80 height 23
type input "1990"
type input "1.32"
type input "1990"
click at [1018, 340] on div "Cost displayed to the customer Tooling Unit Cost Total cost 510 EUR 1.32 EUR €4…" at bounding box center [1086, 402] width 248 height 573
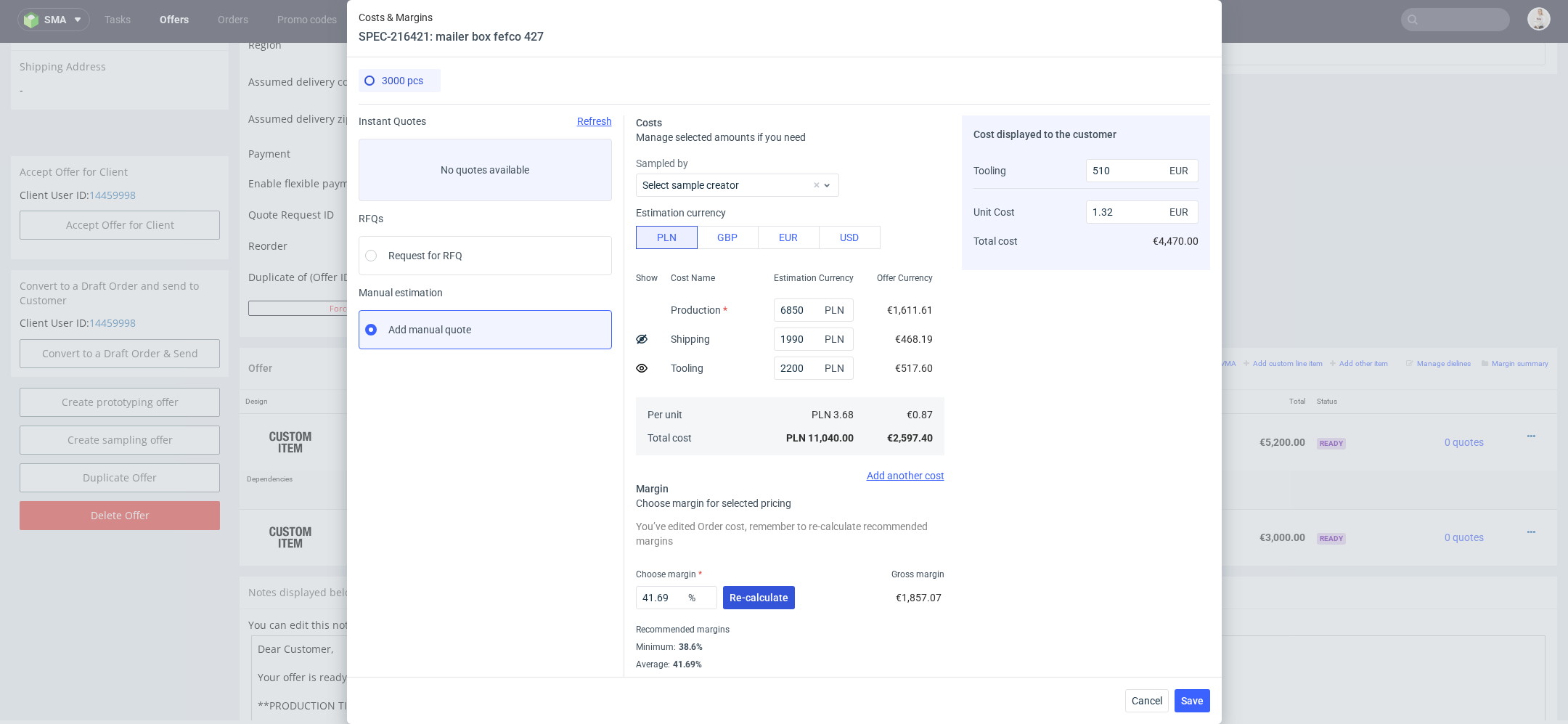
click at [772, 593] on span "Re-calculate" at bounding box center [759, 598] width 59 height 11
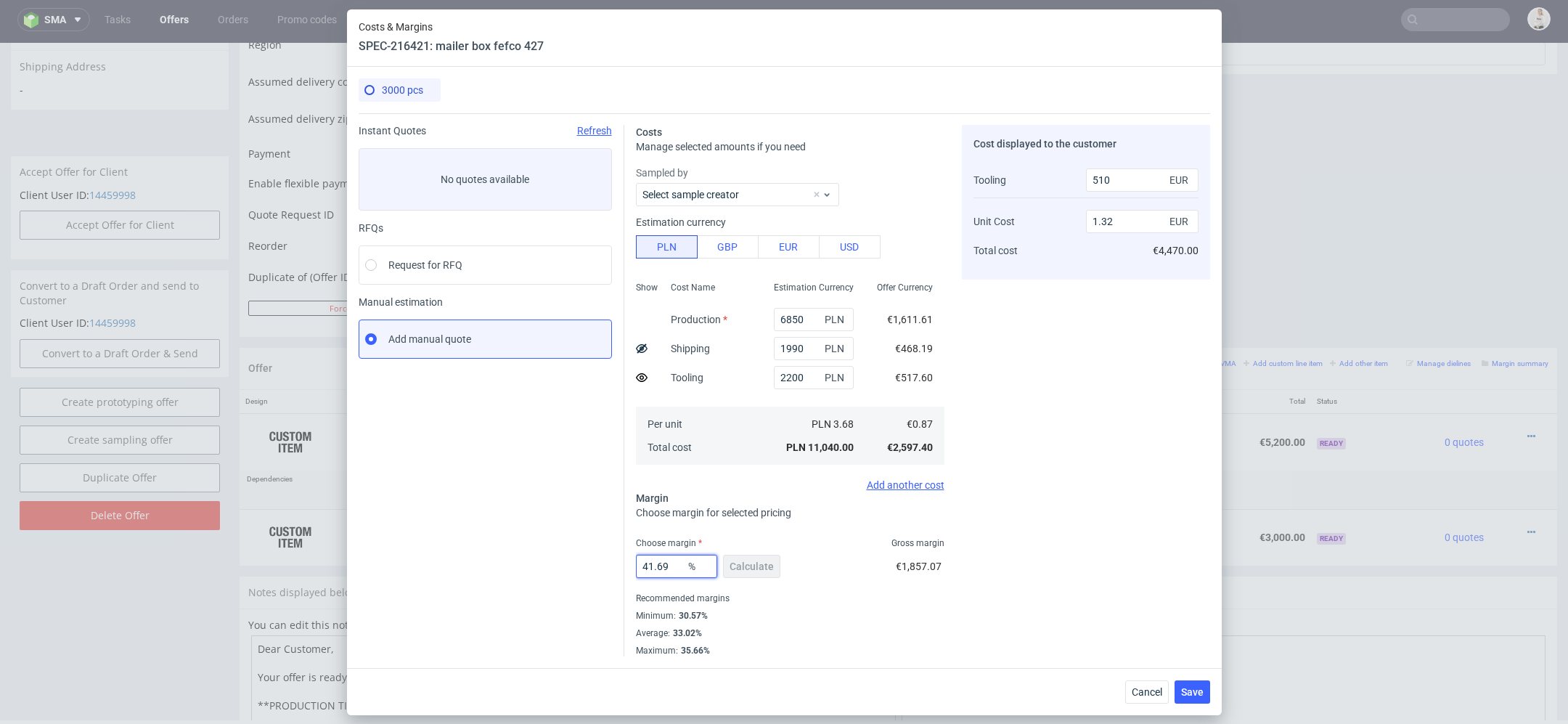
drag, startPoint x: 673, startPoint y: 572, endPoint x: 444, endPoint y: 566, distance: 229.1
click at [444, 566] on div "Instant Quotes Refresh No quotes available RFQs Request for RFQ Manual estimati…" at bounding box center [784, 385] width 851 height 543
type input "36"
type input "1.18"
click at [912, 572] on div "€1,461.04" at bounding box center [919, 566] width 46 height 14
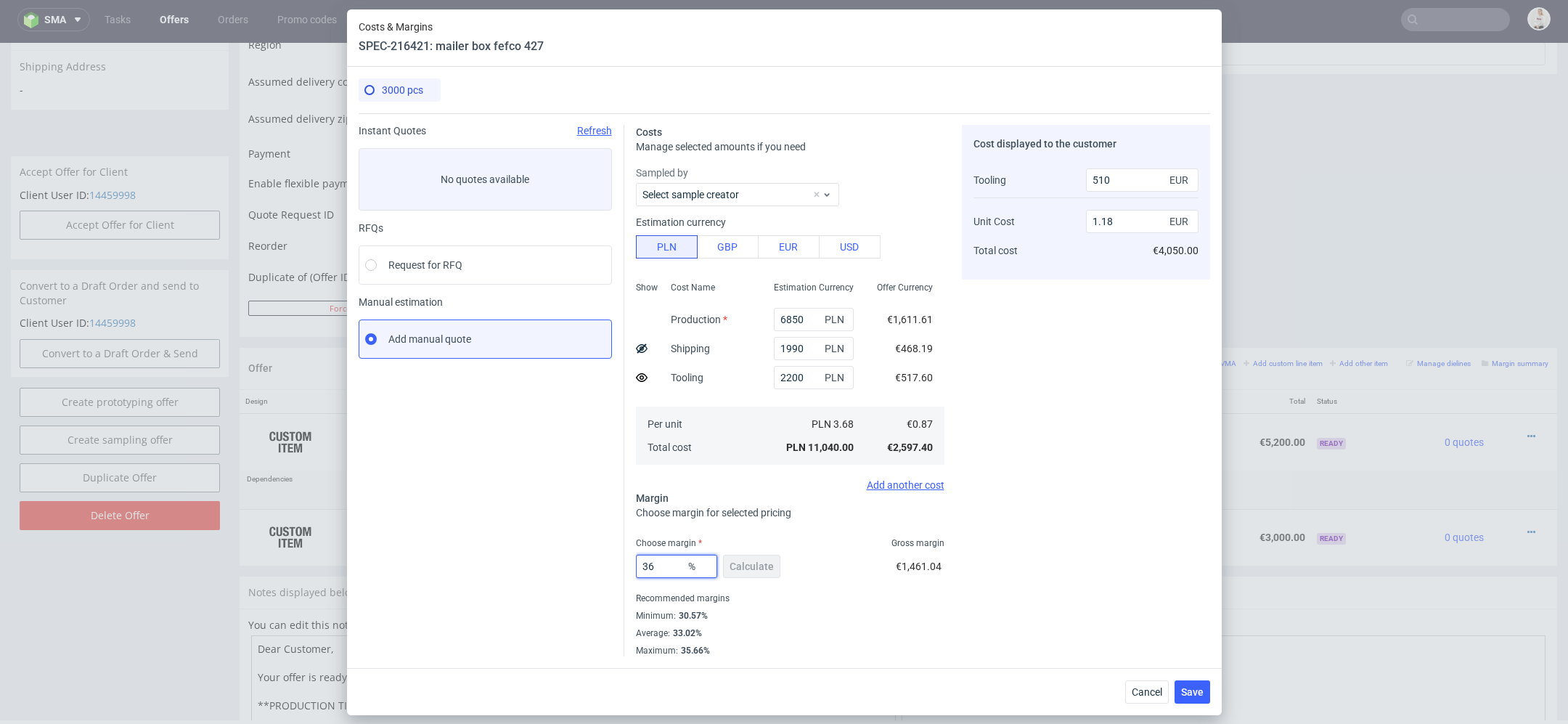
drag, startPoint x: 666, startPoint y: 565, endPoint x: 545, endPoint y: 565, distance: 121.0
click at [545, 565] on div "Instant Quotes Refresh No quotes available RFQs Request for RFQ Manual estimati…" at bounding box center [784, 385] width 851 height 543
type input "32"
type input "1.1"
type input "32"
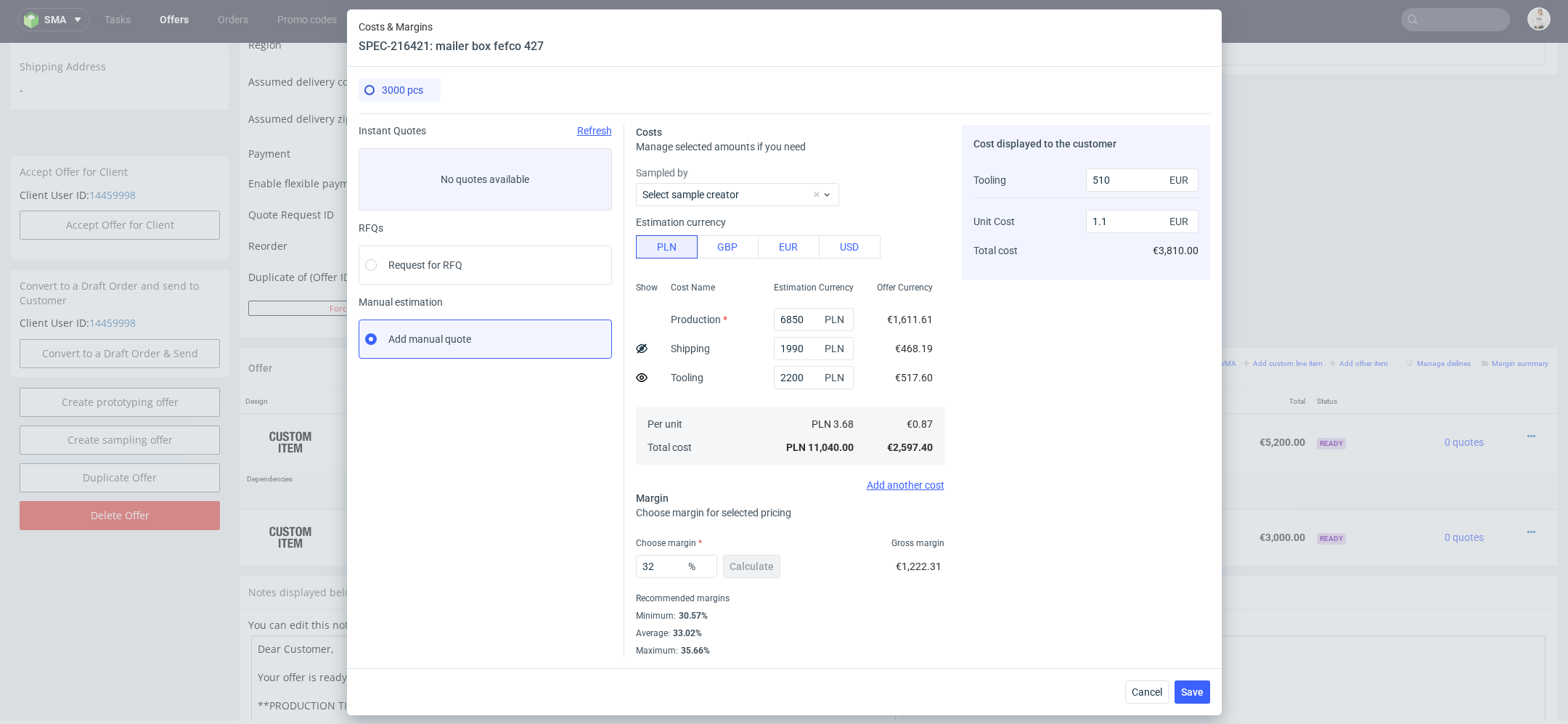
click at [1062, 553] on div "Cost displayed to the customer Tooling Unit Cost Total cost 510 EUR 1.1 EUR €3,…" at bounding box center [1086, 391] width 248 height 532
click at [1198, 697] on span "Save" at bounding box center [1193, 692] width 23 height 11
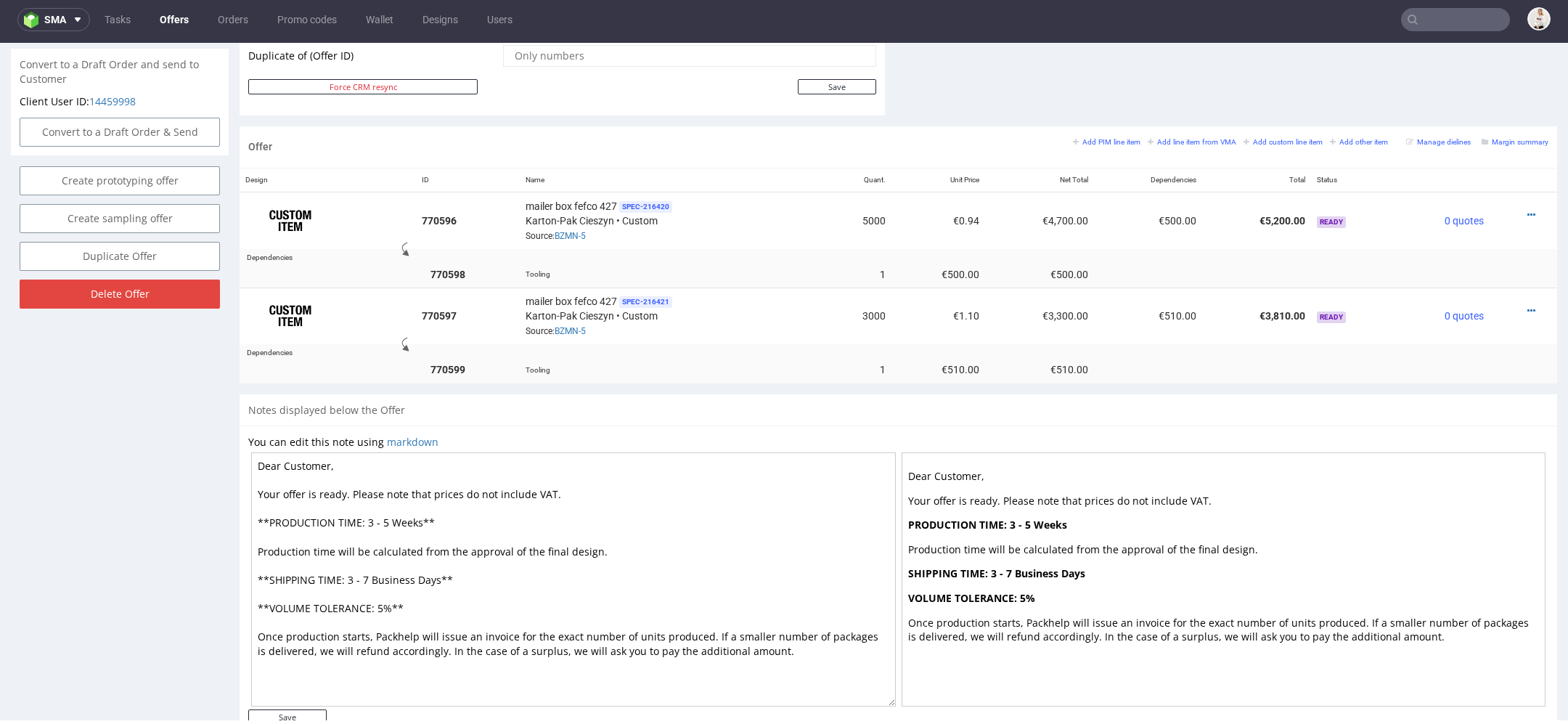
scroll to position [809, 0]
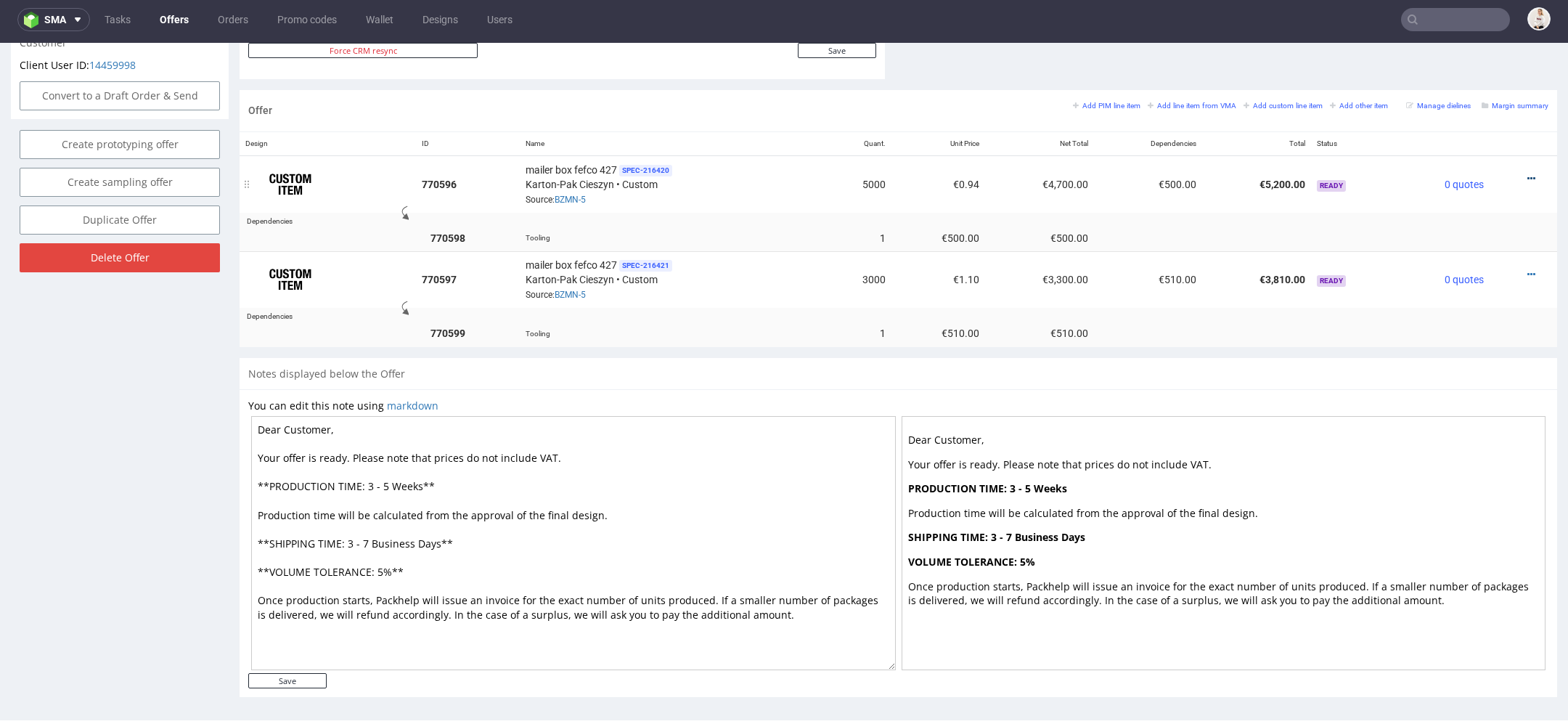
click at [1528, 174] on icon at bounding box center [1531, 179] width 8 height 11
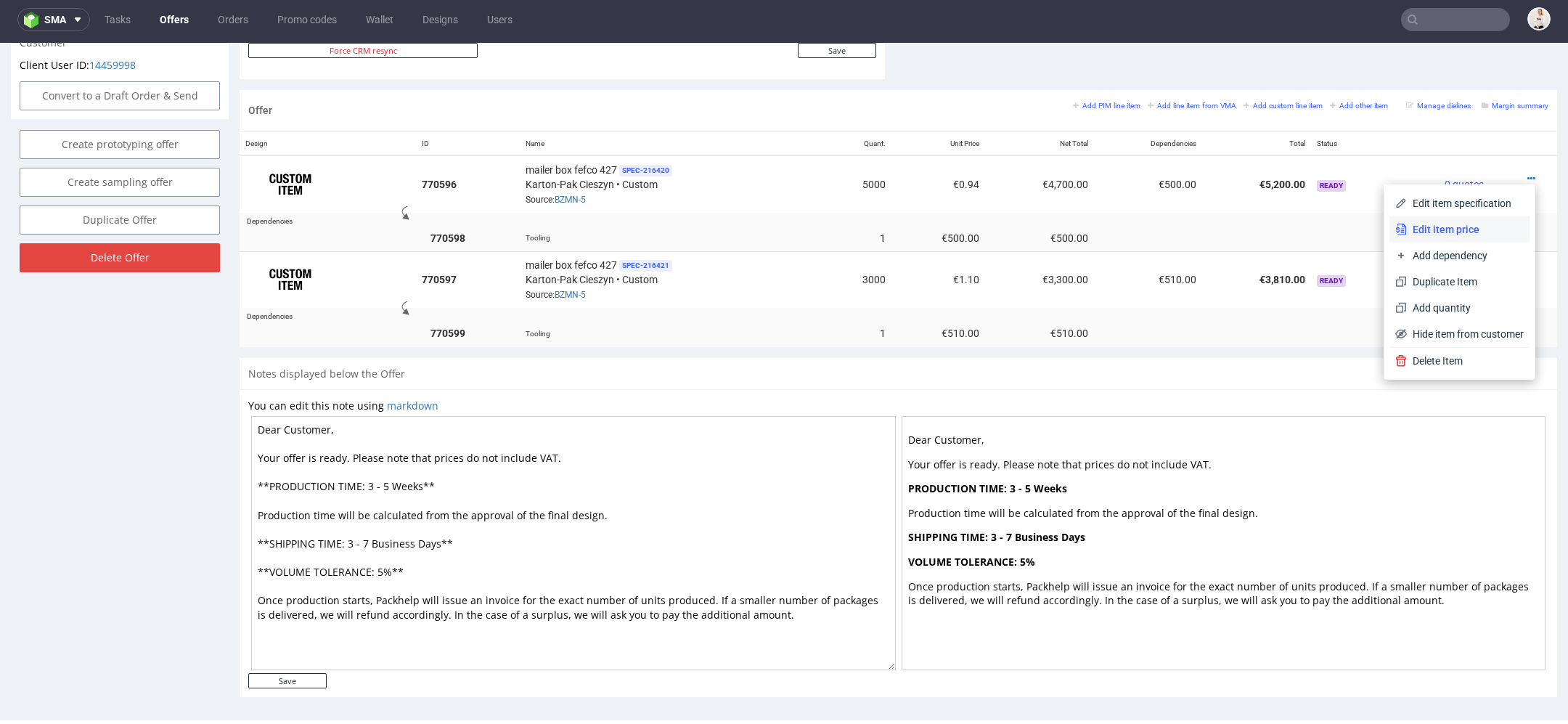
click at [1469, 230] on span "Edit item price" at bounding box center [1465, 229] width 117 height 14
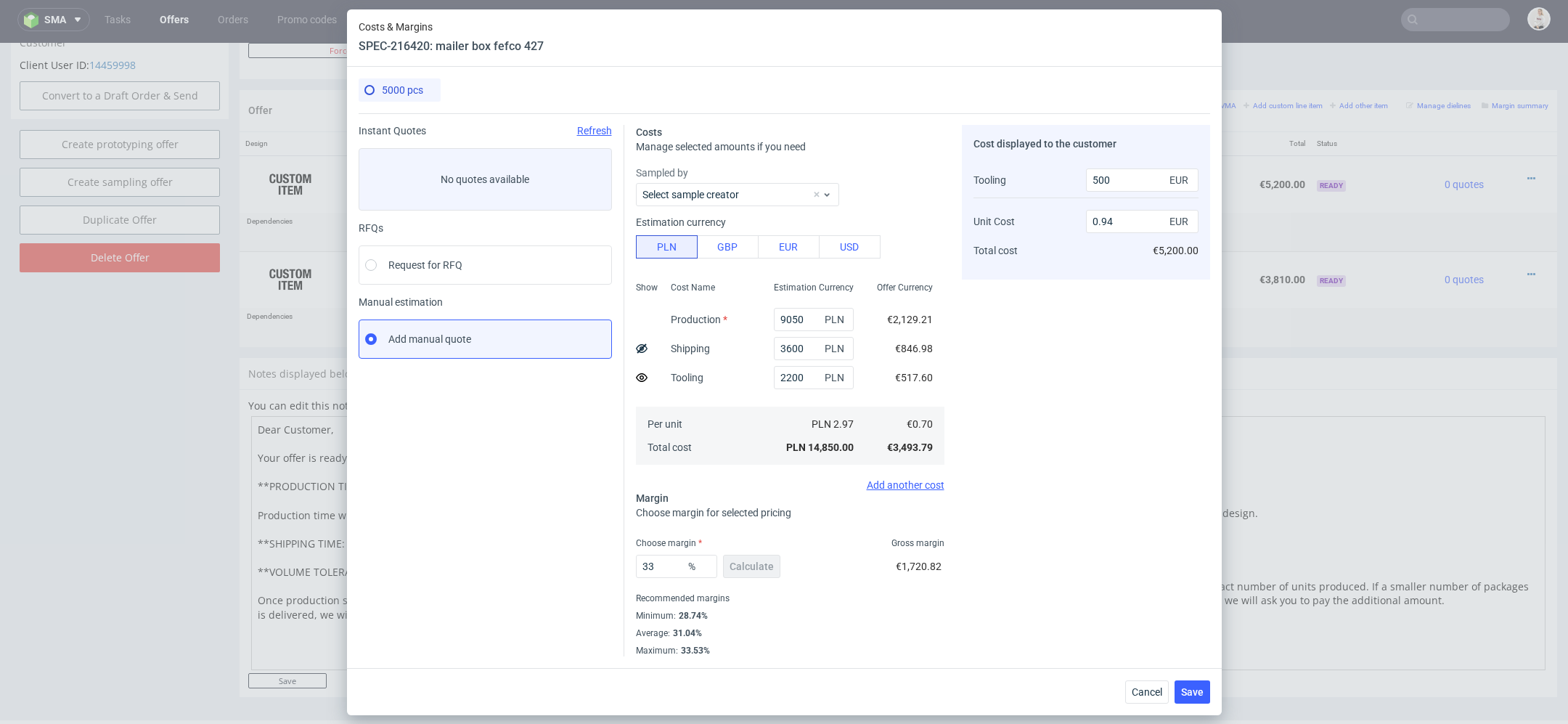
click at [880, 341] on div "Offer Currency €2,129.21 €846.98 €517.60 €0.70 €3,493.79" at bounding box center [905, 372] width 79 height 192
click at [792, 317] on input "9050" at bounding box center [813, 320] width 80 height 23
paste input "68"
type input "6850"
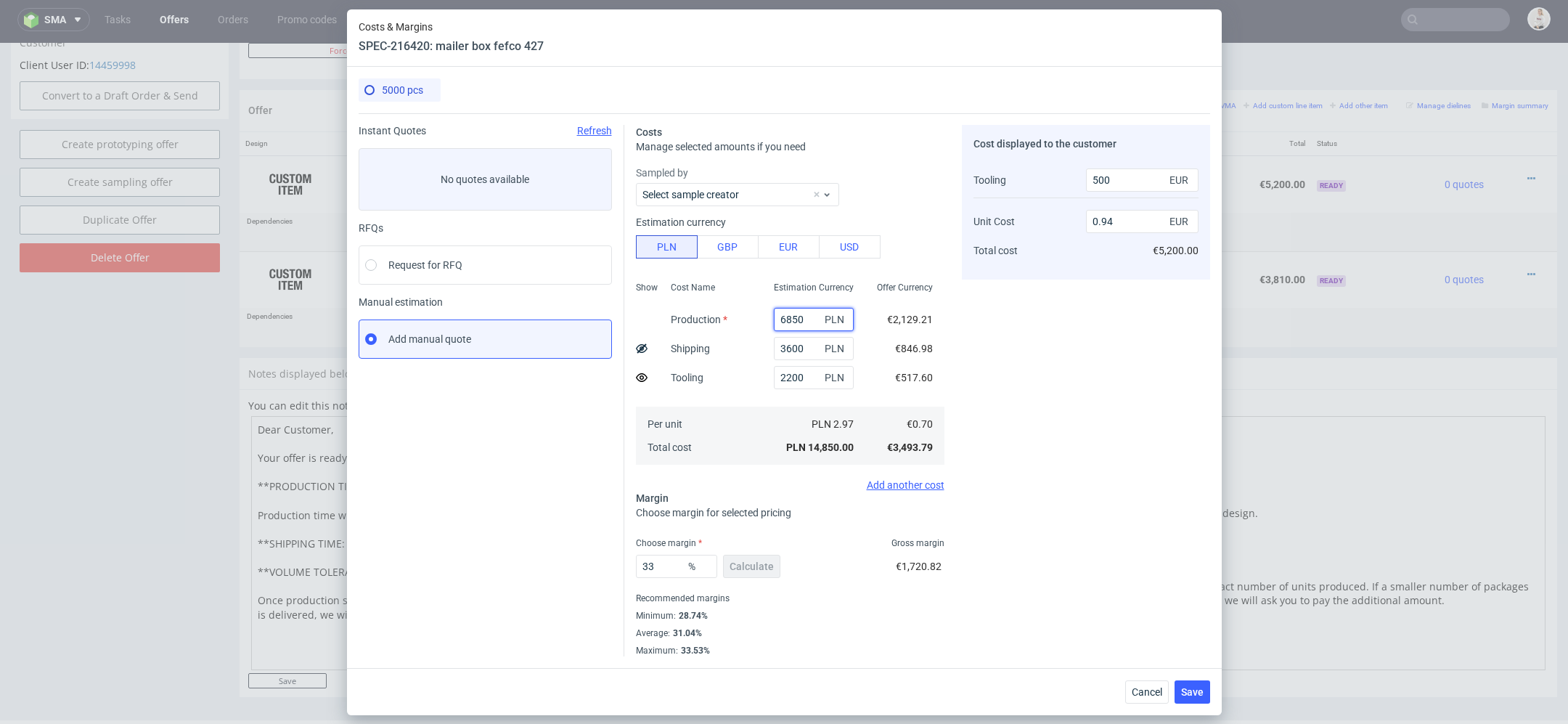
type input "0.79"
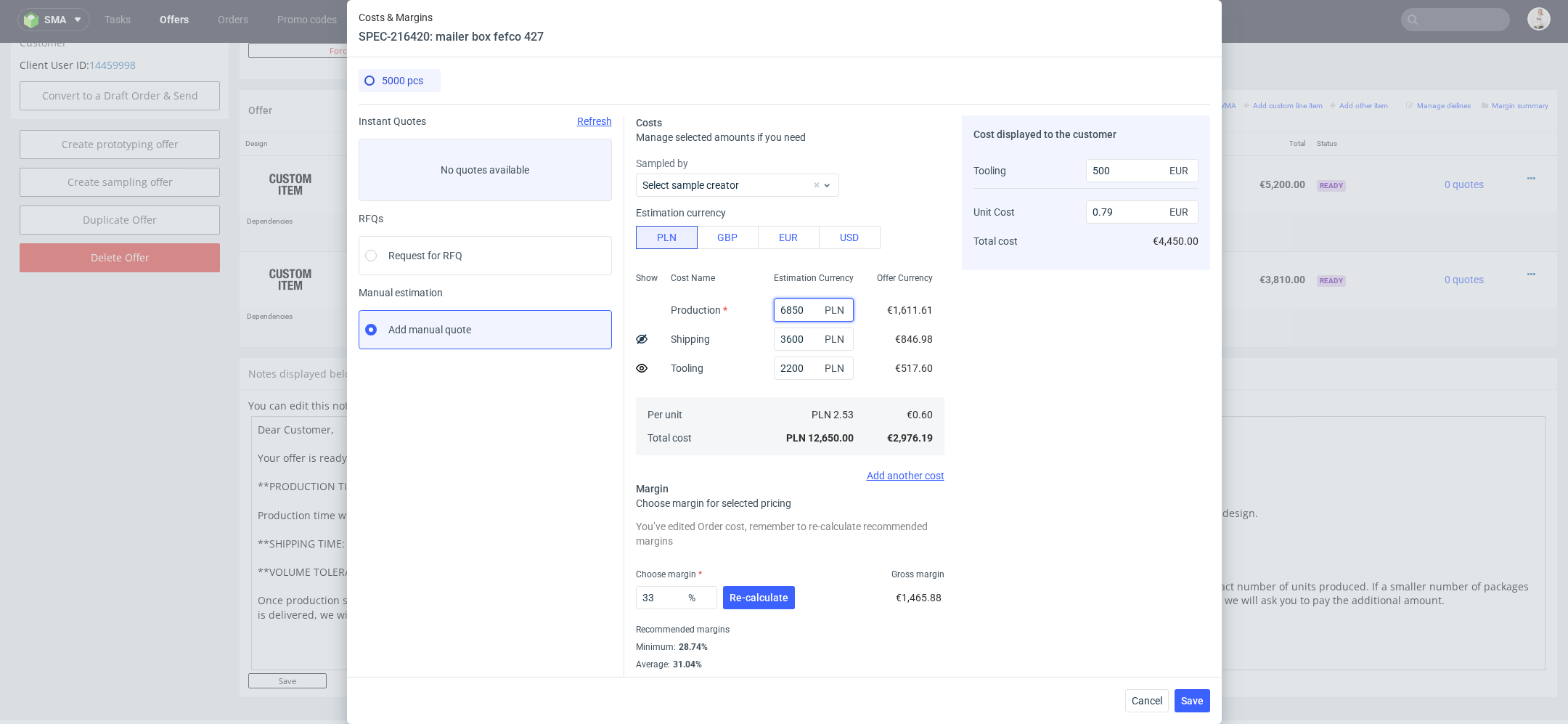
type input "6850"
click at [974, 359] on div "Cost displayed to the customer Tooling Unit Cost Total cost 500 EUR 0.79 EUR €4…" at bounding box center [1086, 402] width 248 height 573
click at [765, 602] on span "Re-calculate" at bounding box center [759, 598] width 59 height 11
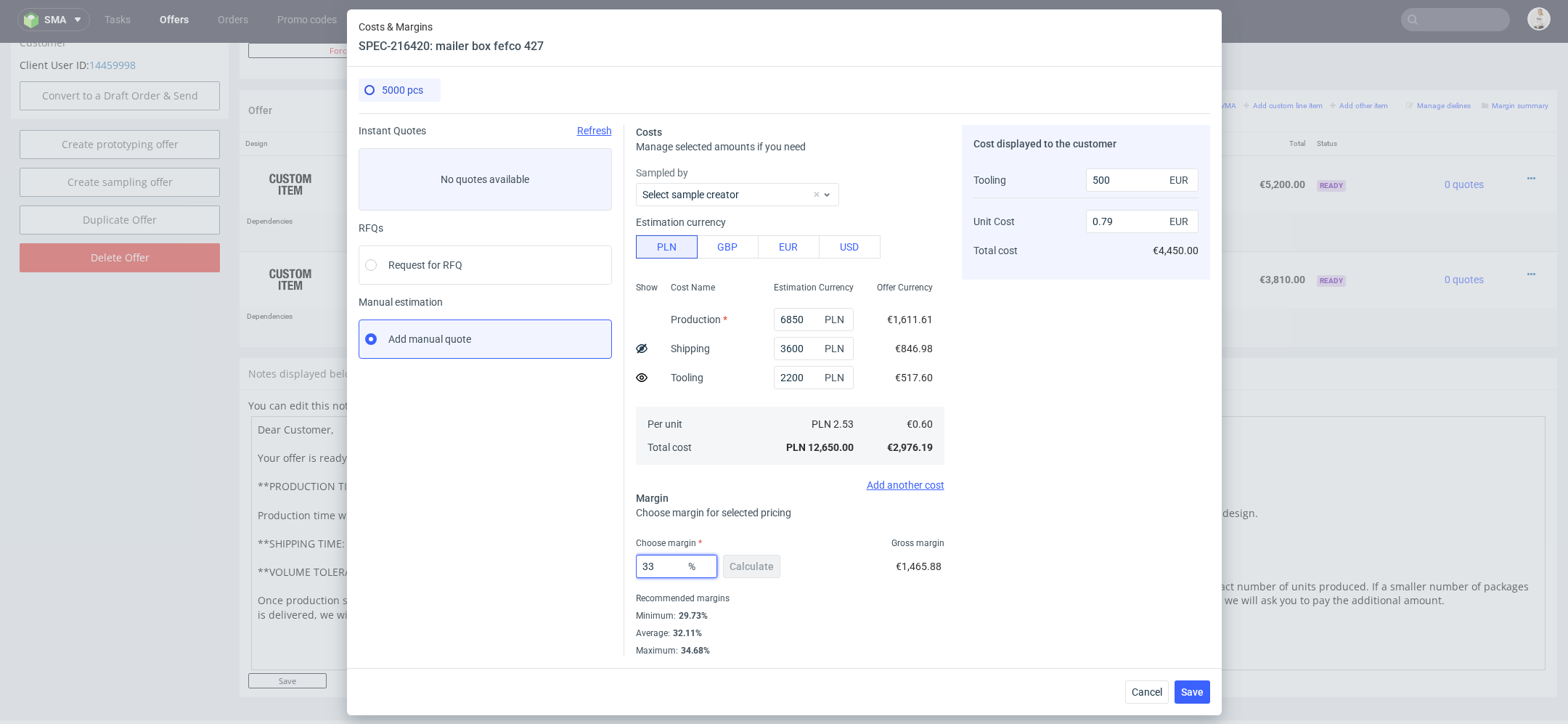
drag, startPoint x: 669, startPoint y: 563, endPoint x: 467, endPoint y: 562, distance: 202.0
click at [467, 562] on div "Instant Quotes Refresh No quotes available RFQs Request for RFQ Manual estimati…" at bounding box center [784, 385] width 851 height 543
type input "36"
type input "0.83"
click at [1120, 581] on div "Cost displayed to the customer Tooling Unit Cost Total cost 500 EUR 0.83 EUR €4…" at bounding box center [1086, 391] width 248 height 532
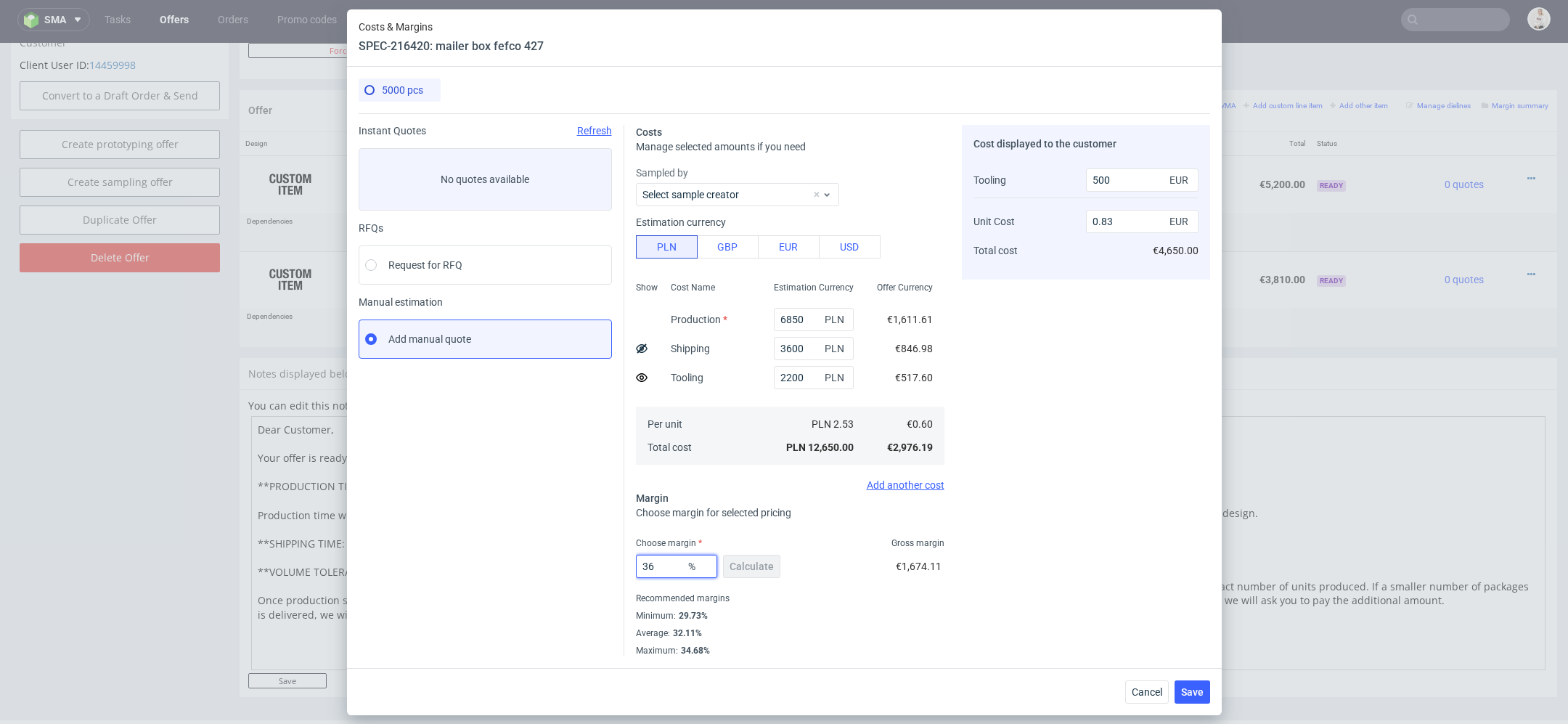
click at [670, 565] on input "36" at bounding box center [676, 566] width 81 height 23
type input "37"
type input "0.84"
type input "37"
click at [933, 617] on div "Minimum : 29.73%" at bounding box center [790, 616] width 308 height 18
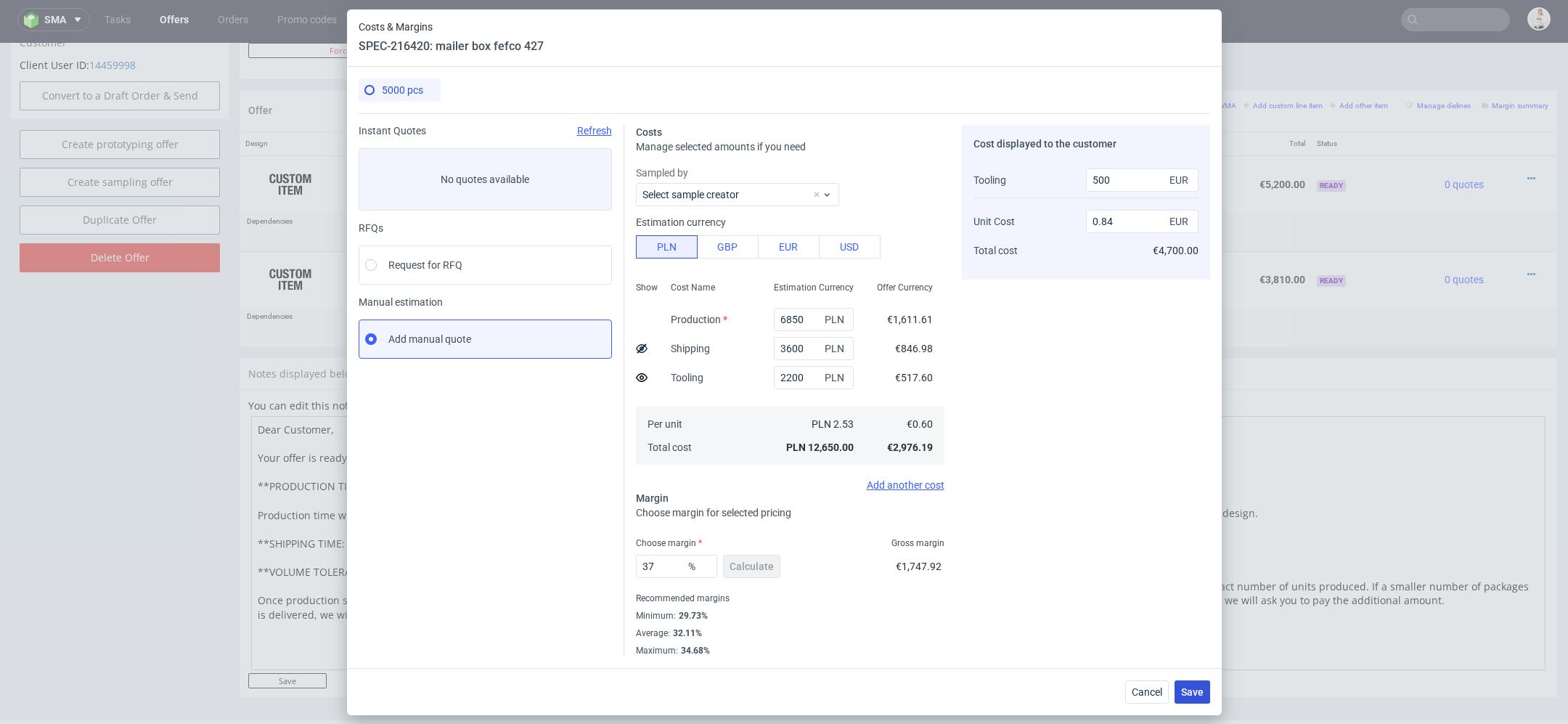
click at [1202, 684] on button "Save" at bounding box center [1192, 692] width 35 height 23
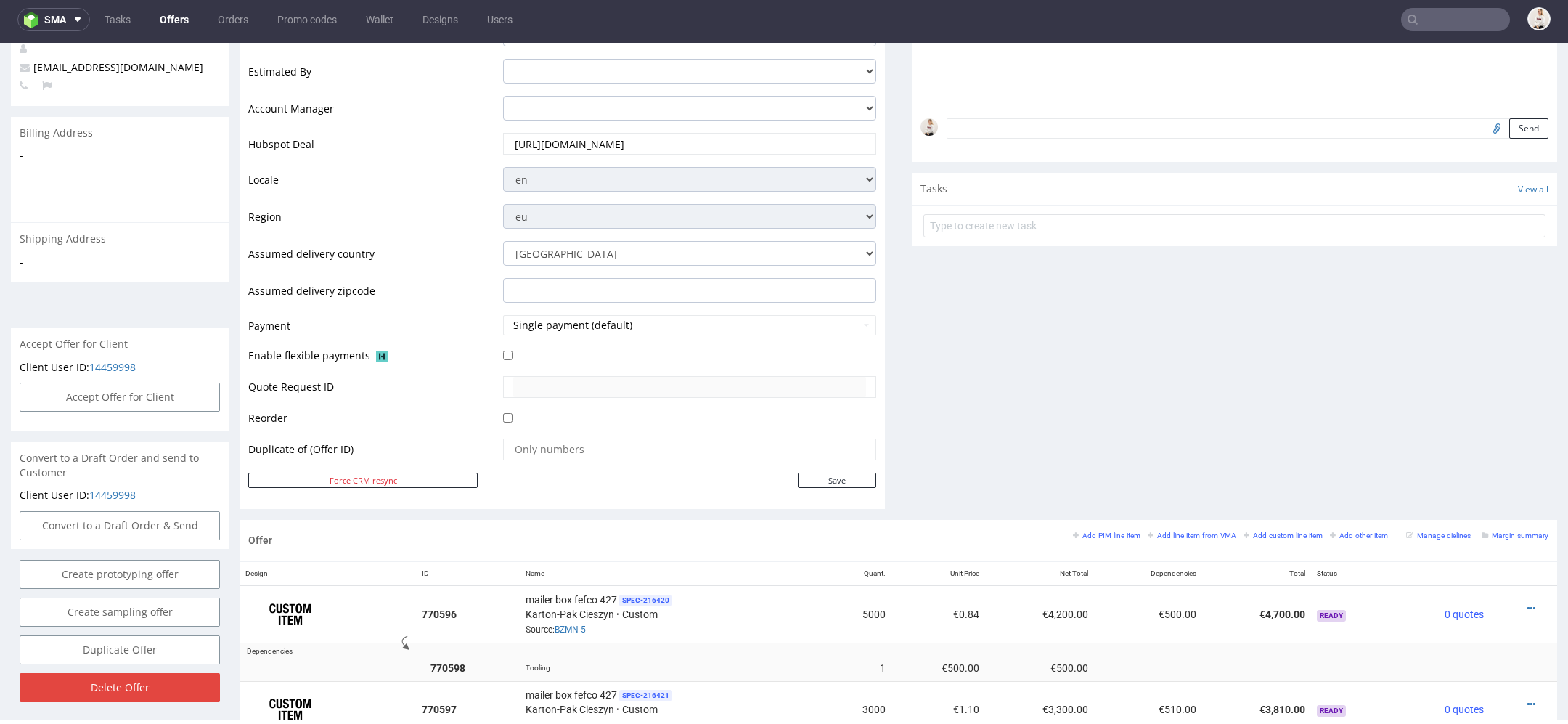
scroll to position [507, 0]
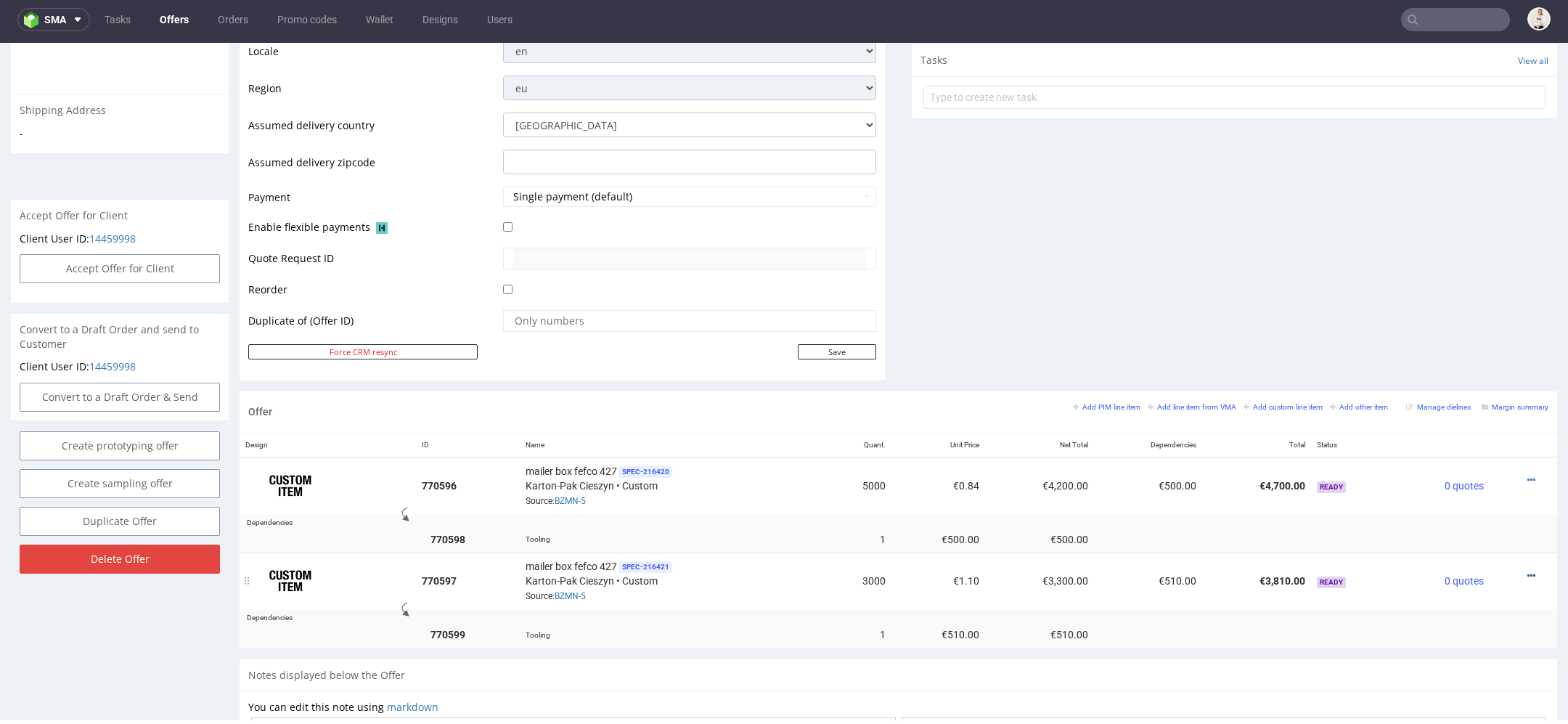
click at [1528, 571] on icon at bounding box center [1531, 576] width 8 height 11
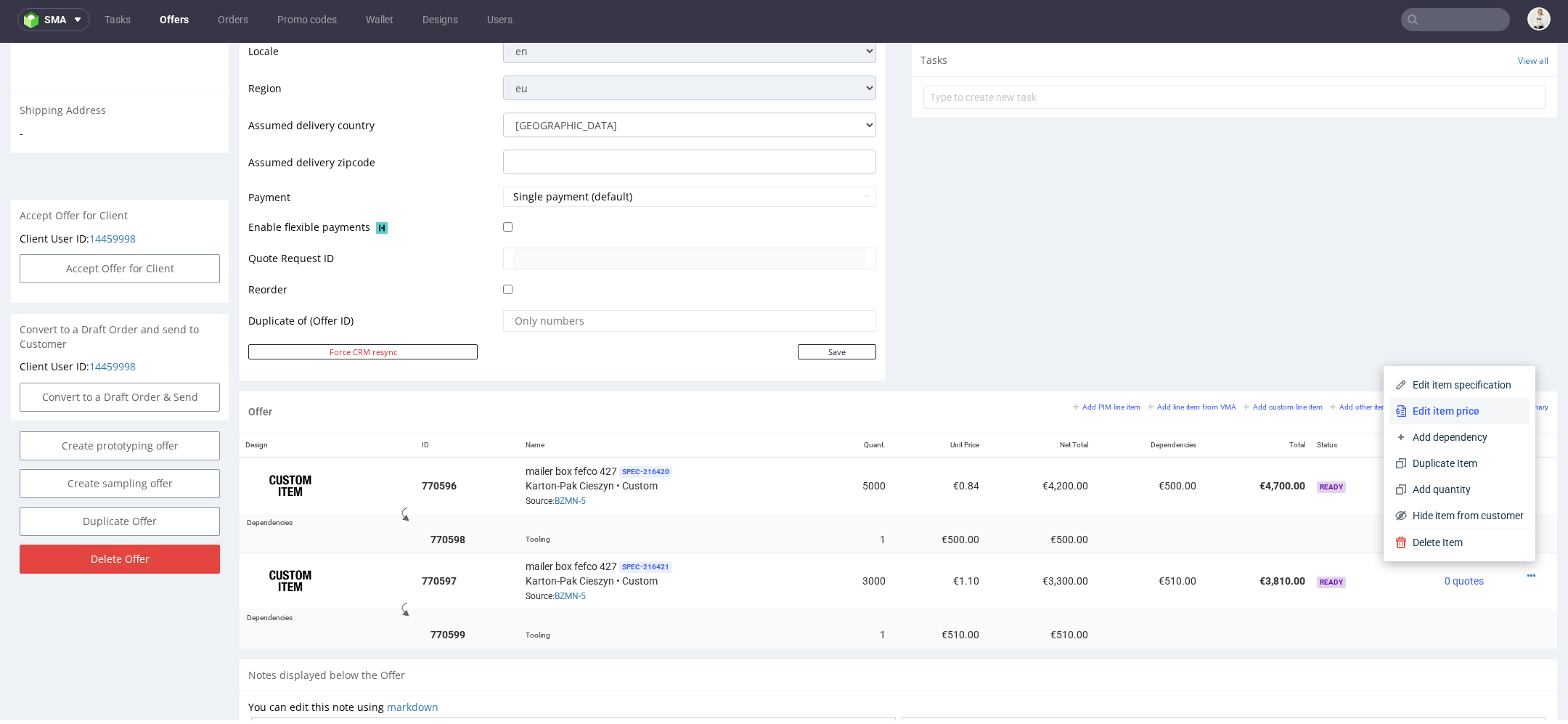
click at [1466, 413] on span "Edit item price" at bounding box center [1465, 410] width 117 height 14
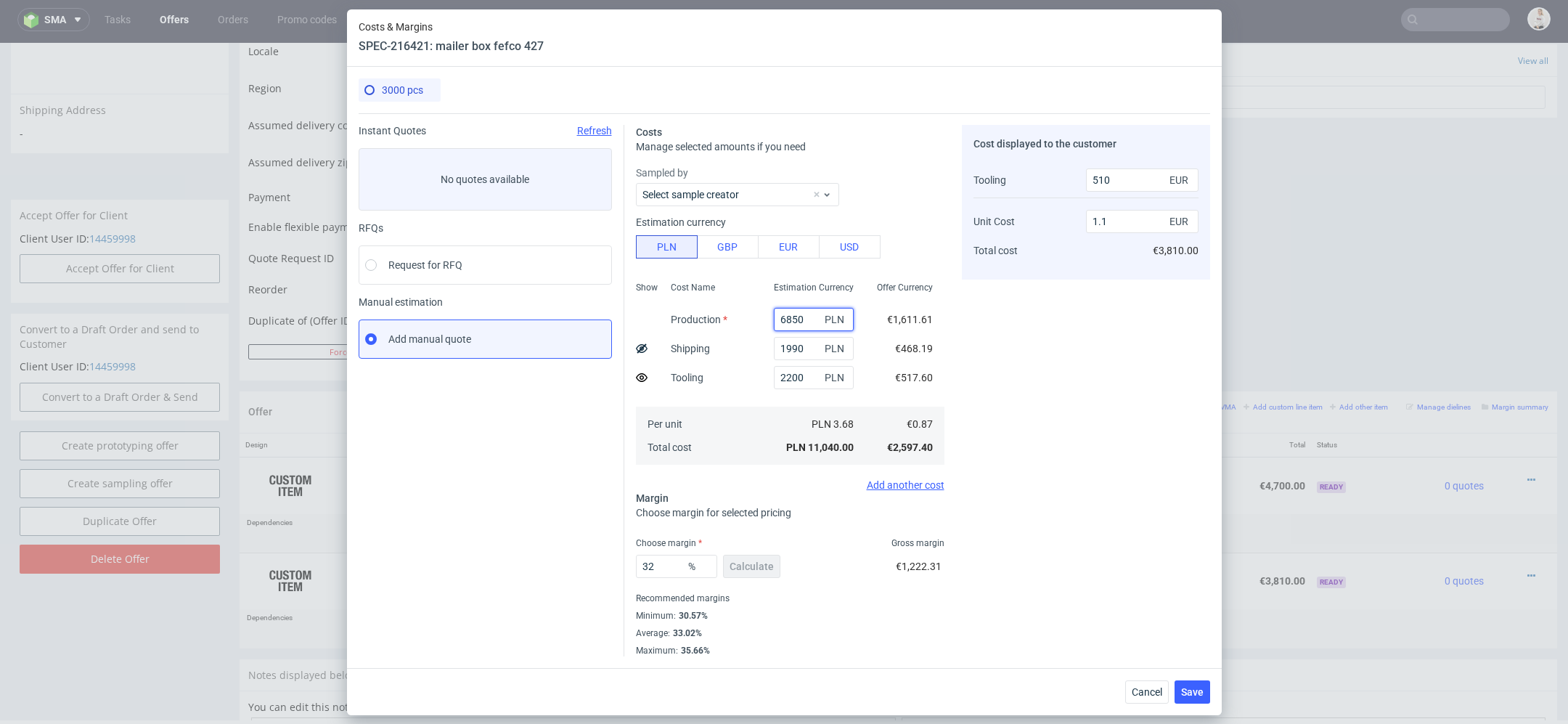
click at [794, 313] on input "6850" at bounding box center [813, 320] width 80 height 23
paste input "450"
type input "4500"
type input "0.83"
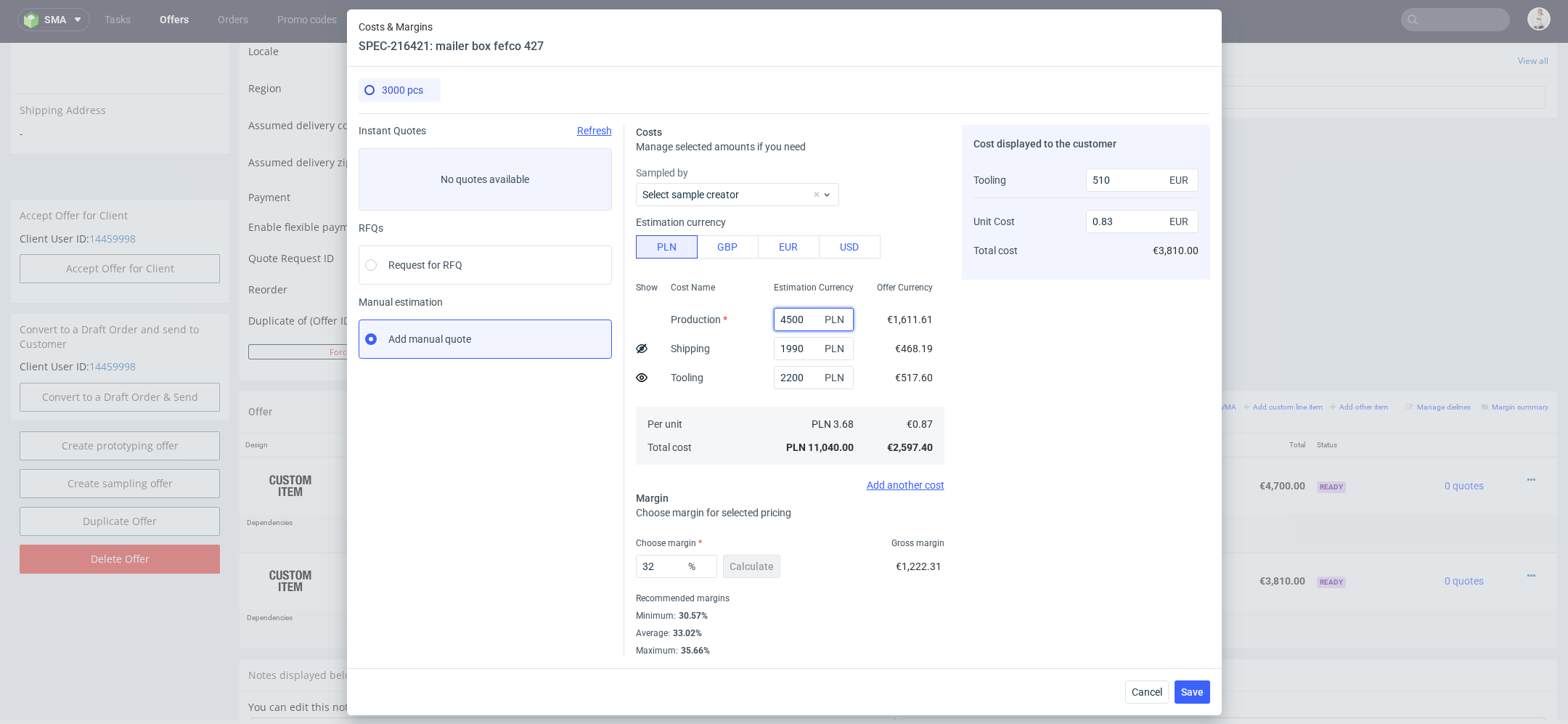
type input "4500"
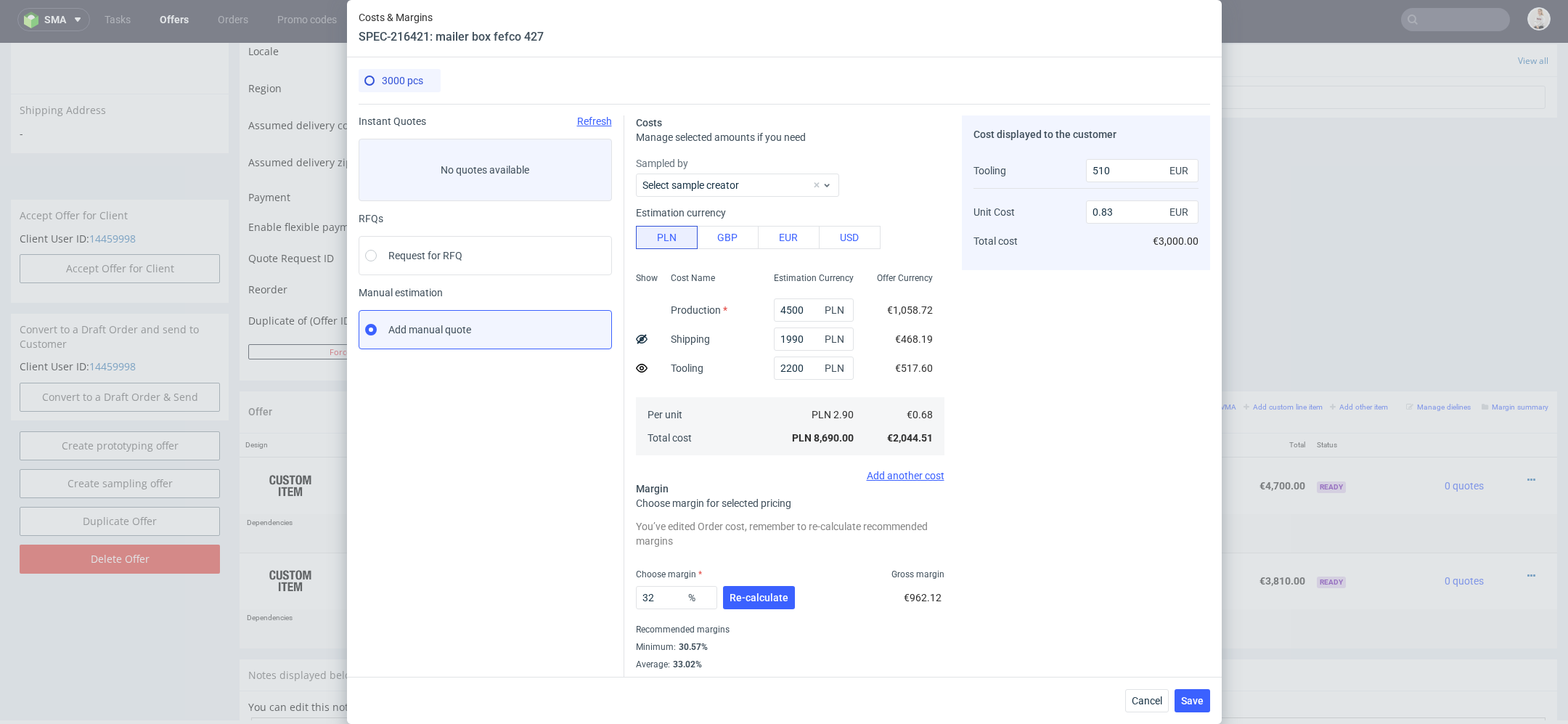
click at [1043, 380] on div "Cost displayed to the customer Tooling Unit Cost Total cost 510 EUR 0.83 EUR €3…" at bounding box center [1086, 402] width 248 height 573
click at [770, 601] on span "Re-calculate" at bounding box center [759, 598] width 59 height 11
drag, startPoint x: 674, startPoint y: 556, endPoint x: 426, endPoint y: 556, distance: 248.0
click at [426, 556] on div "Instant Quotes Refresh No quotes available RFQs Request for RFQ Manual estimati…" at bounding box center [784, 428] width 851 height 648
type input "39"
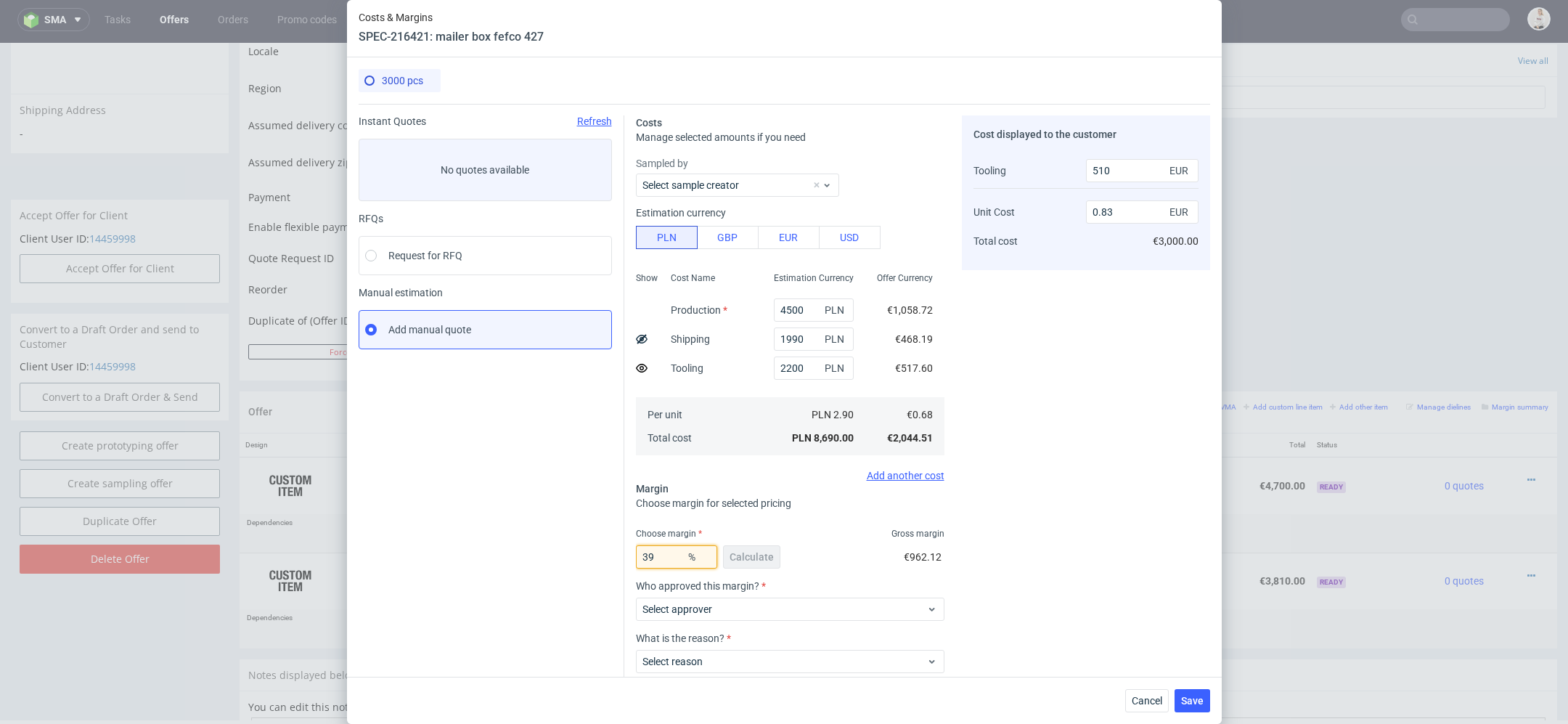
type input "0.95"
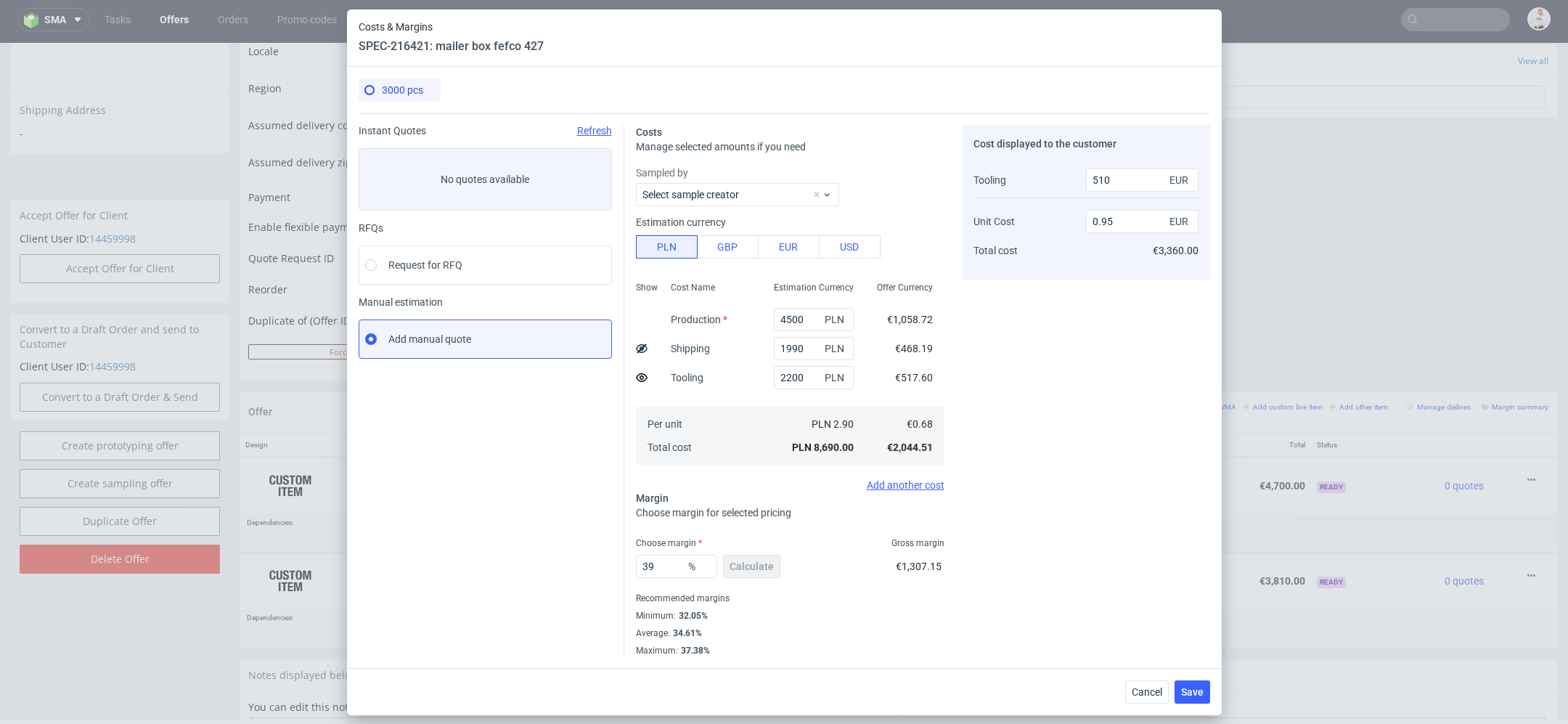
click at [987, 561] on div "Cost displayed to the customer Tooling Unit Cost Total cost 510 EUR 0.95 EUR €3…" at bounding box center [1086, 391] width 248 height 532
click at [656, 565] on input "39" at bounding box center [676, 566] width 81 height 23
type input "3"
type input "0"
type input "0.51"
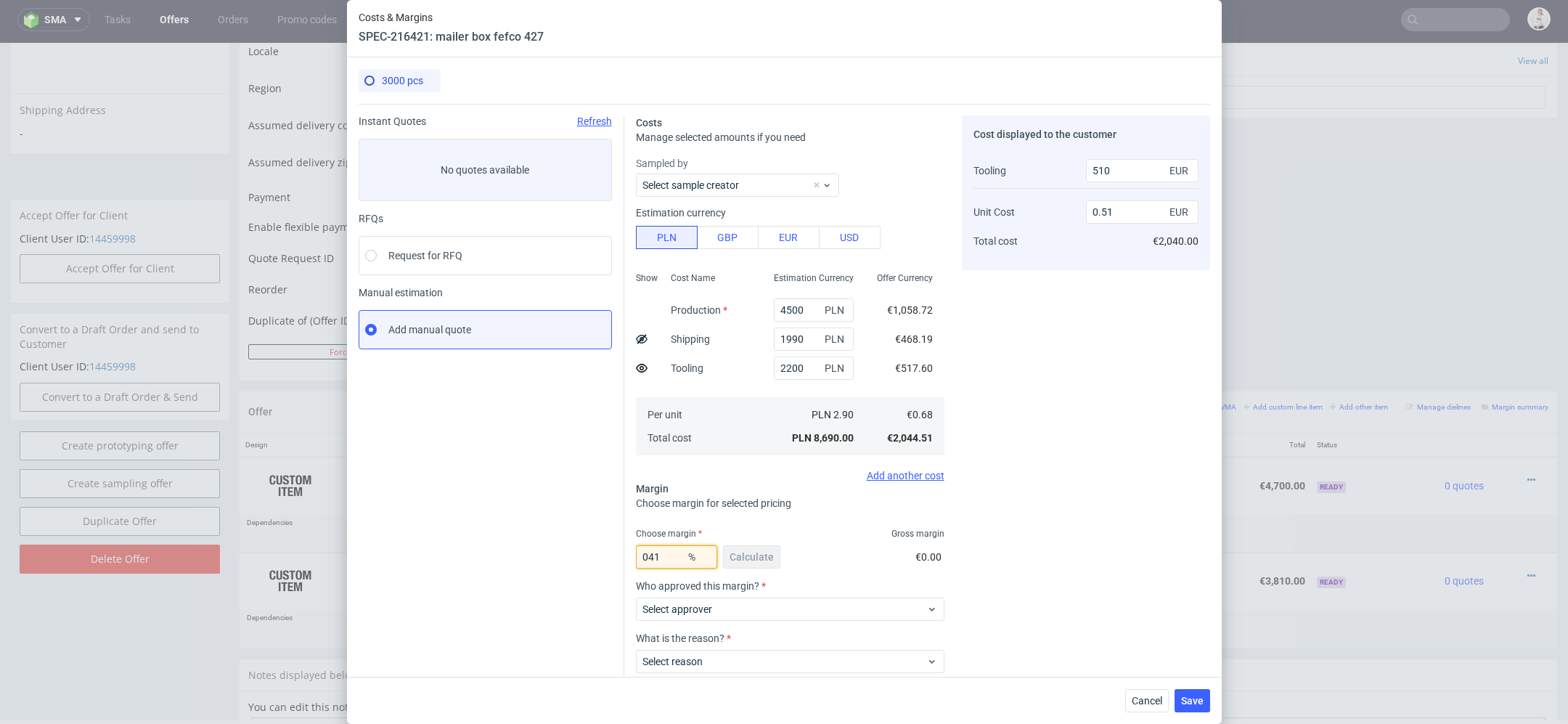
type input "41"
type input "0.99"
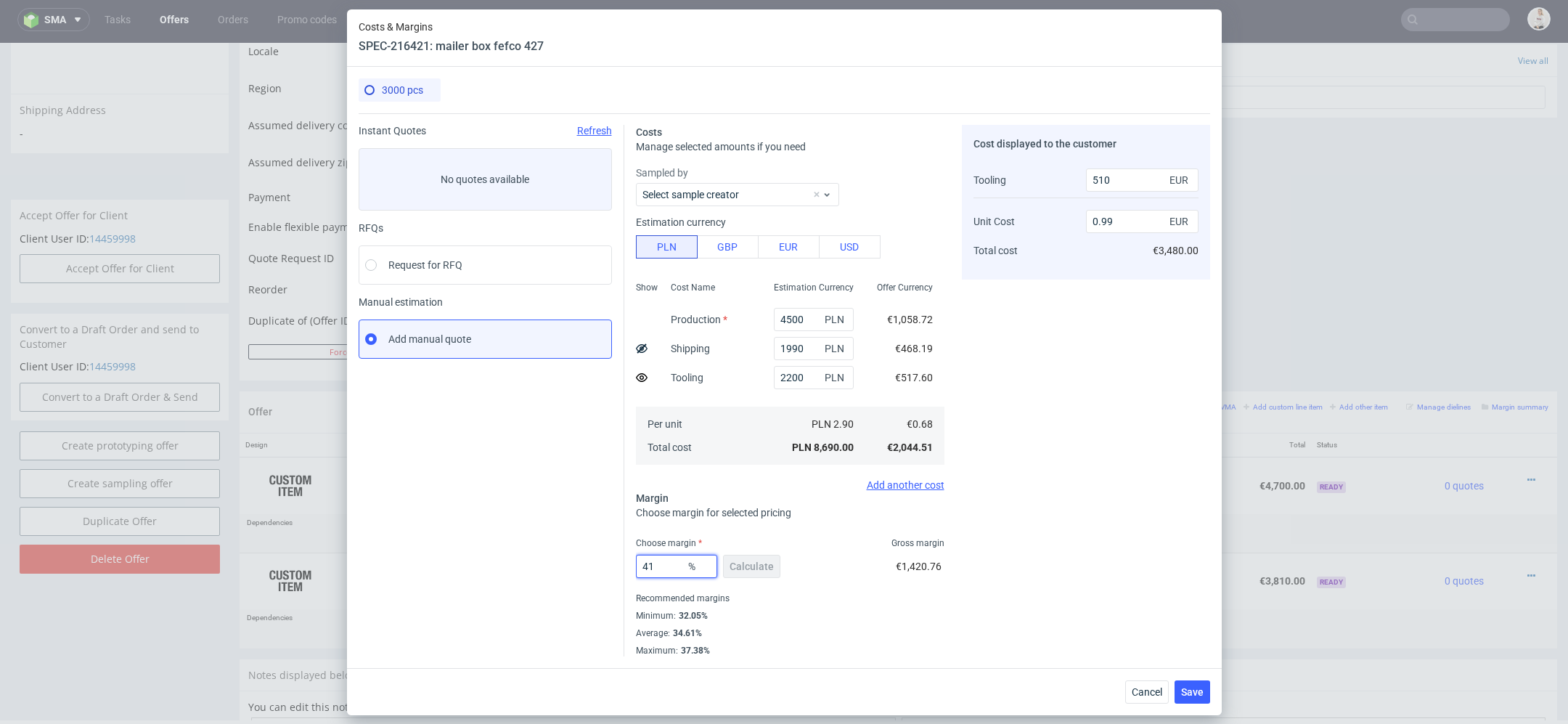
type input "41"
click at [1091, 573] on div "Cost displayed to the customer Tooling Unit Cost Total cost 510 EUR 0.99 EUR €3…" at bounding box center [1086, 391] width 248 height 532
click at [1194, 693] on span "Save" at bounding box center [1193, 692] width 23 height 11
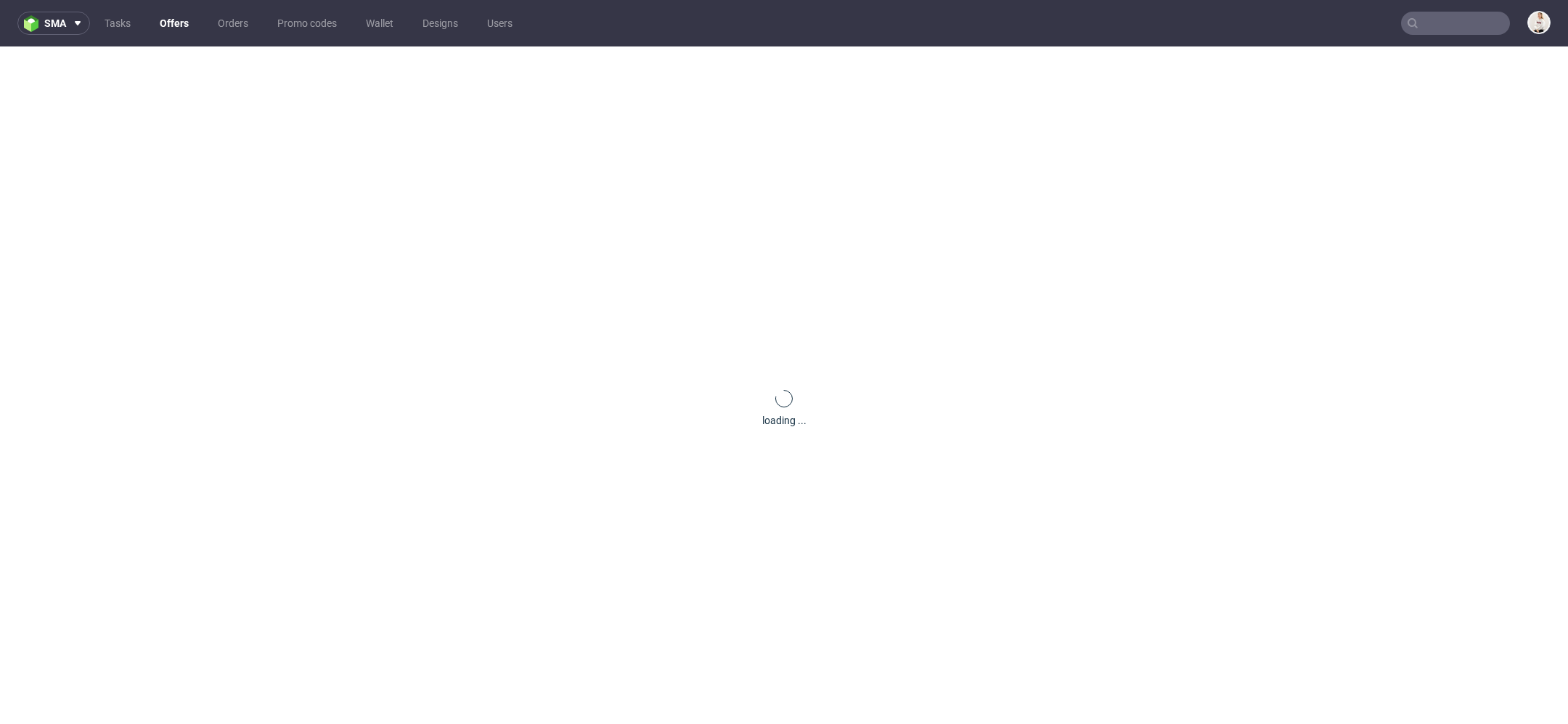
scroll to position [0, 0]
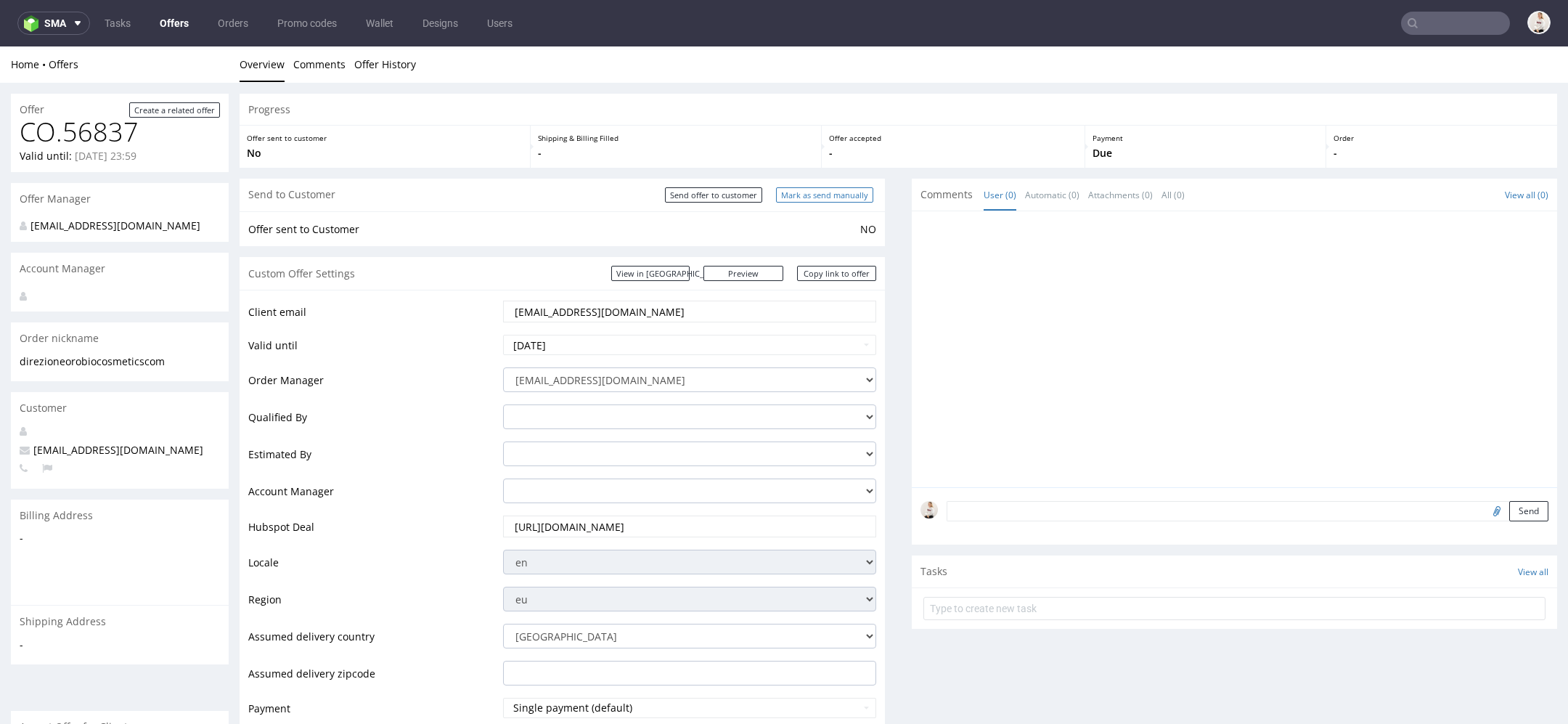
click at [831, 188] on input "Mark as send manually" at bounding box center [824, 195] width 97 height 15
type input "In progress..."
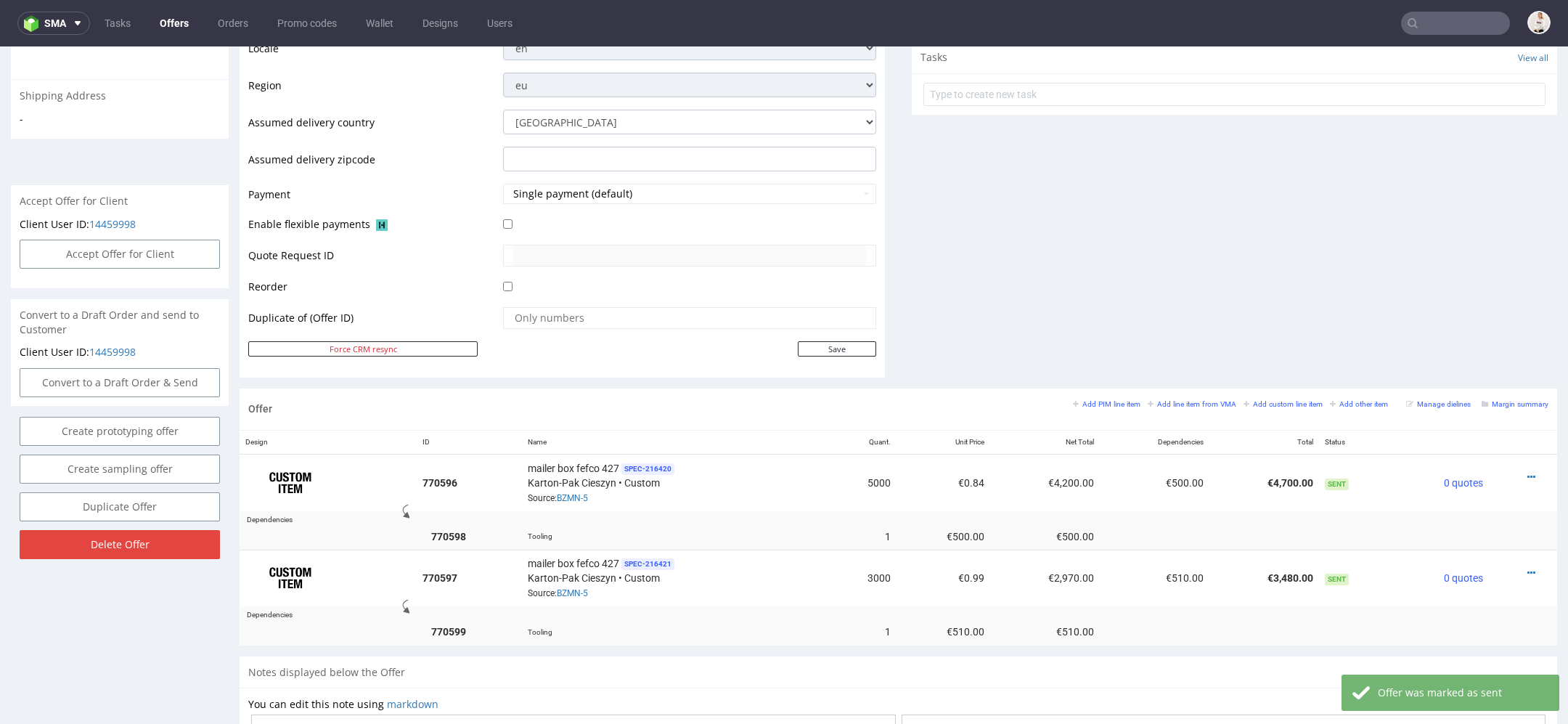
scroll to position [834, 0]
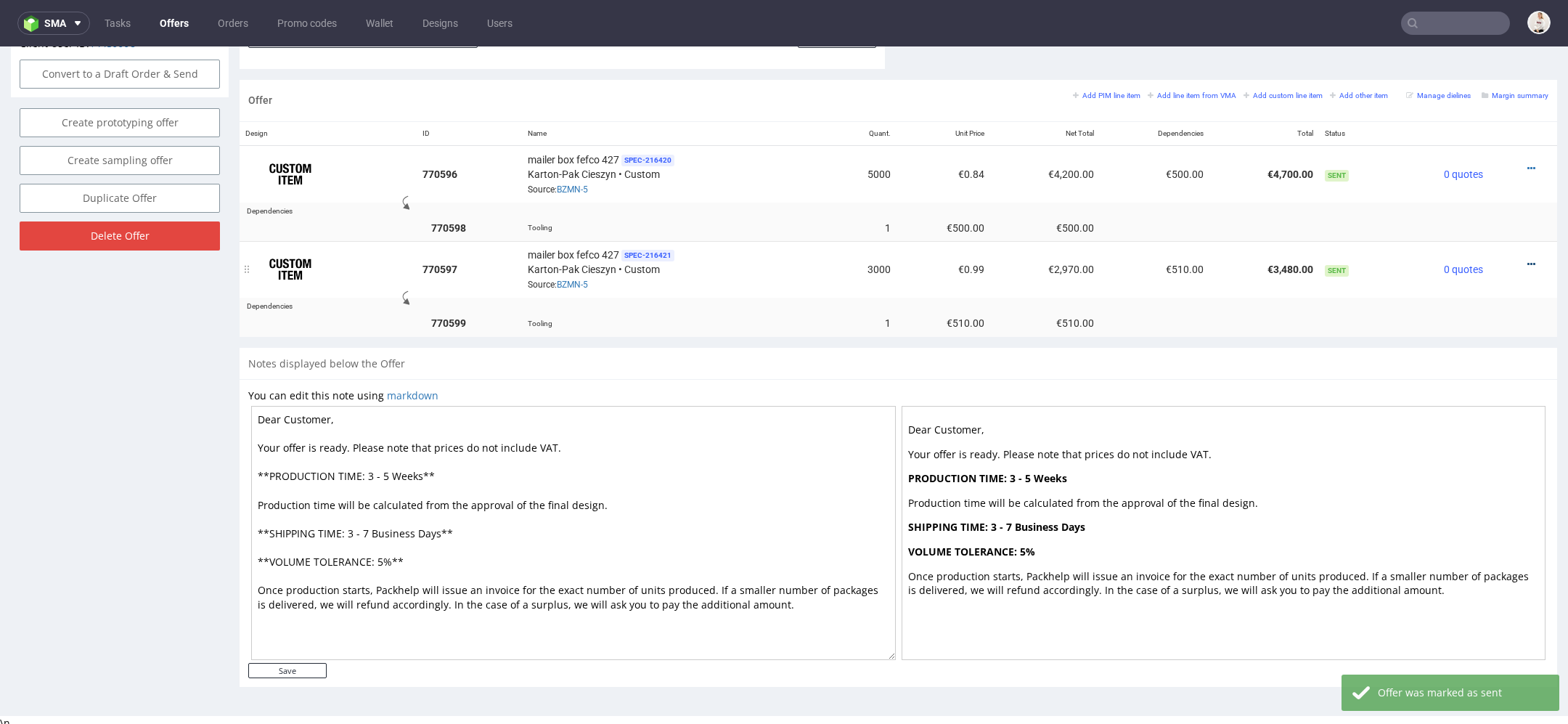
click at [1528, 259] on icon at bounding box center [1531, 264] width 8 height 11
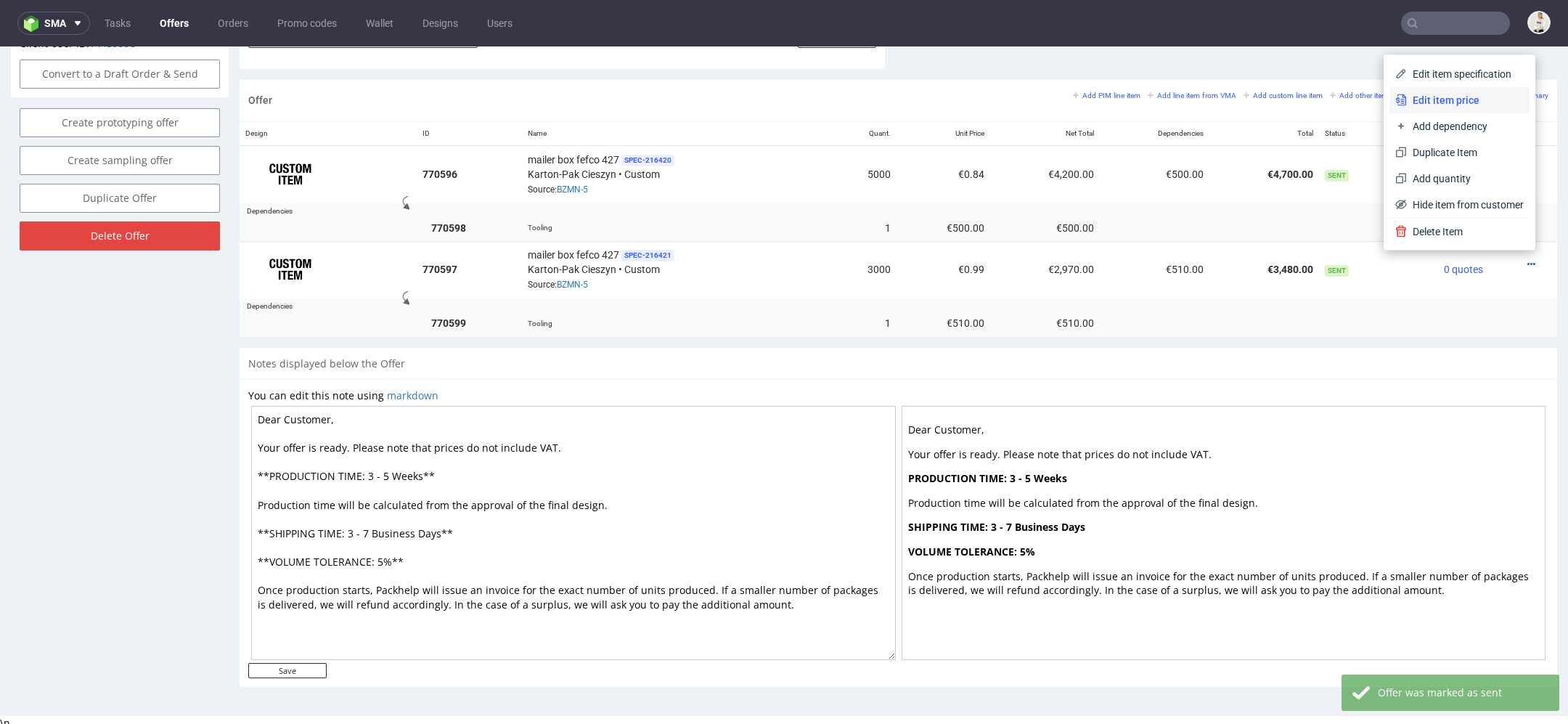
click at [1448, 98] on span "Edit item price" at bounding box center [1465, 100] width 117 height 14
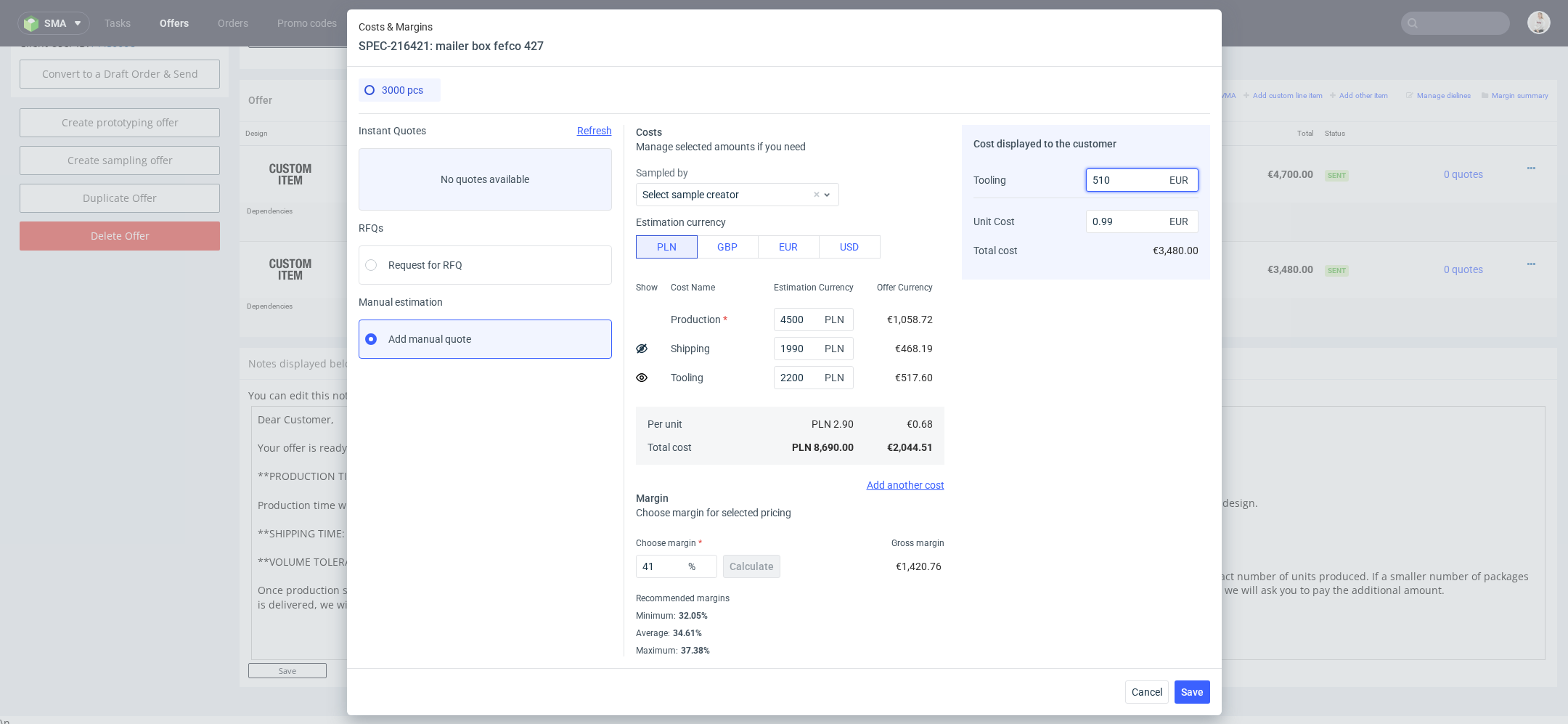
click at [1103, 182] on input "510" at bounding box center [1143, 180] width 113 height 23
type input "500"
click at [1170, 350] on div "Cost displayed to the customer Tooling Unit Cost Total cost 500 EUR 0.99 EUR €3…" at bounding box center [1086, 391] width 248 height 532
click at [1191, 694] on span "Save" at bounding box center [1193, 692] width 23 height 11
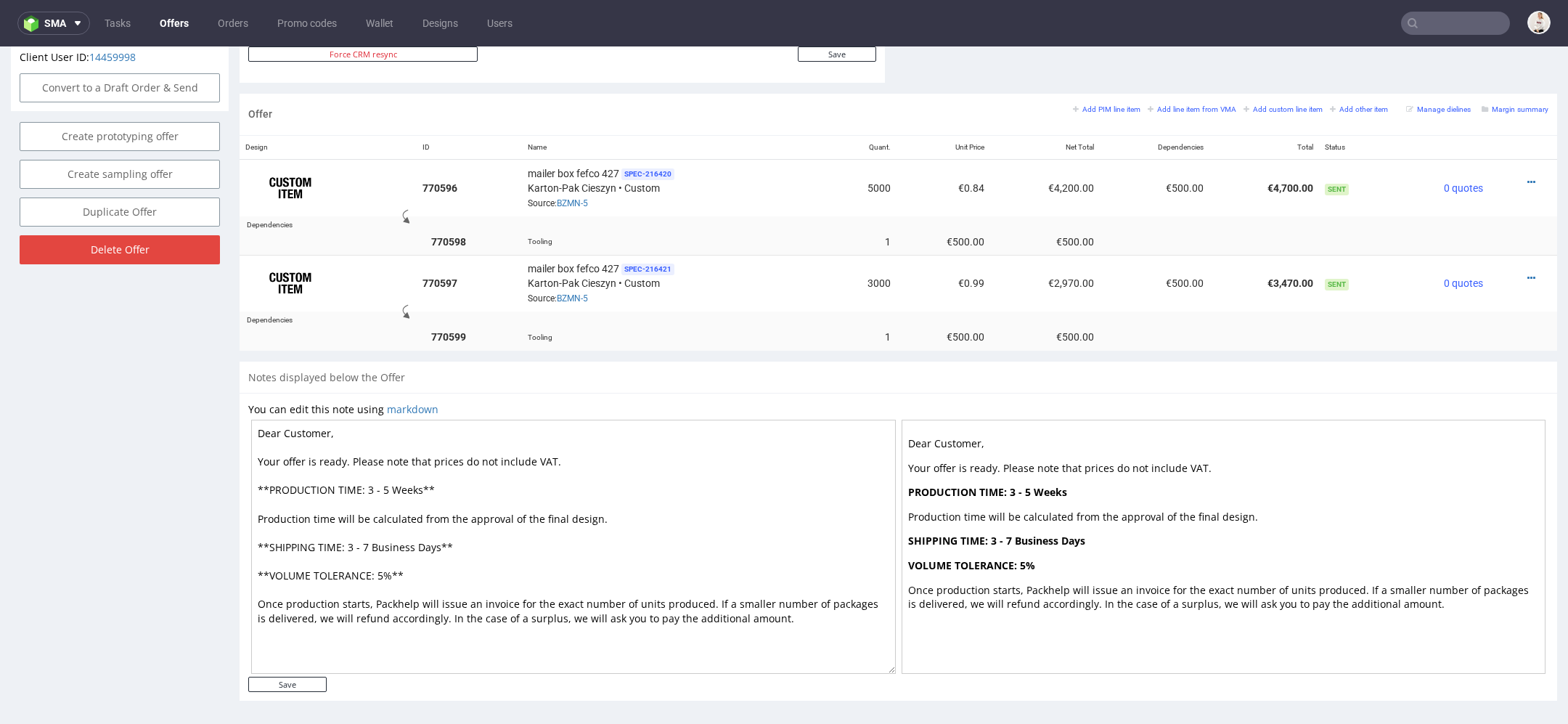
scroll to position [0, 0]
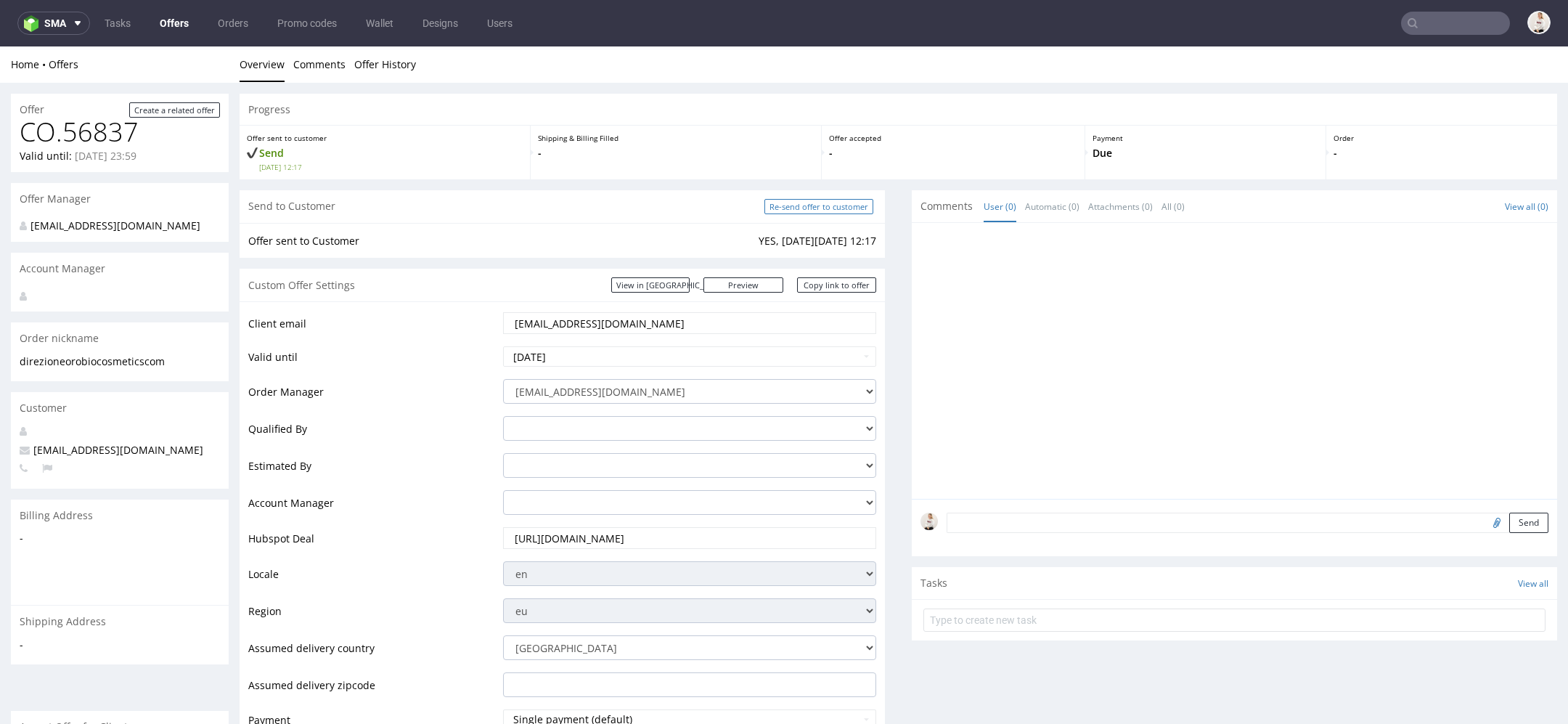
click at [817, 209] on input "Re-send offer to customer" at bounding box center [819, 206] width 109 height 15
type input "In progress..."
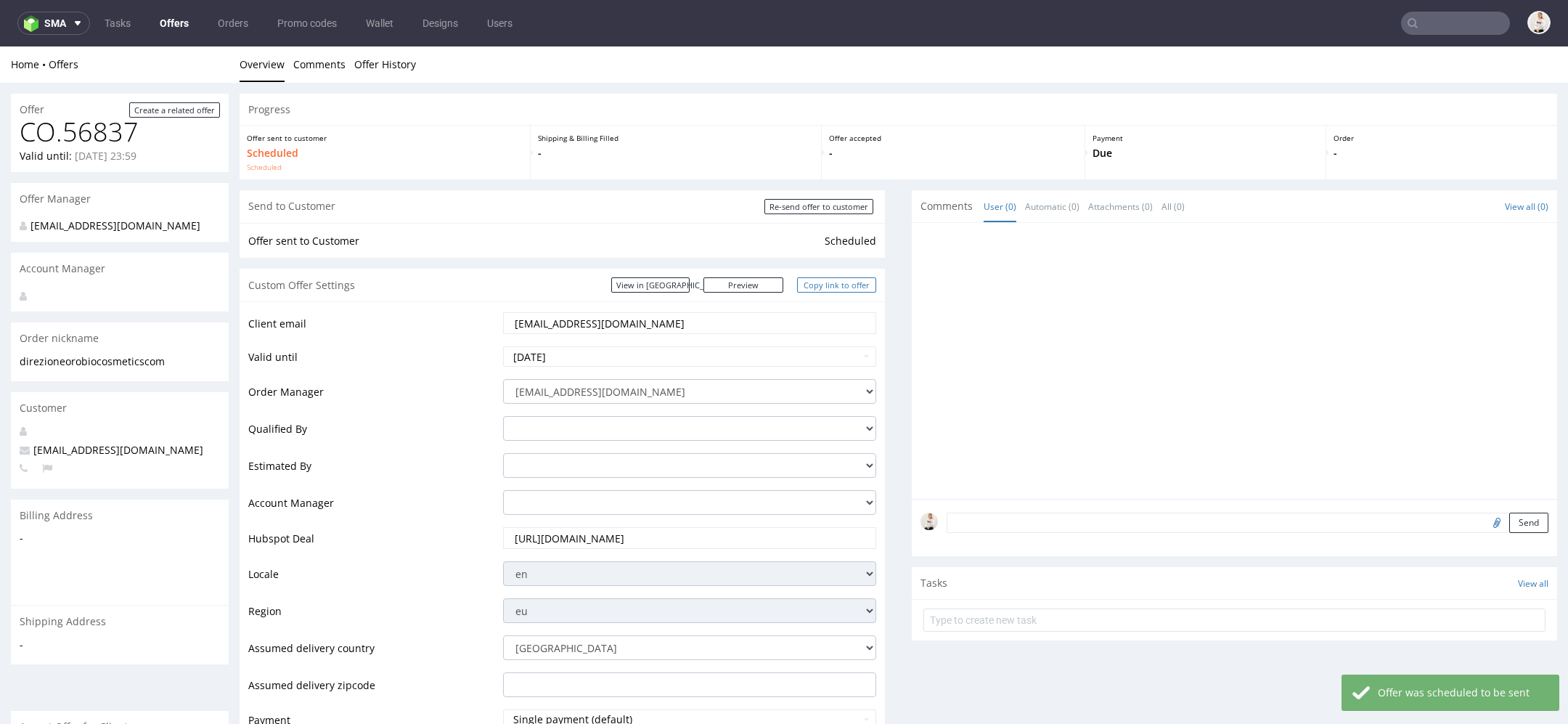
click at [839, 288] on link "Copy link to offer" at bounding box center [836, 284] width 80 height 15
drag, startPoint x: 702, startPoint y: 320, endPoint x: 260, endPoint y: 308, distance: 442.2
click at [260, 308] on div "Client email direzione@orobiocosmetics.com Valid until 2025-09-24 Order Manager…" at bounding box center [562, 602] width 645 height 602
click at [844, 277] on div "View in Hubspot Preview https://packhelp.com/packhelp-plus/quotes/4e_kteAo2IyDH…" at bounding box center [743, 284] width 265 height 15
click at [823, 284] on link "Copy link to offer" at bounding box center [836, 284] width 80 height 15
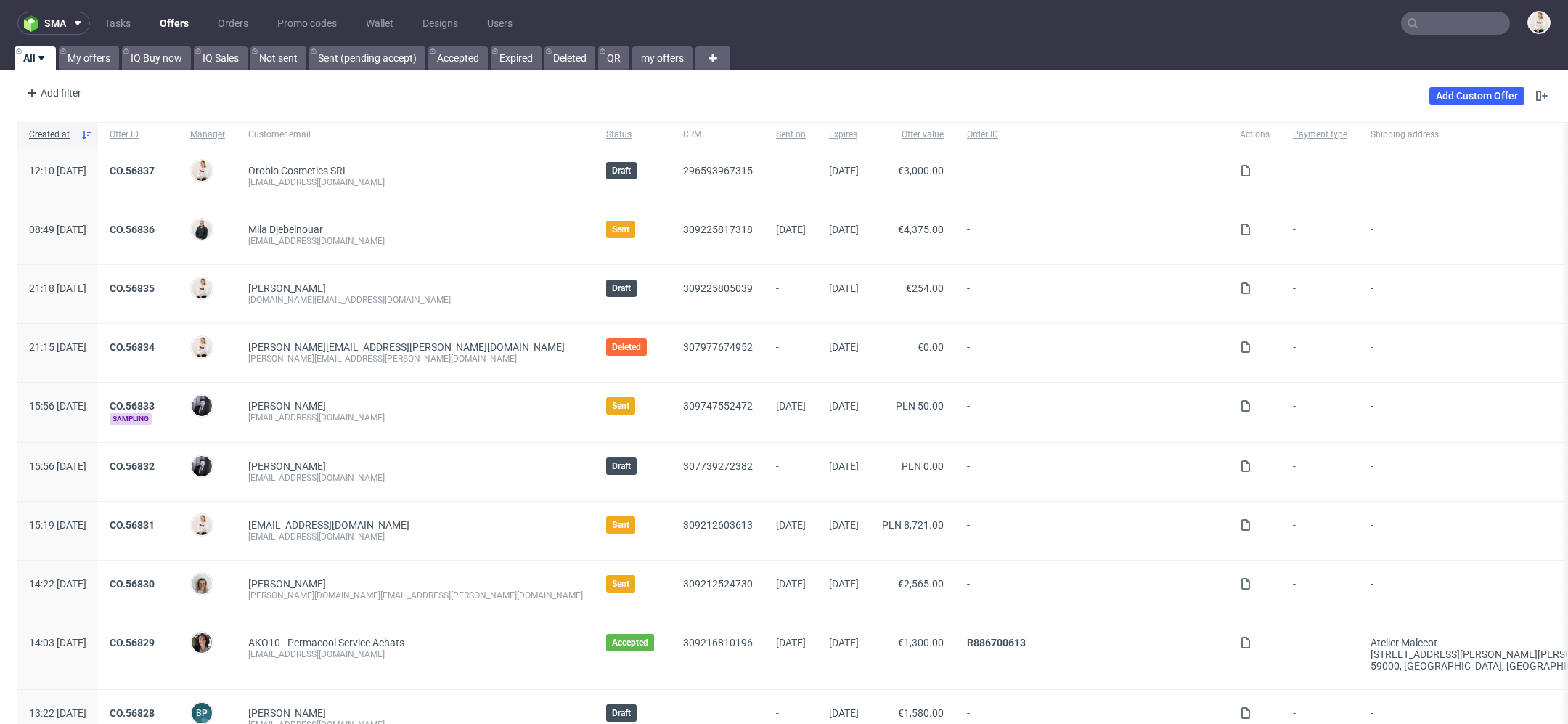
click at [1397, 46] on nav "sma Tasks Offers Orders Promo codes Wallet Designs Users" at bounding box center [784, 23] width 1568 height 47
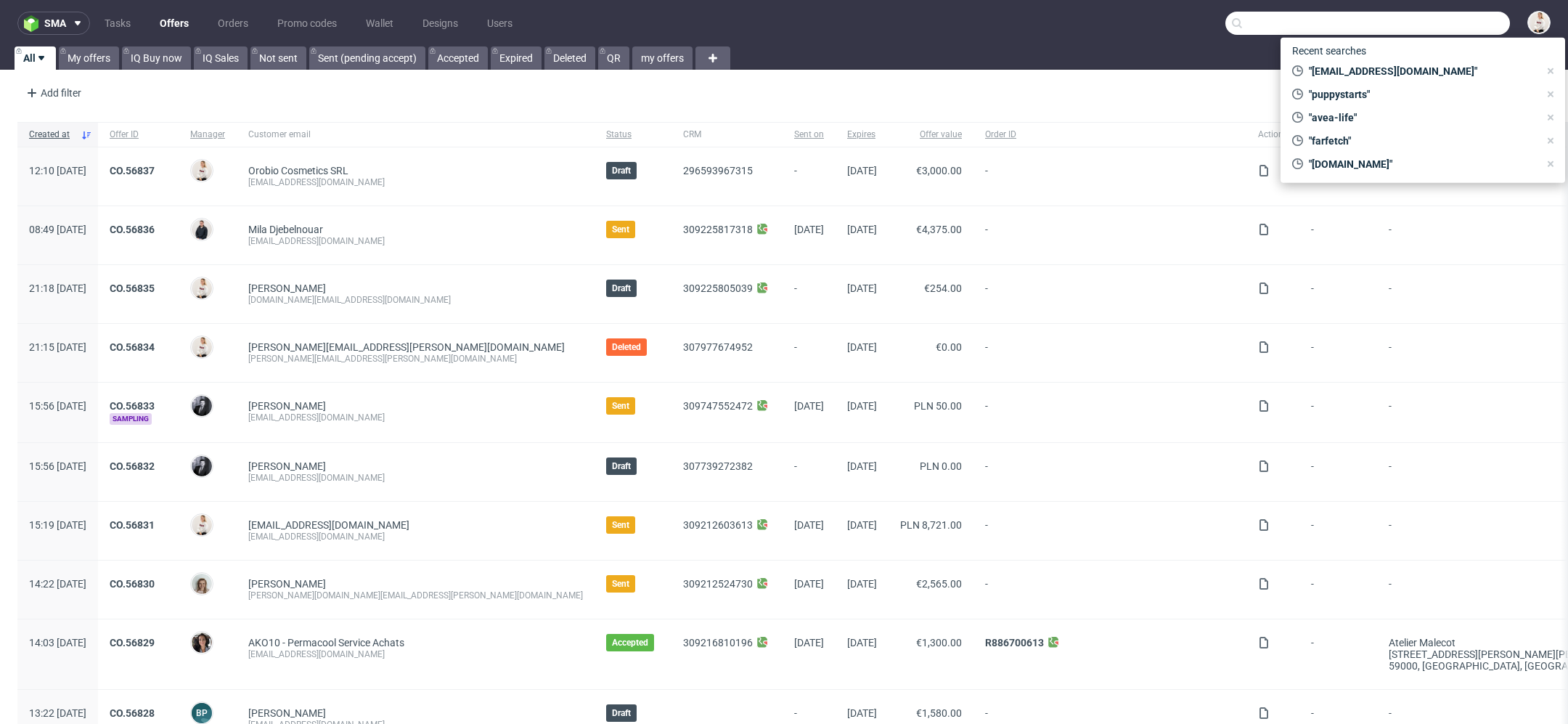
click at [1409, 18] on input "text" at bounding box center [1367, 23] width 284 height 23
paste input "[EMAIL_ADDRESS][DOMAIN_NAME]"
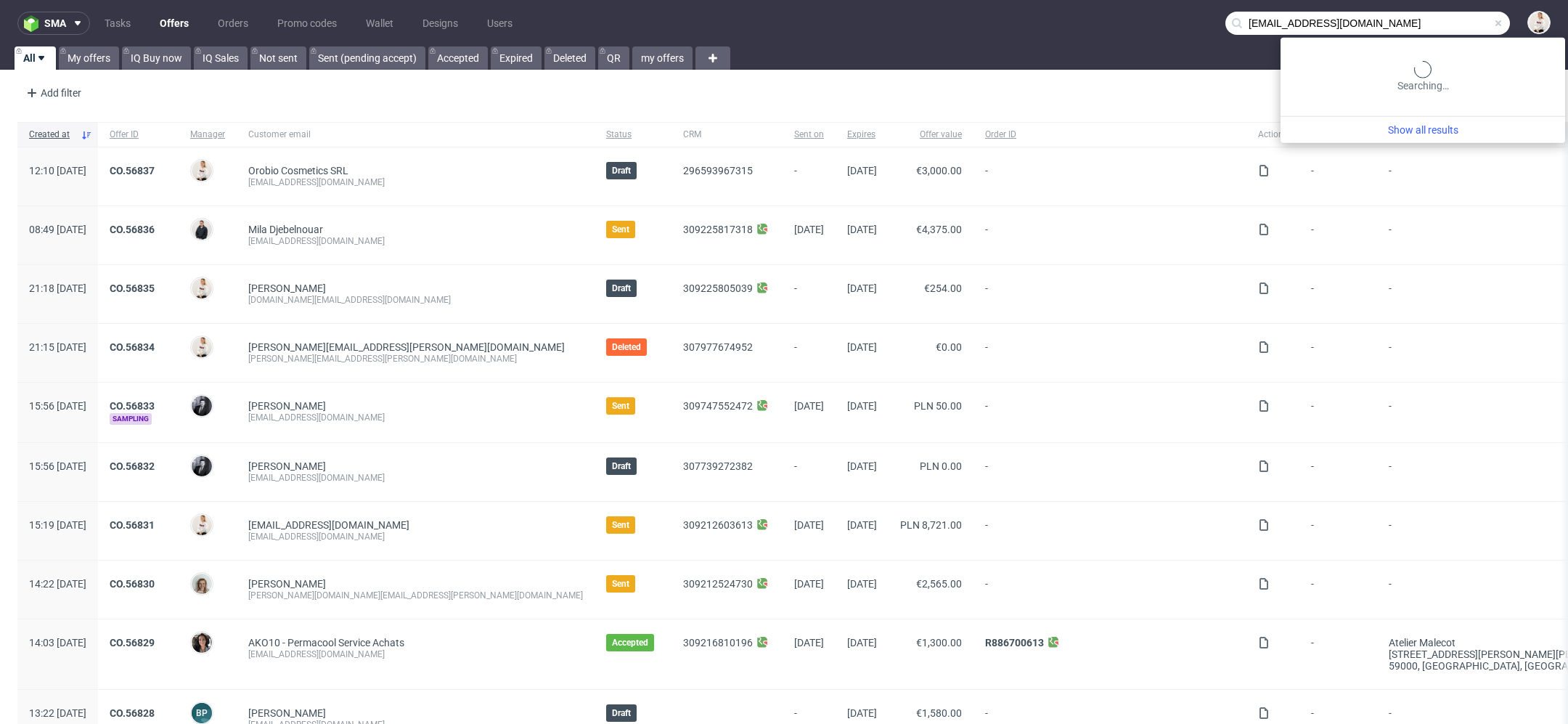
type input "[EMAIL_ADDRESS][DOMAIN_NAME]"
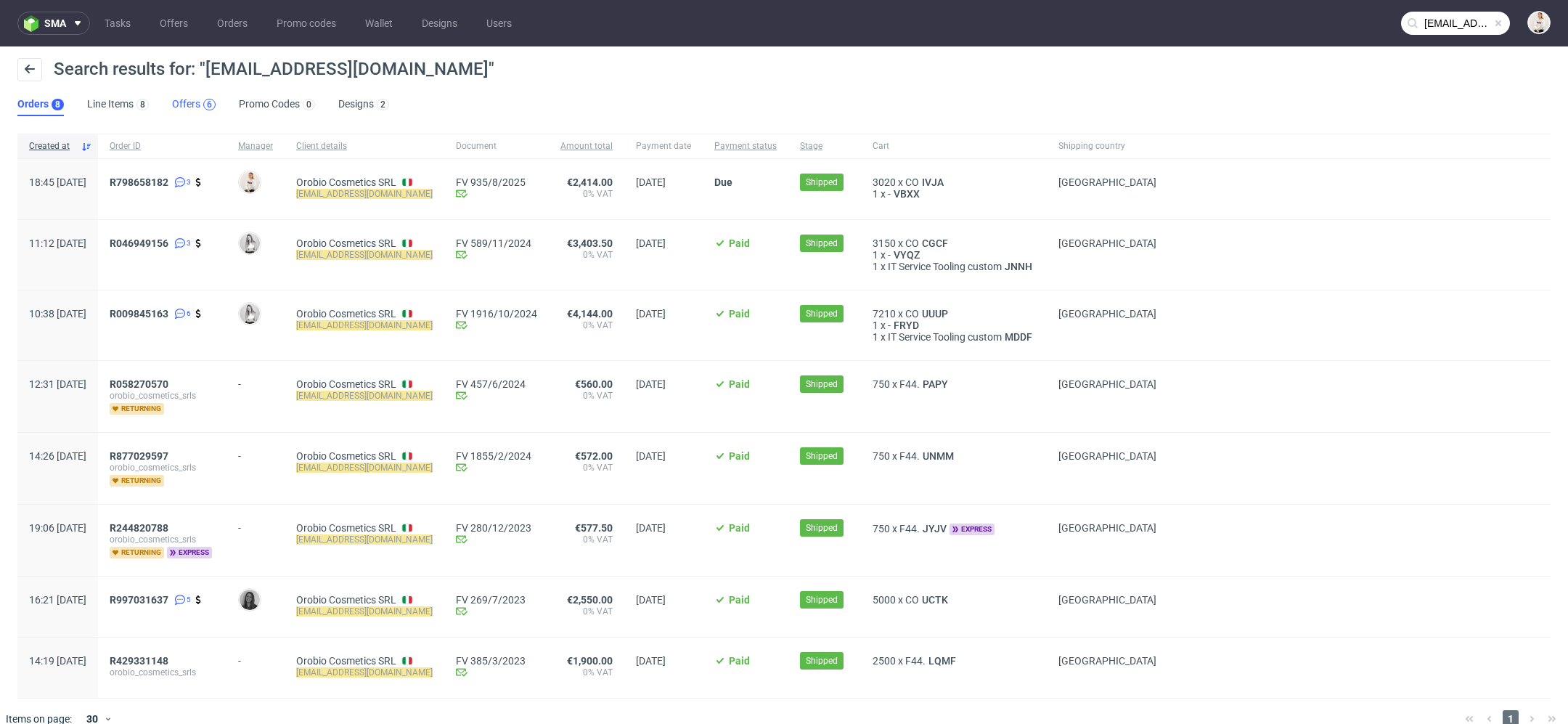
click at [211, 100] on div "6" at bounding box center [210, 104] width 12 height 11
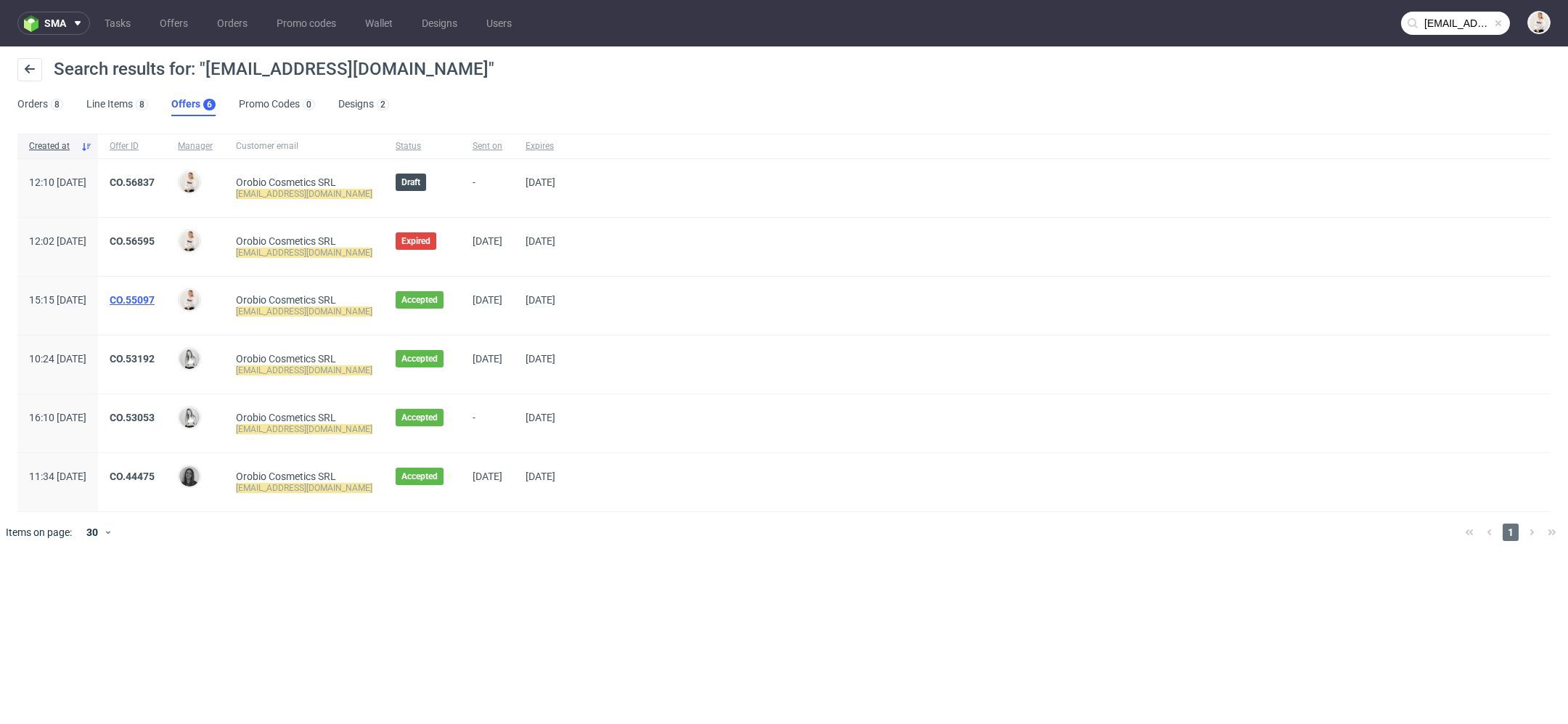
click at [155, 301] on link "CO.55097" at bounding box center [132, 299] width 45 height 11
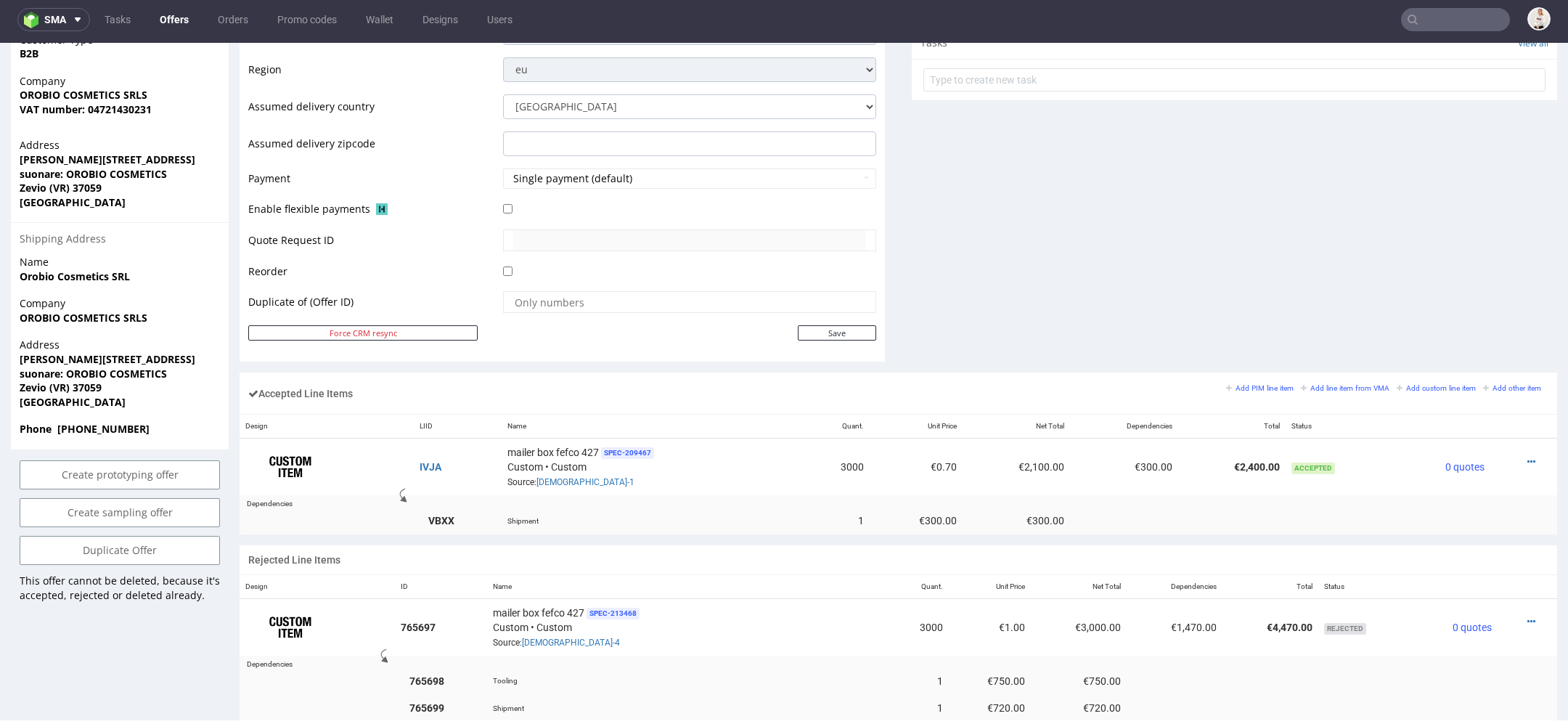
scroll to position [504, 0]
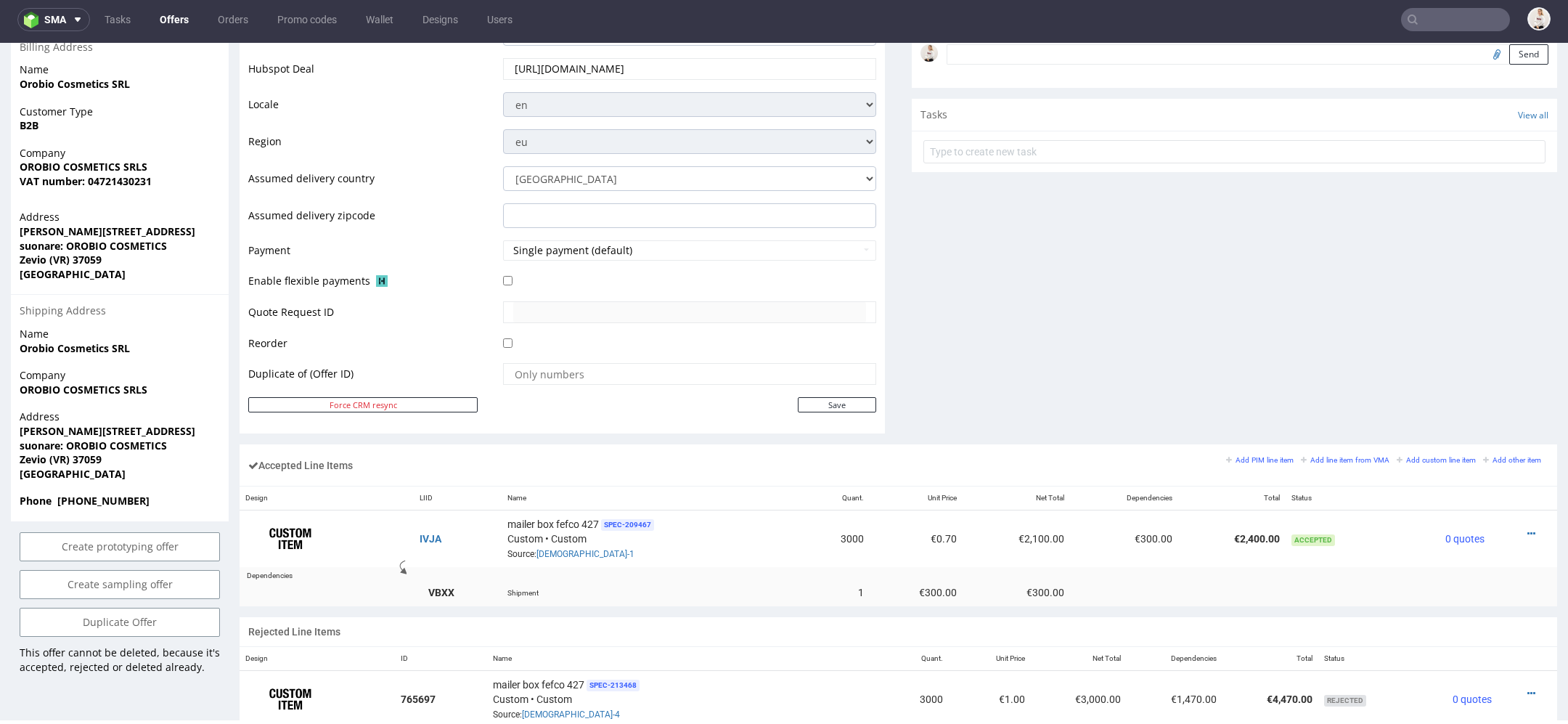
click at [114, 425] on strong "Piazza della repubblica 8A" at bounding box center [107, 432] width 176 height 14
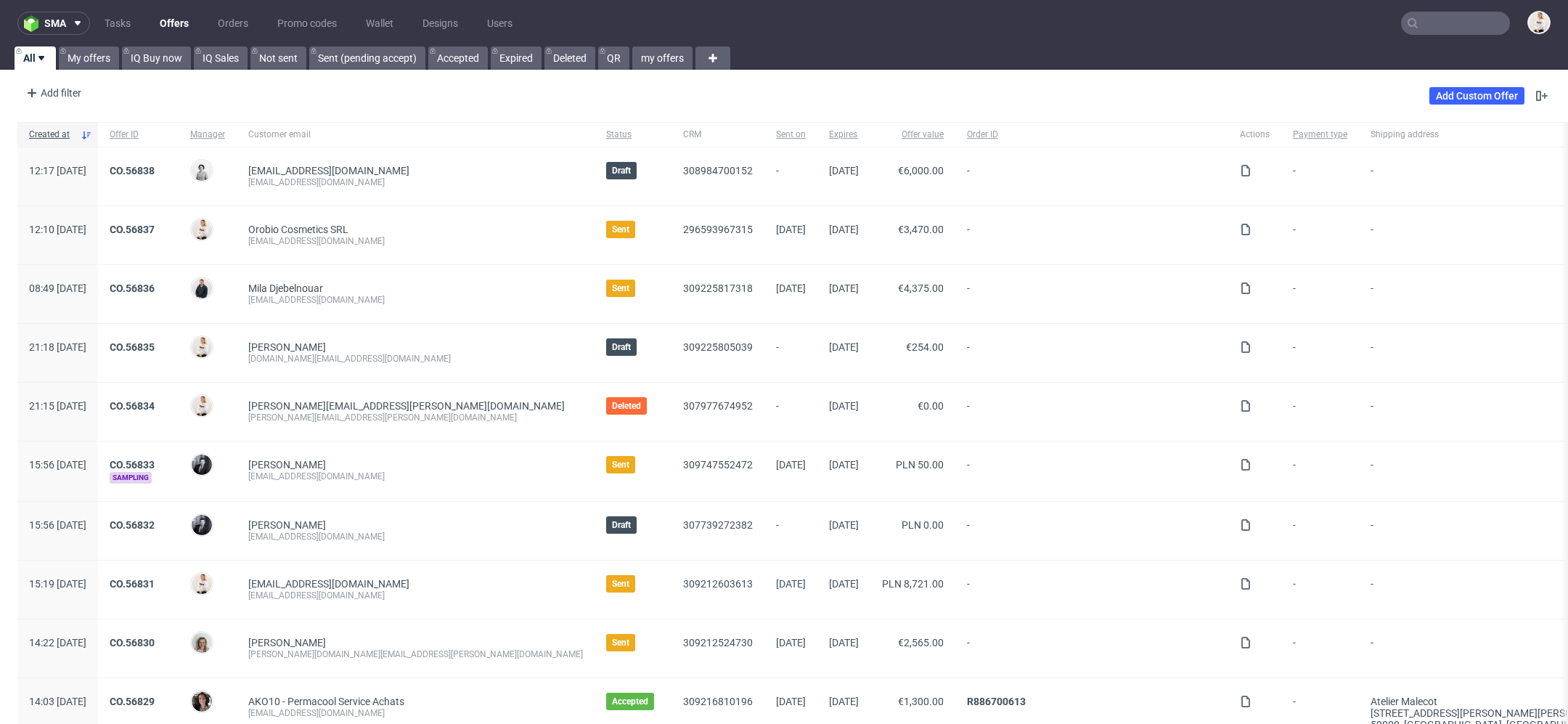
click at [1456, 23] on input "text" at bounding box center [1455, 23] width 109 height 23
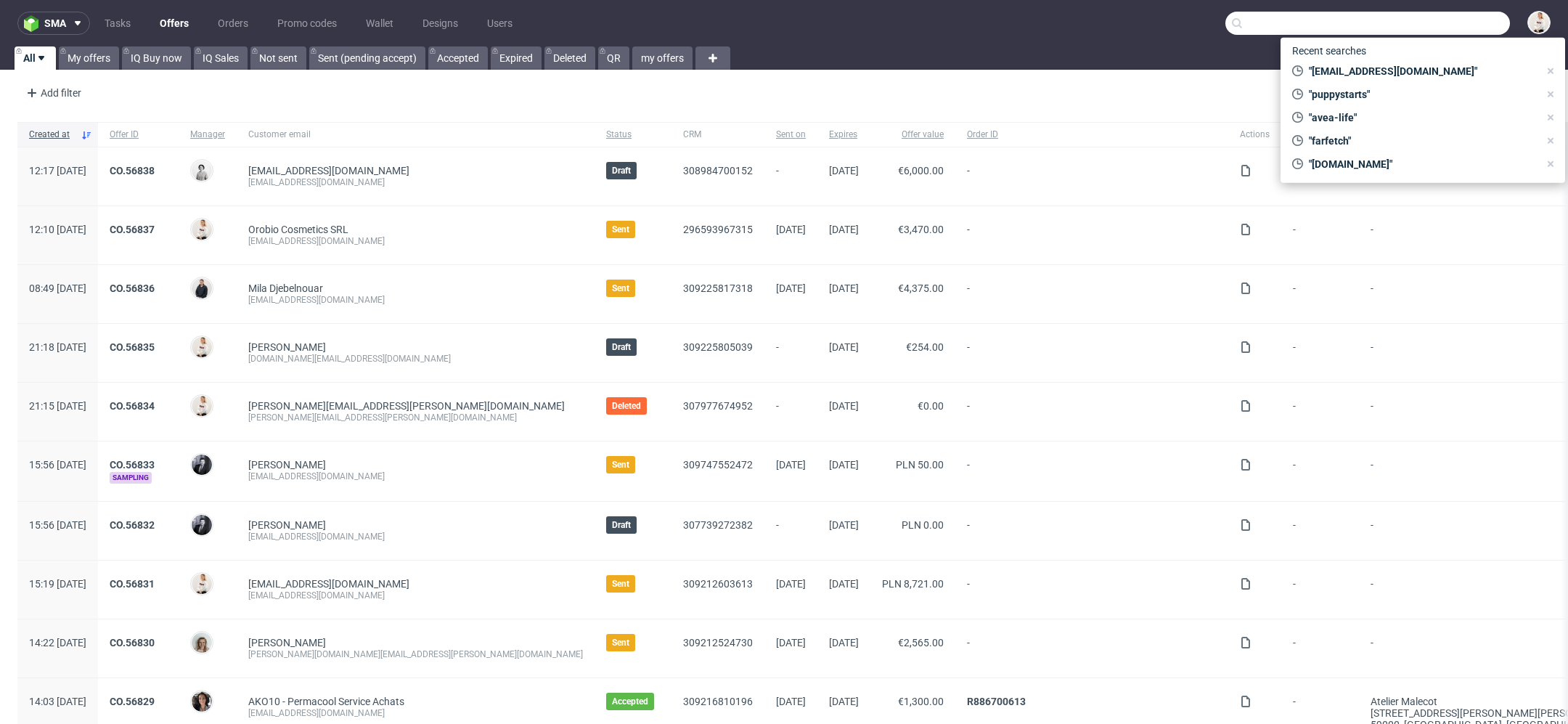
paste input "AHYW"
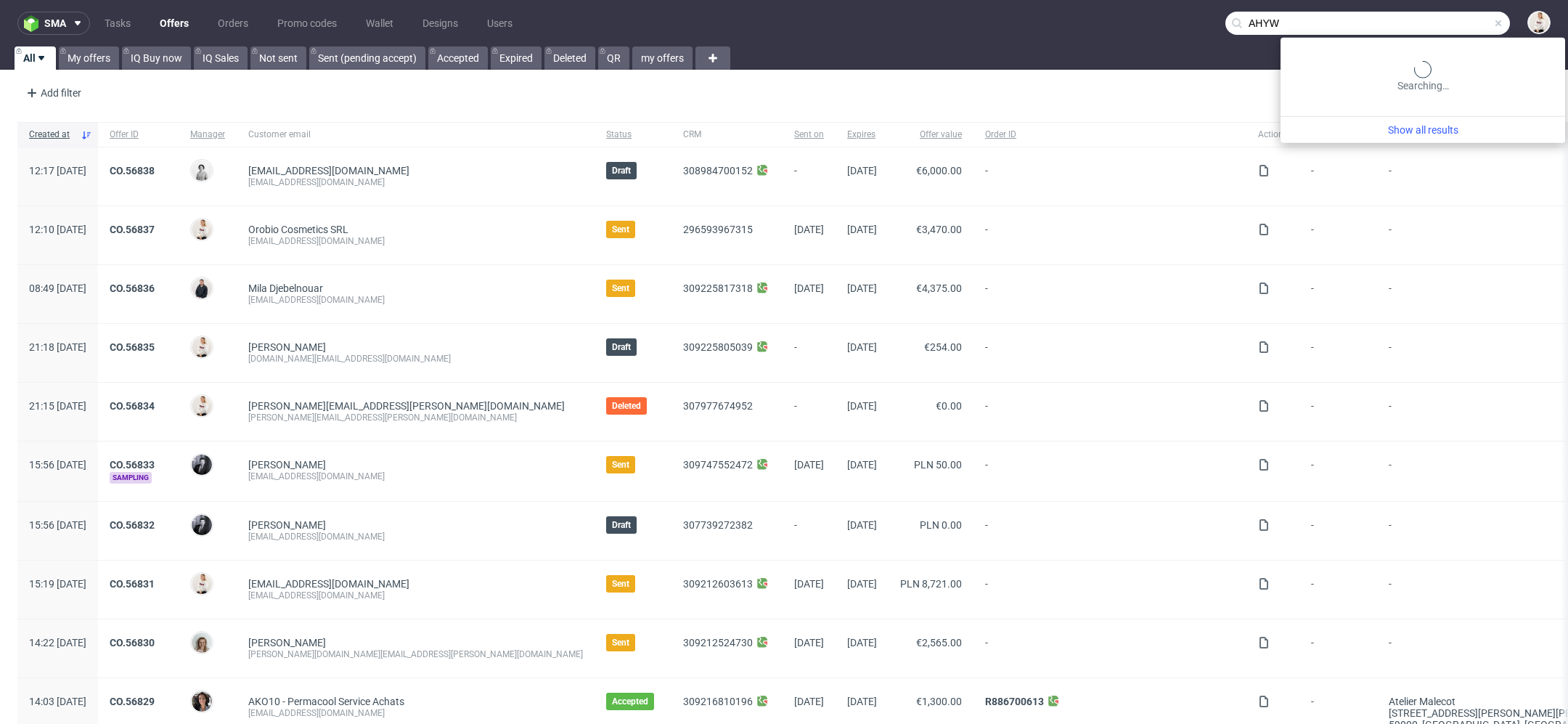
type input "AHYW"
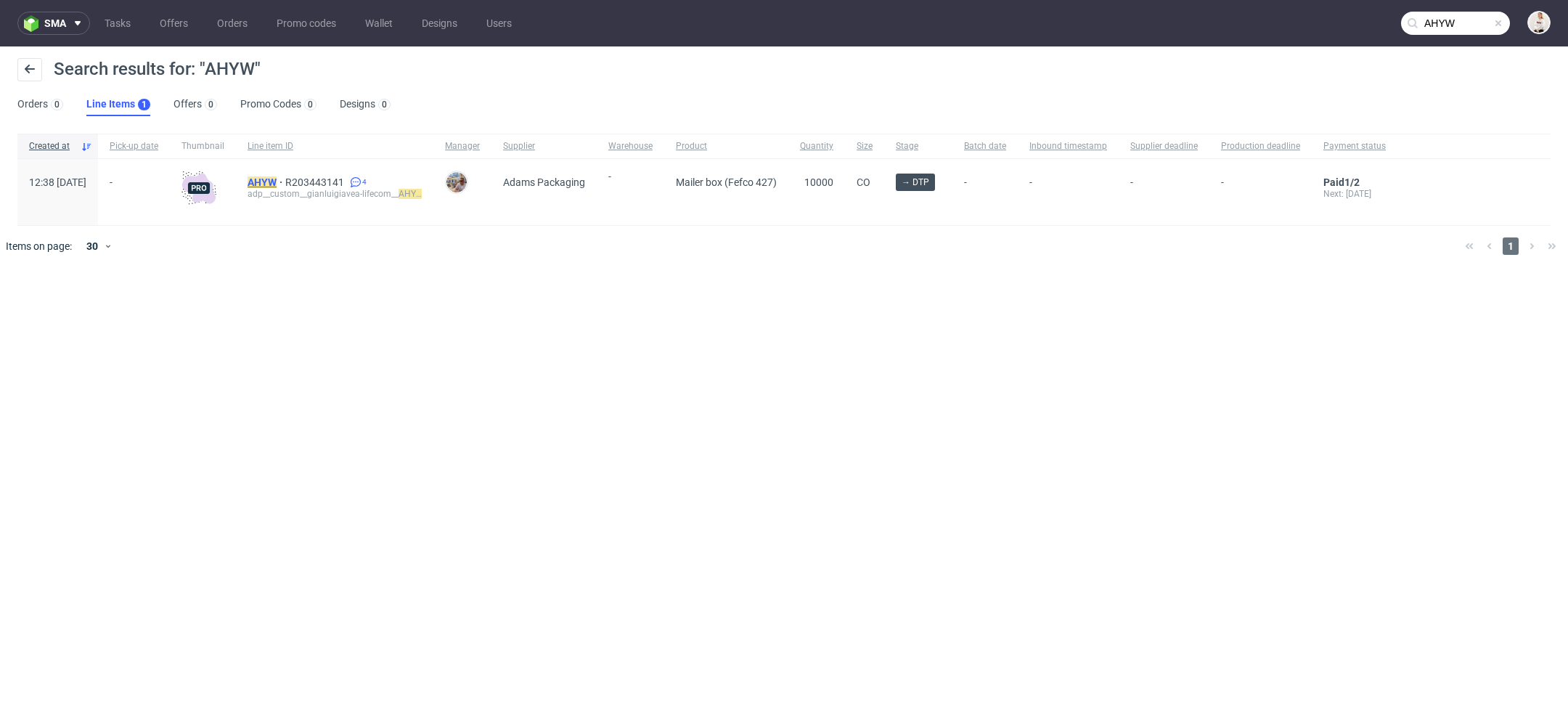
click at [276, 184] on mark "AHYW" at bounding box center [261, 181] width 29 height 11
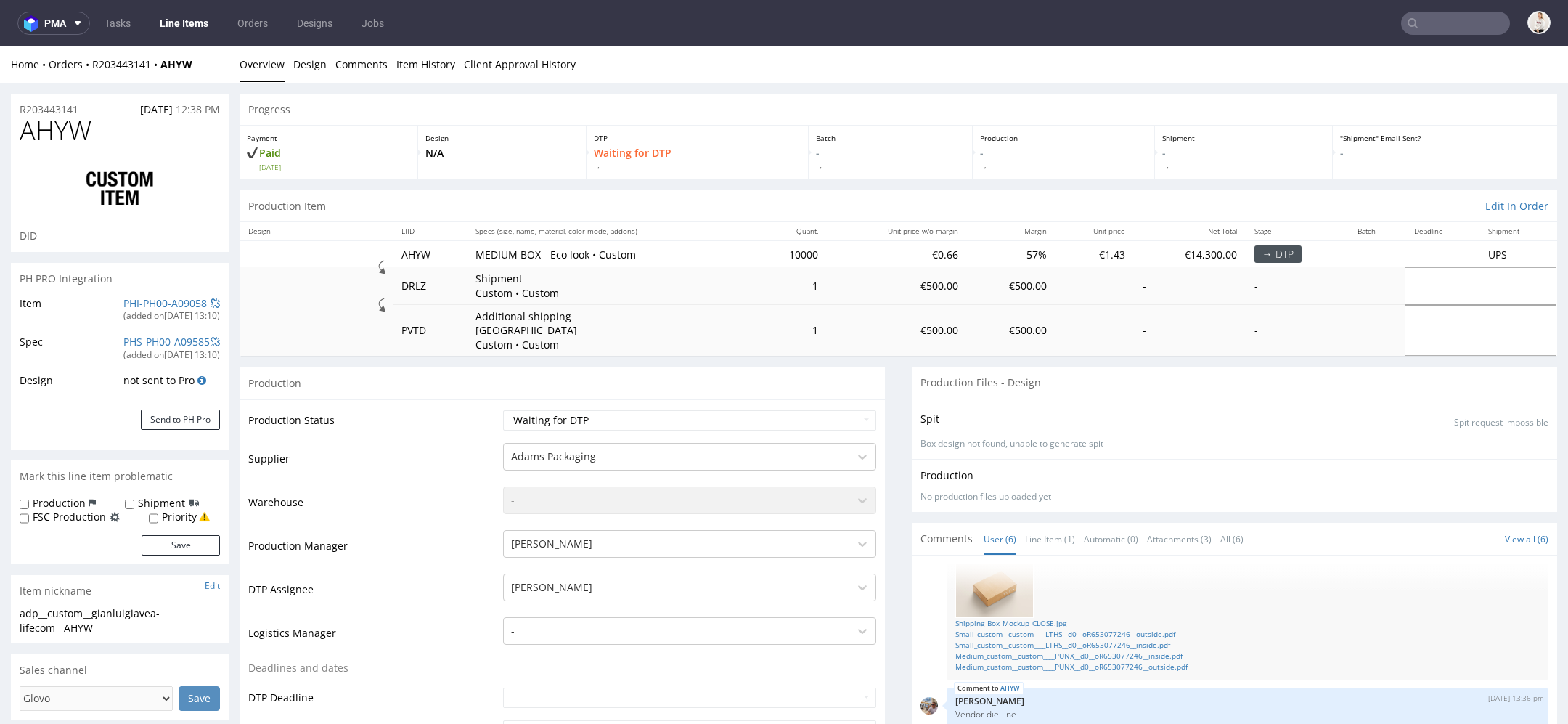
click at [1430, 23] on input "text" at bounding box center [1455, 23] width 109 height 23
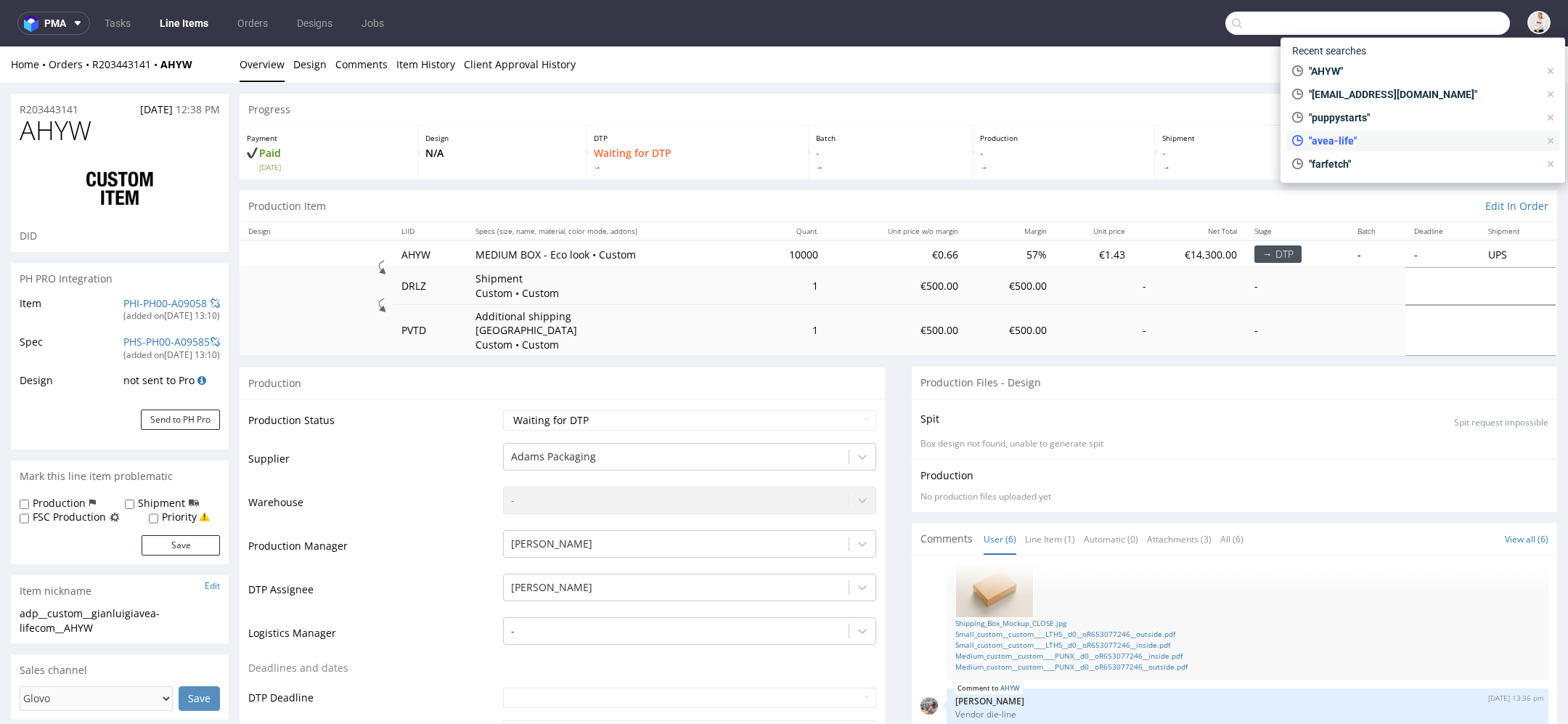
click at [1371, 140] on span ""avea-life"" at bounding box center [1421, 141] width 236 height 14
type input "avea-life"
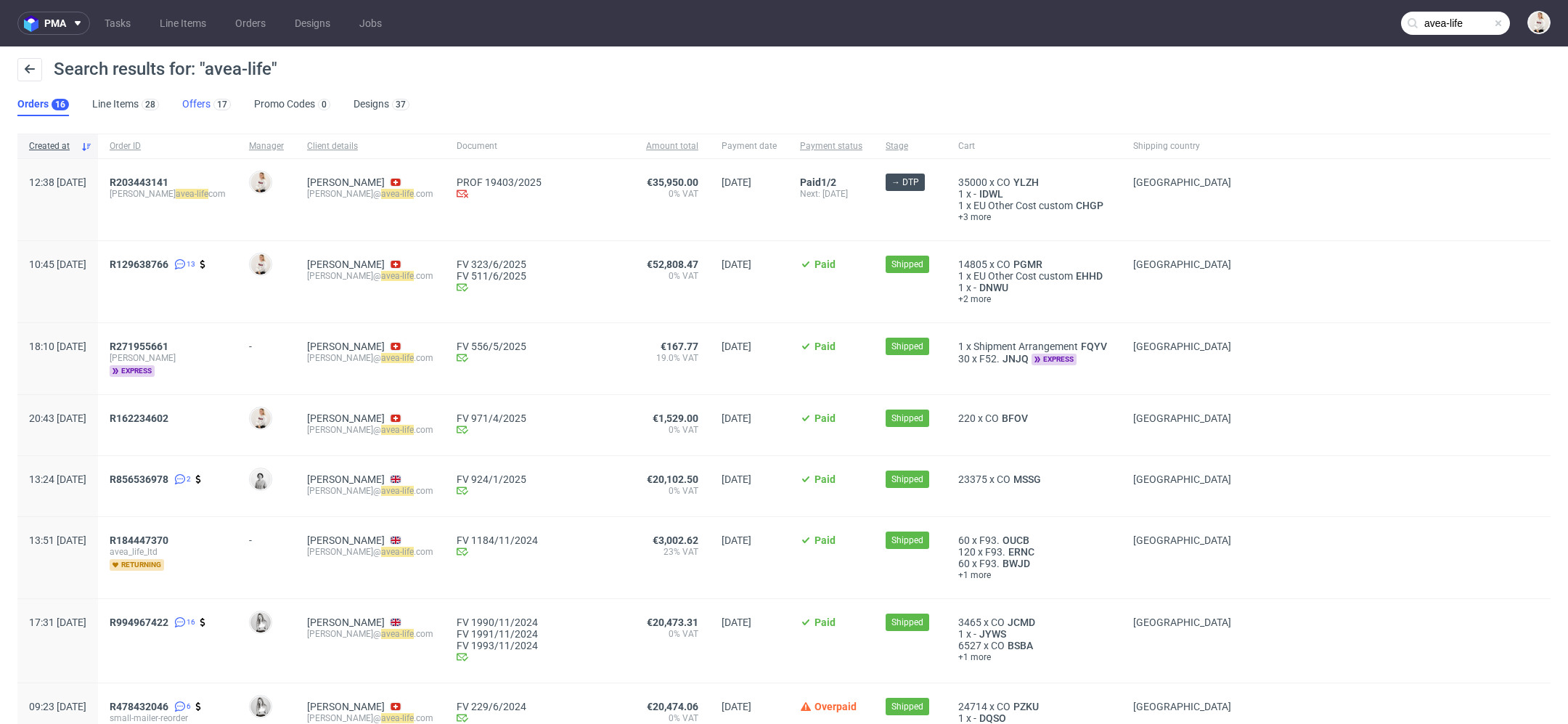
click at [202, 106] on link "Offers 17" at bounding box center [206, 105] width 48 height 23
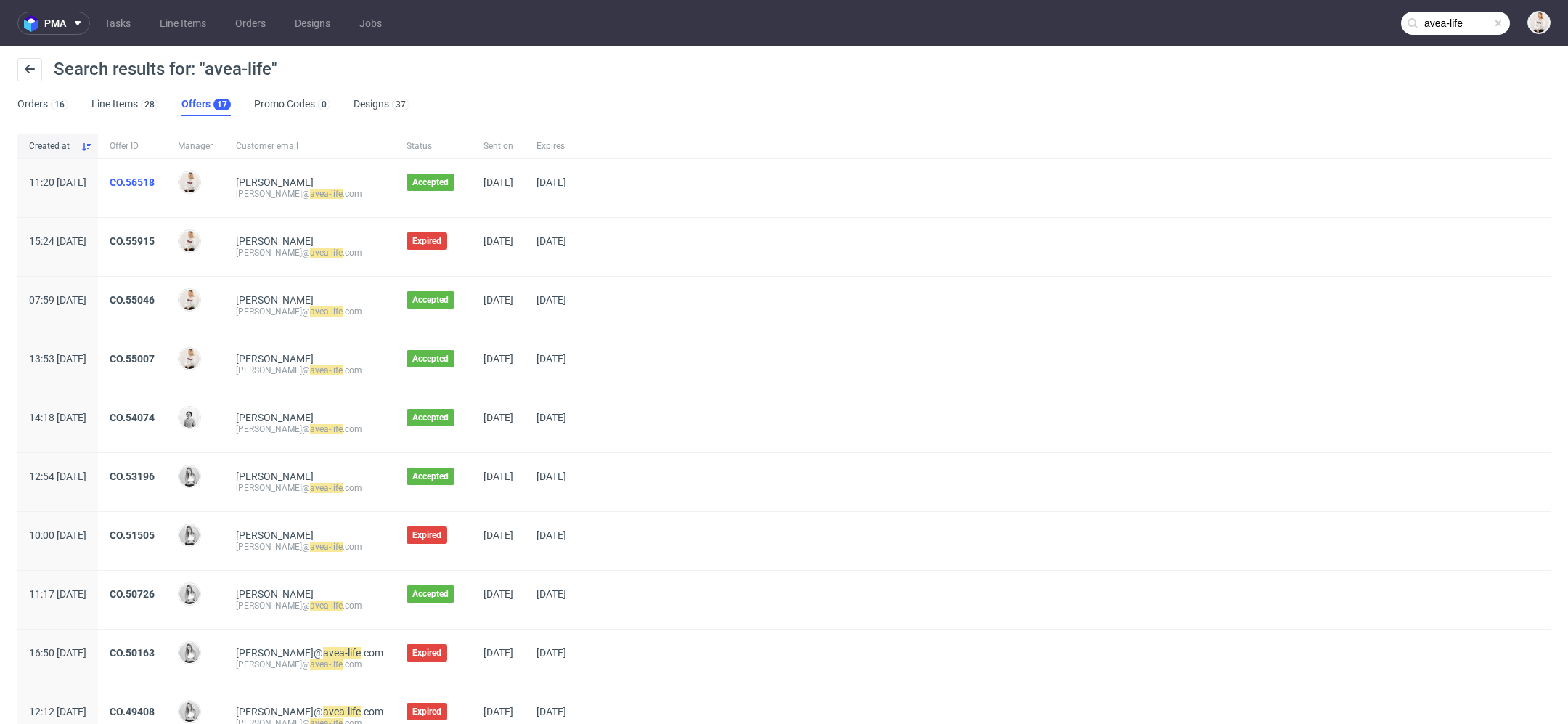
click at [155, 179] on link "CO.56518" at bounding box center [132, 181] width 45 height 11
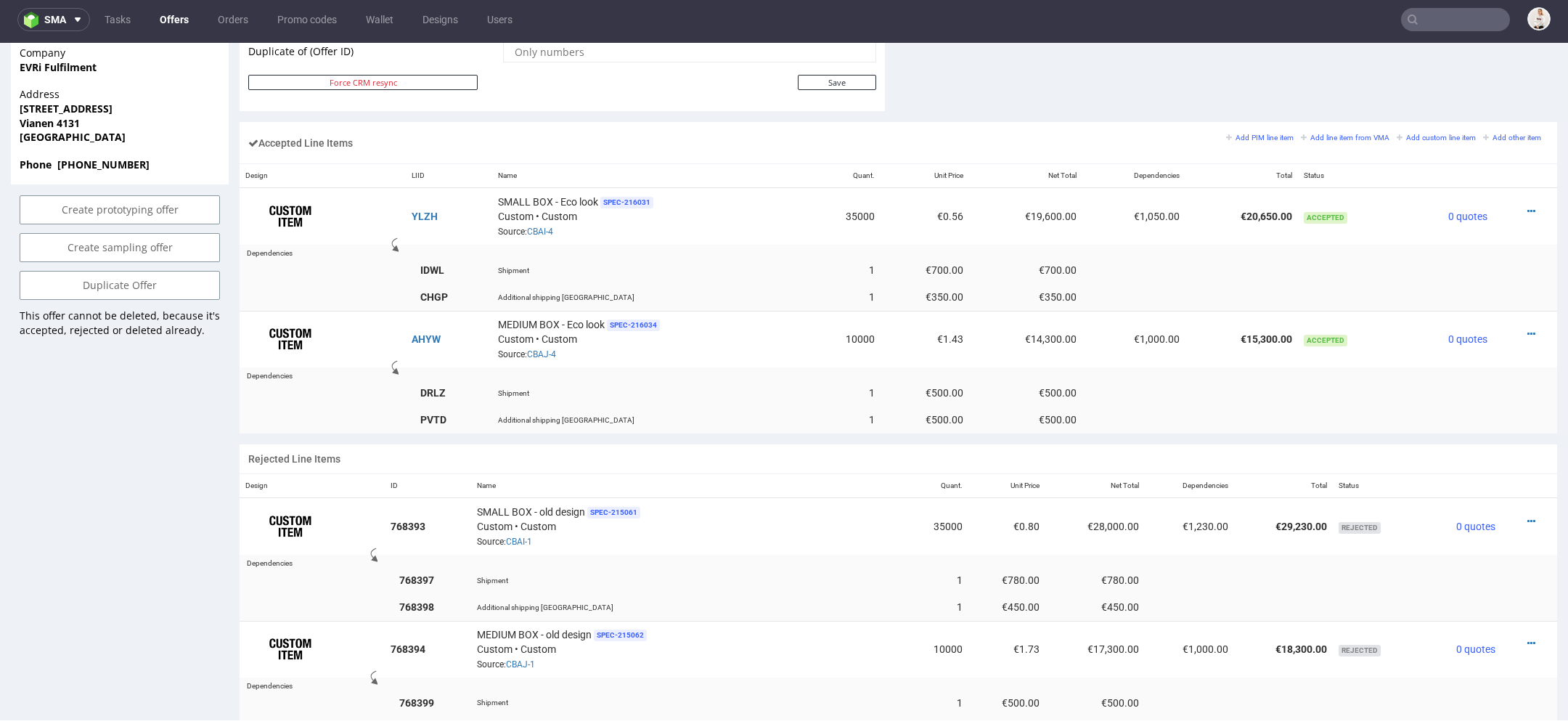
scroll to position [822, 0]
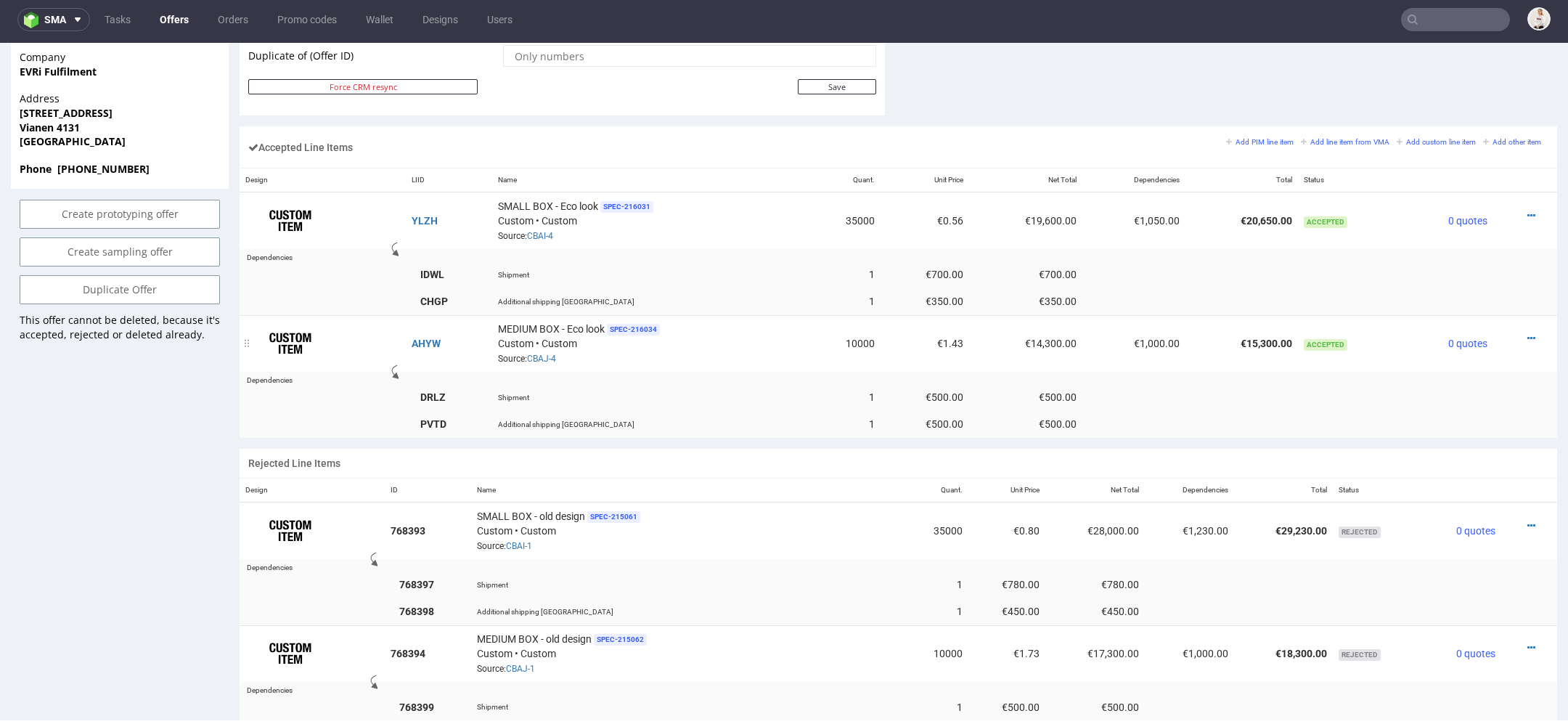
click at [1521, 331] on div at bounding box center [1520, 338] width 43 height 14
click at [1528, 333] on icon at bounding box center [1531, 338] width 8 height 11
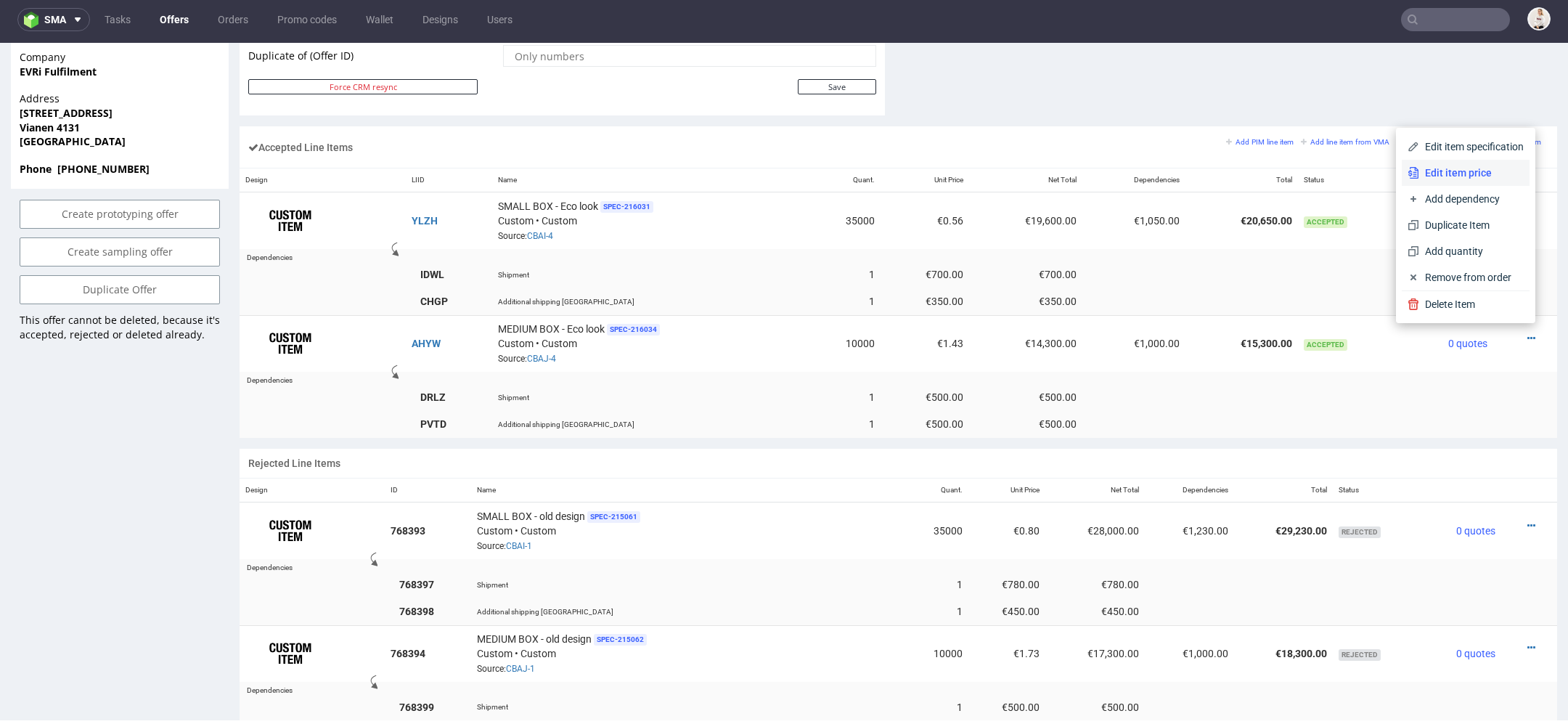
click at [1463, 172] on span "Edit item price" at bounding box center [1471, 173] width 105 height 14
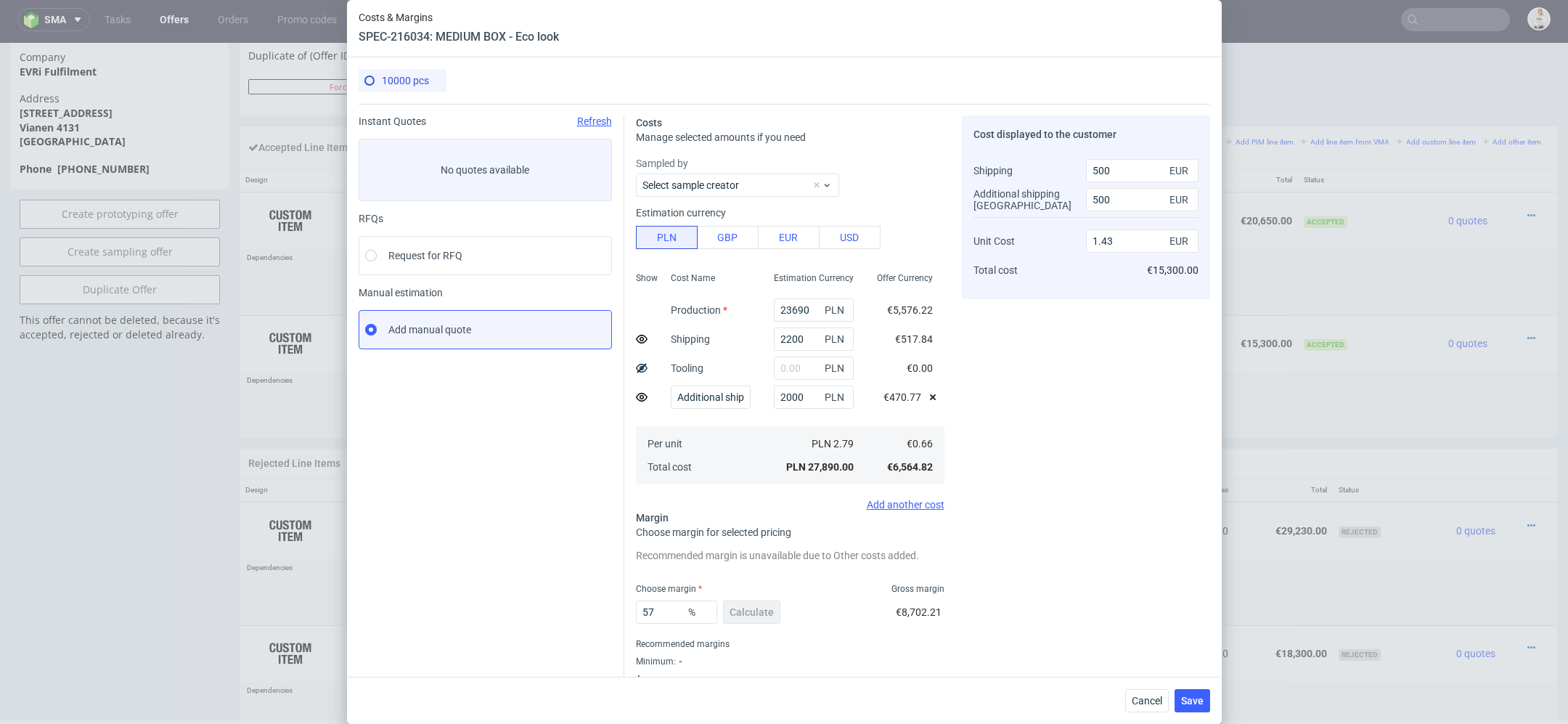
click at [975, 403] on div "Cost displayed to the customer Shipping Additional shipping UK Unit Cost Total …" at bounding box center [1086, 409] width 248 height 587
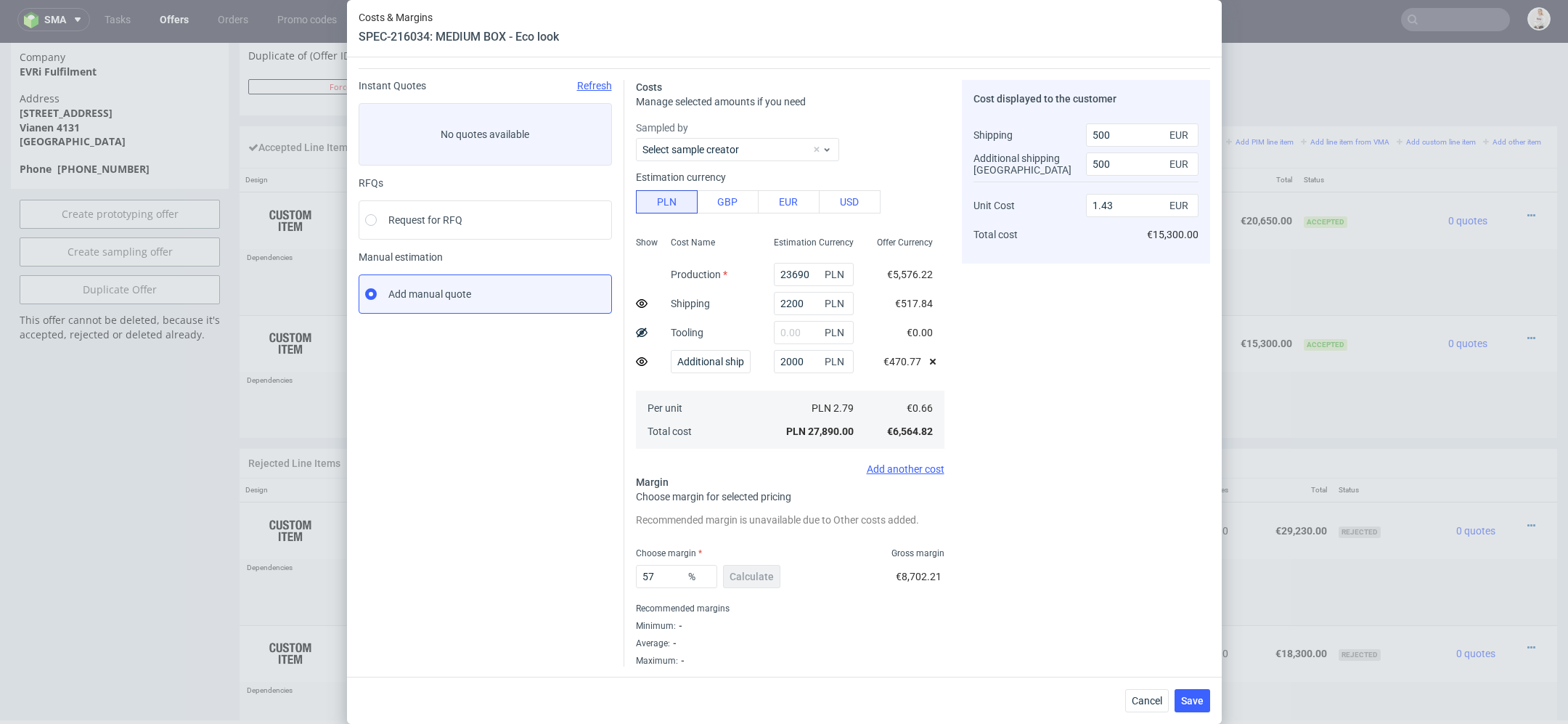
click at [1024, 595] on div "Cost displayed to the customer Shipping Additional shipping UK Unit Cost Total …" at bounding box center [1086, 373] width 248 height 587
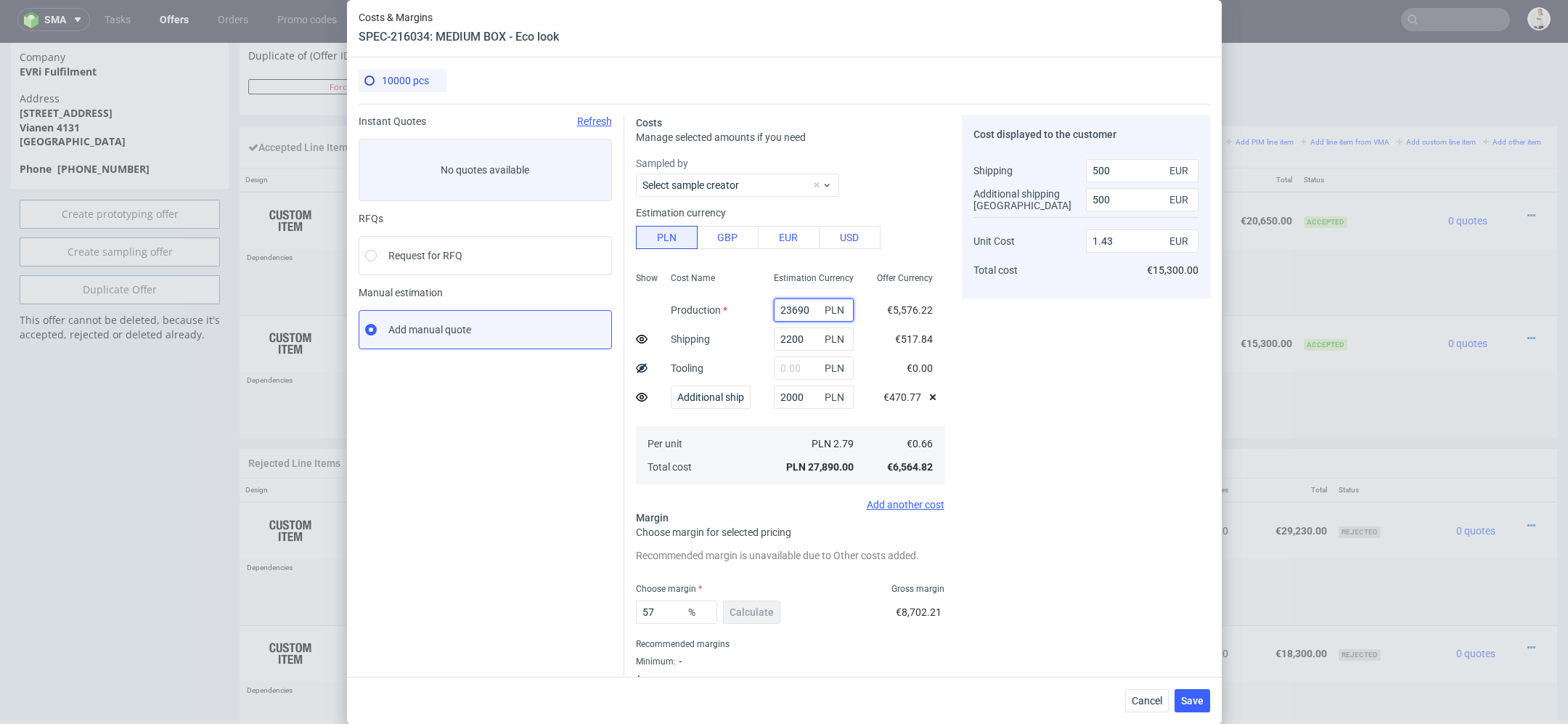
click at [791, 313] on input "23690" at bounding box center [813, 310] width 80 height 23
type input "1"
type input "0.13"
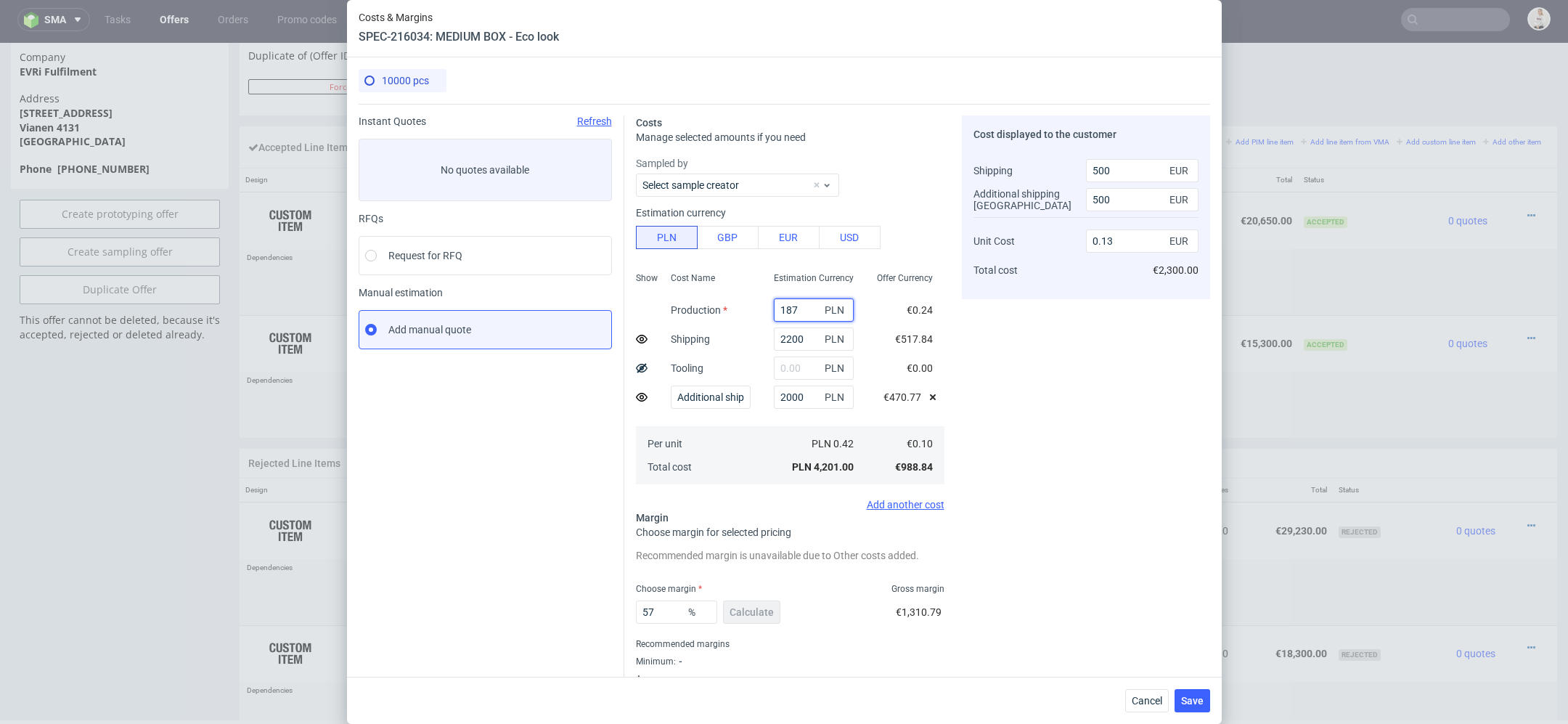
type input "1870"
type input "0.14"
type input "18700"
type input "1.15"
type input "18700"
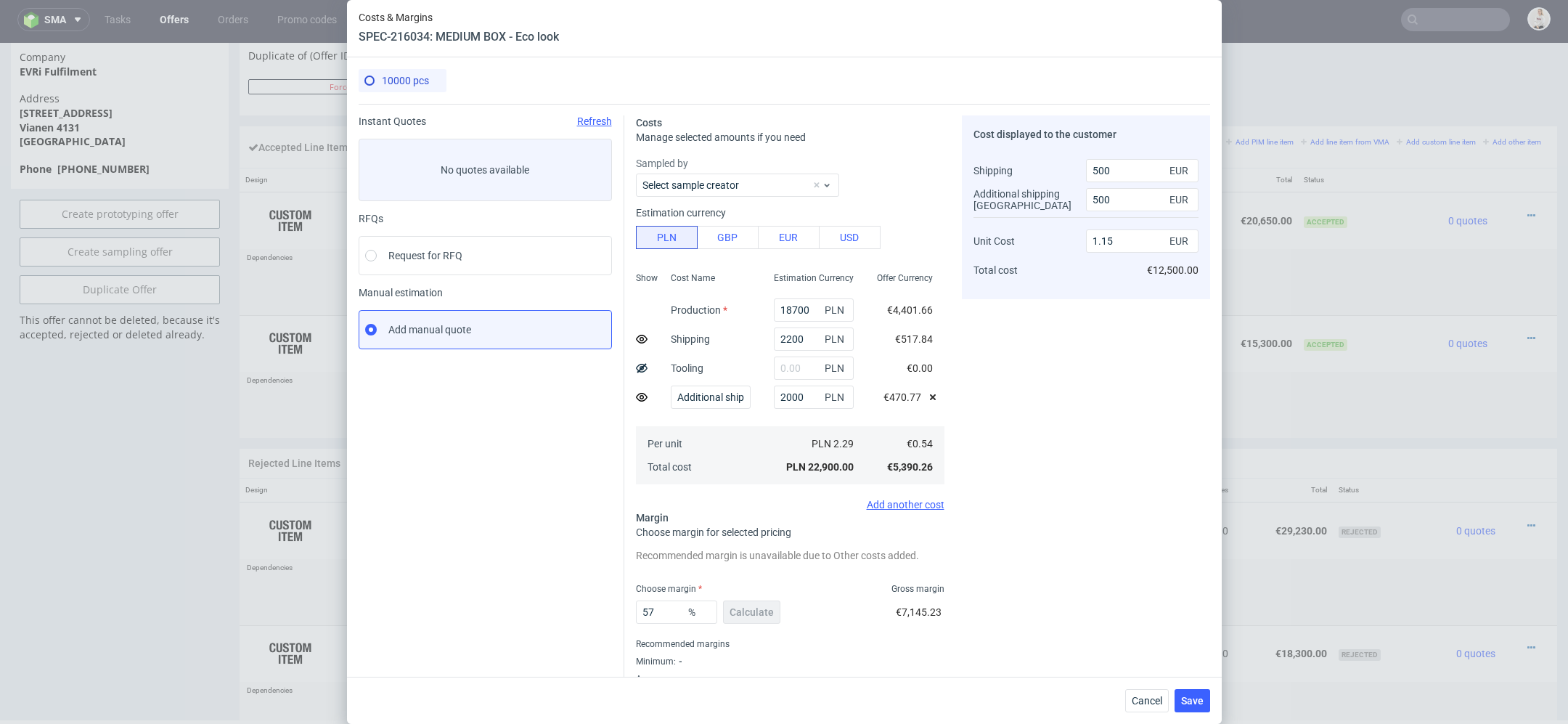
click at [1120, 345] on div "Cost displayed to the customer Shipping Additional shipping UK Unit Cost Total …" at bounding box center [1086, 409] width 248 height 587
click at [801, 371] on input "text" at bounding box center [813, 368] width 80 height 23
type input "749"
type input "1.16"
type input "7490"
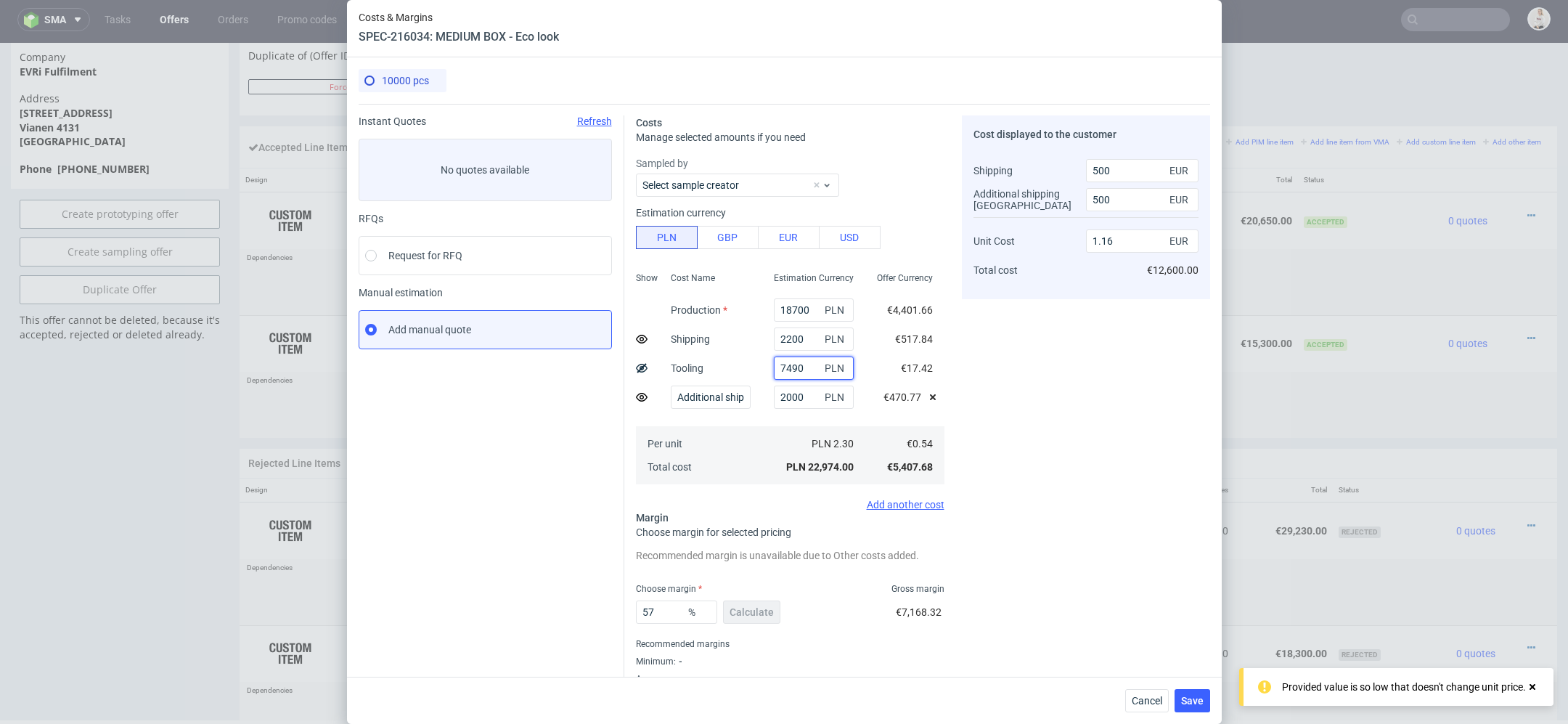
type input "1.57"
type input "7490"
click at [1066, 419] on div "Cost displayed to the customer Shipping Additional shipping UK Unit Cost Total …" at bounding box center [1086, 409] width 248 height 587
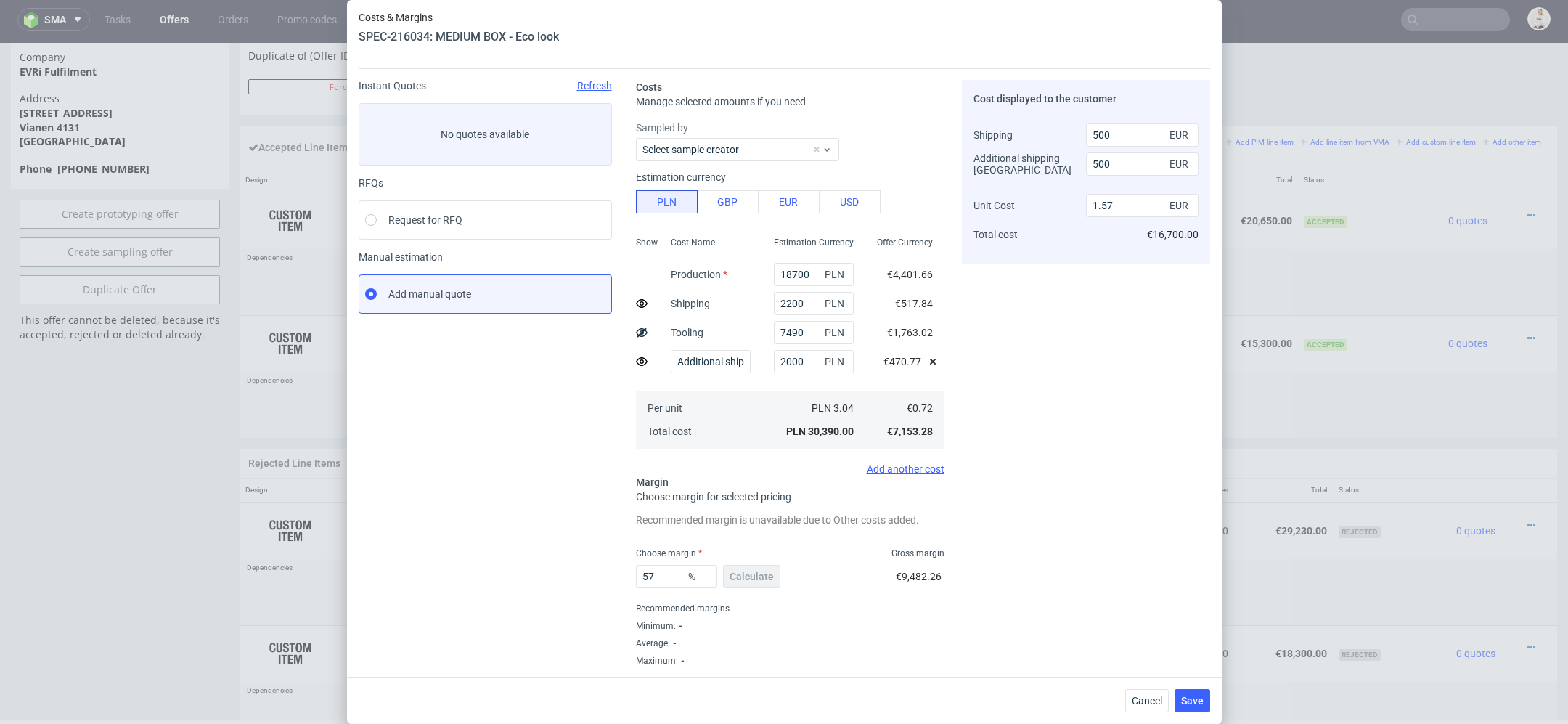
click at [1019, 458] on div "Cost displayed to the customer Shipping Additional shipping UK Unit Cost Total …" at bounding box center [1086, 373] width 248 height 587
click at [1142, 700] on span "Cancel" at bounding box center [1147, 701] width 31 height 11
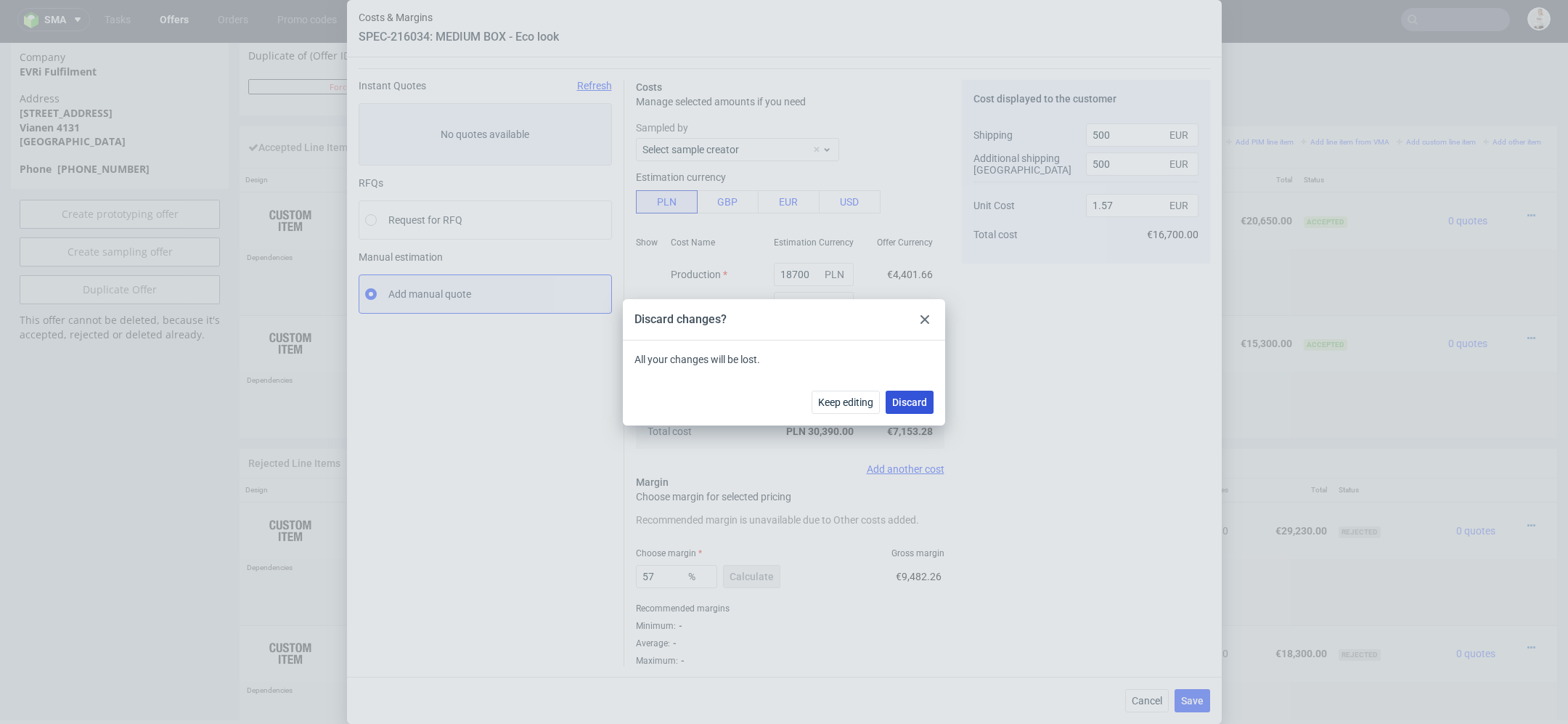
click at [920, 399] on span "Discard" at bounding box center [909, 403] width 35 height 11
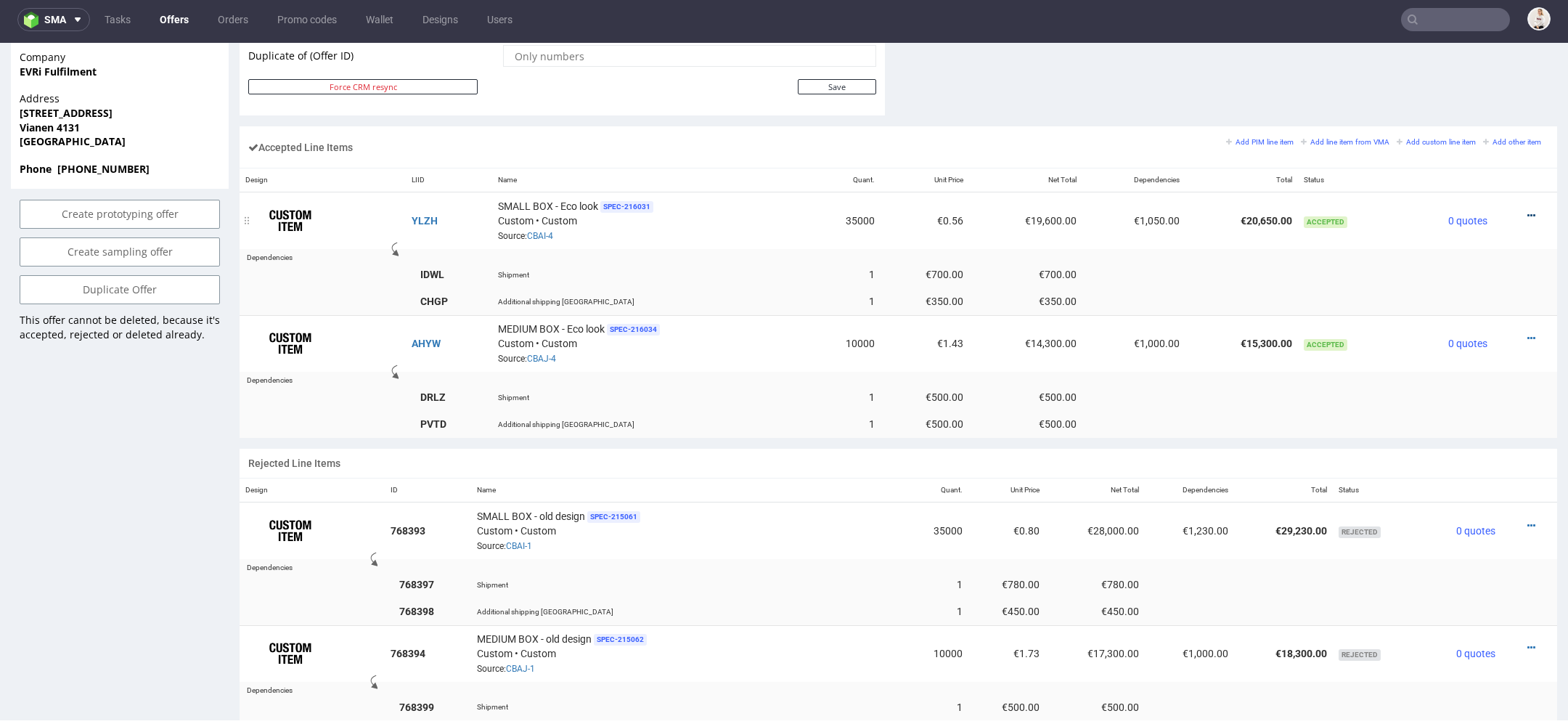
click at [1528, 211] on icon at bounding box center [1531, 216] width 8 height 11
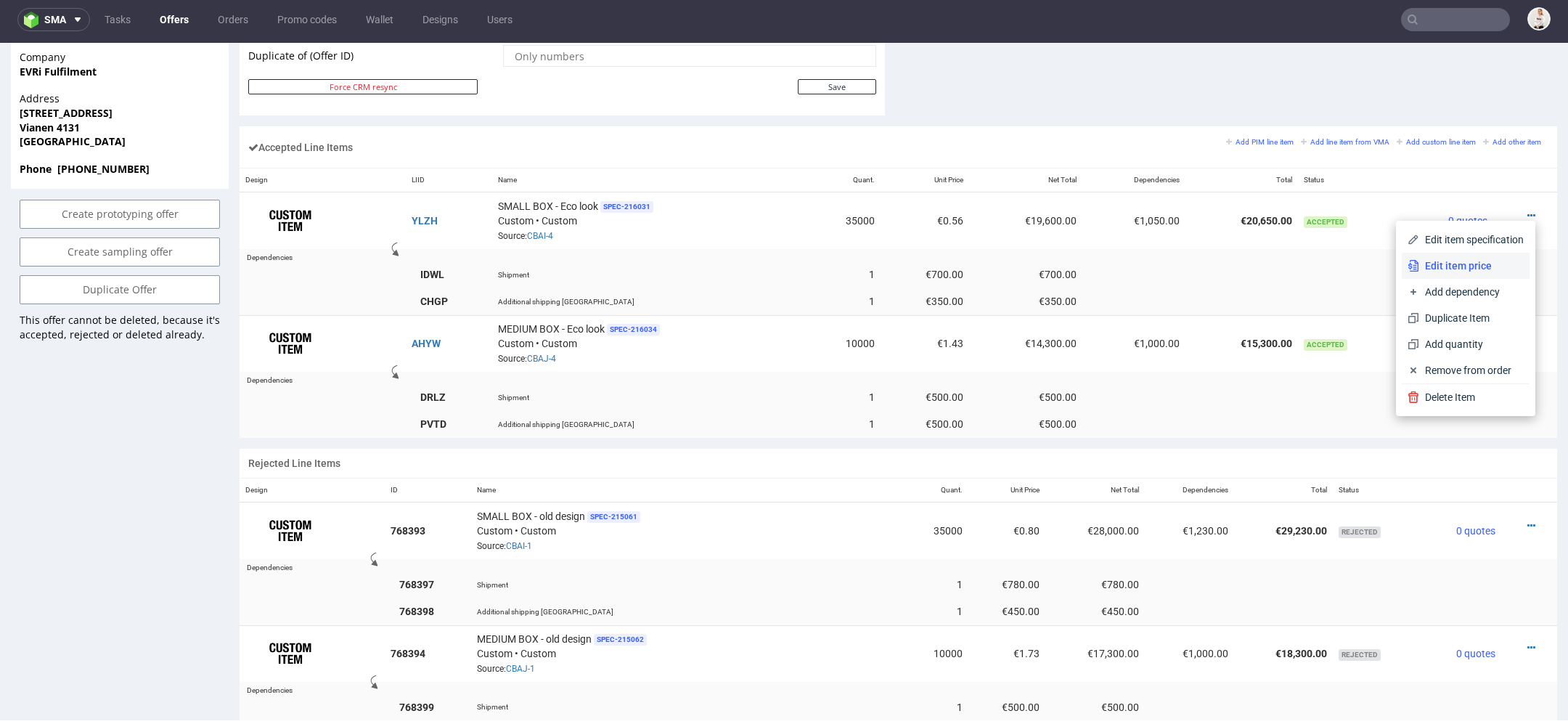
click at [1436, 262] on span "Edit item price" at bounding box center [1471, 266] width 105 height 14
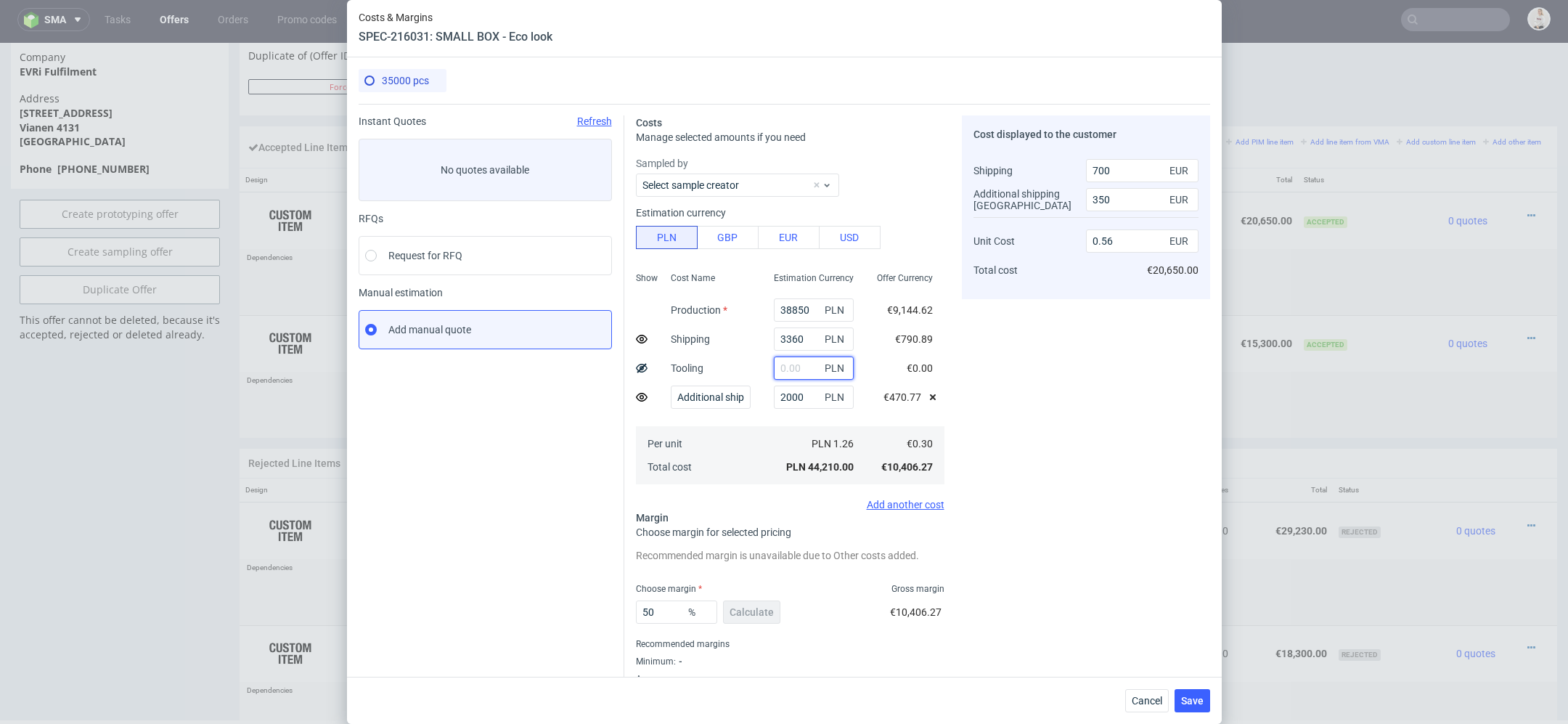
click at [789, 367] on input "text" at bounding box center [813, 368] width 80 height 23
click at [1101, 482] on div "Cost displayed to the customer Shipping Additional shipping UK Unit Cost Total …" at bounding box center [1086, 409] width 248 height 587
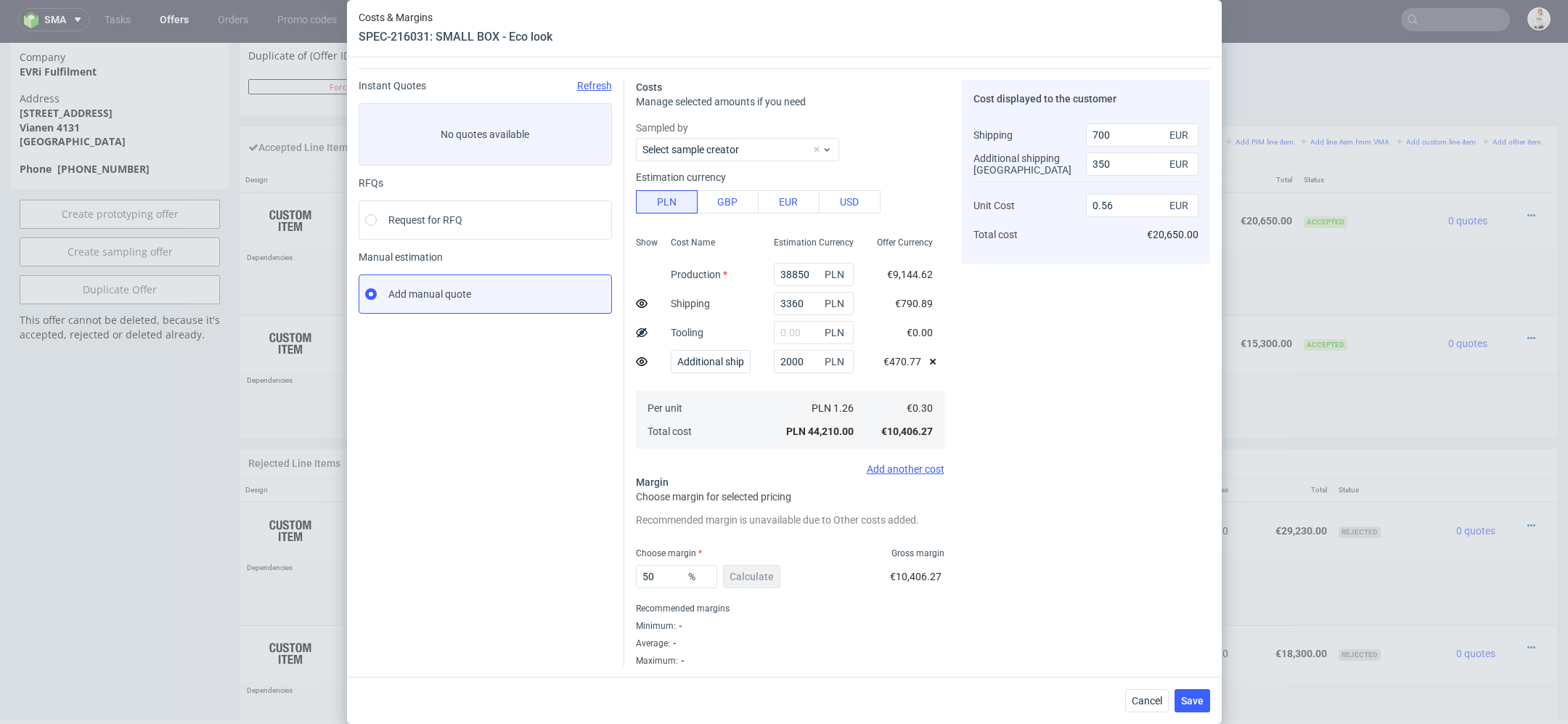
scroll to position [0, 0]
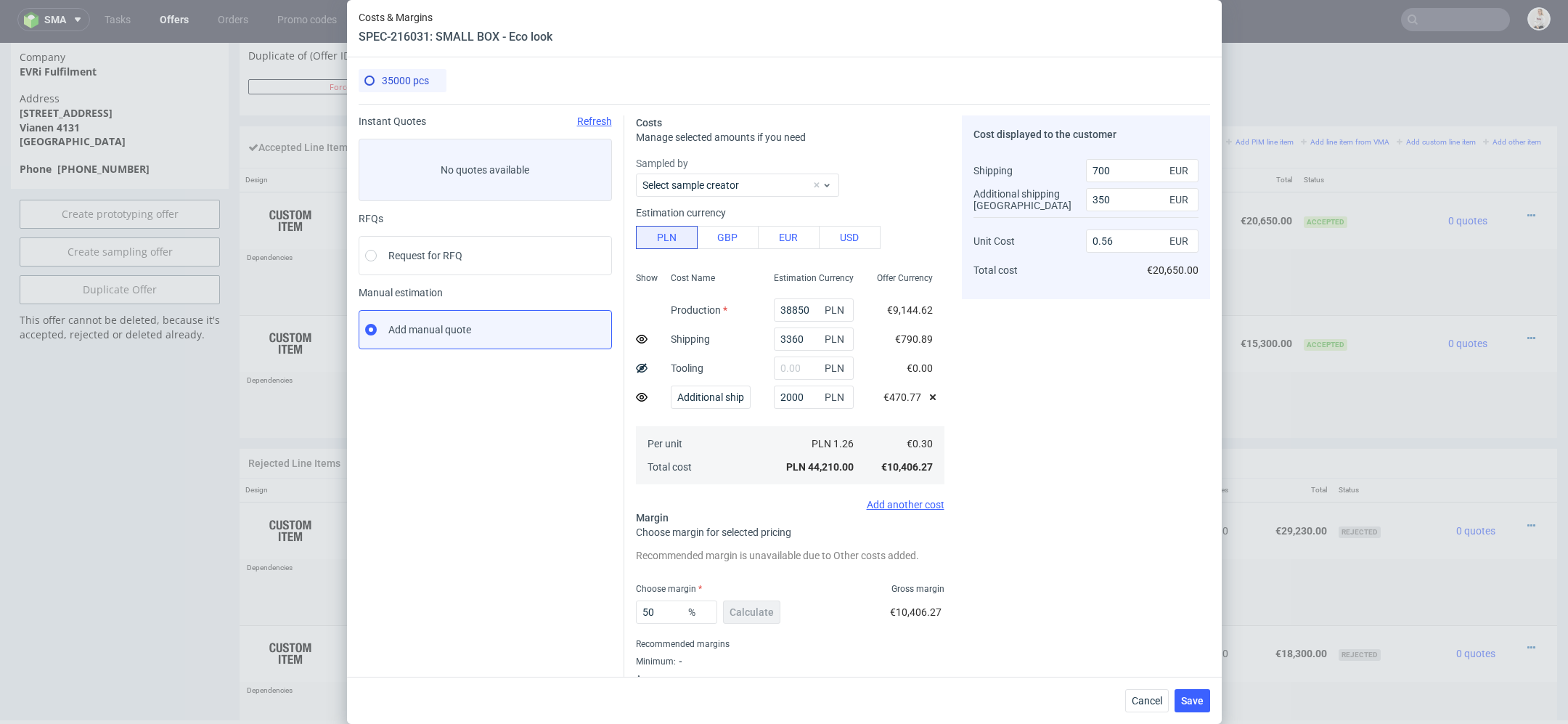
click at [1099, 545] on div "Cost displayed to the customer Shipping Additional shipping UK Unit Cost Total …" at bounding box center [1086, 409] width 248 height 587
click at [801, 366] on input "text" at bounding box center [813, 368] width 80 height 23
type input "2800"
type input "0.6"
type input "2800"
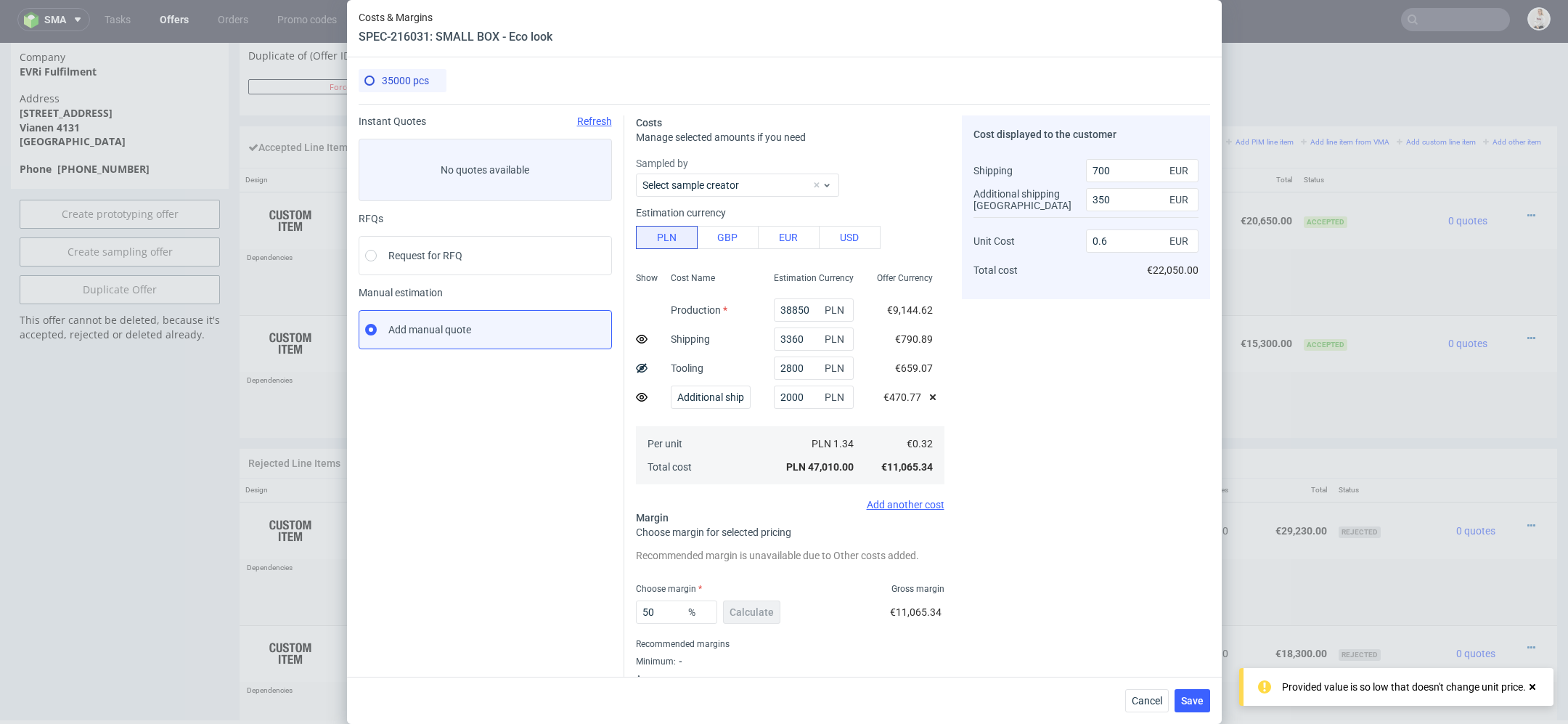
click at [1044, 412] on div "Cost displayed to the customer Shipping Additional shipping UK Unit Cost Total …" at bounding box center [1086, 409] width 248 height 587
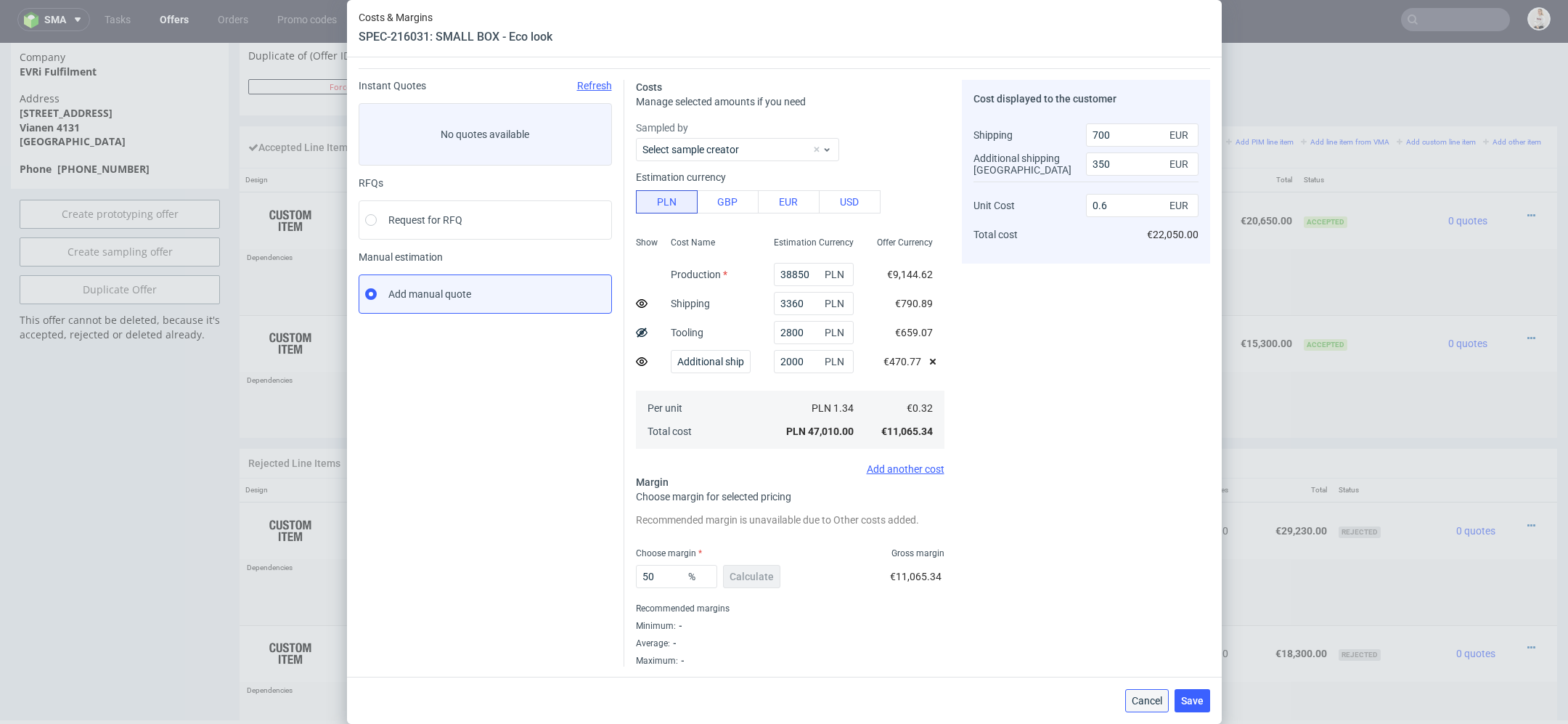
click at [1148, 702] on span "Cancel" at bounding box center [1147, 701] width 31 height 11
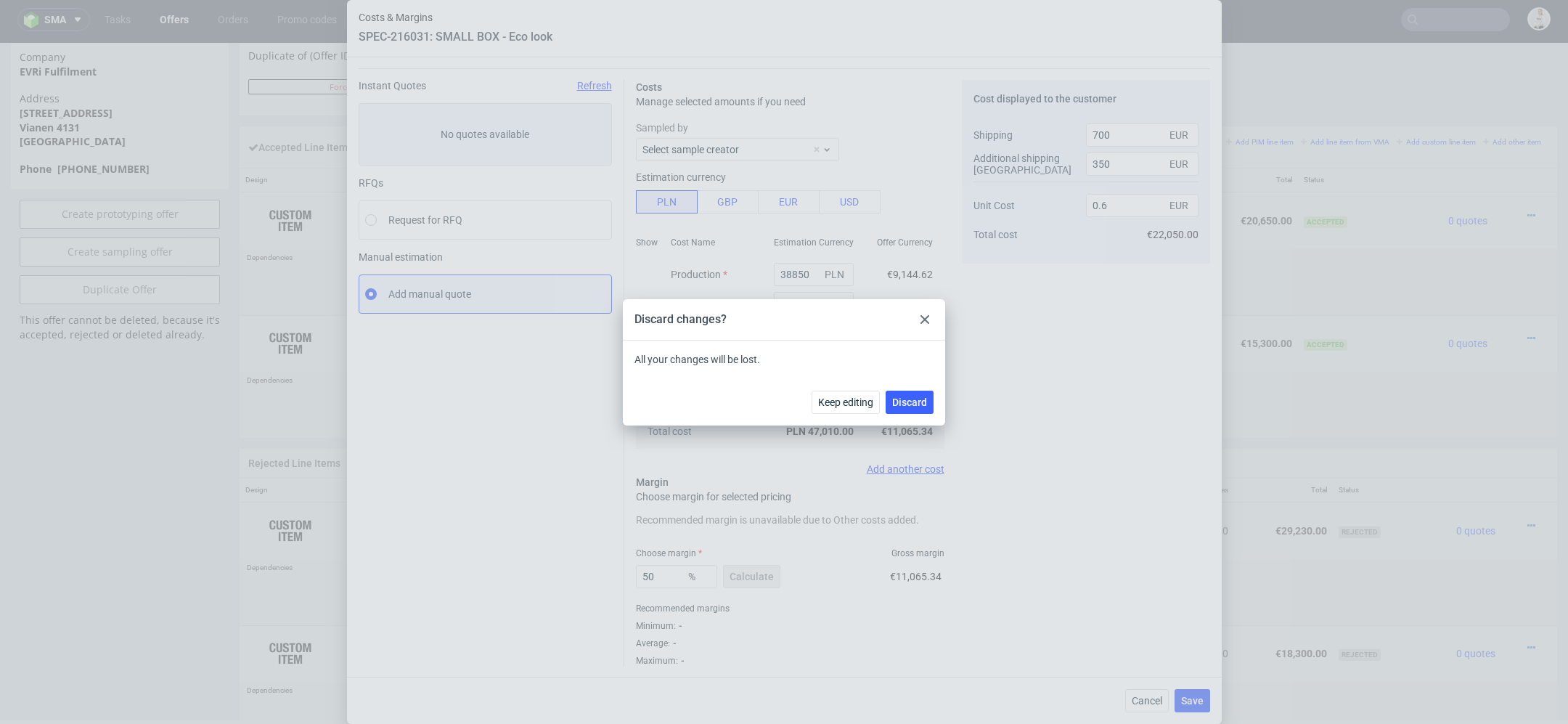
click at [927, 316] on icon at bounding box center [925, 320] width 9 height 9
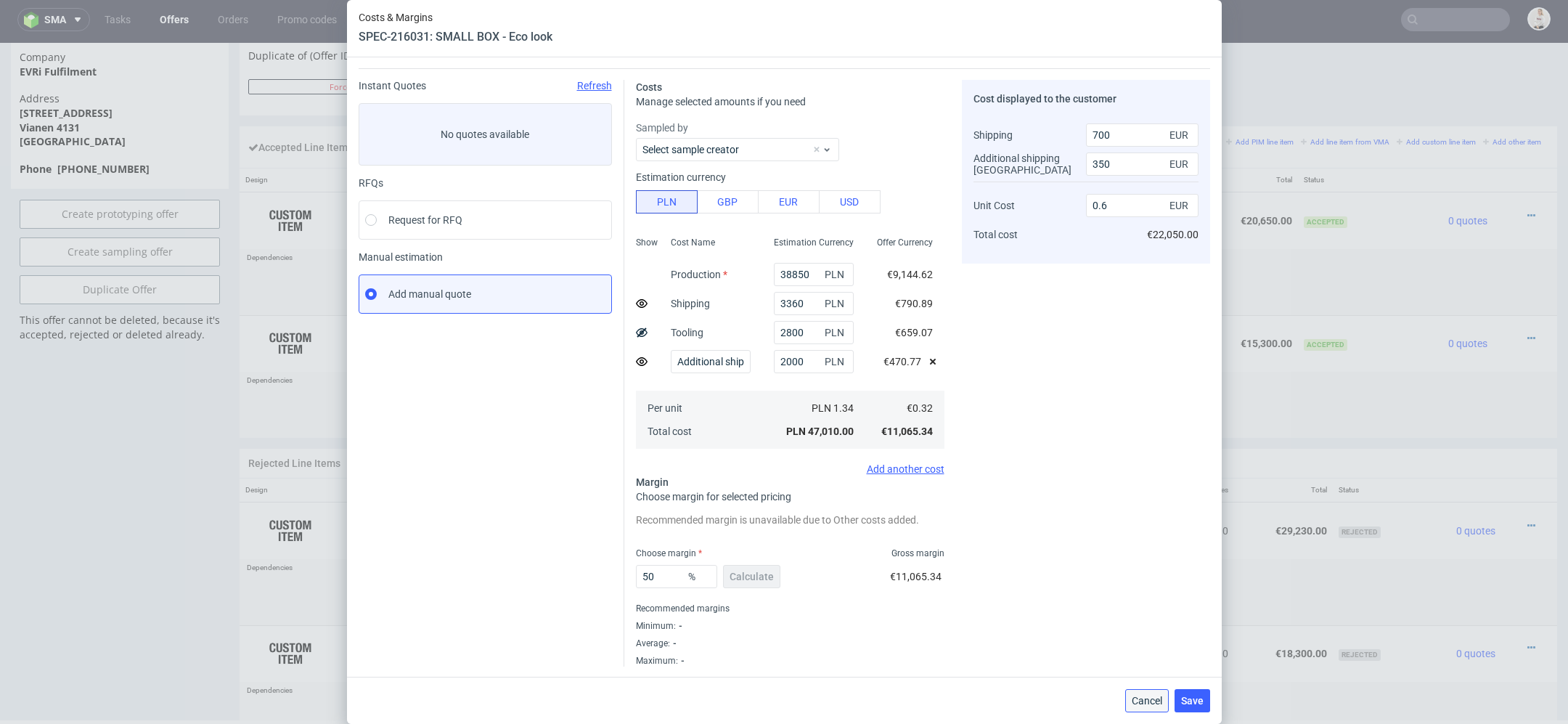
click at [1148, 697] on span "Cancel" at bounding box center [1147, 701] width 31 height 11
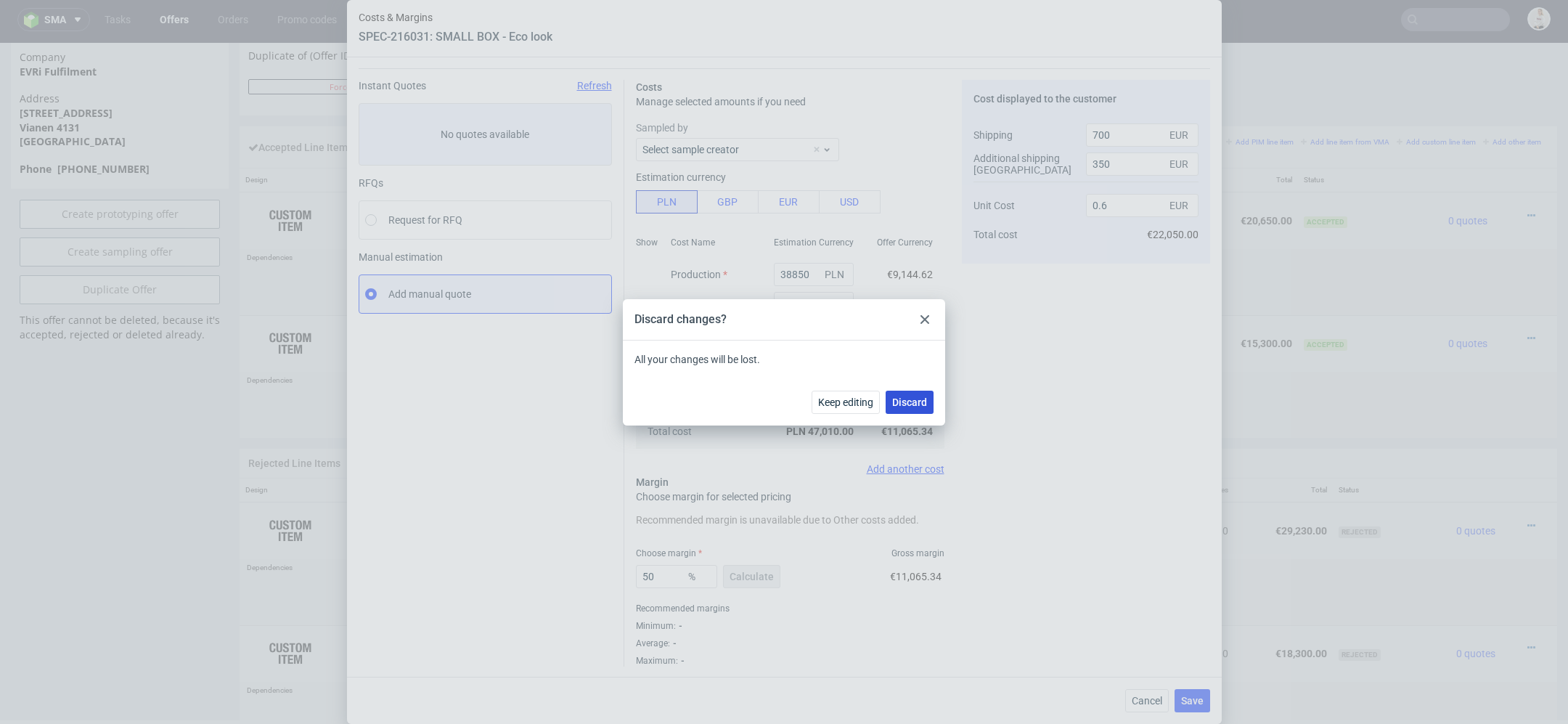
click at [902, 400] on span "Discard" at bounding box center [909, 403] width 35 height 11
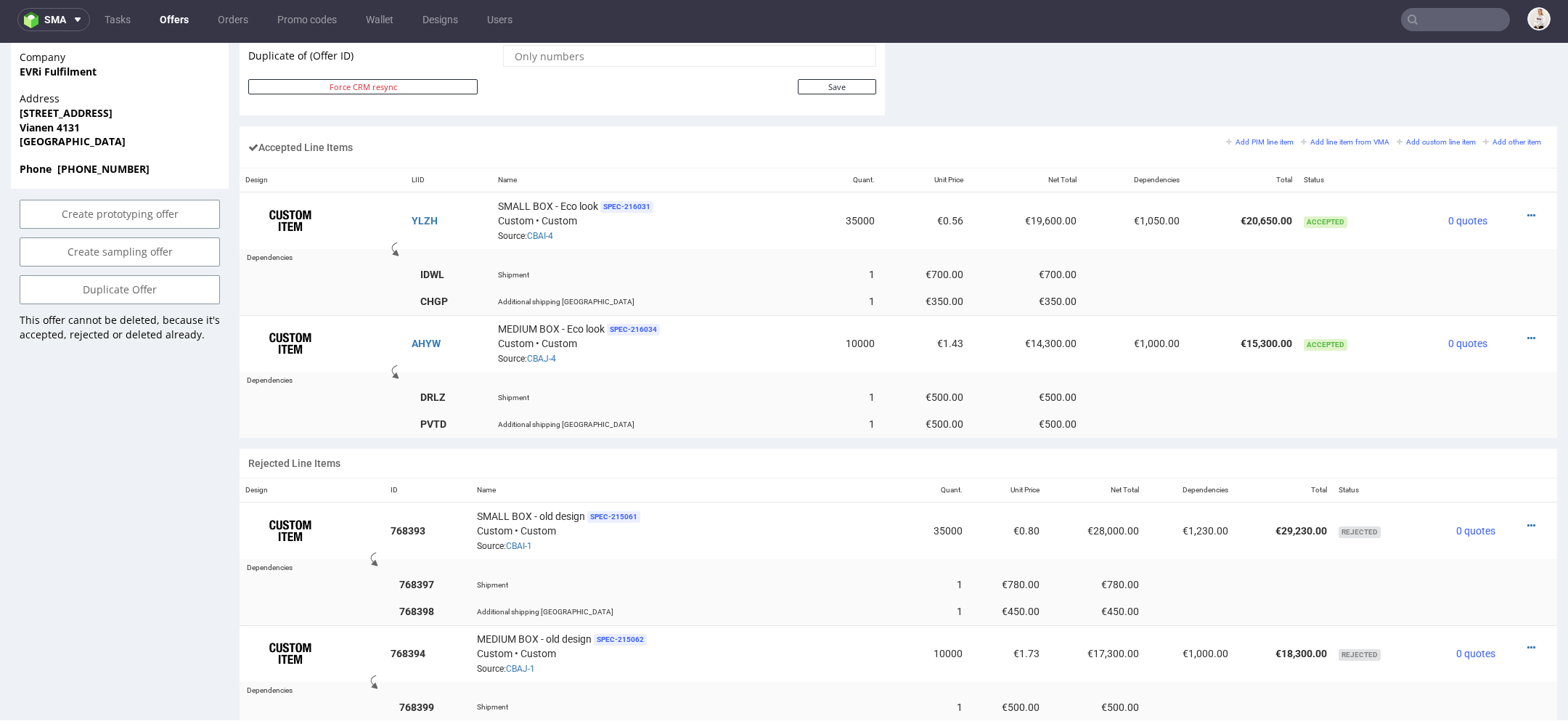
click at [151, 23] on ul "Tasks Offers Orders Promo codes Wallet Designs Users" at bounding box center [308, 19] width 437 height 23
click at [174, 23] on link "Offers" at bounding box center [174, 19] width 47 height 23
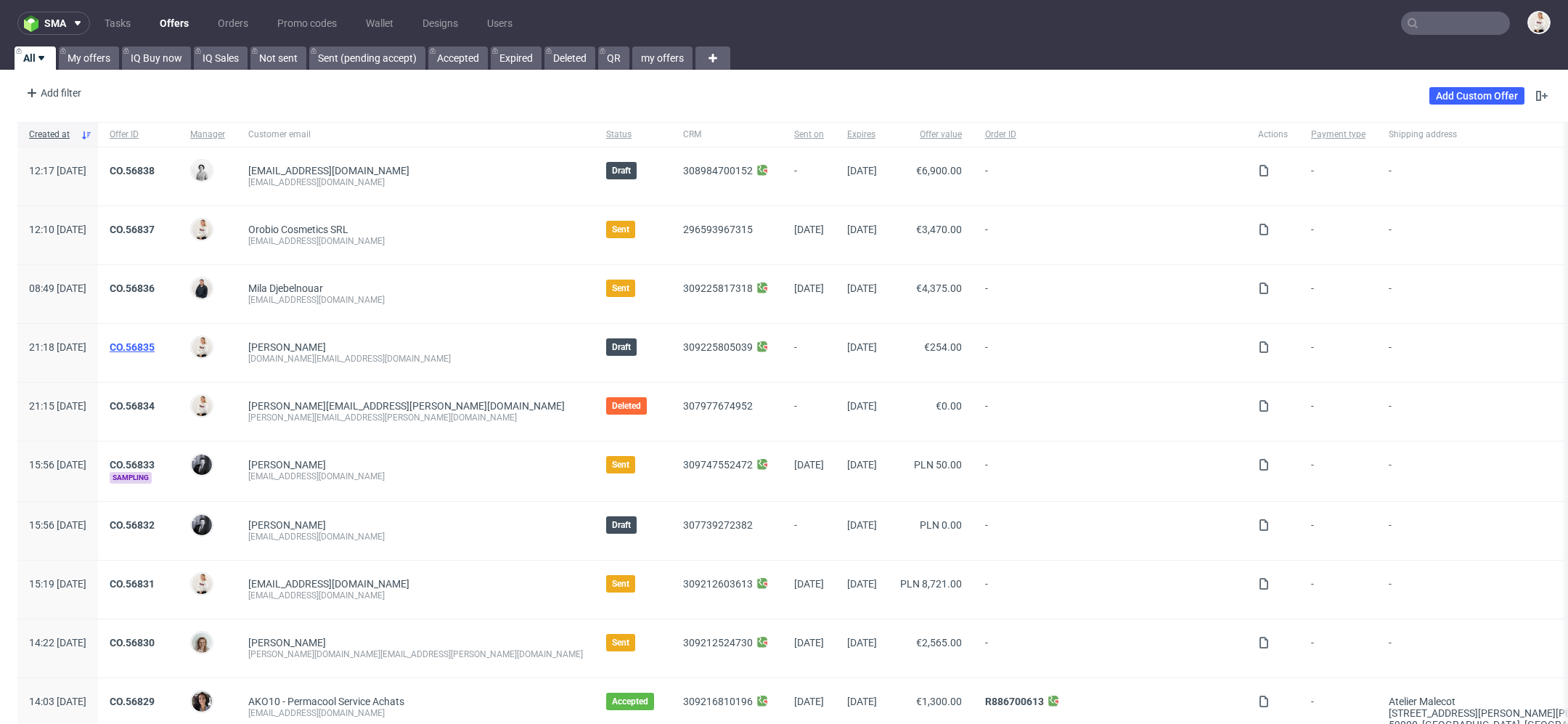
click at [155, 342] on link "CO.56835" at bounding box center [132, 347] width 45 height 11
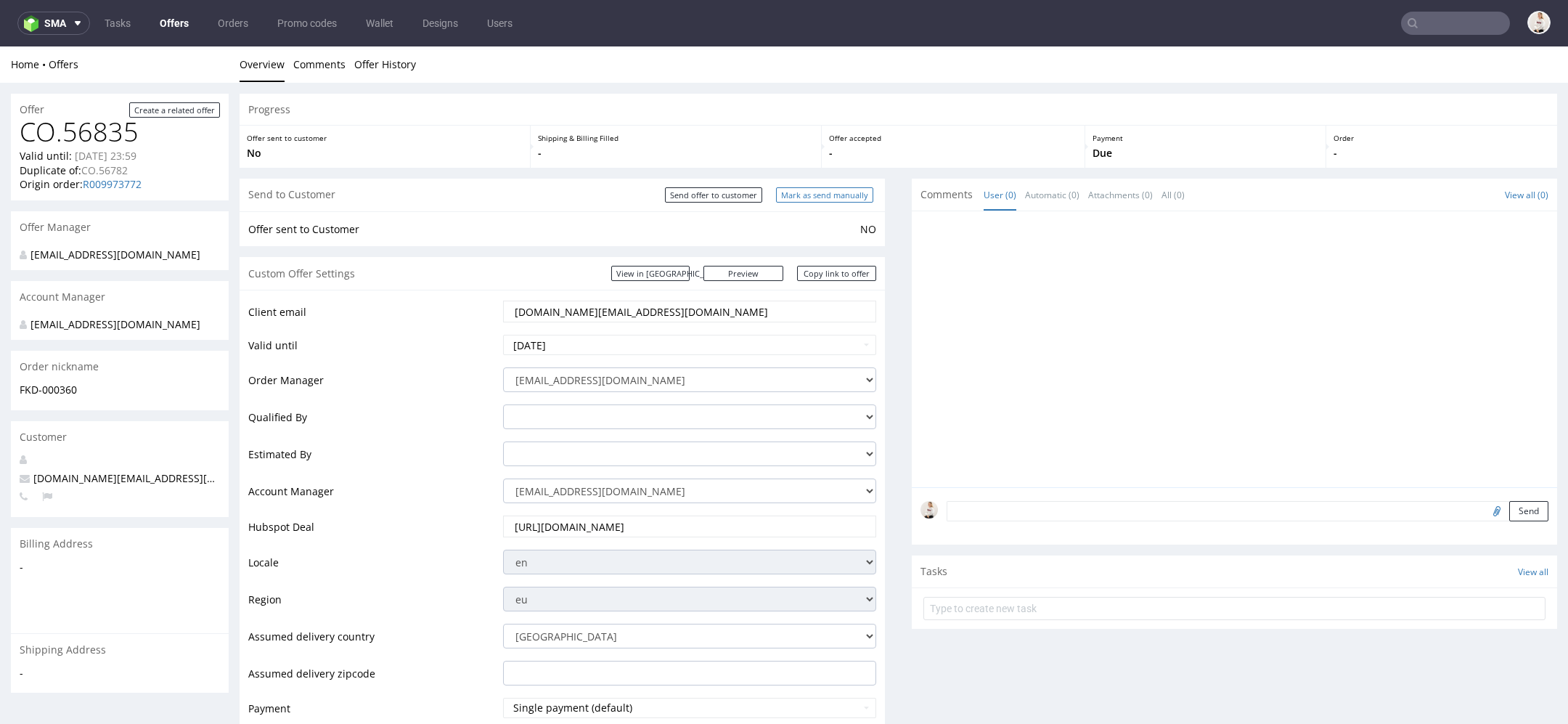
click at [833, 191] on input "Mark as send manually" at bounding box center [824, 195] width 97 height 15
type input "In progress..."
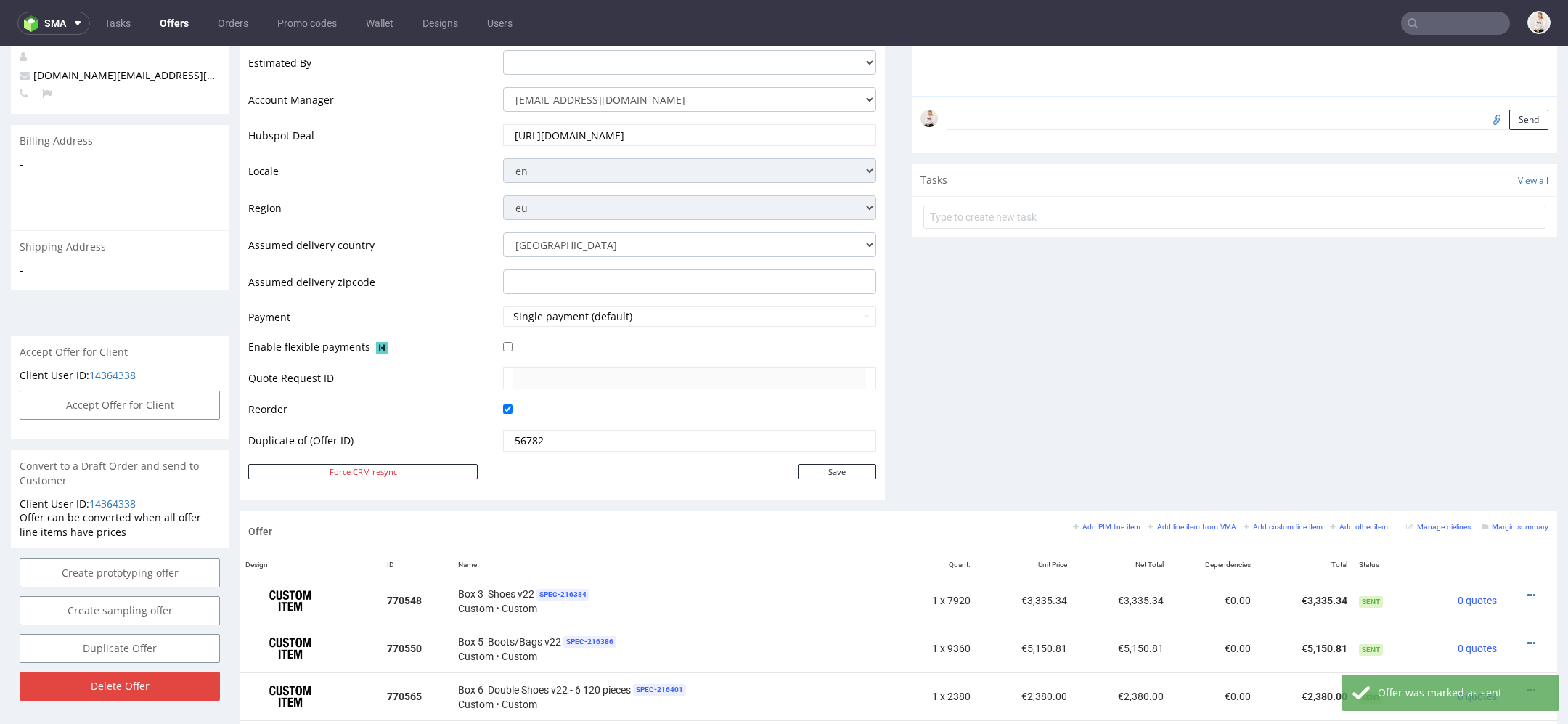
scroll to position [447, 0]
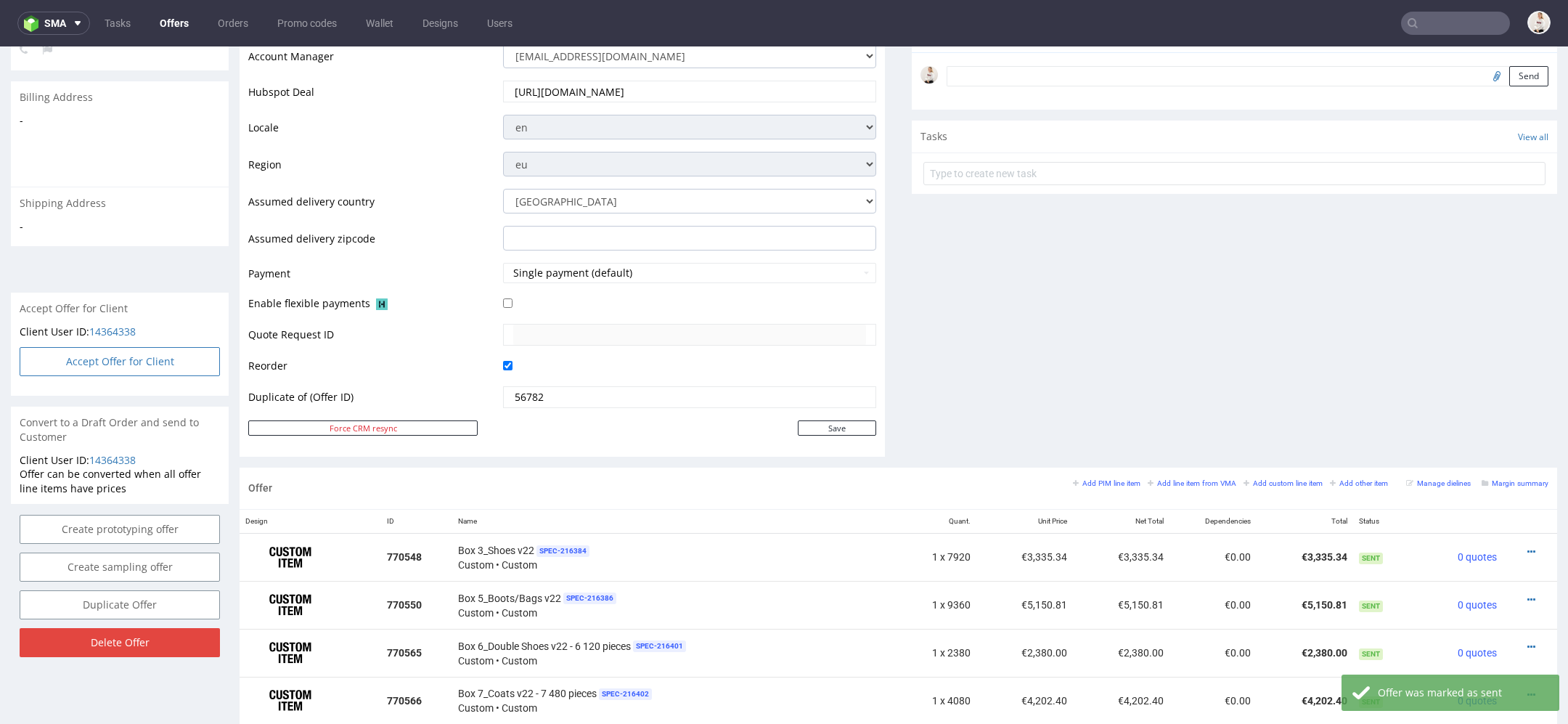
click at [162, 376] on button "Accept Offer for Client" at bounding box center [120, 361] width 201 height 29
select select "166"
select select "2380"
select select "b2b"
select select "110"
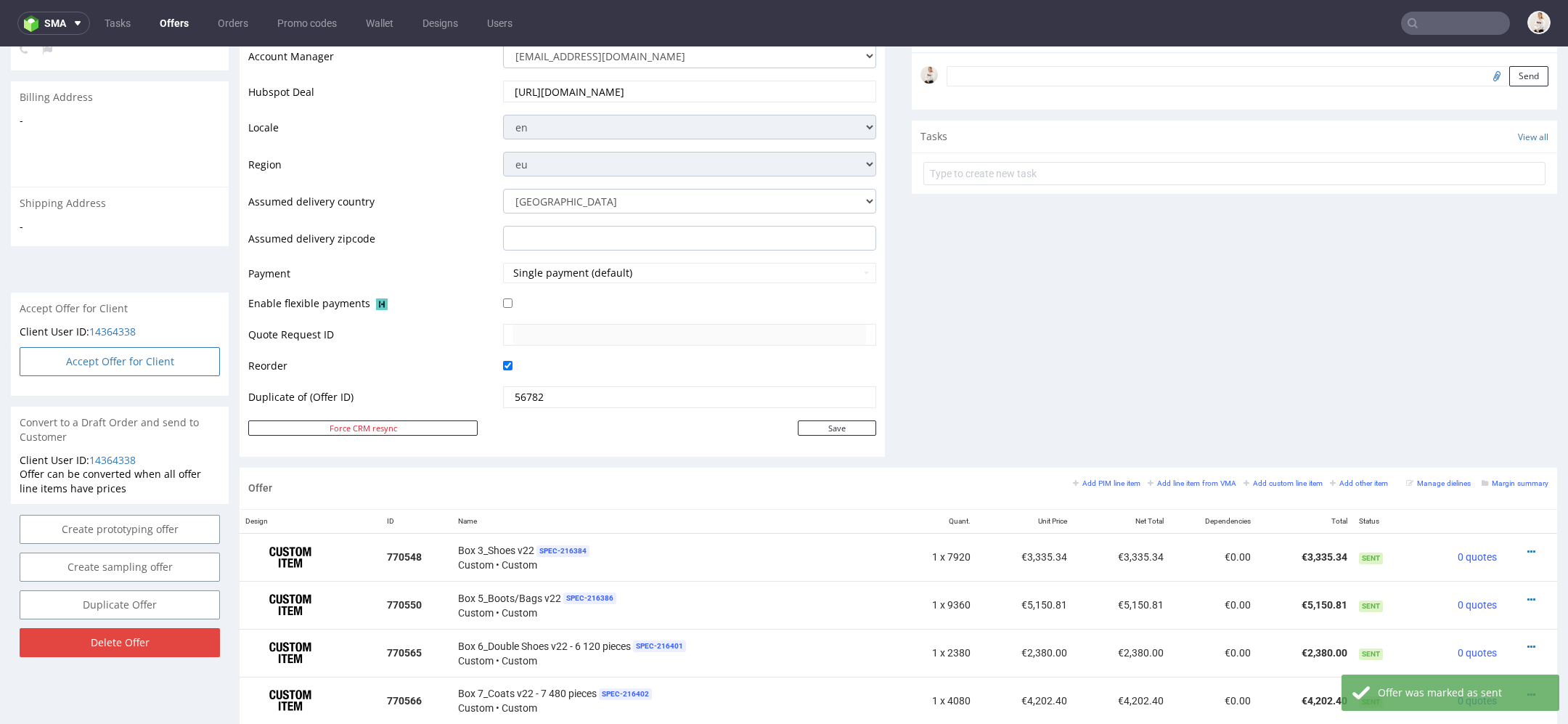
select select "1488"
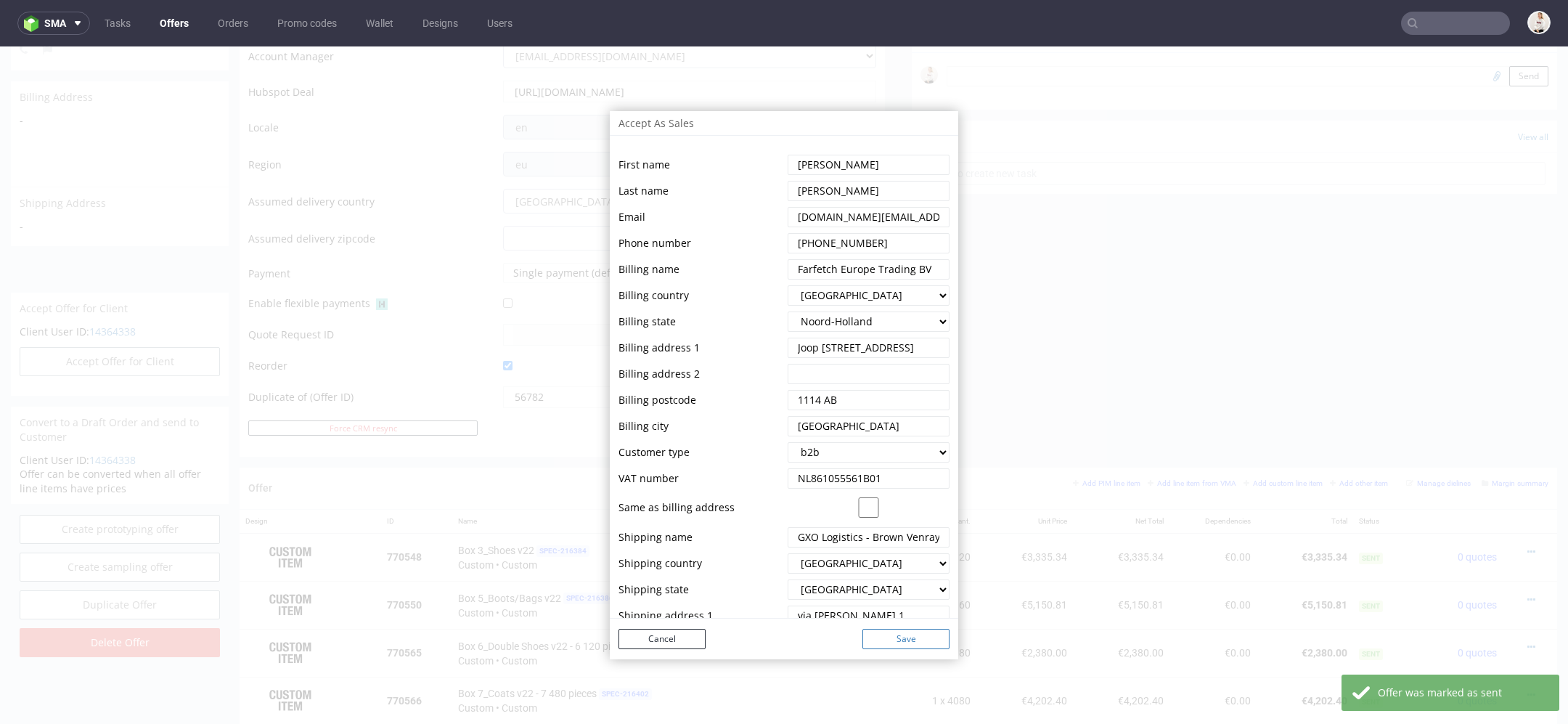
click at [880, 641] on button "Save" at bounding box center [906, 639] width 87 height 20
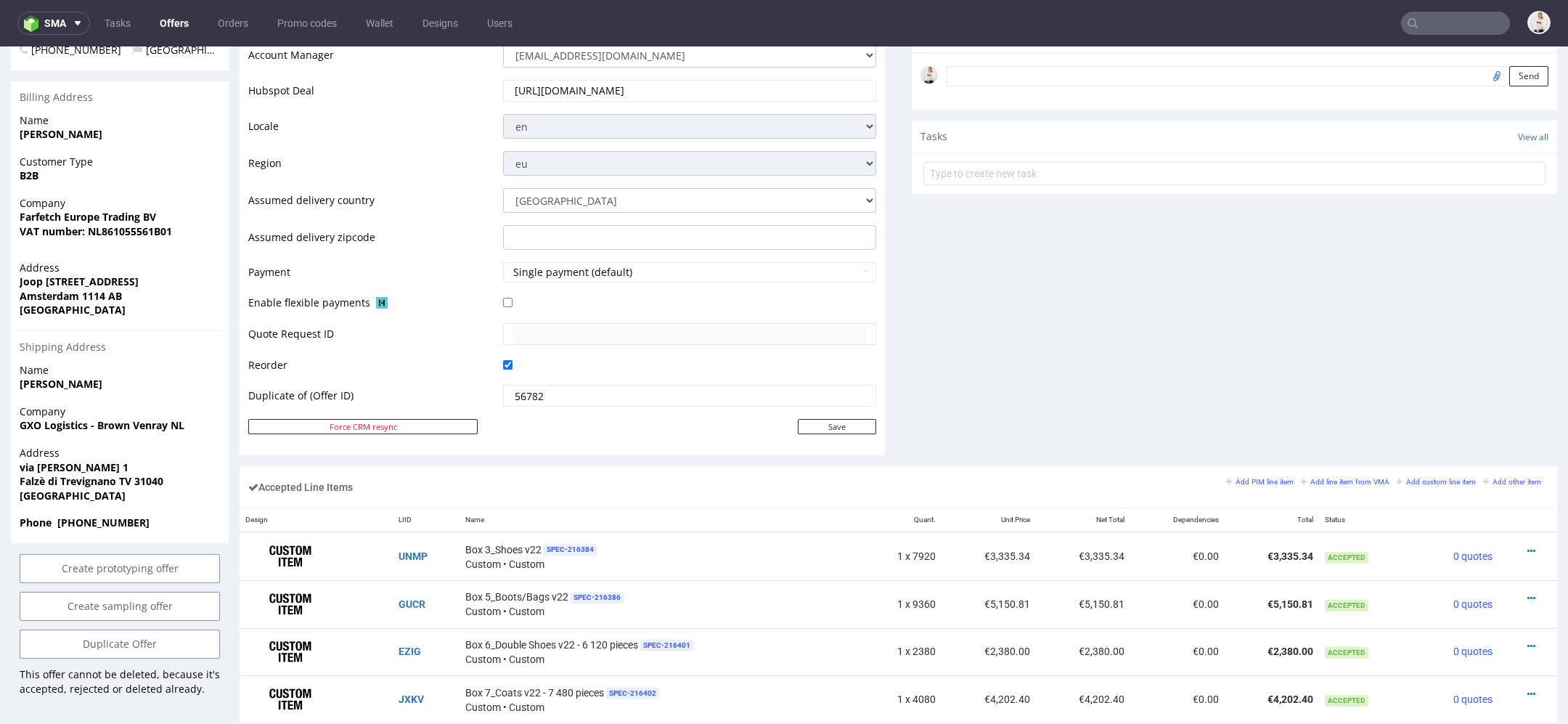
scroll to position [0, 0]
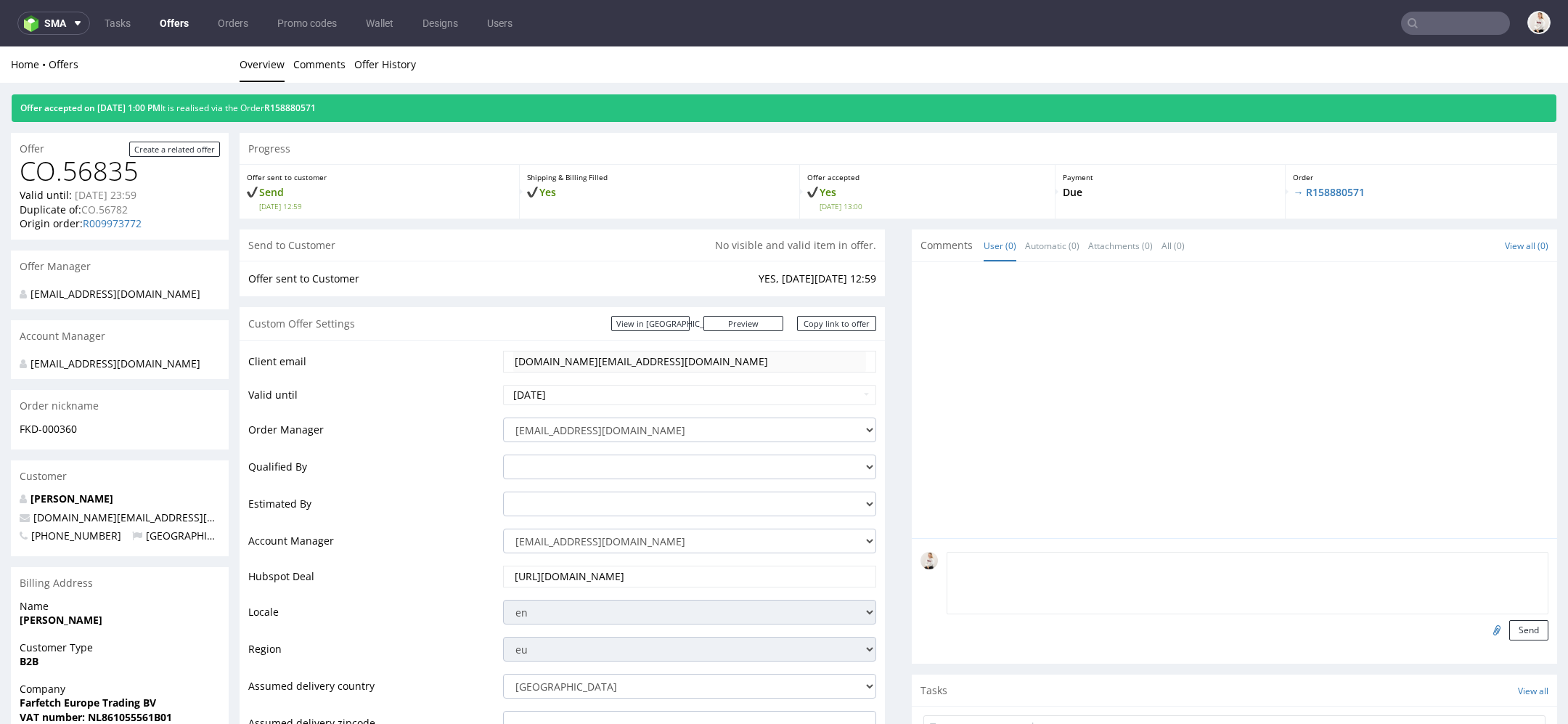
click at [1020, 568] on textarea at bounding box center [1248, 583] width 602 height 63
type textarea "wysylka UK"
click at [1514, 626] on button "Send" at bounding box center [1528, 630] width 40 height 20
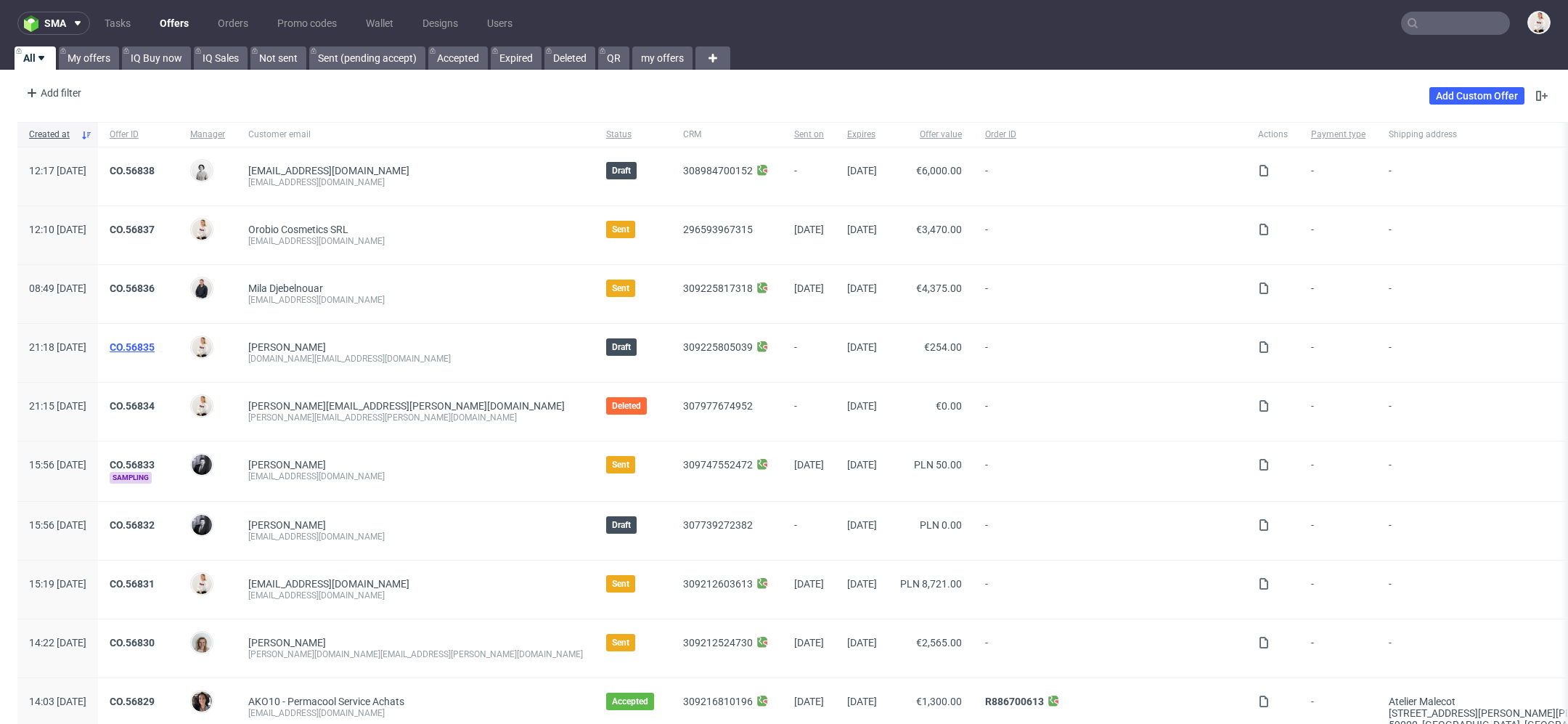
click at [155, 342] on link "CO.56835" at bounding box center [132, 347] width 45 height 11
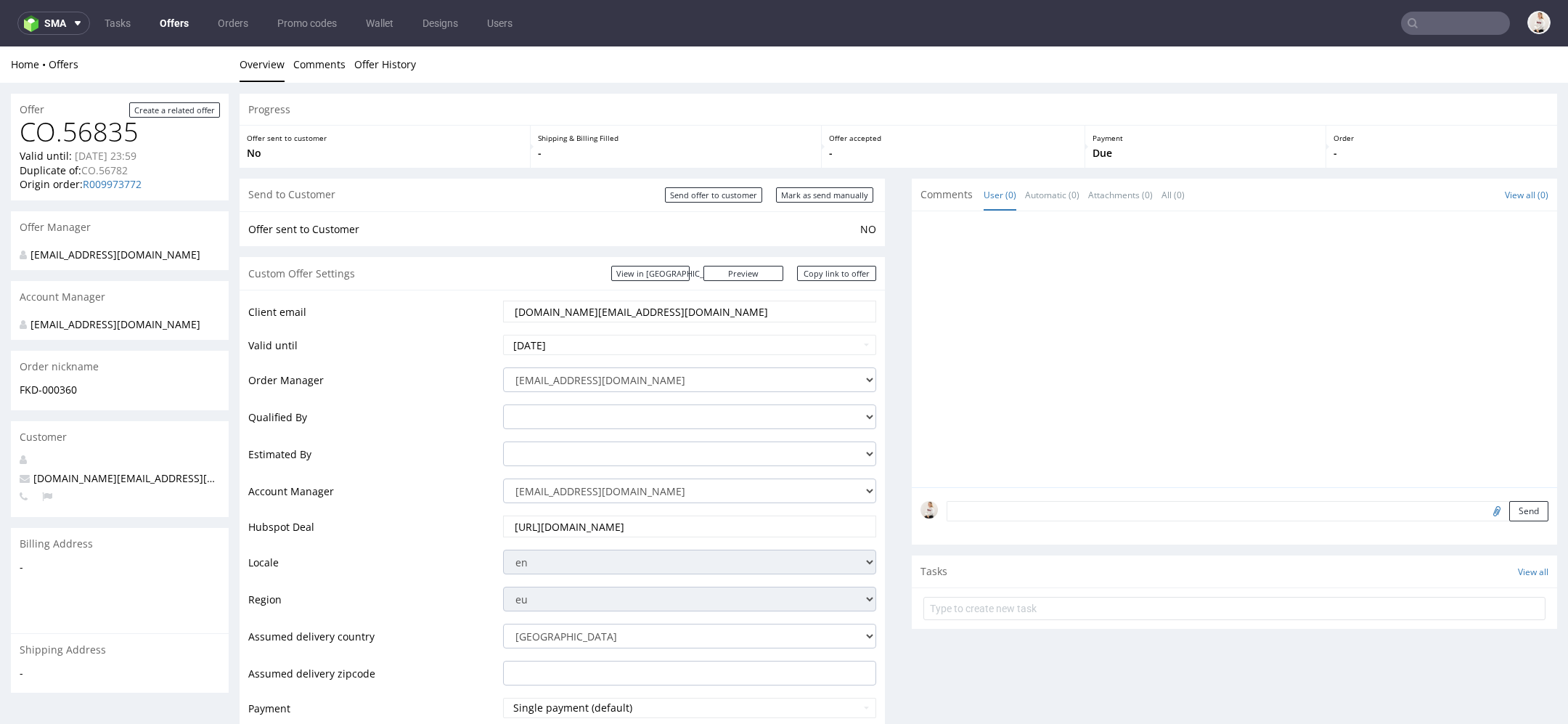
click at [165, 19] on link "Offers" at bounding box center [174, 23] width 47 height 23
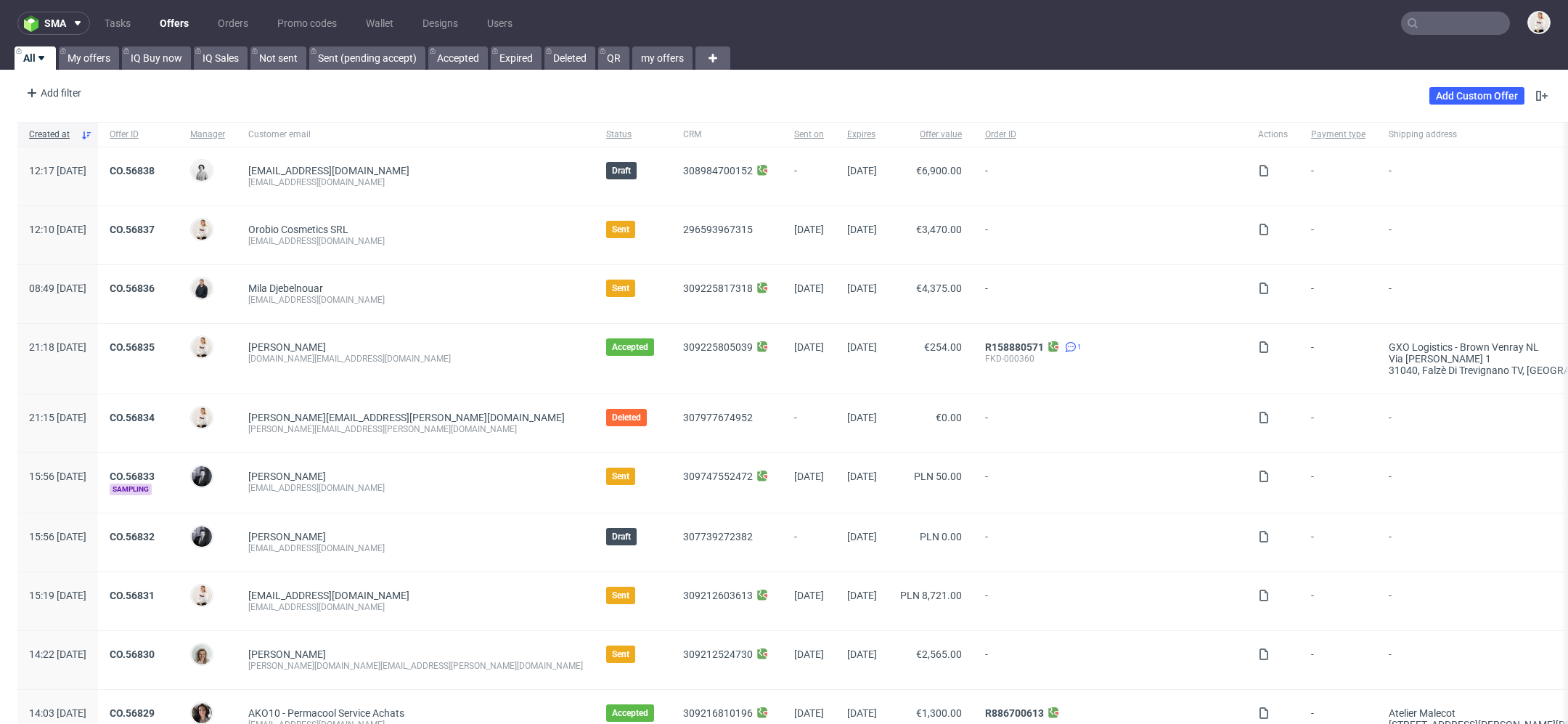
click at [161, 18] on link "Offers" at bounding box center [174, 23] width 47 height 23
click at [97, 60] on link "My offers" at bounding box center [89, 58] width 60 height 23
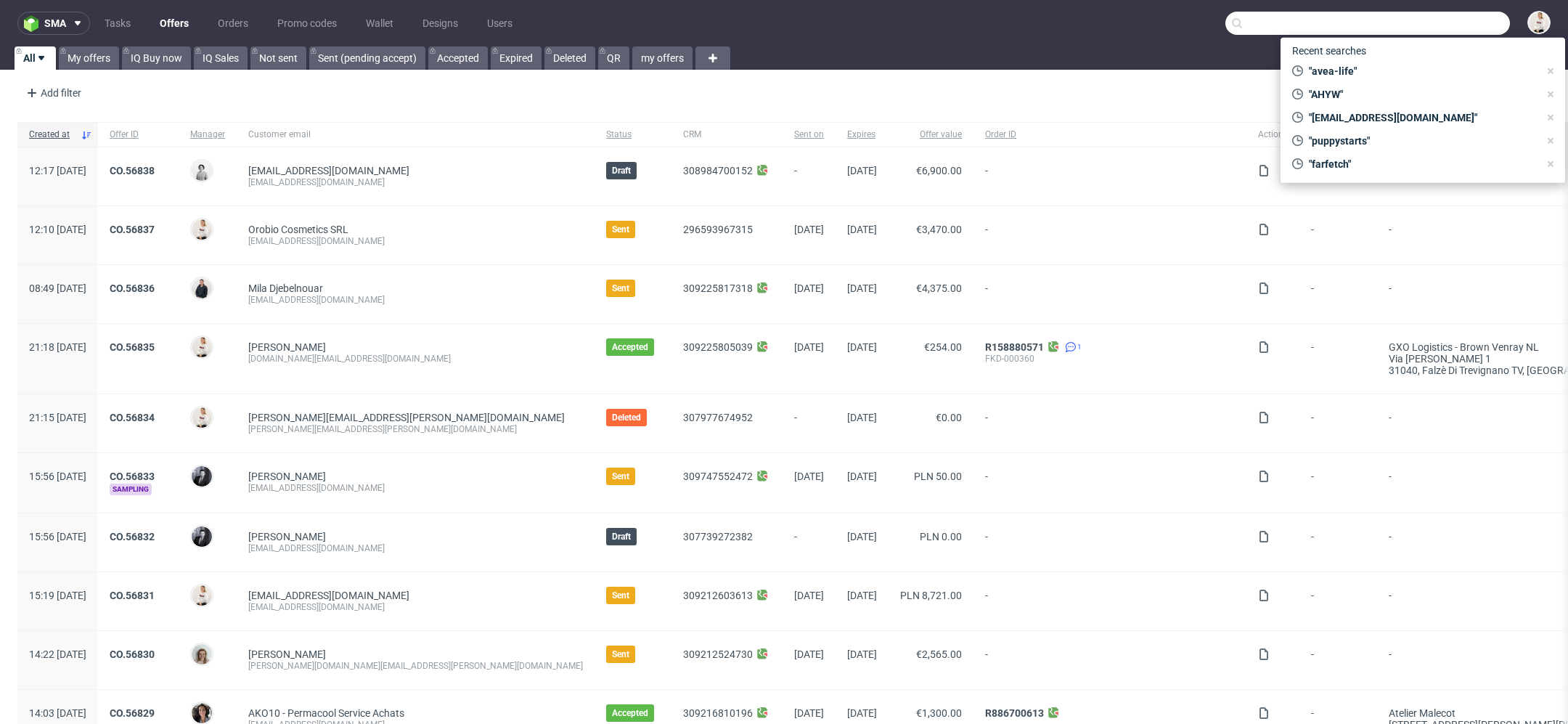
click at [1457, 23] on input "text" at bounding box center [1367, 23] width 284 height 23
click at [1372, 64] on span ""avea-life"" at bounding box center [1421, 71] width 236 height 14
type input "avea-life"
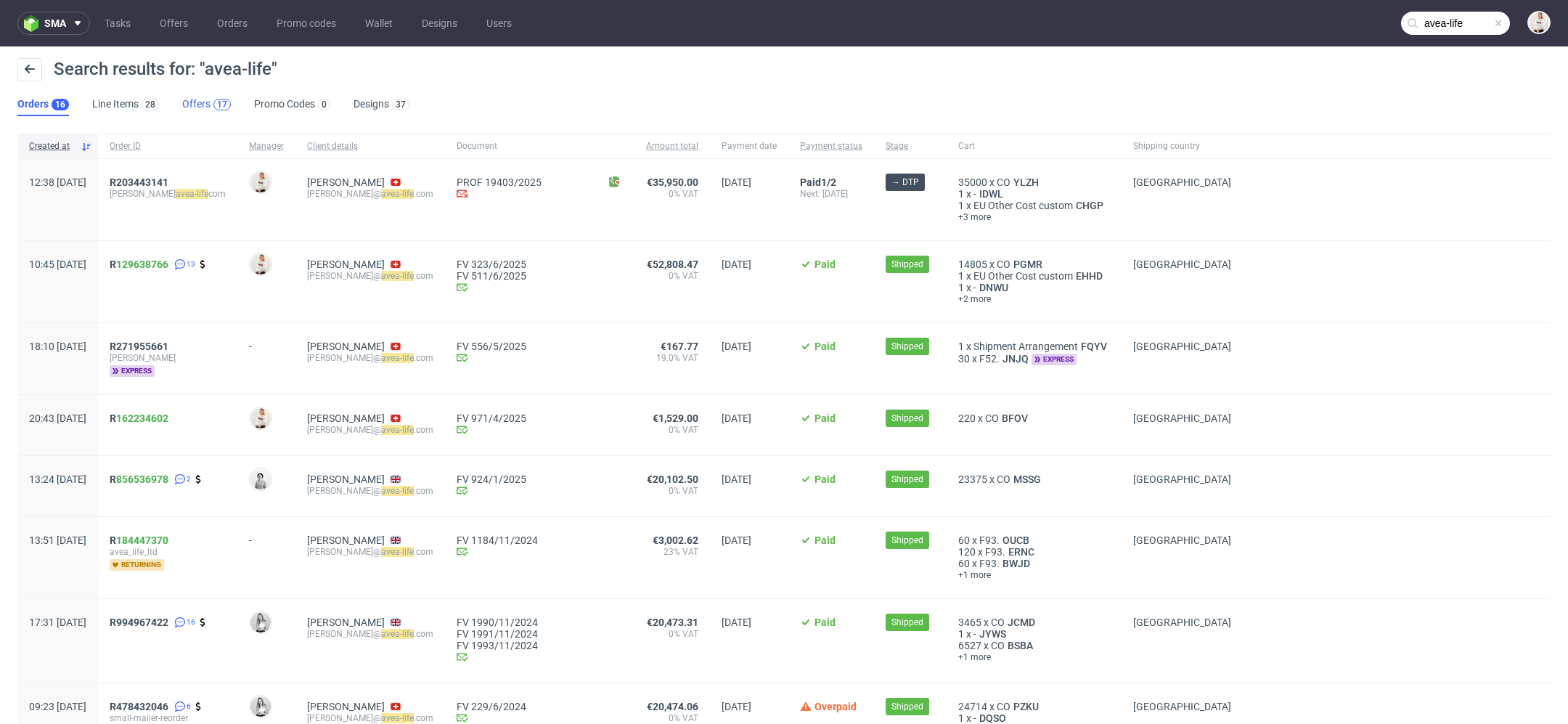
click at [217, 104] on div "17" at bounding box center [223, 105] width 11 height 11
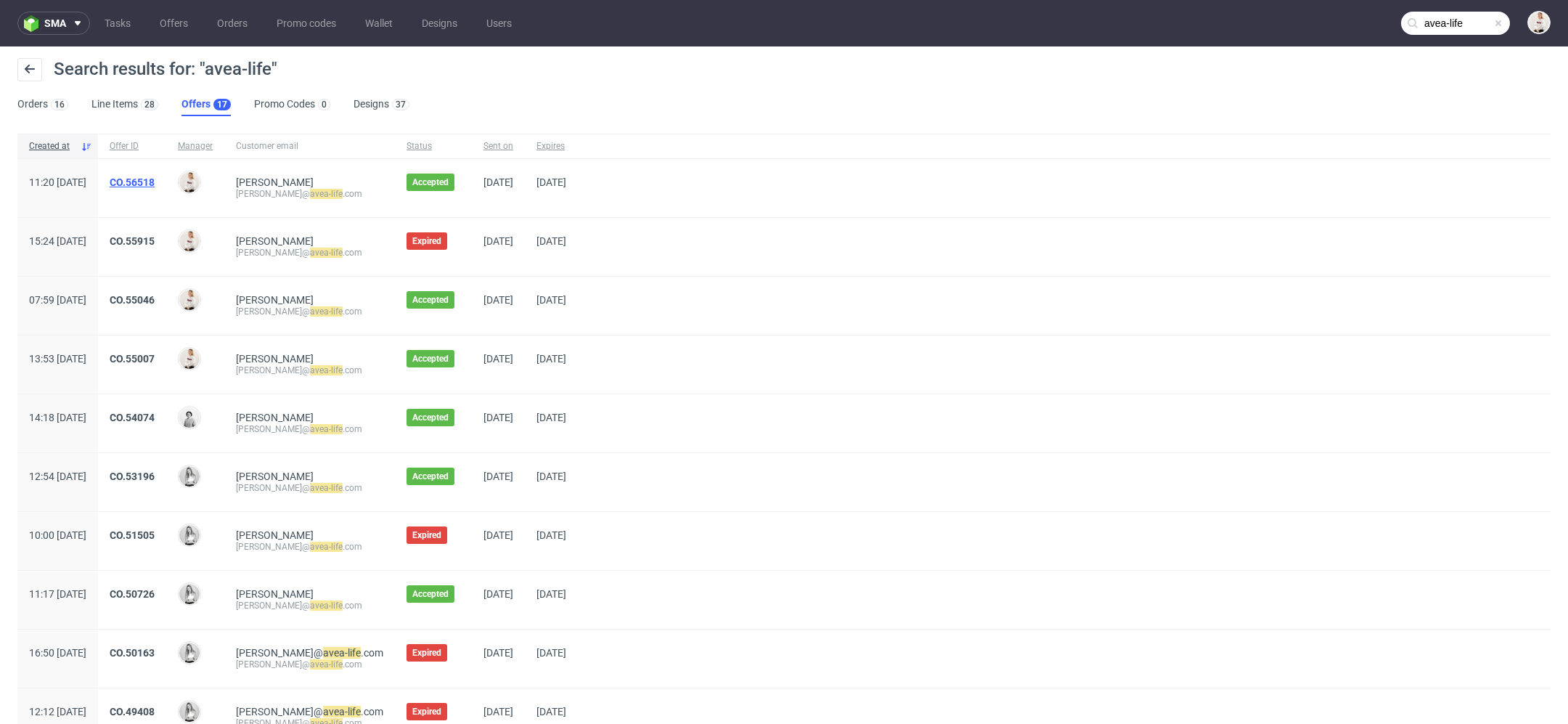
click at [155, 184] on link "CO.56518" at bounding box center [132, 181] width 45 height 11
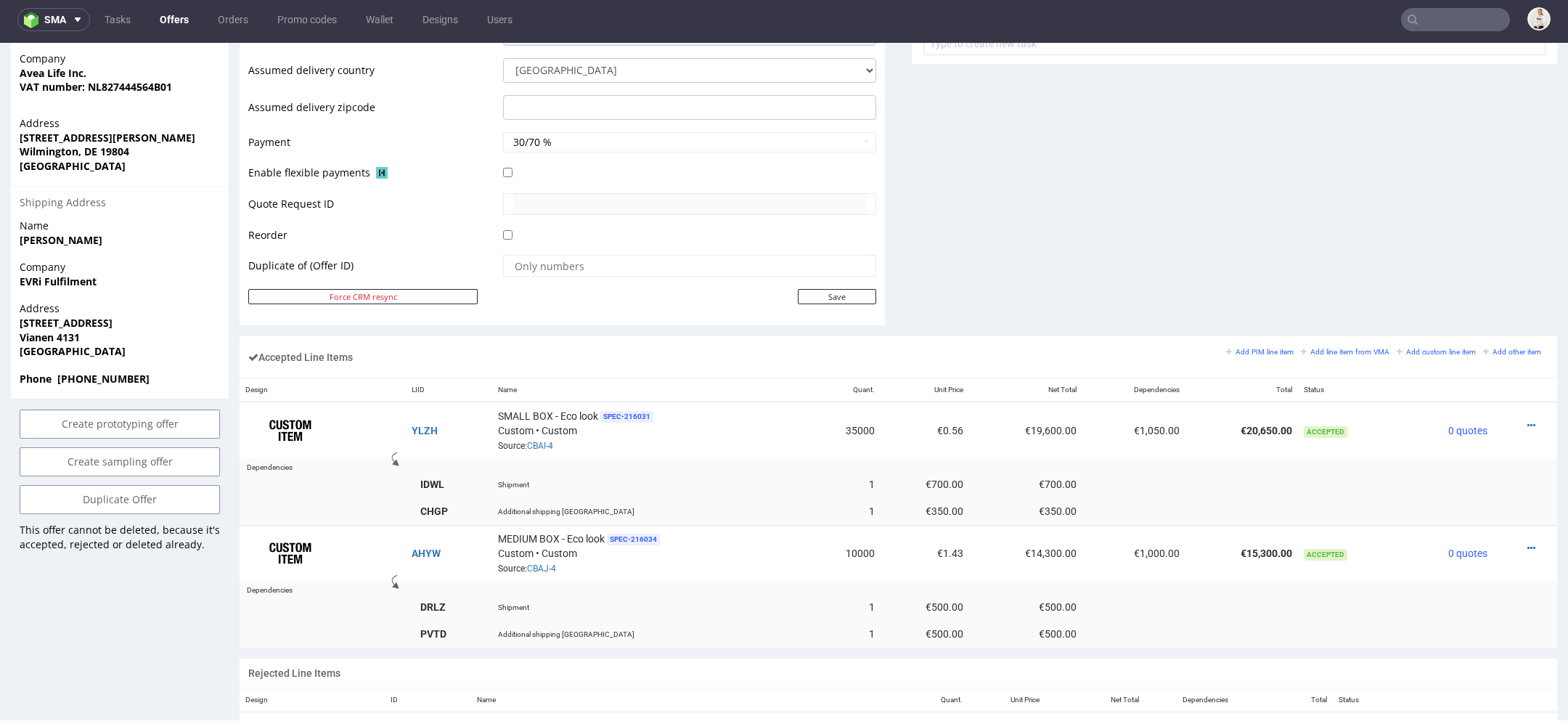
scroll to position [723, 0]
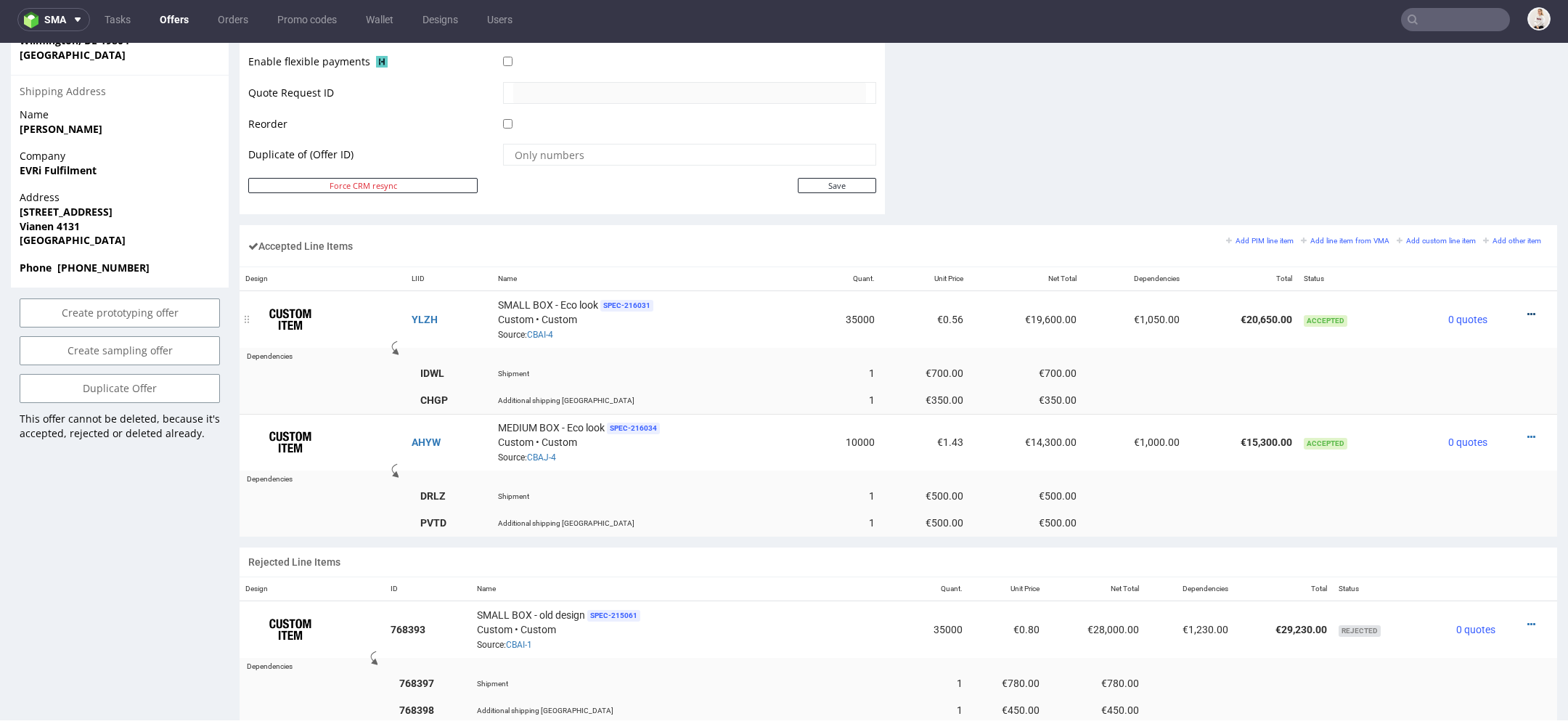
click at [1528, 309] on icon at bounding box center [1531, 314] width 8 height 11
click at [1472, 126] on span "Edit item specification" at bounding box center [1469, 125] width 109 height 14
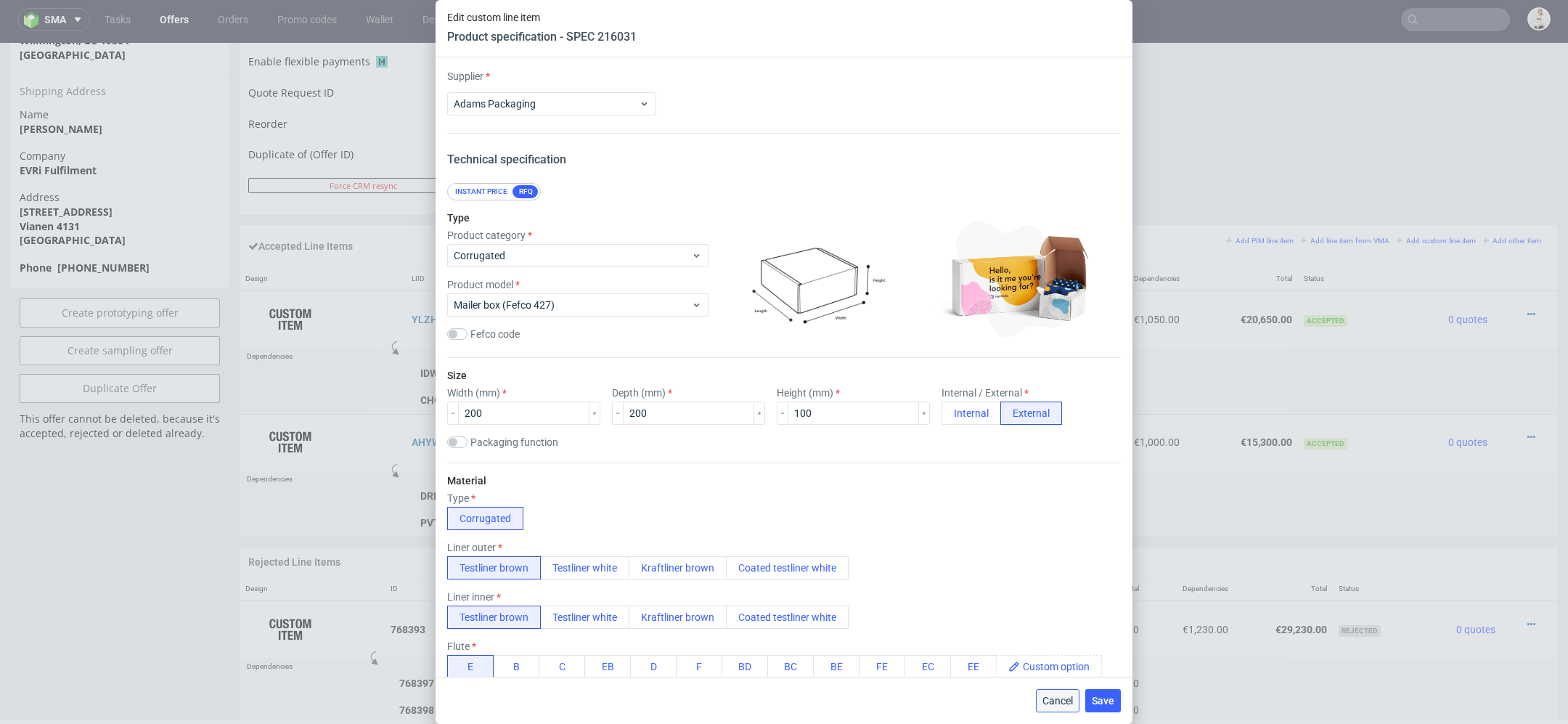
click at [1062, 696] on span "Cancel" at bounding box center [1057, 701] width 31 height 11
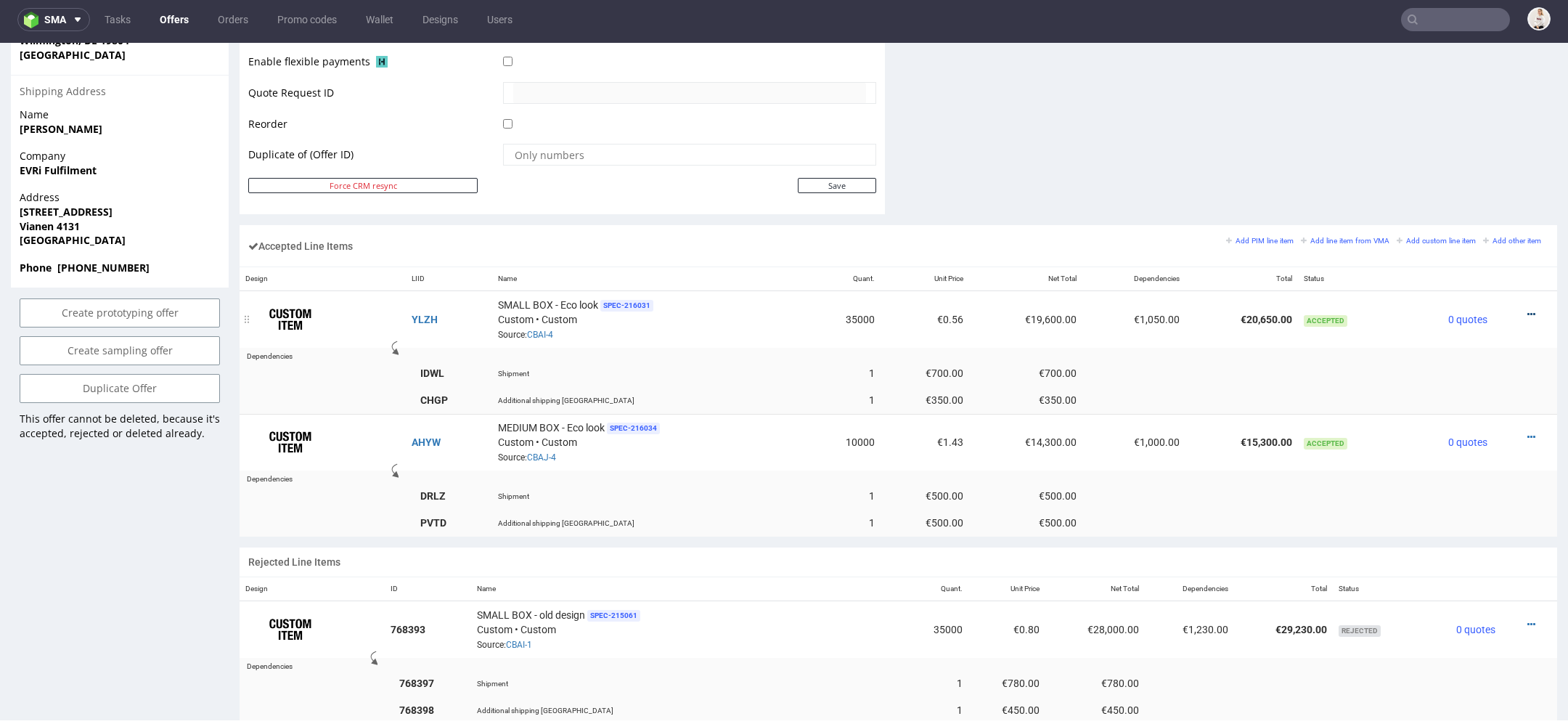
click at [1528, 309] on icon at bounding box center [1531, 314] width 8 height 11
click at [1474, 152] on span "Edit item price" at bounding box center [1471, 151] width 105 height 14
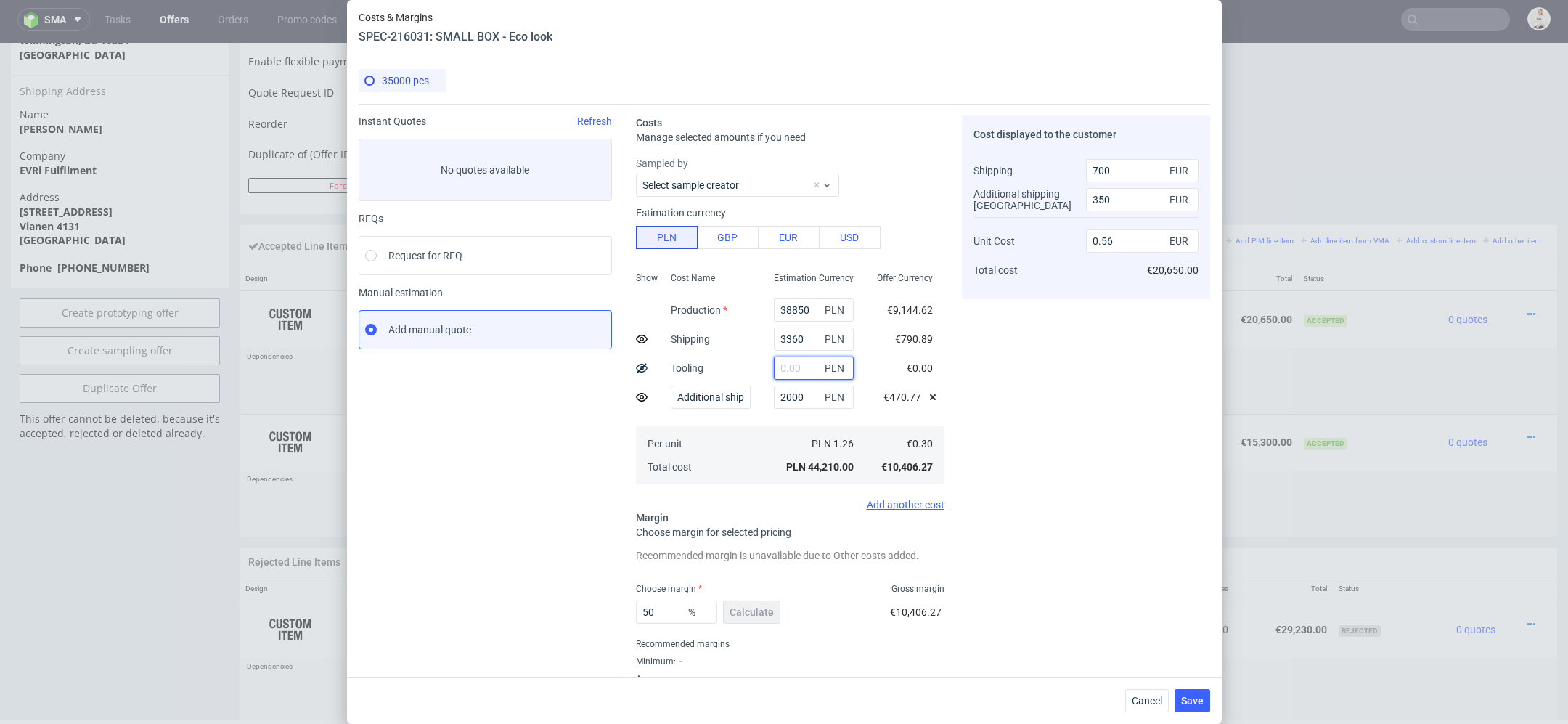
click at [806, 366] on input "text" at bounding box center [813, 368] width 80 height 23
type input "2800"
type input "0.6"
type input "2800"
click at [1040, 406] on div "Cost displayed to the customer Shipping Additional shipping UK Unit Cost Total …" at bounding box center [1086, 409] width 248 height 587
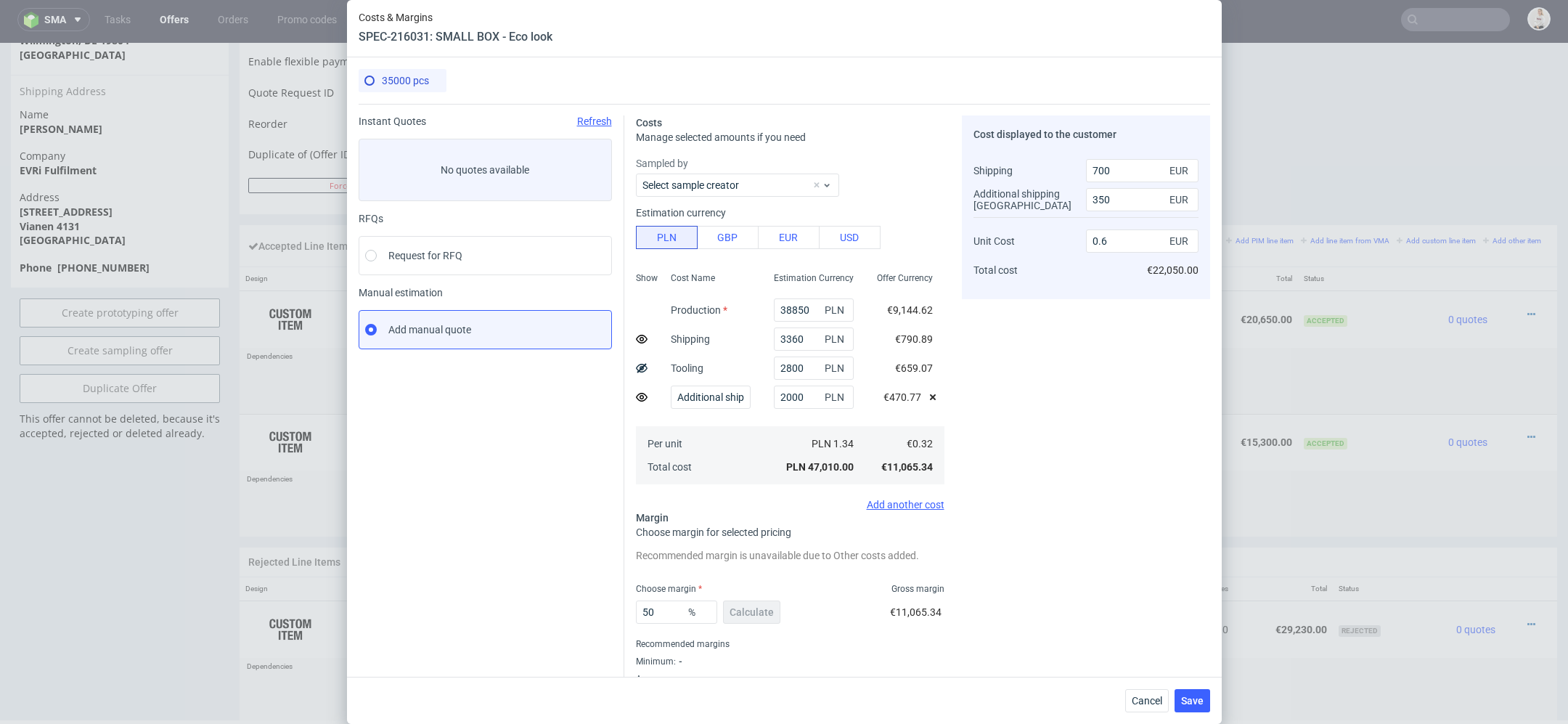
scroll to position [35, 0]
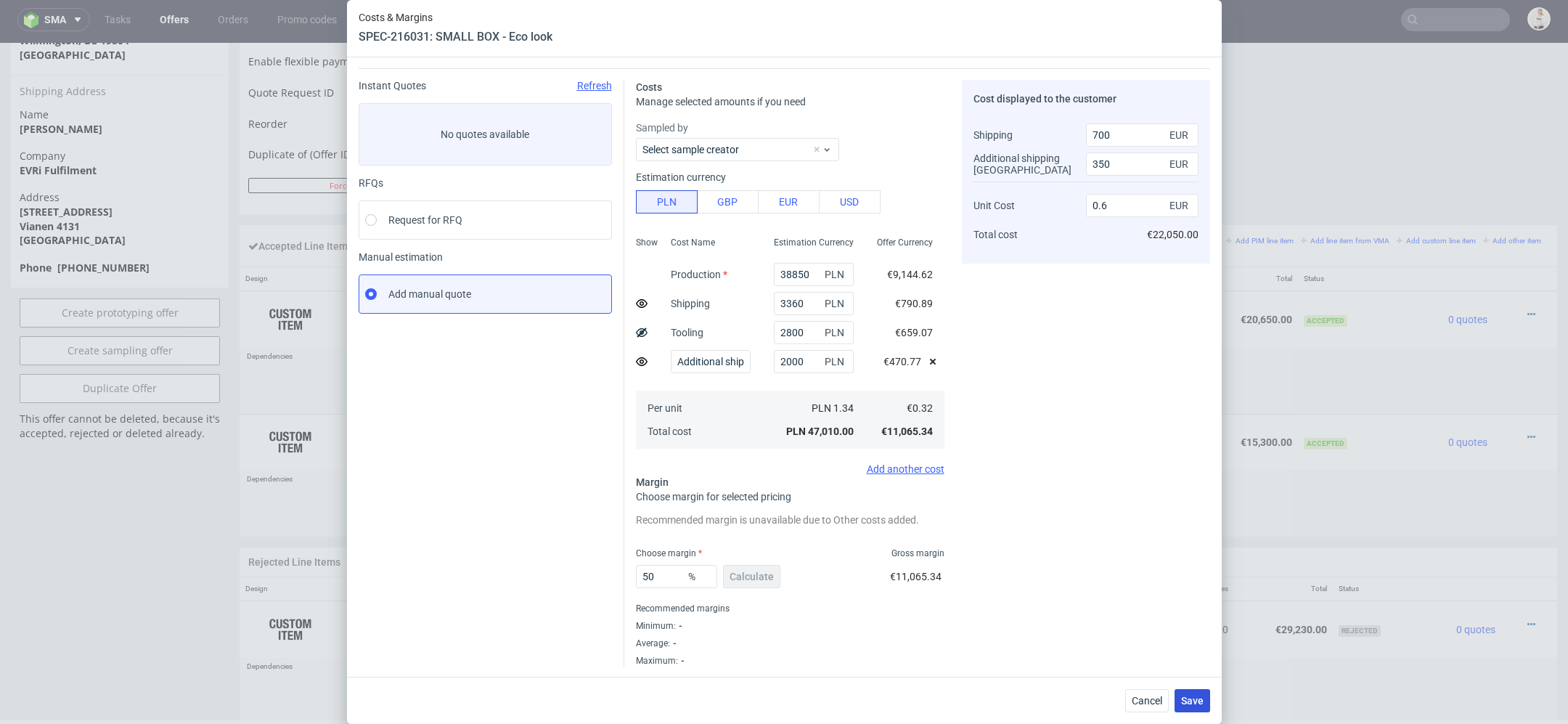
click at [1196, 708] on button "Save" at bounding box center [1192, 701] width 35 height 23
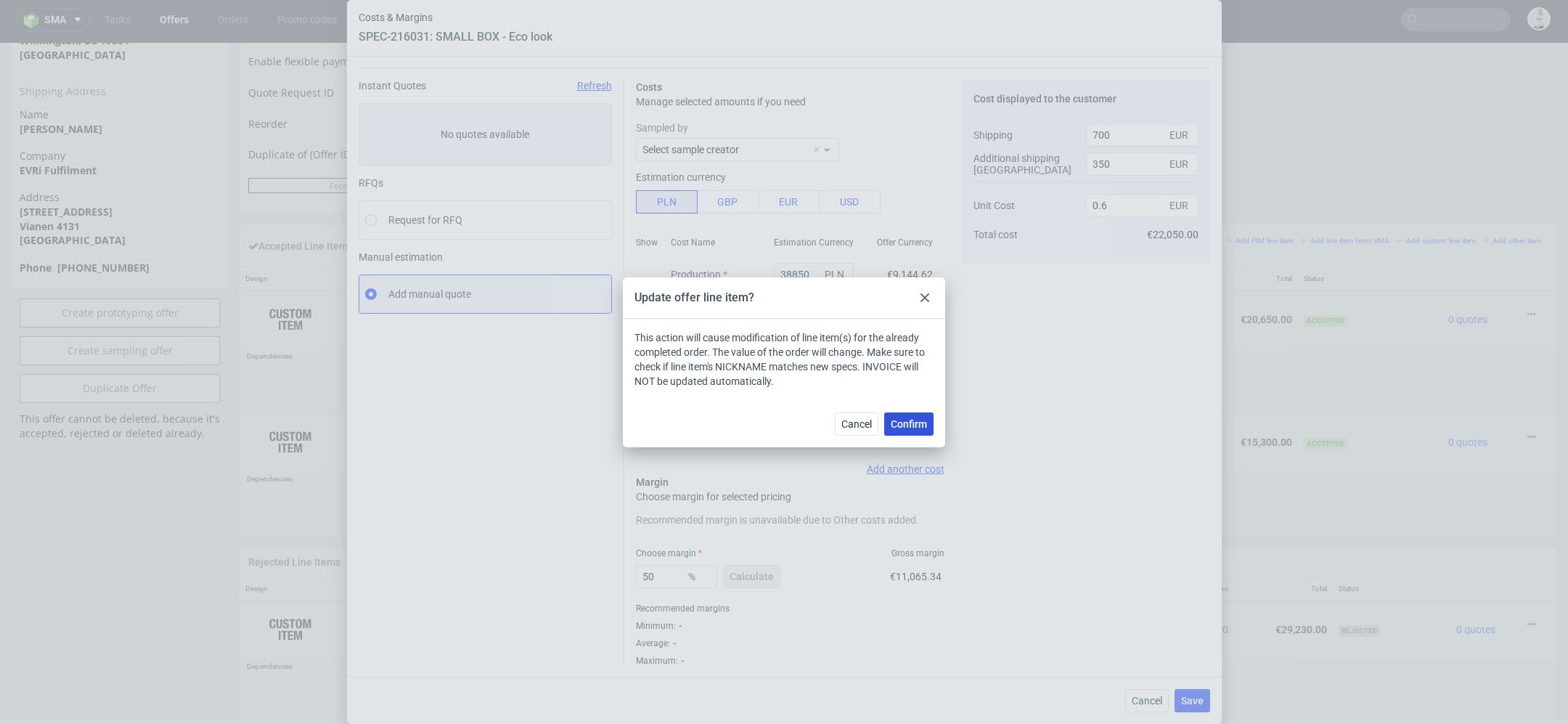
click at [910, 425] on span "Confirm" at bounding box center [909, 425] width 36 height 11
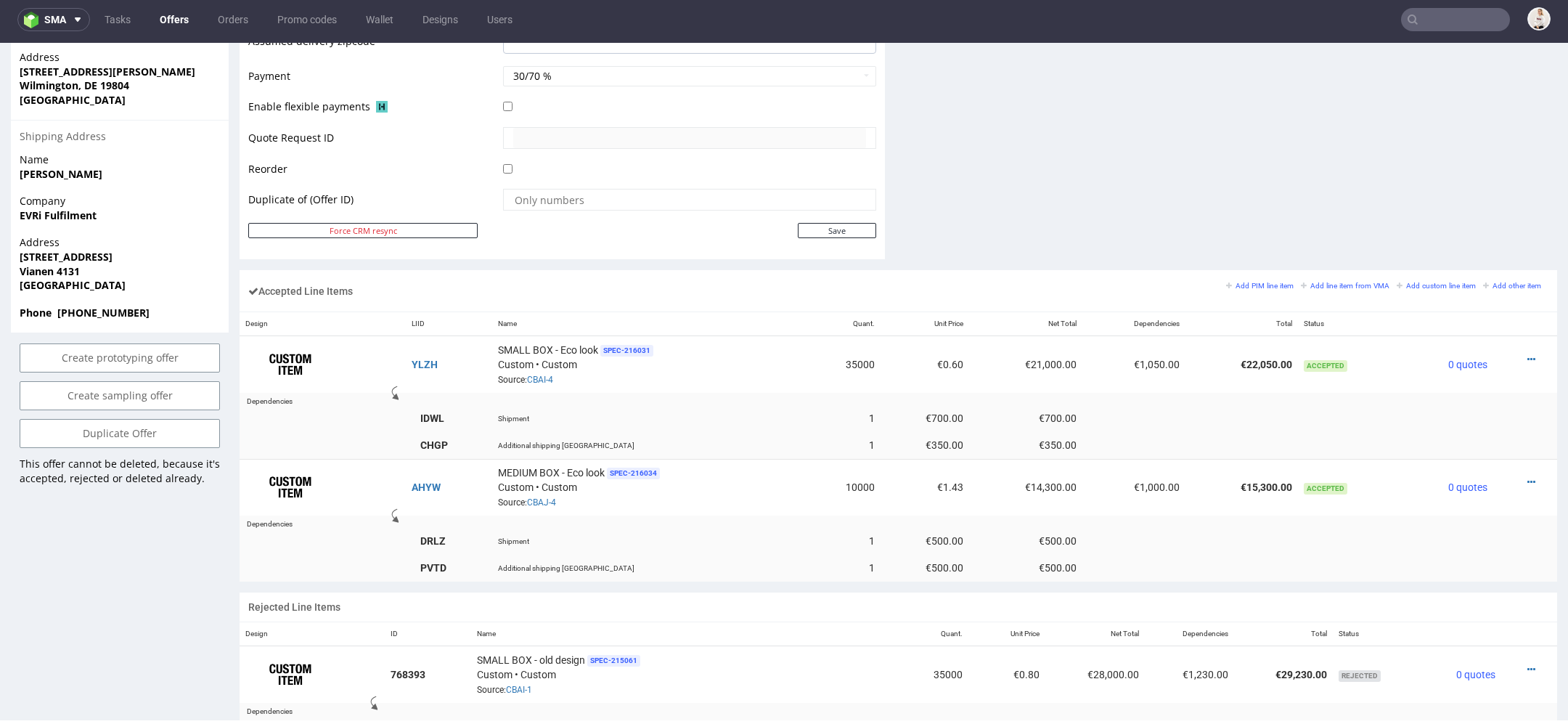
scroll to position [724, 0]
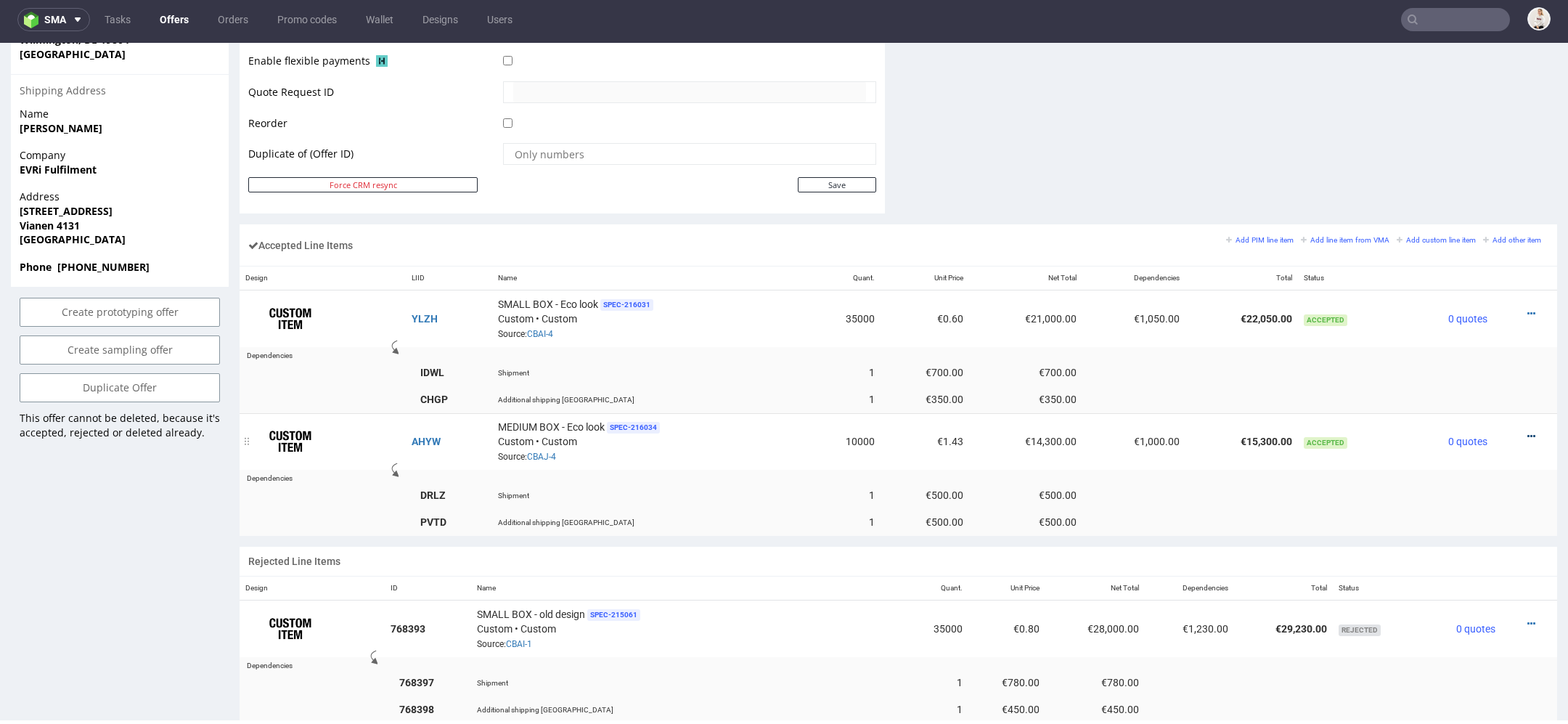
click at [1528, 432] on icon at bounding box center [1531, 437] width 8 height 11
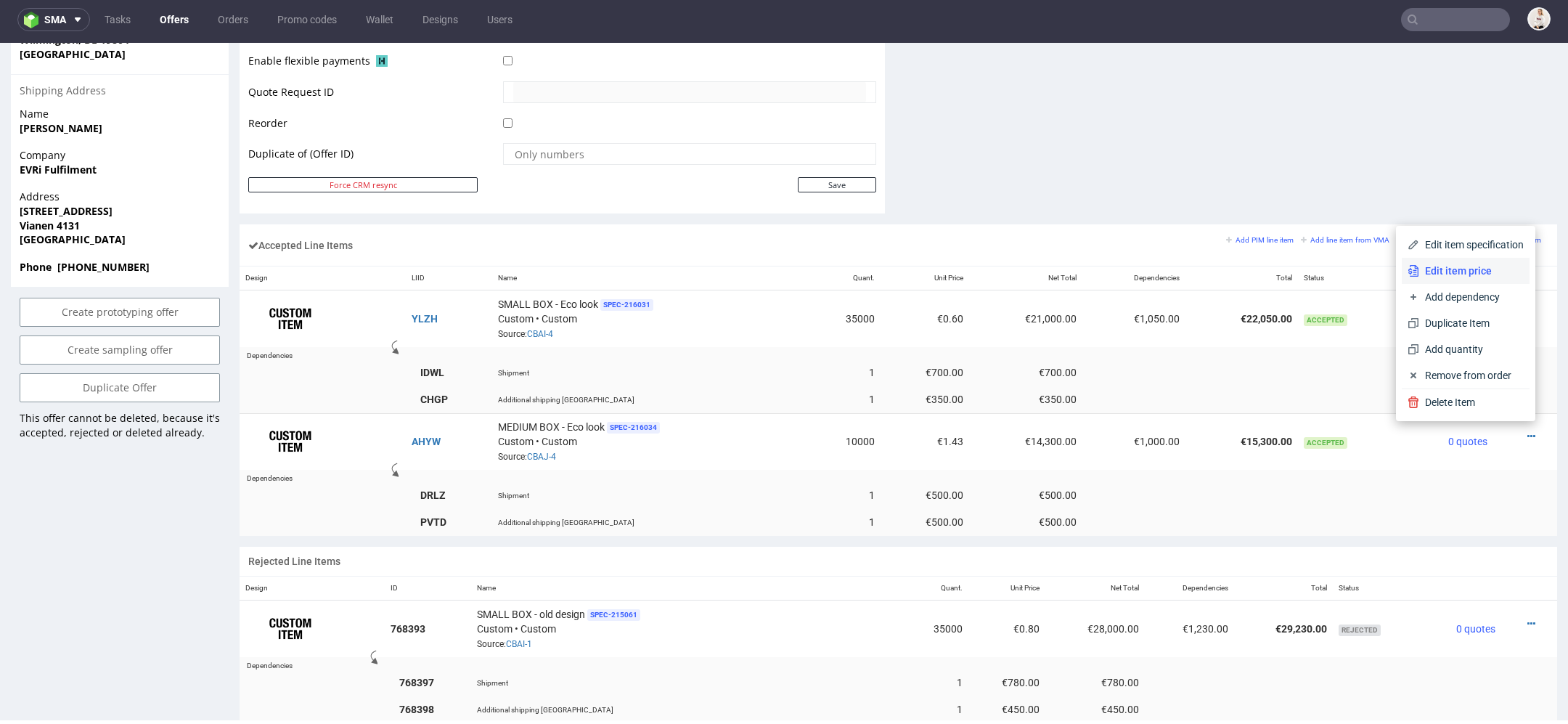
click at [1482, 266] on span "Edit item price" at bounding box center [1471, 270] width 105 height 14
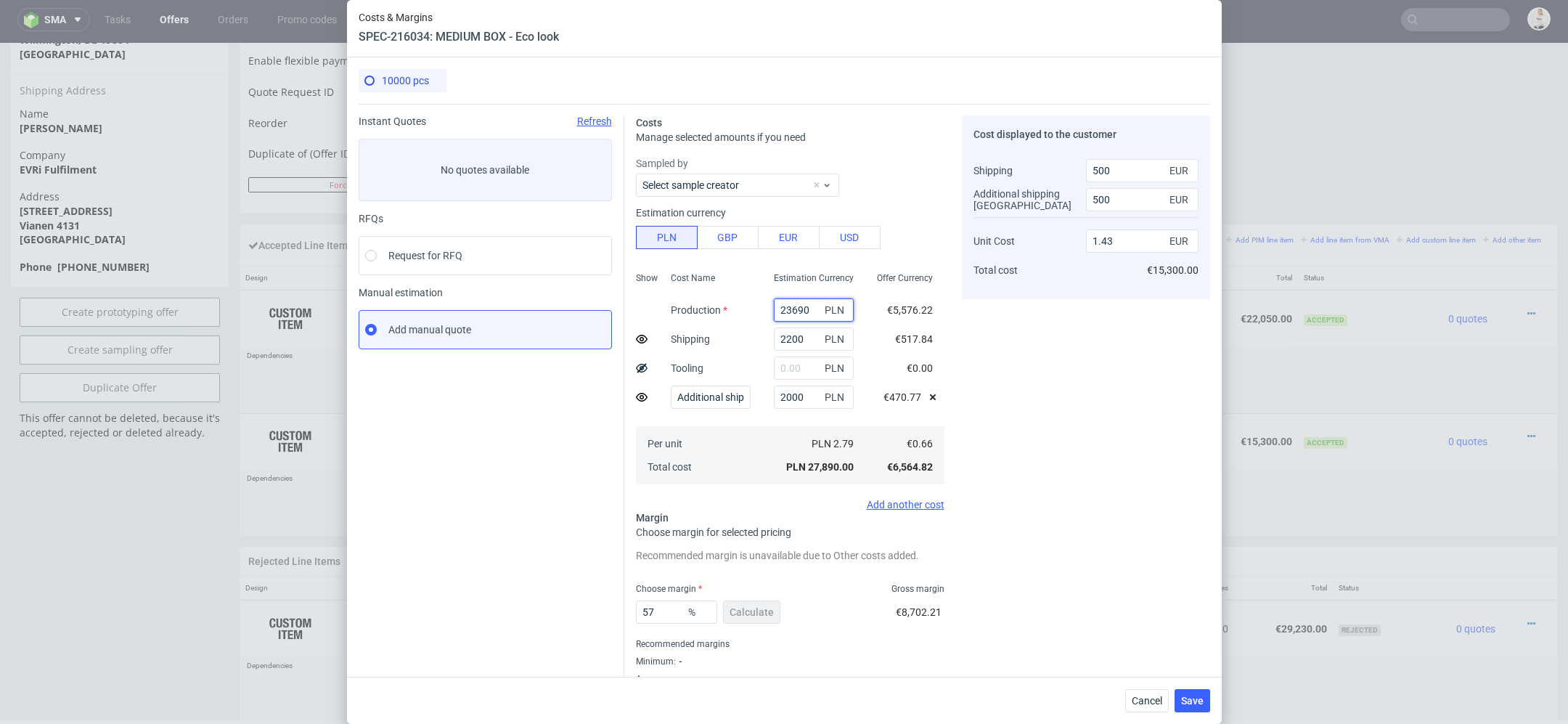
drag, startPoint x: 809, startPoint y: 311, endPoint x: 648, endPoint y: 312, distance: 161.0
click at [648, 312] on div "Show Cost Name Production Shipping Tooling Additional shipping UK Per unit Tota…" at bounding box center [790, 377] width 308 height 221
type input "1870"
type input "0.14"
type input "18700"
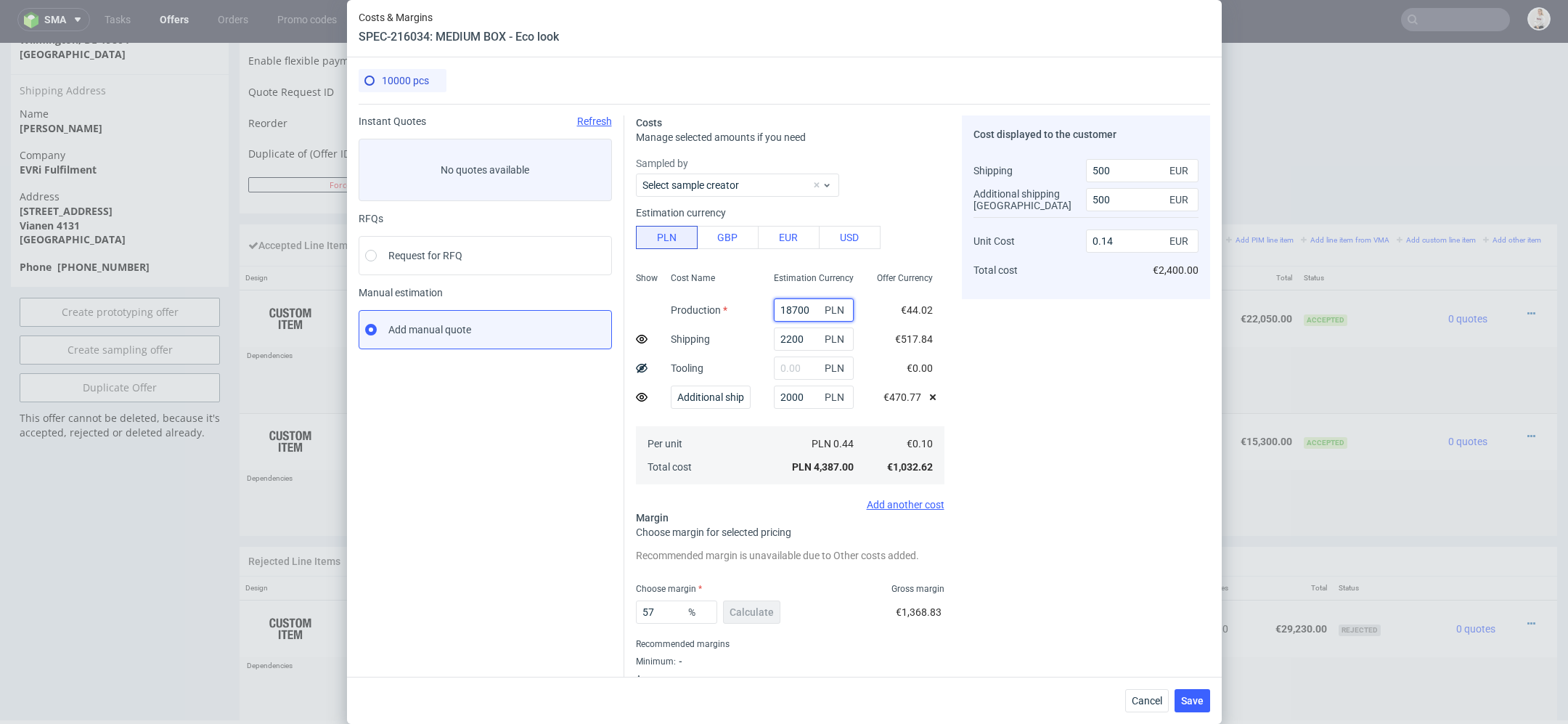
type input "1.15"
type input "18700"
click at [1060, 400] on div "Cost displayed to the customer Shipping Additional shipping UK Unit Cost Total …" at bounding box center [1086, 409] width 248 height 587
click at [788, 369] on input "text" at bounding box center [813, 368] width 80 height 23
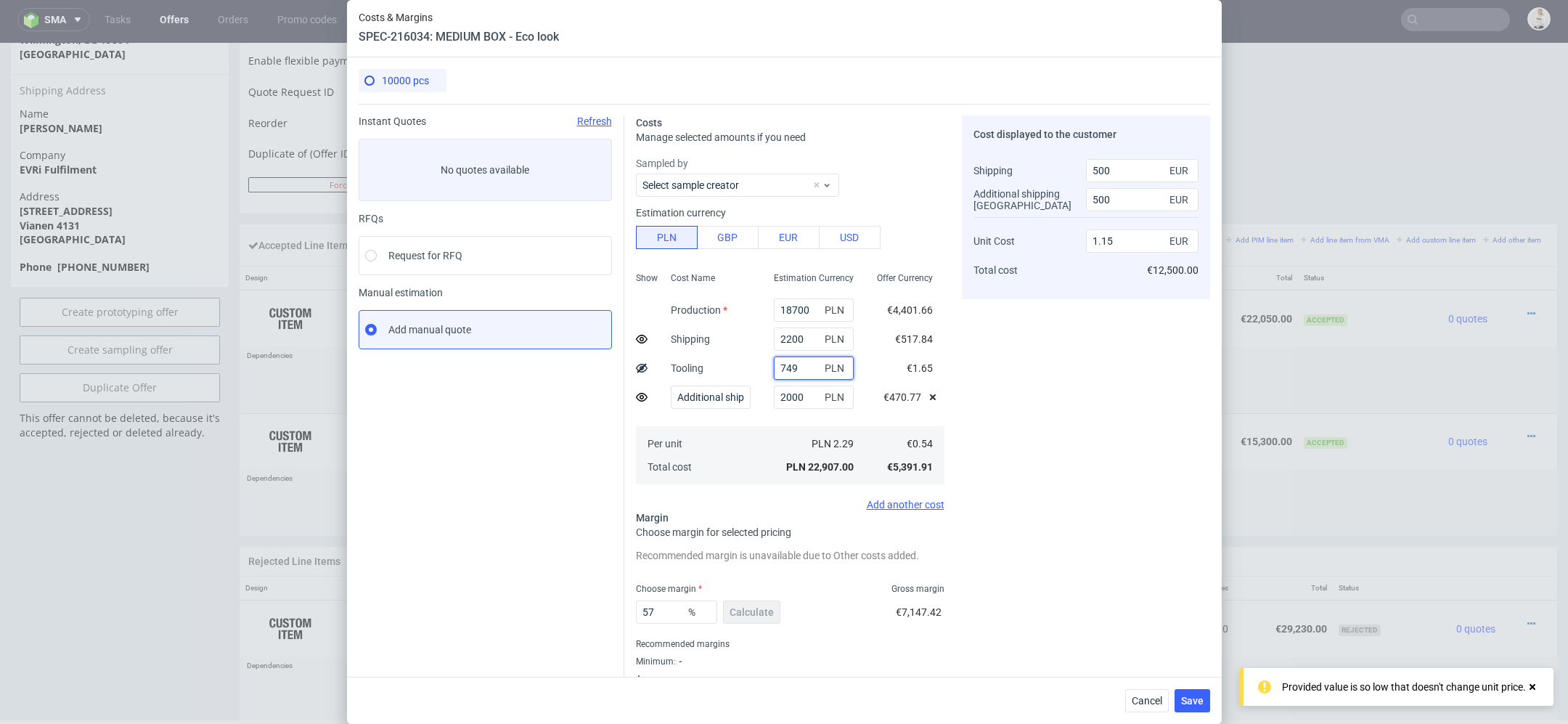
type input "7490"
type input "1.57"
type input "7490"
click at [1078, 425] on div "Cost displayed to the customer Shipping Additional shipping UK Unit Cost Total …" at bounding box center [1086, 409] width 248 height 587
click at [1136, 299] on div "Cost displayed to the customer Shipping Additional shipping UK Unit Cost Total …" at bounding box center [1086, 409] width 248 height 587
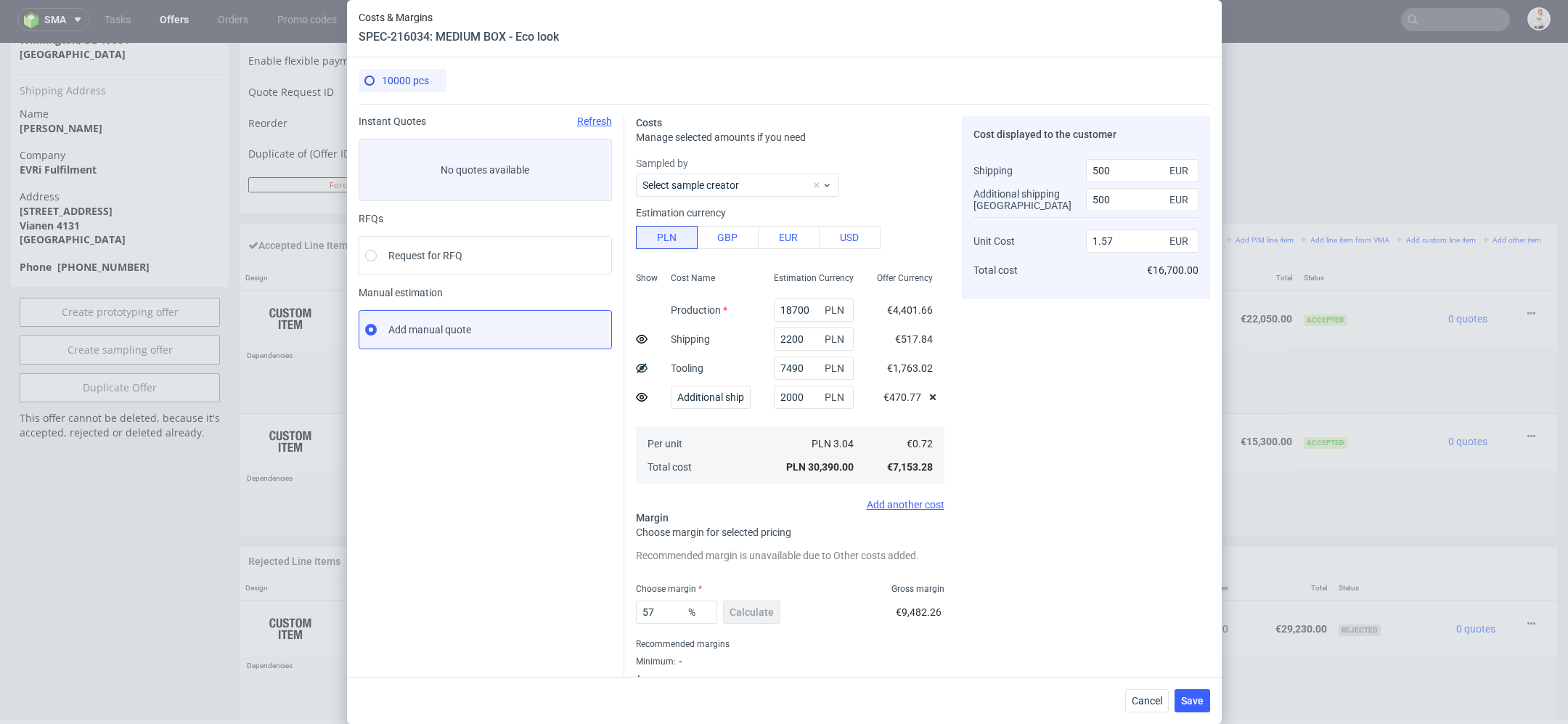
scroll to position [35, 0]
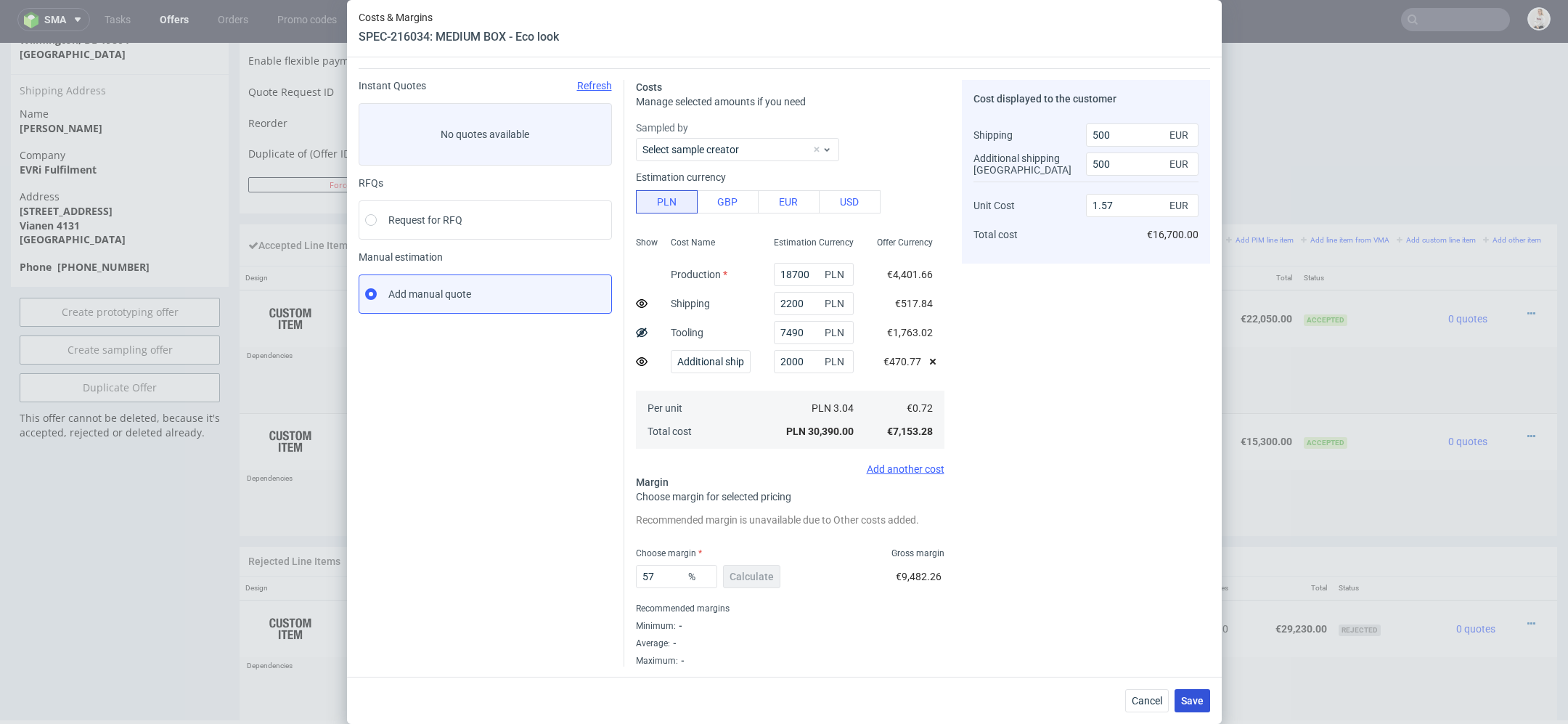
click at [1192, 700] on span "Save" at bounding box center [1193, 701] width 23 height 11
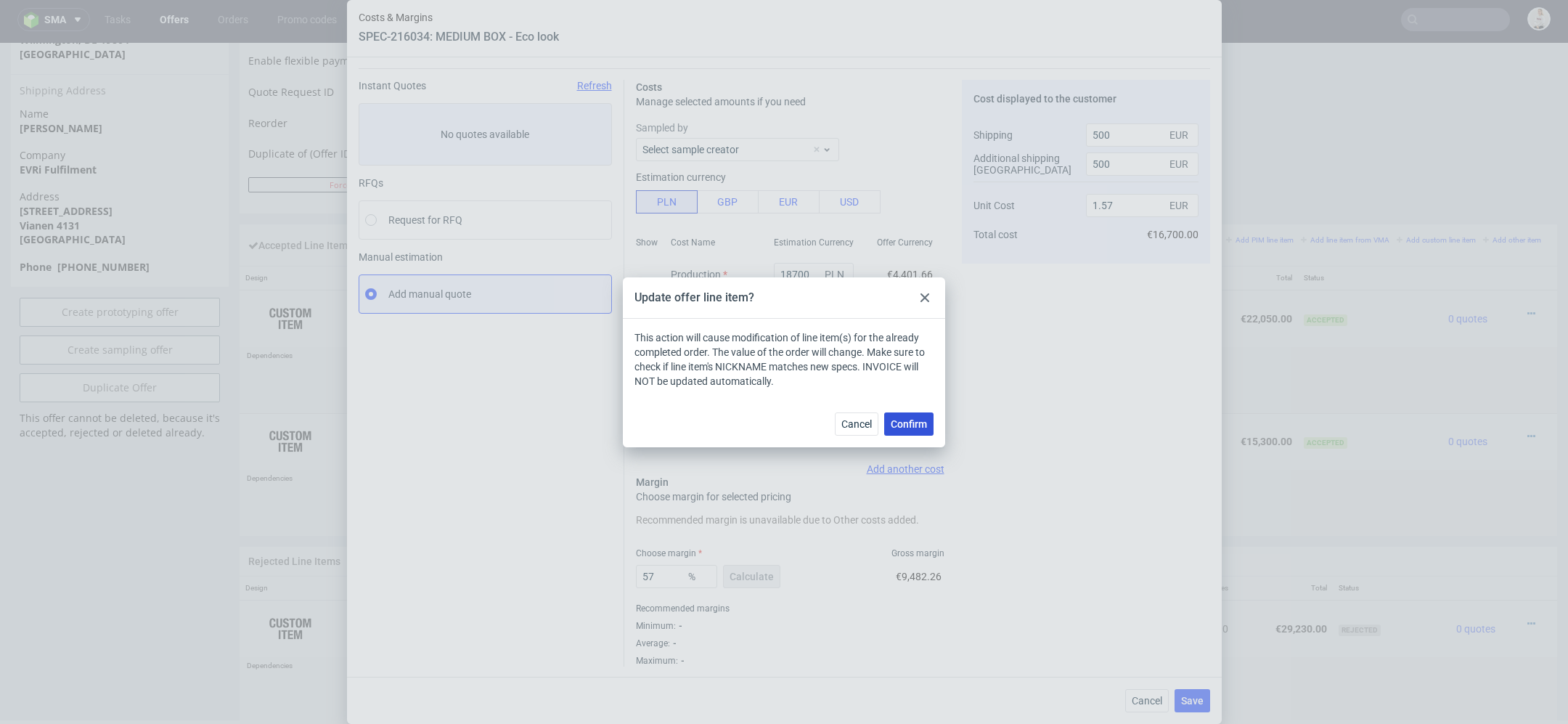
click at [909, 425] on span "Confirm" at bounding box center [909, 425] width 36 height 11
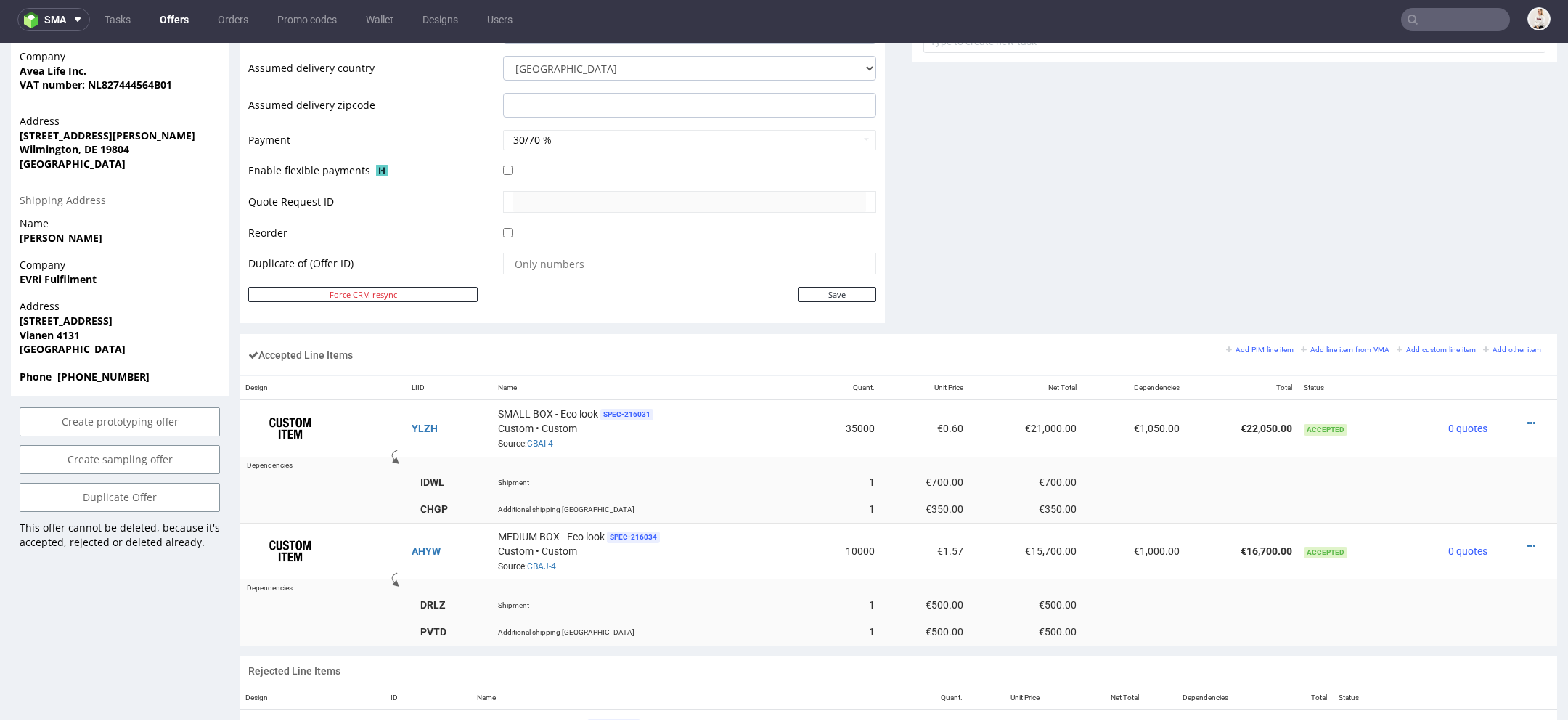
scroll to position [0, 0]
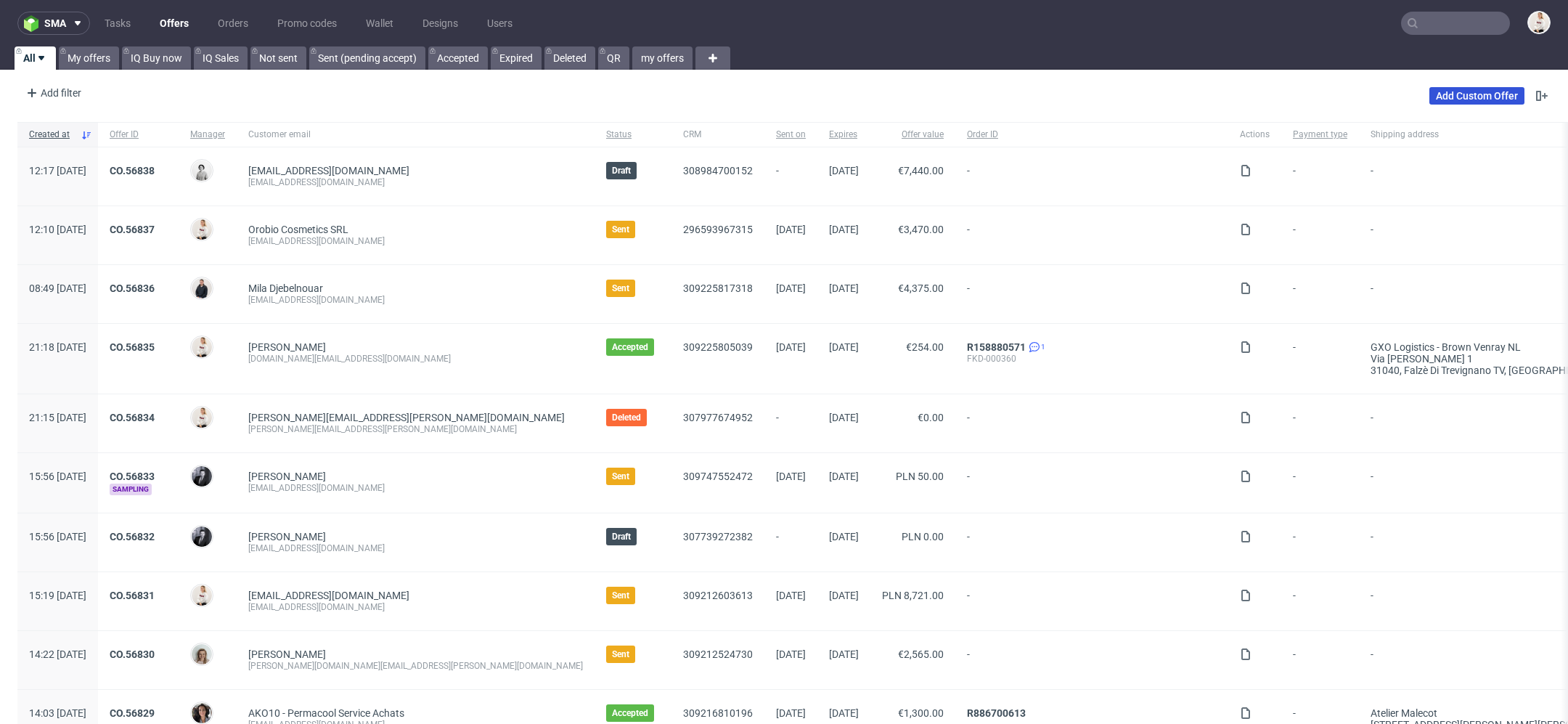
click at [1471, 99] on link "Add Custom Offer" at bounding box center [1477, 96] width 95 height 18
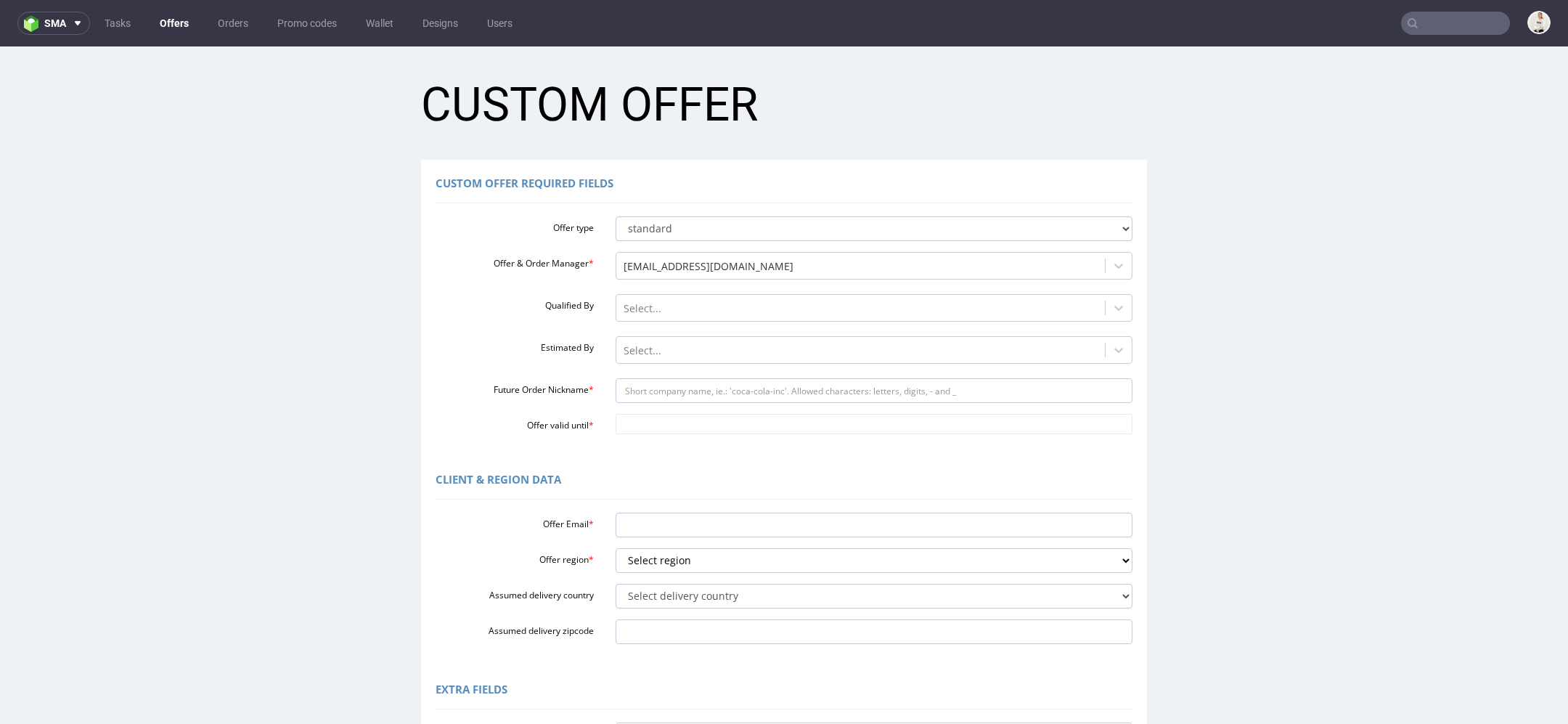
scroll to position [90, 0]
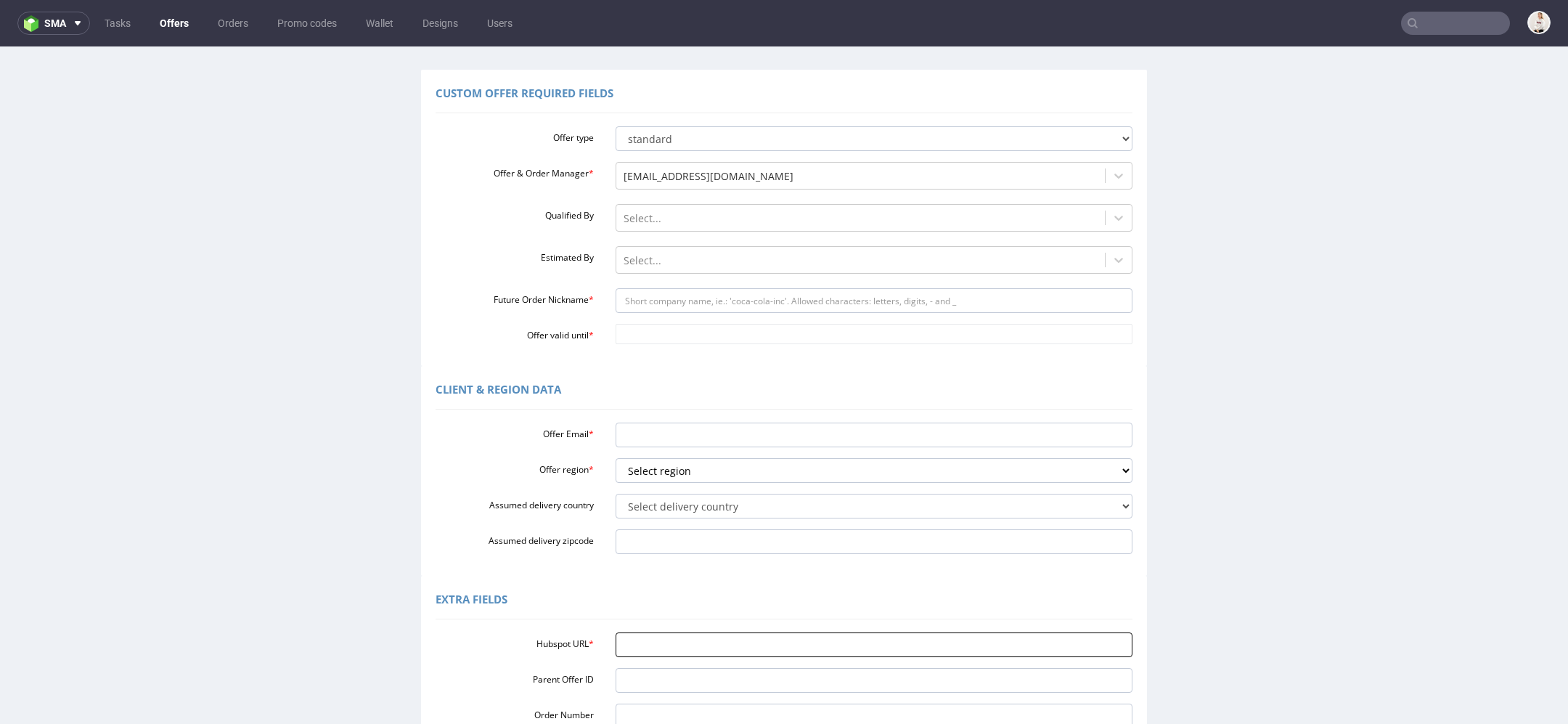
click at [730, 646] on input "Hubspot URL *" at bounding box center [874, 645] width 518 height 25
paste input "[URL][DOMAIN_NAME]"
type input "[URL][DOMAIN_NAME]"
click at [626, 565] on div "Client & Region data Offer Email * Offer region * Select region eu gb de pl fr …" at bounding box center [784, 471] width 726 height 210
click at [710, 284] on div "Offer type standard prototyping sampling Offer & Order Manager * [EMAIL_ADDRESS…" at bounding box center [784, 233] width 697 height 224
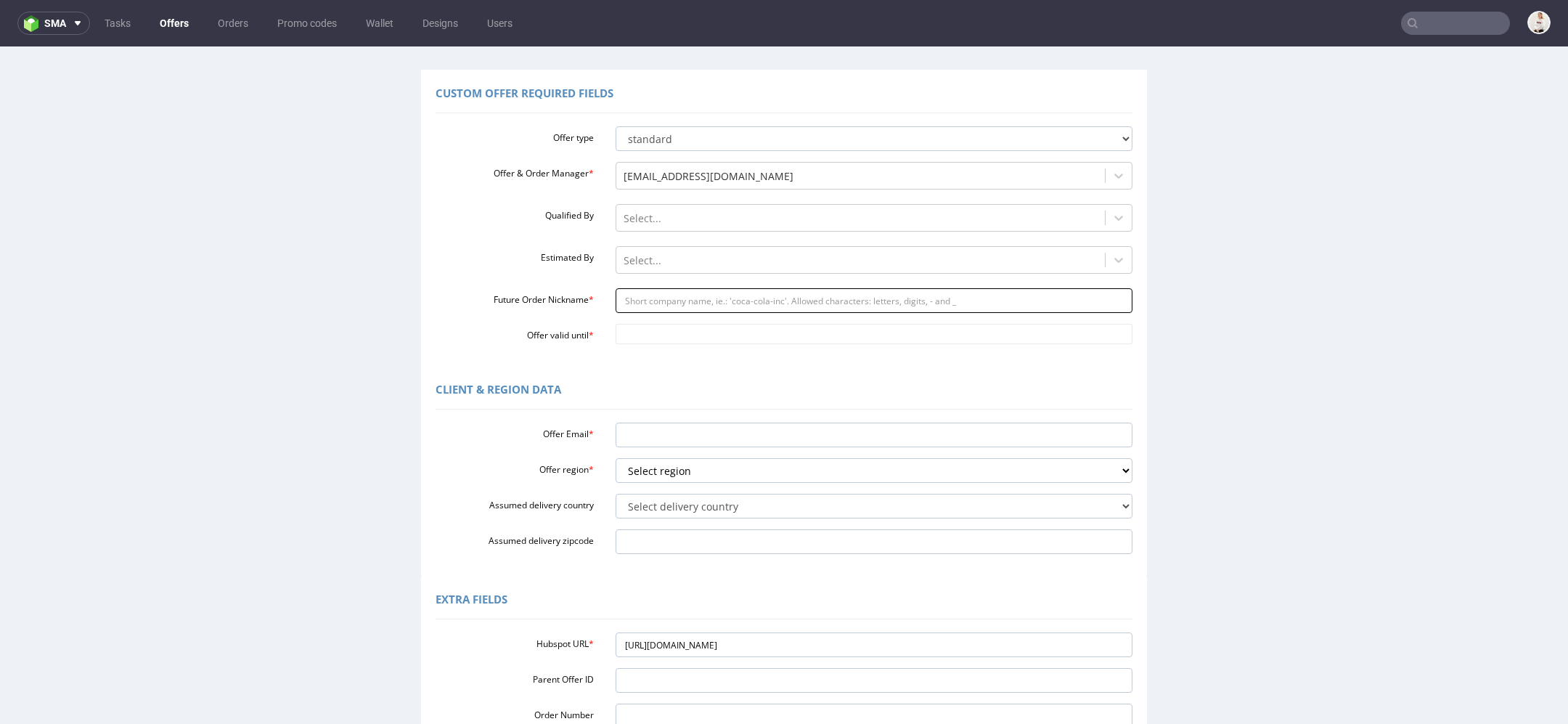
click at [713, 299] on input "Future Order Nickname *" at bounding box center [874, 300] width 518 height 25
paste input "mpastorepharmaflexcom"
type input "mpastorepharmaflexcom"
click at [675, 340] on input "Offer valid until *" at bounding box center [874, 334] width 518 height 20
click at [755, 250] on td "20" at bounding box center [754, 247] width 22 height 22
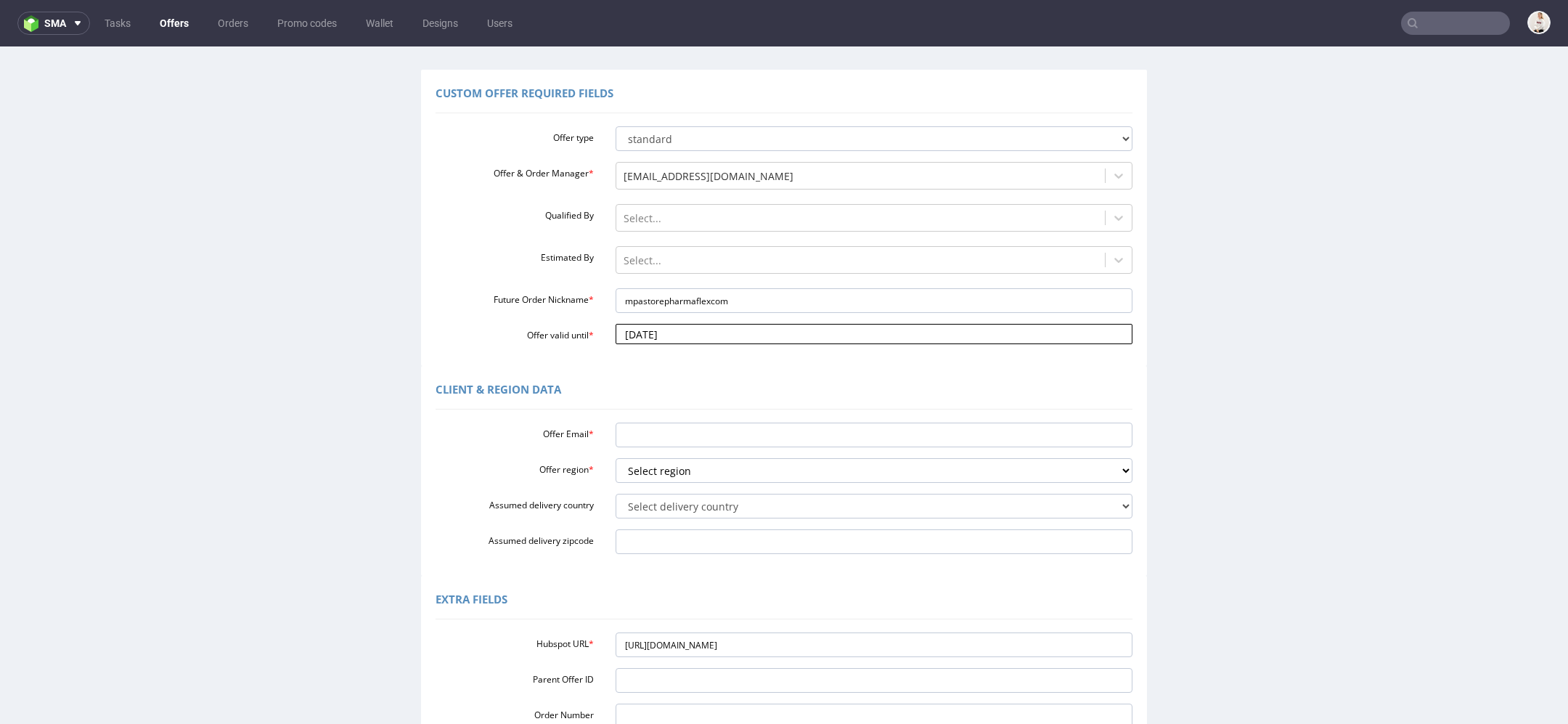
click at [734, 337] on input "[DATE]" at bounding box center [874, 334] width 518 height 20
click at [672, 270] on td "23" at bounding box center [666, 270] width 22 height 22
type input "[DATE]"
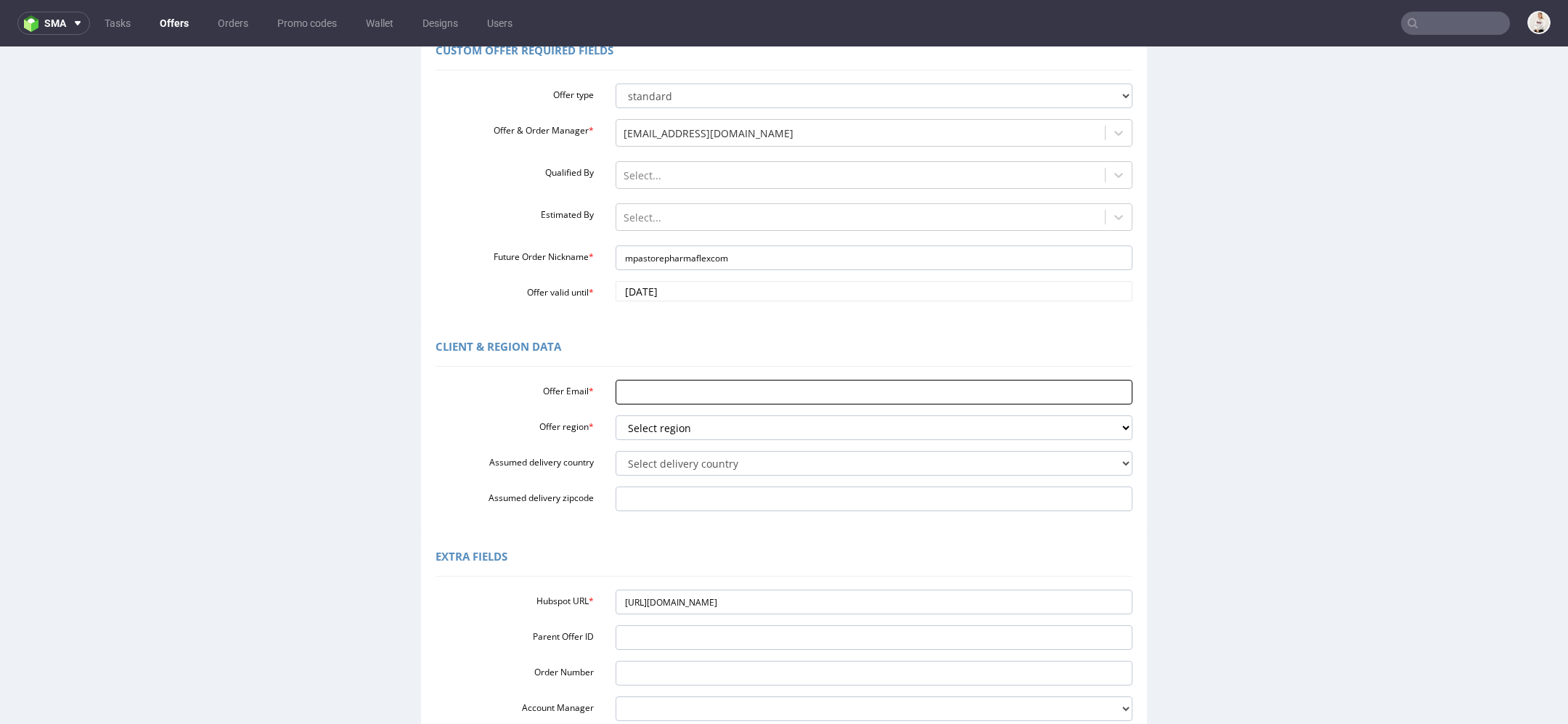
scroll to position [140, 0]
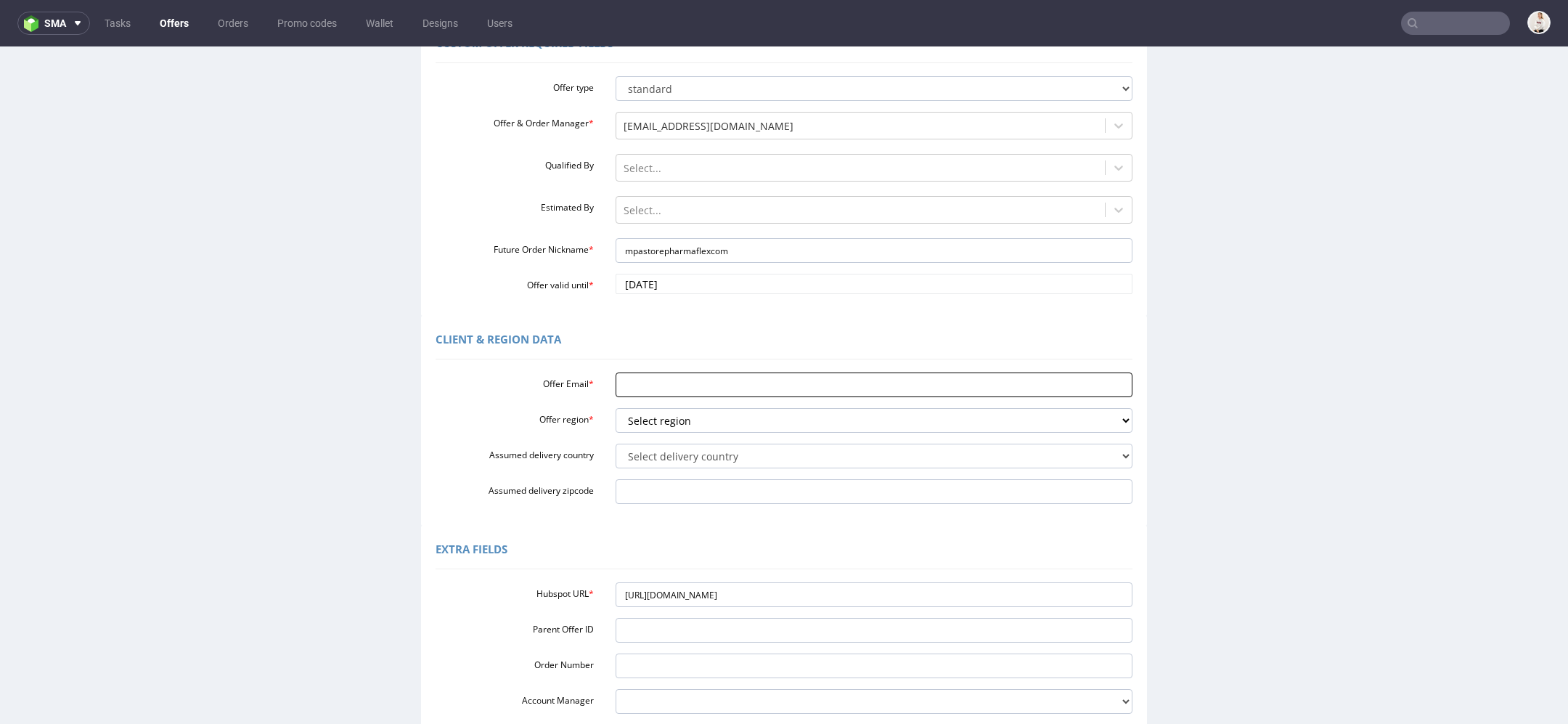
click at [686, 392] on input "Offer Email *" at bounding box center [874, 385] width 518 height 25
paste input "[PERSON_NAME][EMAIL_ADDRESS][DOMAIN_NAME]"
type input "[PERSON_NAME][EMAIL_ADDRESS][DOMAIN_NAME]"
click at [770, 420] on select "Select region eu gb de pl fr it es" at bounding box center [874, 420] width 518 height 25
select select "eu"
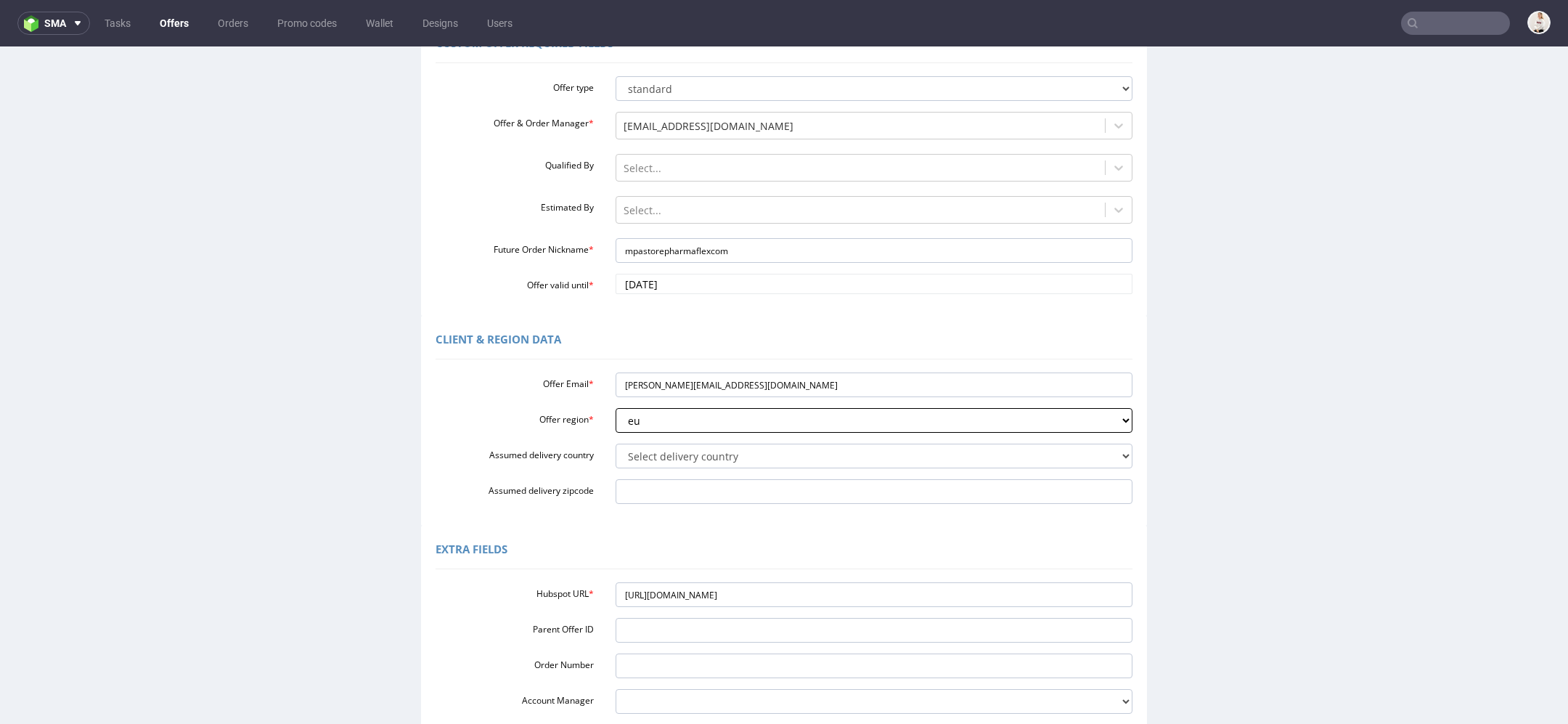
click at [615, 408] on select "Select region eu gb de pl fr it es" at bounding box center [874, 420] width 518 height 25
click at [674, 464] on select "Select delivery country [GEOGRAPHIC_DATA] [GEOGRAPHIC_DATA] [GEOGRAPHIC_DATA] […" at bounding box center [874, 456] width 518 height 25
select select "110"
click at [615, 444] on select "Select delivery country [GEOGRAPHIC_DATA] [GEOGRAPHIC_DATA] [GEOGRAPHIC_DATA] […" at bounding box center [874, 456] width 518 height 25
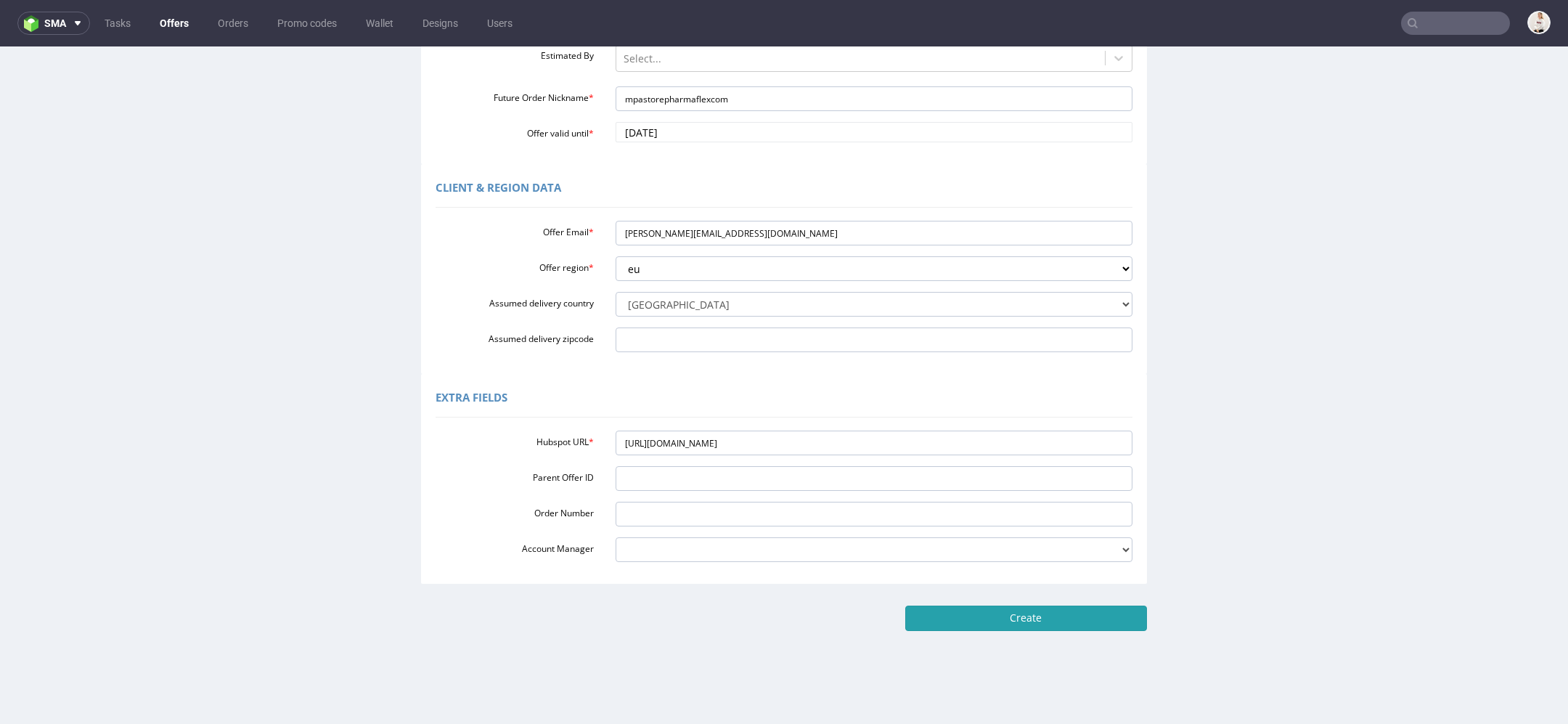
click at [1029, 617] on input "Create" at bounding box center [1026, 618] width 242 height 25
type input "Please wait..."
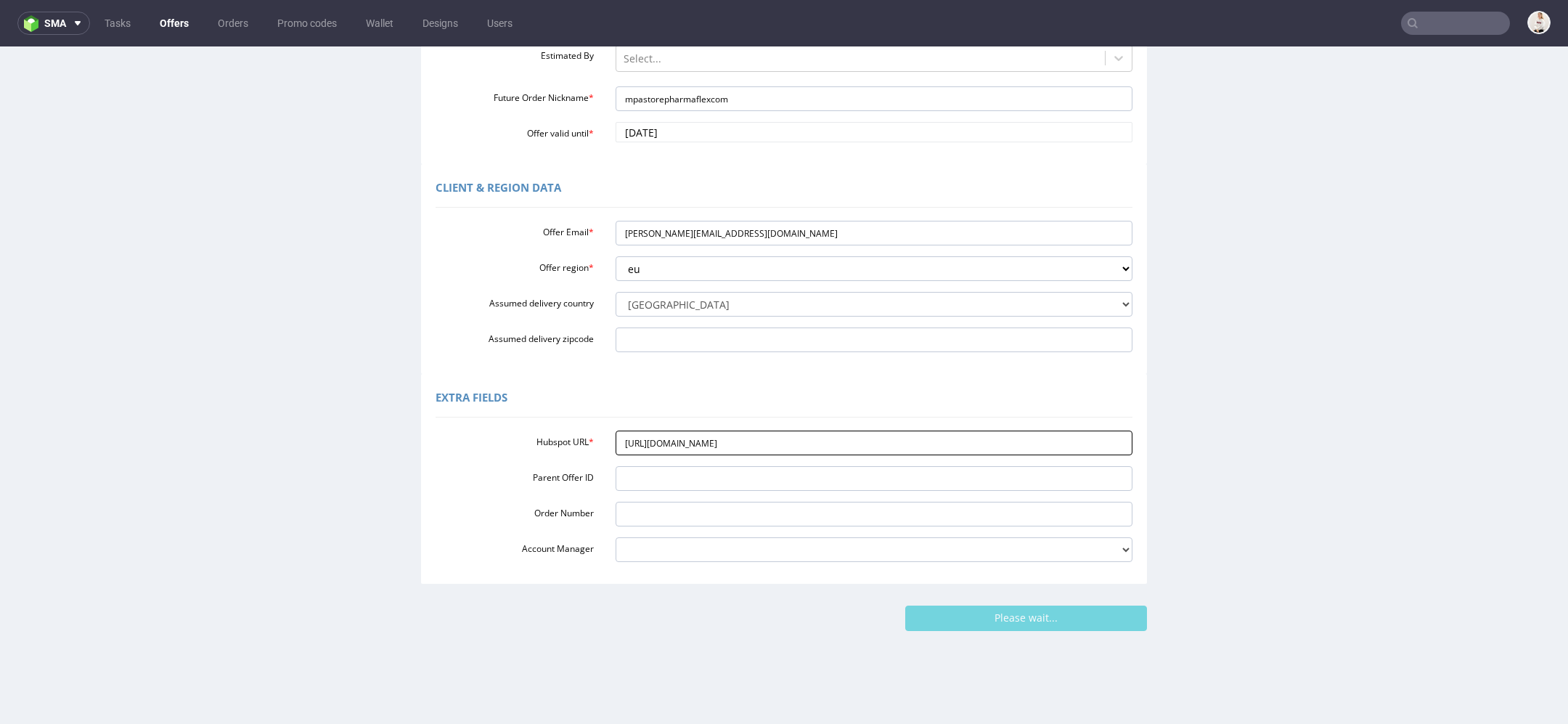
scroll to position [4, 0]
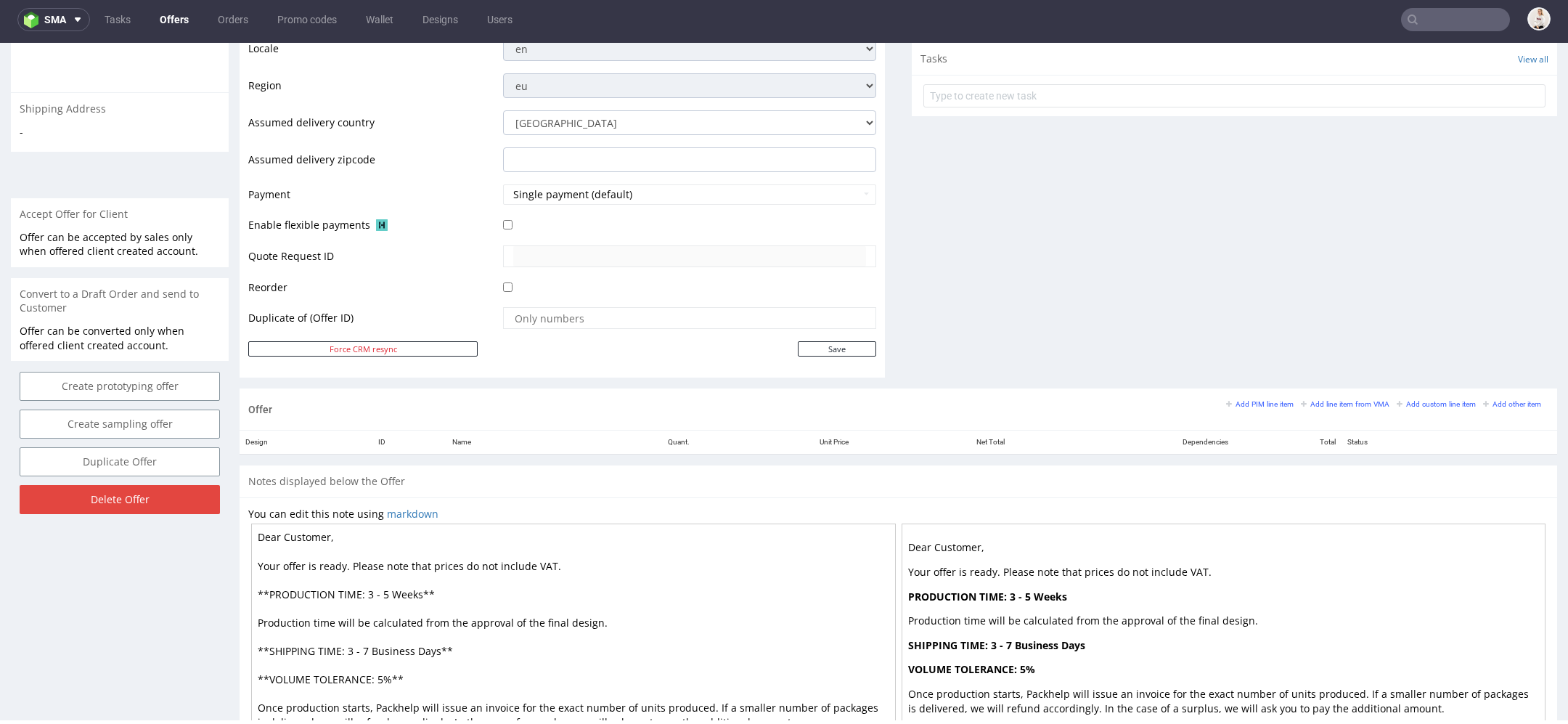
scroll to position [381, 0]
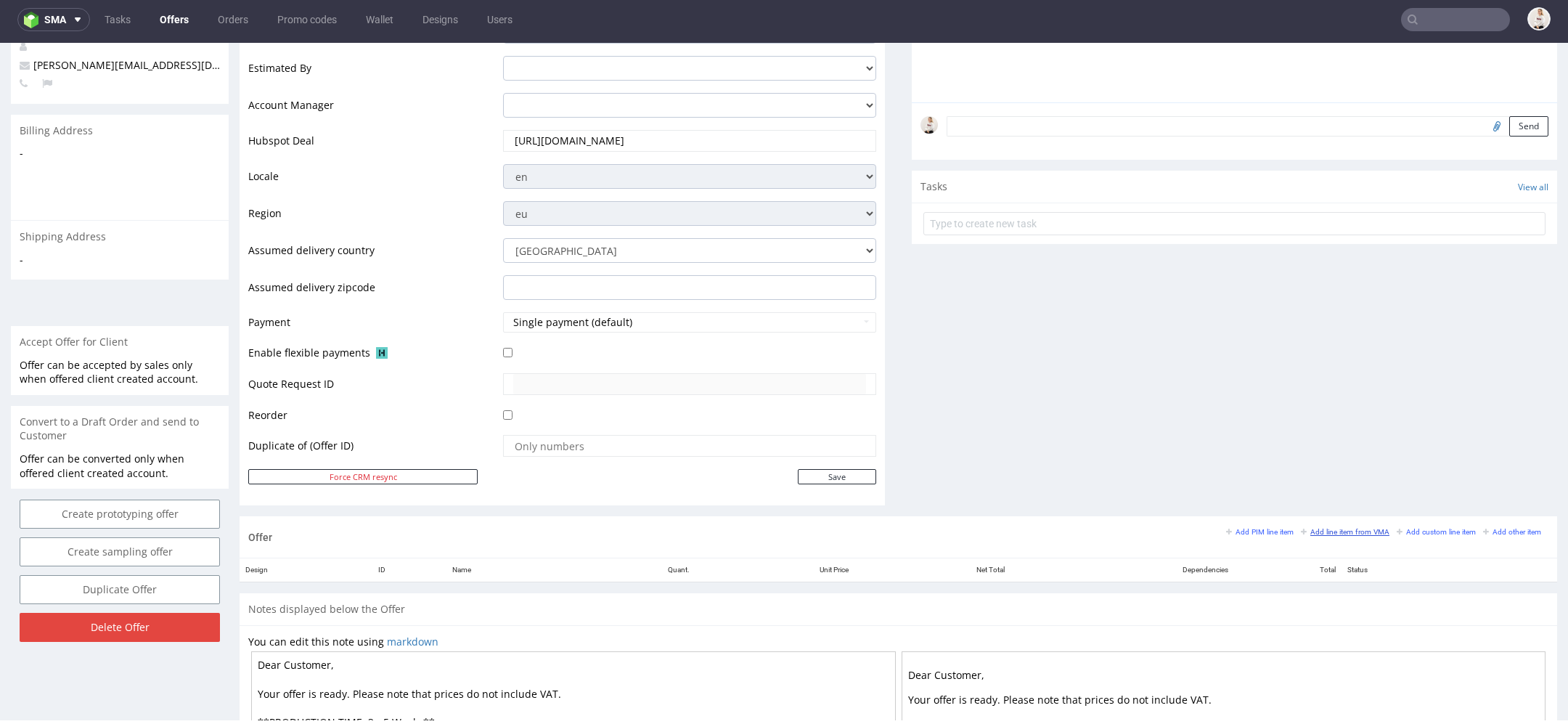
click at [1313, 529] on small "Add line item from VMA" at bounding box center [1345, 531] width 89 height 8
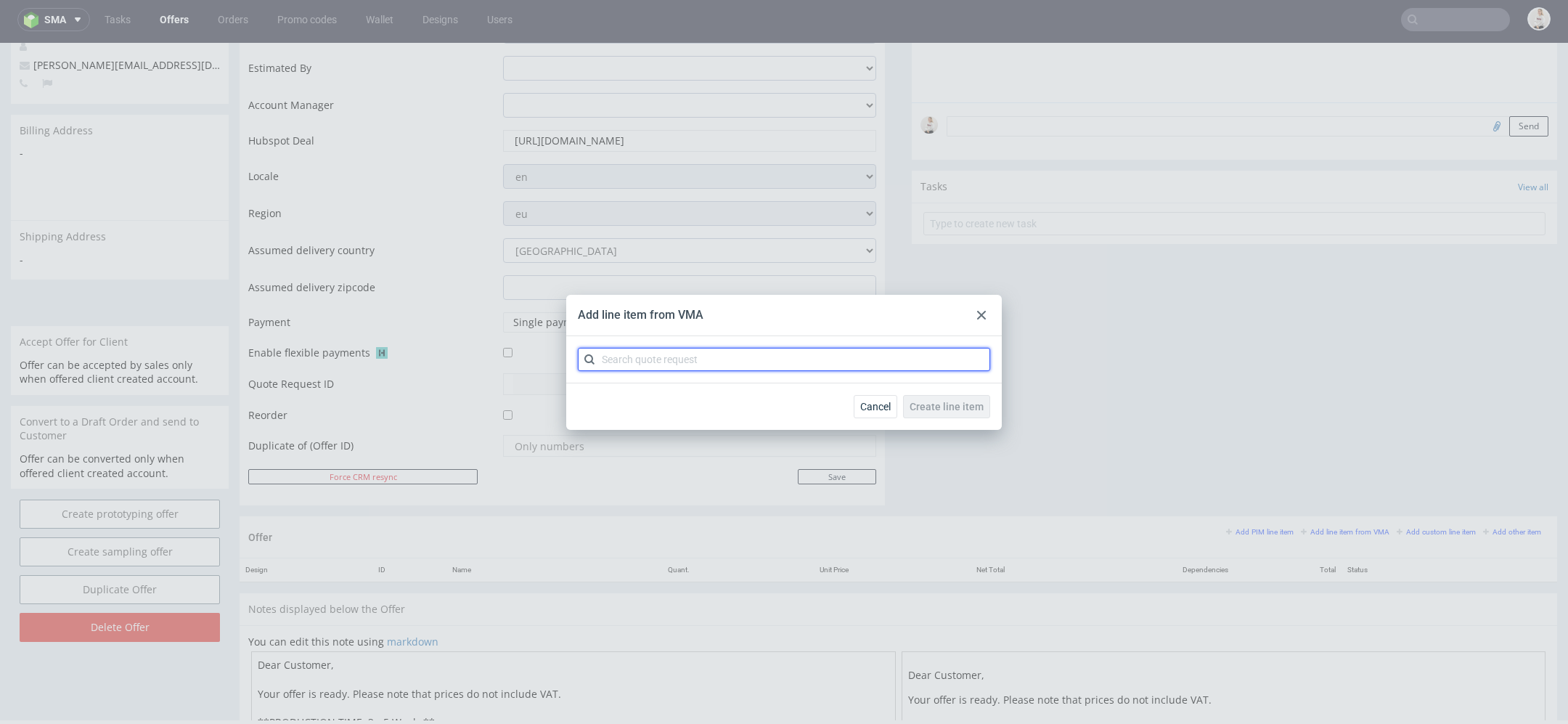
click at [839, 352] on input "text" at bounding box center [784, 359] width 412 height 23
paste input "CBKX"
type input "CBKX"
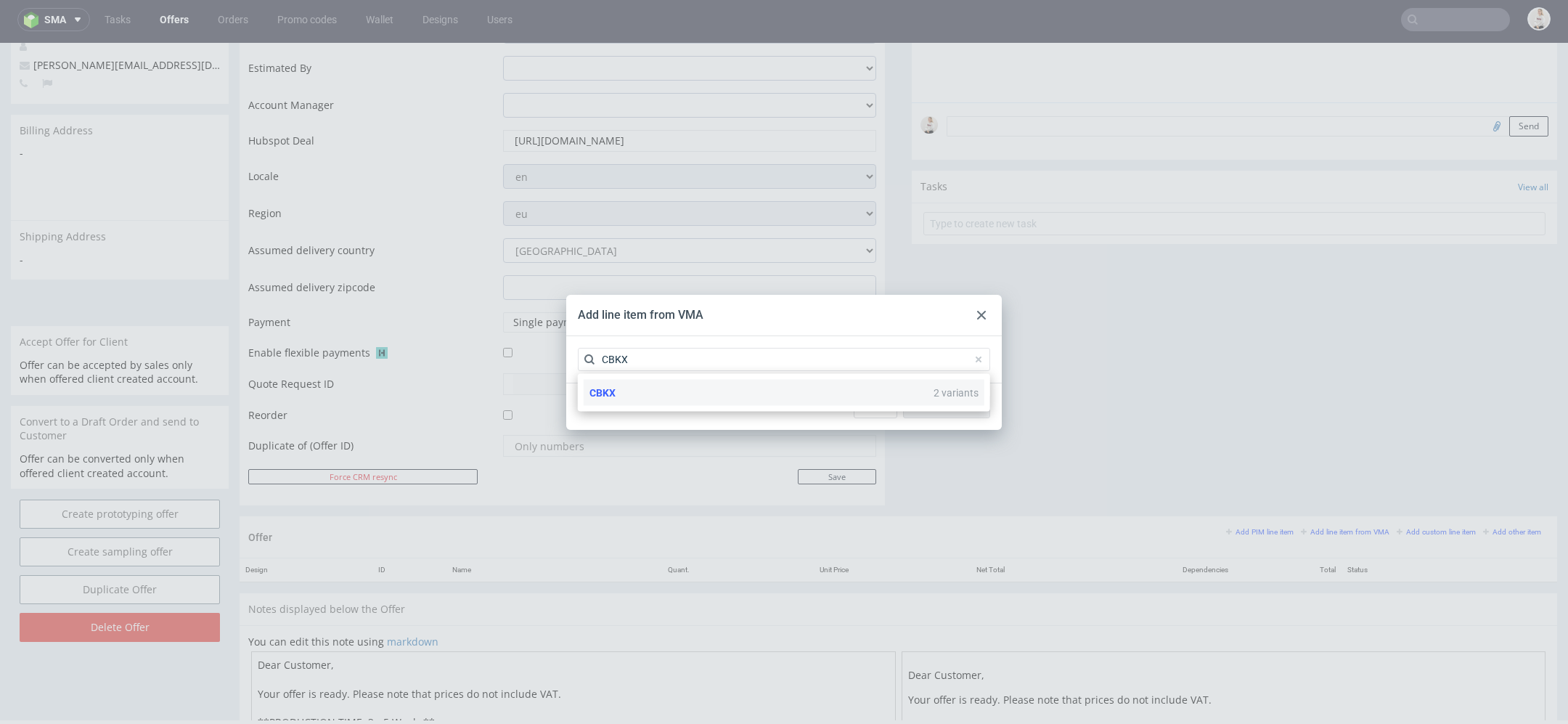
click at [789, 391] on div "CBKX 2 variants" at bounding box center [784, 393] width 401 height 26
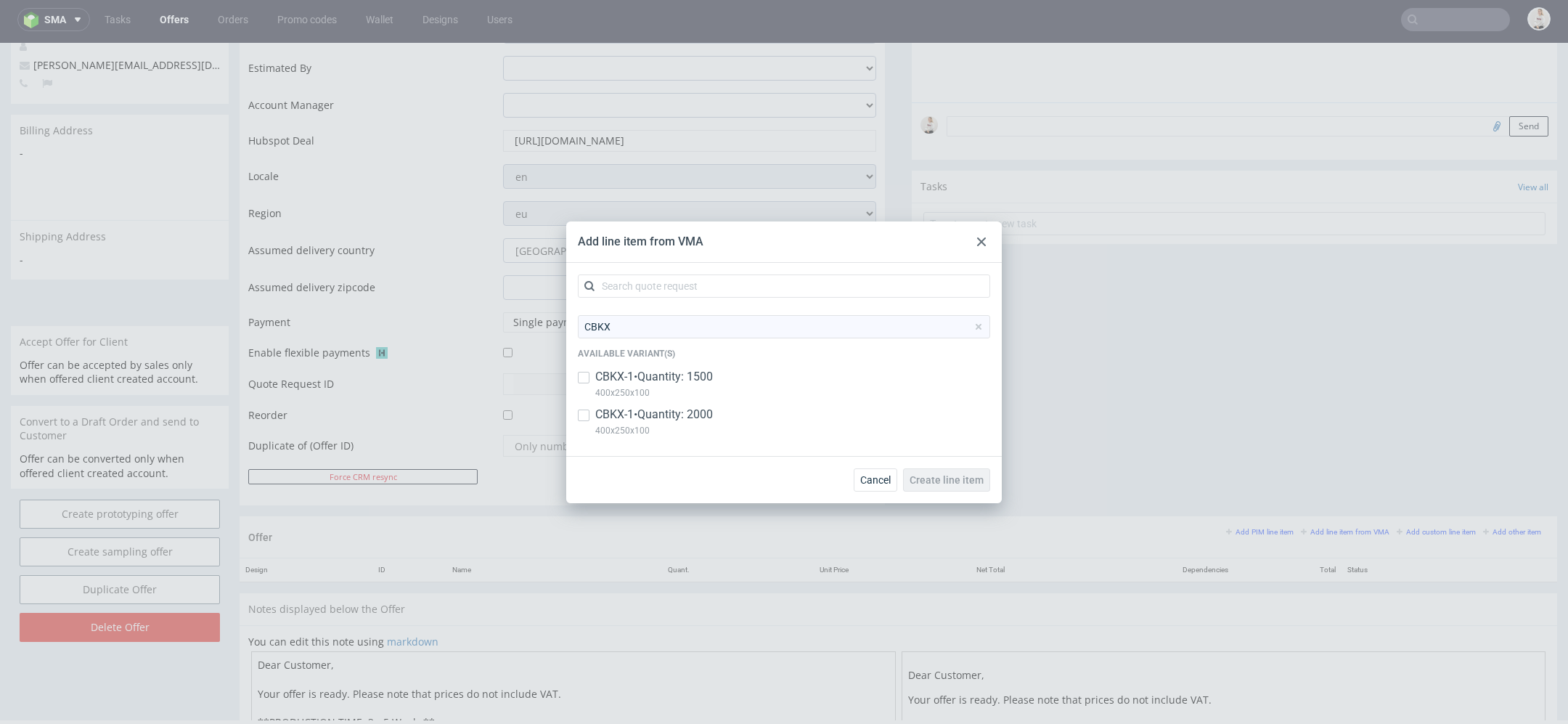
click at [777, 379] on div "CBKX-1 • Quantity: 1500 400x250x100" at bounding box center [784, 388] width 412 height 38
checkbox input "true"
click at [777, 416] on div "CBKX-1 • Quantity: 2000 400x250x100" at bounding box center [784, 425] width 412 height 38
checkbox input "true"
click at [934, 481] on span "Create line item" at bounding box center [946, 480] width 74 height 11
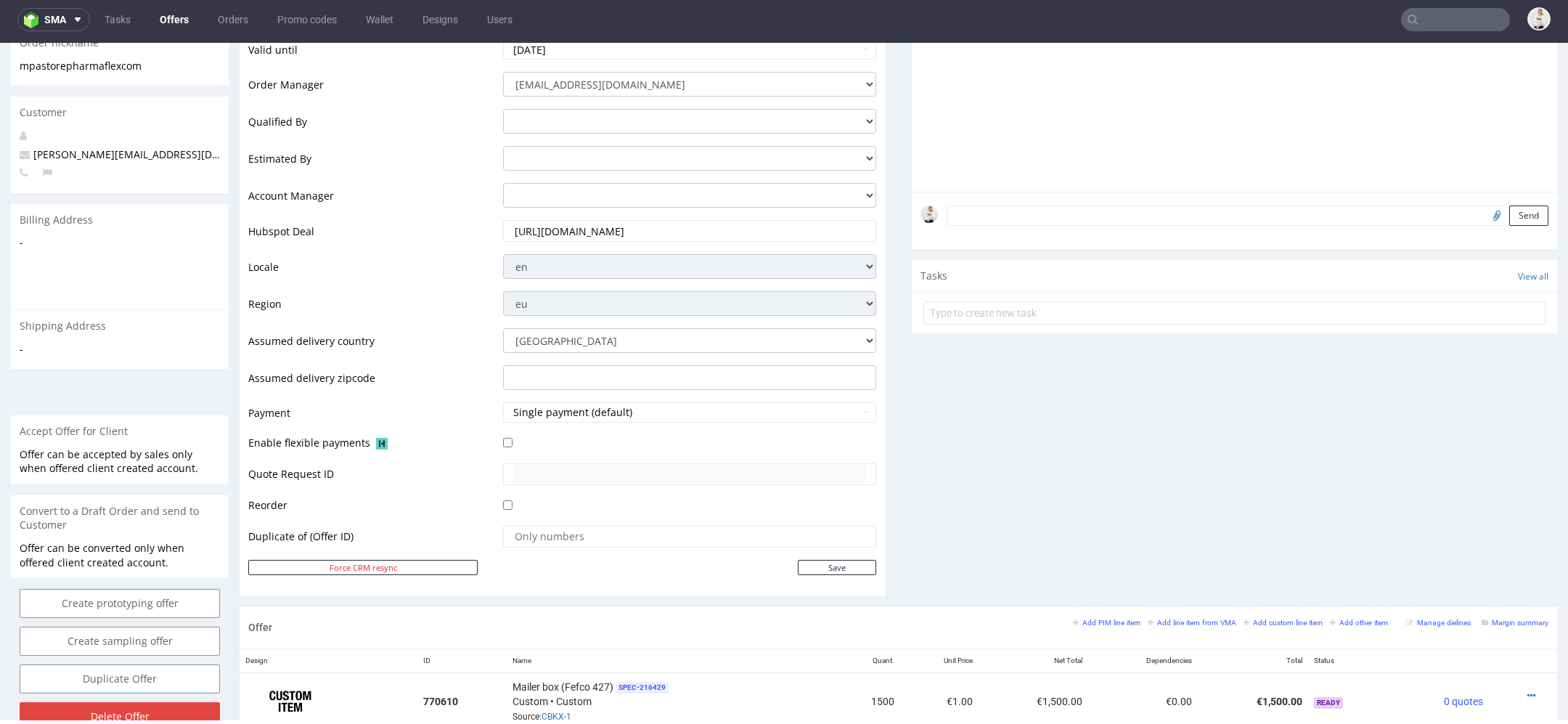
scroll to position [733, 0]
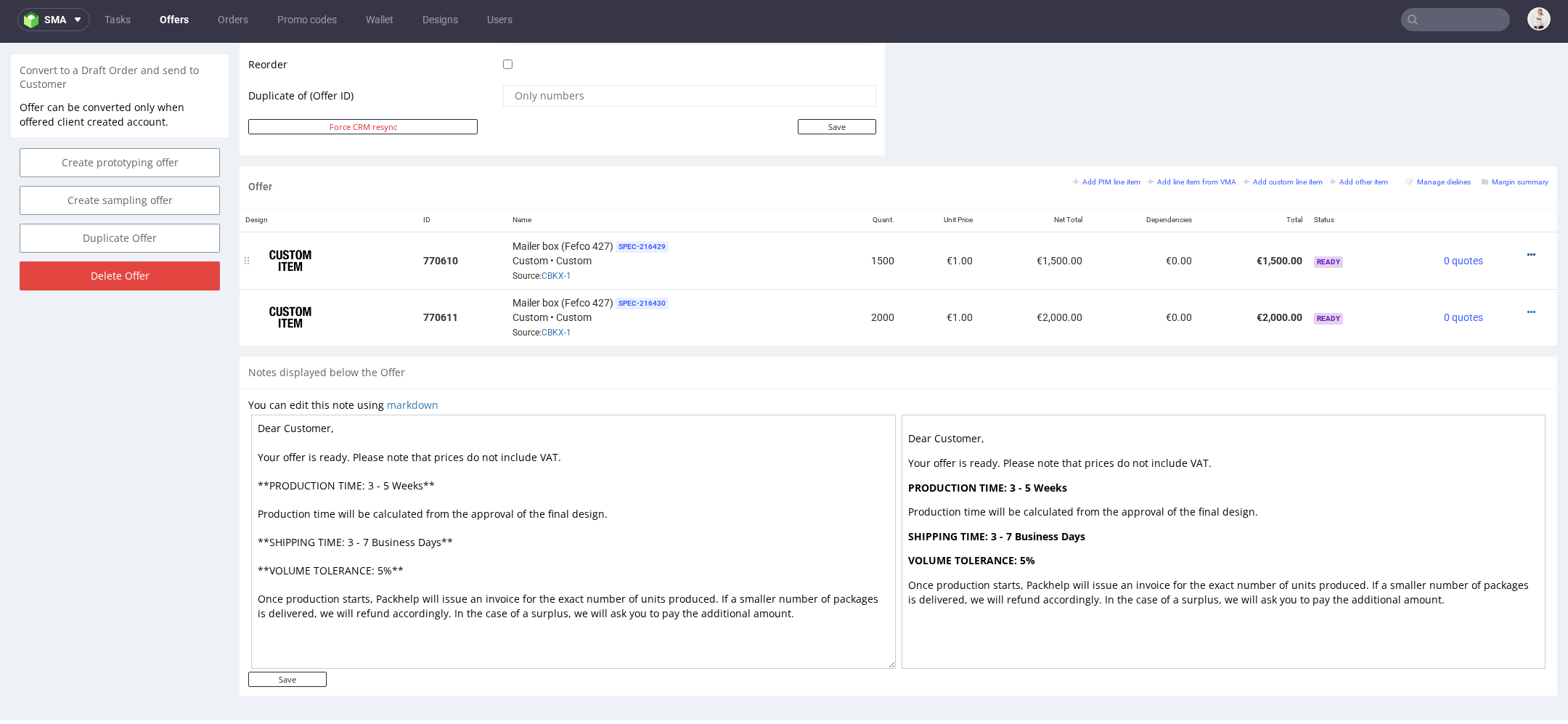
click at [1528, 250] on icon at bounding box center [1531, 255] width 8 height 11
click at [1453, 98] on span "Edit item price" at bounding box center [1465, 92] width 117 height 14
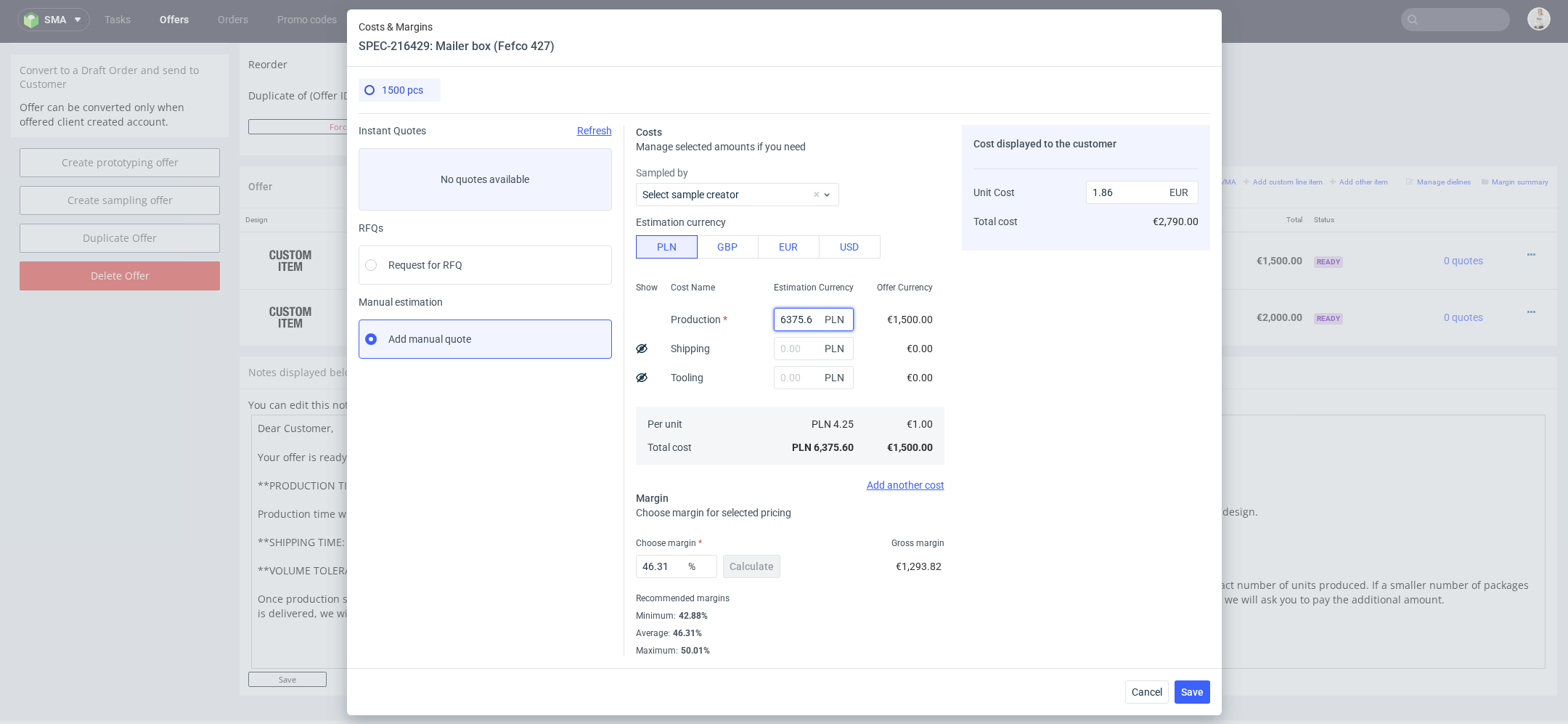
click at [800, 321] on input "6375.6" at bounding box center [813, 320] width 80 height 23
paste input "840"
type input "6840"
type input "2"
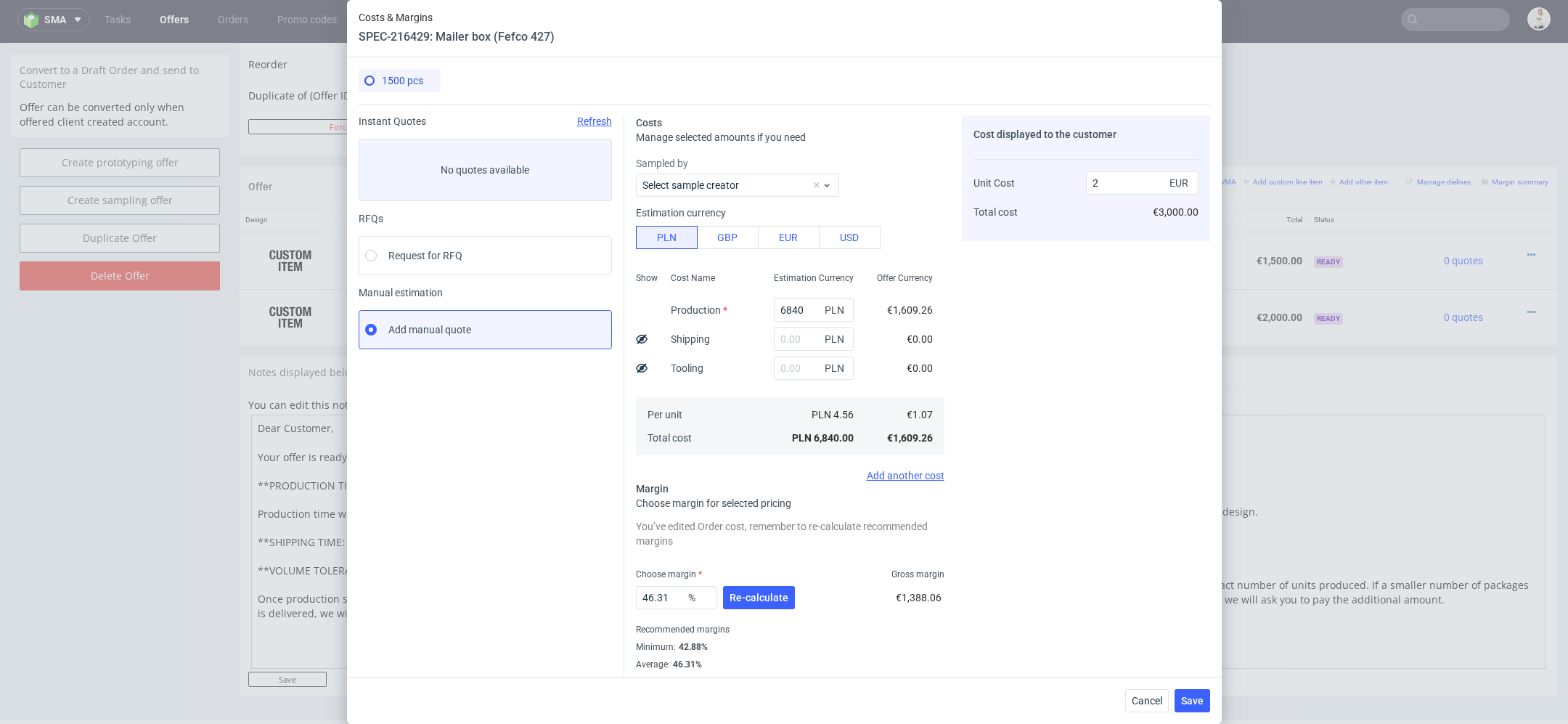
click at [968, 367] on div "Cost displayed to the customer Unit Cost Total cost 2 EUR €3,000.00" at bounding box center [1086, 402] width 248 height 573
click at [762, 589] on button "Re-calculate" at bounding box center [759, 597] width 72 height 23
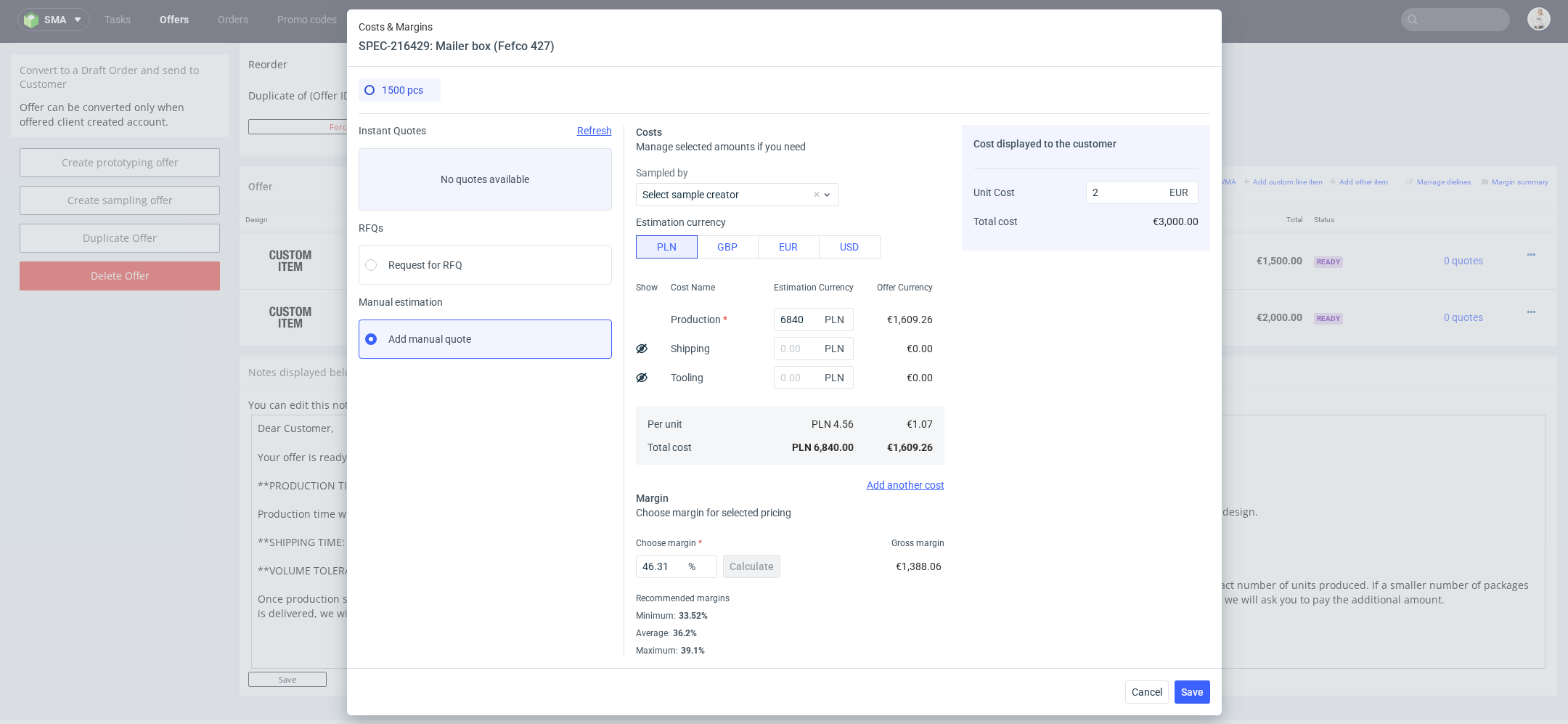
click at [1016, 452] on div "Cost displayed to the customer Unit Cost Total cost 2 EUR €3,000.00" at bounding box center [1086, 391] width 248 height 532
click at [807, 348] on input "text" at bounding box center [813, 349] width 80 height 23
type input "800"
type input "2.24"
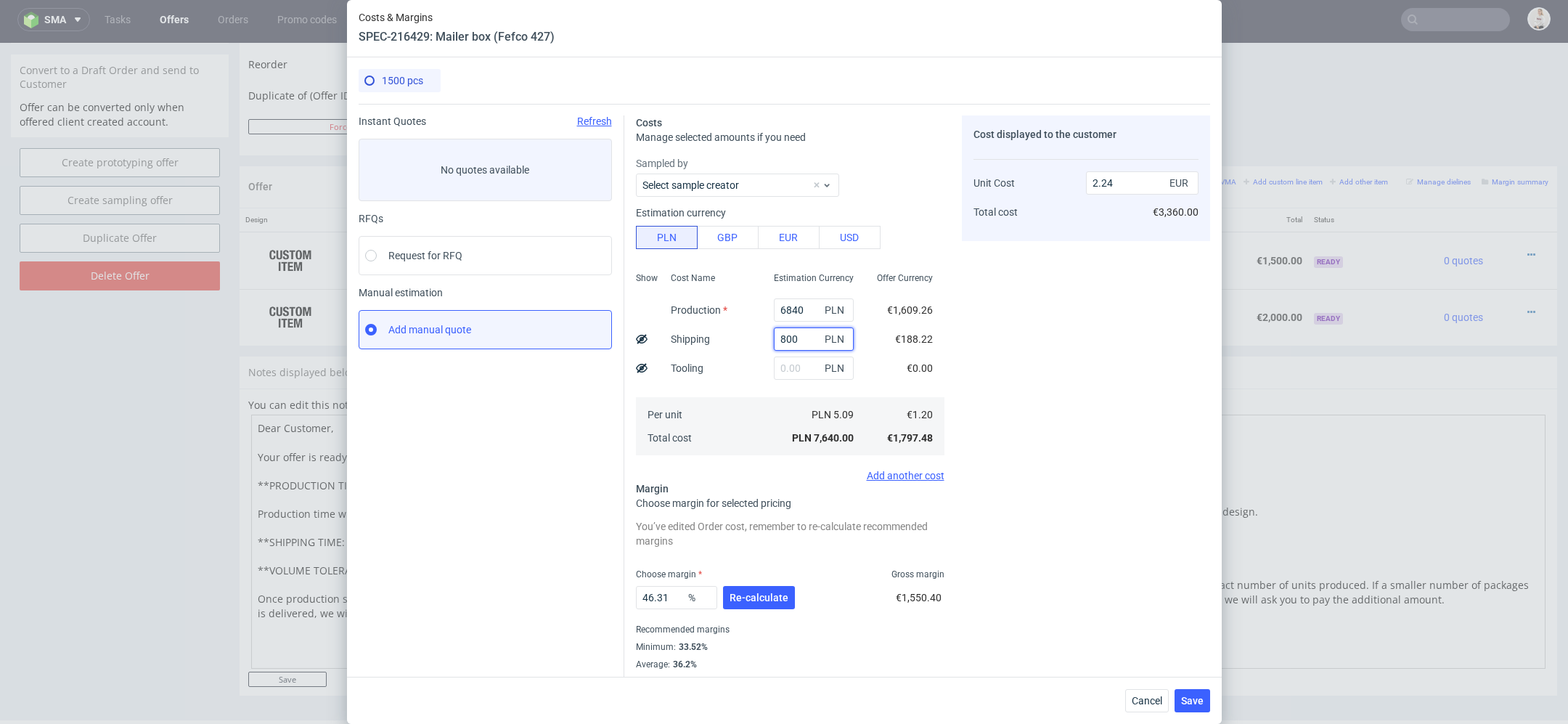
drag, startPoint x: 805, startPoint y: 342, endPoint x: 548, endPoint y: 333, distance: 257.2
click at [548, 333] on div "Instant Quotes Refresh No quotes available RFQs Request for RFQ Manual estimati…" at bounding box center [784, 395] width 851 height 584
type input "15"
type input "2"
type input "1500"
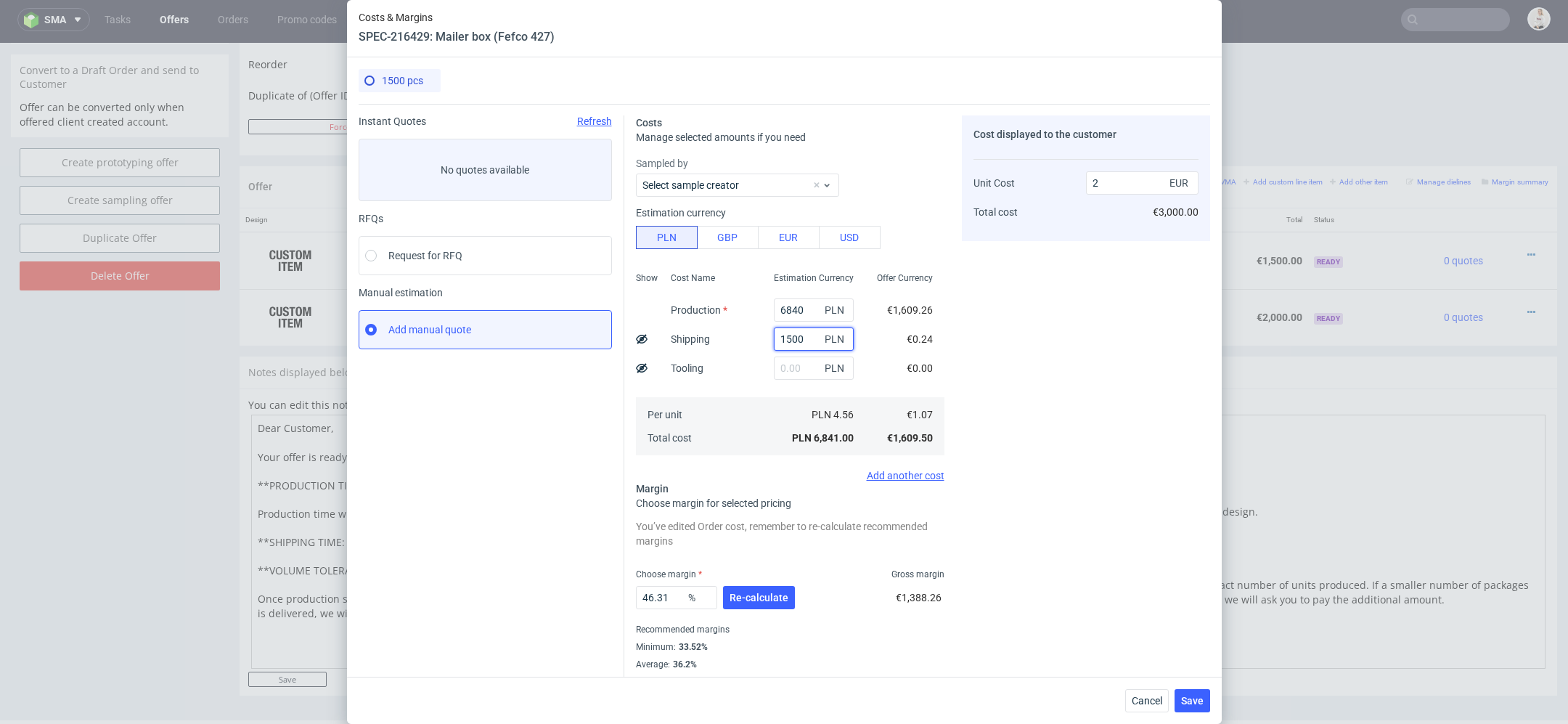
type input "2.44"
click at [955, 368] on div "Costs Manage selected amounts if you need Sampled by Select sample creator Esti…" at bounding box center [917, 395] width 585 height 584
click at [956, 342] on div "Costs Manage selected amounts if you need Sampled by Select sample creator Esti…" at bounding box center [917, 395] width 585 height 584
click at [789, 341] on input "1500" at bounding box center [813, 339] width 80 height 23
type input "1400"
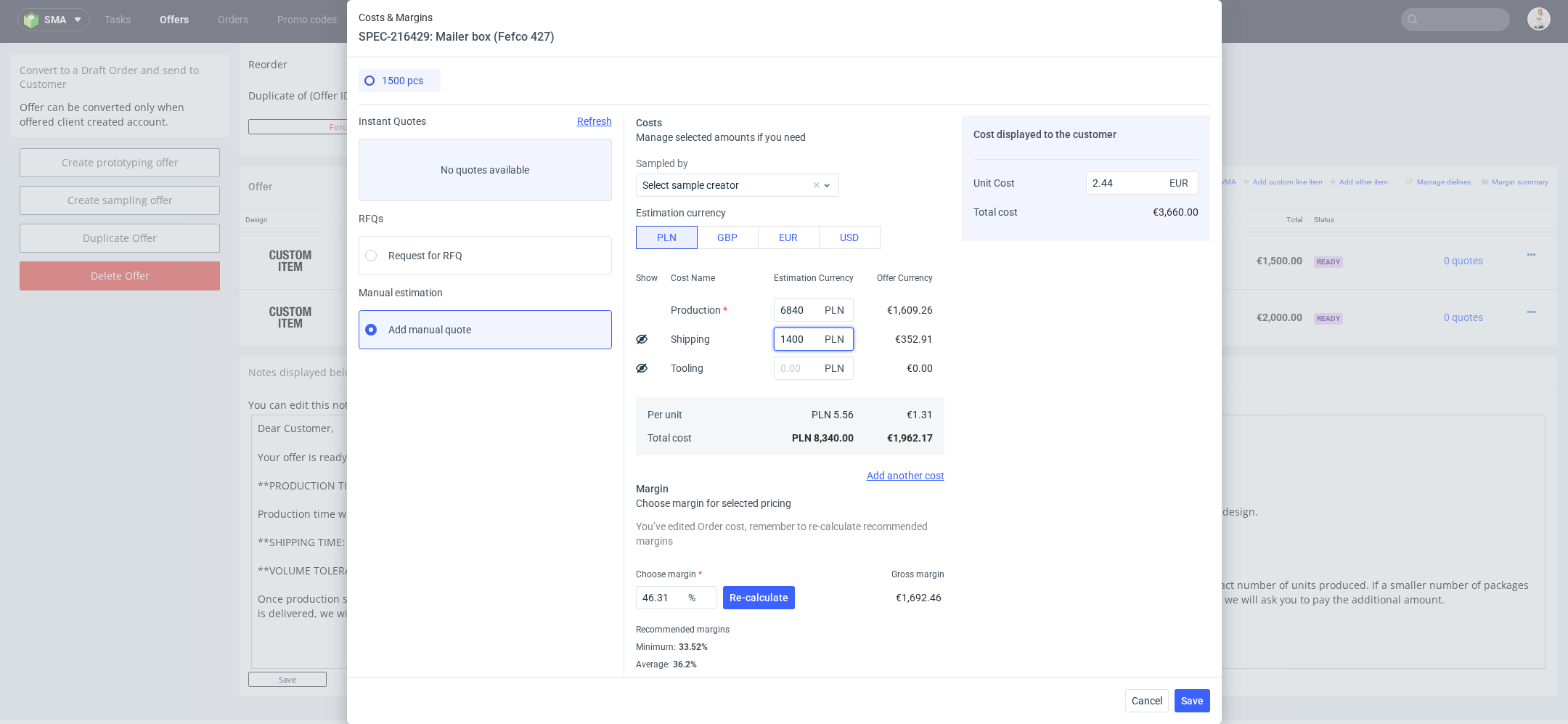
type input "2.41"
type input "1300"
type input "2.37"
type input "1200"
type input "2.35"
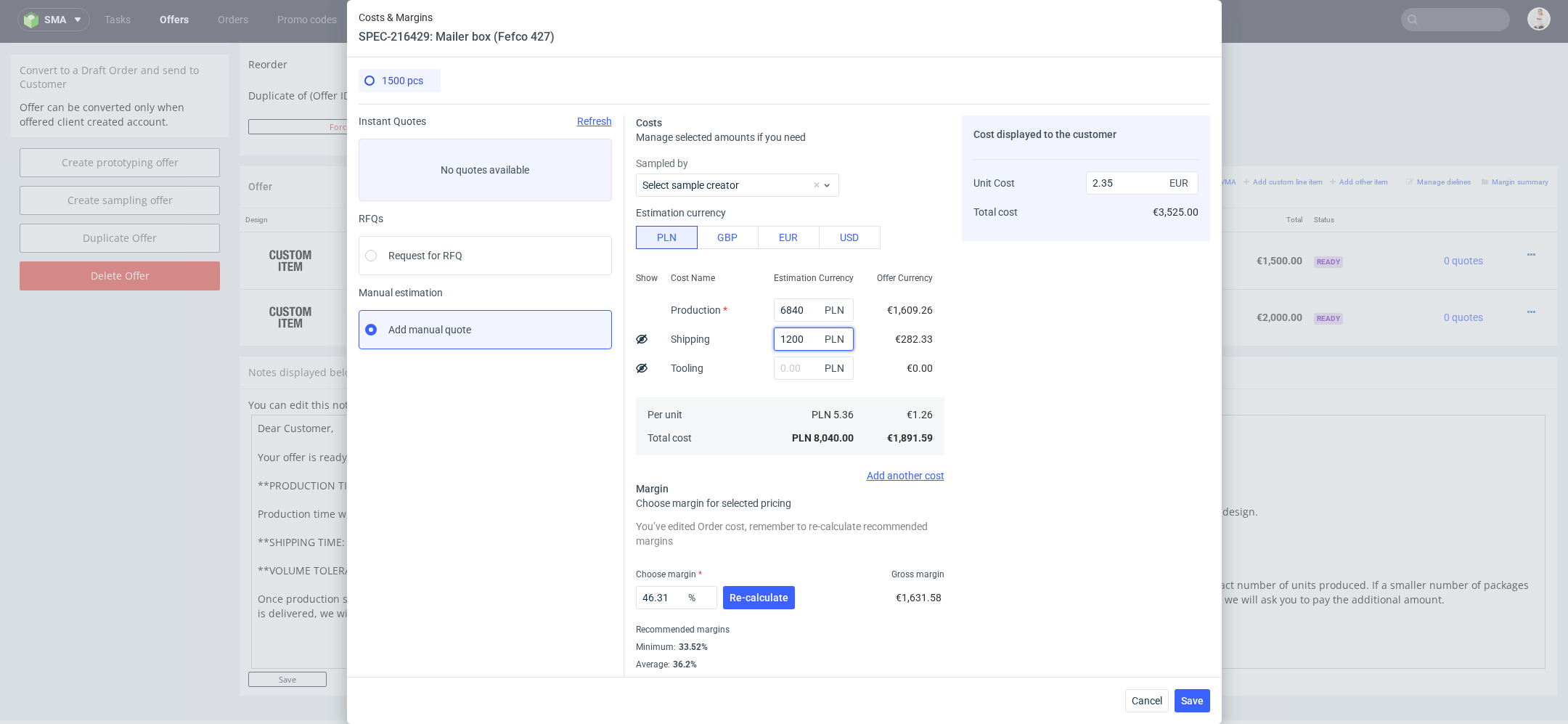
type input "1200"
click at [991, 346] on div "Cost displayed to the customer Unit Cost Total cost 2.35 EUR €3,525.00" at bounding box center [1086, 402] width 248 height 573
click at [759, 603] on button "Re-calculate" at bounding box center [759, 597] width 72 height 23
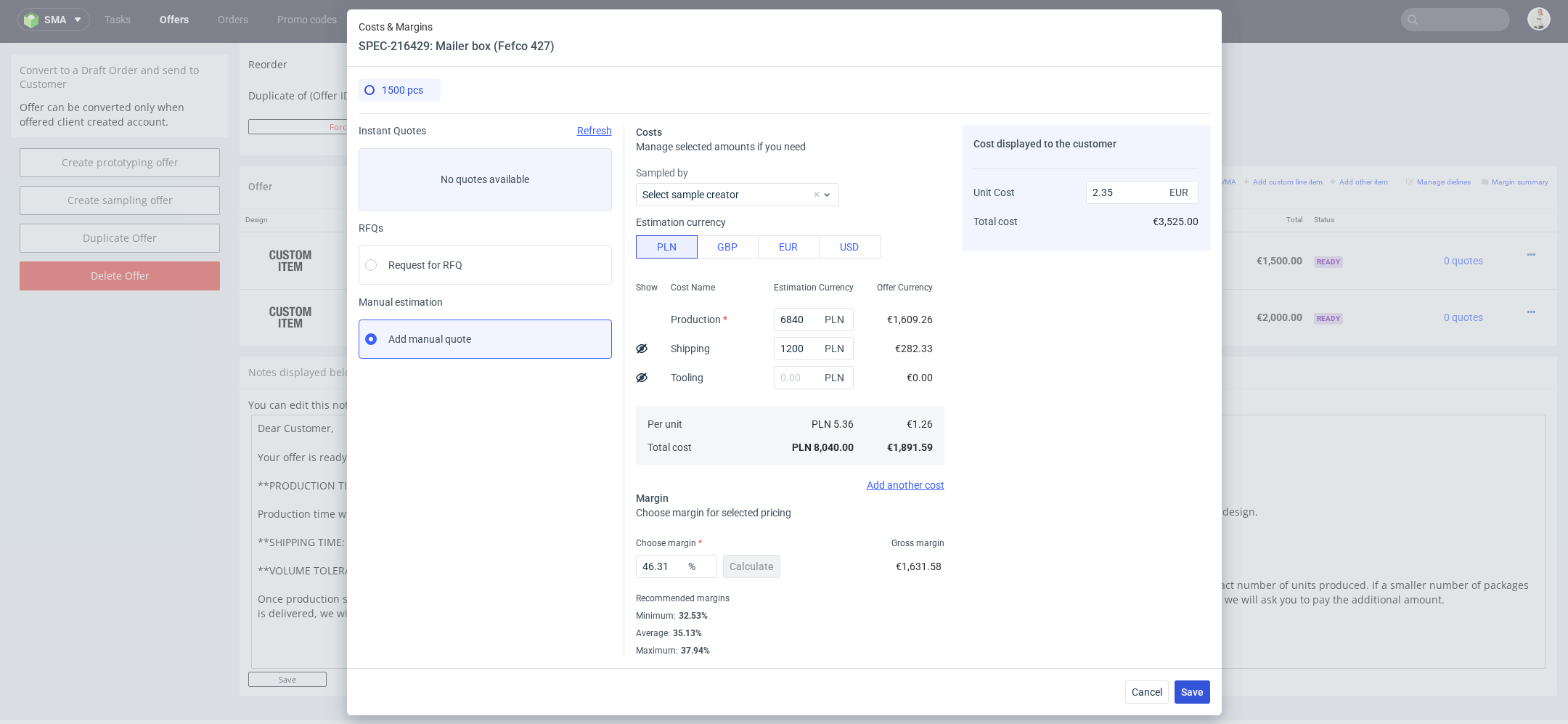
click at [1192, 695] on span "Save" at bounding box center [1193, 692] width 23 height 11
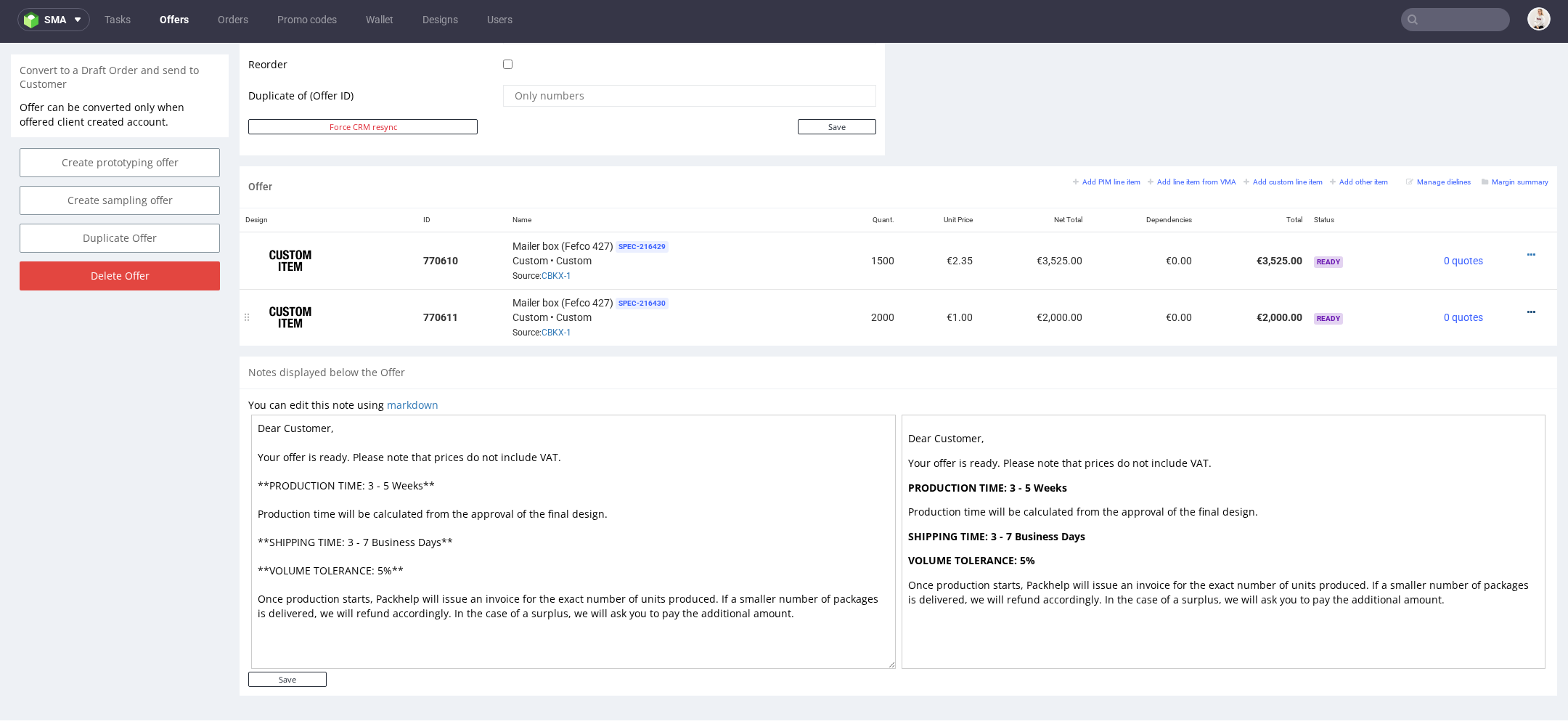
click at [1528, 307] on icon at bounding box center [1531, 313] width 8 height 11
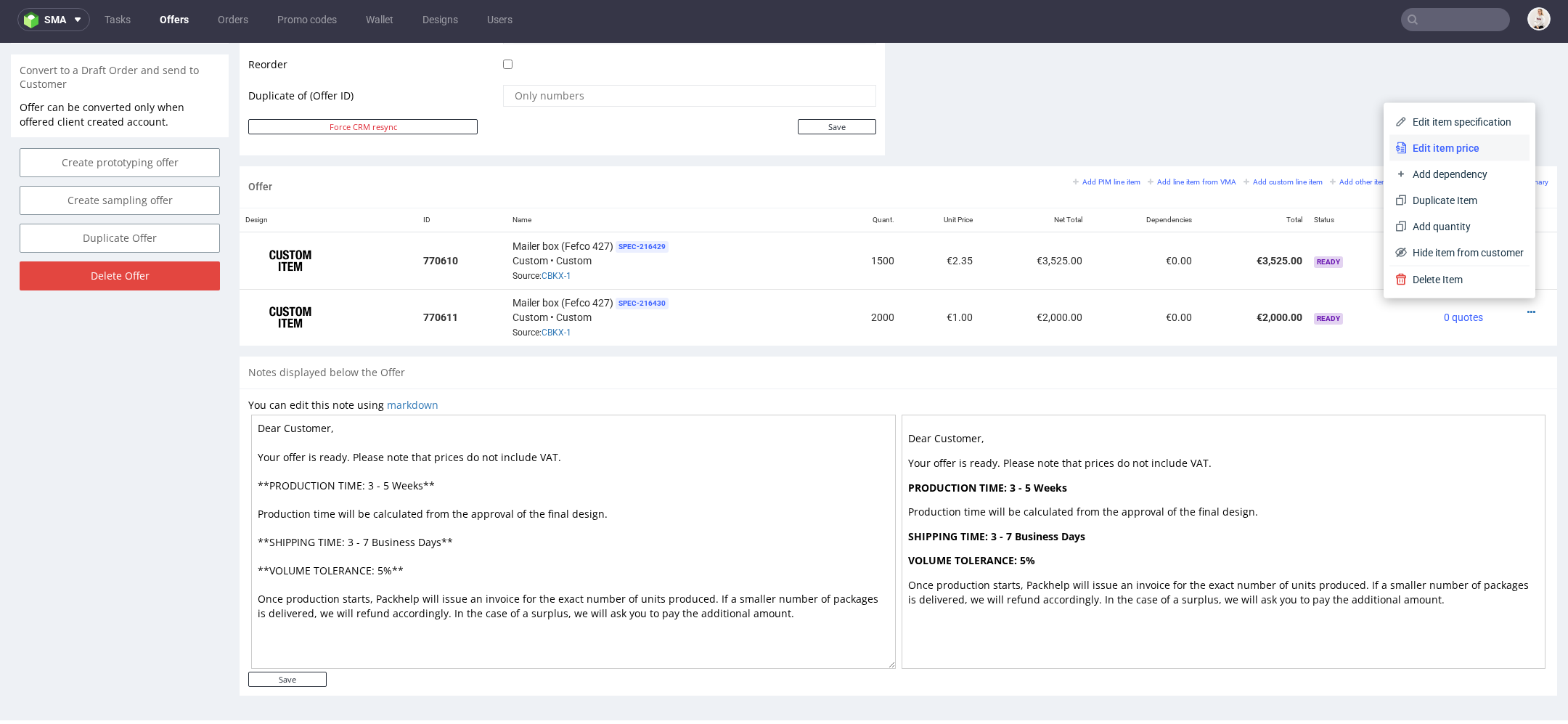
click at [1452, 144] on span "Edit item price" at bounding box center [1465, 148] width 117 height 14
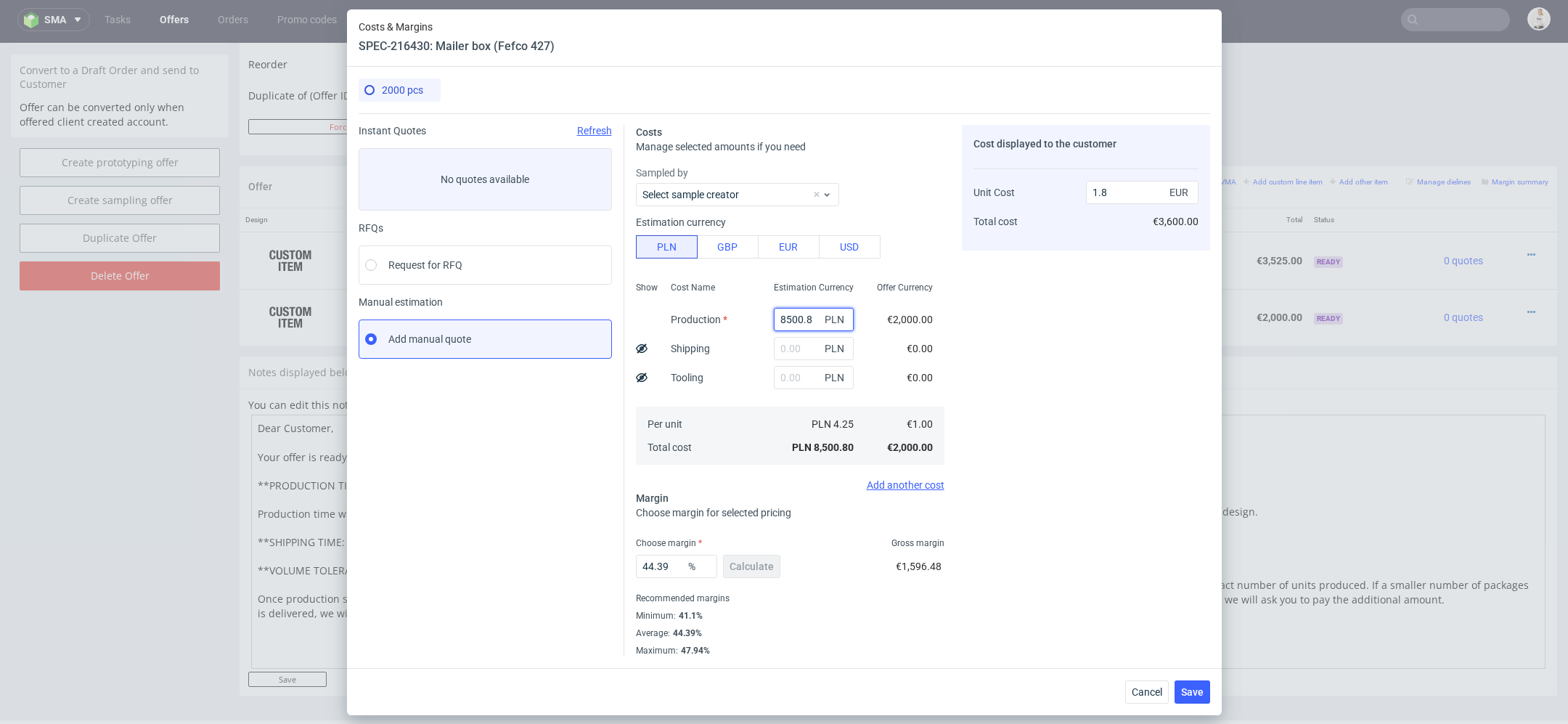
click at [800, 316] on input "8500.8" at bounding box center [813, 320] width 80 height 23
paste input "7660"
type input "7660"
click at [1065, 340] on div "Cost displayed to the customer Unit Cost Total cost 1.8 EUR €3,600.00" at bounding box center [1086, 391] width 248 height 532
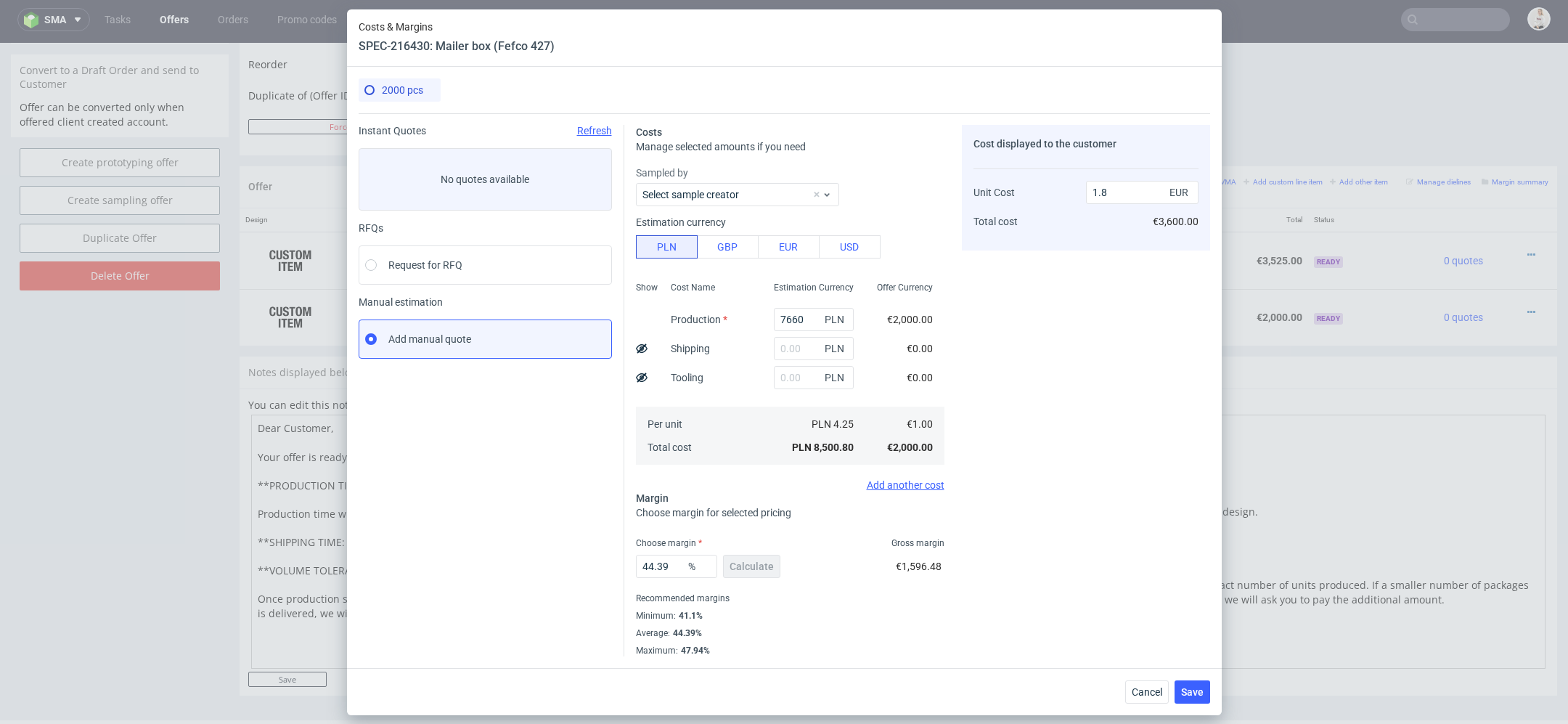
type input "1.62"
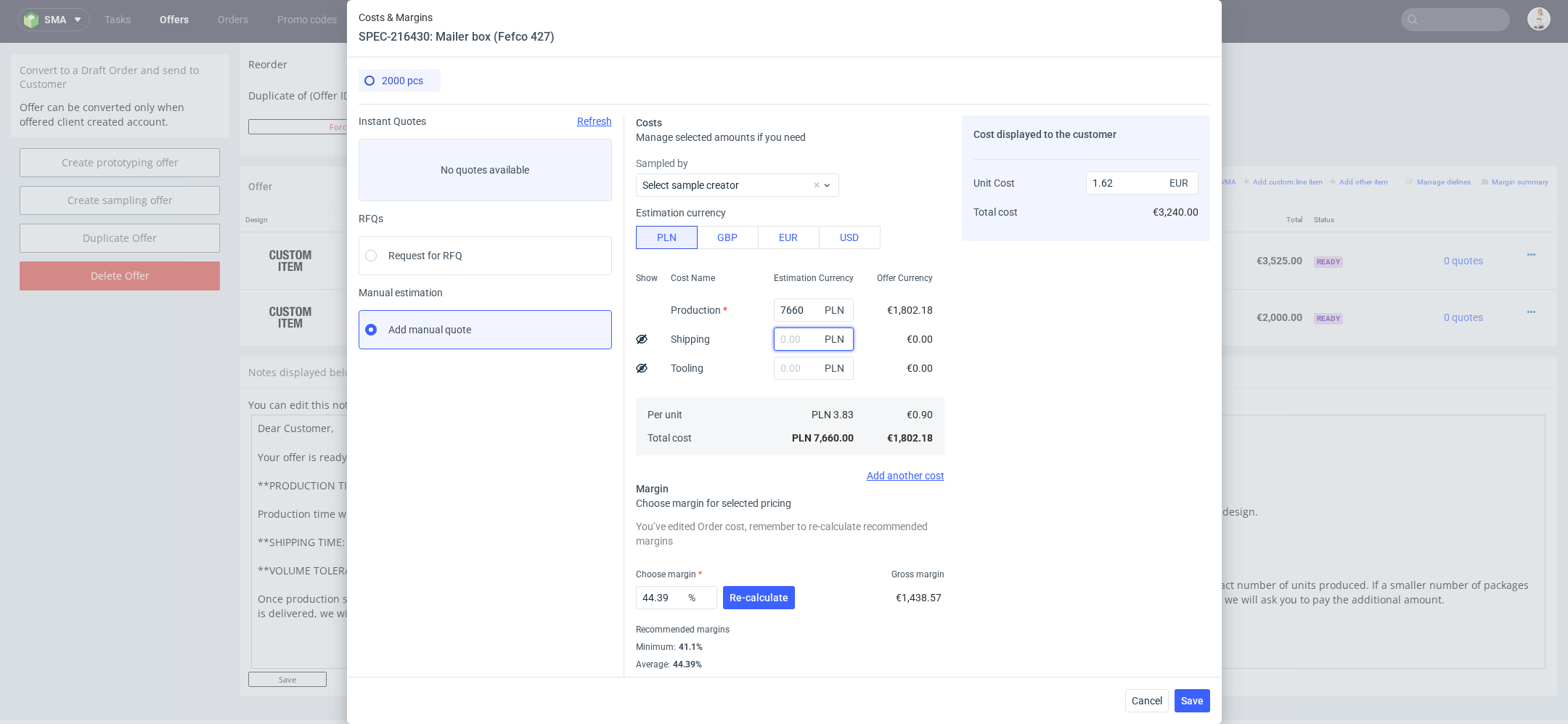
click at [806, 336] on input "text" at bounding box center [813, 339] width 80 height 23
type input "2000"
type input "2.05"
type input "2"
type input "1.62"
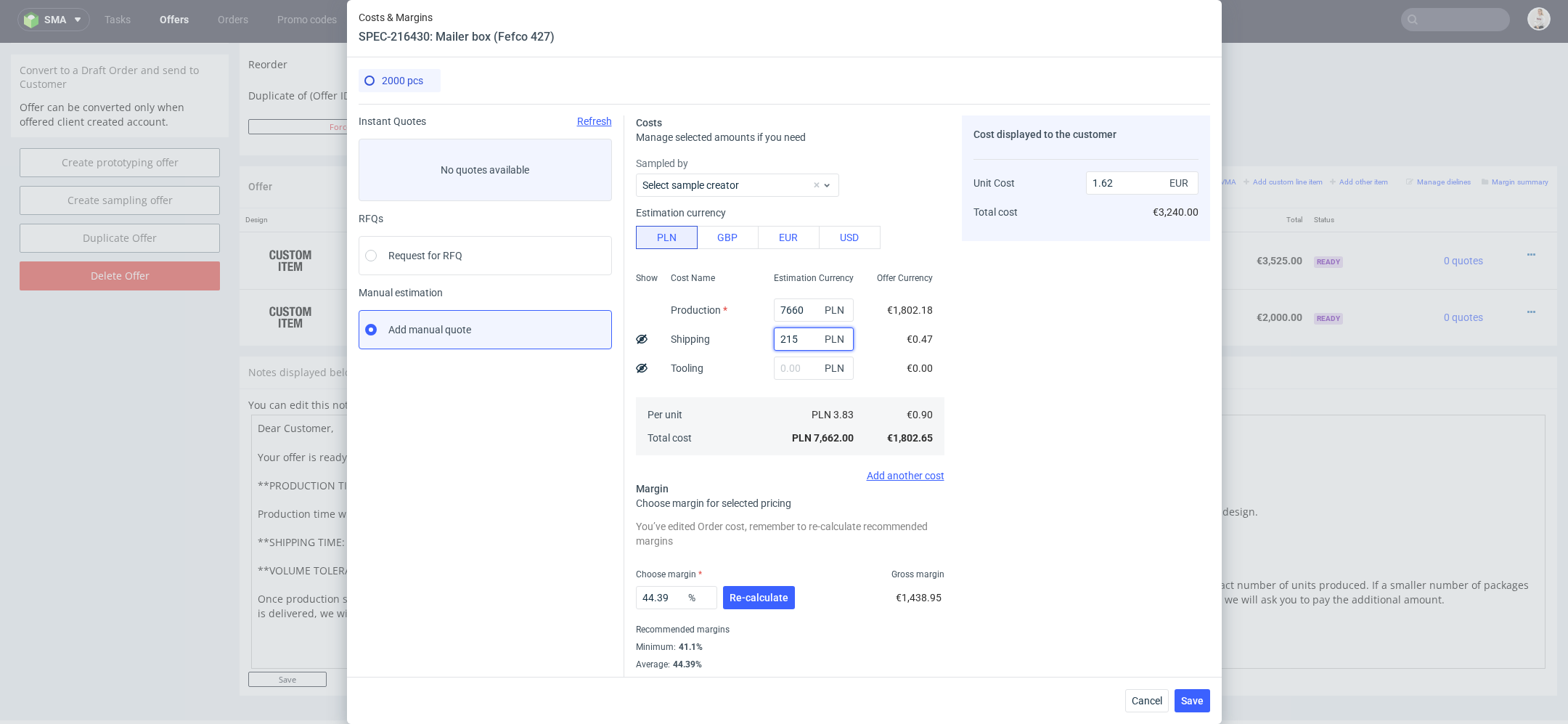
type input "2150"
type input "2.07"
type input "2150"
click at [999, 325] on div "Cost displayed to the customer Unit Cost Total cost 2.07 EUR €4,140.00" at bounding box center [1086, 402] width 248 height 573
click at [756, 584] on div "44.39 % Re-calculate" at bounding box center [717, 601] width 162 height 41
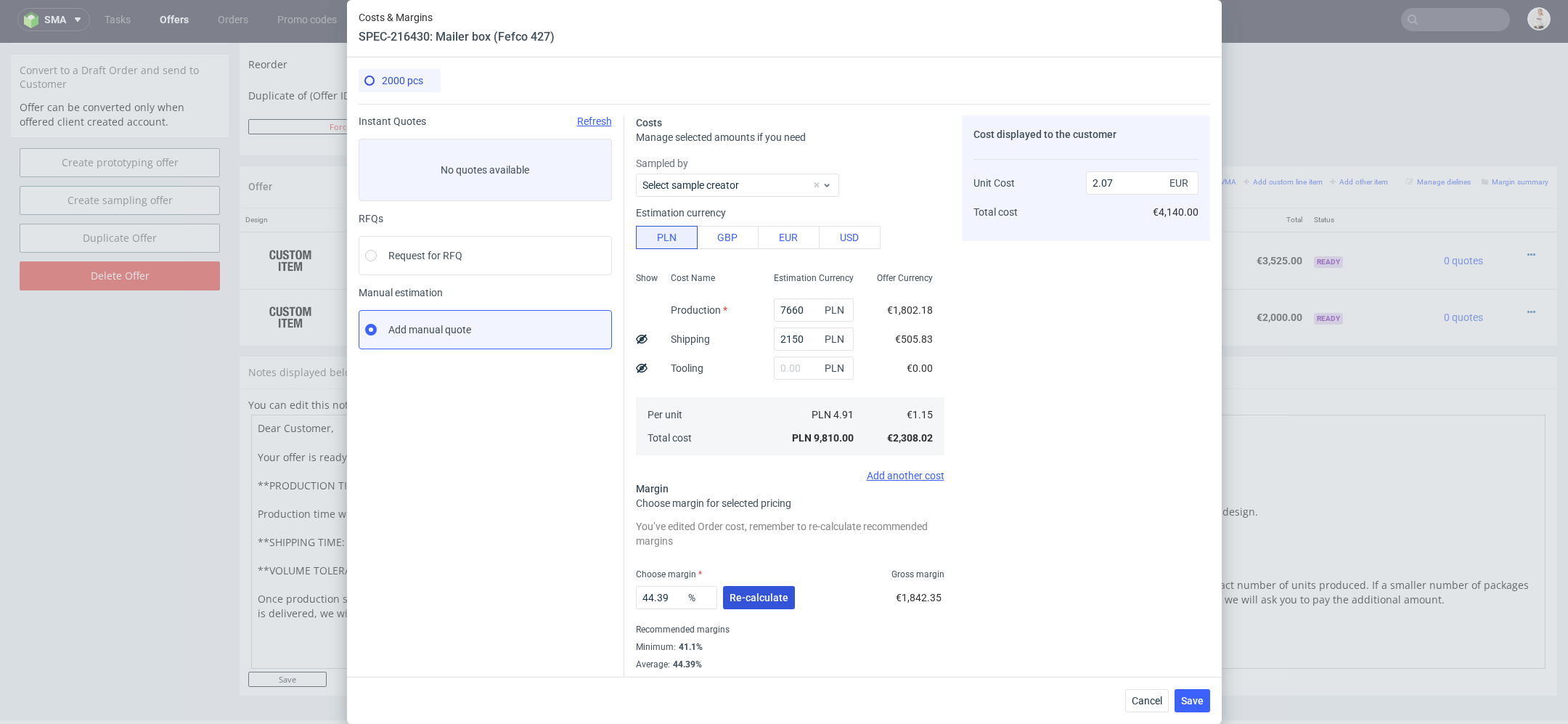
click at [769, 595] on span "Re-calculate" at bounding box center [759, 598] width 59 height 11
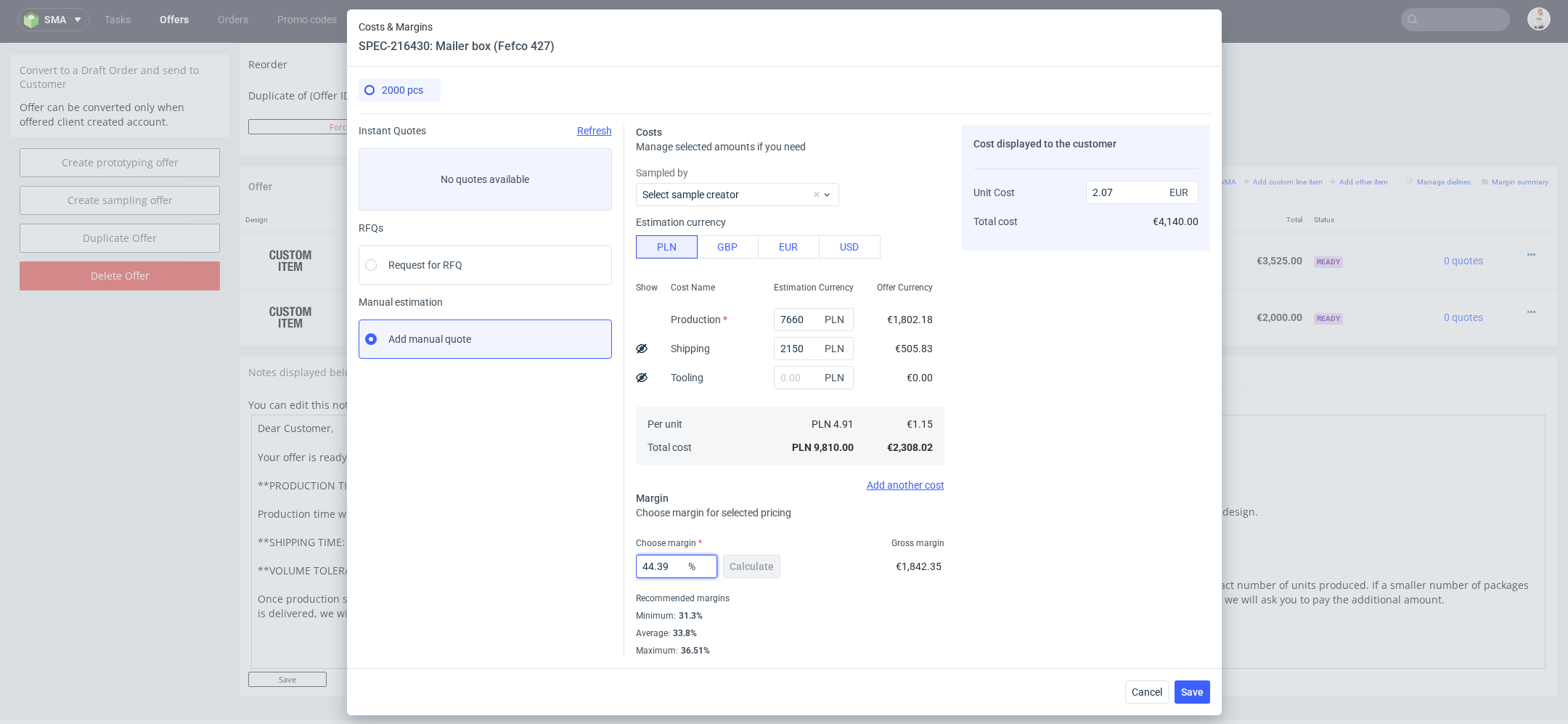
drag, startPoint x: 674, startPoint y: 569, endPoint x: 550, endPoint y: 552, distance: 125.2
click at [578, 553] on div "Instant Quotes Refresh No quotes available RFQs Request for RFQ Manual estimati…" at bounding box center [784, 385] width 851 height 543
click at [1190, 693] on span "Save" at bounding box center [1193, 692] width 23 height 11
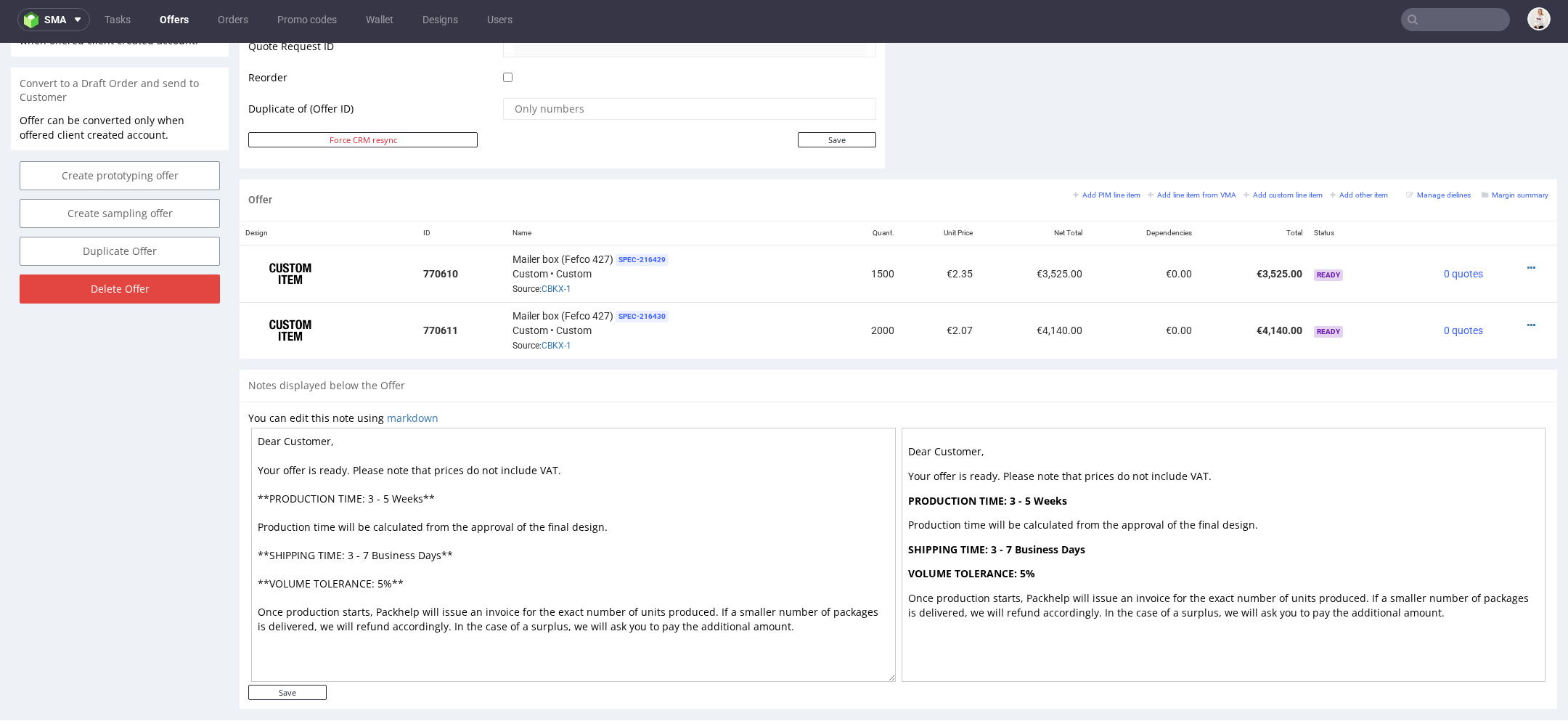
scroll to position [723, 0]
click at [1528, 259] on icon at bounding box center [1531, 264] width 8 height 11
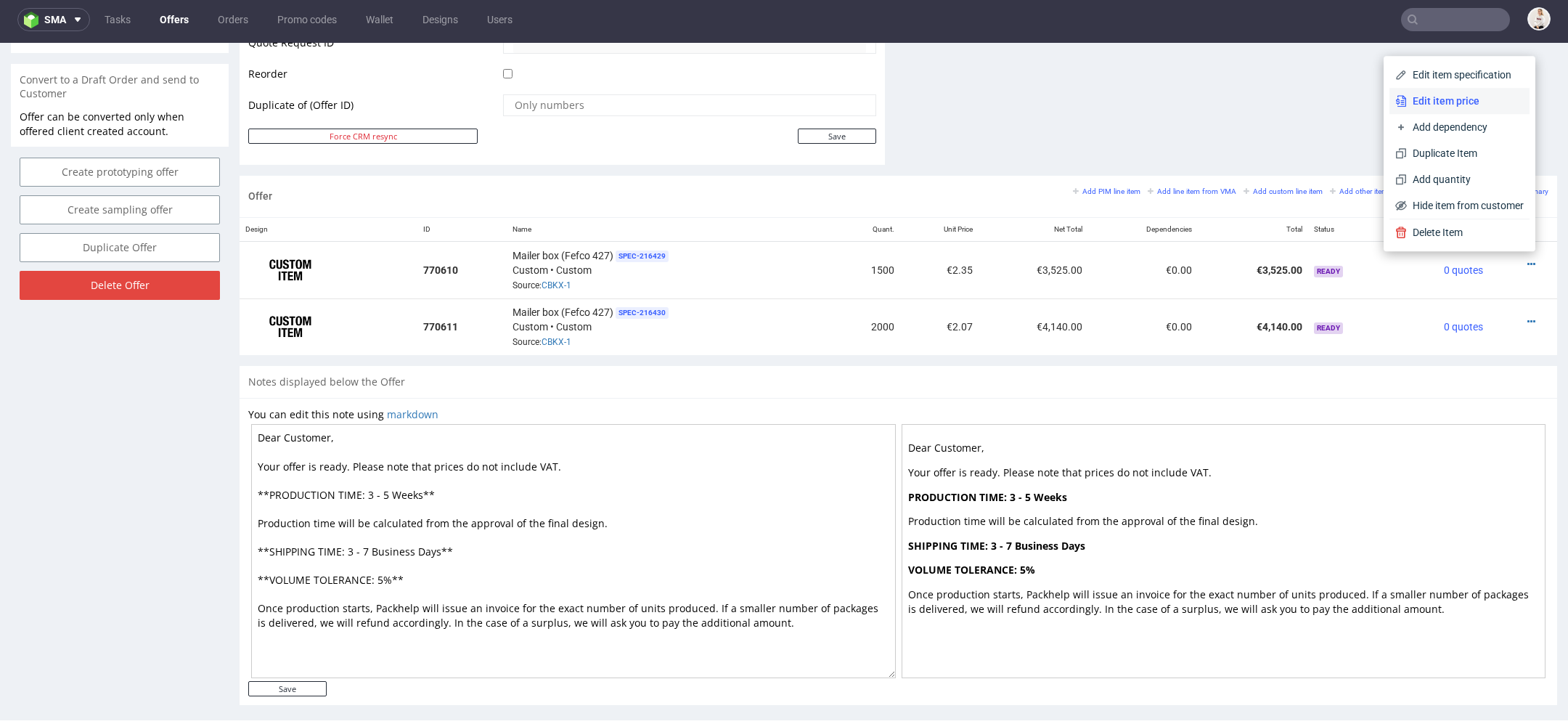
click at [1460, 99] on span "Edit item price" at bounding box center [1465, 100] width 117 height 14
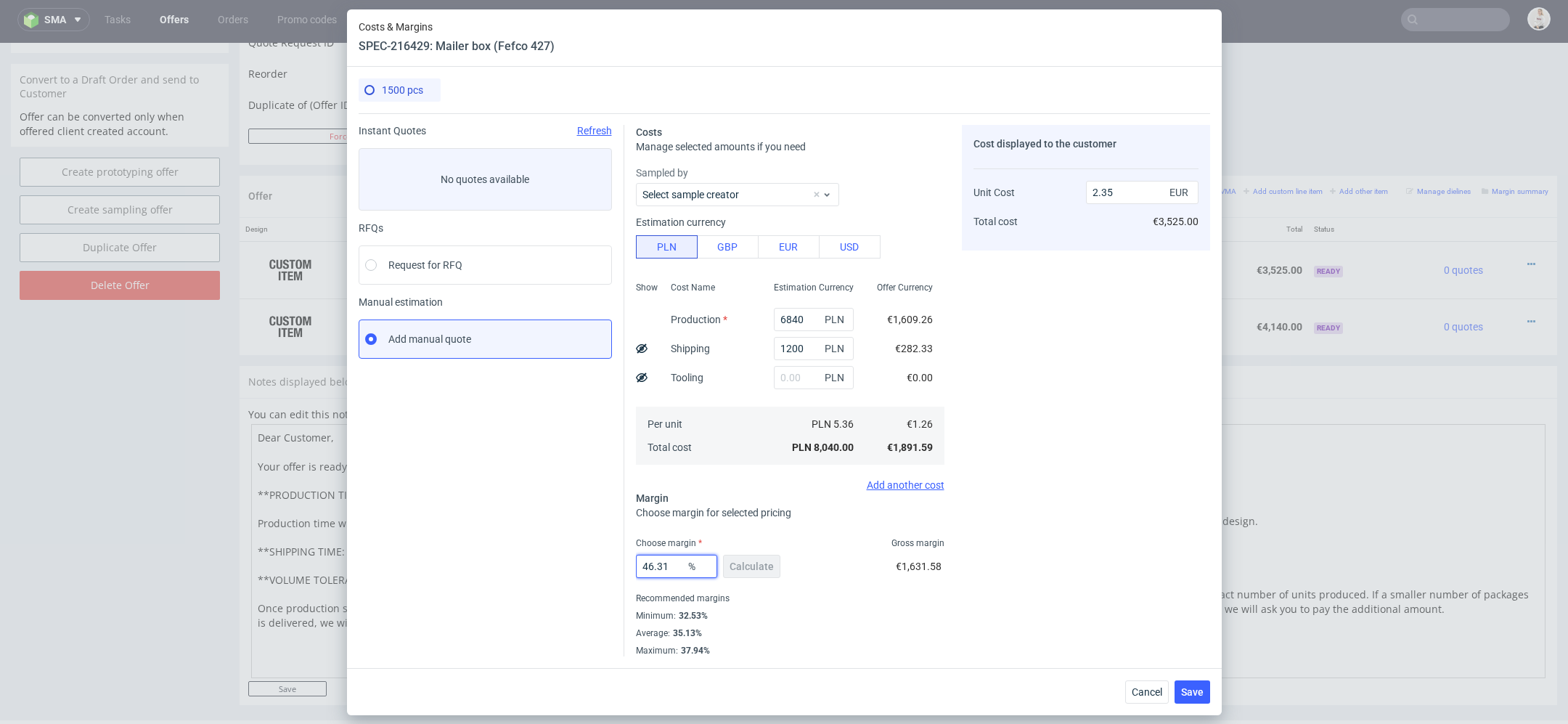
drag, startPoint x: 672, startPoint y: 563, endPoint x: 367, endPoint y: 561, distance: 305.0
click at [389, 561] on div "Instant Quotes Refresh No quotes available RFQs Request for RFQ Manual estimati…" at bounding box center [784, 385] width 851 height 543
type input "38"
type input "2.04"
type input "38"
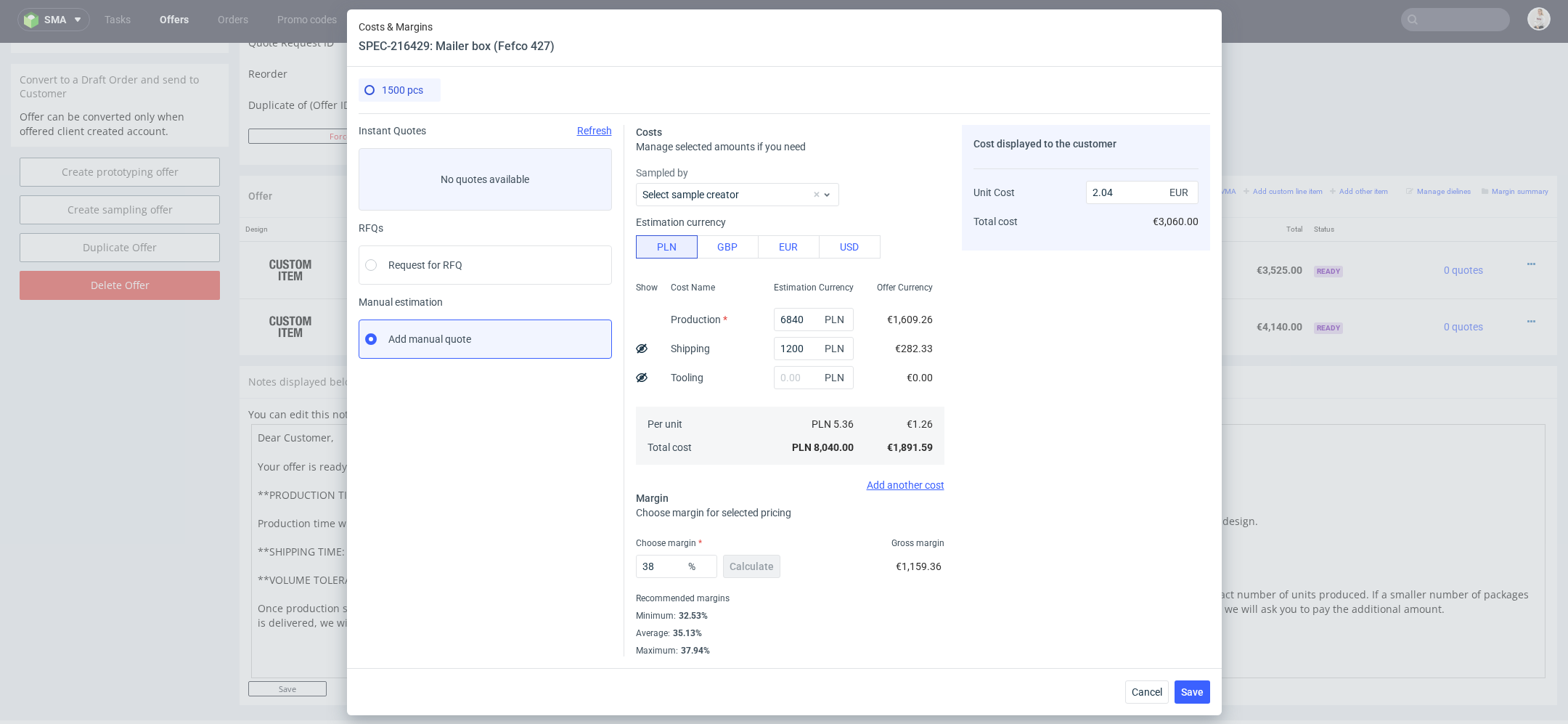
click at [1105, 547] on div "Cost displayed to the customer Unit Cost Total cost 2.04 EUR €3,060.00" at bounding box center [1086, 391] width 248 height 532
click at [1189, 687] on span "Save" at bounding box center [1193, 692] width 23 height 11
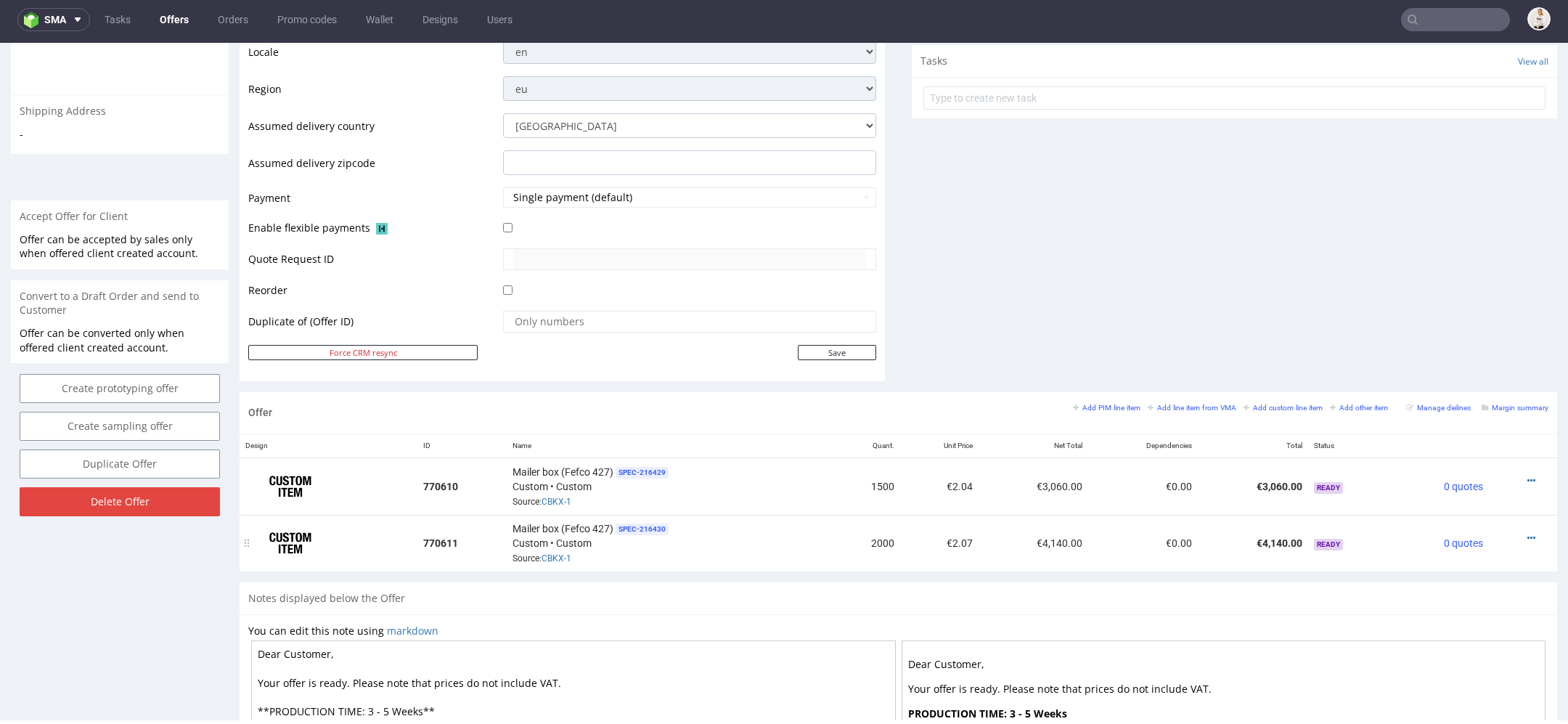
scroll to position [541, 0]
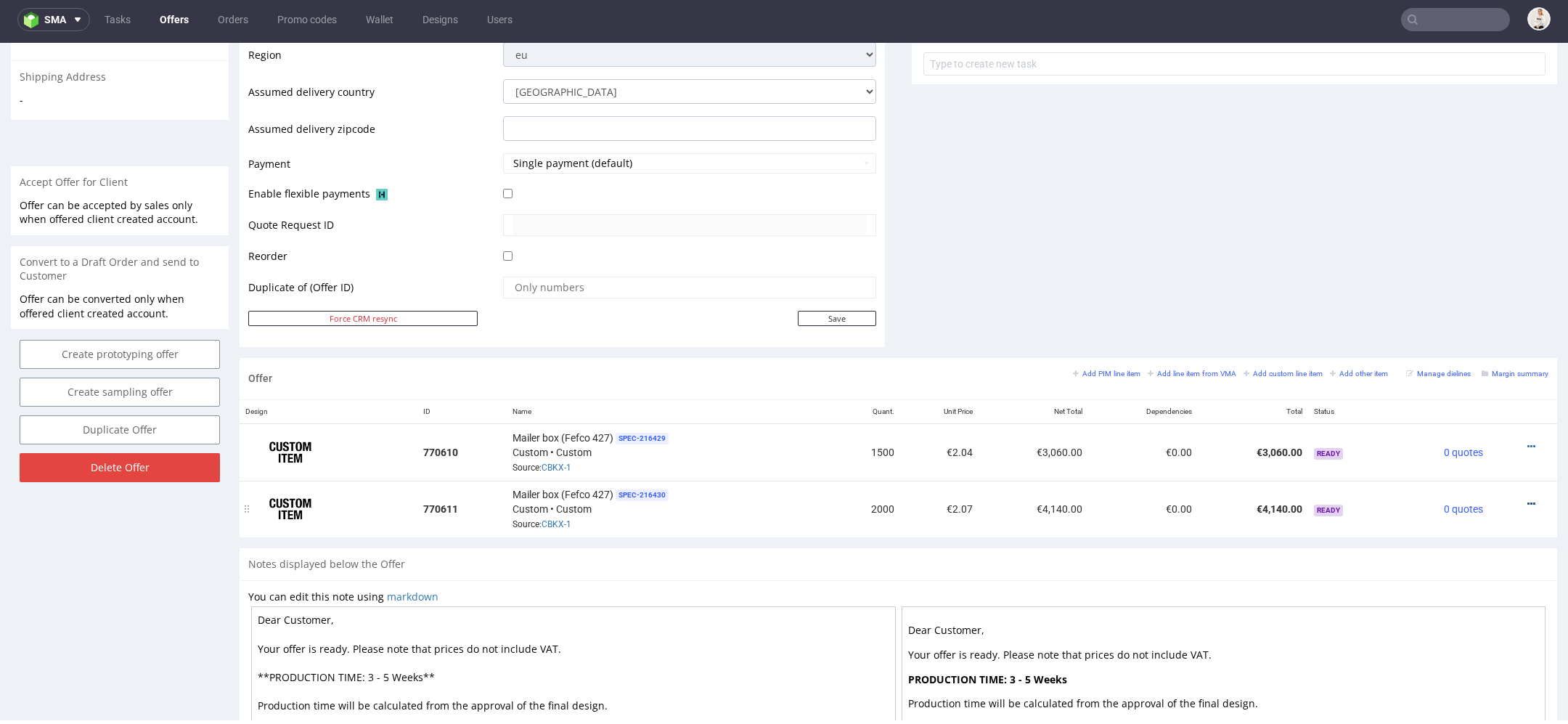
click at [1528, 499] on icon at bounding box center [1531, 504] width 8 height 11
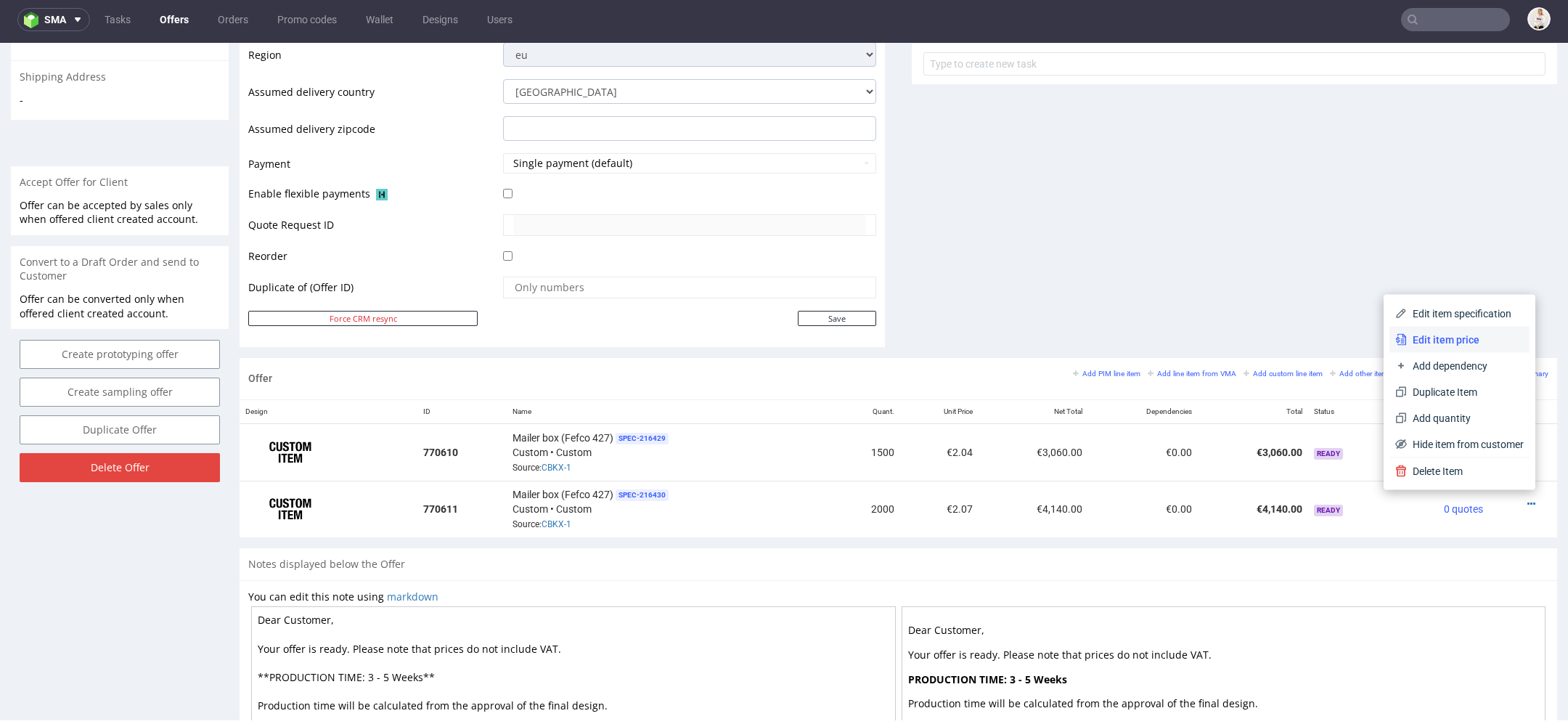
click at [1454, 338] on span "Edit item price" at bounding box center [1465, 340] width 117 height 14
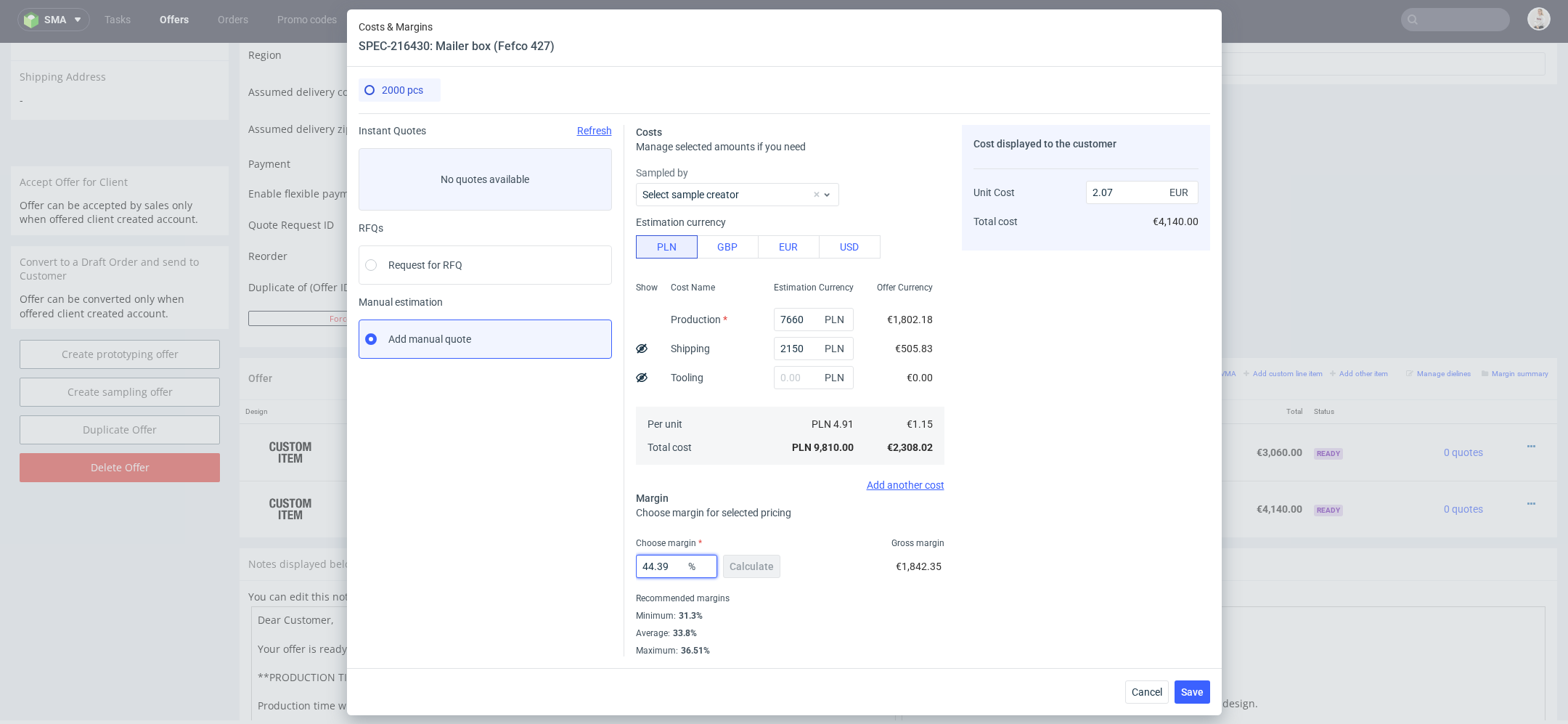
drag, startPoint x: 674, startPoint y: 572, endPoint x: 497, endPoint y: 572, distance: 177.0
click at [512, 572] on div "Instant Quotes Refresh No quotes available RFQs Request for RFQ Manual estimati…" at bounding box center [784, 385] width 851 height 543
type input "37"
type input "1.83"
type input "39"
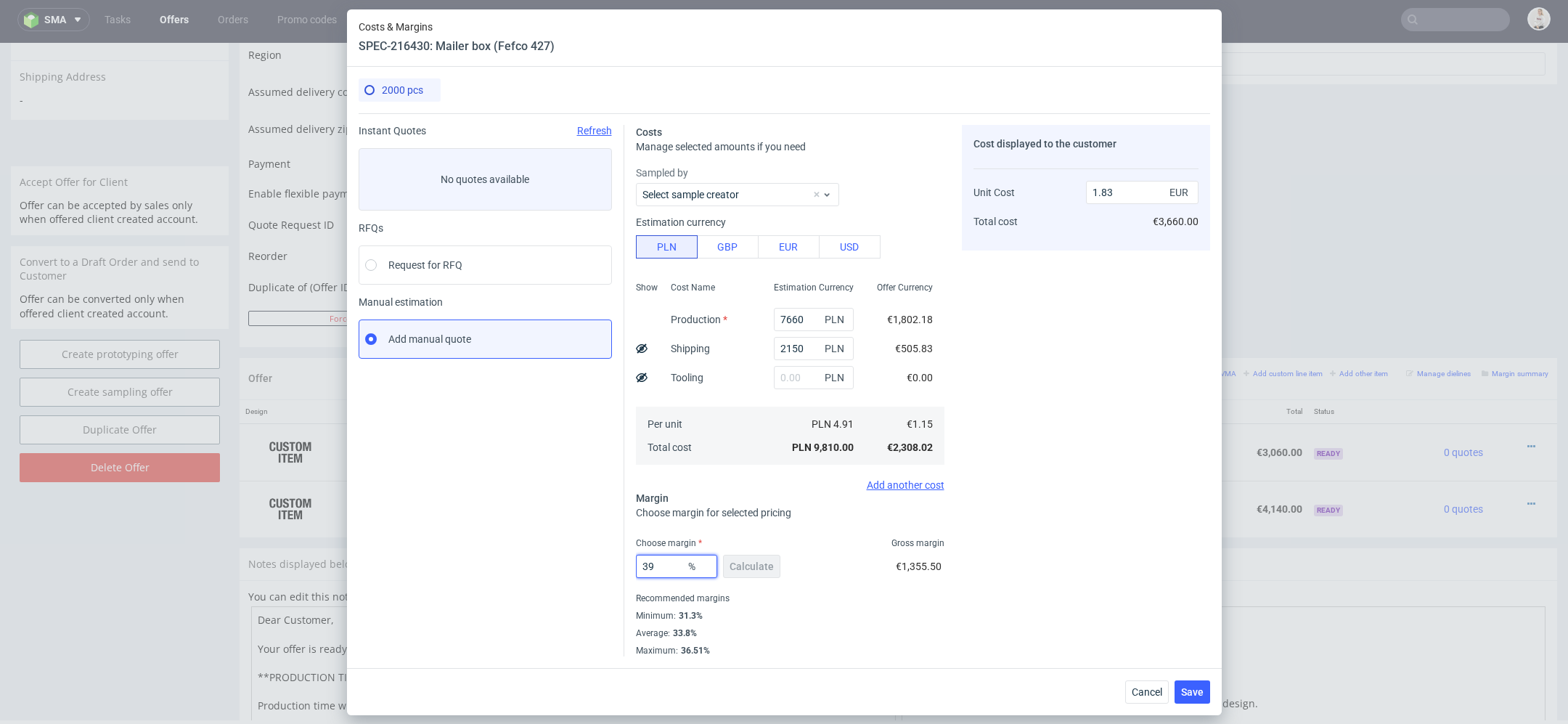
type input "1.89"
type input "38"
type input "1.86"
type input "38"
click at [1100, 484] on div "Cost displayed to the customer Unit Cost Total cost 1.86 EUR €3,720.00" at bounding box center [1086, 391] width 248 height 532
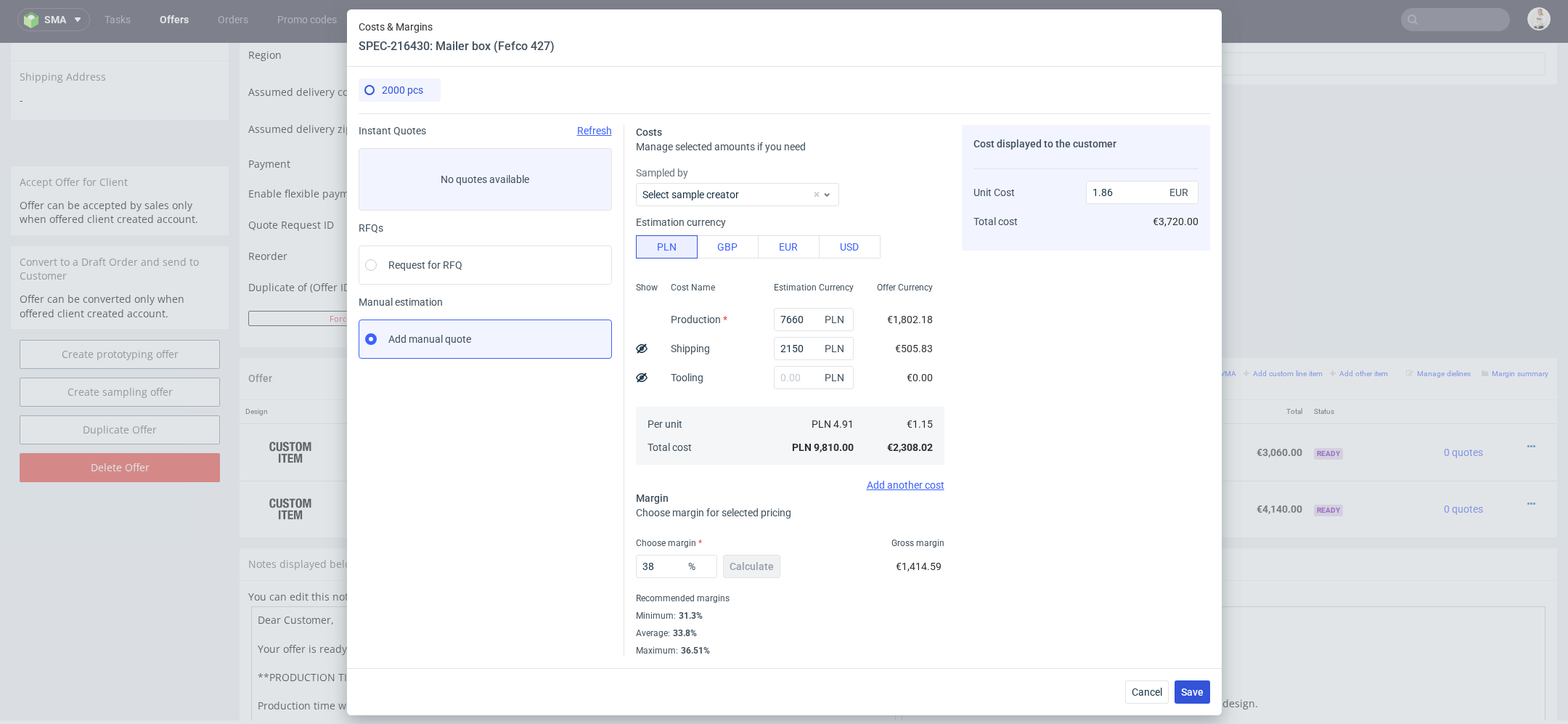
click at [1190, 698] on span "Save" at bounding box center [1193, 692] width 23 height 11
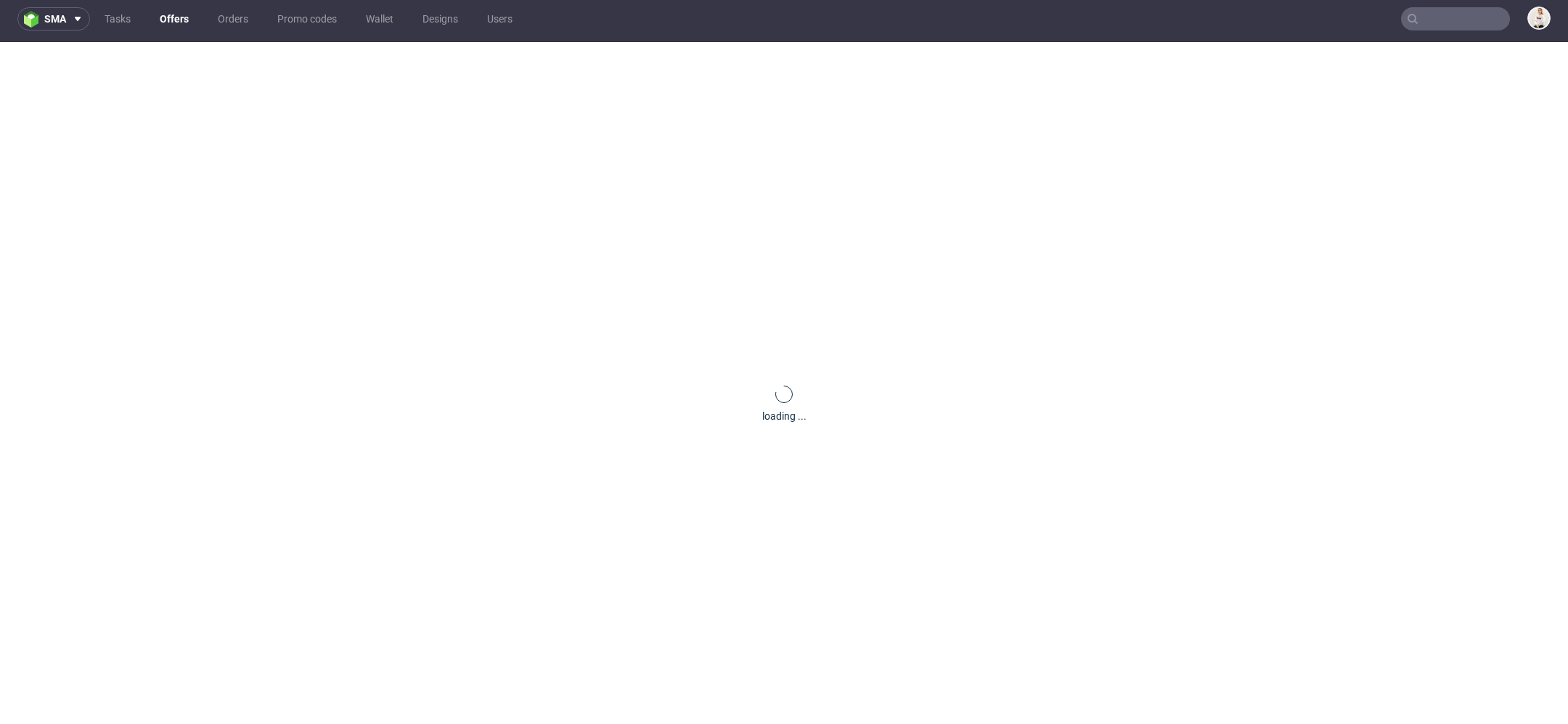
scroll to position [0, 0]
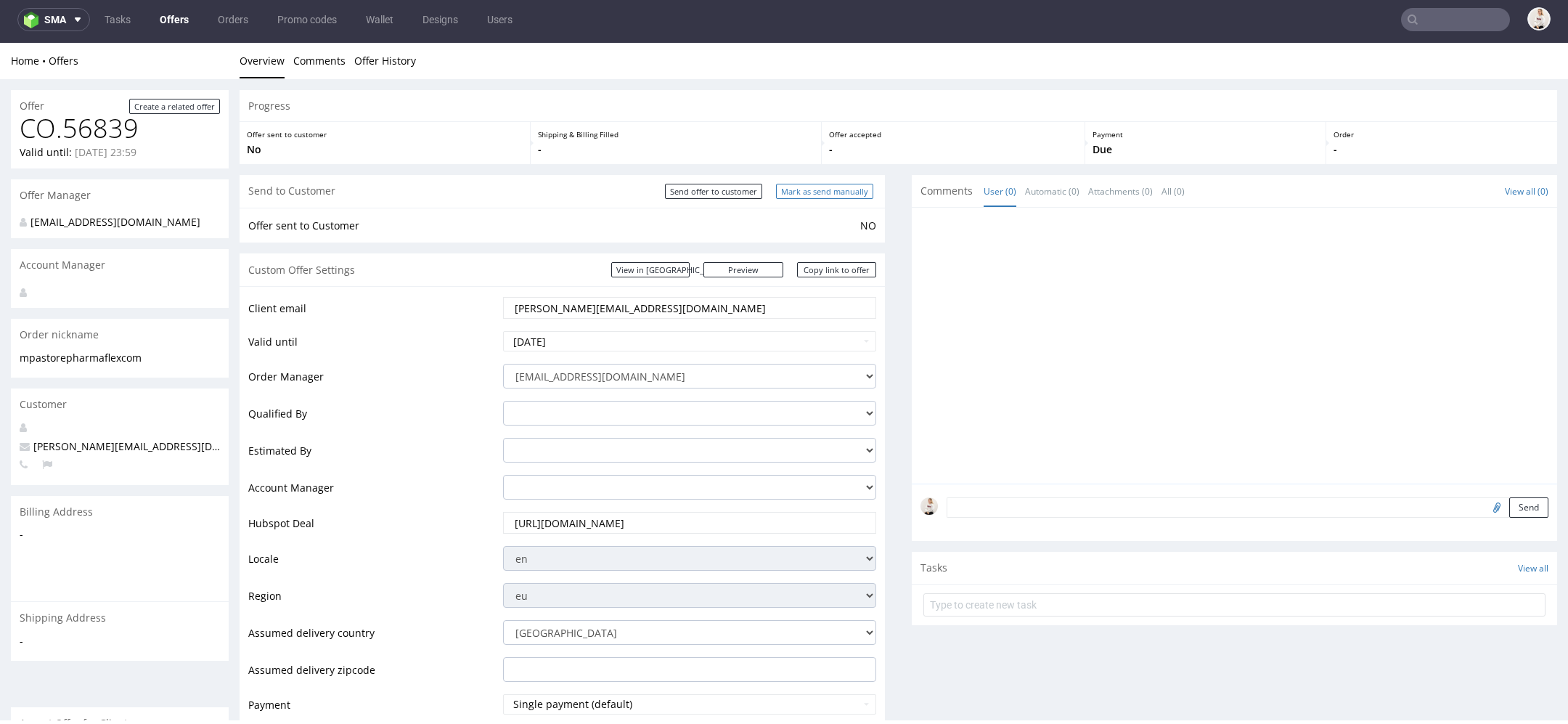
click at [823, 195] on input "Mark as send manually" at bounding box center [824, 191] width 97 height 15
type input "In progress..."
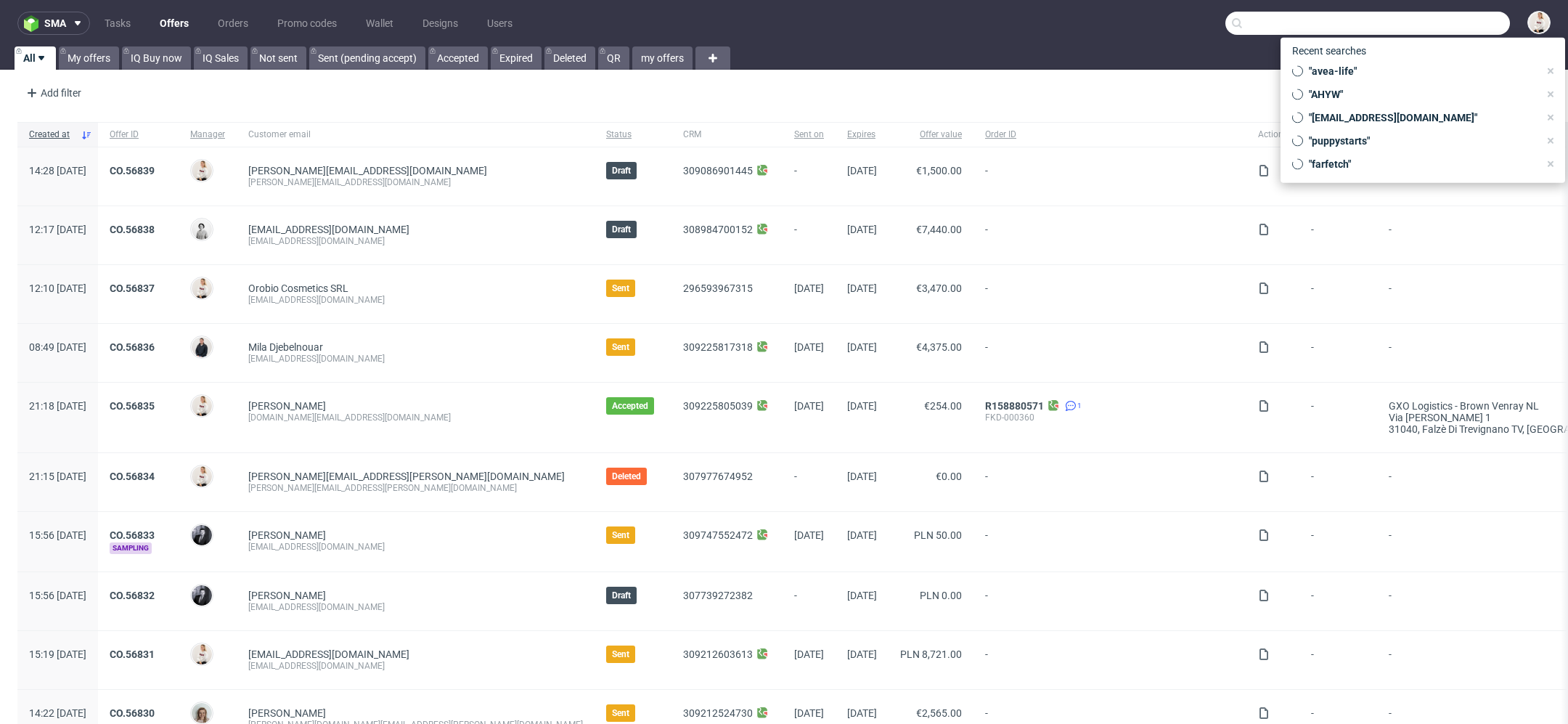
click at [1422, 14] on input "text" at bounding box center [1367, 23] width 284 height 23
paste input "[PERSON_NAME][EMAIL_ADDRESS][DOMAIN_NAME]"
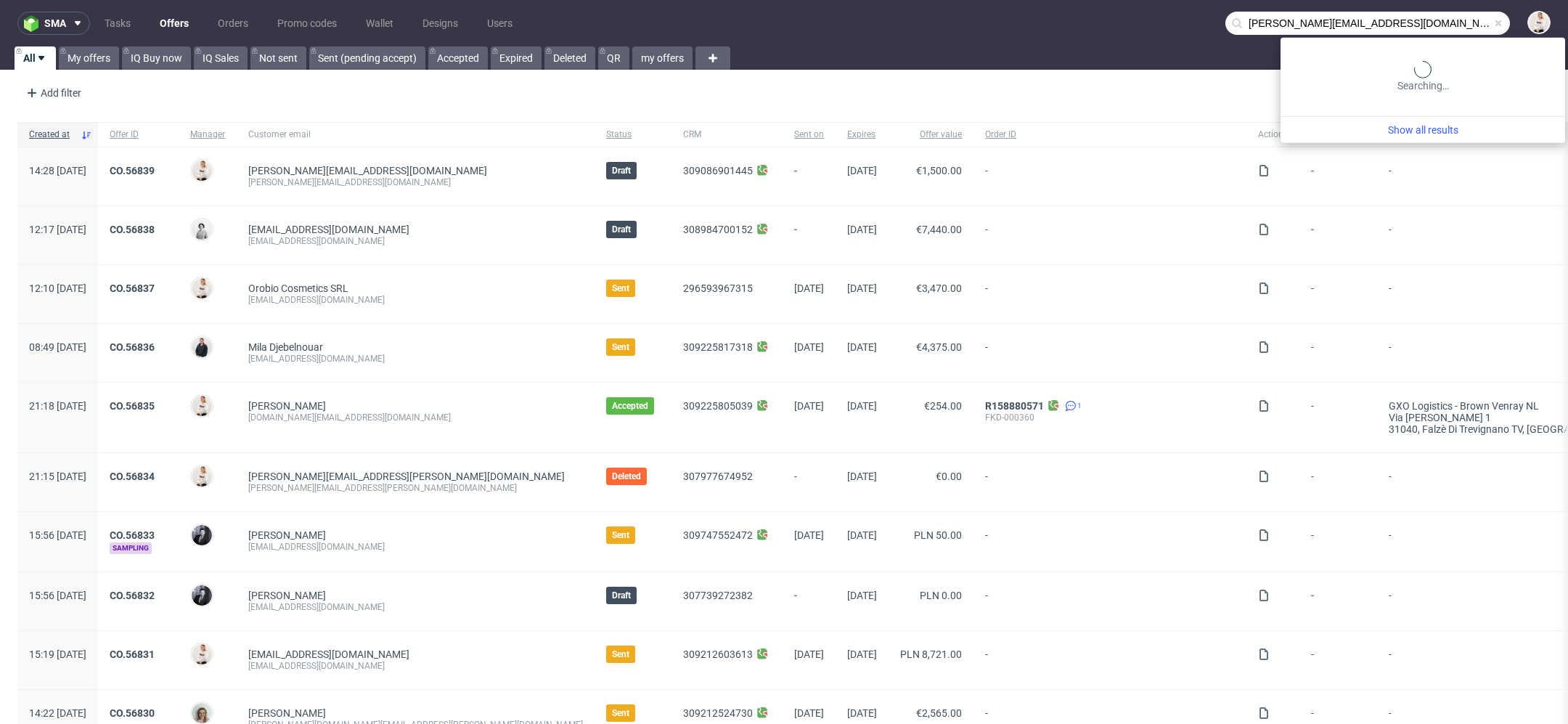
type input "[PERSON_NAME][EMAIL_ADDRESS][DOMAIN_NAME]"
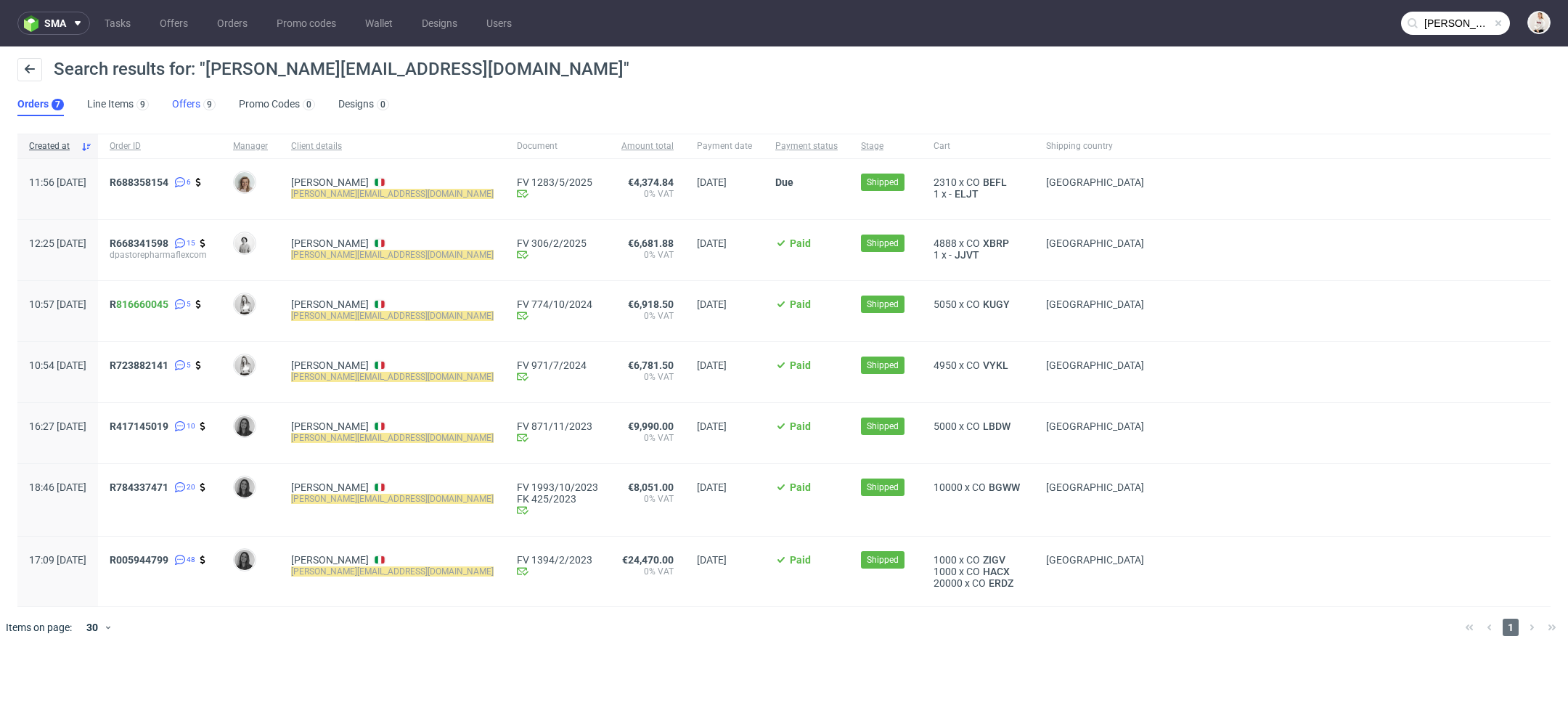
click at [196, 108] on link "Offers 9" at bounding box center [193, 105] width 43 height 23
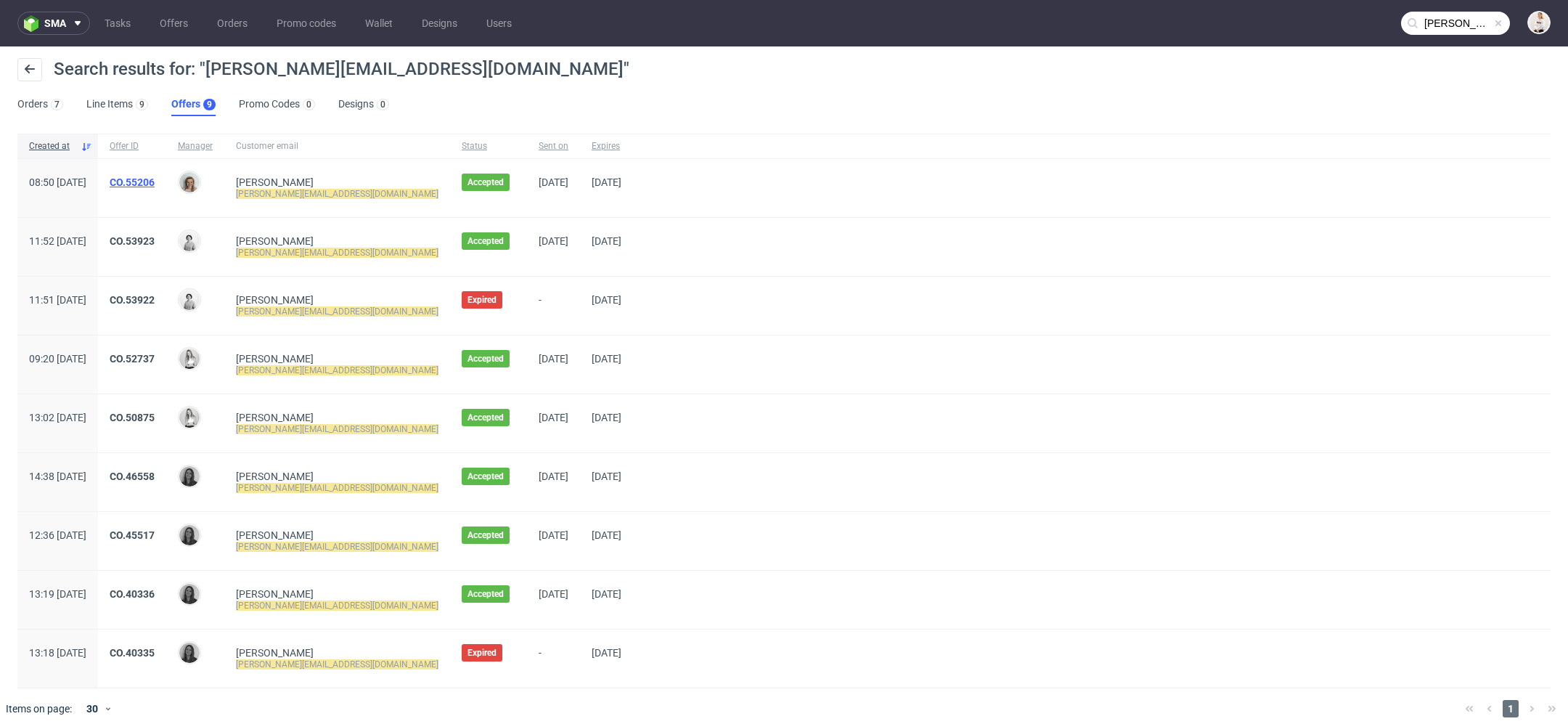
click at [155, 180] on link "CO.55206" at bounding box center [132, 181] width 45 height 11
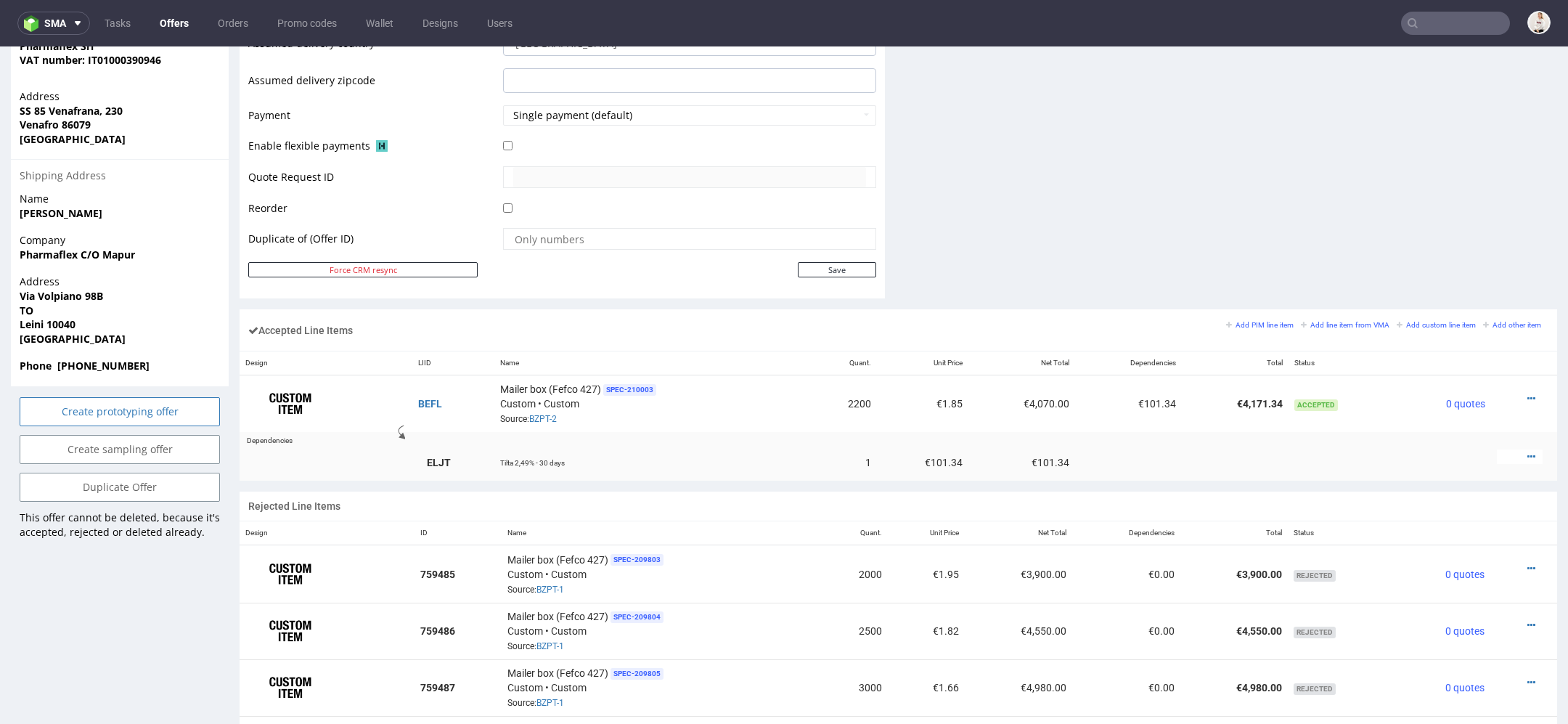
scroll to position [609, 0]
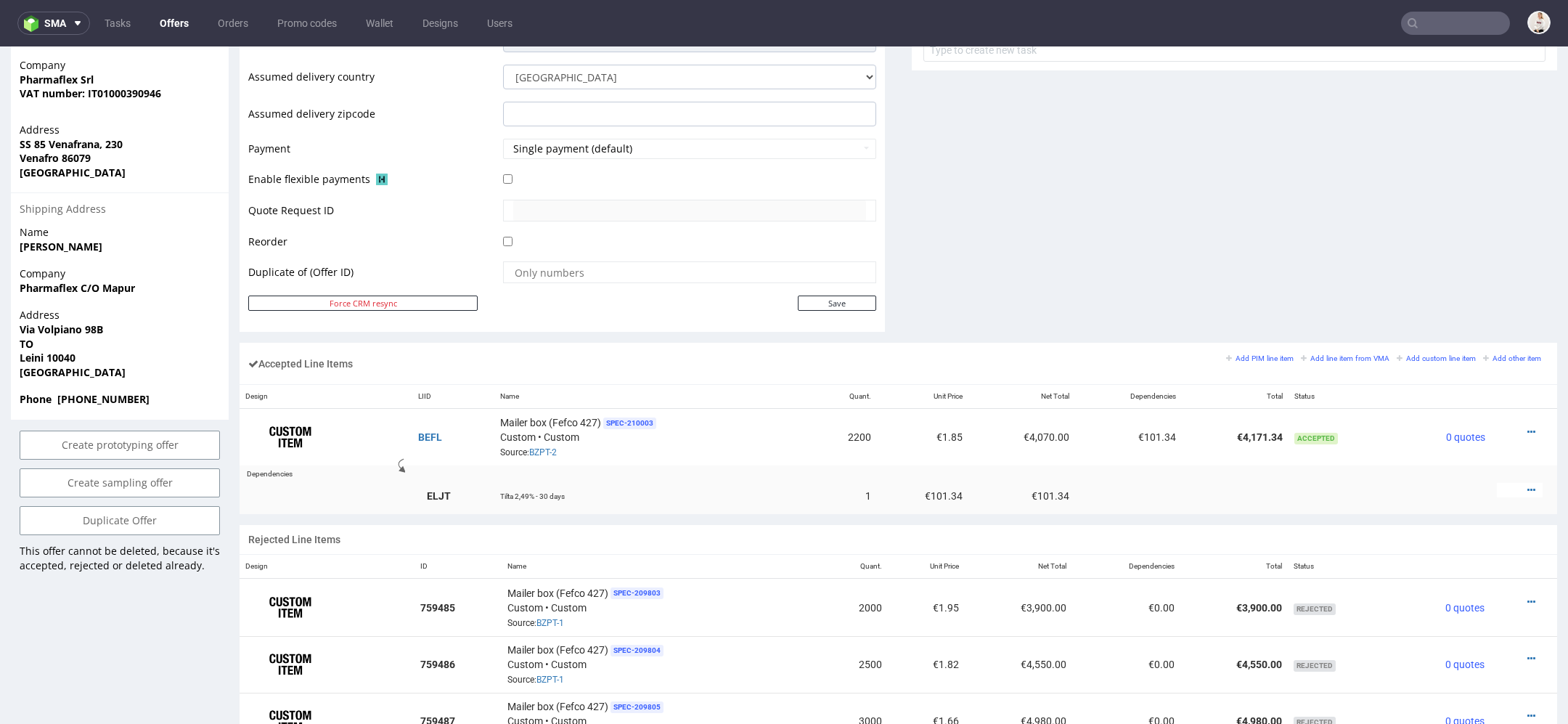
click at [61, 351] on strong "Leini 10040" at bounding box center [47, 358] width 55 height 14
drag, startPoint x: 57, startPoint y: 327, endPoint x: 49, endPoint y: 327, distance: 8.0
click at [49, 351] on strong "Leini 10040" at bounding box center [47, 358] width 55 height 14
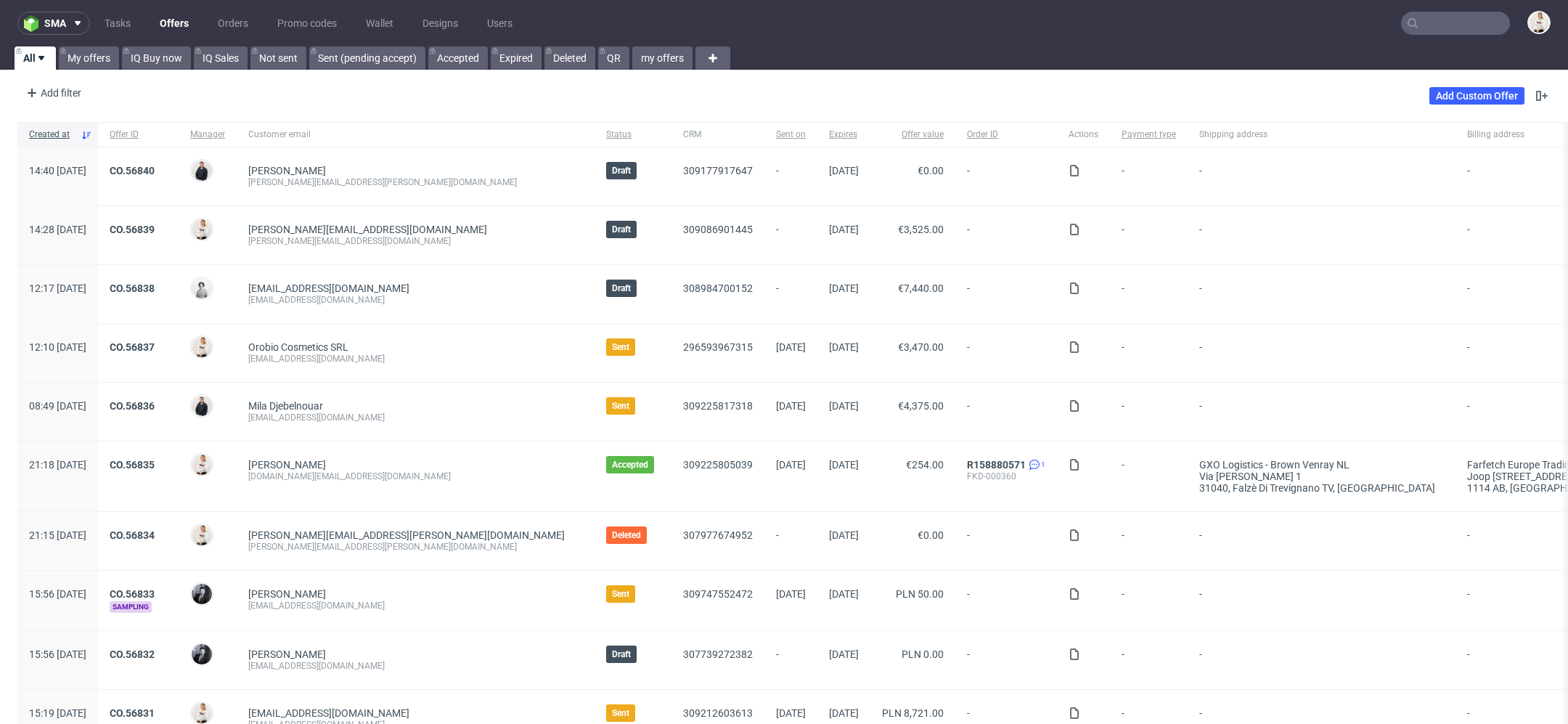
click at [1441, 26] on input "text" at bounding box center [1455, 23] width 109 height 23
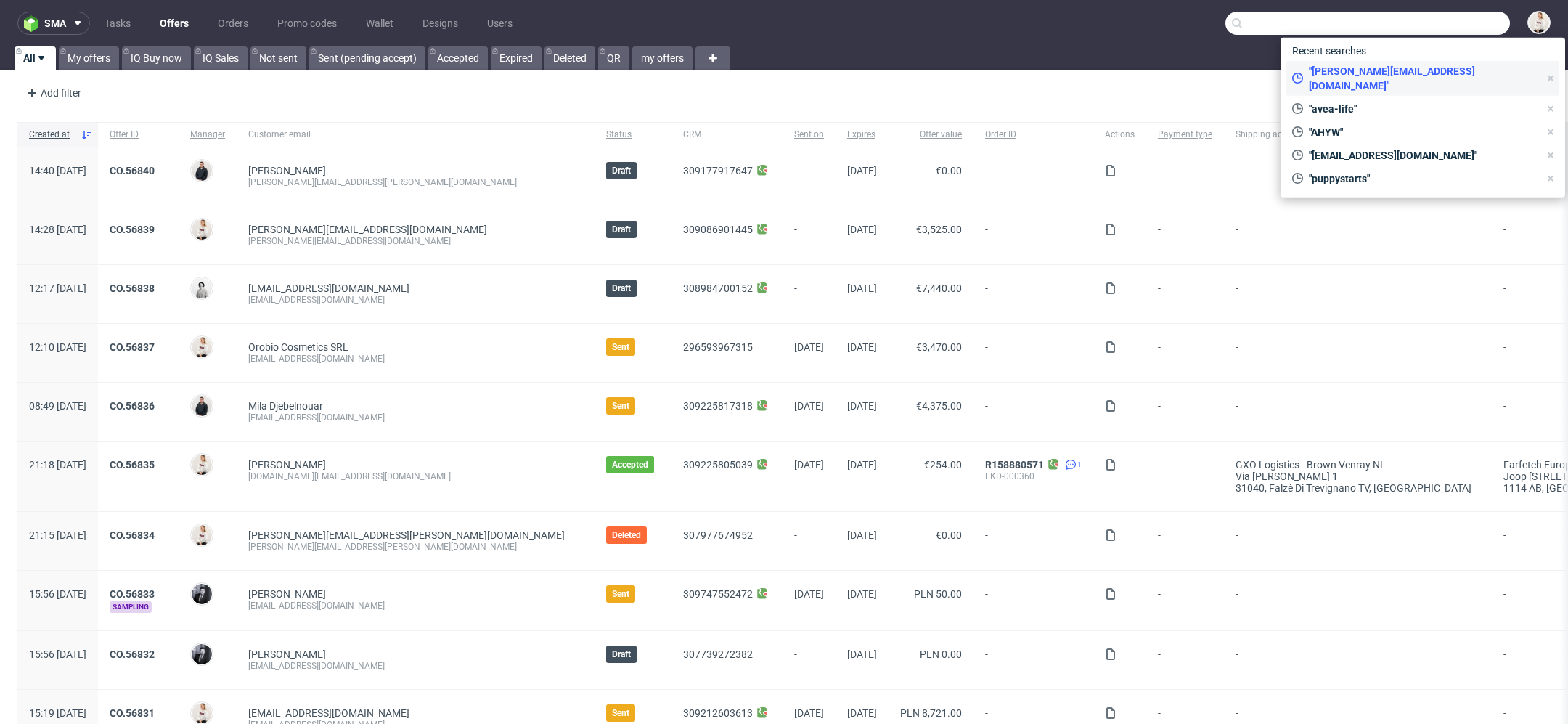
click at [1425, 80] on div ""[PERSON_NAME][EMAIL_ADDRESS][DOMAIN_NAME]"" at bounding box center [1416, 78] width 259 height 35
type input "[PERSON_NAME][EMAIL_ADDRESS][DOMAIN_NAME]"
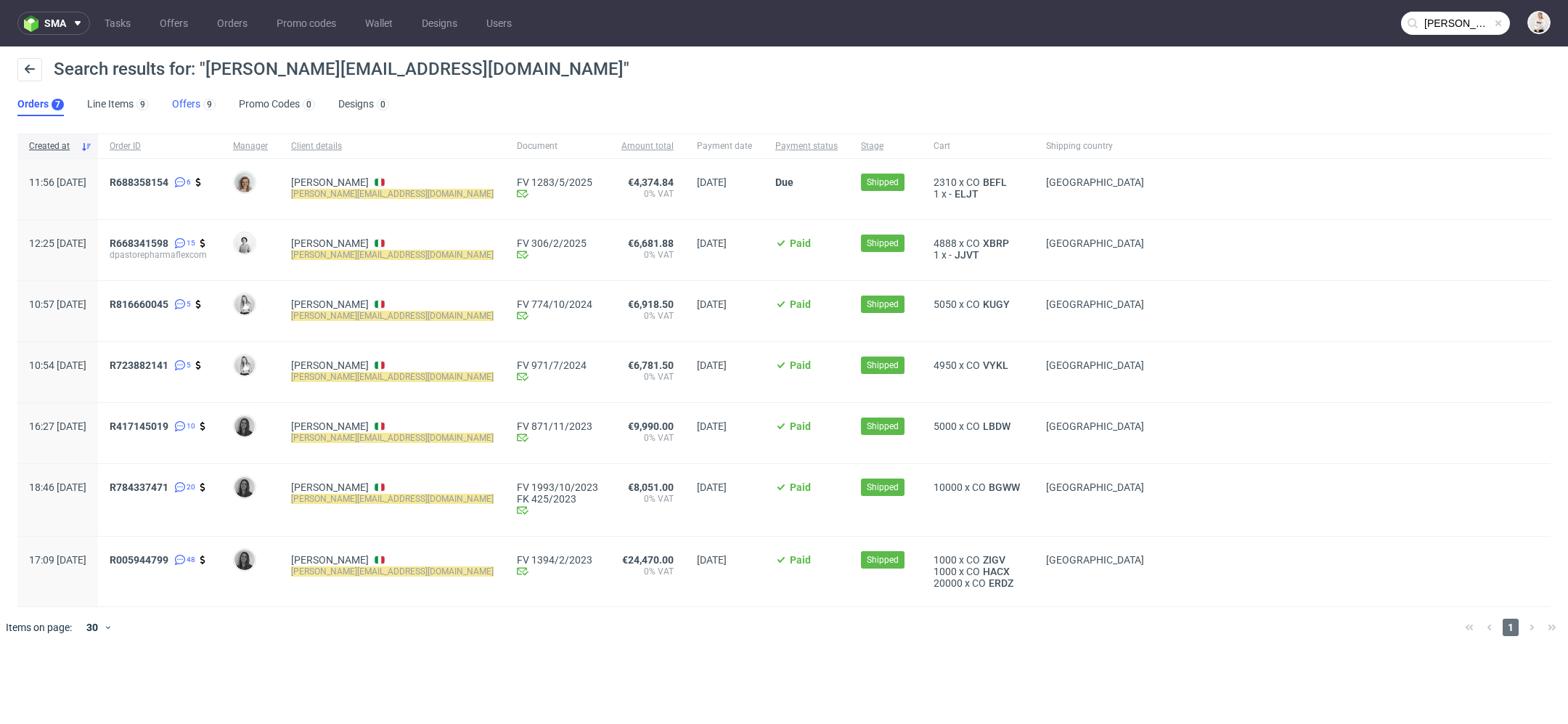
click at [179, 104] on link "Offers 9" at bounding box center [193, 105] width 43 height 23
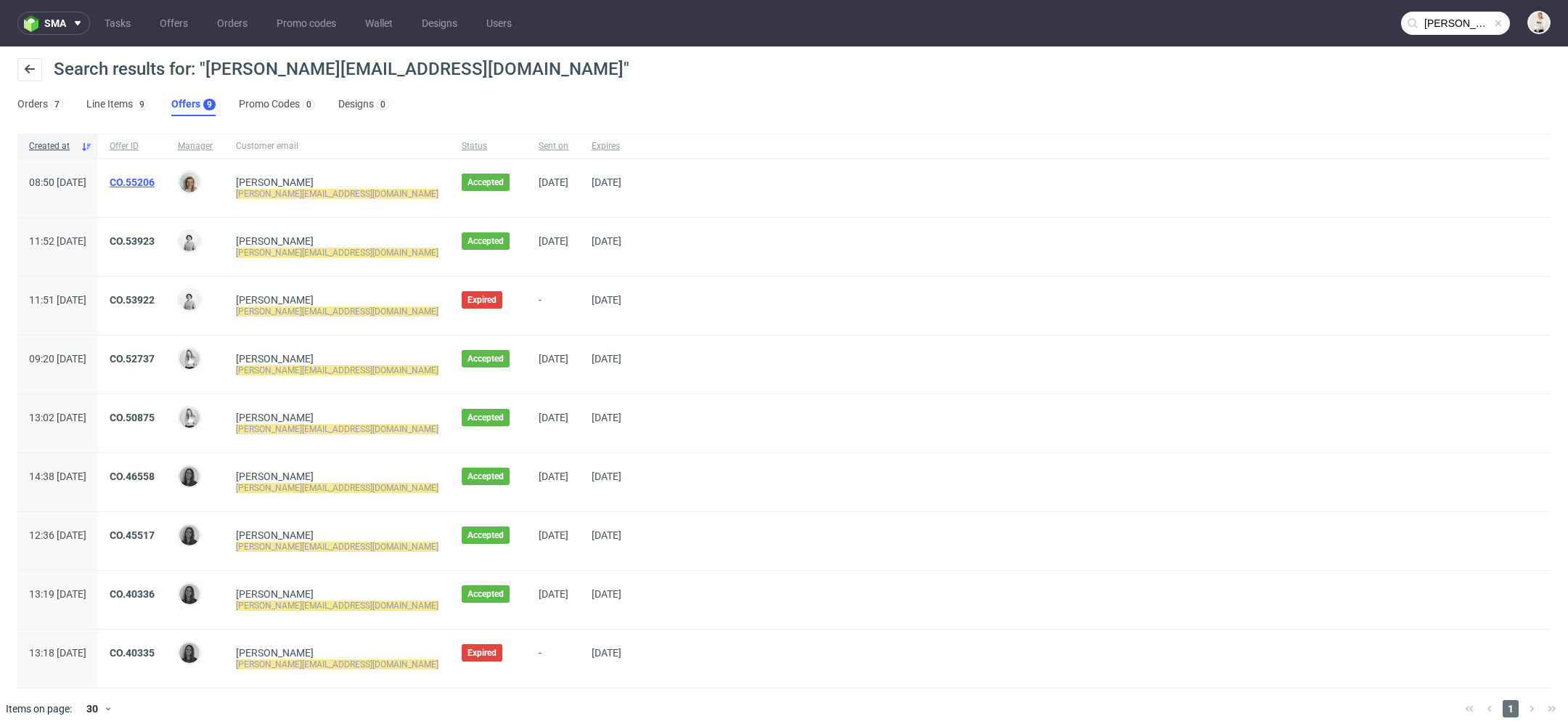
click at [155, 176] on link "CO.55206" at bounding box center [132, 181] width 45 height 11
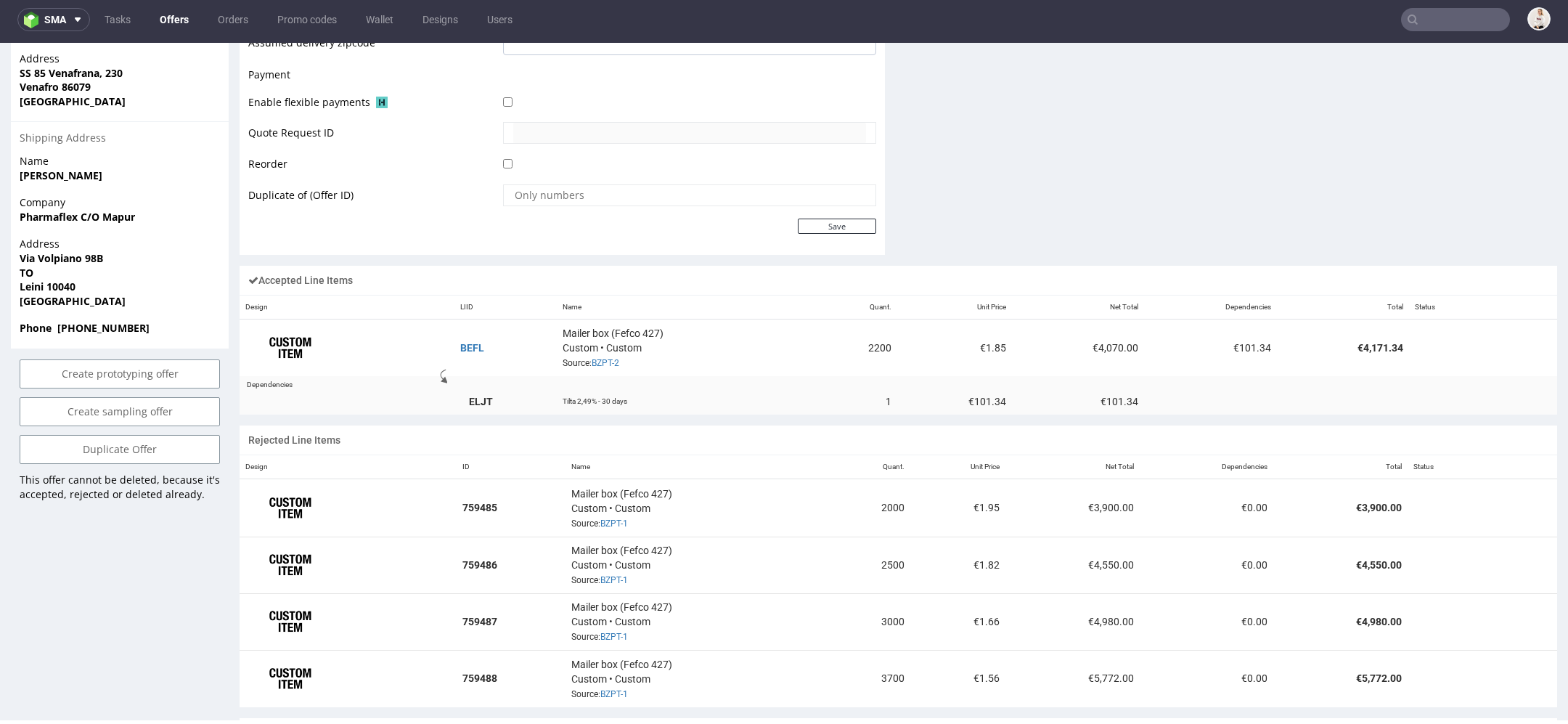
scroll to position [701, 0]
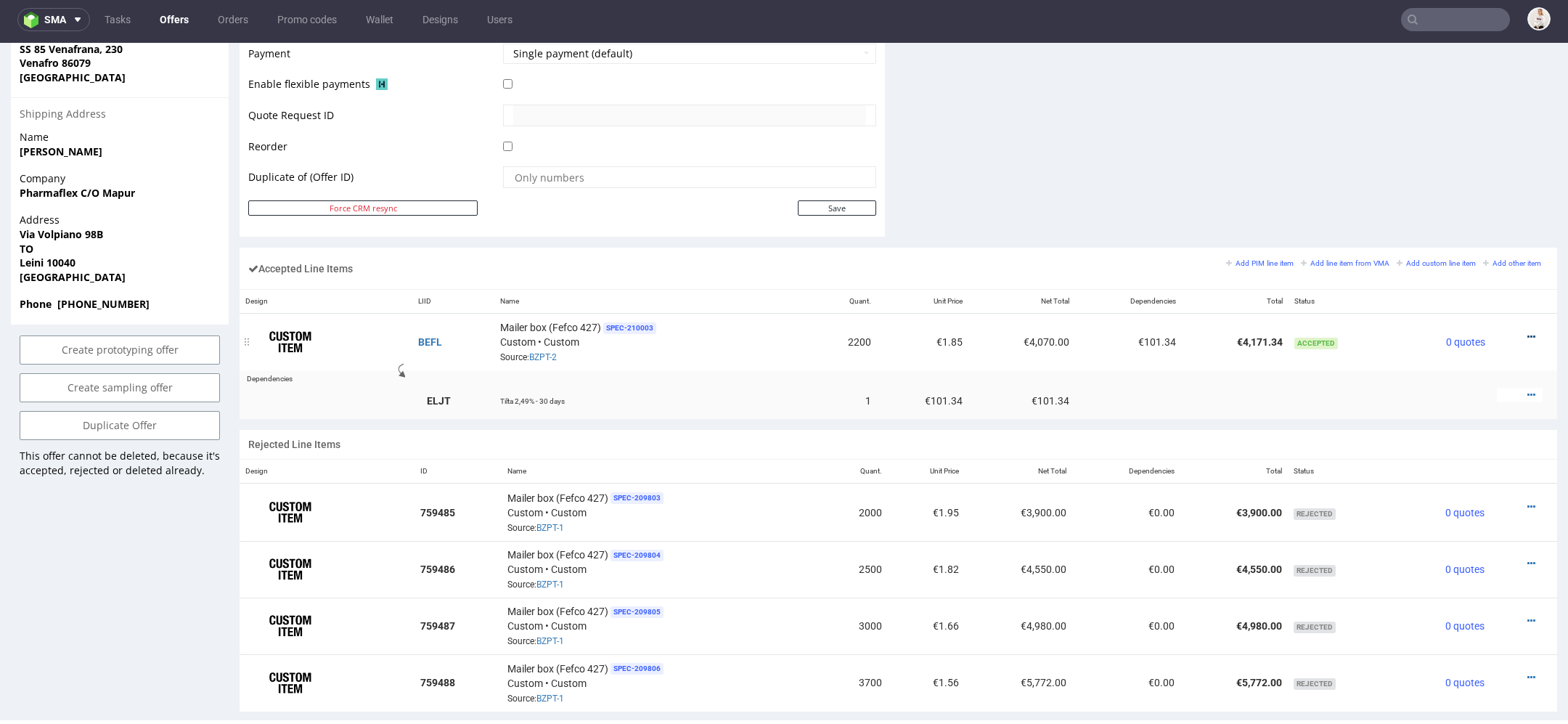
click at [1528, 332] on icon at bounding box center [1531, 337] width 8 height 11
click at [1472, 196] on span "Edit item price" at bounding box center [1471, 200] width 105 height 14
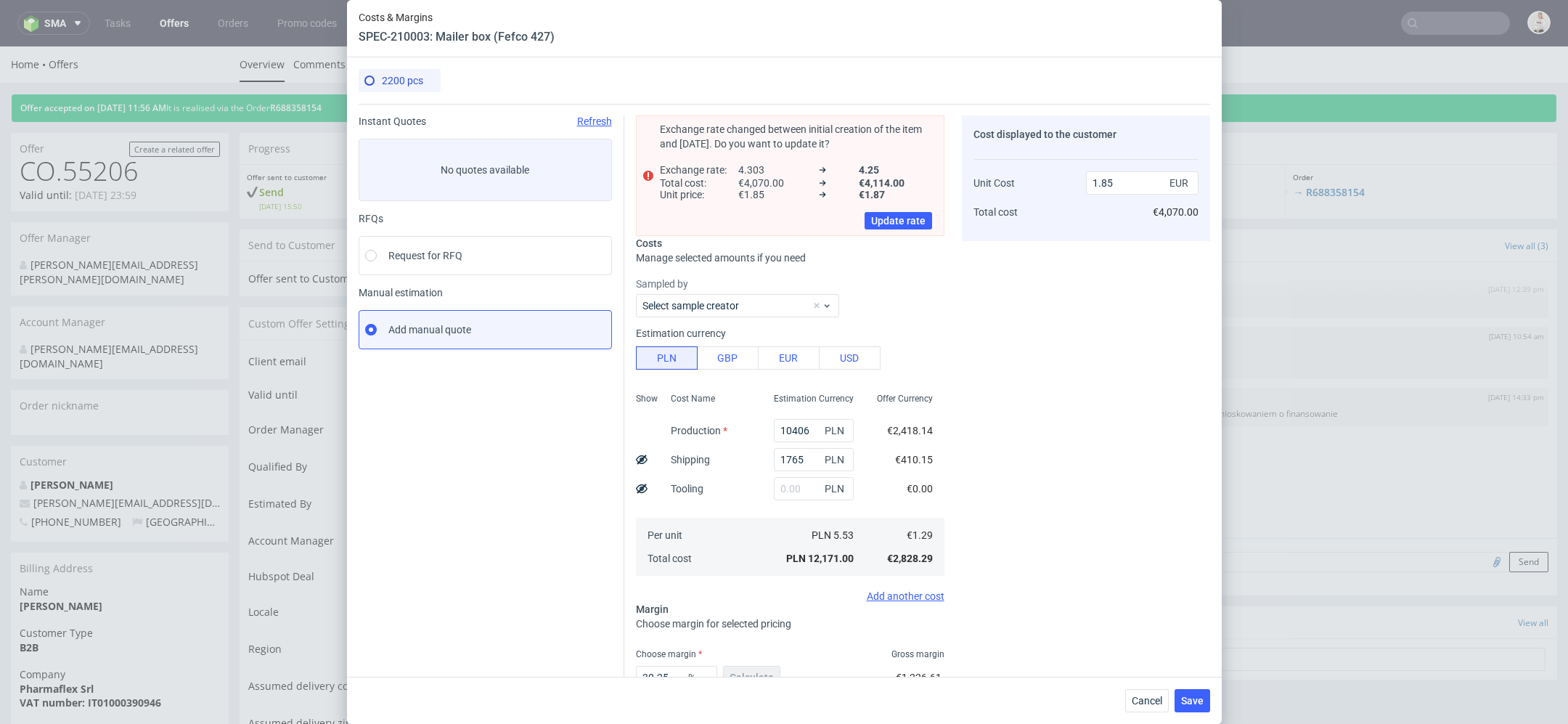
scroll to position [100, 0]
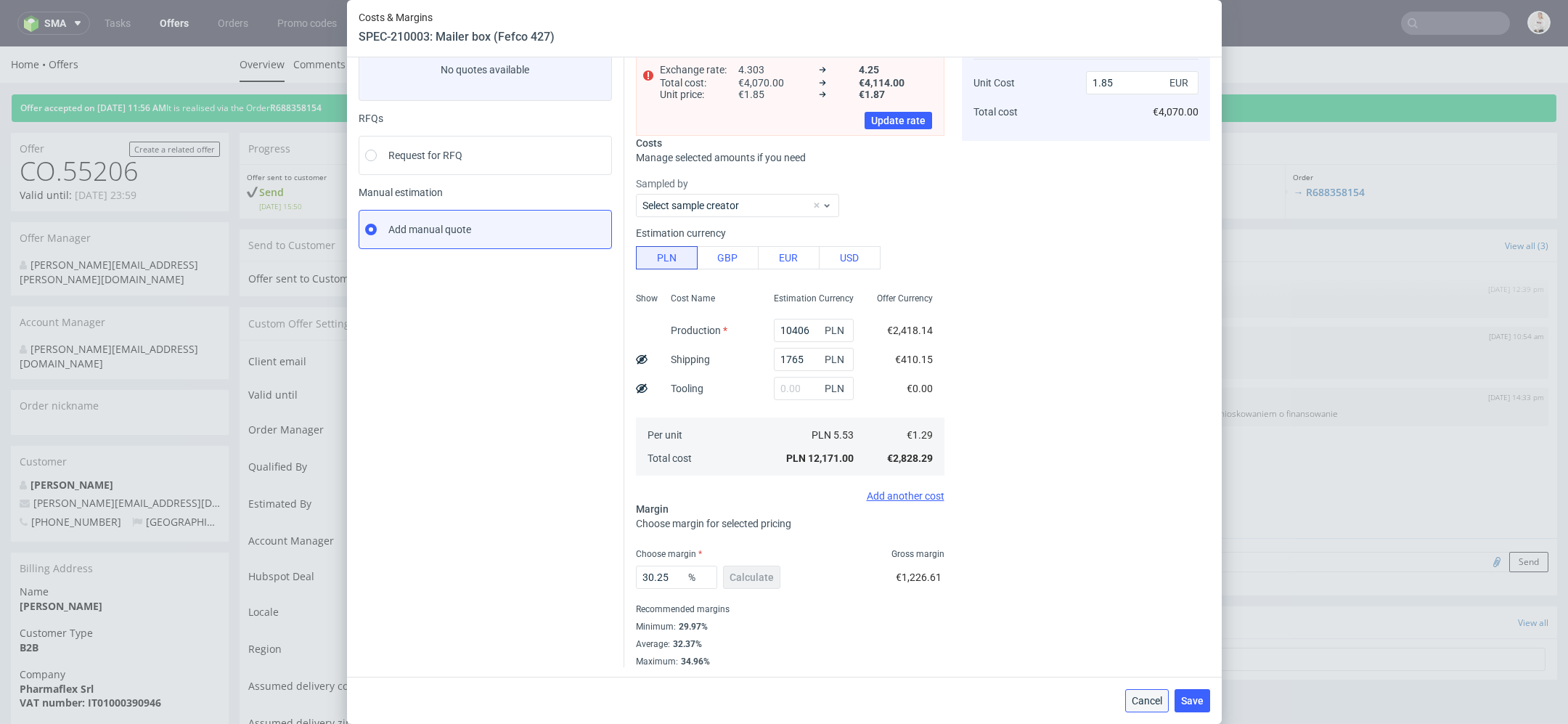
click at [1153, 703] on span "Cancel" at bounding box center [1147, 701] width 31 height 11
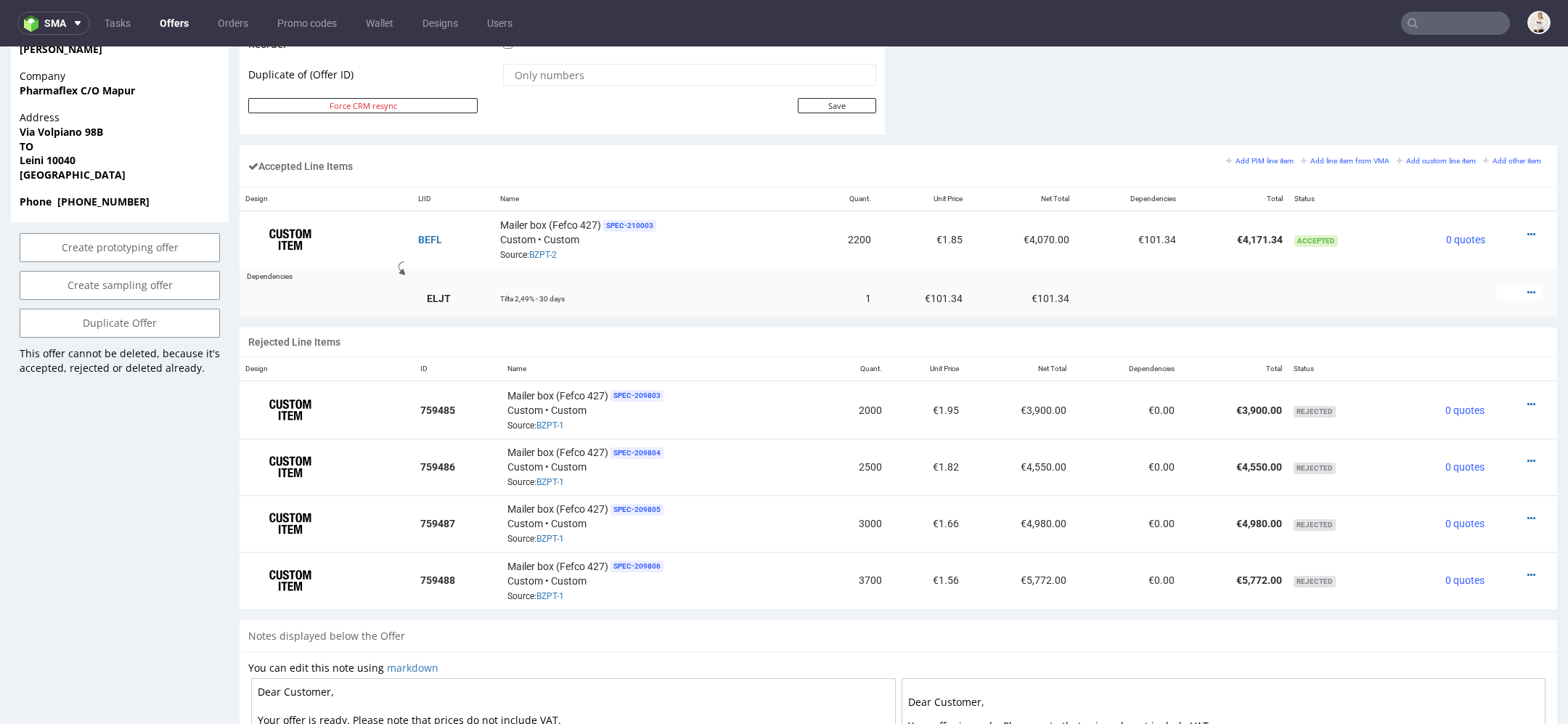
scroll to position [1063, 0]
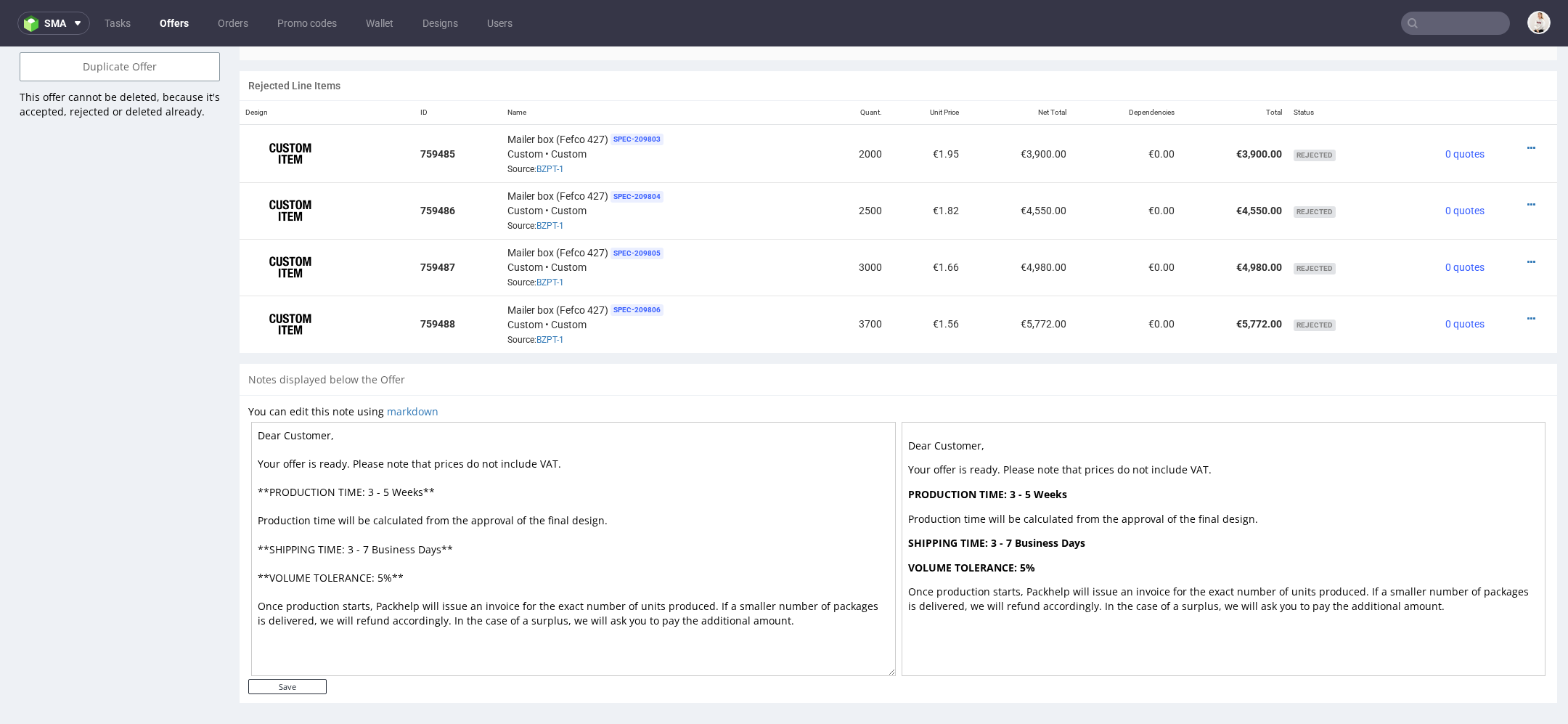
drag, startPoint x: 392, startPoint y: 491, endPoint x: 368, endPoint y: 488, distance: 24.2
click at [368, 488] on textarea "Dear Customer, Your offer is ready. Please note that prices do not include VAT.…" at bounding box center [573, 549] width 644 height 255
drag, startPoint x: 395, startPoint y: 486, endPoint x: 376, endPoint y: 486, distance: 19.0
click at [376, 486] on textarea "Dear Customer, Your offer is ready. Please note that prices do not include VAT.…" at bounding box center [573, 549] width 644 height 255
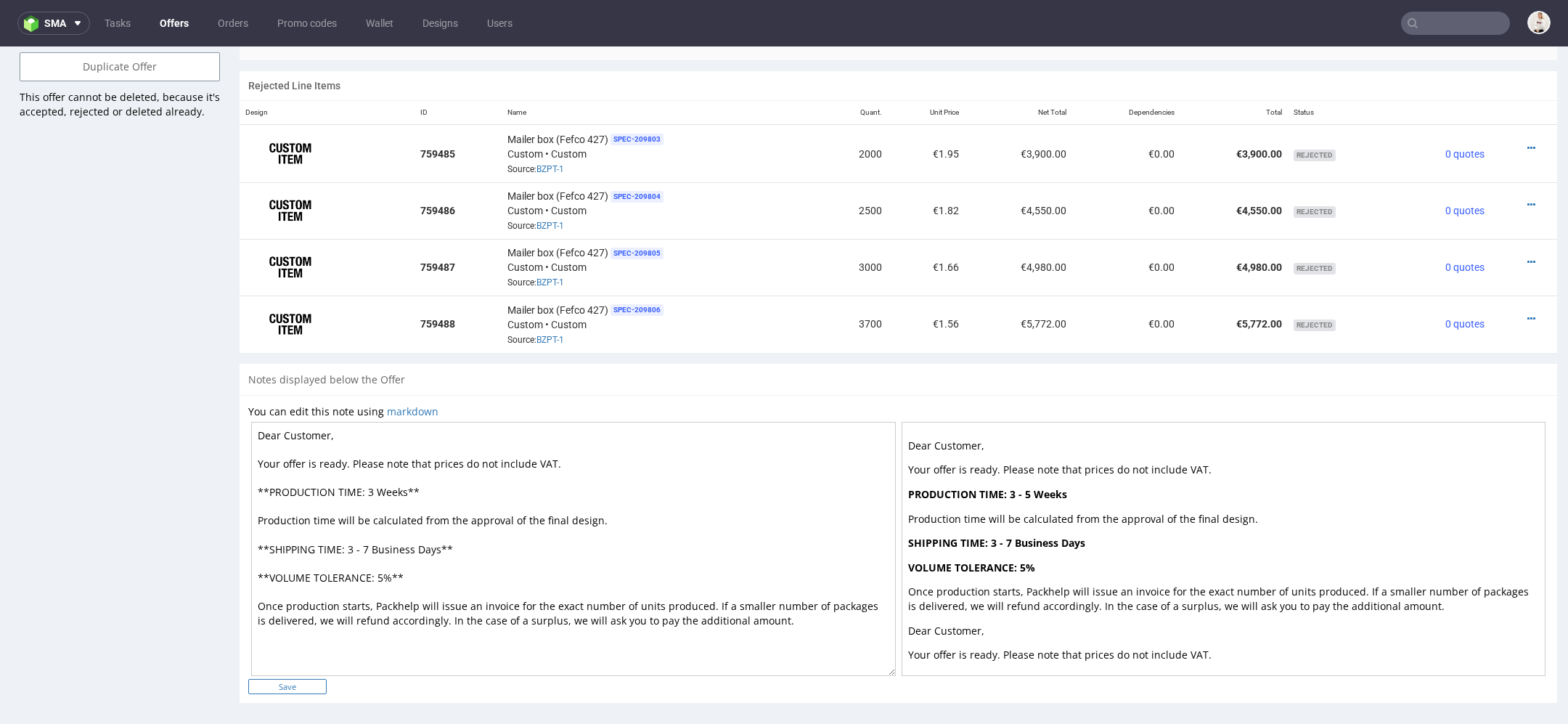
type textarea "Dear Customer, Your offer is ready. Please note that prices do not include VAT.…"
click at [297, 679] on input "Save" at bounding box center [287, 686] width 78 height 15
type input "In progress..."
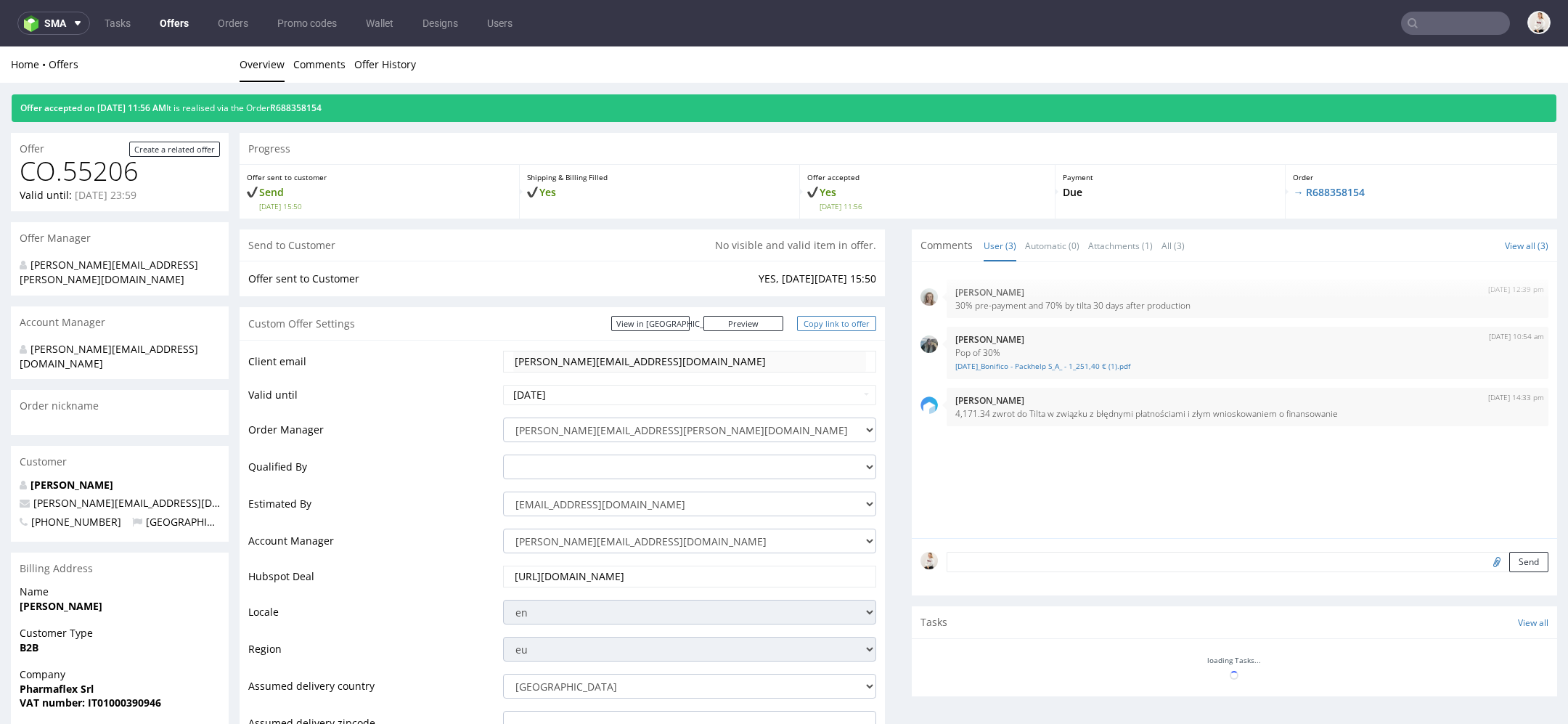
scroll to position [0, 0]
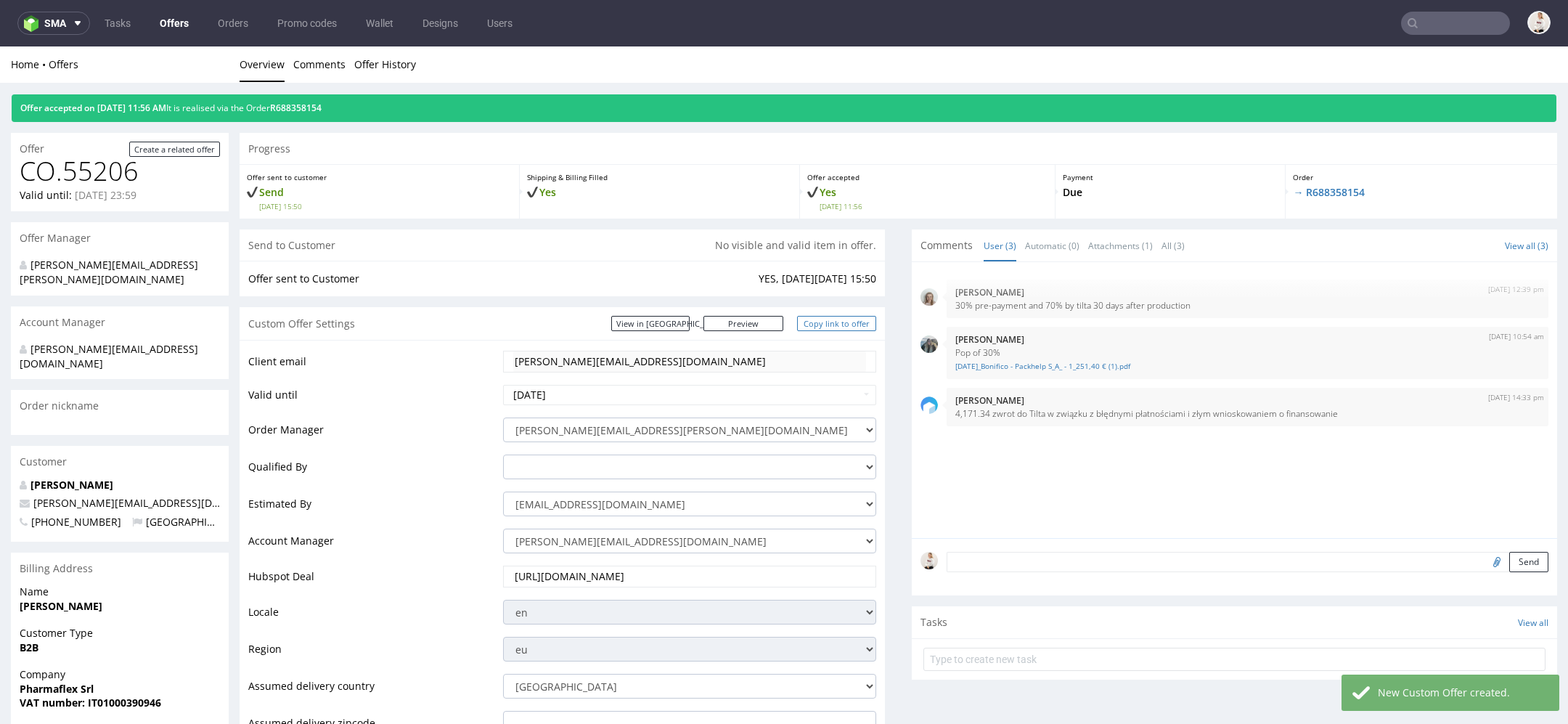
click at [859, 319] on link "Copy link to offer" at bounding box center [836, 323] width 80 height 15
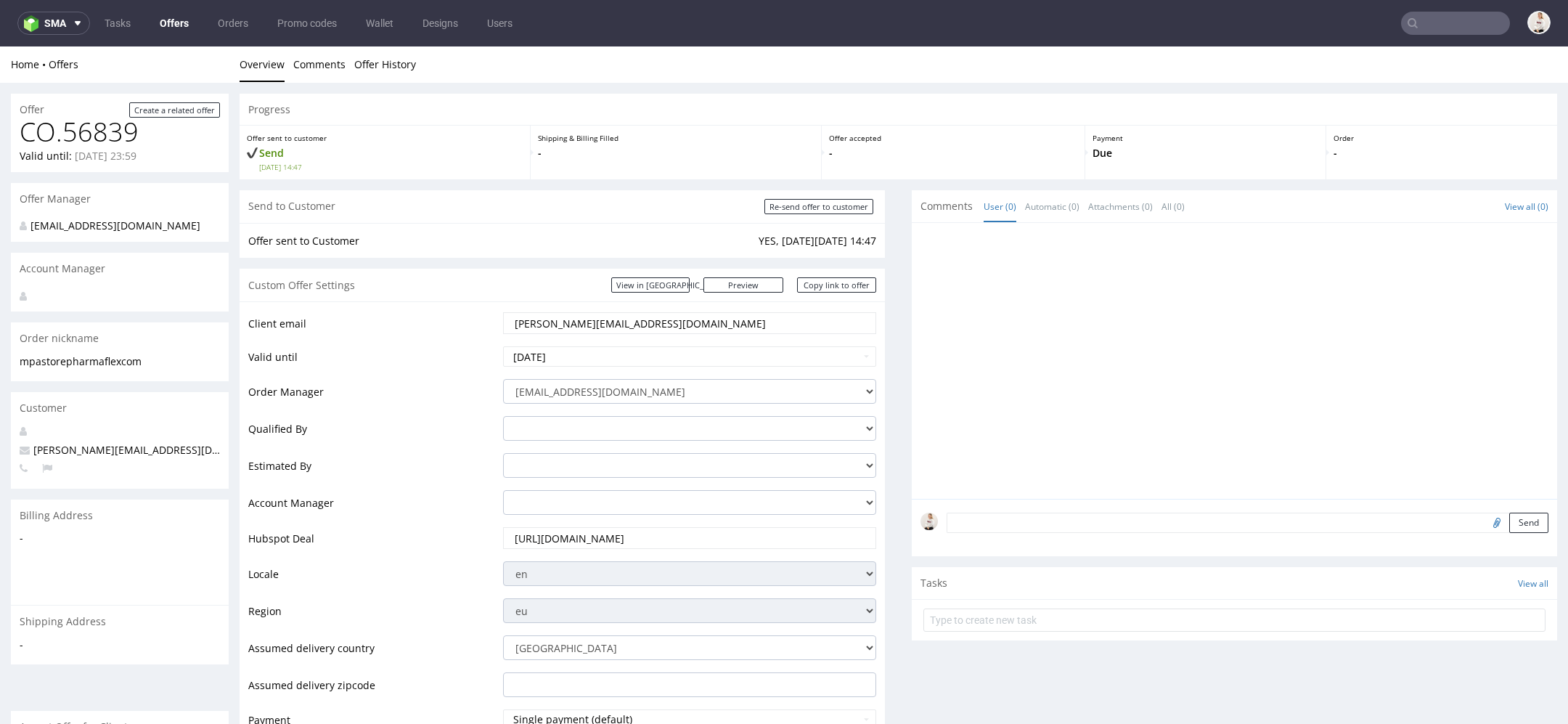
click at [840, 277] on div "Custom Offer Settings View in [GEOGRAPHIC_DATA] Preview [URL][DOMAIN_NAME] Copy…" at bounding box center [562, 284] width 645 height 33
click at [846, 292] on link "Copy link to offer" at bounding box center [836, 284] width 80 height 15
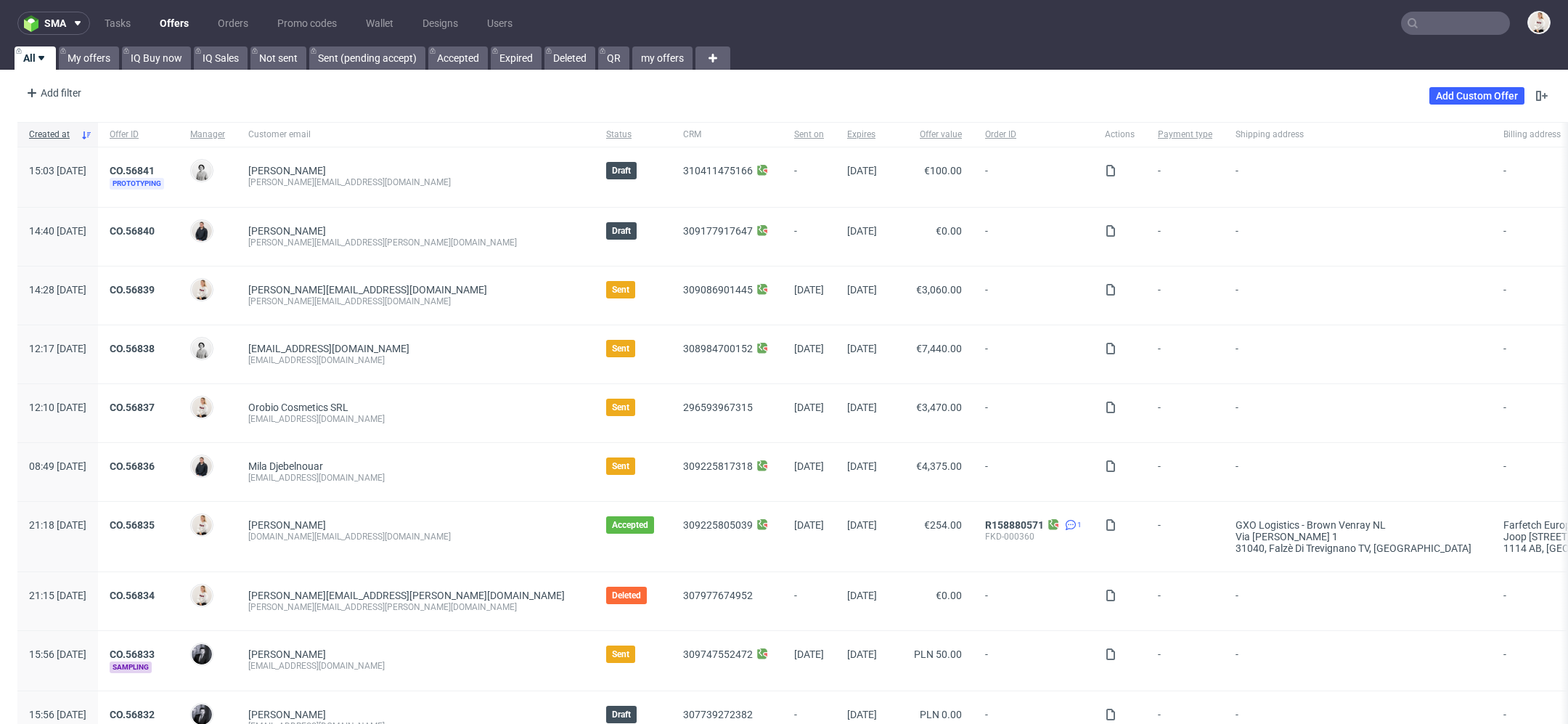
click at [1447, 31] on input "text" at bounding box center [1455, 23] width 109 height 23
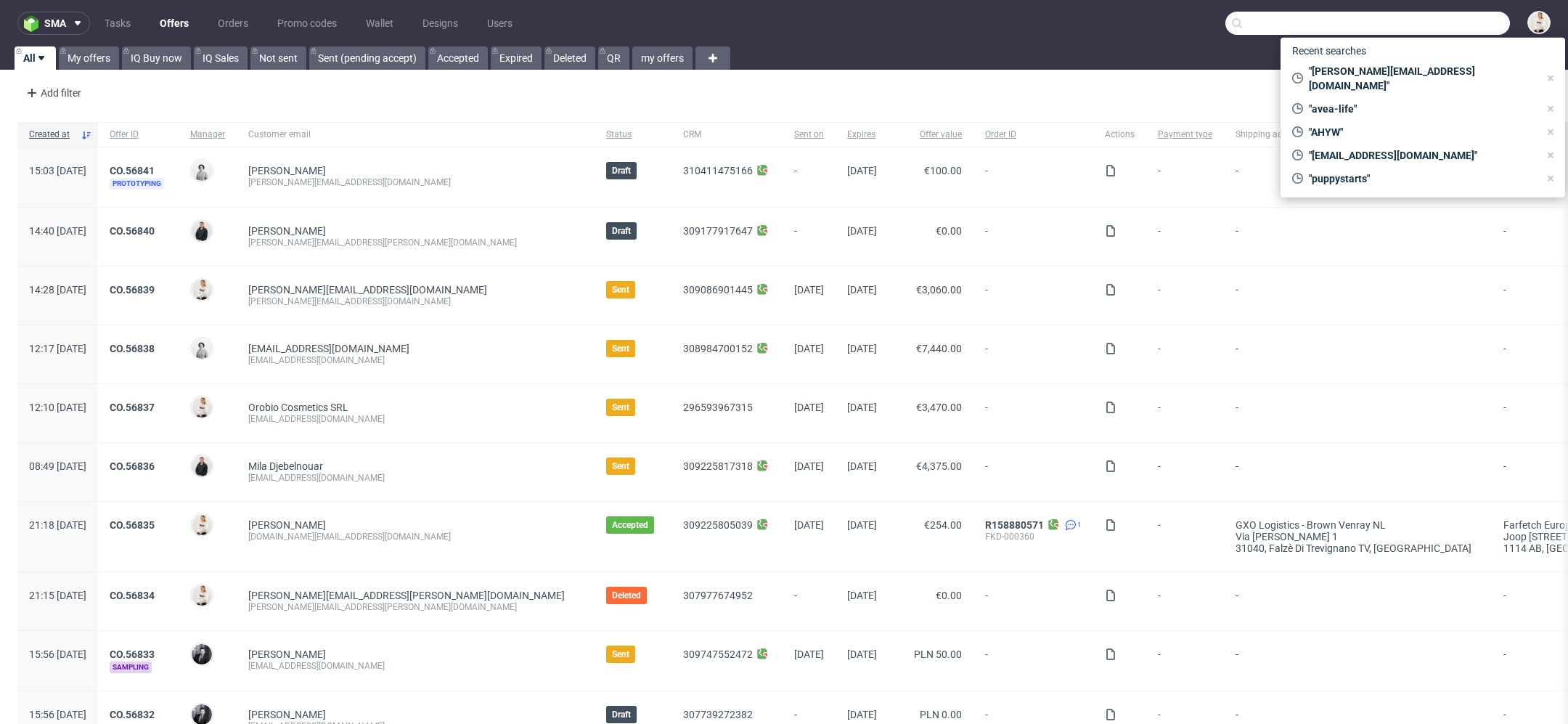
paste input "ZJQY"
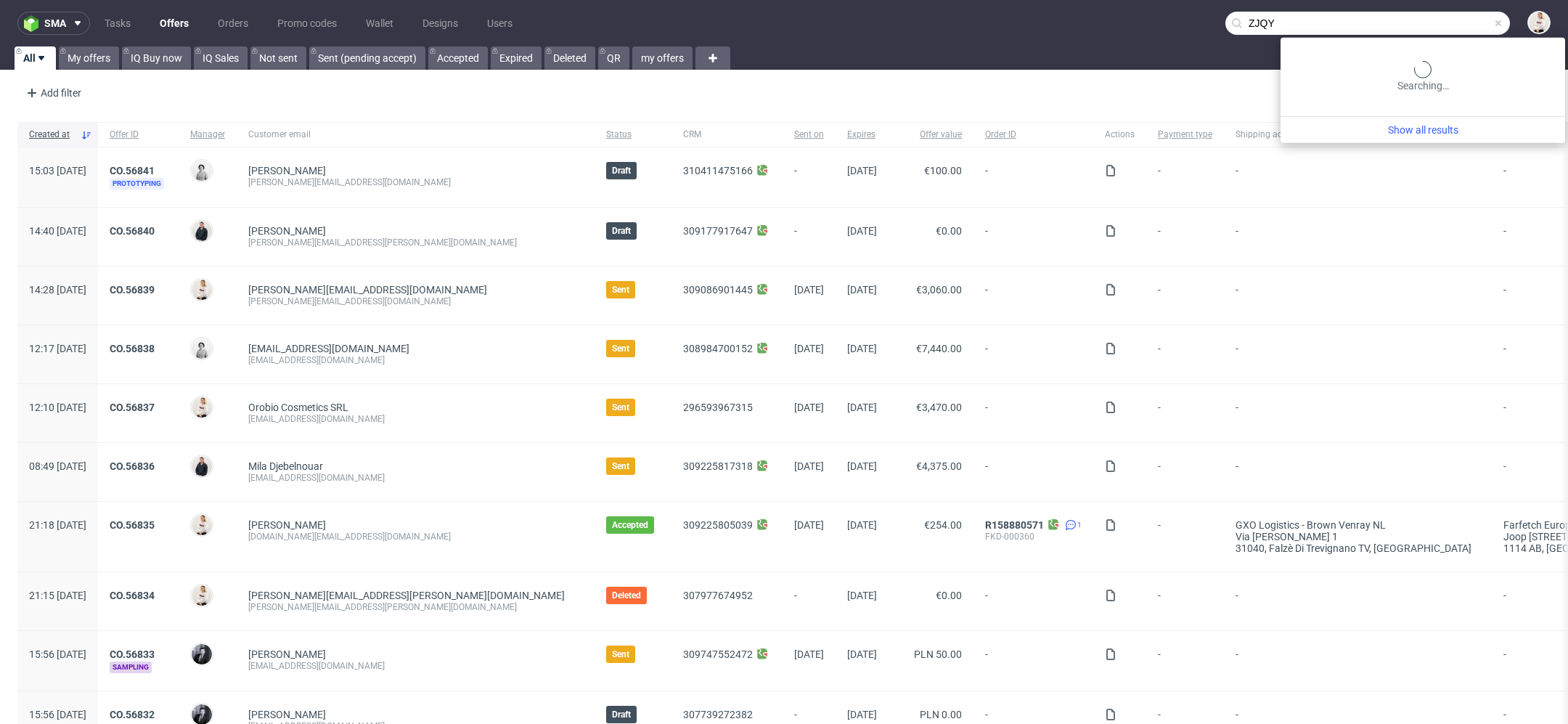
type input "ZJQY"
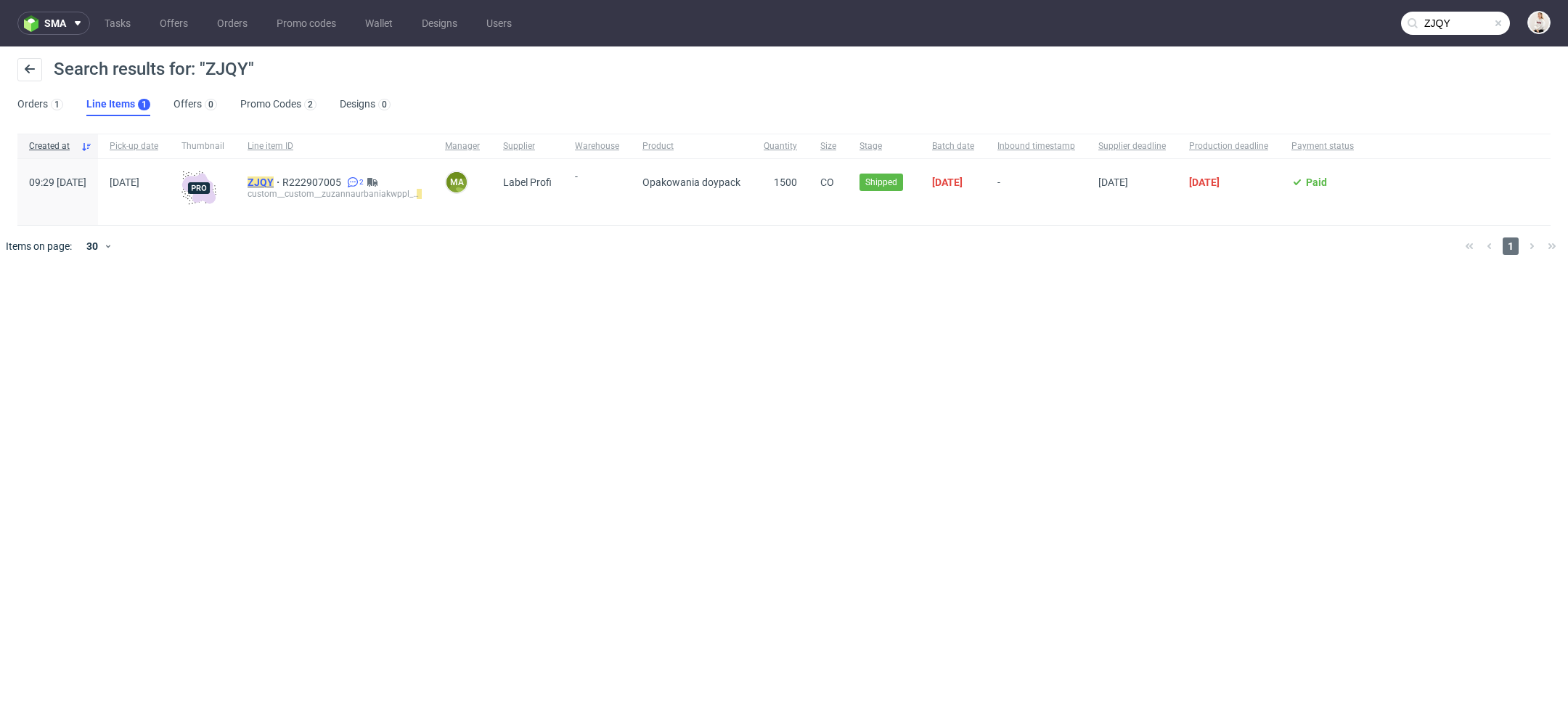
click at [274, 181] on mark "ZJQY" at bounding box center [261, 181] width 26 height 11
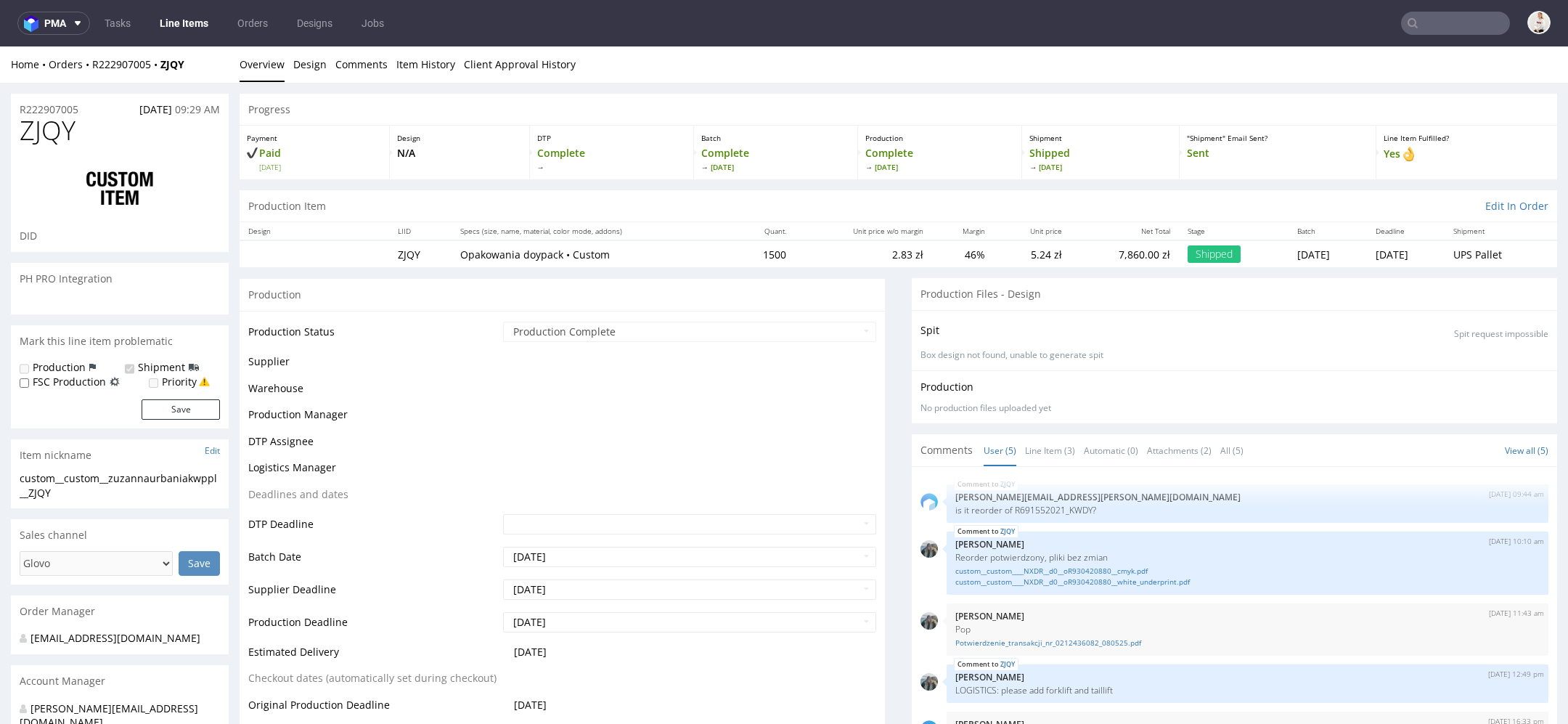
scroll to position [15, 0]
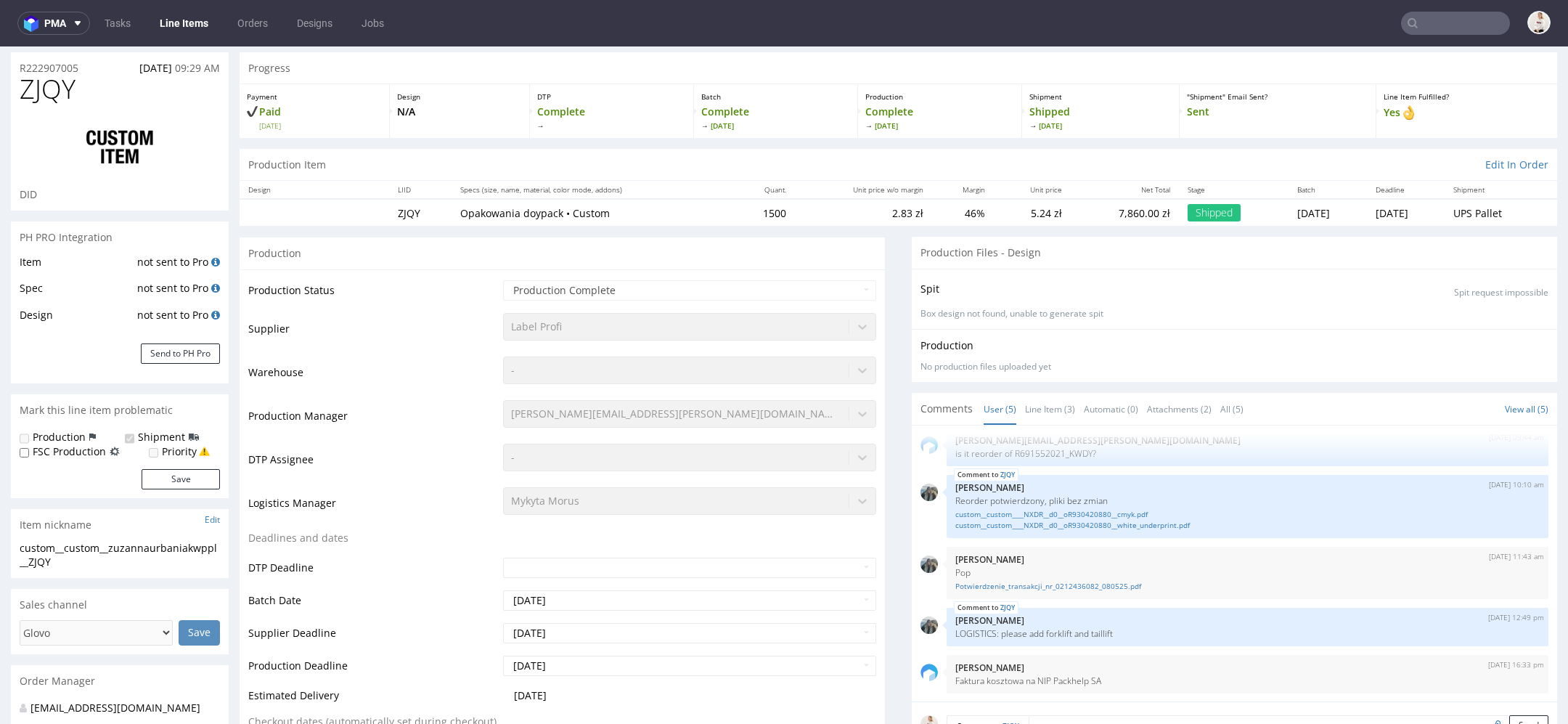
select select "in_progress"
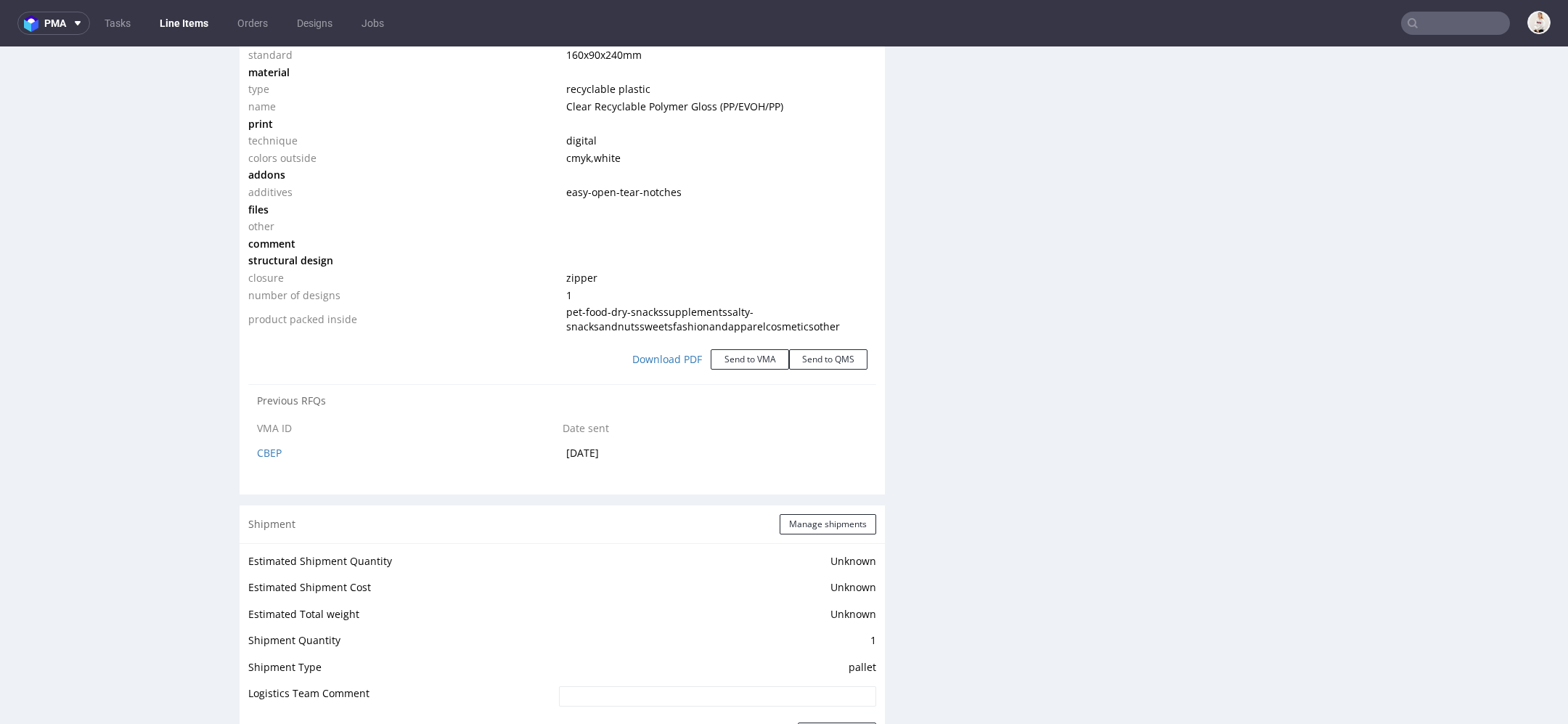
scroll to position [1502, 0]
click at [755, 357] on button "Send to VMA" at bounding box center [749, 358] width 78 height 20
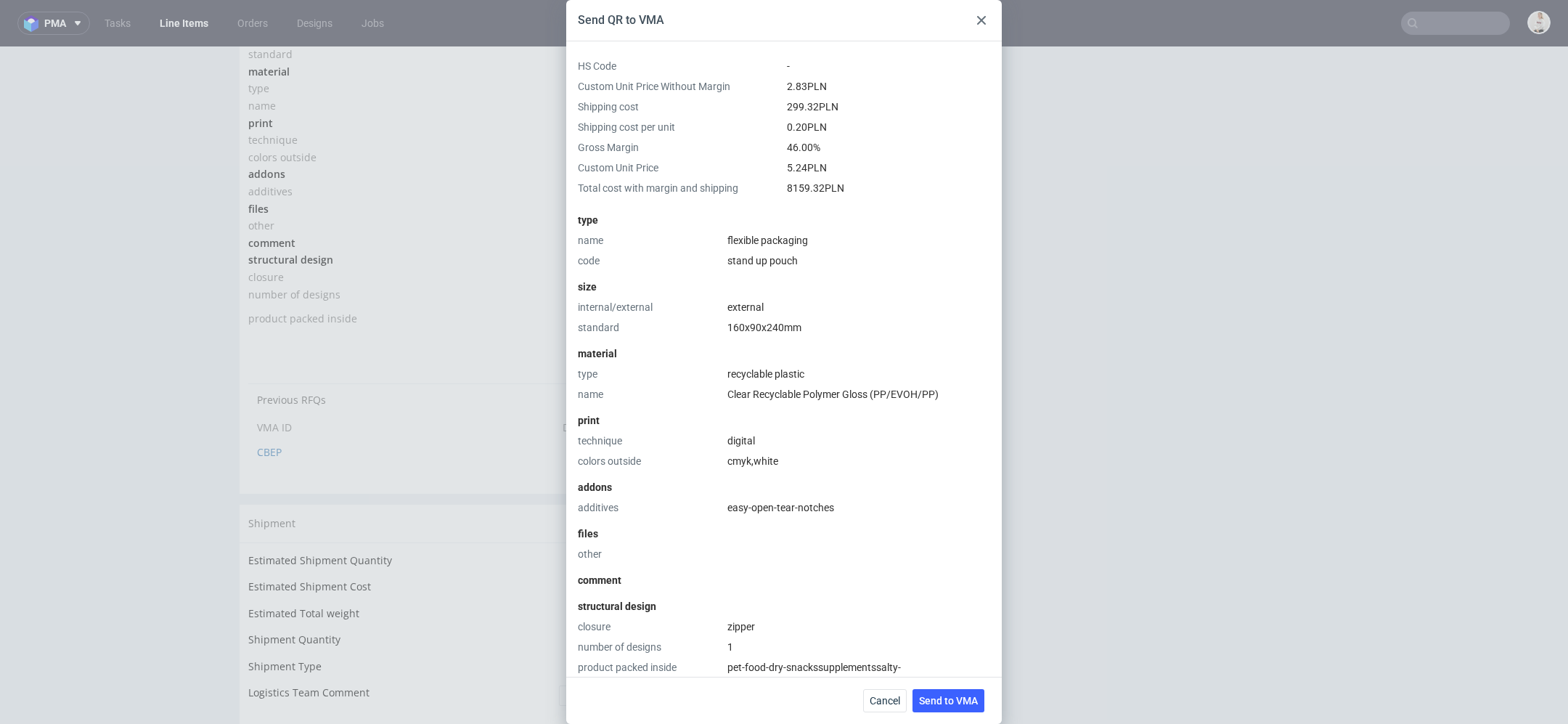
scroll to position [261, 0]
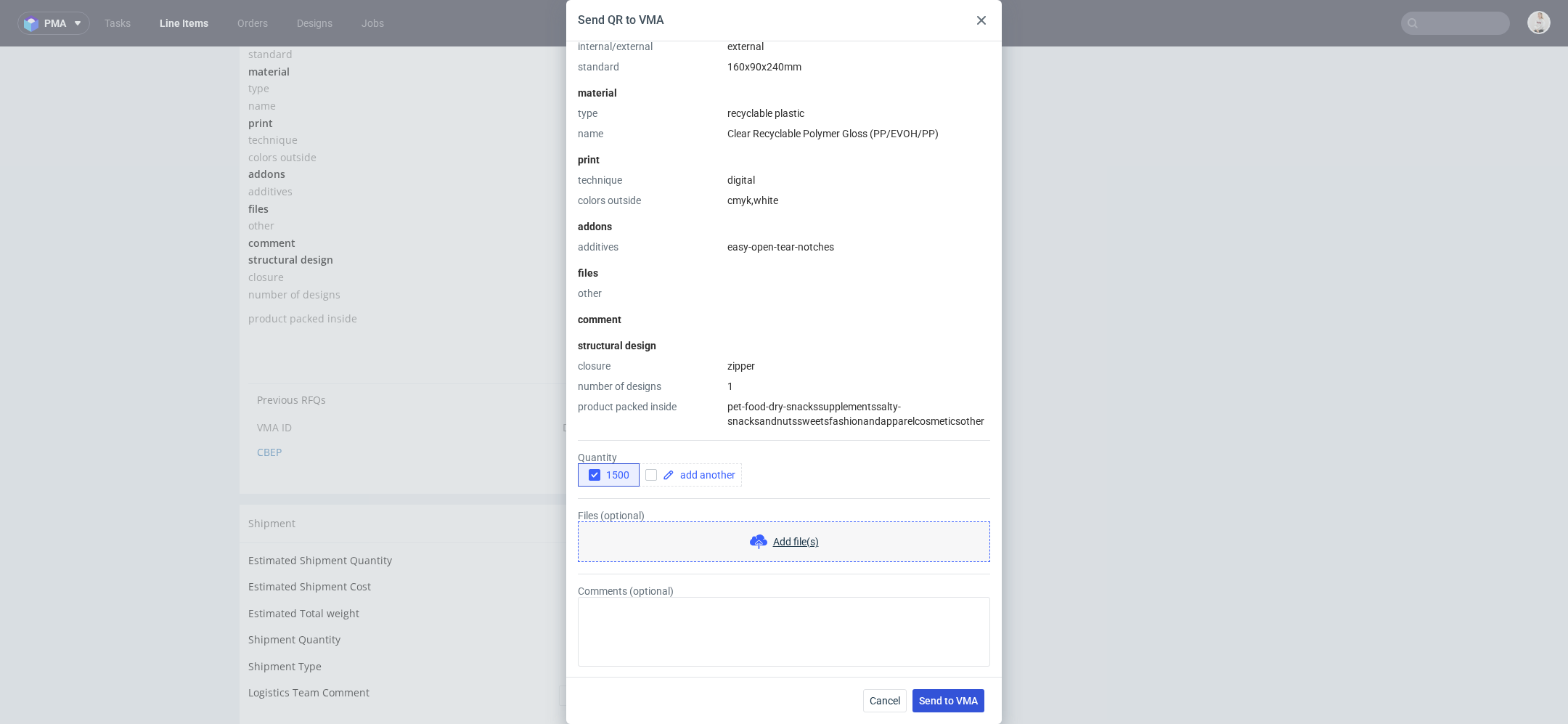
click at [948, 698] on span "Send to VMA" at bounding box center [948, 701] width 59 height 11
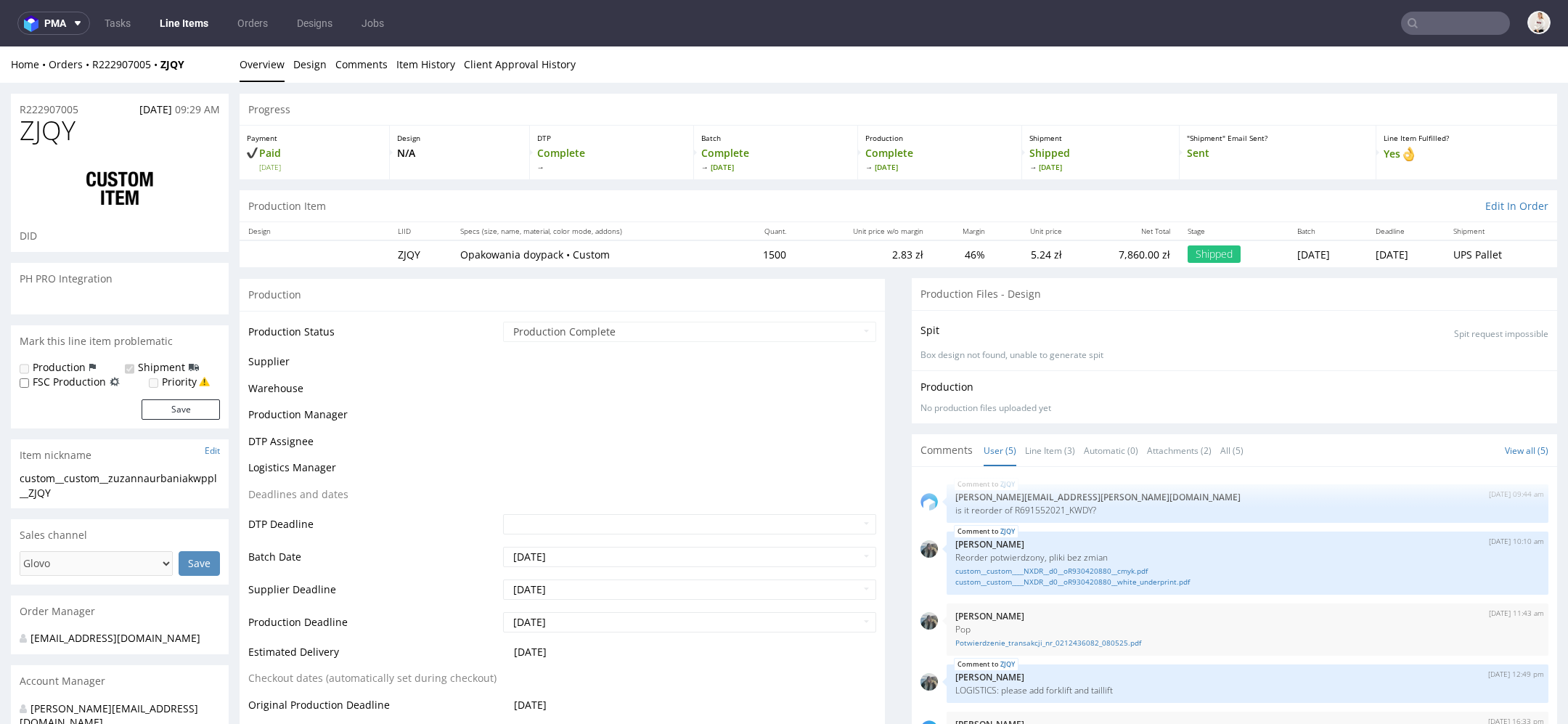
select select "in_progress"
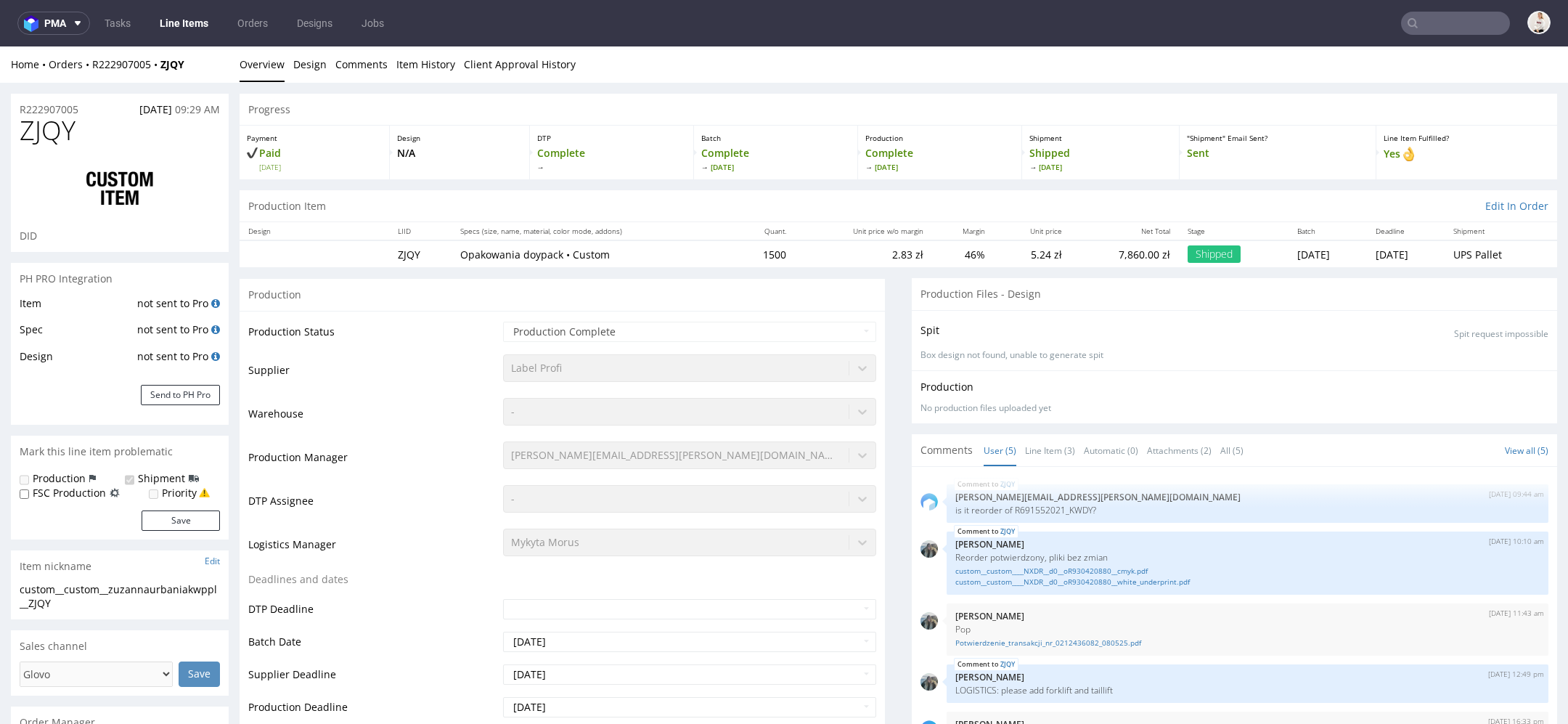
scroll to position [15, 0]
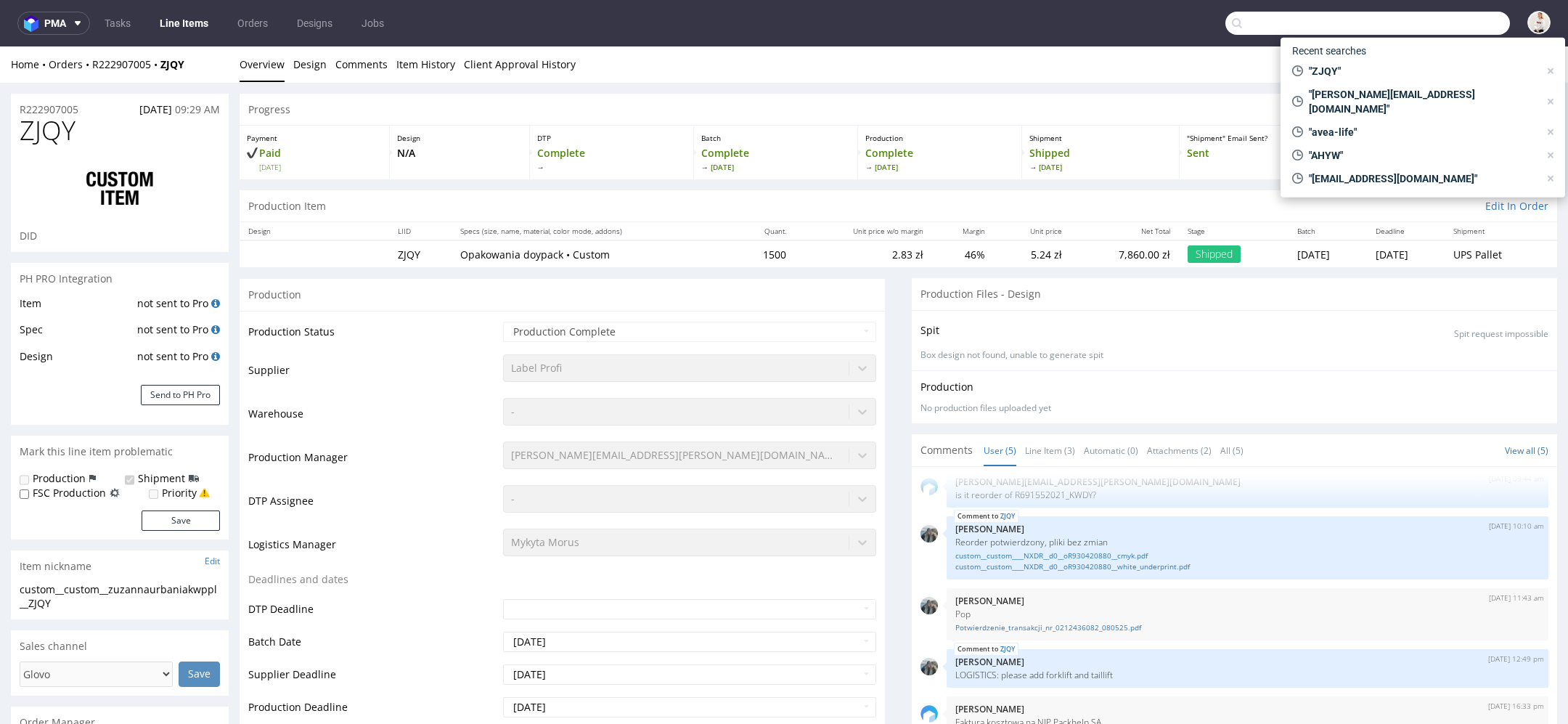
click at [1440, 20] on input "text" at bounding box center [1367, 23] width 284 height 23
paste input "DNLJ"
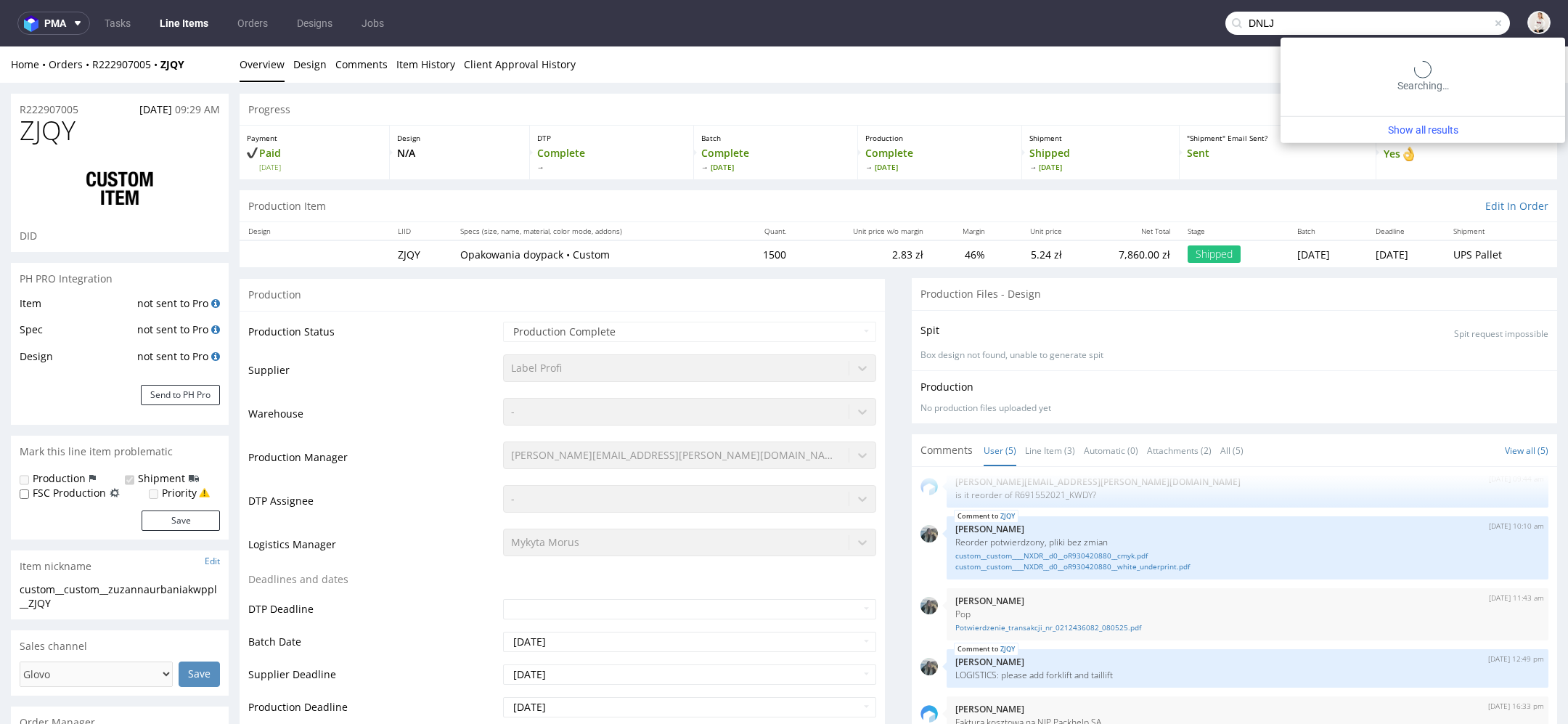
type input "DNLJ"
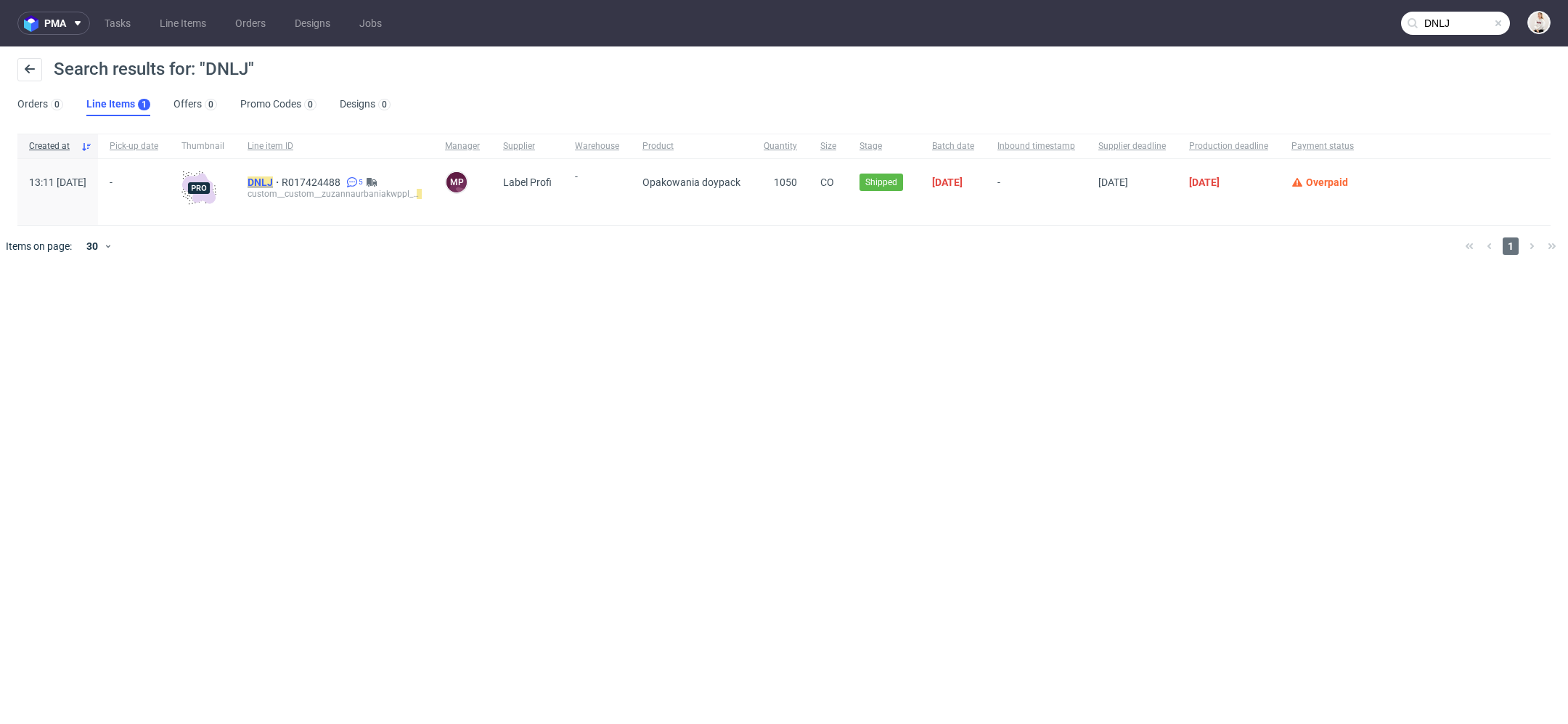
click at [273, 181] on mark "DNLJ" at bounding box center [260, 181] width 26 height 11
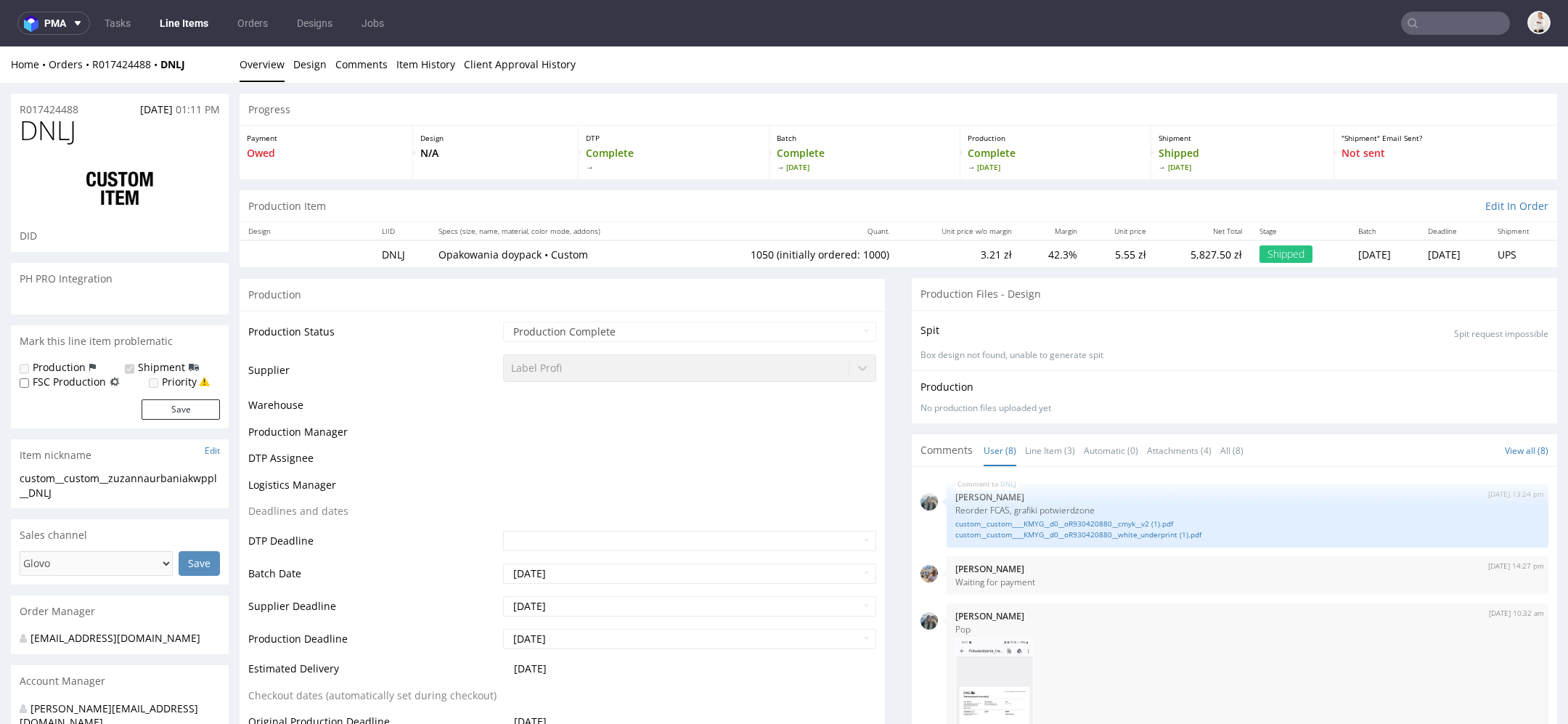
scroll to position [374, 0]
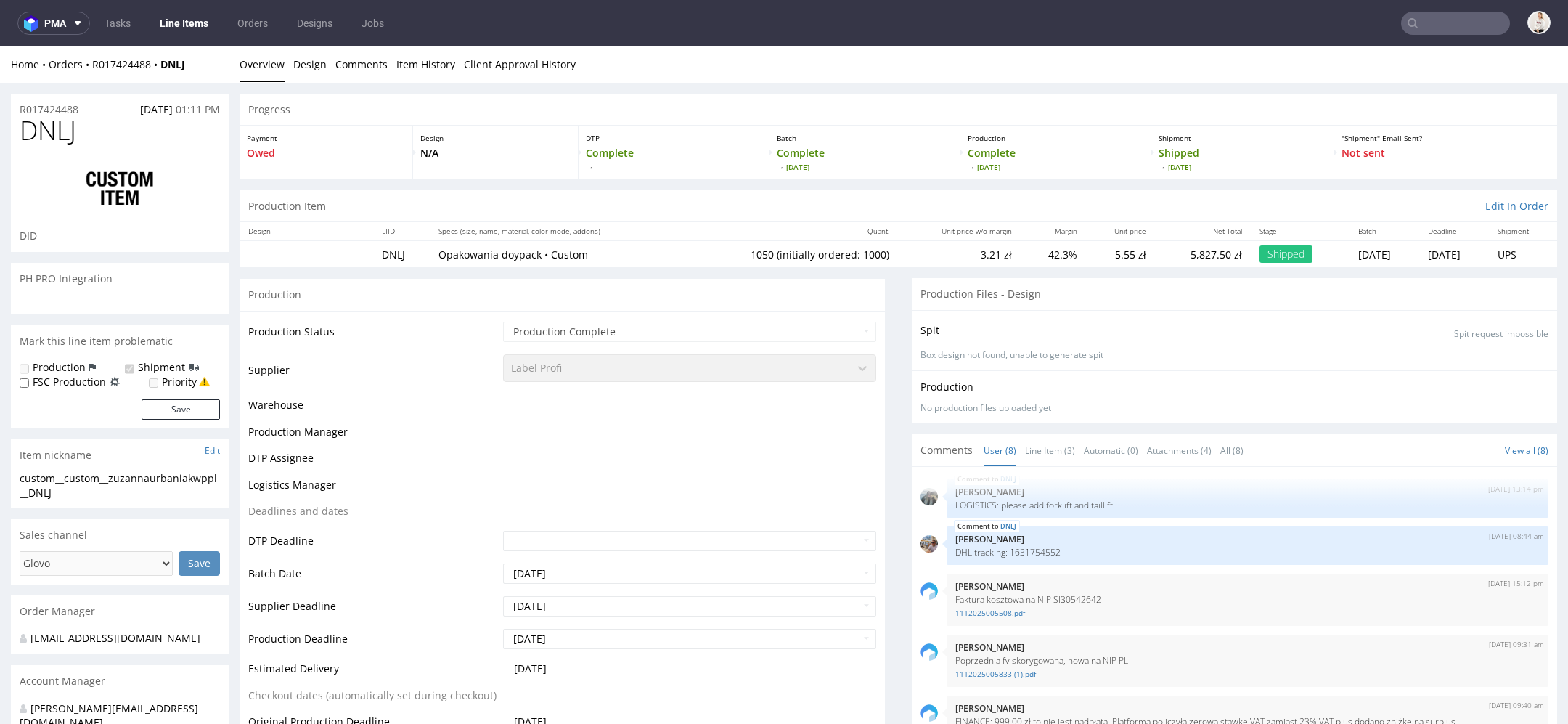
select select "in_progress"
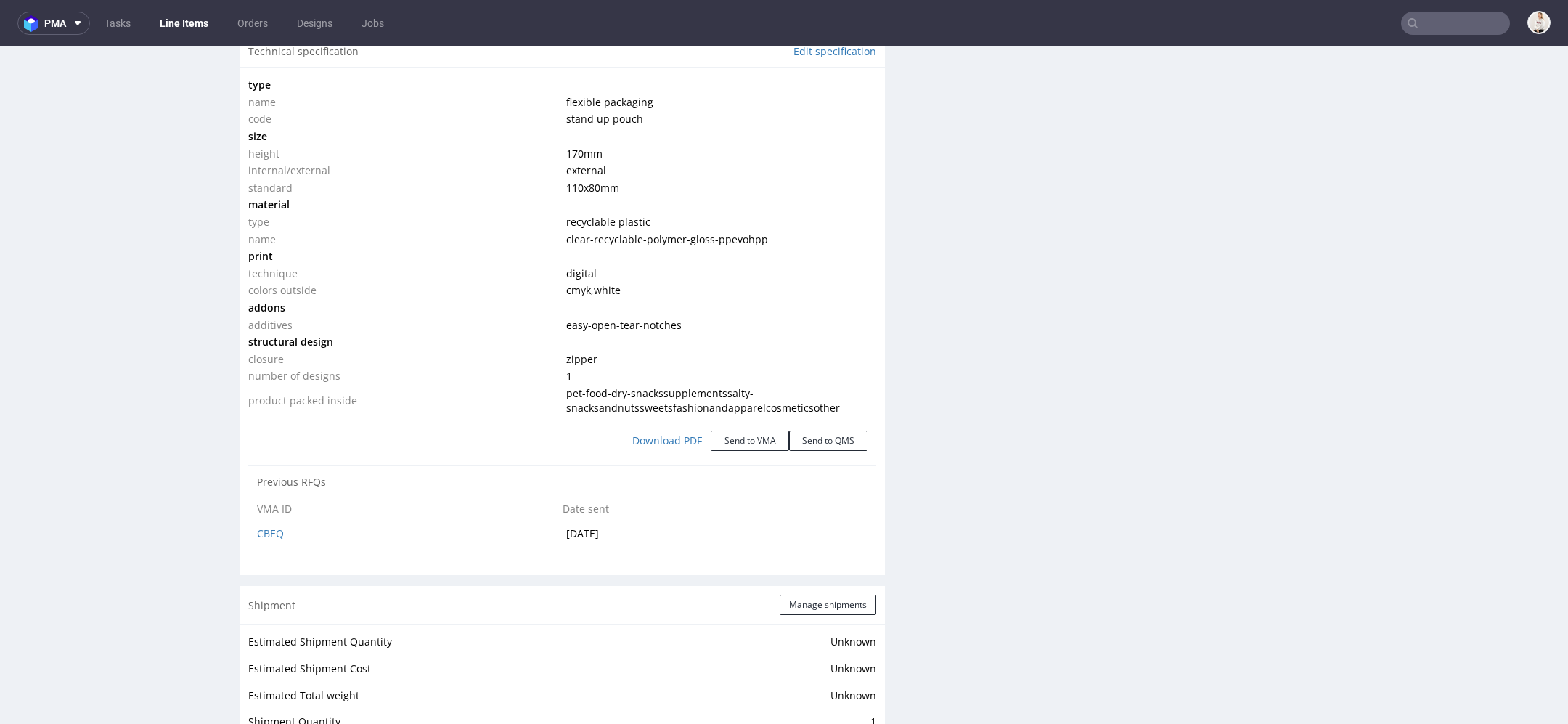
scroll to position [1393, 0]
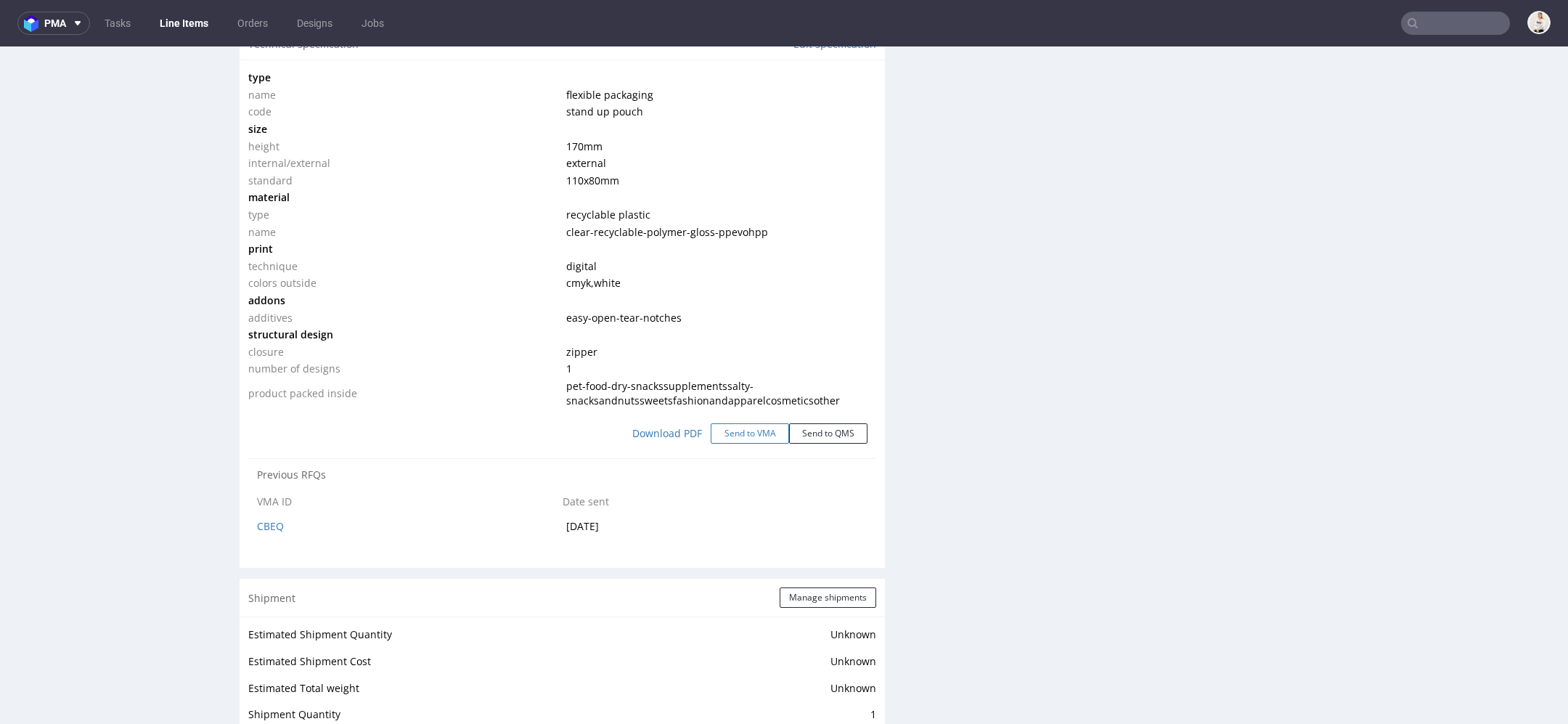
click at [754, 432] on button "Send to VMA" at bounding box center [749, 433] width 78 height 20
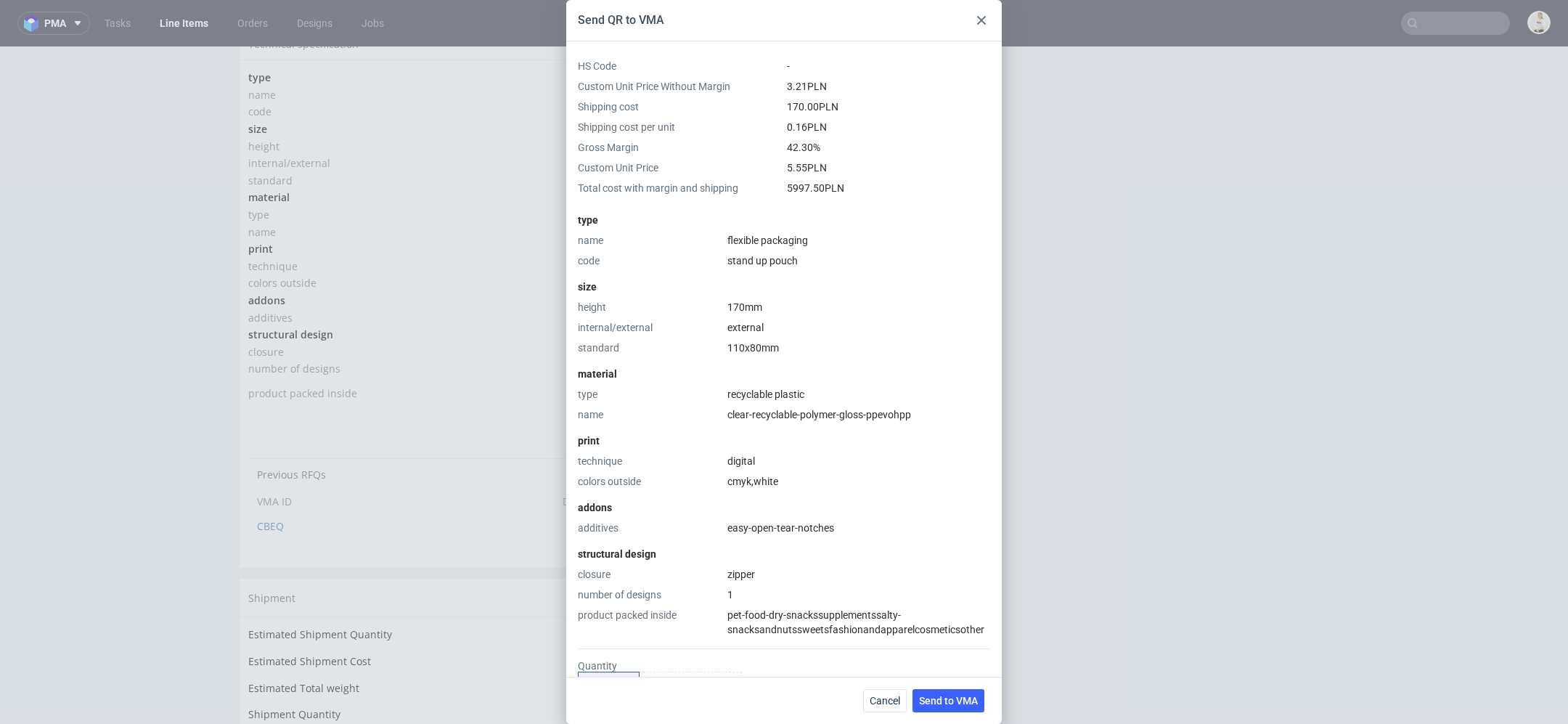
scroll to position [209, 0]
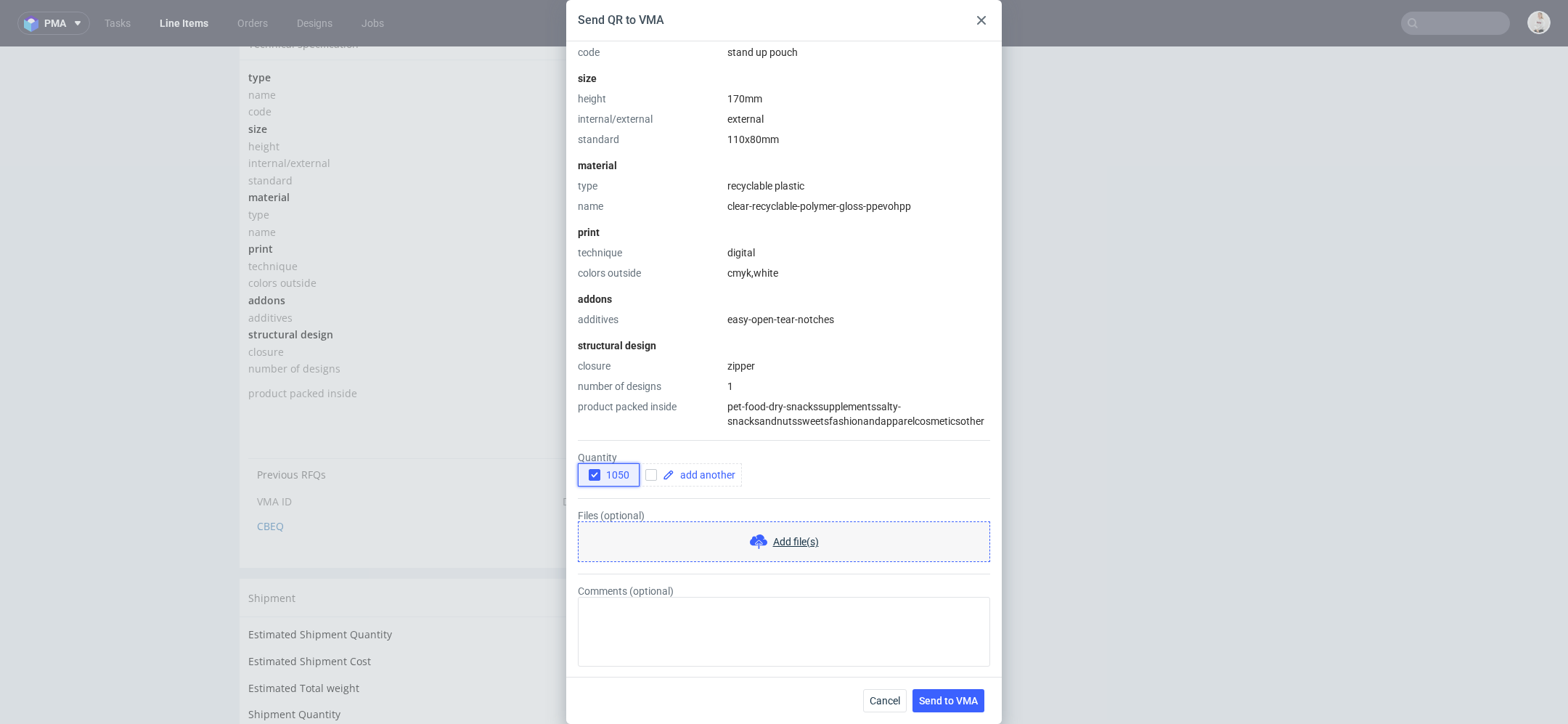
click at [590, 474] on icon "button" at bounding box center [595, 476] width 11 height 11
click at [676, 476] on span at bounding box center [704, 476] width 61 height 11
click at [651, 473] on input "checkbox" at bounding box center [651, 475] width 11 height 11
checkbox input "false"
click at [596, 475] on icon "button" at bounding box center [595, 476] width 11 height 11
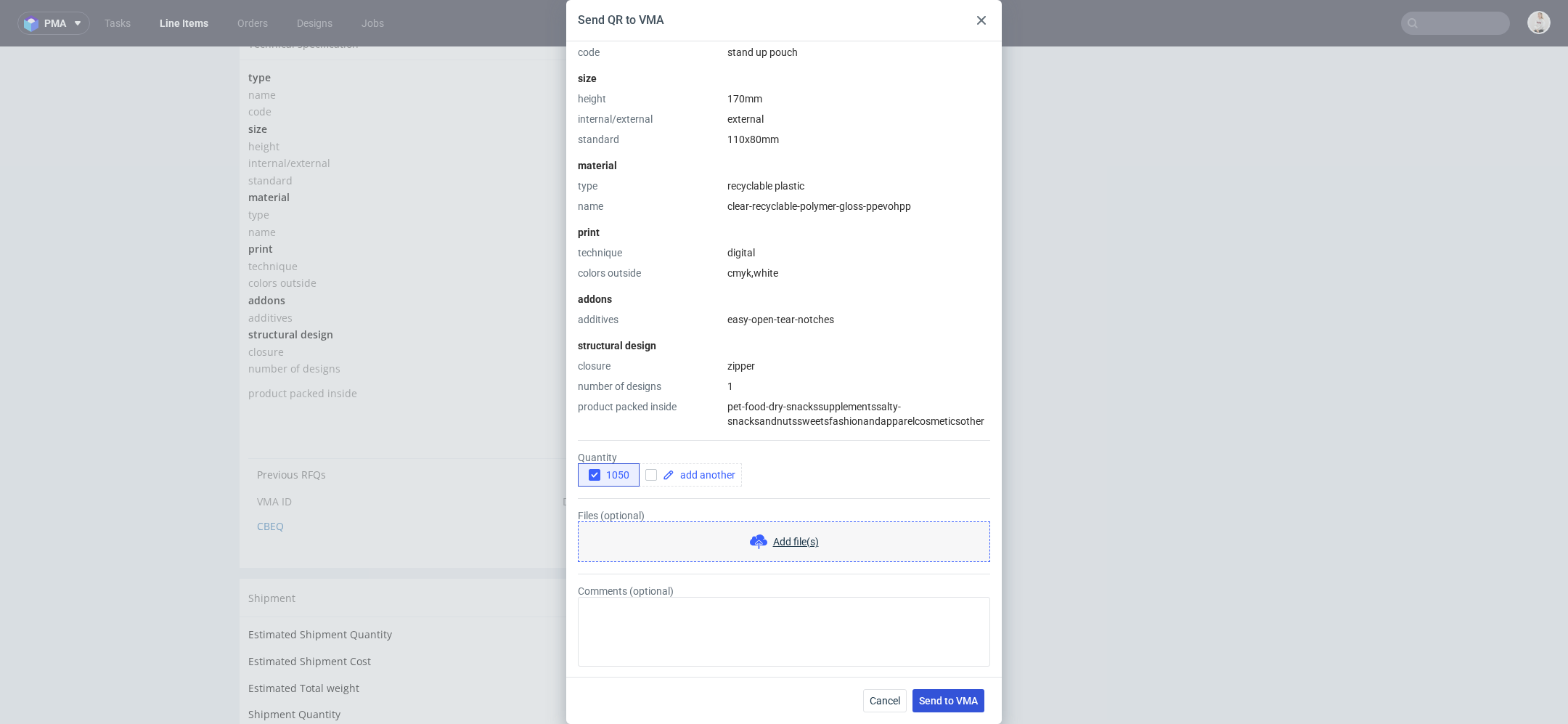
click at [947, 693] on button "Send to VMA" at bounding box center [949, 701] width 72 height 23
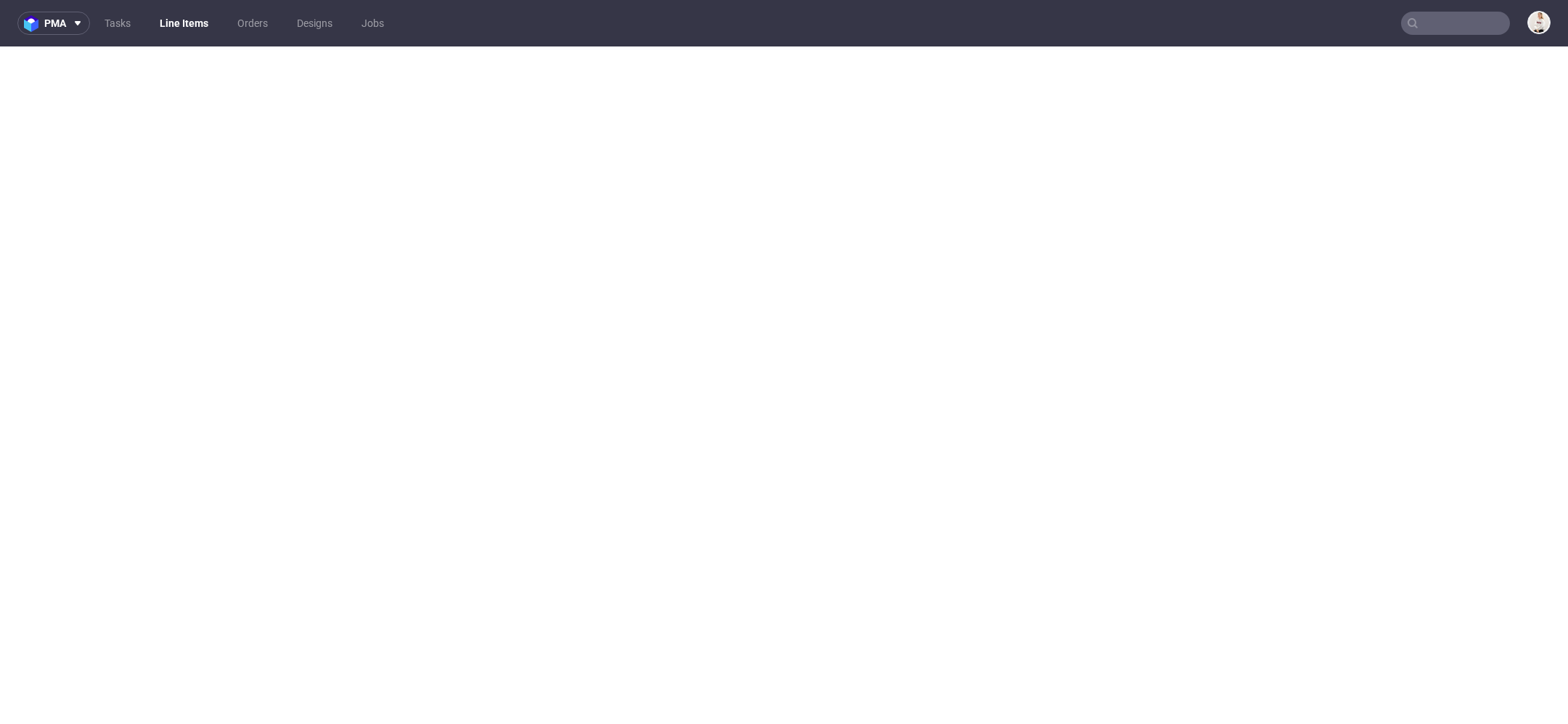
select select "in_progress"
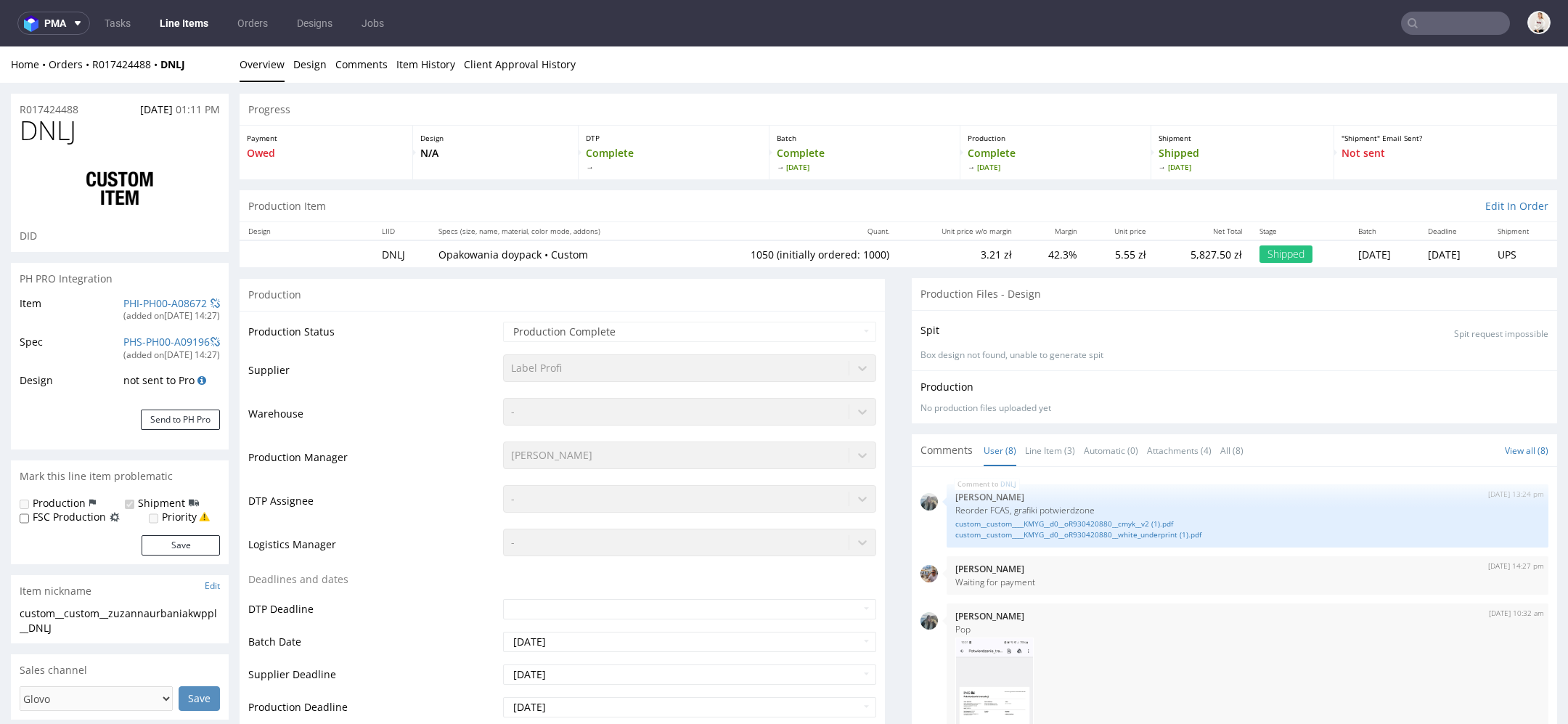
scroll to position [374, 0]
